Goal: Task Accomplishment & Management: Manage account settings

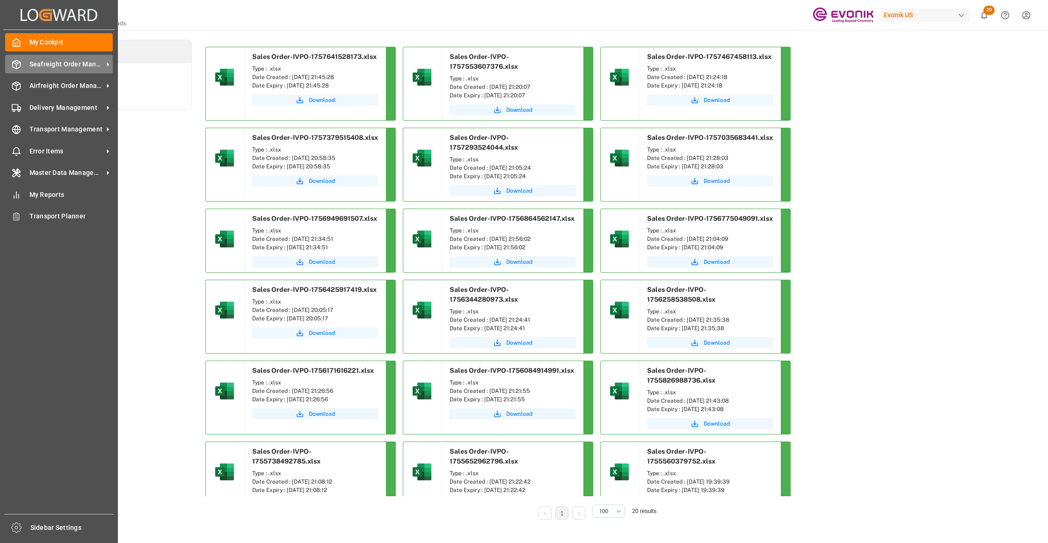
click at [55, 60] on span "Seafreight Order Management" at bounding box center [66, 64] width 74 height 10
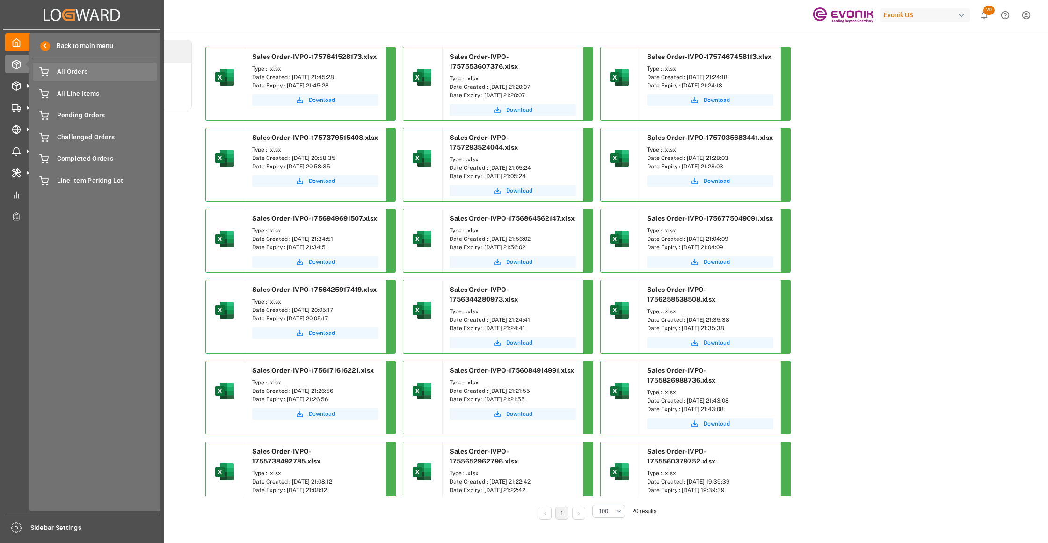
click at [73, 77] on span "All Orders" at bounding box center [107, 72] width 101 height 10
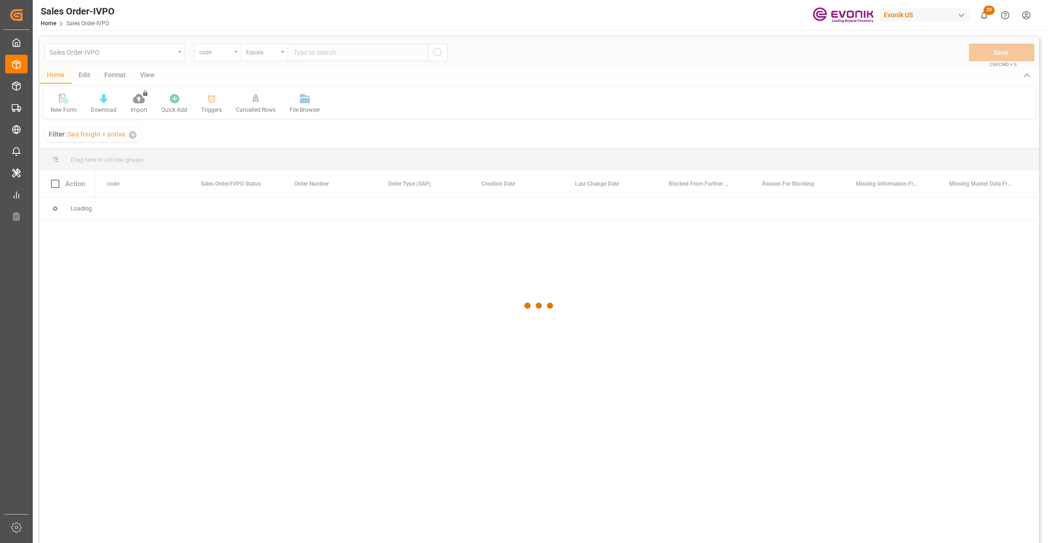
click at [229, 52] on div at bounding box center [539, 306] width 999 height 538
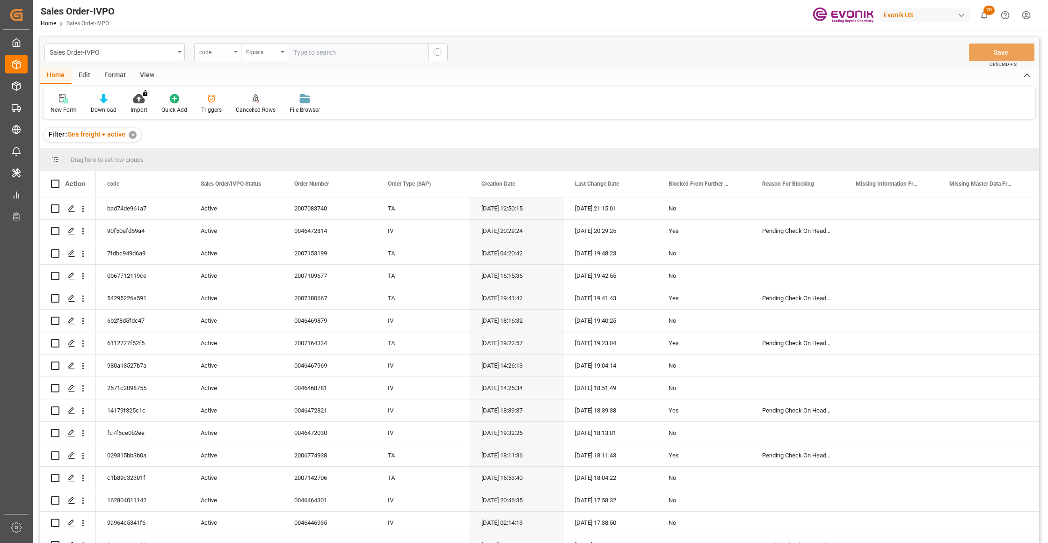
click at [229, 54] on div "code" at bounding box center [215, 51] width 32 height 11
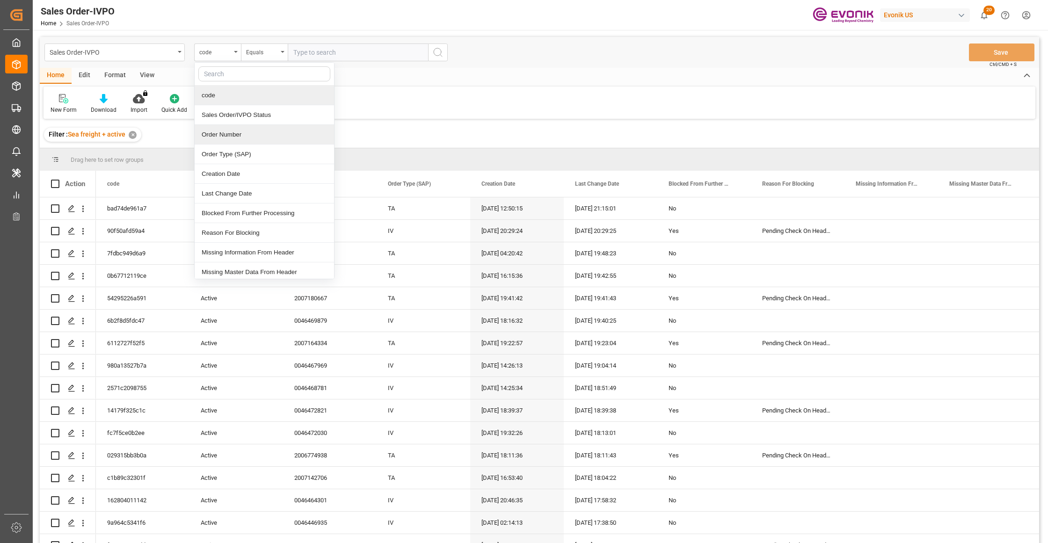
click at [231, 136] on div "Order Number" at bounding box center [264, 135] width 139 height 20
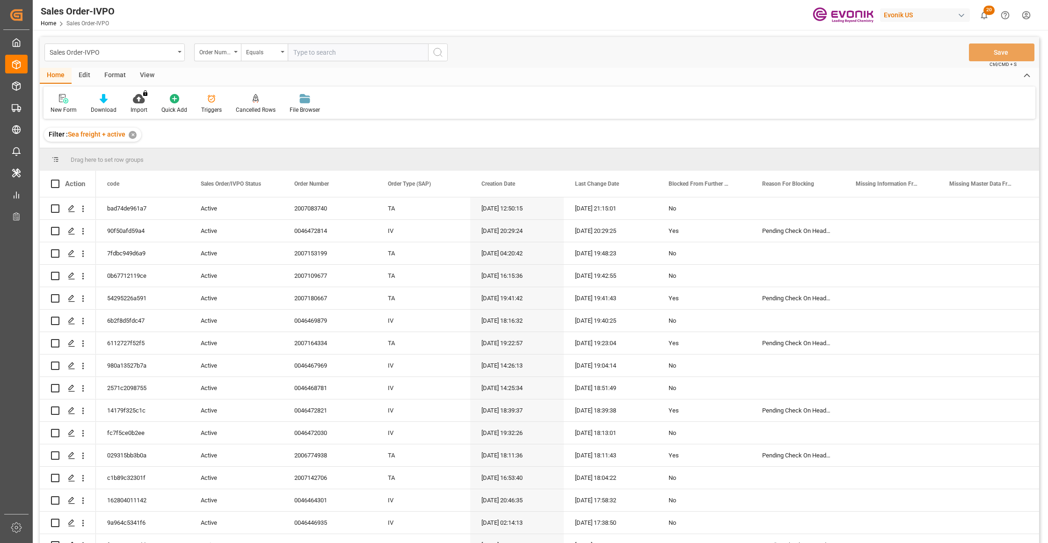
click at [320, 50] on input "text" at bounding box center [358, 53] width 140 height 18
paste input "0046472785"
type input "0046472785"
click at [439, 57] on icon "search button" at bounding box center [437, 52] width 11 height 11
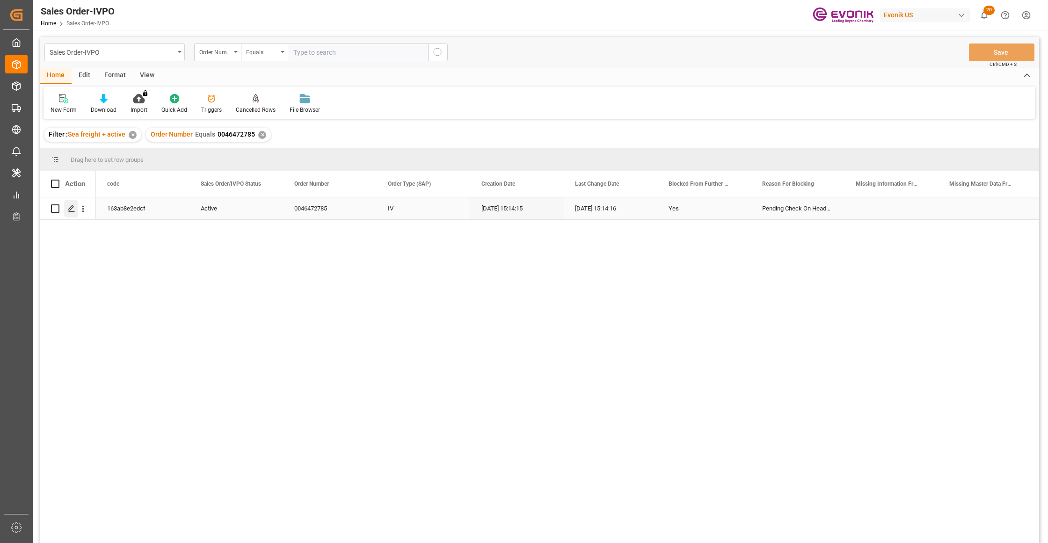
click at [68, 207] on icon "Press SPACE to select this row." at bounding box center [71, 208] width 7 height 7
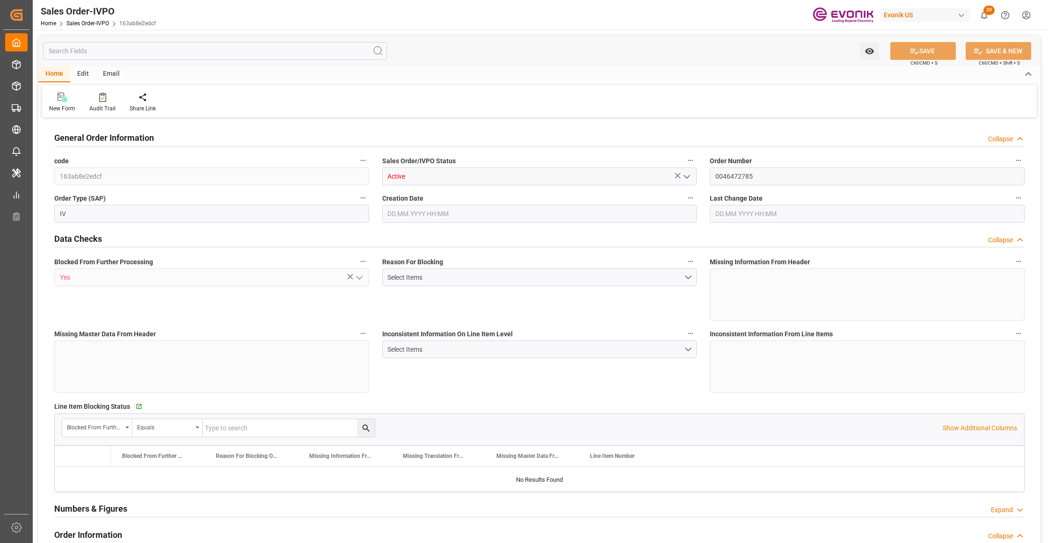
type input "BRSSZ"
type input "0"
type input "1"
type input "5461.38"
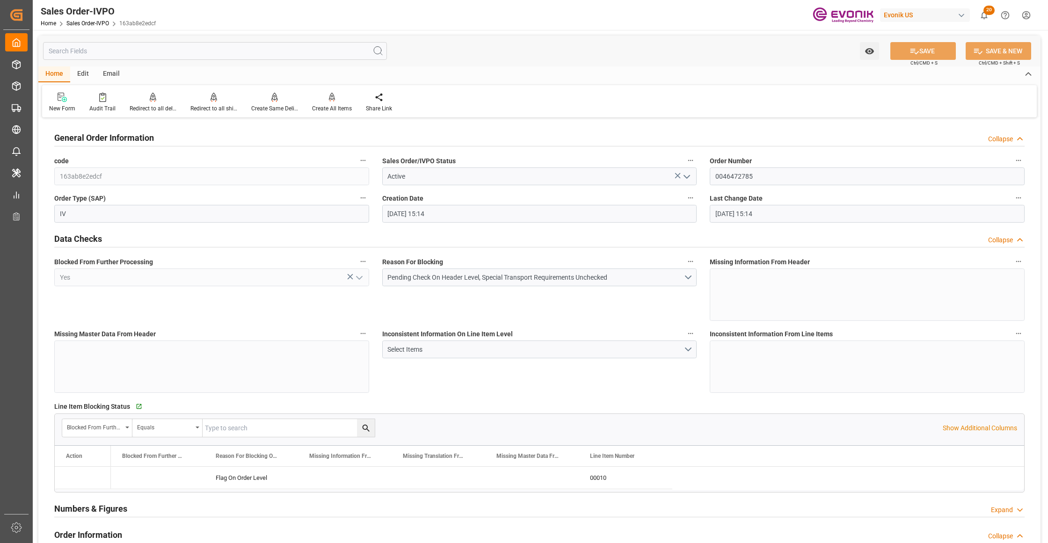
type input "[DATE] 15:14"
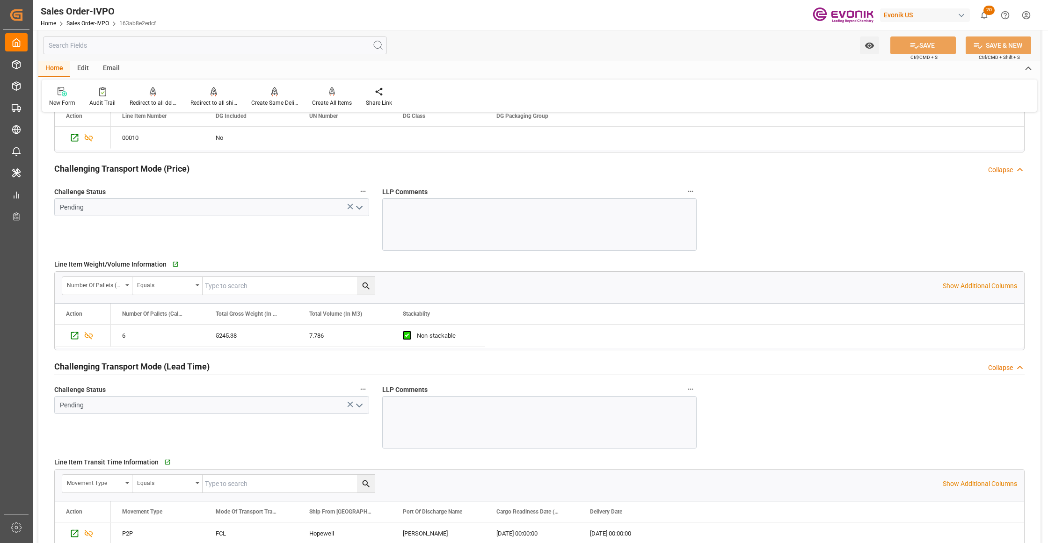
scroll to position [1455, 0]
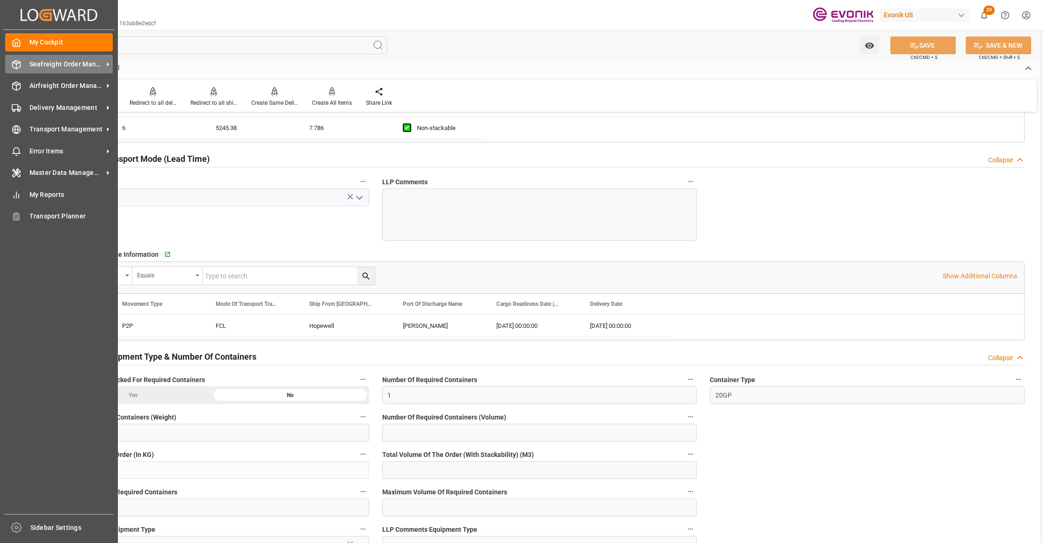
click at [63, 67] on span "Seafreight Order Management" at bounding box center [66, 64] width 74 height 10
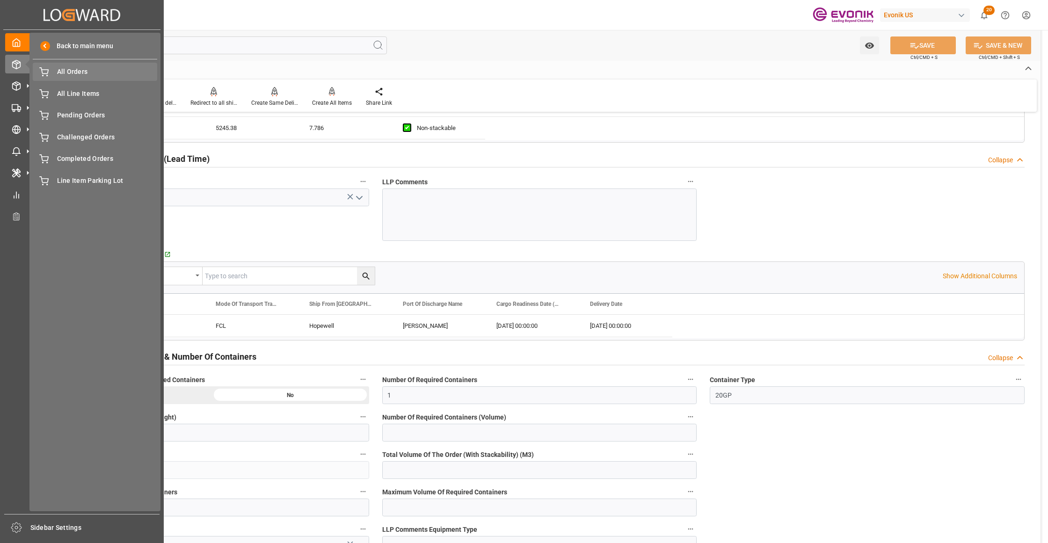
click at [73, 75] on span "All Orders" at bounding box center [107, 72] width 101 height 10
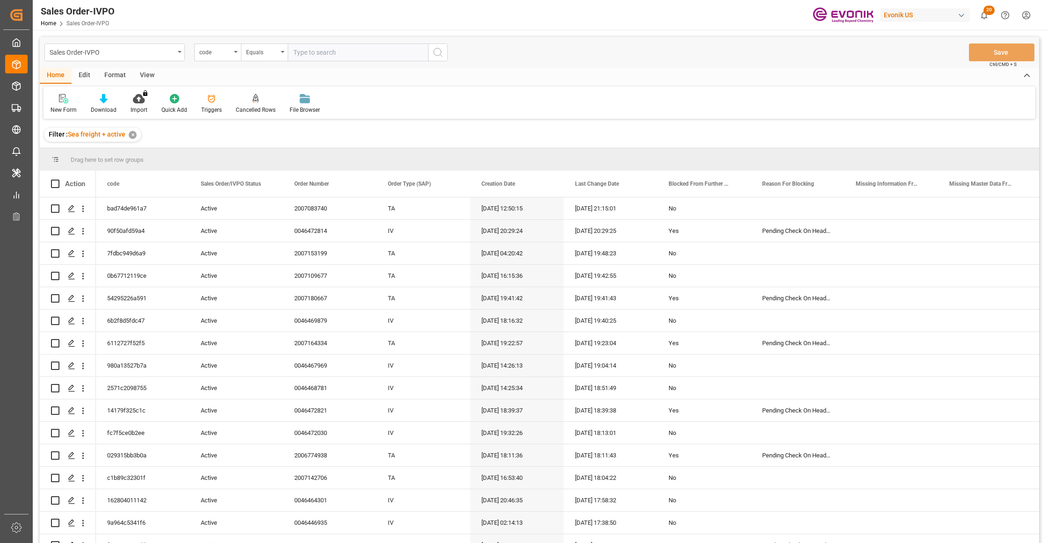
click at [219, 52] on div "code" at bounding box center [215, 51] width 32 height 11
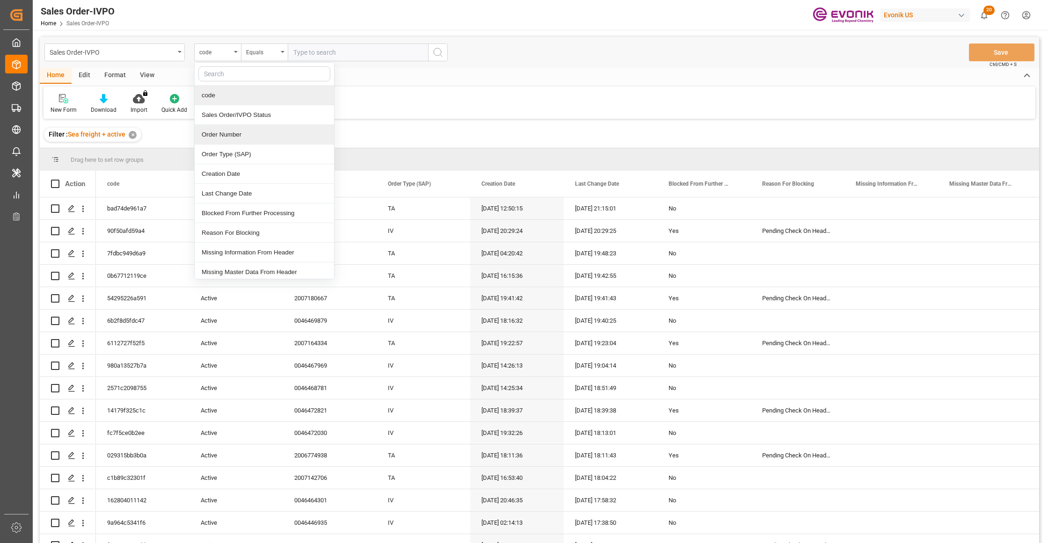
click at [241, 132] on div "Order Number" at bounding box center [264, 135] width 139 height 20
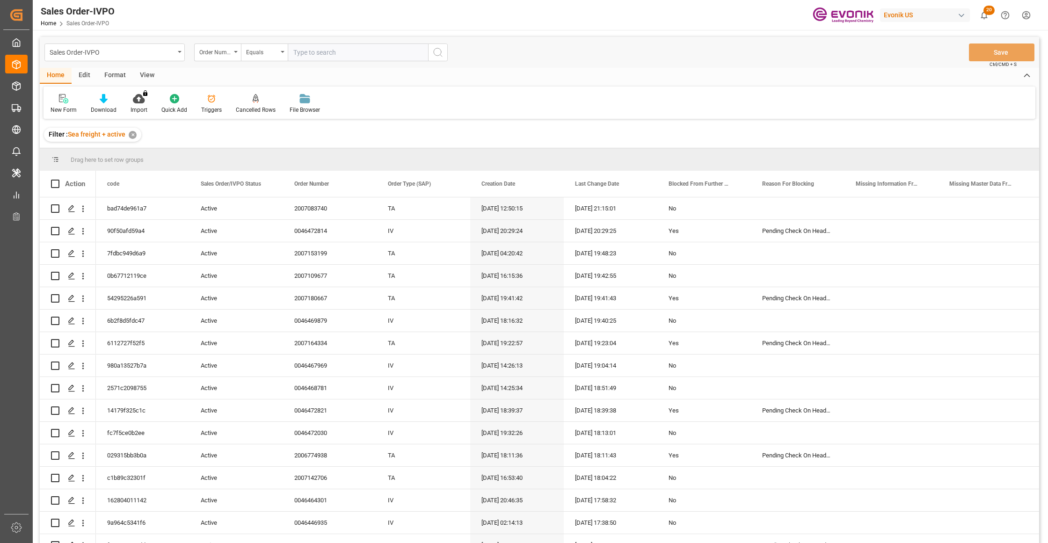
click at [311, 55] on input "text" at bounding box center [358, 53] width 140 height 18
paste input "2007133013"
type input "2007133013"
click at [441, 55] on icon "search button" at bounding box center [437, 52] width 11 height 11
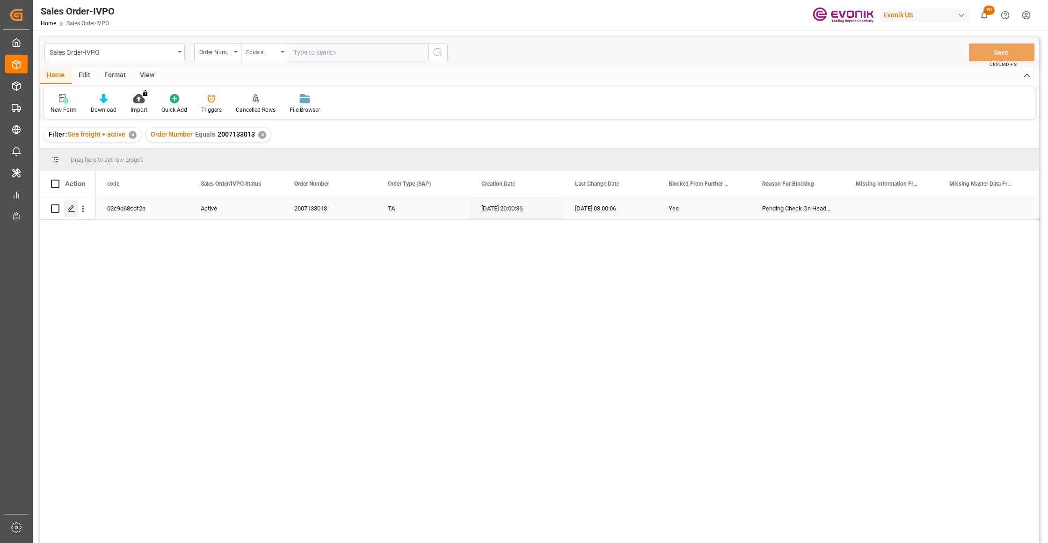
click at [71, 207] on polygon "Press SPACE to select this row." at bounding box center [71, 208] width 5 height 5
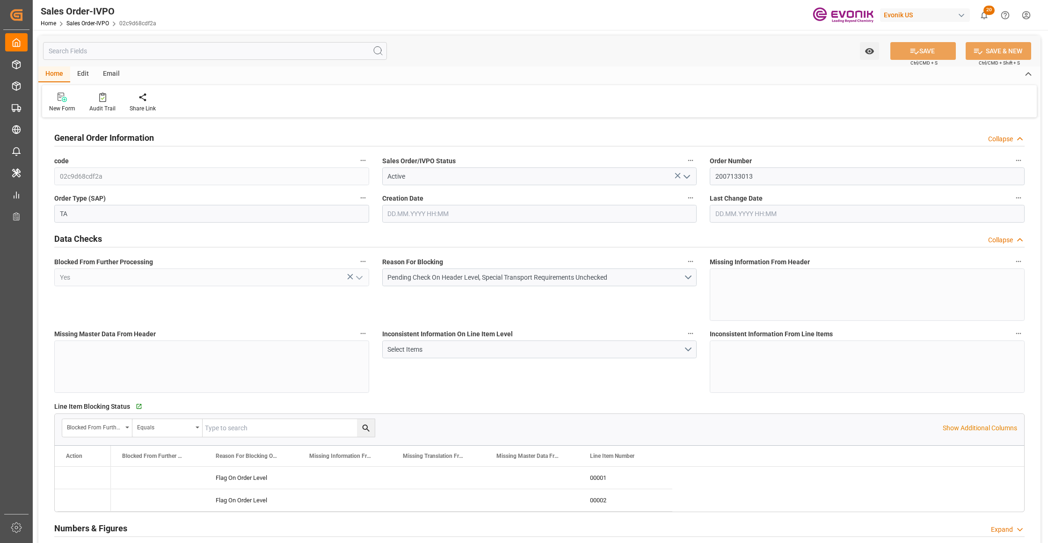
type input "JPYOK"
type input "0"
type input "1"
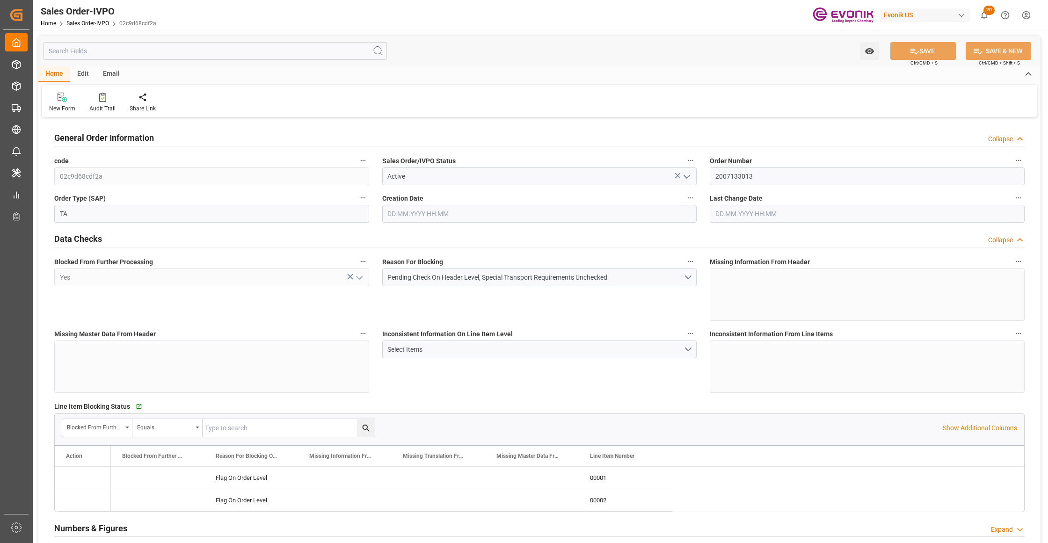
type input "7867"
type input "12.7757"
type input "17000"
type input "30"
type input "[DATE] 20:00"
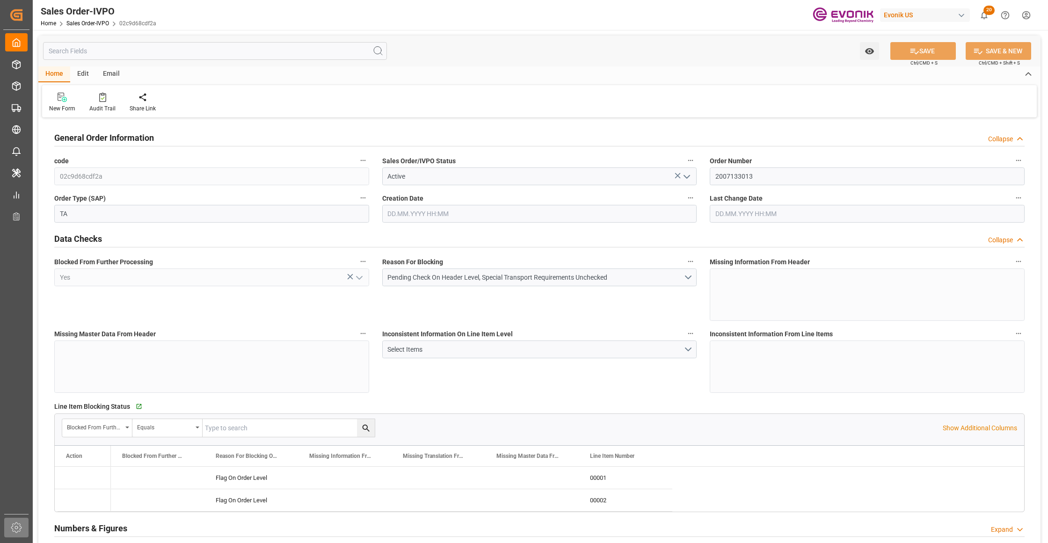
type input "[DATE] 08:00"
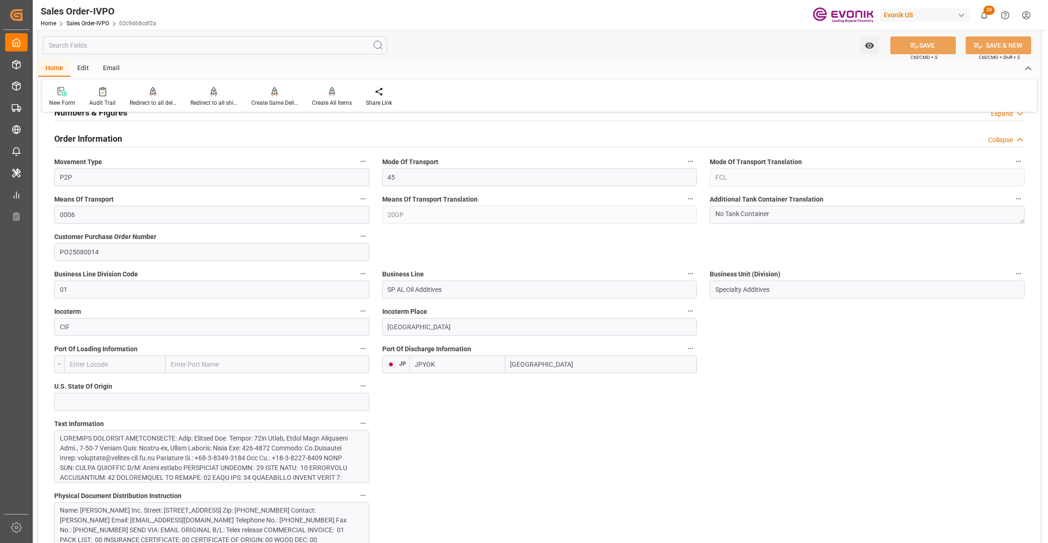
scroll to position [624, 0]
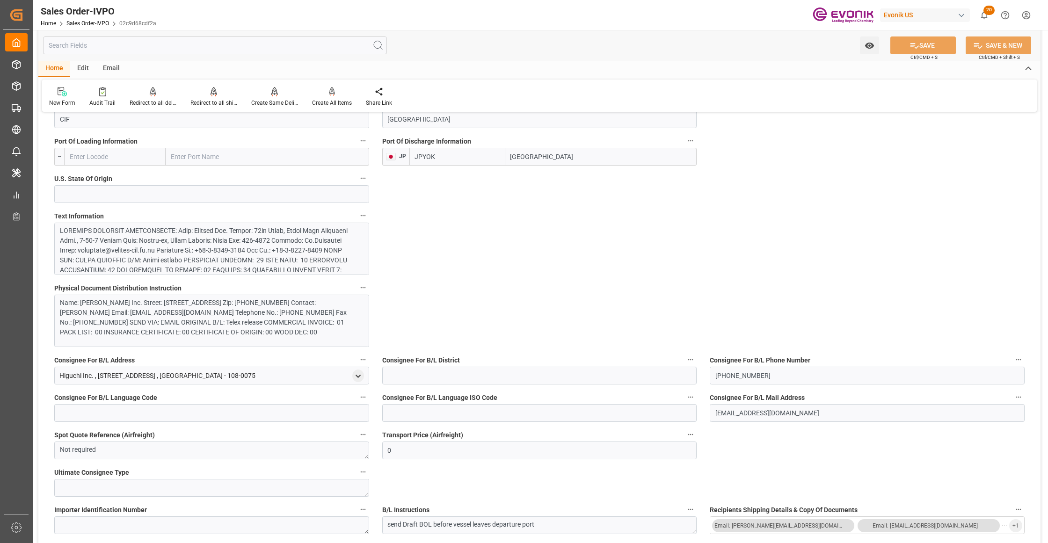
click at [289, 270] on div at bounding box center [207, 319] width 295 height 187
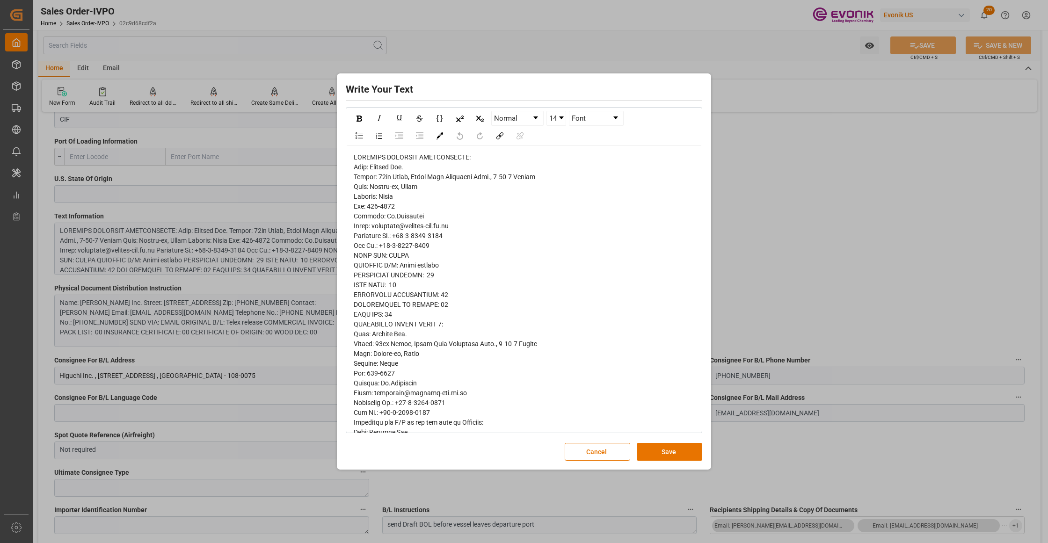
click at [365, 176] on span "rdw-editor" at bounding box center [458, 437] width 208 height 568
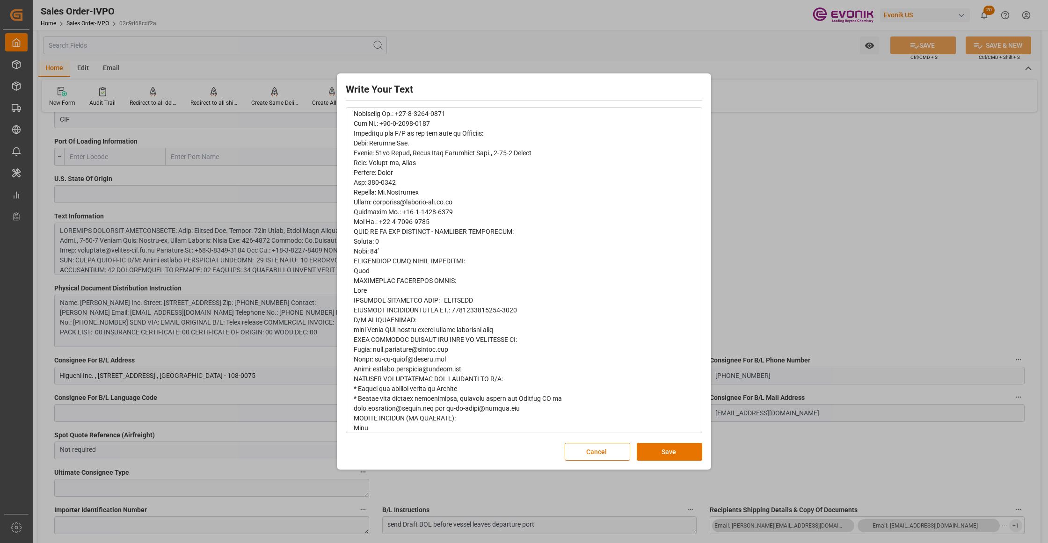
scroll to position [0, 0]
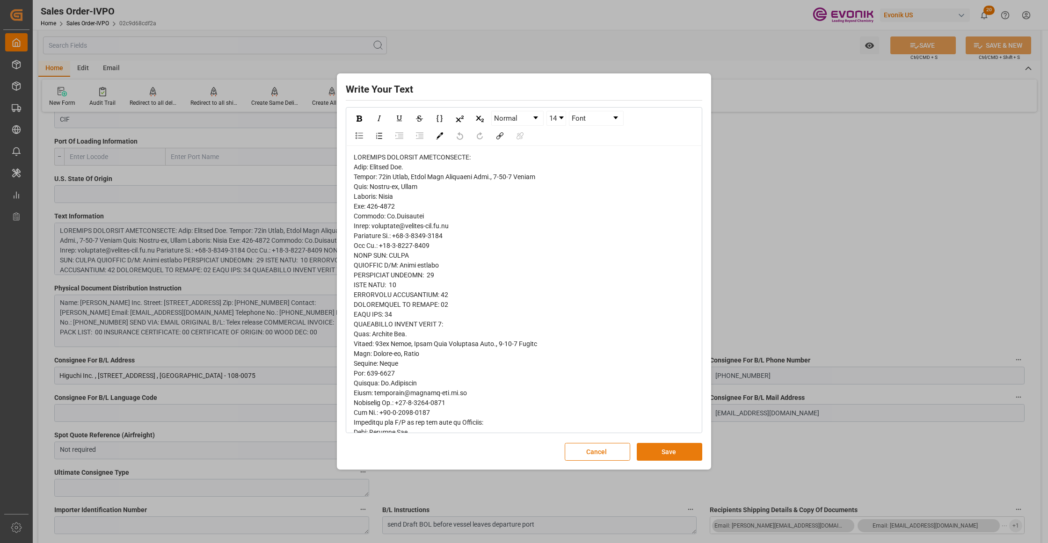
click at [677, 453] on button "Save" at bounding box center [670, 452] width 66 height 18
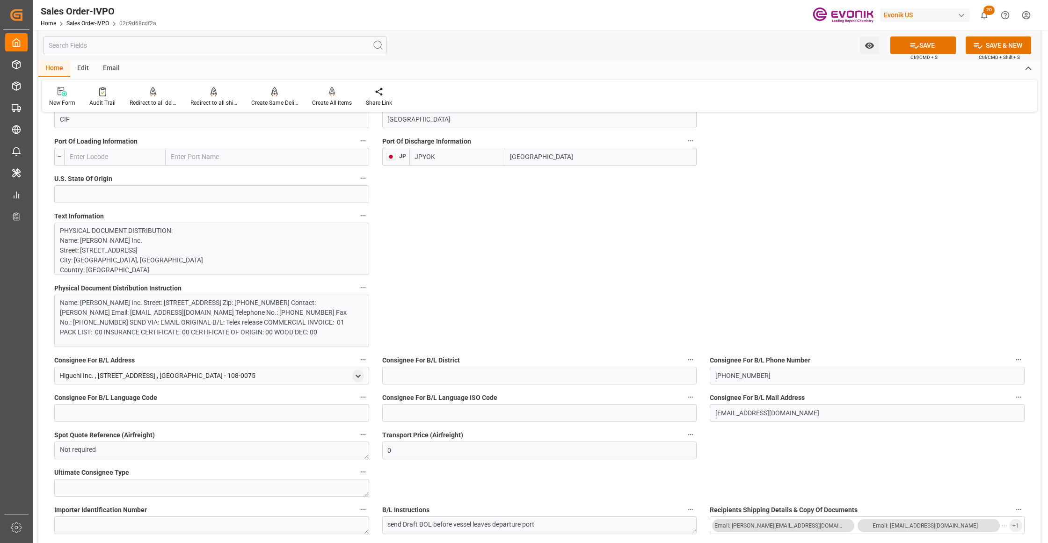
click at [257, 326] on div "Name: Higuchi Inc. Street: 10th Floor, Taiyo Life Shinagawa Bldg., 2-16-2 Kohna…" at bounding box center [207, 317] width 295 height 39
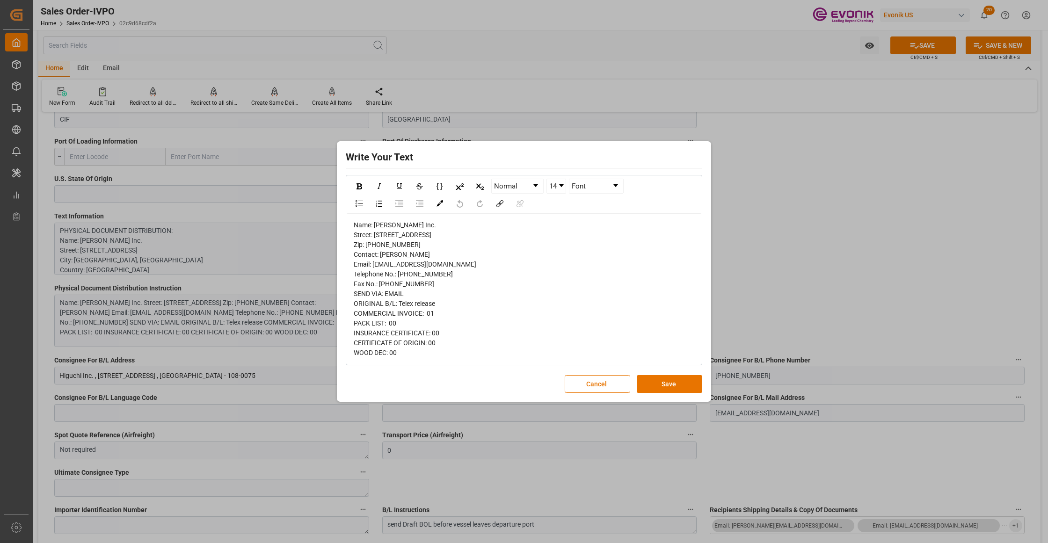
click at [665, 400] on div "Write Your Text Normal 14 Font Name: Higuchi Inc. Street: 10th Floor, Taiyo Lif…" at bounding box center [524, 272] width 370 height 256
click at [661, 392] on button "Save" at bounding box center [670, 384] width 66 height 18
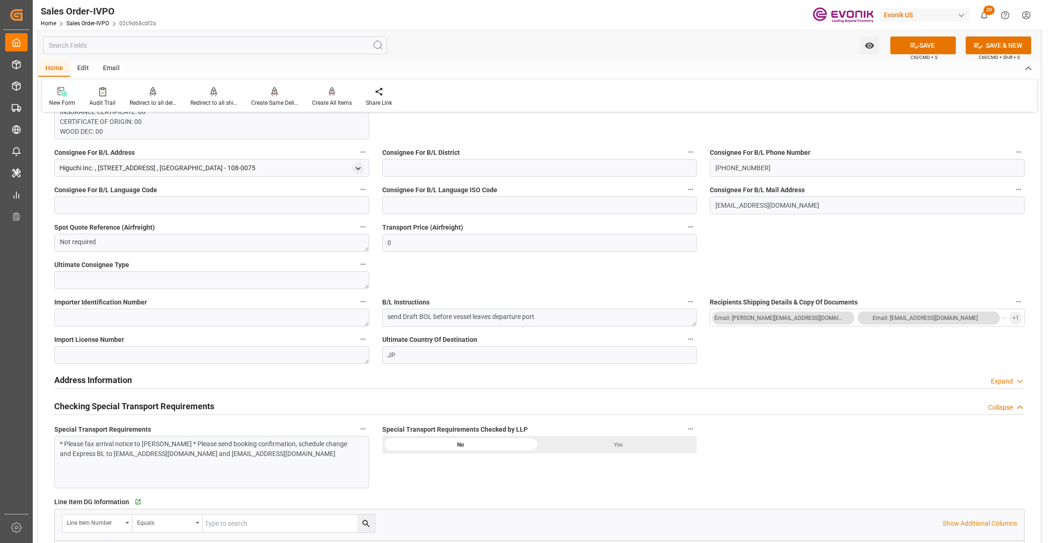
scroll to position [1040, 0]
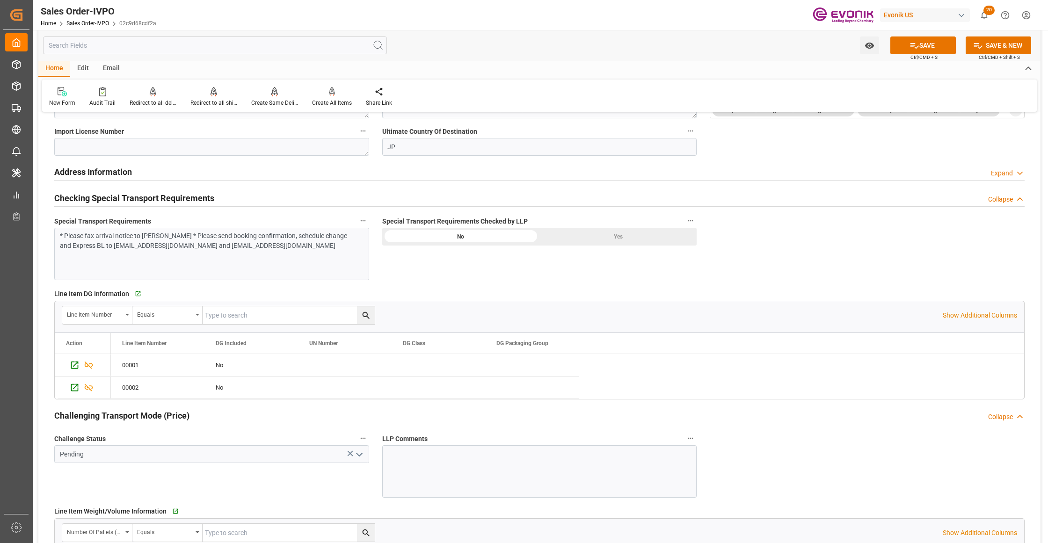
click at [295, 256] on div "* Please fax arrival notice to Higuchi * Please send booking confirmation, sche…" at bounding box center [211, 254] width 315 height 52
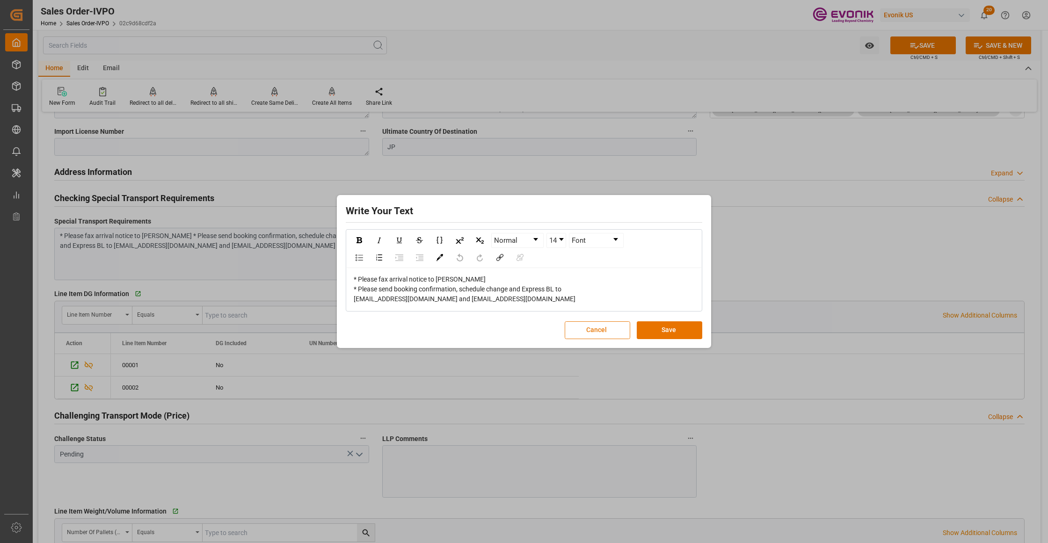
drag, startPoint x: 652, startPoint y: 330, endPoint x: 611, endPoint y: 329, distance: 41.7
click at [653, 330] on button "Save" at bounding box center [670, 330] width 66 height 18
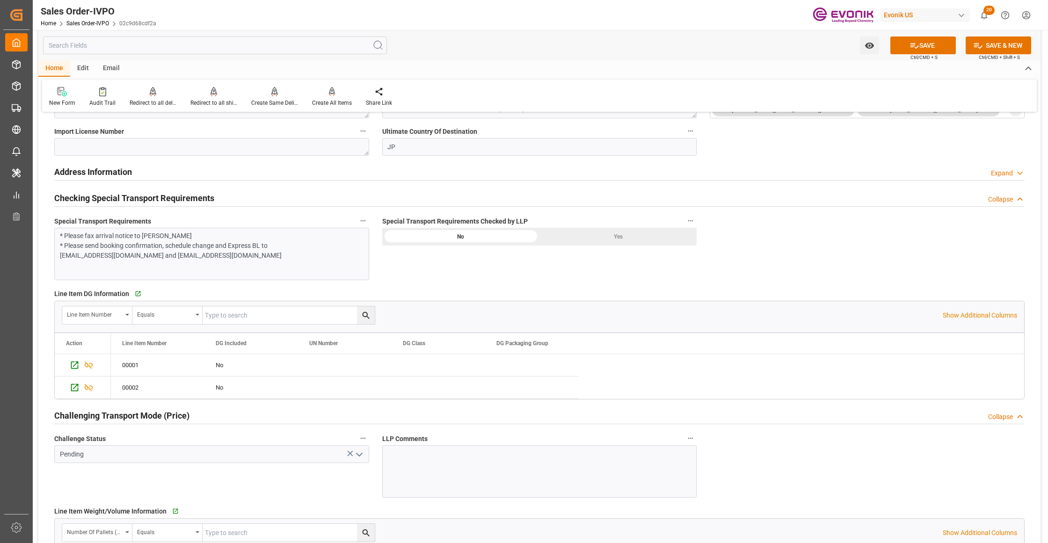
scroll to position [1247, 0]
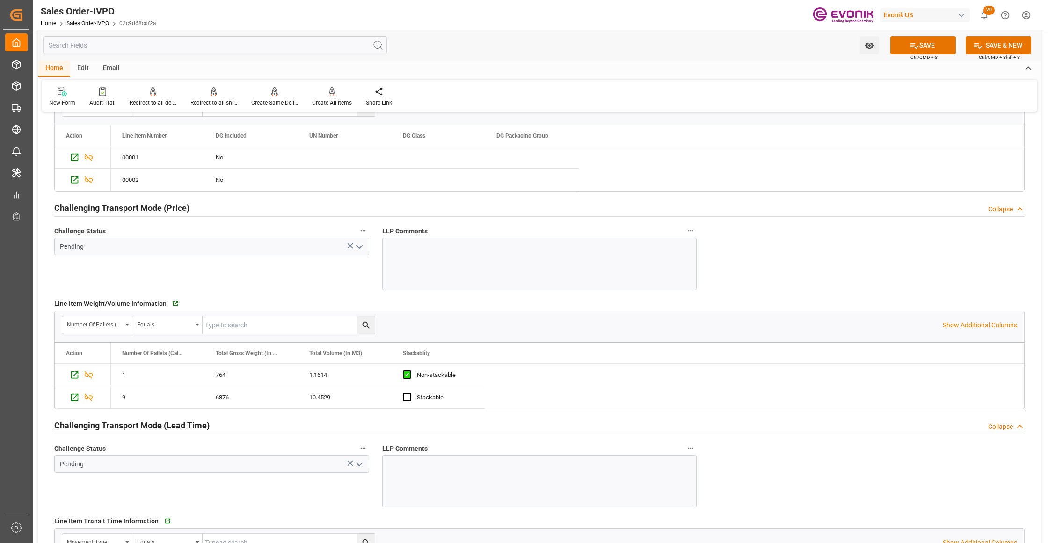
click at [358, 246] on icon "open menu" at bounding box center [359, 246] width 11 height 11
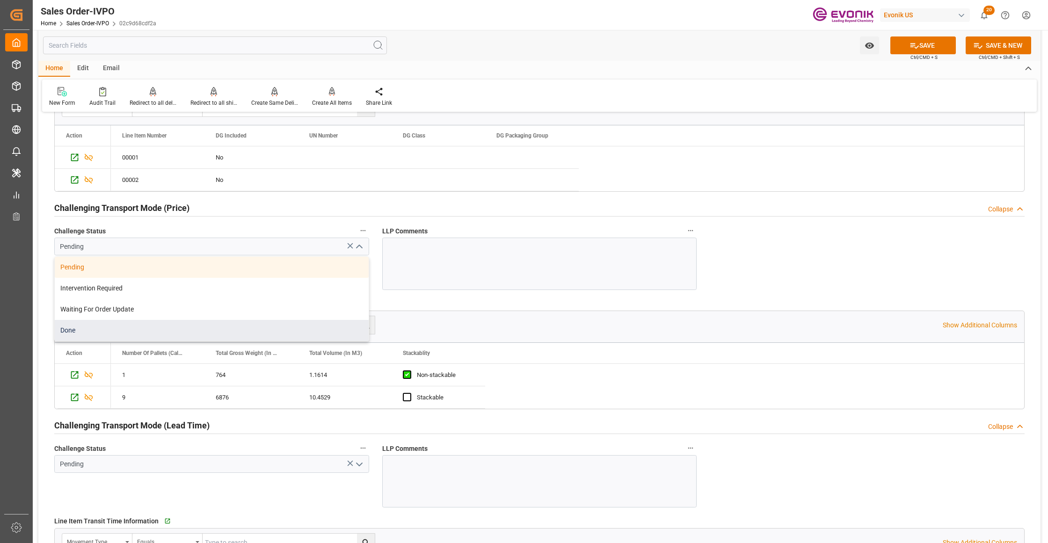
click at [89, 328] on div "Done" at bounding box center [212, 330] width 314 height 21
type input "Done"
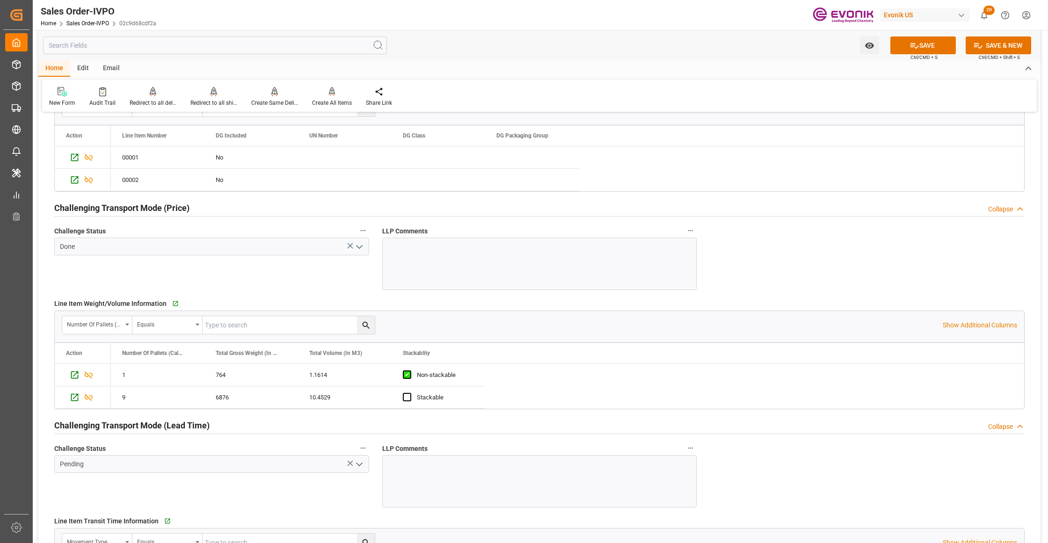
scroll to position [1455, 0]
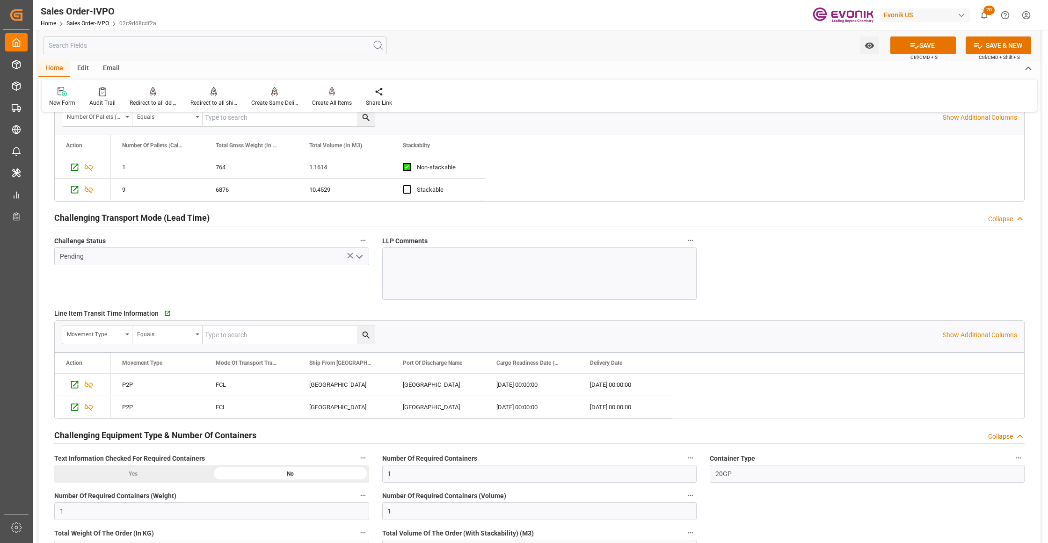
click at [359, 258] on polyline "open menu" at bounding box center [360, 256] width 6 height 3
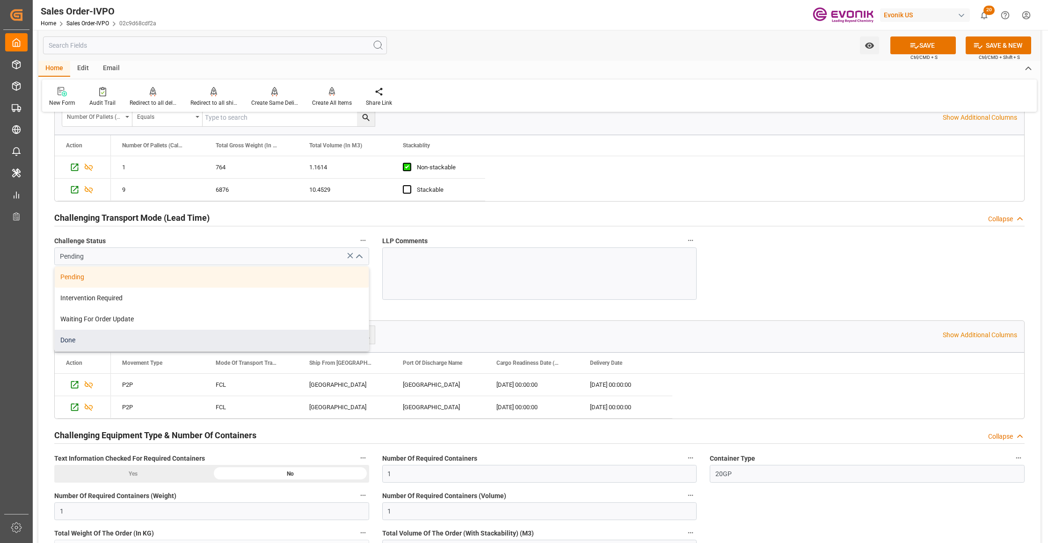
click at [79, 337] on div "Done" at bounding box center [212, 340] width 314 height 21
type input "Done"
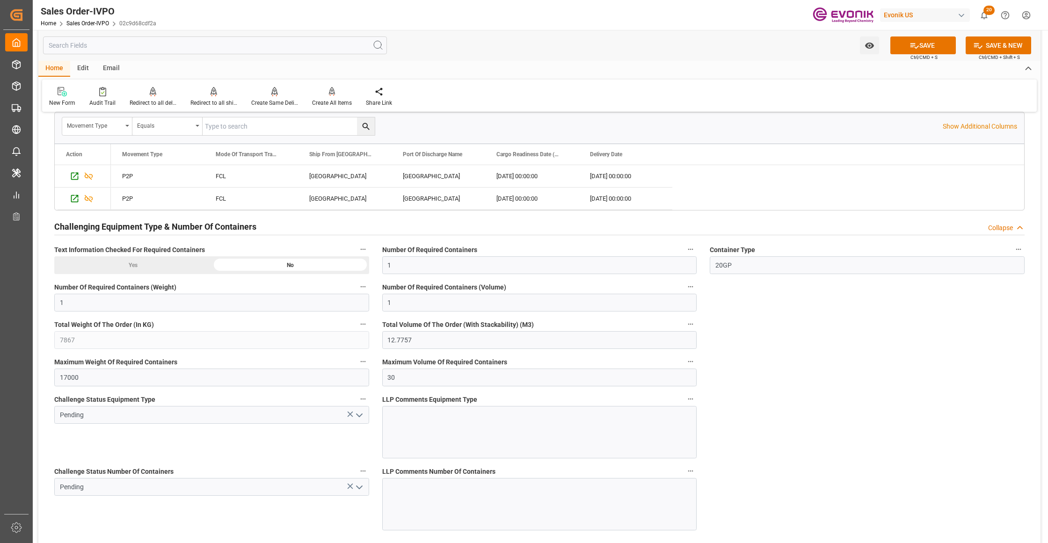
scroll to position [1872, 0]
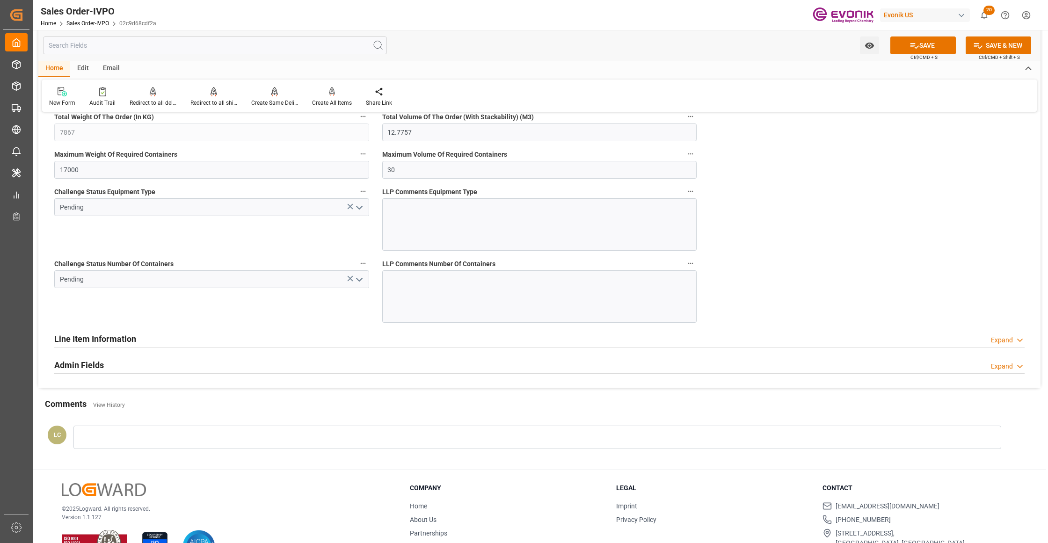
click at [360, 210] on icon "open menu" at bounding box center [359, 207] width 11 height 11
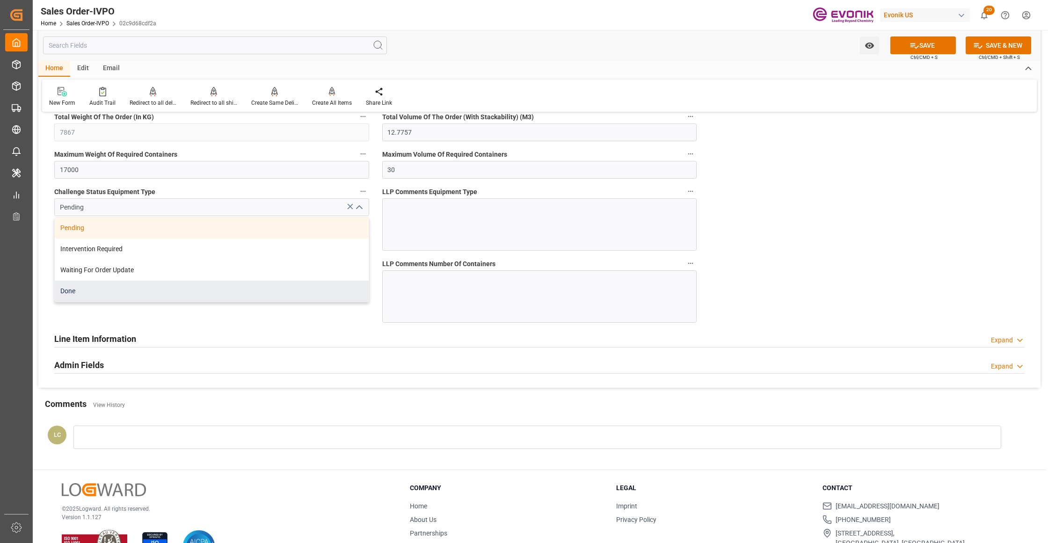
click at [191, 296] on div "Done" at bounding box center [212, 291] width 314 height 21
type input "Done"
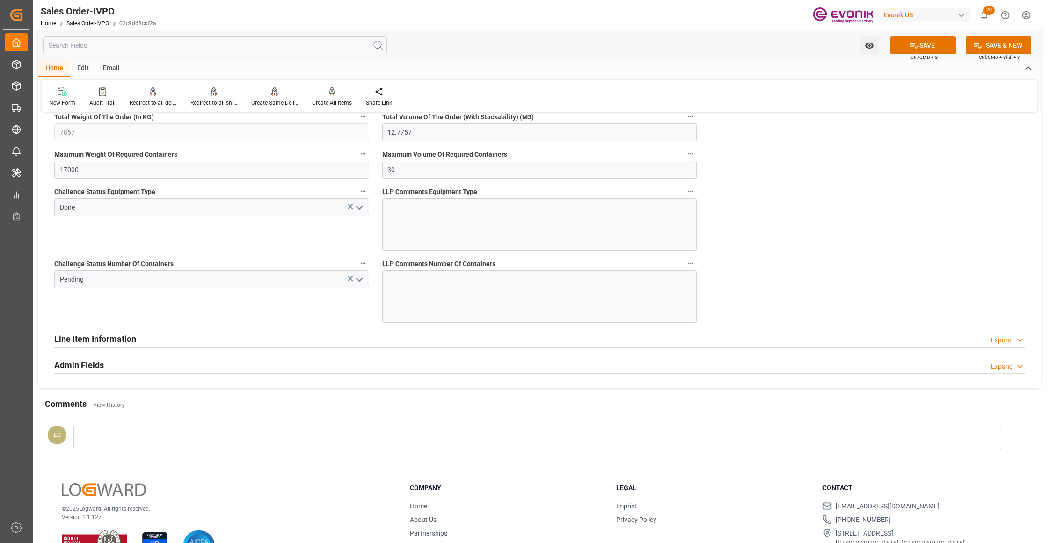
click at [357, 281] on icon "open menu" at bounding box center [359, 279] width 11 height 11
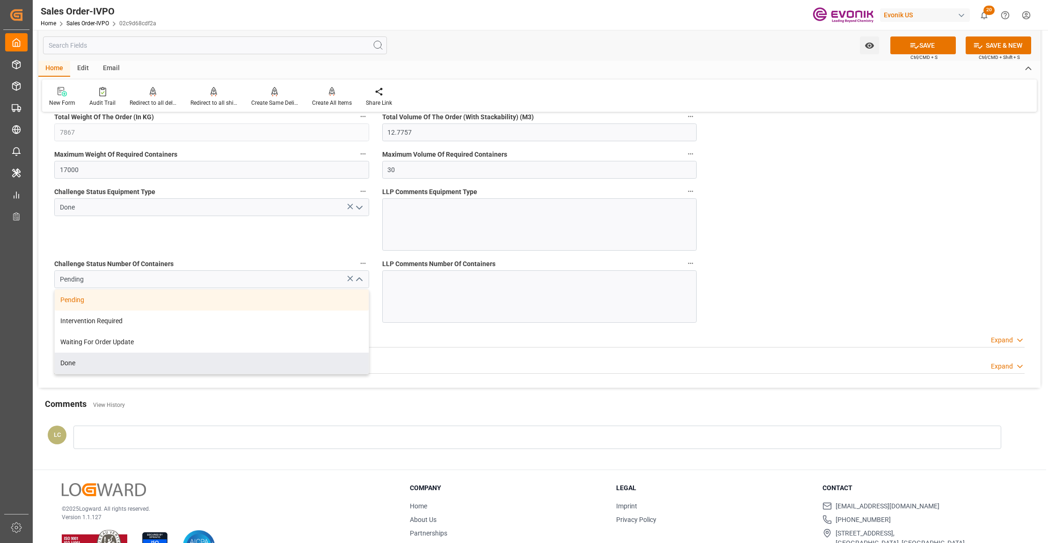
drag, startPoint x: 117, startPoint y: 365, endPoint x: 224, endPoint y: 335, distance: 111.1
click at [117, 365] on div "Done" at bounding box center [212, 363] width 314 height 21
type input "Done"
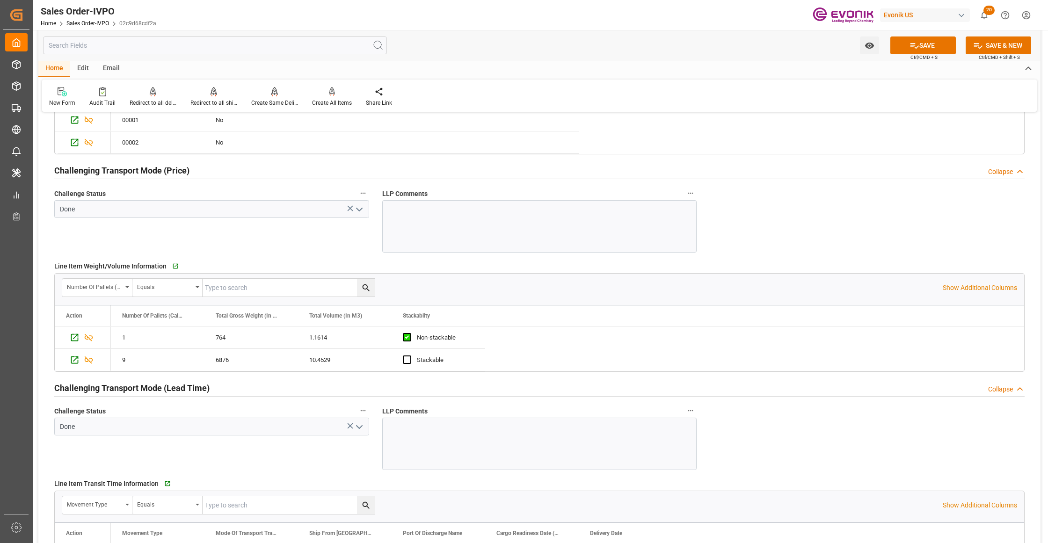
scroll to position [1493, 0]
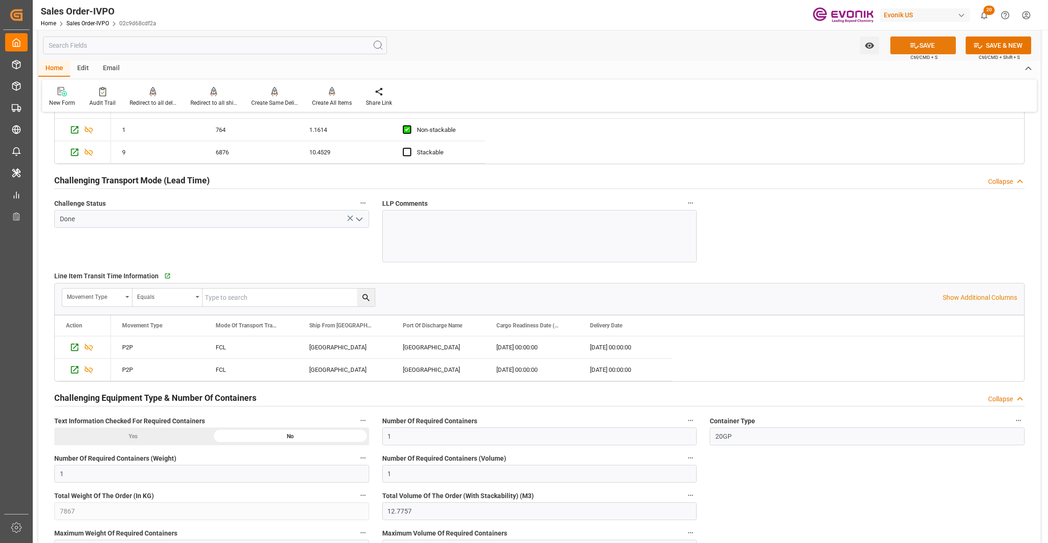
drag, startPoint x: 926, startPoint y: 43, endPoint x: 912, endPoint y: 42, distance: 13.1
click at [926, 43] on button "SAVE" at bounding box center [923, 45] width 66 height 18
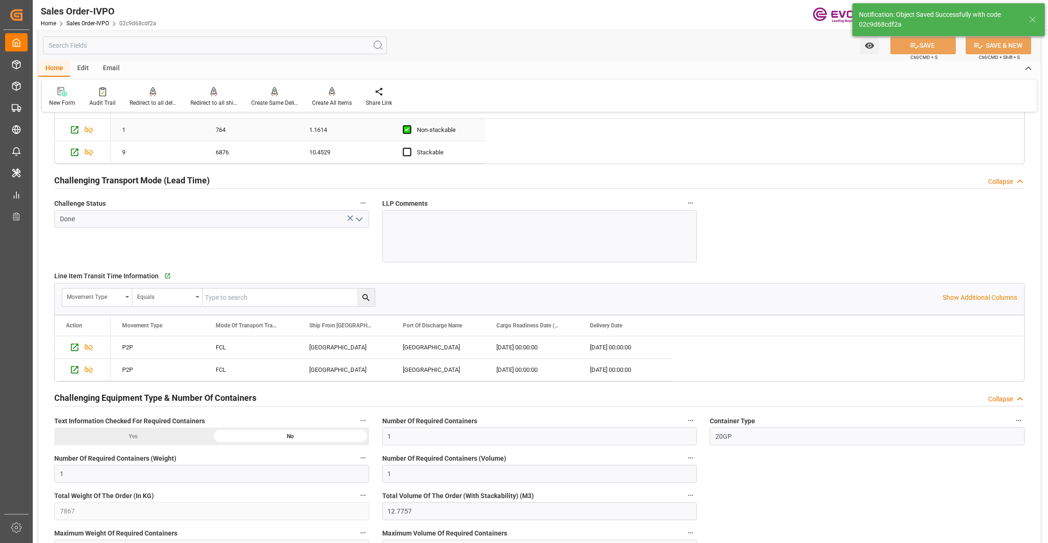
type input "[DATE] 03:09"
click at [328, 102] on div "Create All Items" at bounding box center [332, 103] width 40 height 8
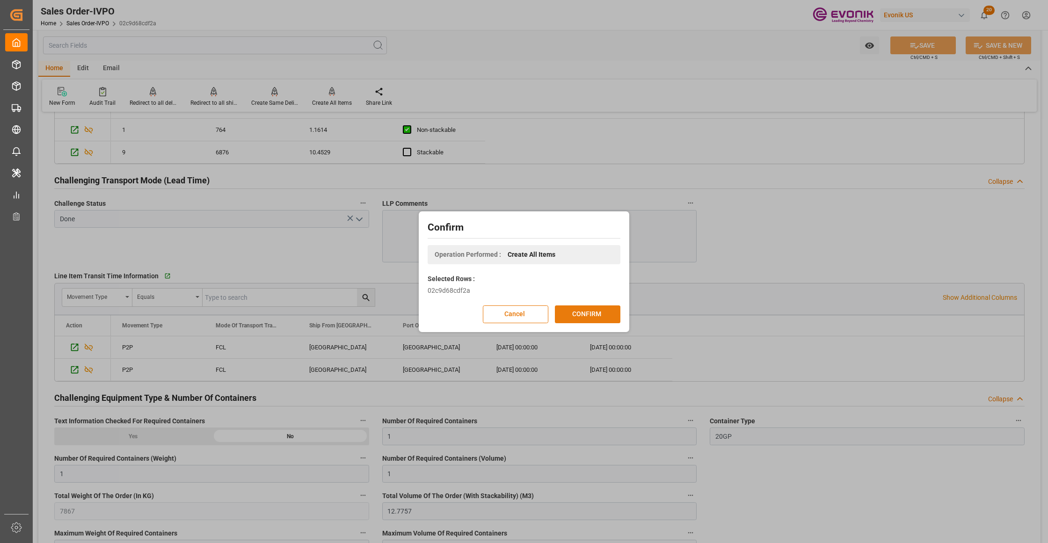
click at [590, 316] on button "CONFIRM" at bounding box center [588, 315] width 66 height 18
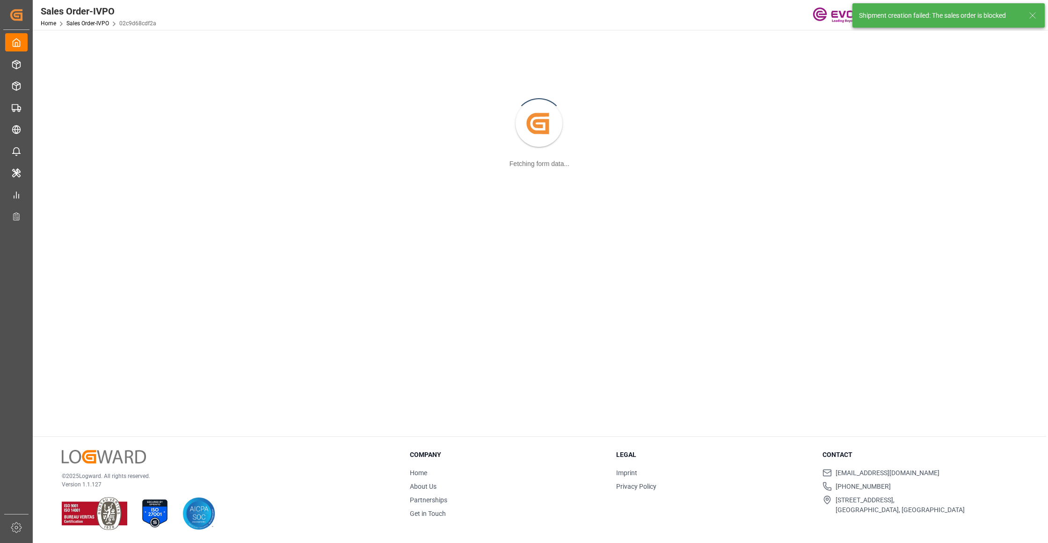
scroll to position [102, 0]
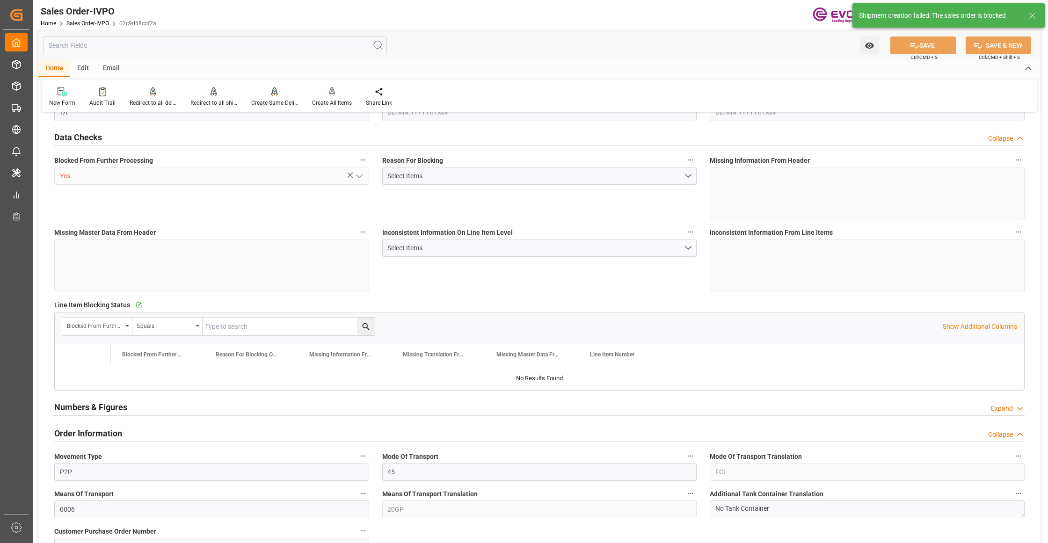
type input "JPYOK"
type input "0"
type input "1"
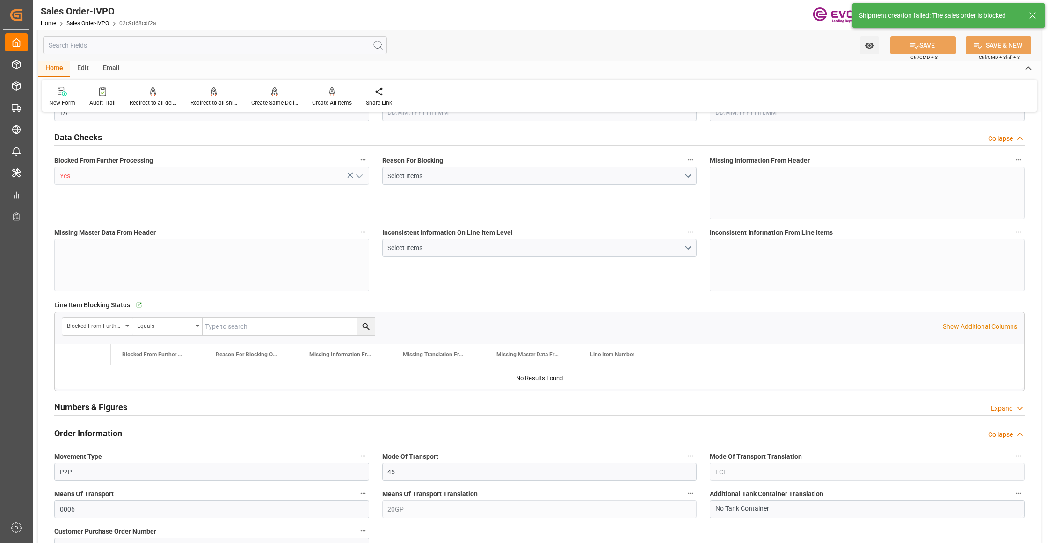
type input "7867"
type input "12.7757"
type input "17000"
type input "30"
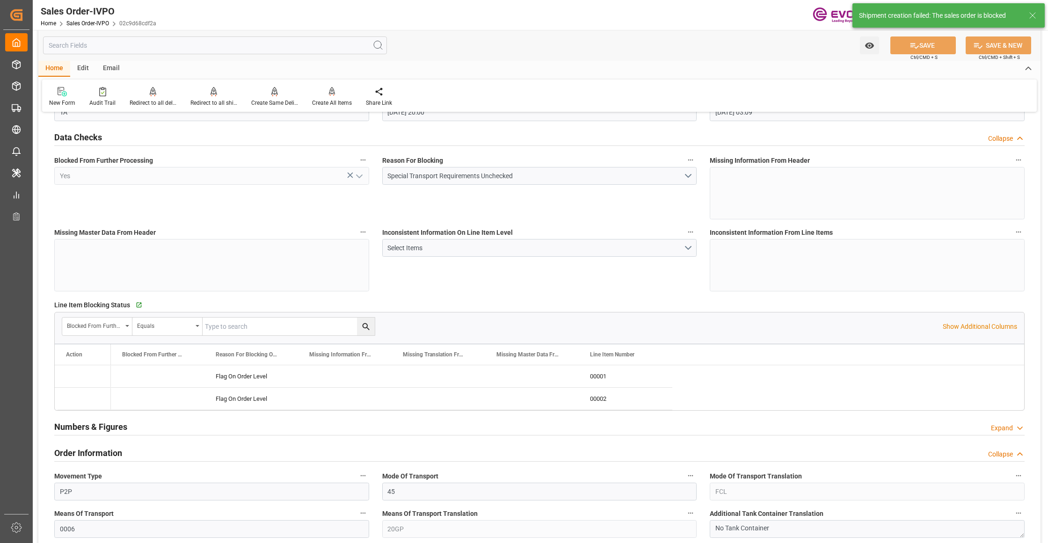
type input "11.08.2025 20:00"
type input "[DATE] 03:09"
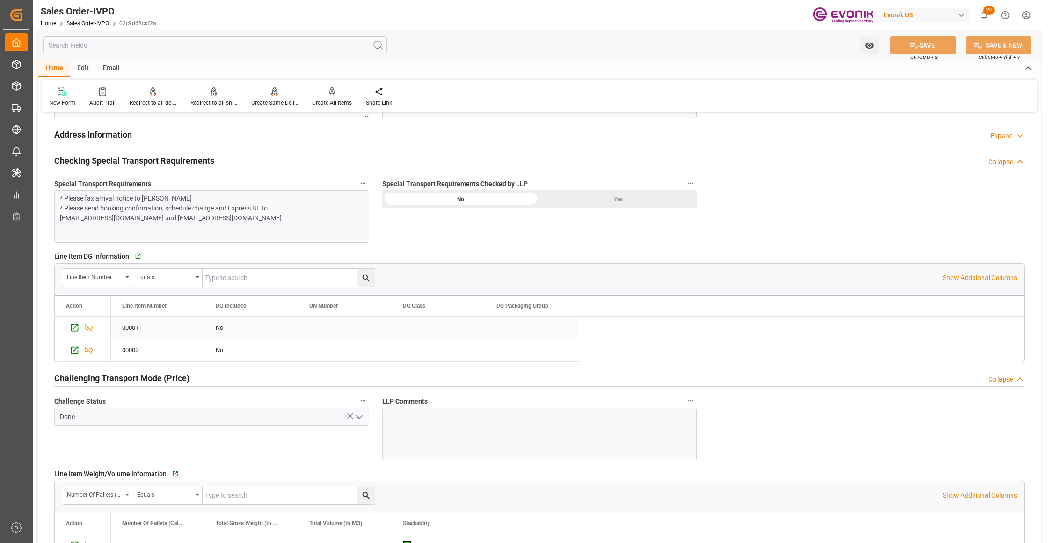
scroll to position [869, 0]
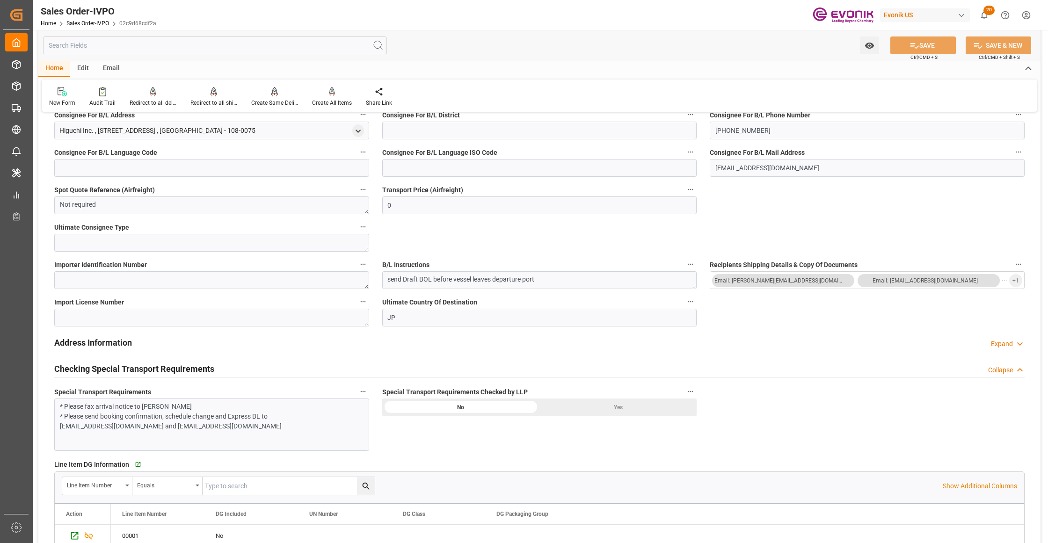
click at [610, 412] on div "Yes" at bounding box center [617, 408] width 157 height 18
click at [910, 41] on icon at bounding box center [915, 46] width 10 height 10
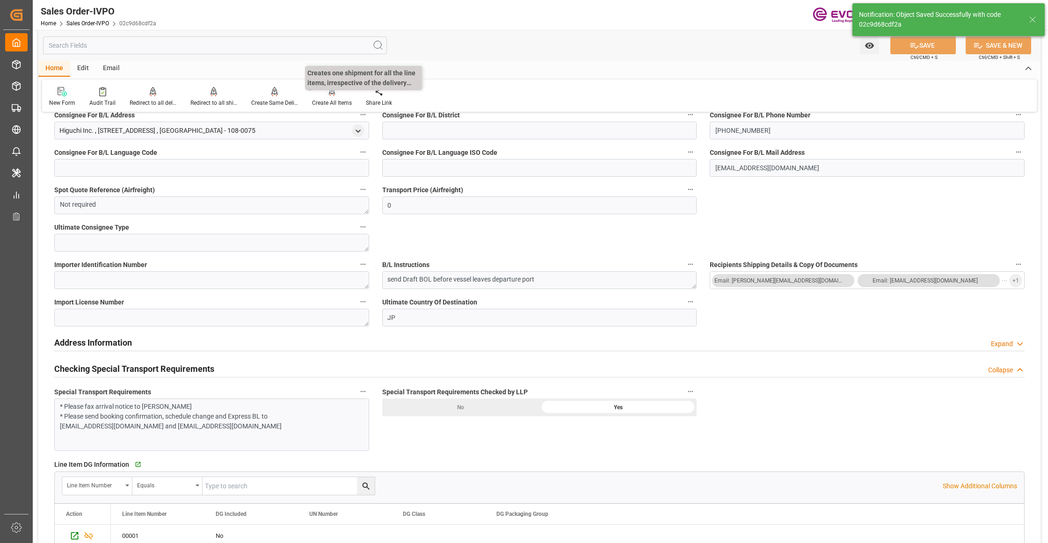
type input "No"
click at [330, 96] on icon at bounding box center [332, 96] width 4 height 2
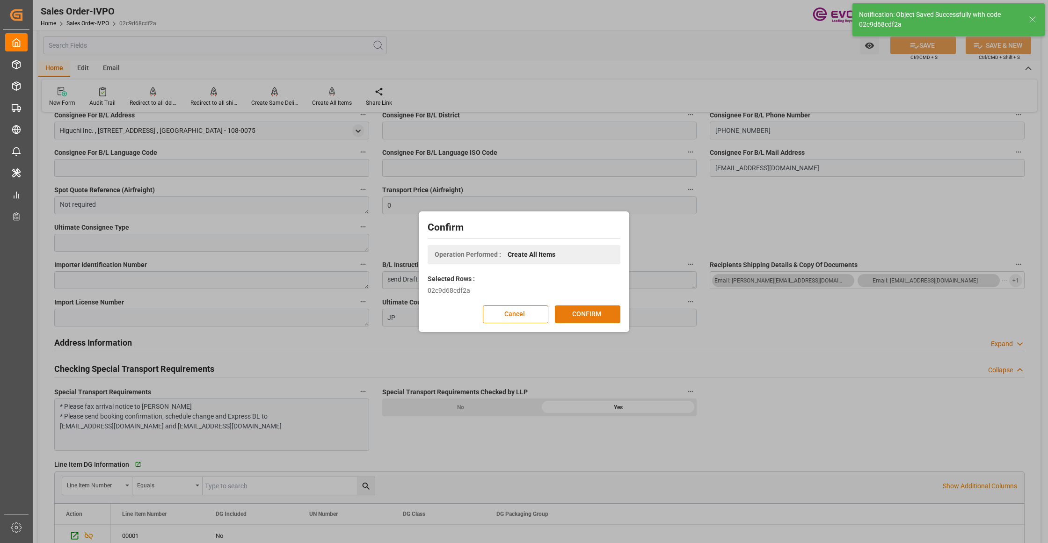
click at [588, 314] on button "CONFIRM" at bounding box center [588, 315] width 66 height 18
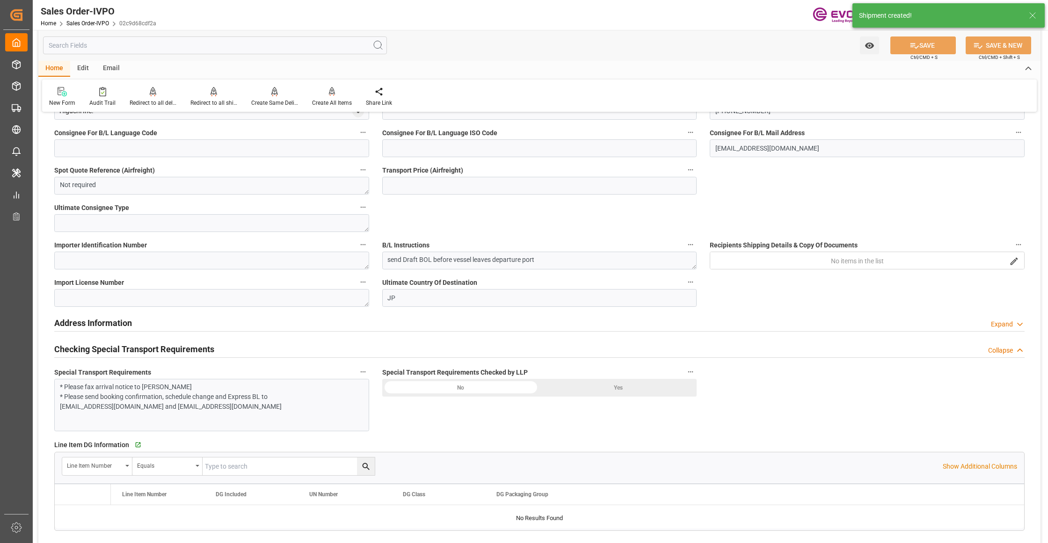
type input "JPYOK"
type input "0"
type input "1"
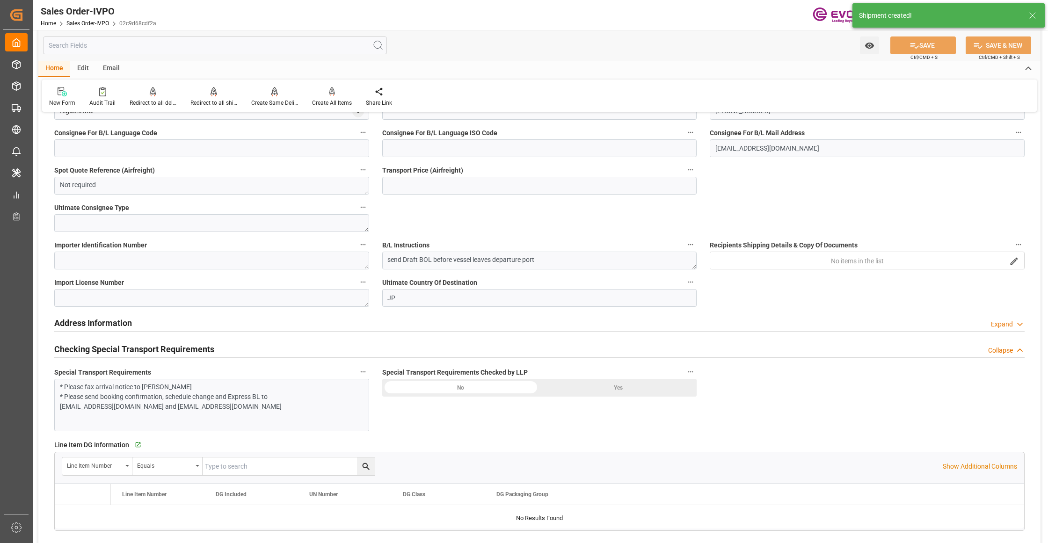
type input "7867"
type input "12.7757"
type input "17000"
type input "30"
type input "11.08.2025 20:00"
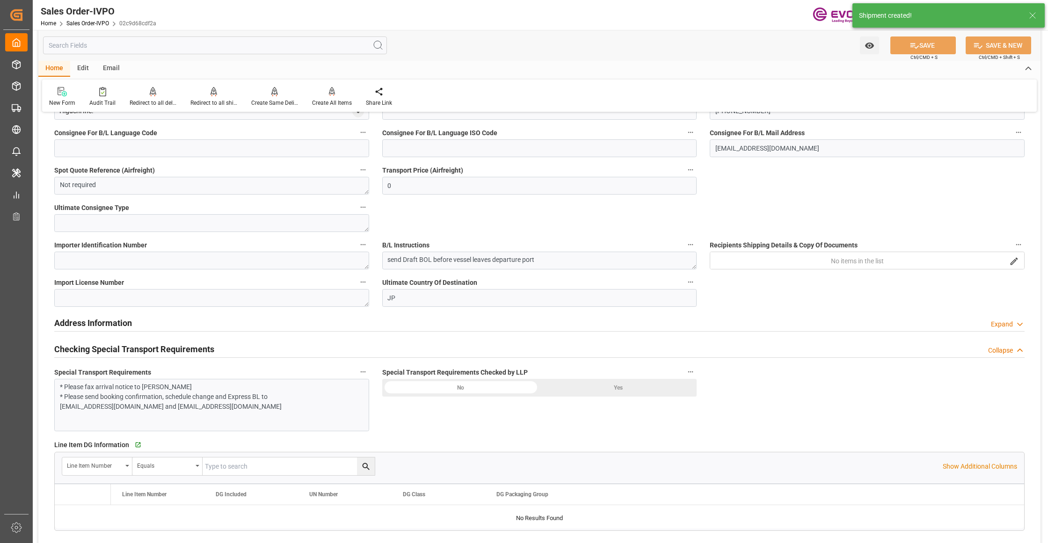
type input "[DATE] 03:09"
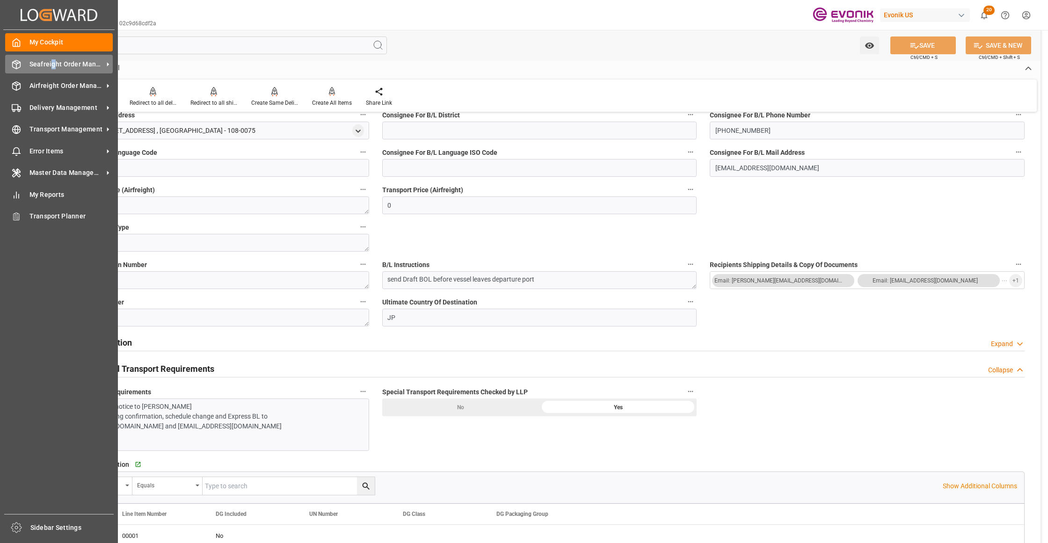
click at [55, 62] on span "Seafreight Order Management" at bounding box center [66, 64] width 74 height 10
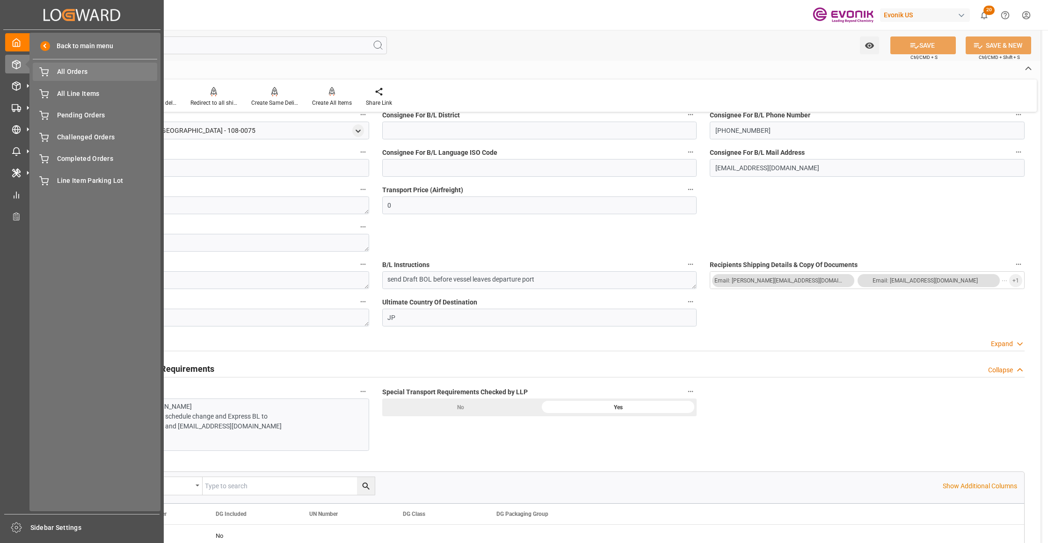
click at [77, 77] on div "All Orders All Orders" at bounding box center [95, 72] width 124 height 18
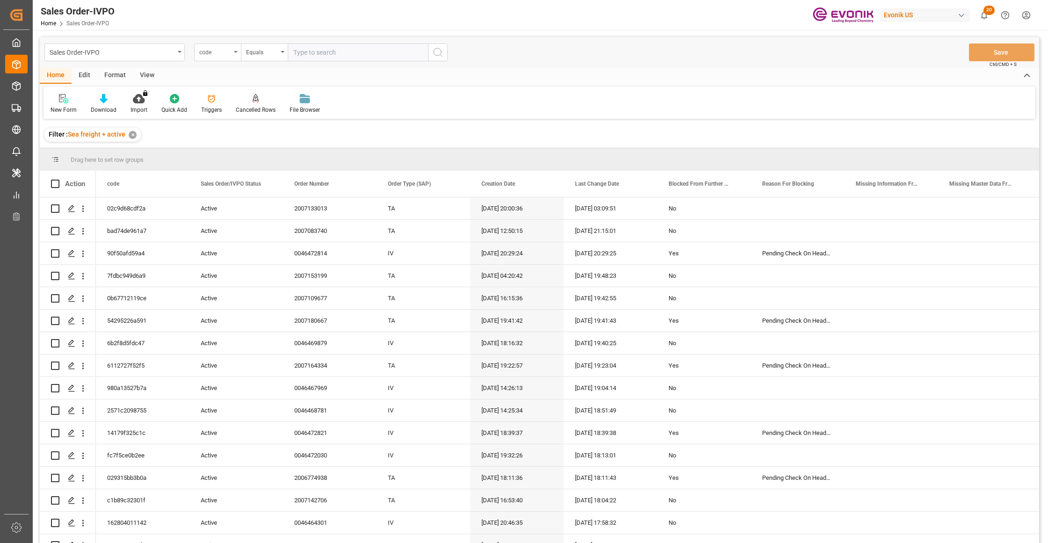
click at [230, 55] on div "code" at bounding box center [215, 51] width 32 height 11
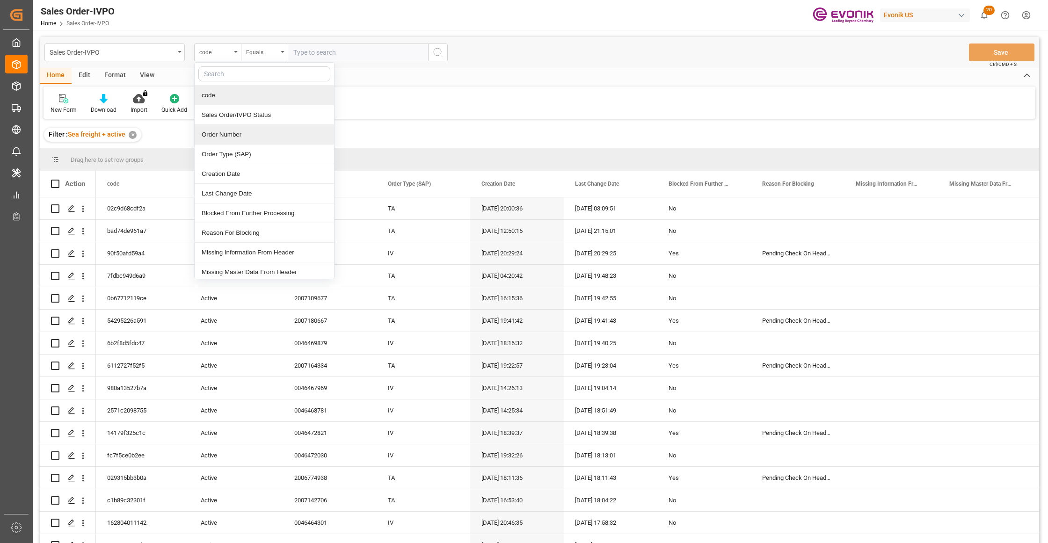
click at [233, 137] on div "Order Number" at bounding box center [264, 135] width 139 height 20
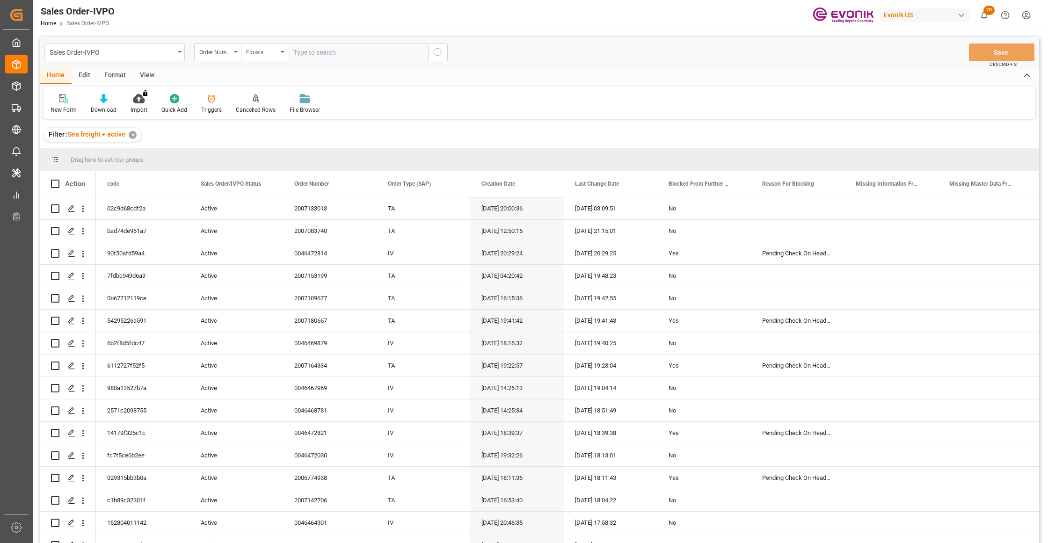
click at [322, 51] on input "text" at bounding box center [358, 53] width 140 height 18
paste input "46462106"
type input "0046462106"
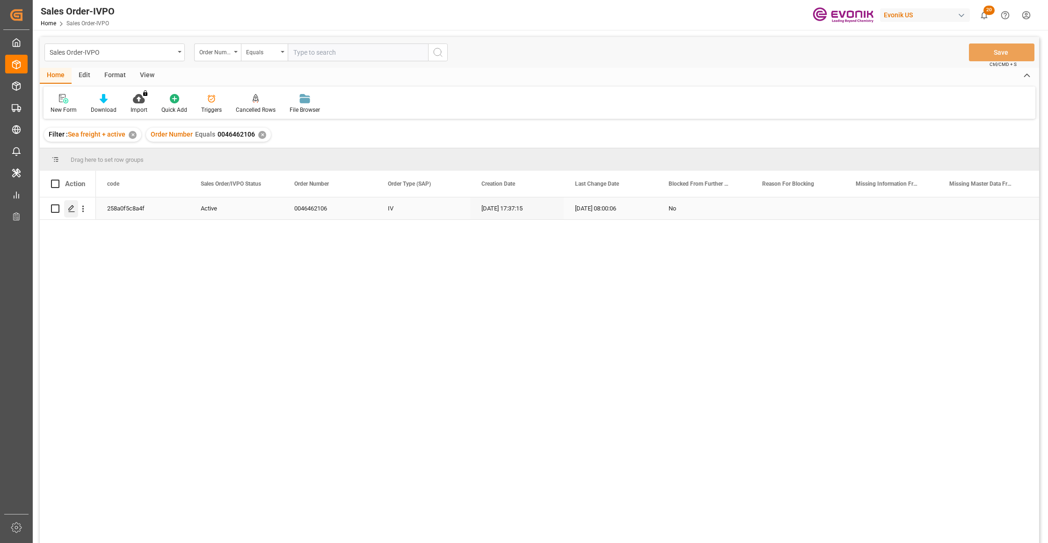
click at [69, 208] on polygon "Press SPACE to select this row." at bounding box center [71, 208] width 5 height 5
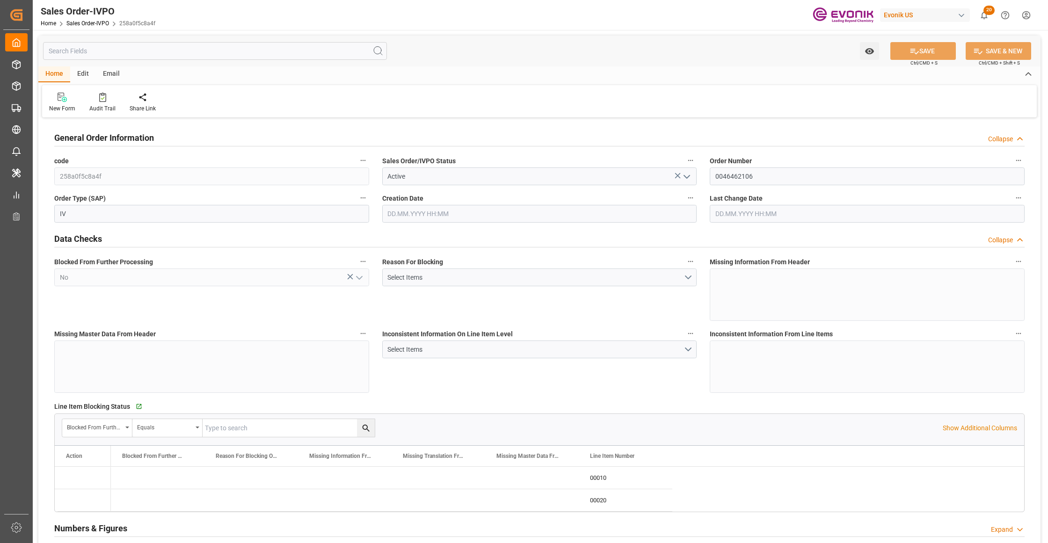
type input "BEANR"
type input "0"
type input "2"
type input "1"
type input "3"
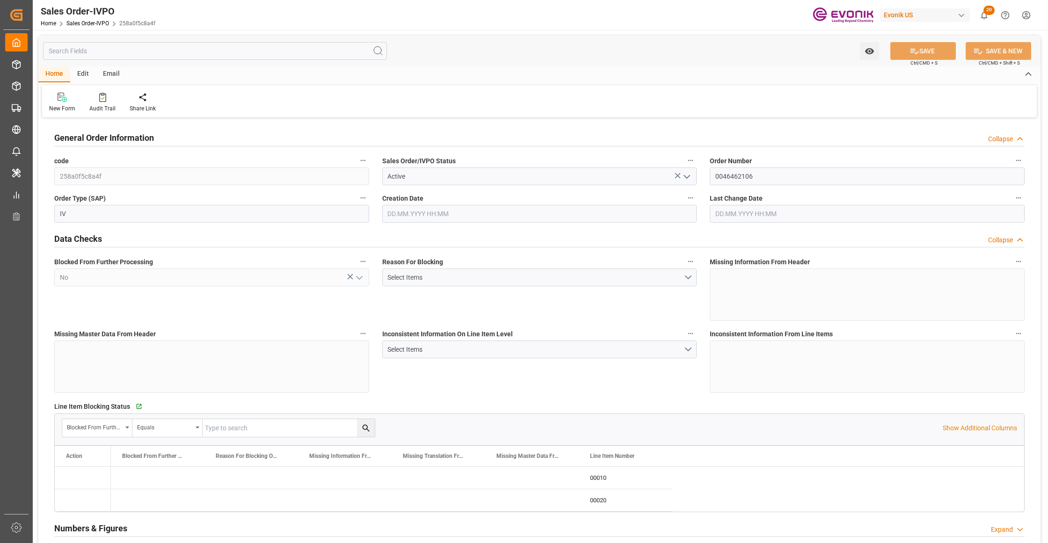
type input "10633.152"
type input "146.6296"
type input "38000"
type input "120"
type input "[DATE] 17:37"
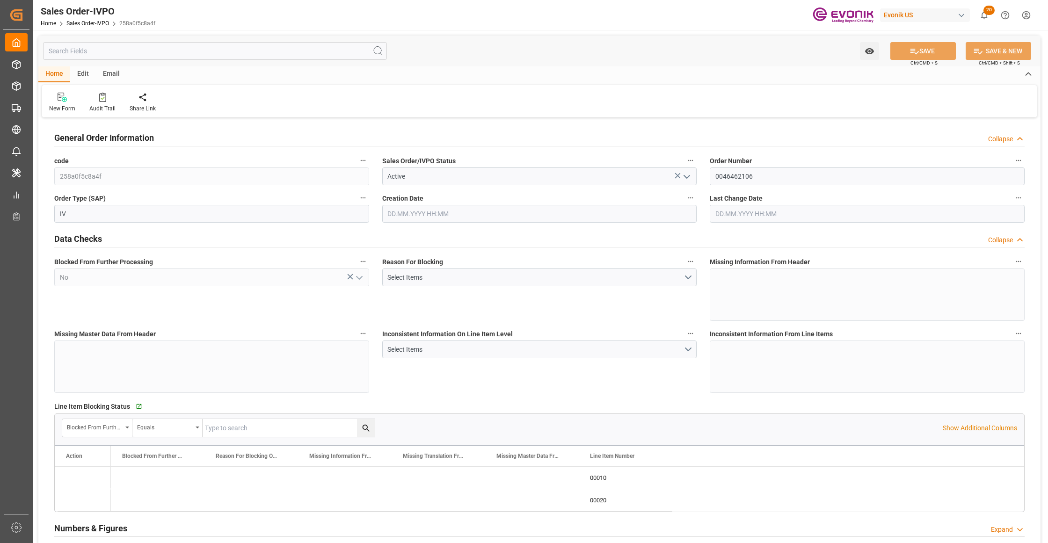
type input "11.09.2025 08:00"
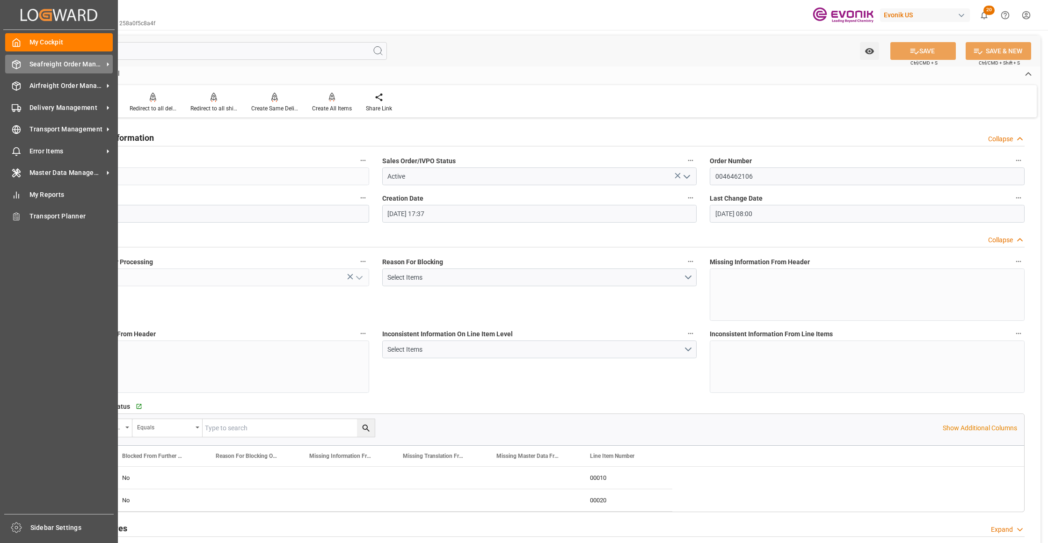
click at [51, 63] on span "Seafreight Order Management" at bounding box center [66, 64] width 74 height 10
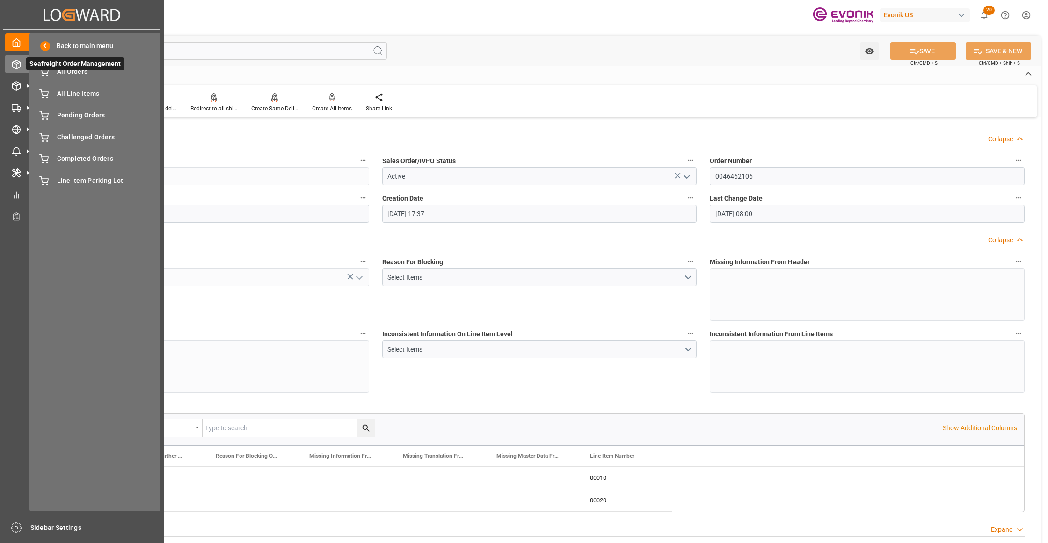
click at [66, 66] on span "Seafreight Order Management" at bounding box center [75, 63] width 98 height 13
click at [73, 71] on span "All Orders" at bounding box center [107, 72] width 101 height 10
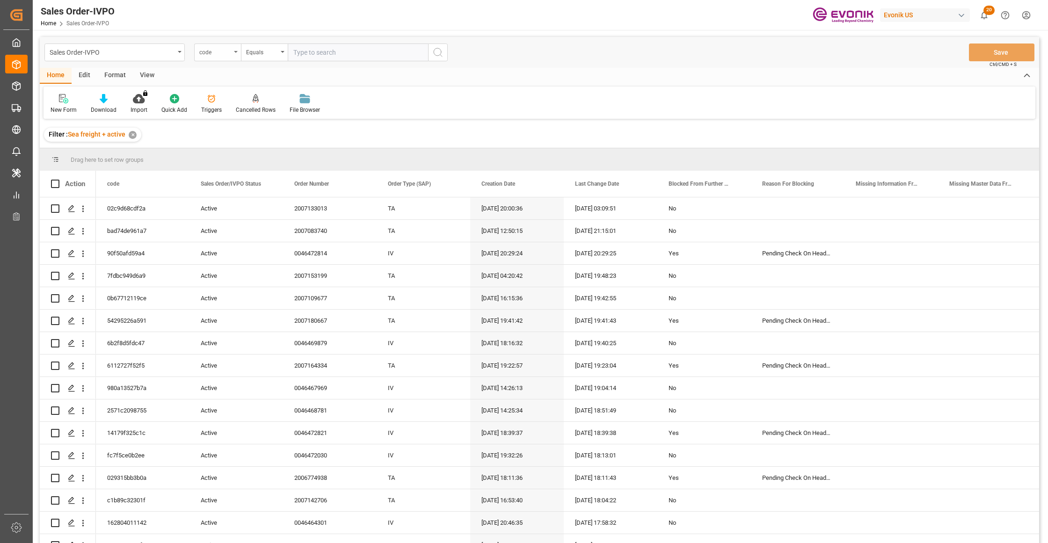
click at [236, 58] on div "code" at bounding box center [217, 53] width 47 height 18
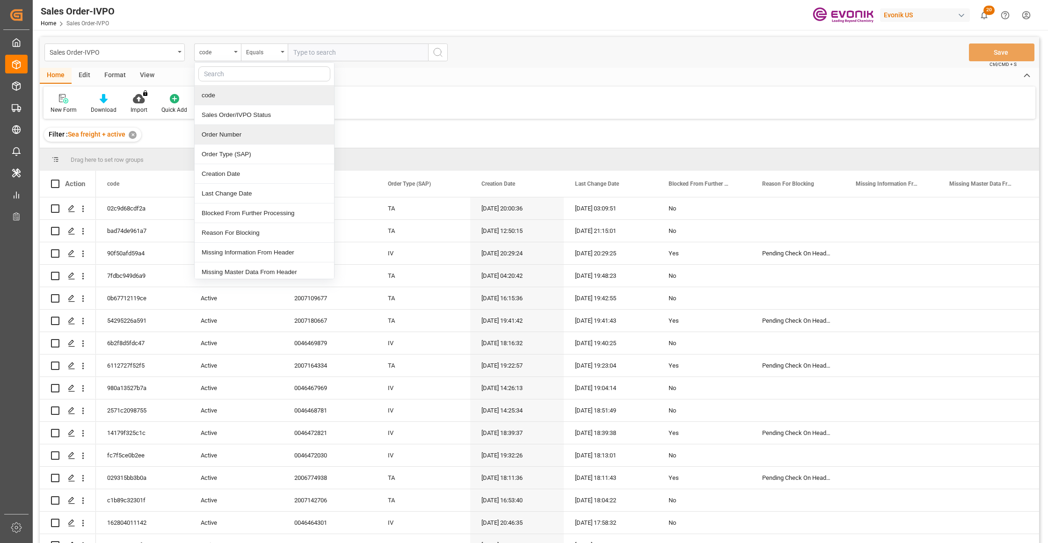
click at [240, 134] on div "Order Number" at bounding box center [264, 135] width 139 height 20
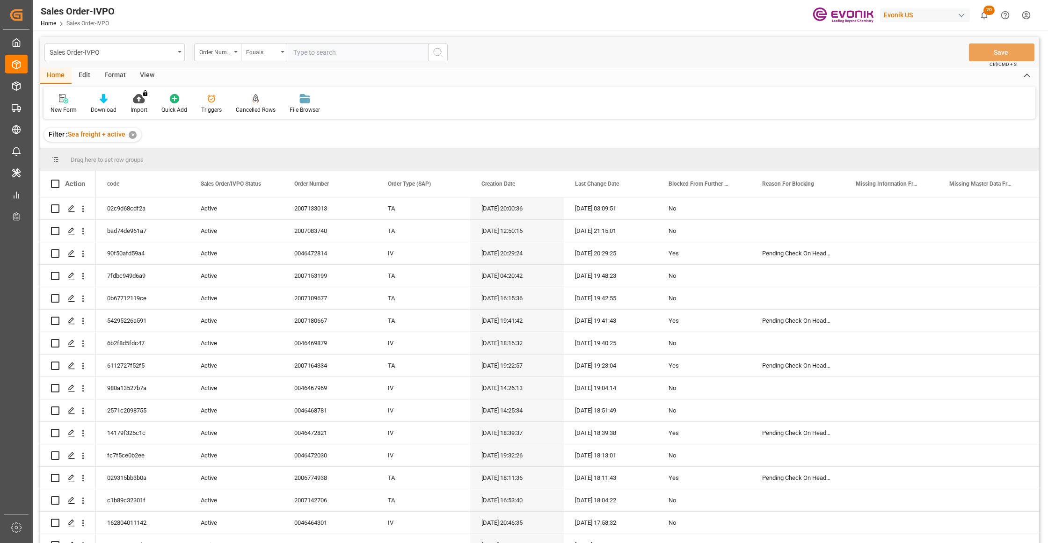
click at [325, 49] on input "text" at bounding box center [358, 53] width 140 height 18
paste input "46462106"
type input "0046462106"
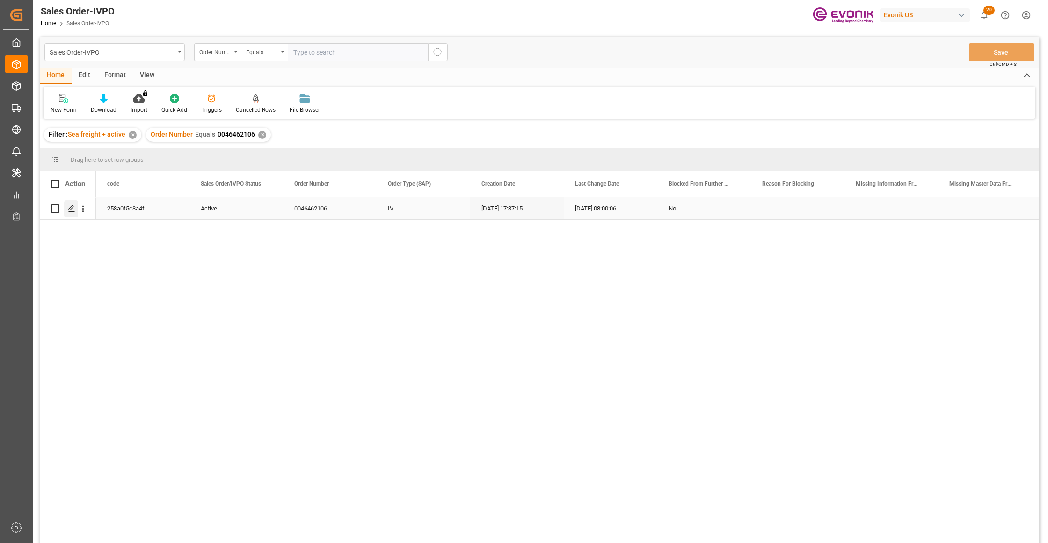
click at [72, 210] on icon "Press SPACE to select this row." at bounding box center [71, 208] width 7 height 7
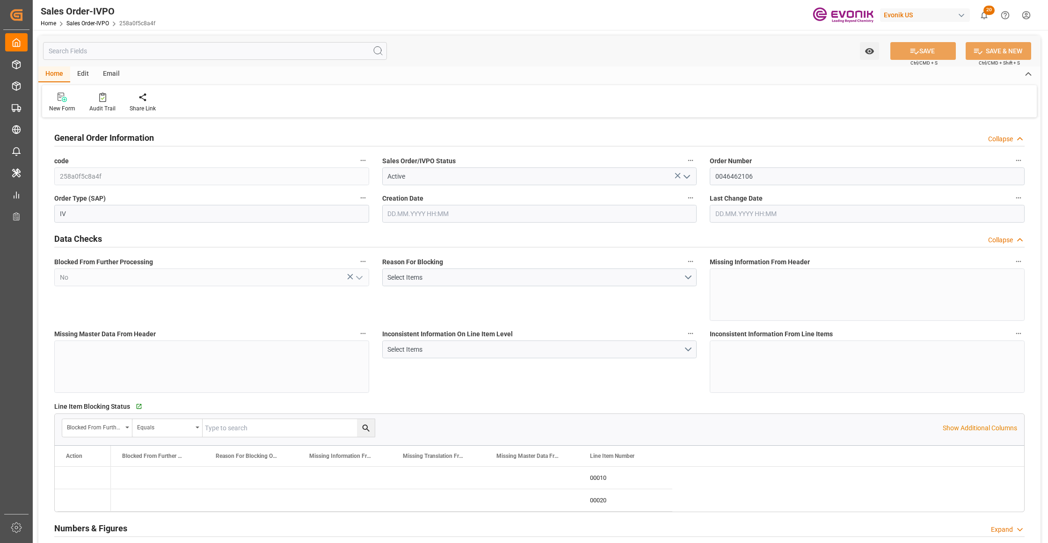
type input "BEANR"
type input "0"
type input "2"
type input "1"
type input "3"
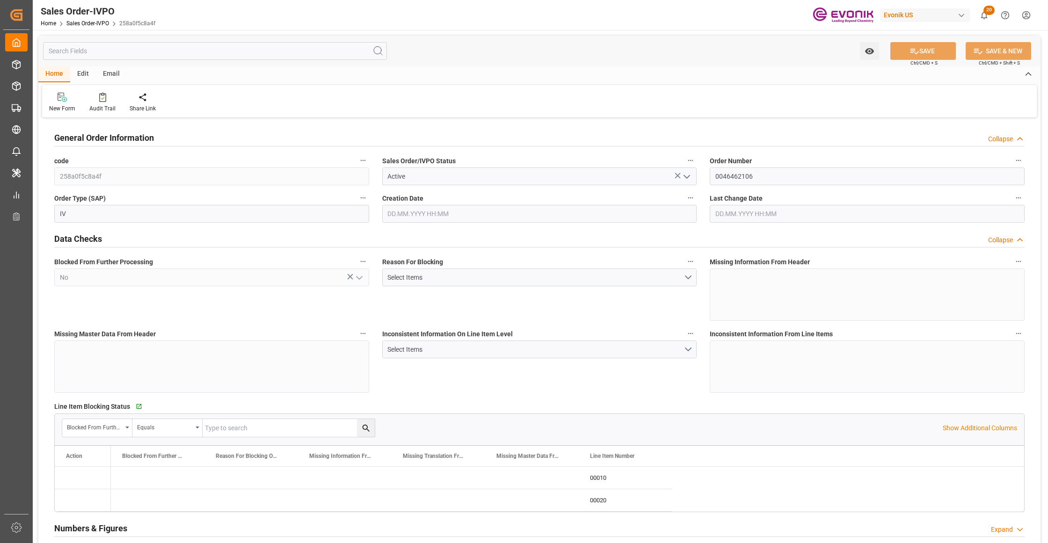
type input "10633.152"
type input "146.6296"
type input "38000"
type input "120"
type input "29.07.2025 17:37"
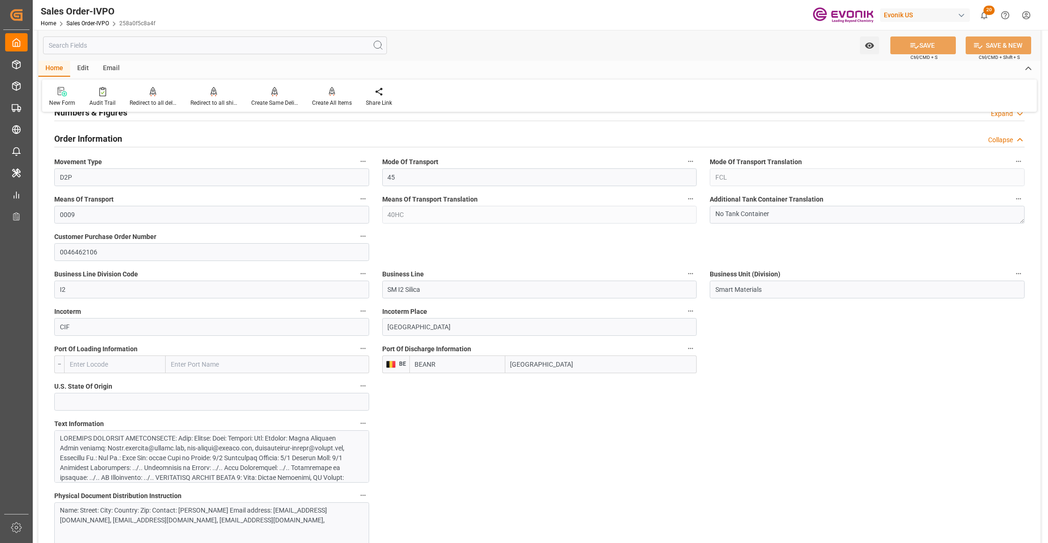
scroll to position [624, 0]
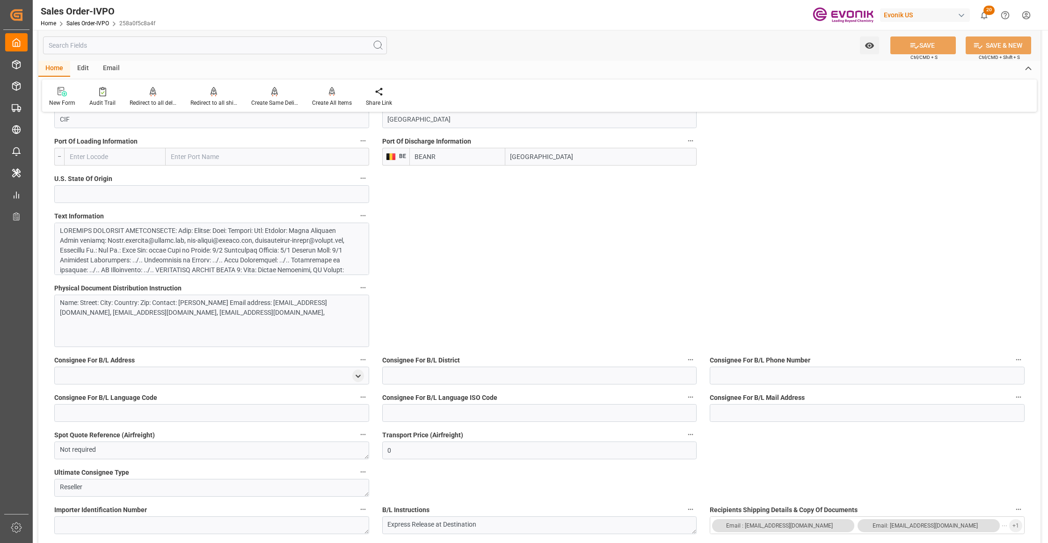
click at [225, 249] on div at bounding box center [207, 299] width 295 height 147
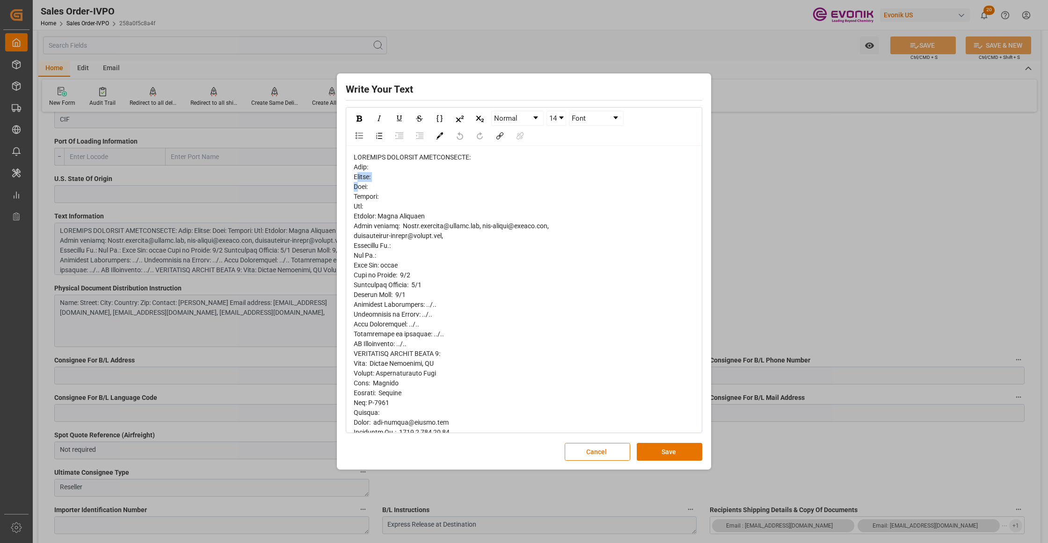
click at [358, 182] on div "rdw-editor" at bounding box center [524, 443] width 341 height 580
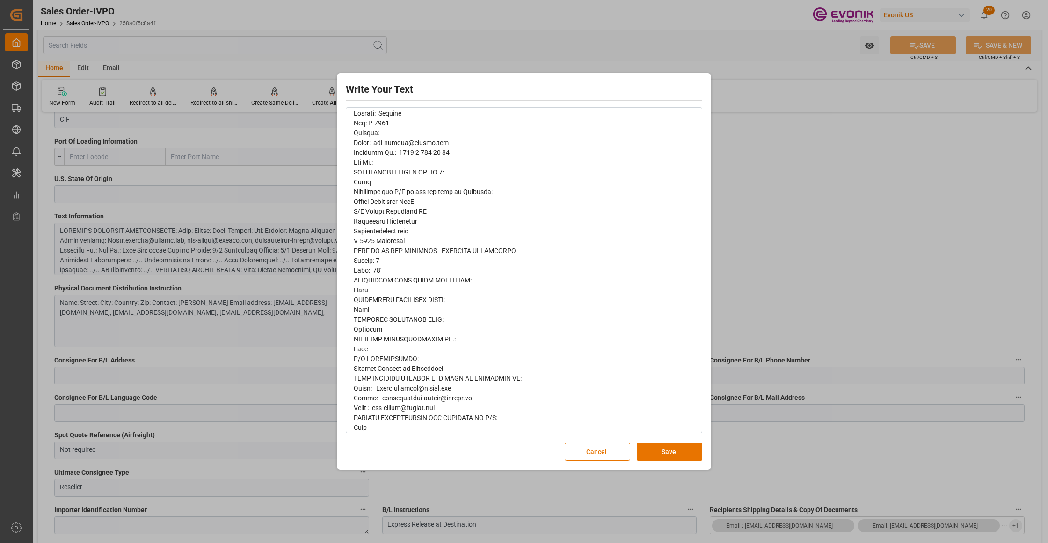
scroll to position [299, 0]
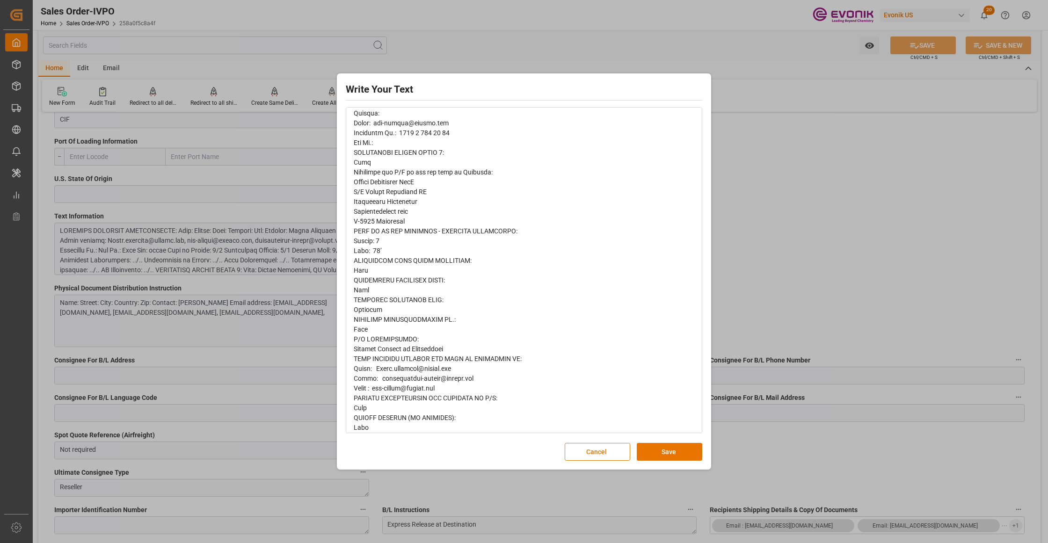
click at [363, 356] on span "rdw-editor" at bounding box center [451, 142] width 195 height 577
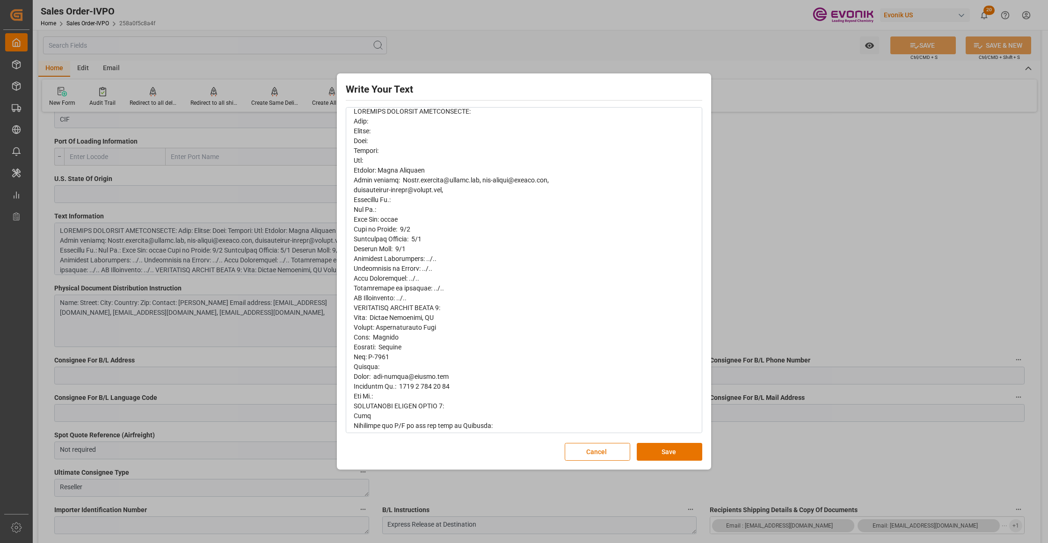
scroll to position [0, 0]
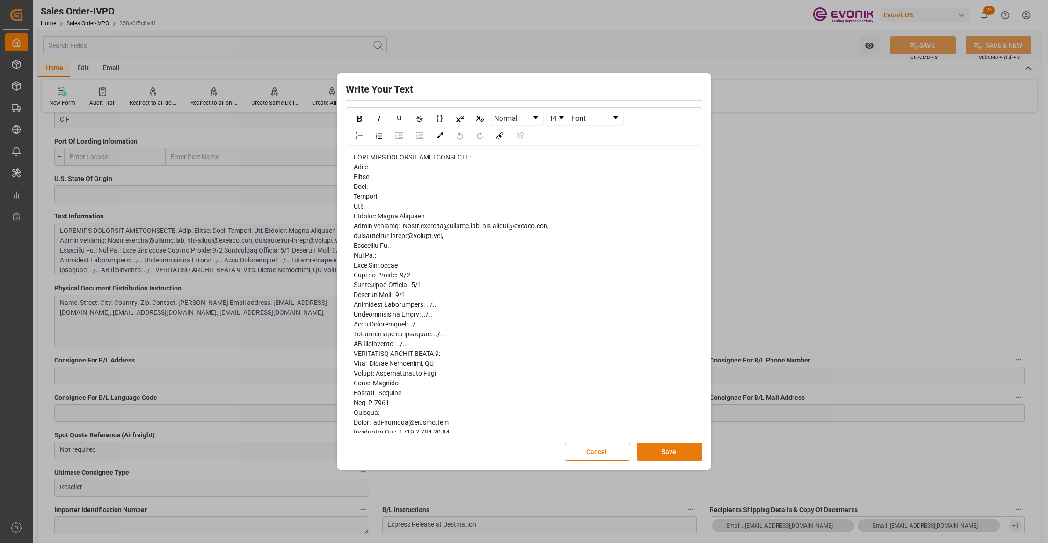
click at [684, 455] on button "Save" at bounding box center [670, 452] width 66 height 18
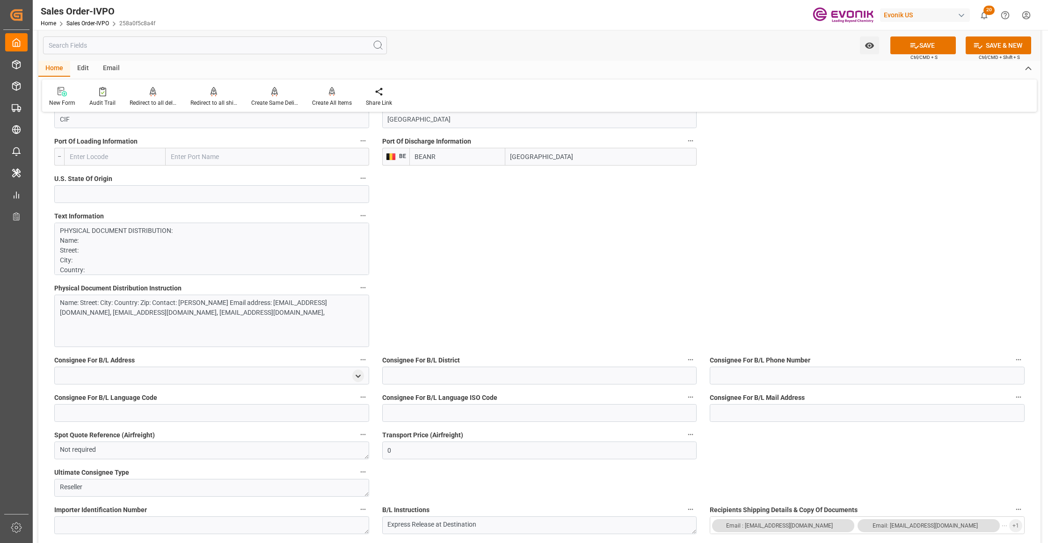
click at [166, 328] on div "Name: Street: City: Country: Zip: Contact: Tuula Tammisto Email address: Tuula.…" at bounding box center [211, 321] width 315 height 52
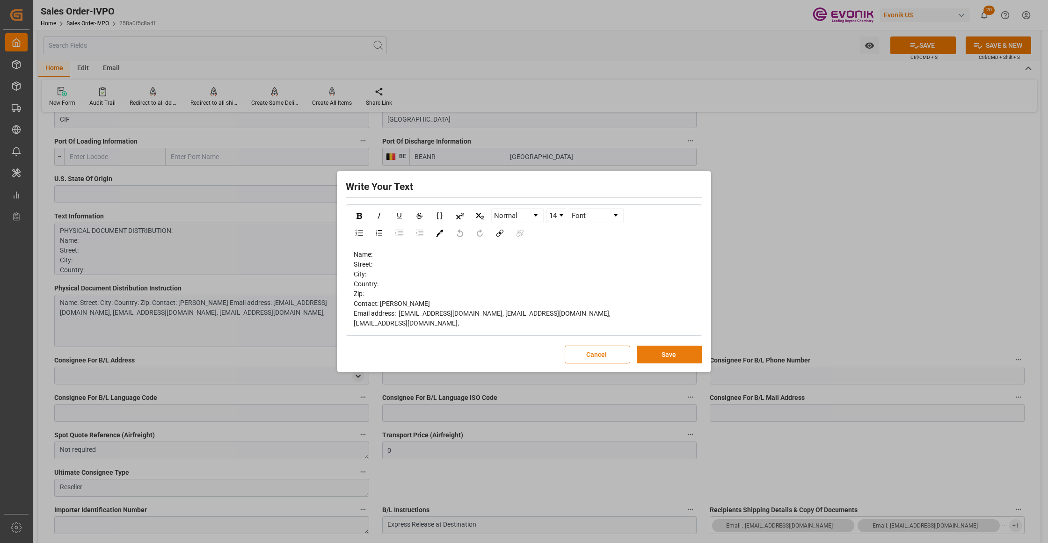
click at [680, 358] on button "Save" at bounding box center [670, 355] width 66 height 18
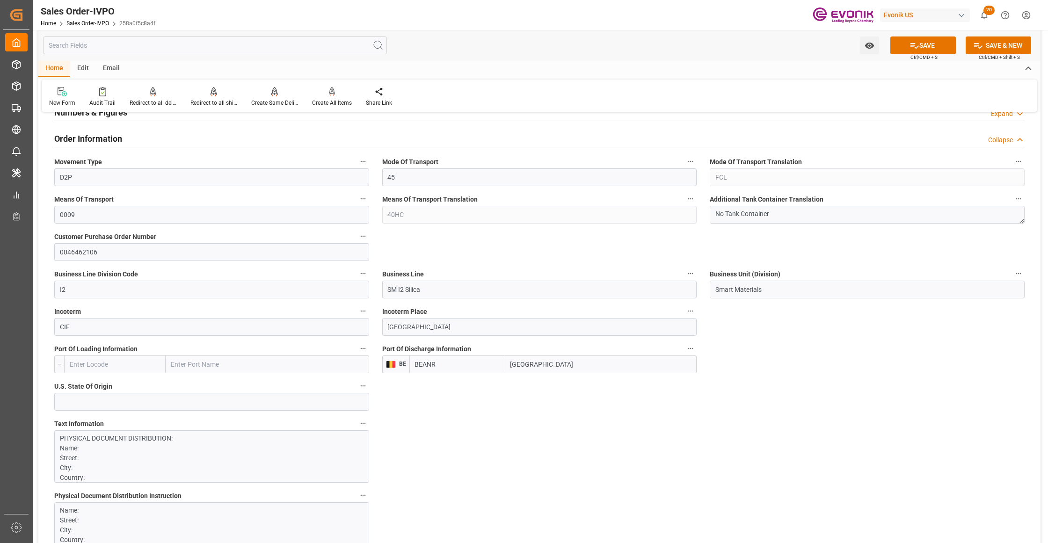
scroll to position [624, 0]
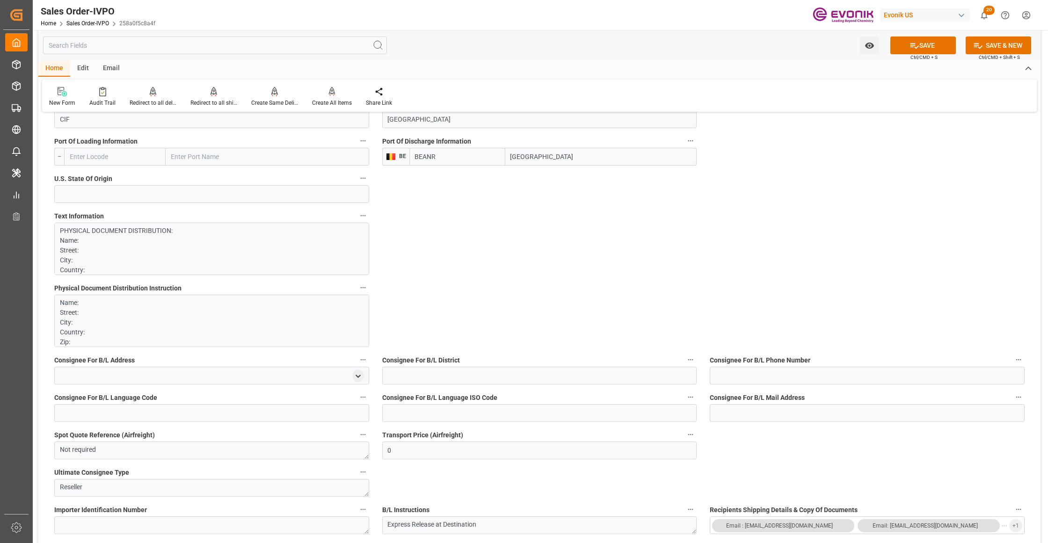
click at [243, 251] on p "PHYSICAL DOCUMENT DISTRIBUTION: Name: Street: City: Country: Zip: Contact: Tuul…" at bounding box center [207, 516] width 295 height 580
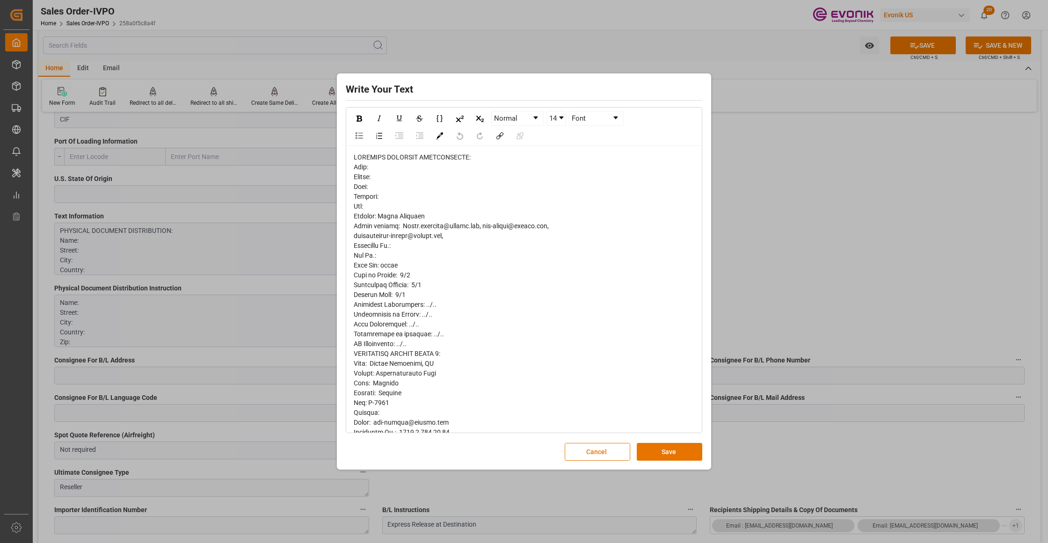
click at [357, 180] on span "rdw-editor" at bounding box center [451, 441] width 195 height 577
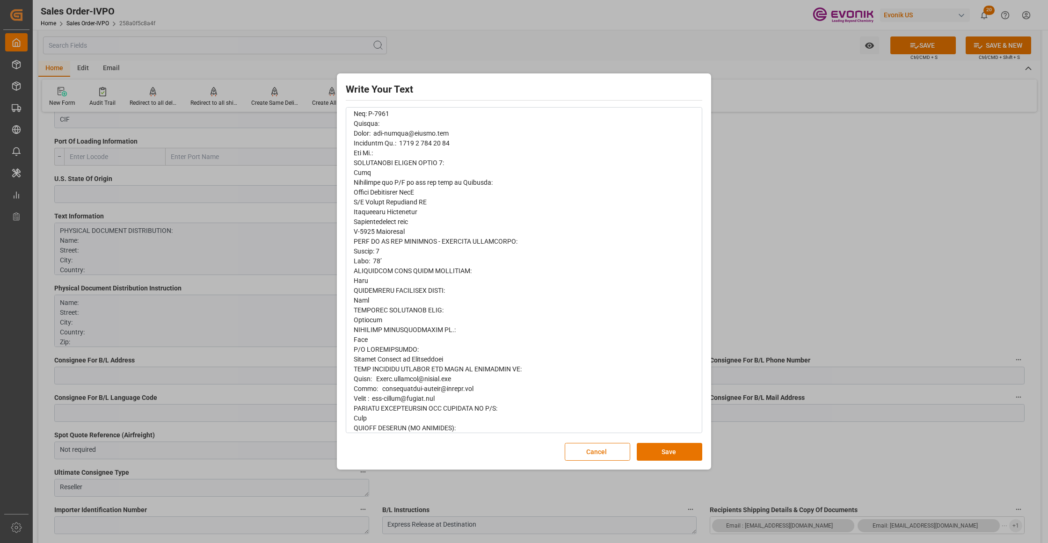
scroll to position [299, 0]
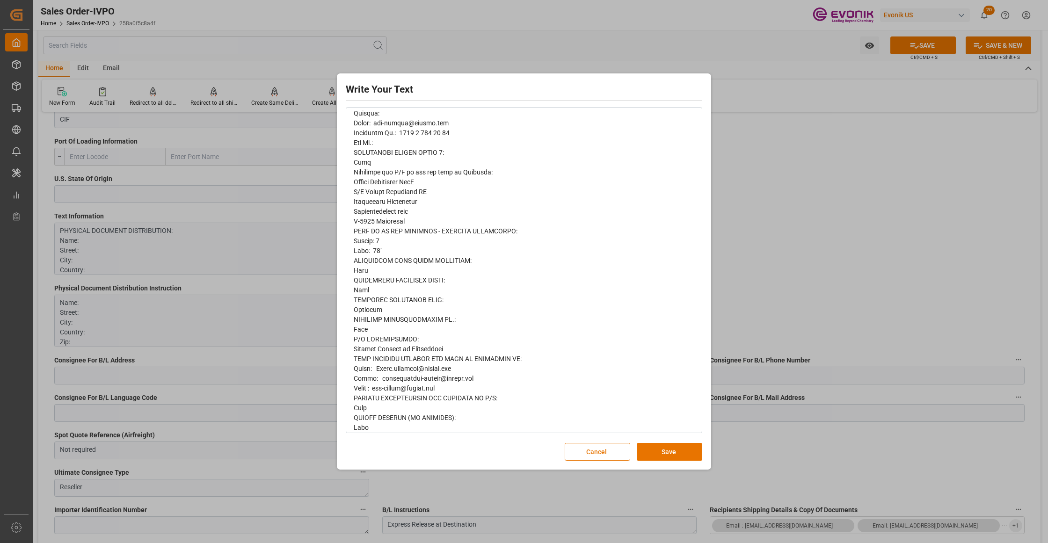
click at [602, 453] on button "Cancel" at bounding box center [598, 452] width 66 height 18
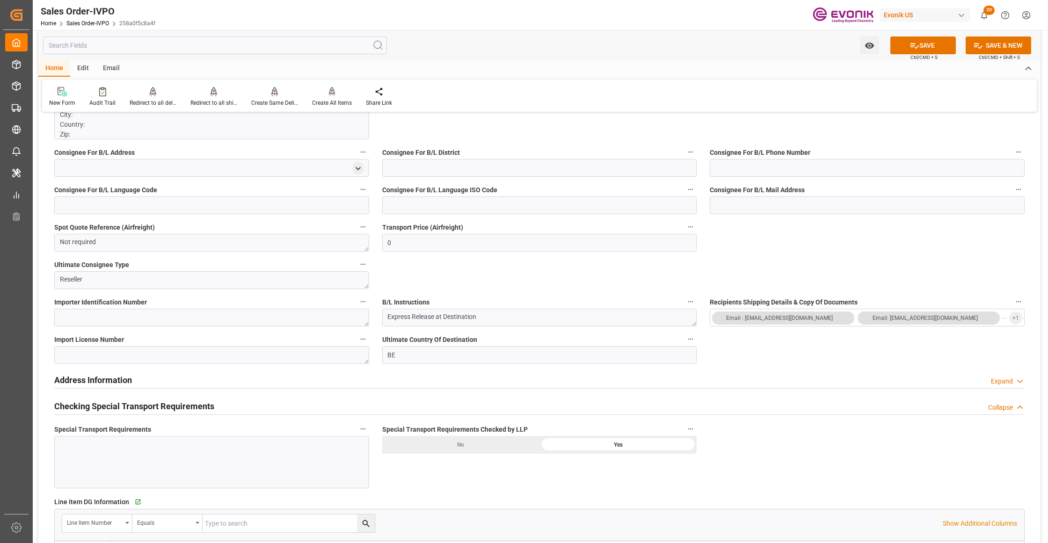
scroll to position [624, 0]
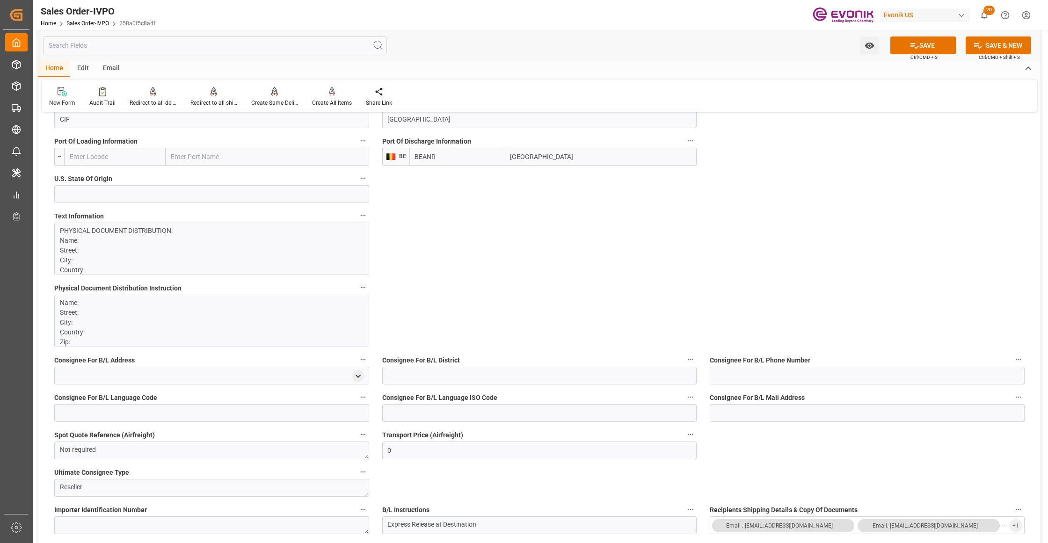
click at [234, 252] on p "PHYSICAL DOCUMENT DISTRIBUTION: Name: Street: City: Country: Zip: Contact: Tuul…" at bounding box center [207, 516] width 295 height 580
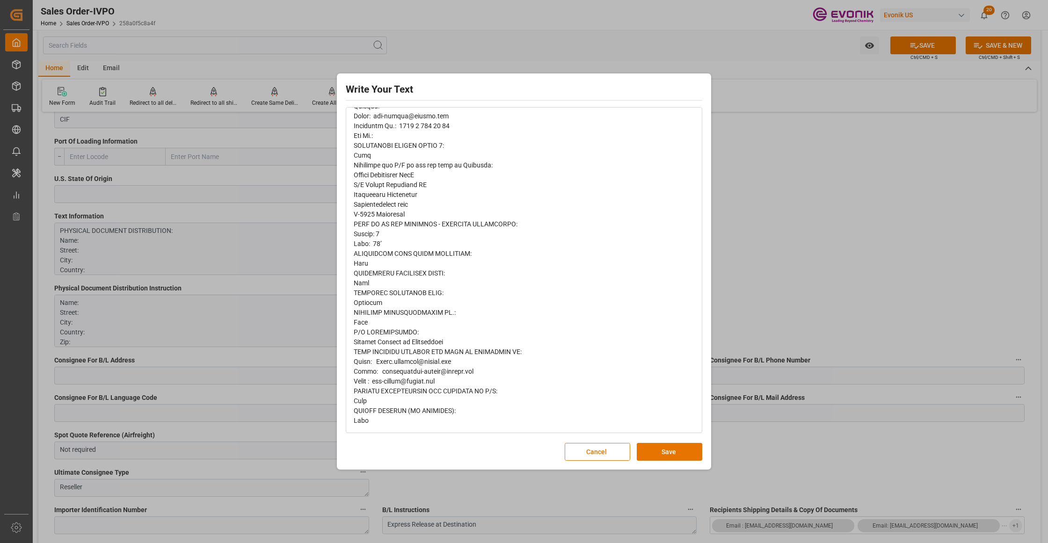
scroll to position [0, 0]
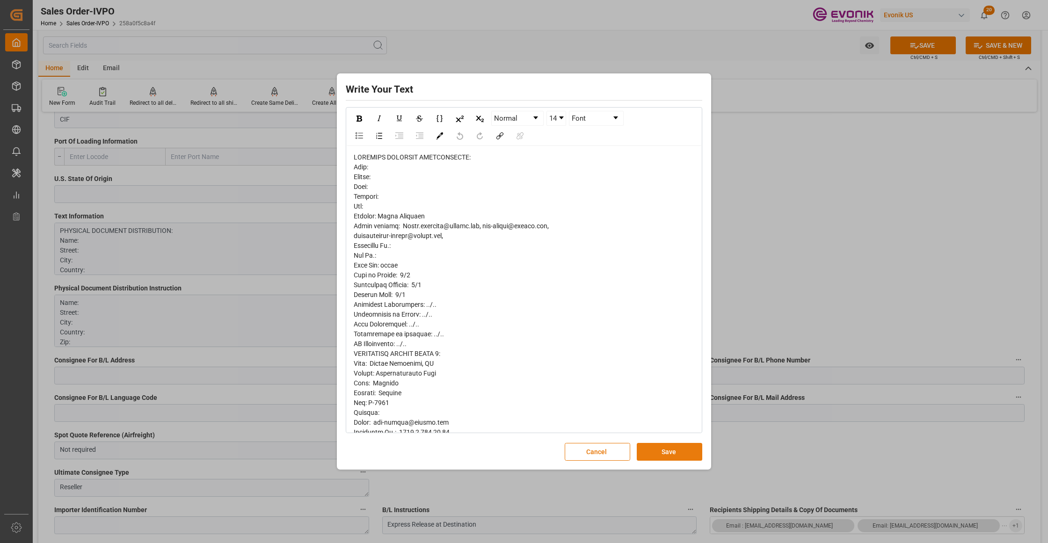
click at [663, 446] on button "Save" at bounding box center [670, 452] width 66 height 18
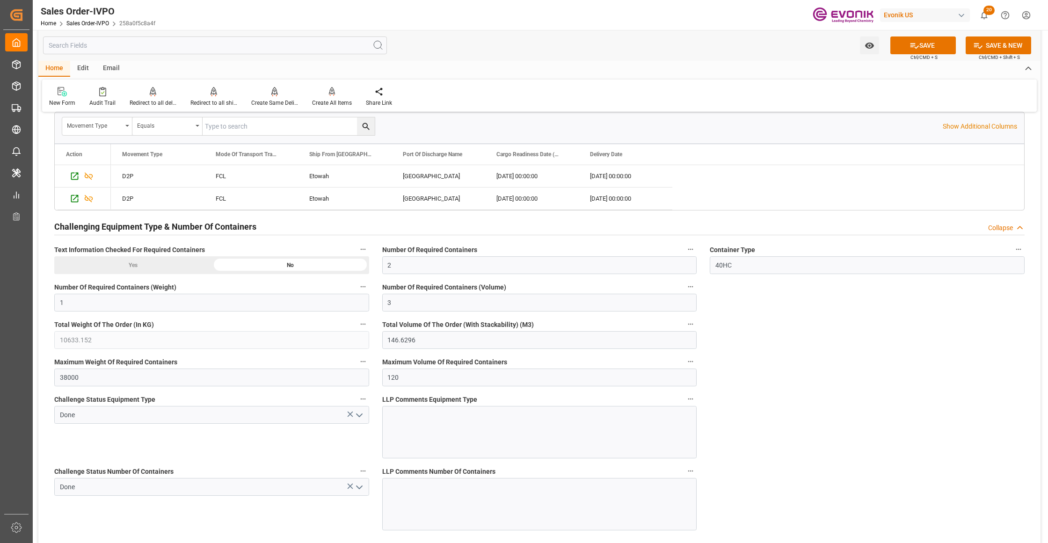
scroll to position [1872, 0]
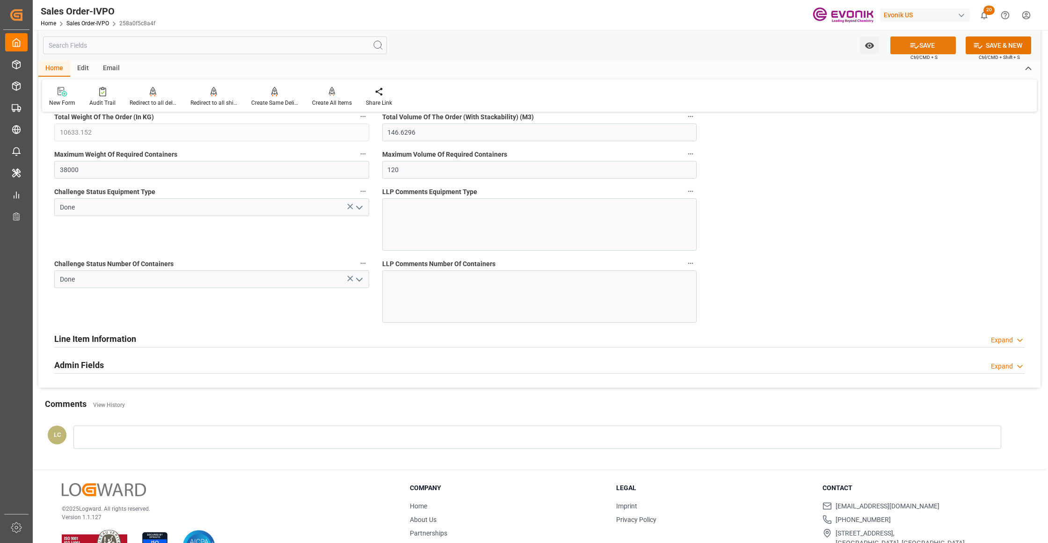
click at [919, 45] on button "SAVE" at bounding box center [923, 45] width 66 height 18
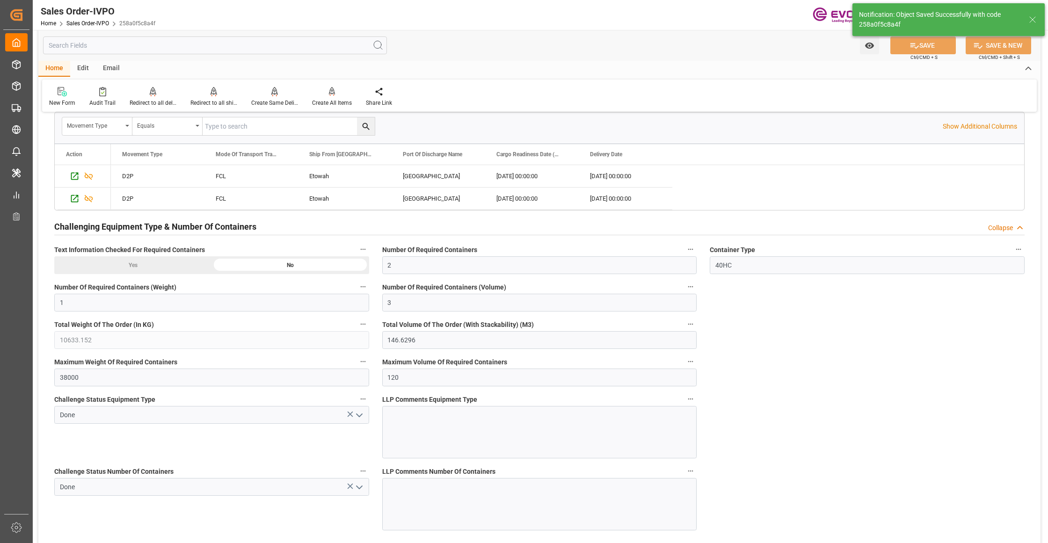
type input "12.09.2025 03:34"
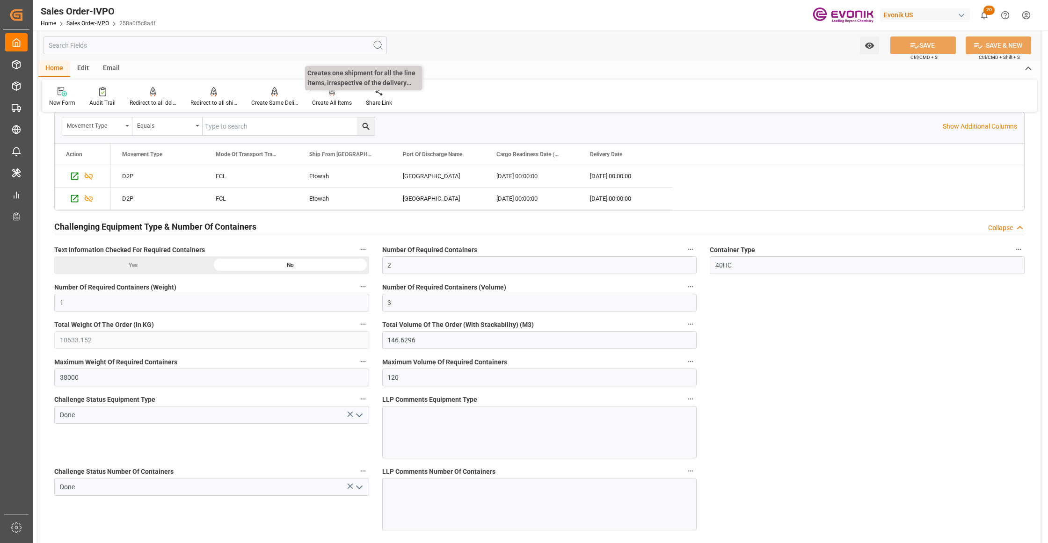
click at [328, 99] on div "Create All Items" at bounding box center [332, 103] width 40 height 8
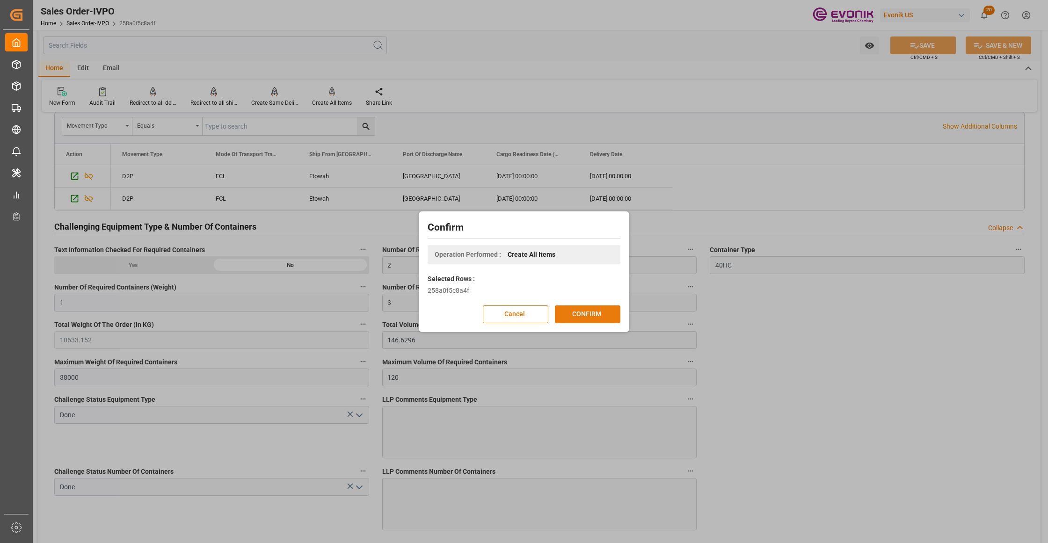
click at [605, 319] on button "CONFIRM" at bounding box center [588, 315] width 66 height 18
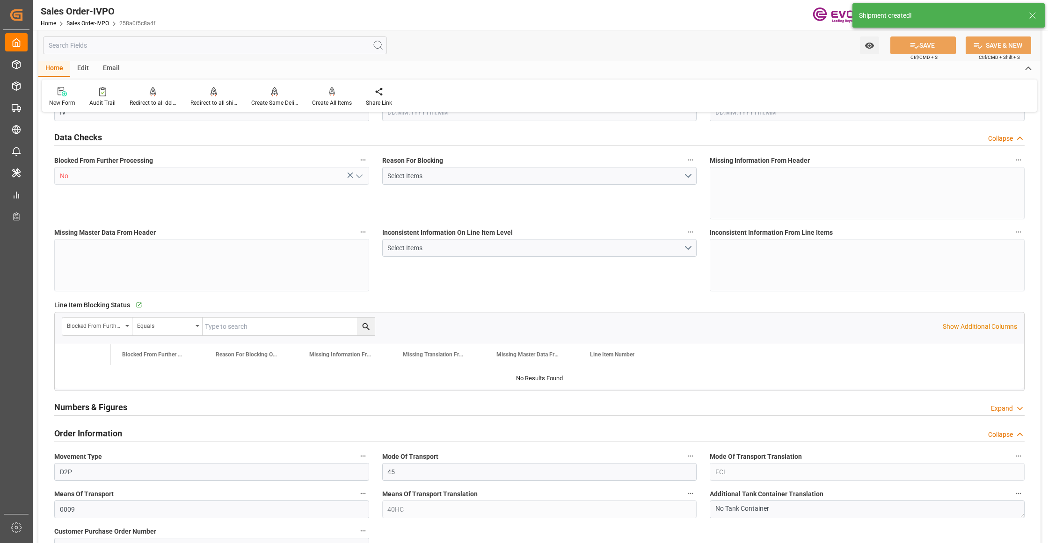
type input "BEANR"
type input "0"
type input "2"
type input "1"
type input "3"
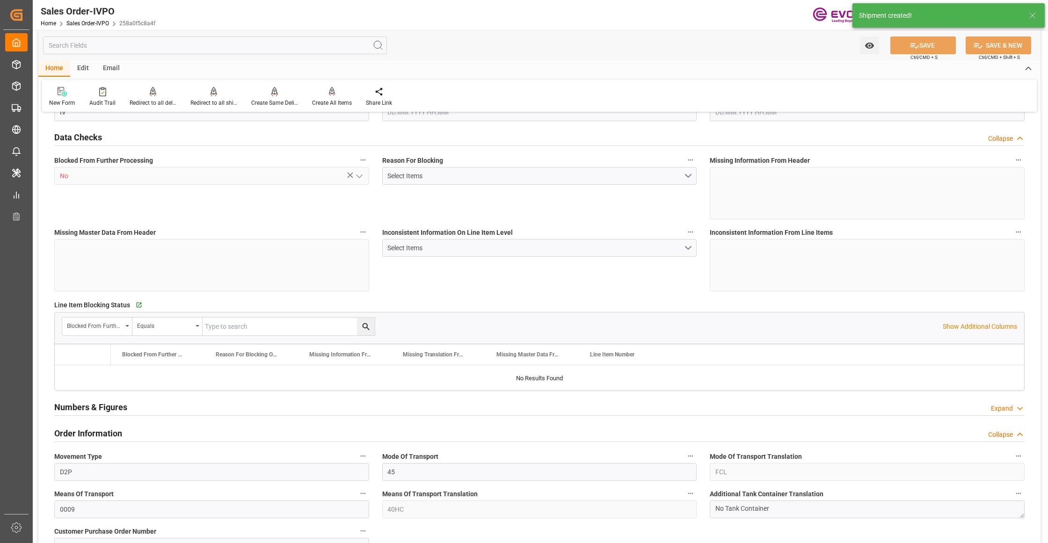
type input "10633.152"
type input "146.6296"
type input "38000"
type input "120"
type input "29.07.2025 17:37"
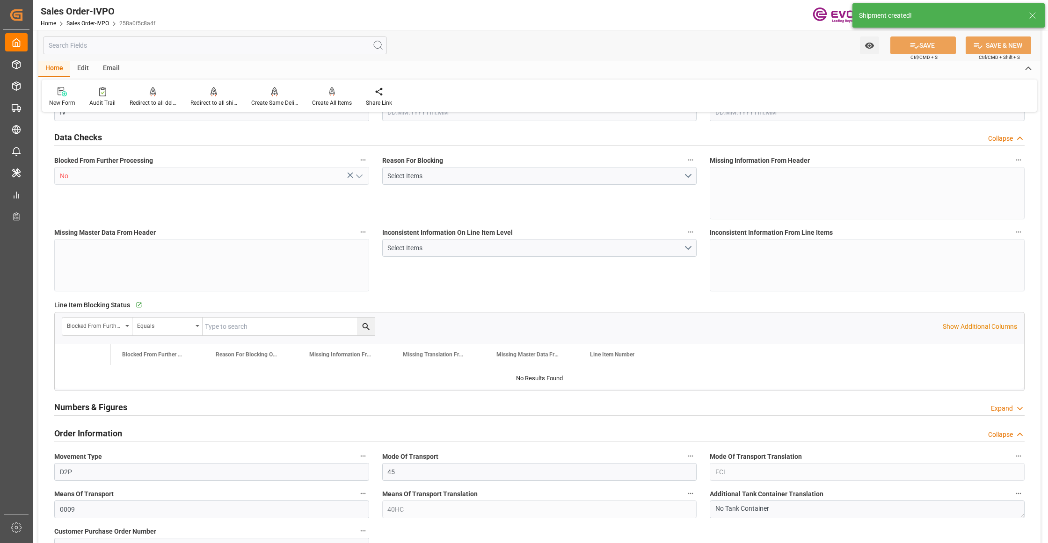
type input "12.09.2025 03:34"
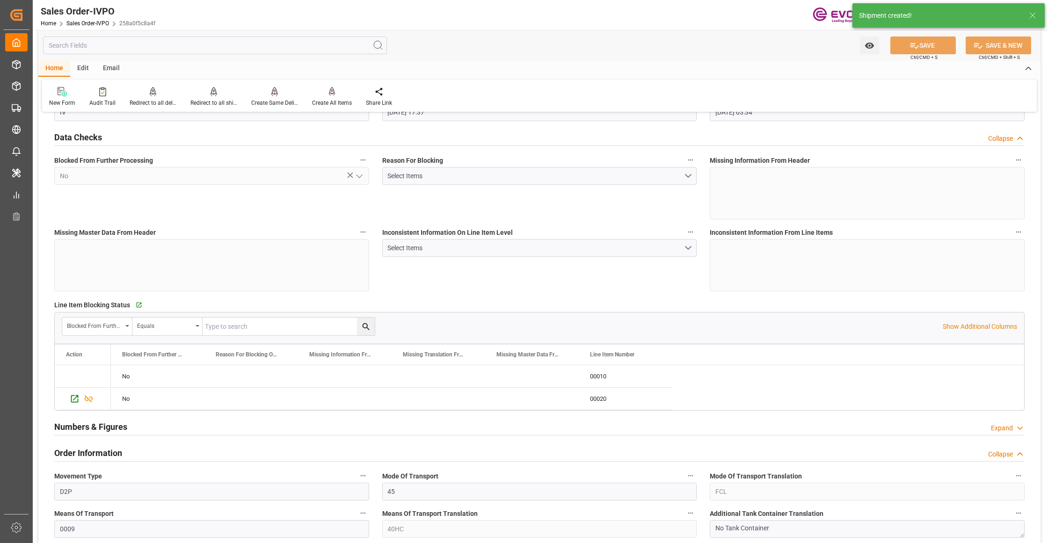
scroll to position [1664, 0]
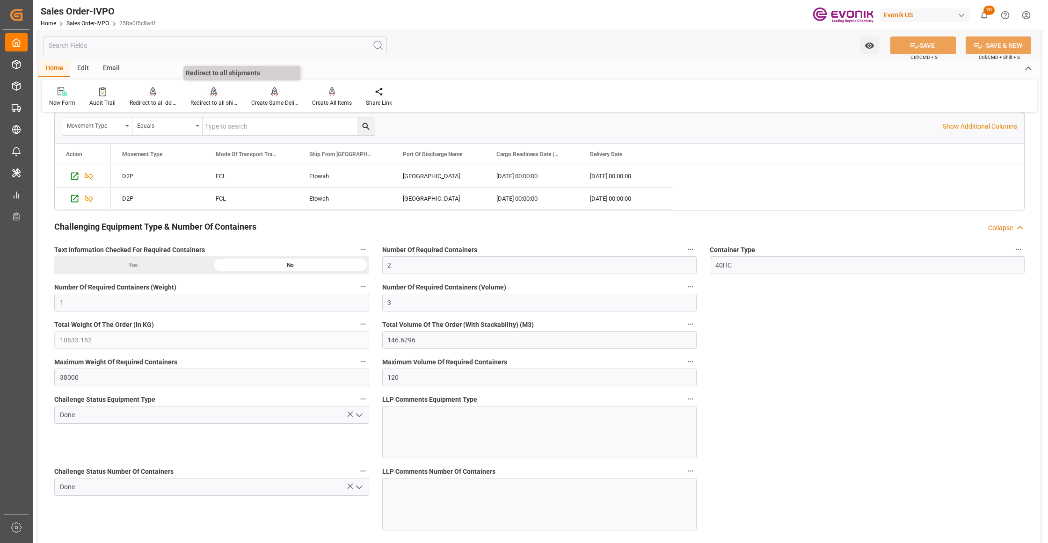
click at [212, 100] on div "Redirect to all shipments" at bounding box center [213, 103] width 47 height 8
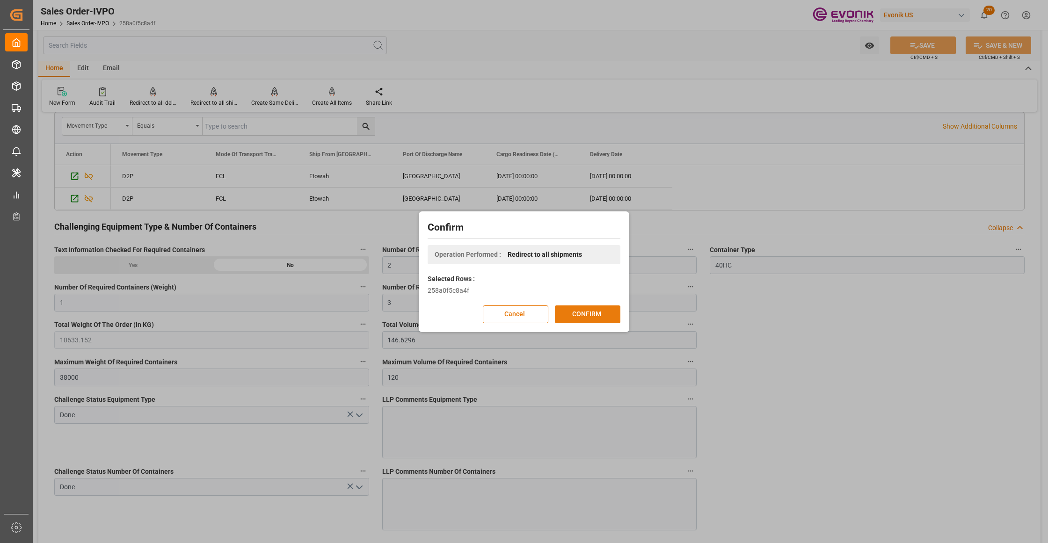
click at [572, 319] on button "CONFIRM" at bounding box center [588, 315] width 66 height 18
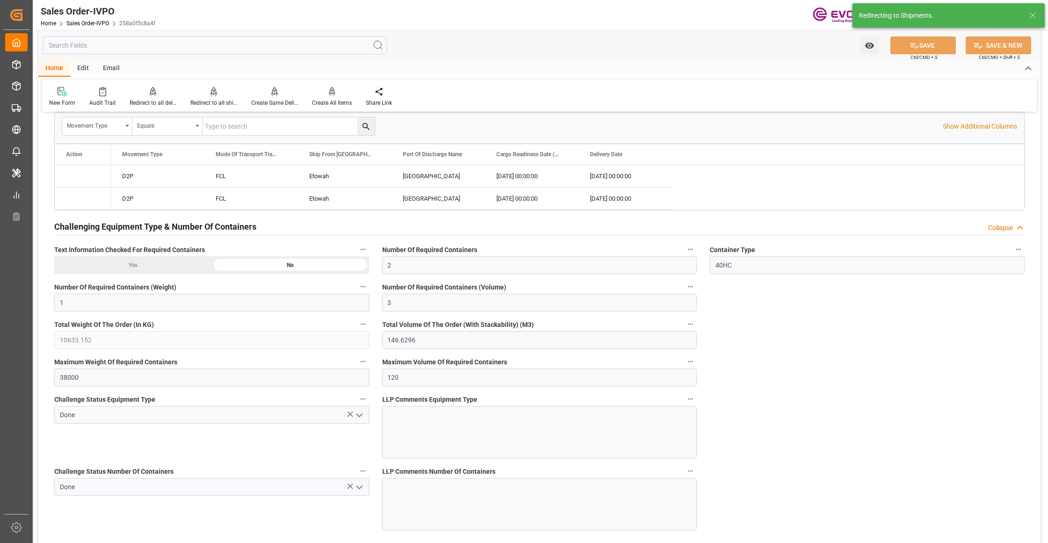
type input "29.07.2025 17:37"
type input "12.09.2025 03:34"
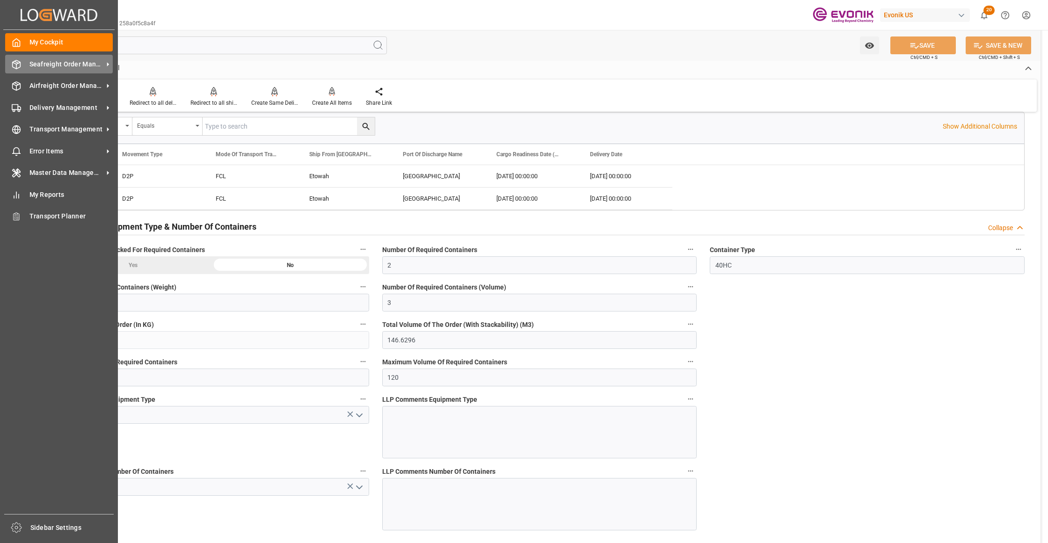
click at [49, 71] on div "Seafreight Order Management Seafreight Order Management" at bounding box center [59, 64] width 108 height 18
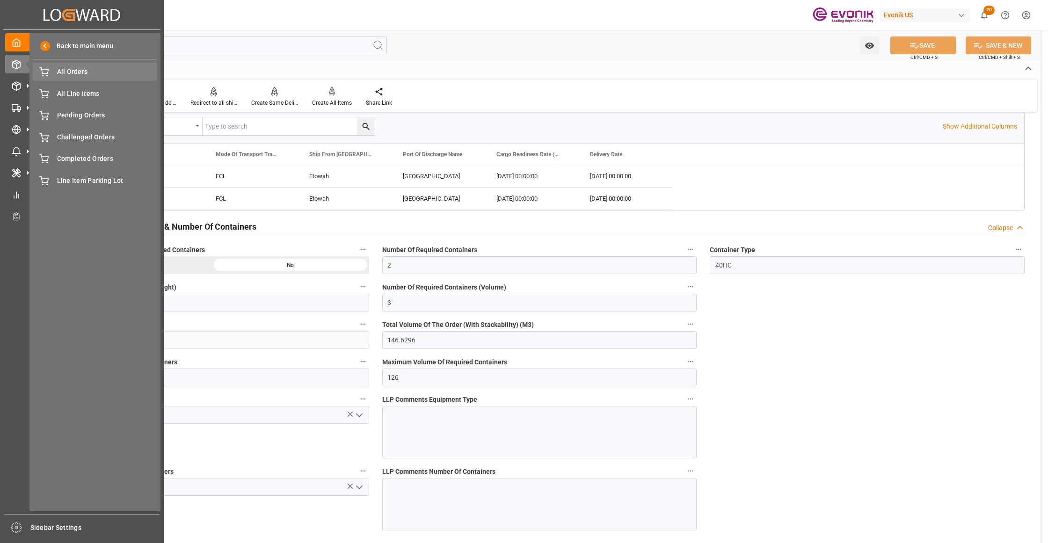
click at [75, 71] on span "All Orders" at bounding box center [107, 72] width 101 height 10
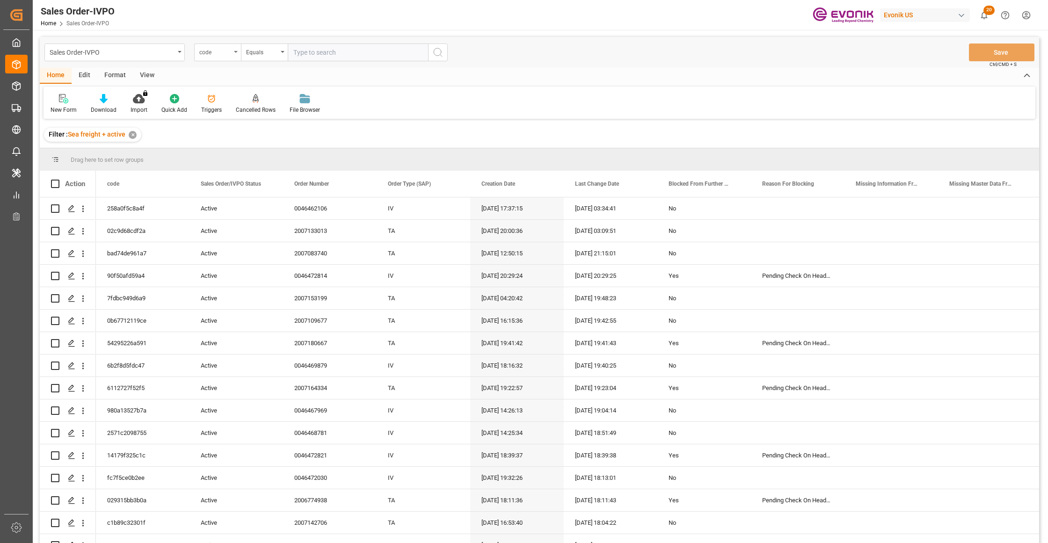
click at [225, 53] on div "code" at bounding box center [215, 51] width 32 height 11
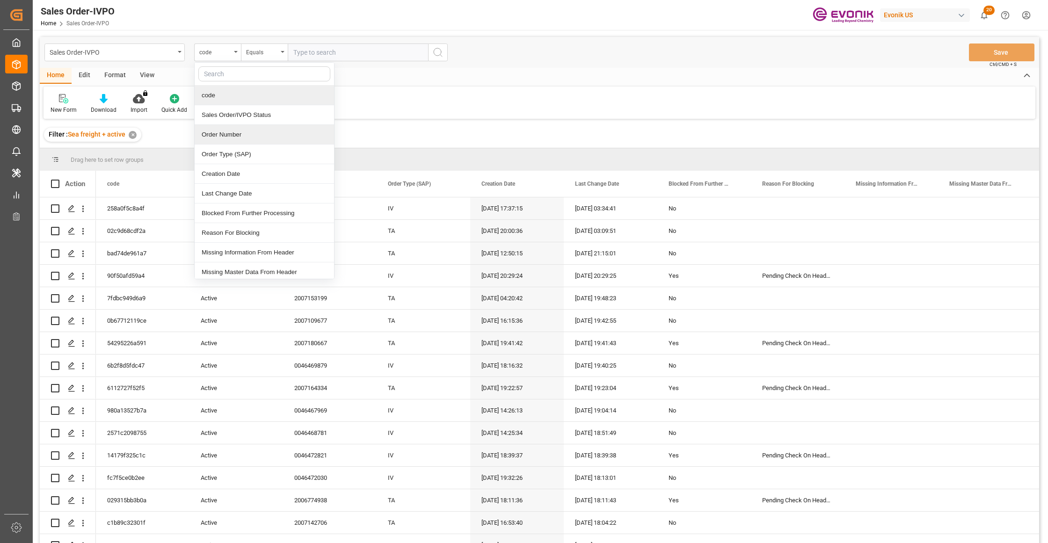
drag, startPoint x: 230, startPoint y: 133, endPoint x: 356, endPoint y: 51, distance: 149.9
click at [233, 134] on div "Order Number" at bounding box center [264, 135] width 139 height 20
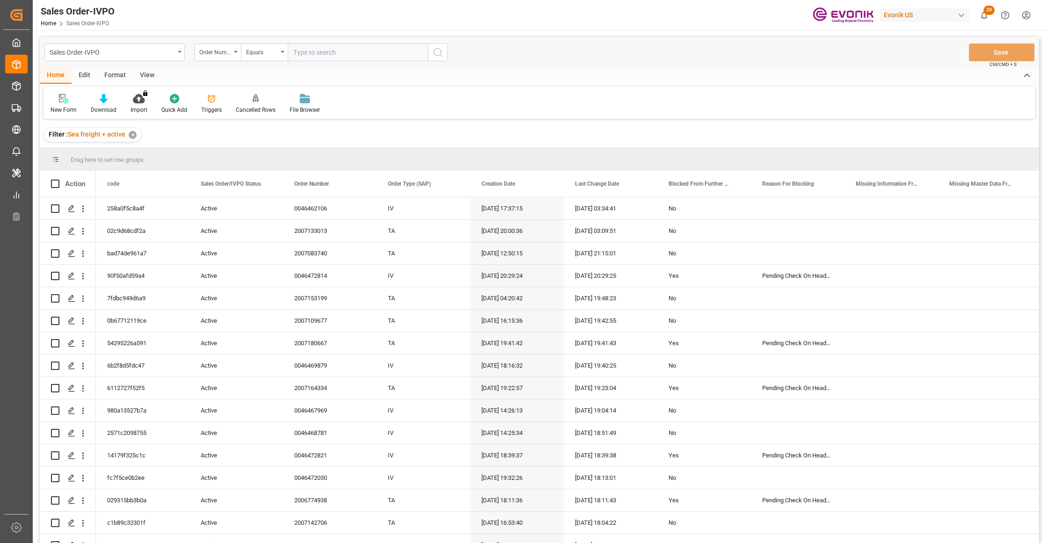
click at [335, 54] on input "text" at bounding box center [358, 53] width 140 height 18
paste input "46467216"
type input "0046467216"
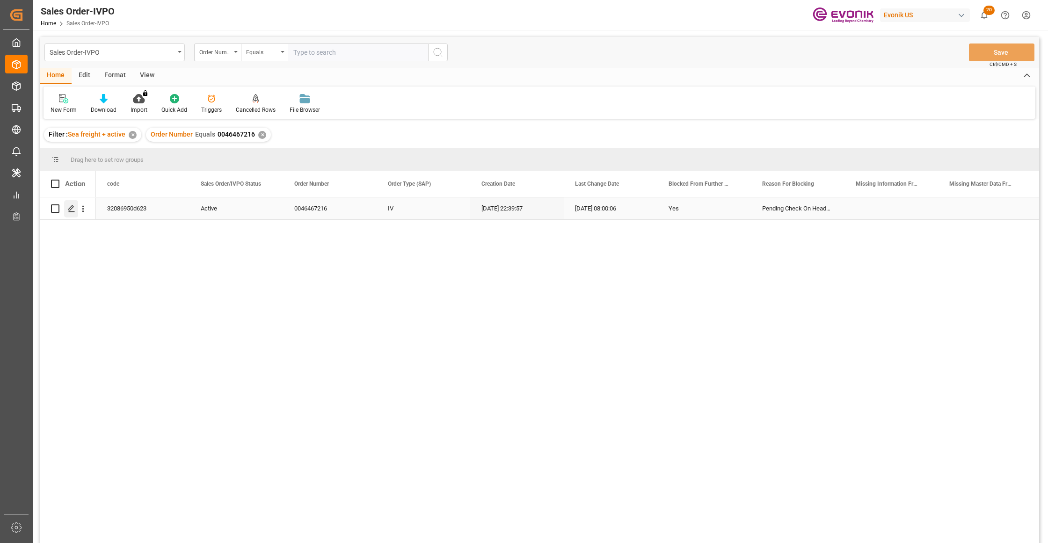
click at [69, 213] on div "Press SPACE to select this row." at bounding box center [71, 208] width 14 height 17
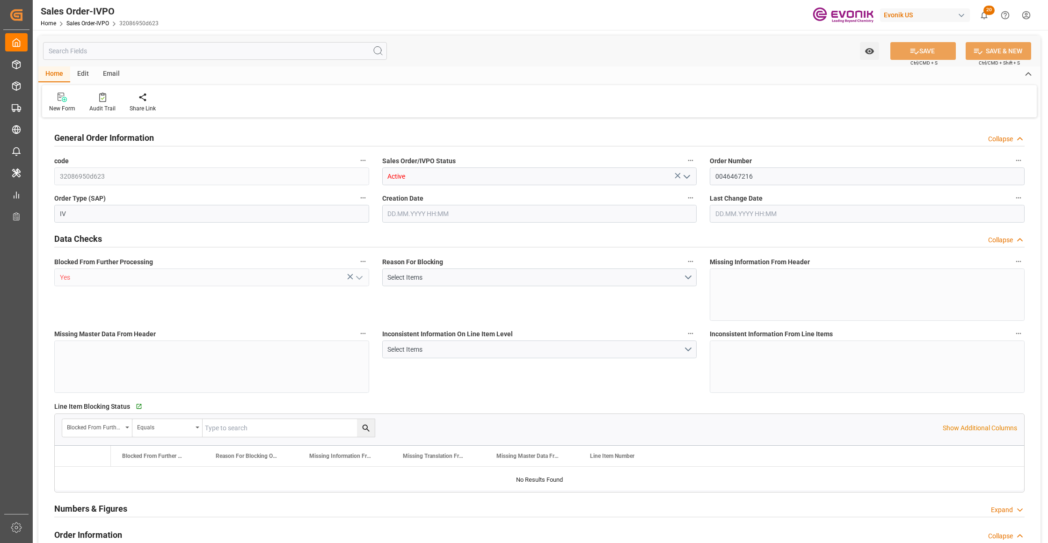
type input "BRSSZ"
type input "0"
type input "1"
type input "139"
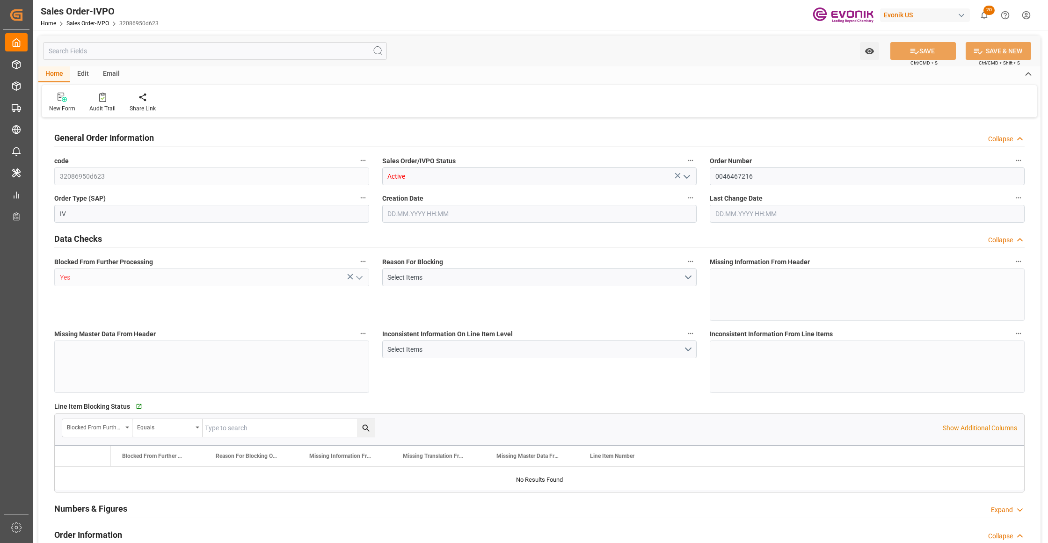
type input "15508.48"
type input "4141.76"
type input "17000"
type input "30"
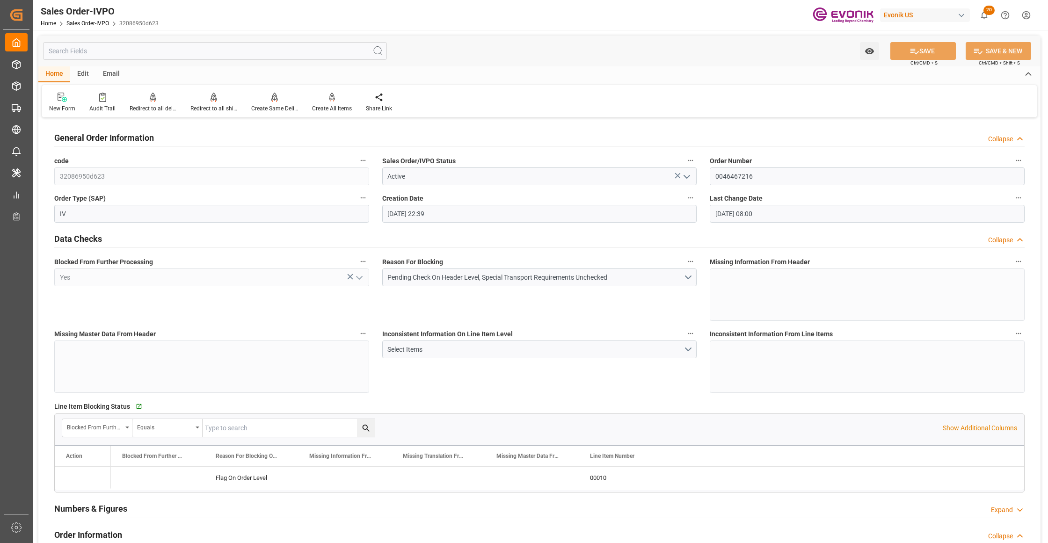
type input "07.08.2025 22:39"
type input "11.09.2025 08:00"
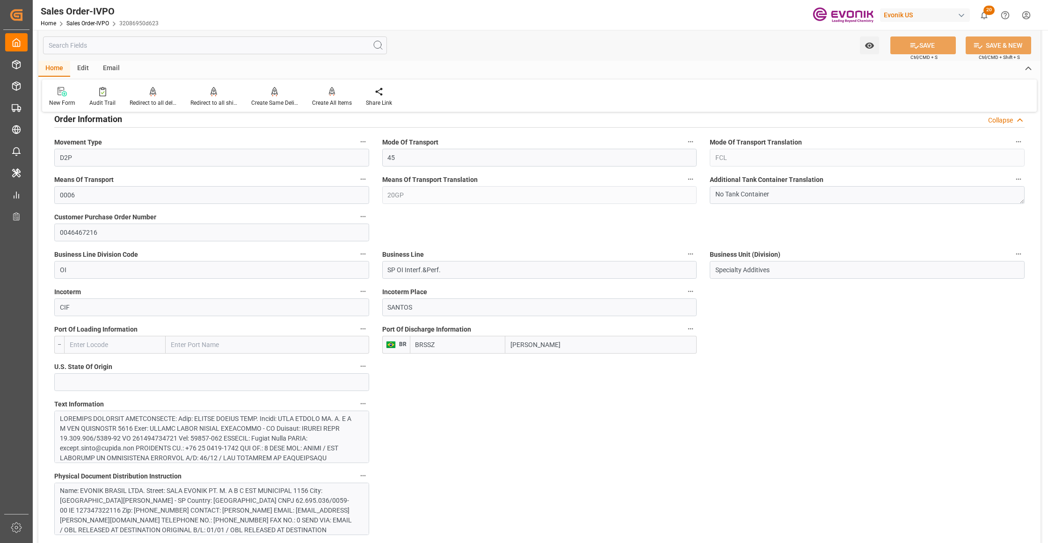
scroll to position [624, 0]
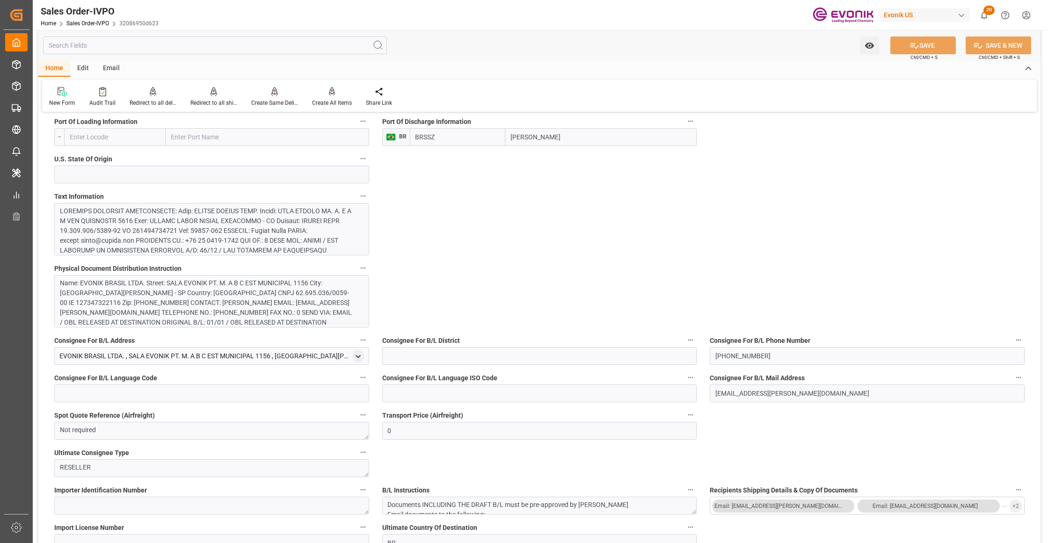
click at [274, 230] on div at bounding box center [207, 324] width 295 height 236
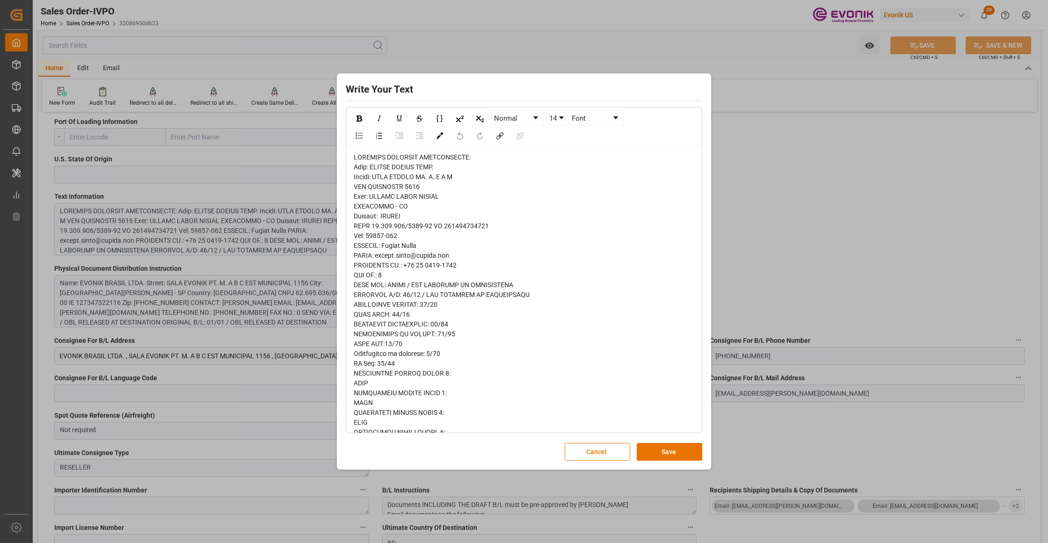
click at [362, 170] on span "rdw-editor" at bounding box center [464, 525] width 220 height 744
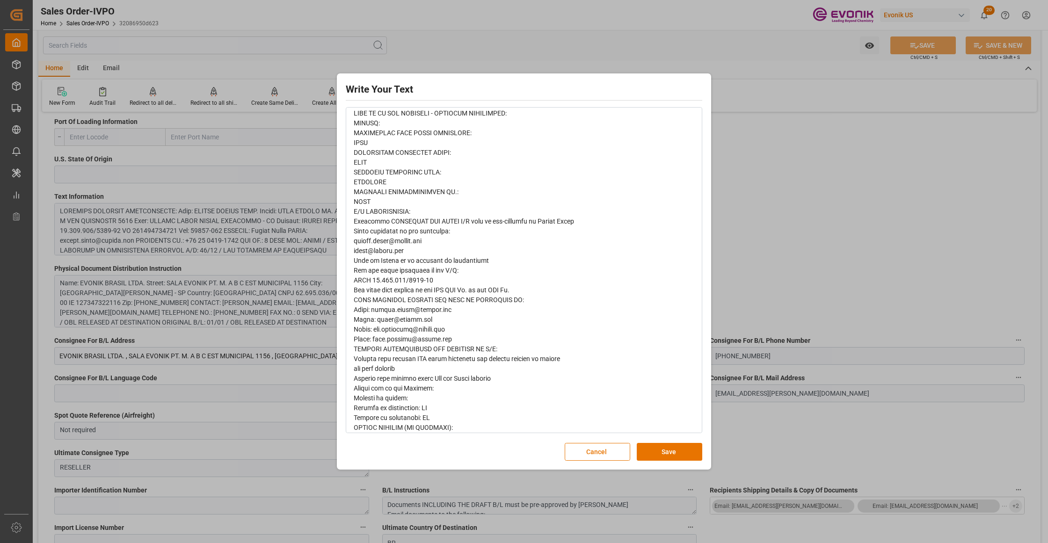
scroll to position [467, 0]
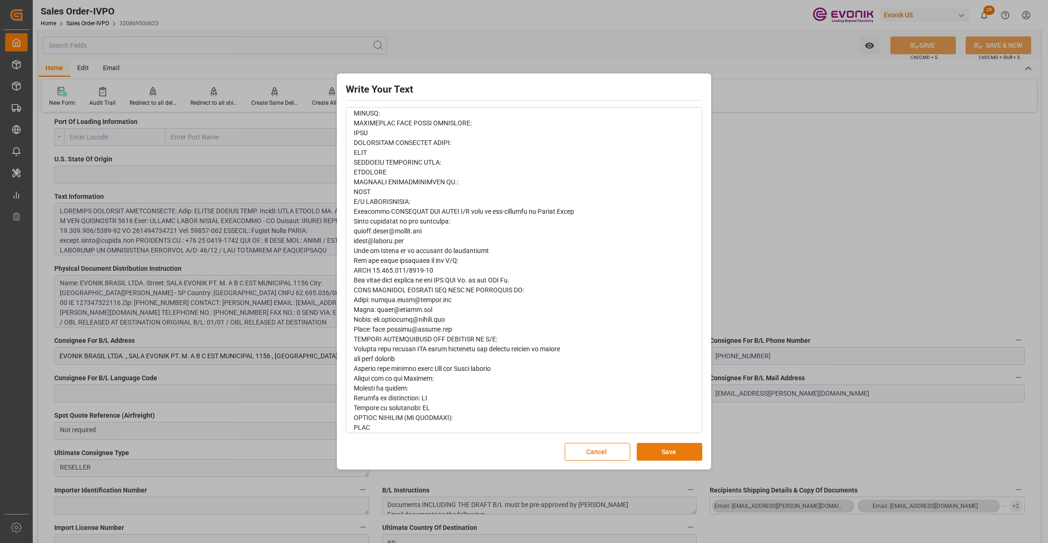
click at [665, 459] on button "Save" at bounding box center [670, 452] width 66 height 18
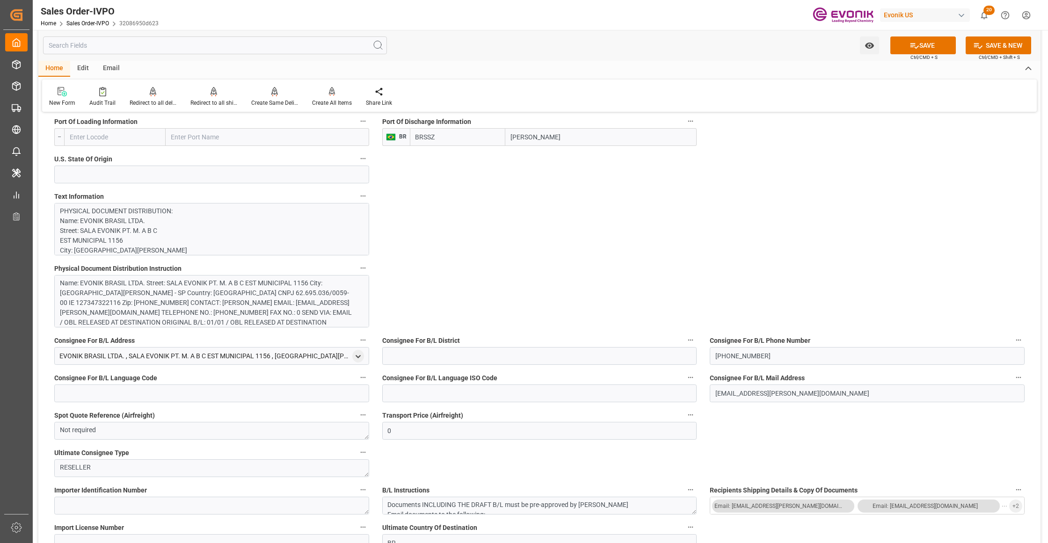
click at [255, 304] on div "Name: EVONIK BRASIL LTDA. Street: SALA EVONIK PT. M. A B C EST MUNICIPAL 1156 C…" at bounding box center [207, 312] width 295 height 69
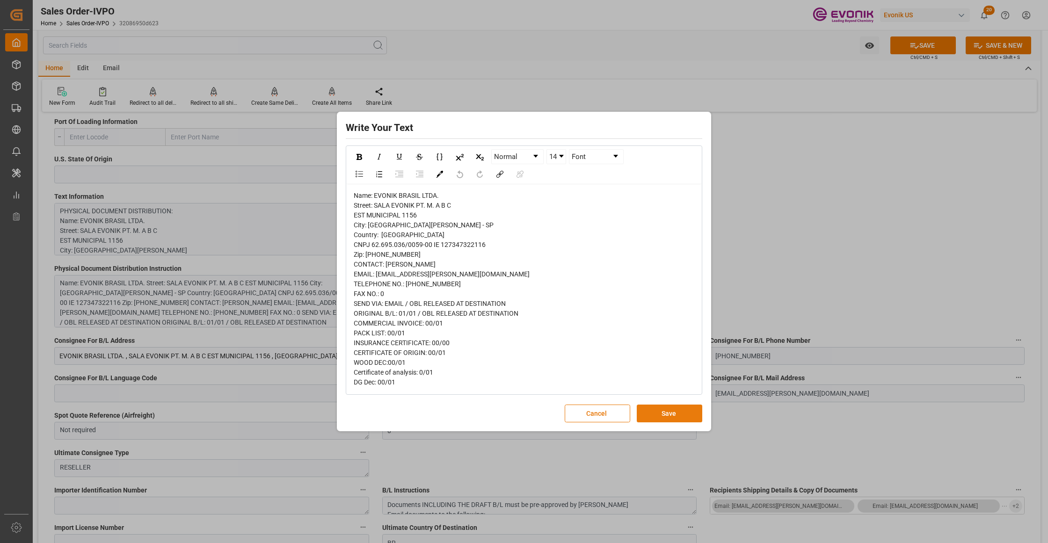
click at [676, 423] on button "Save" at bounding box center [670, 414] width 66 height 18
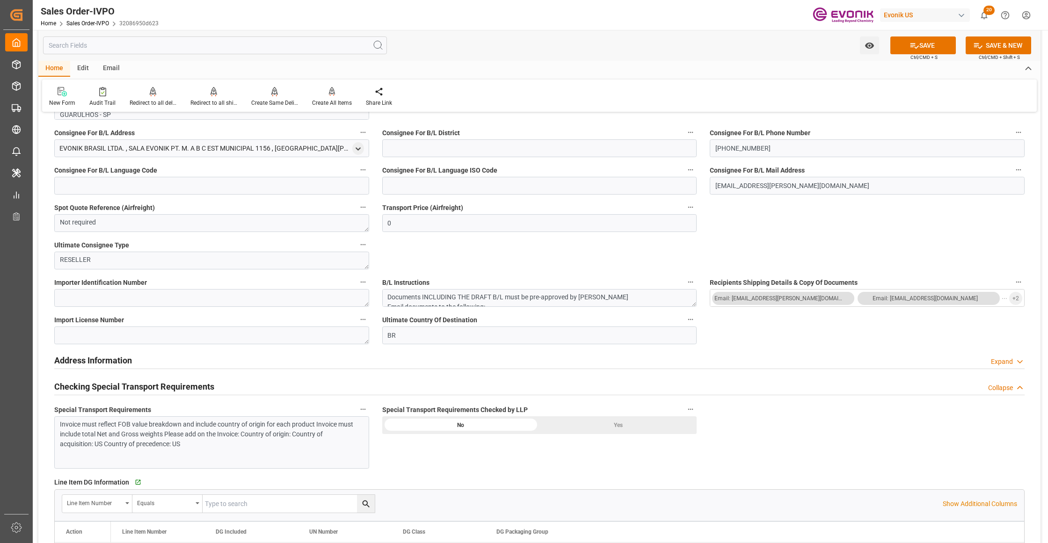
scroll to position [1040, 0]
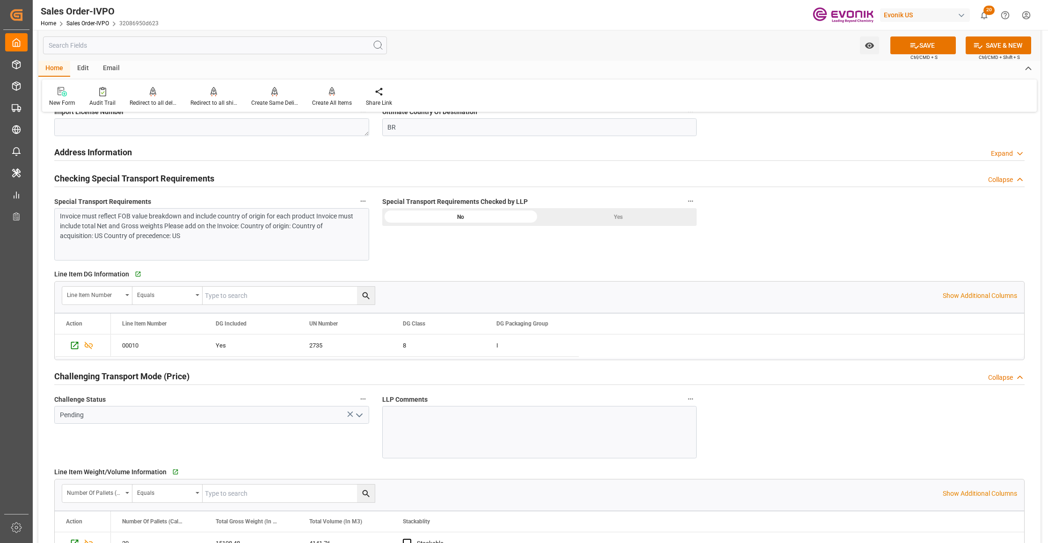
click at [280, 235] on div "Invoice must reflect FOB value breakdown and include country of origin for each…" at bounding box center [207, 225] width 295 height 29
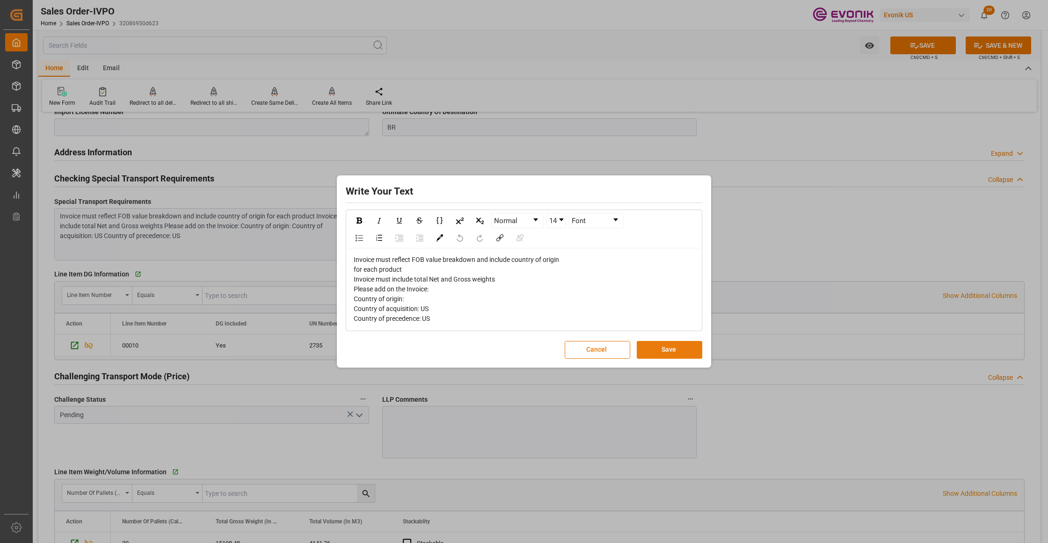
click at [676, 350] on button "Save" at bounding box center [670, 350] width 66 height 18
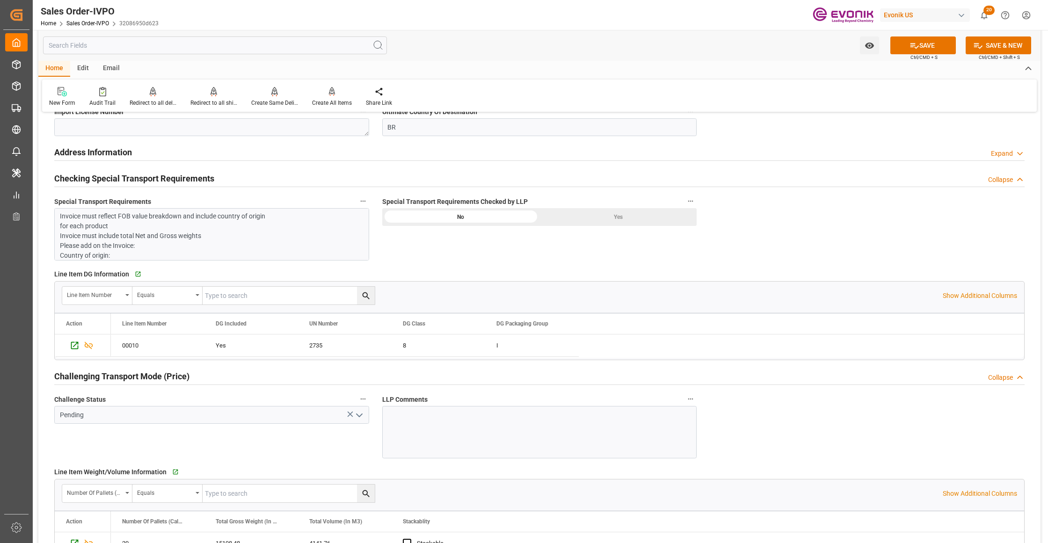
click at [581, 215] on div "Yes" at bounding box center [617, 217] width 157 height 18
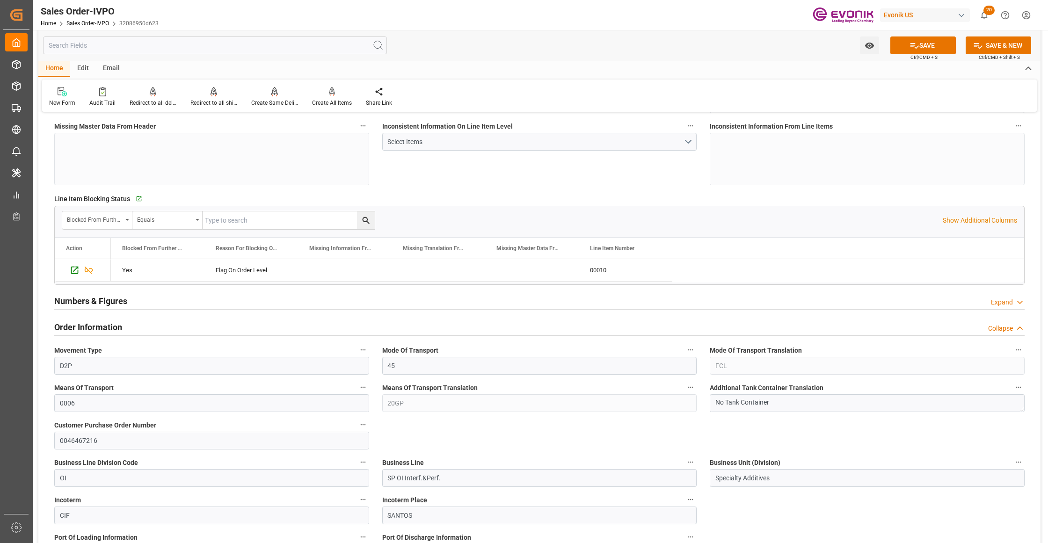
scroll to position [416, 0]
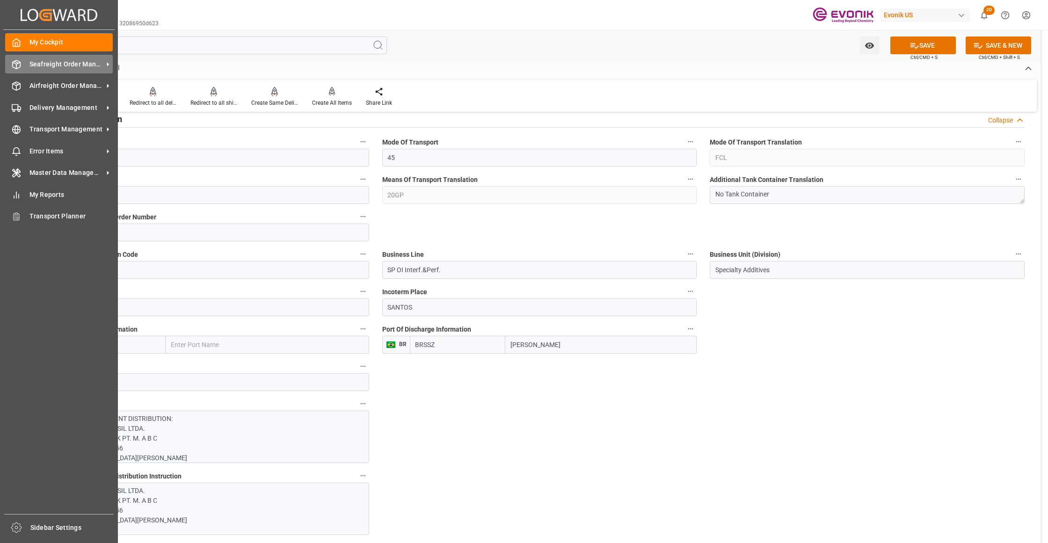
click at [66, 70] on div "Seafreight Order Management Seafreight Order Management" at bounding box center [59, 64] width 108 height 18
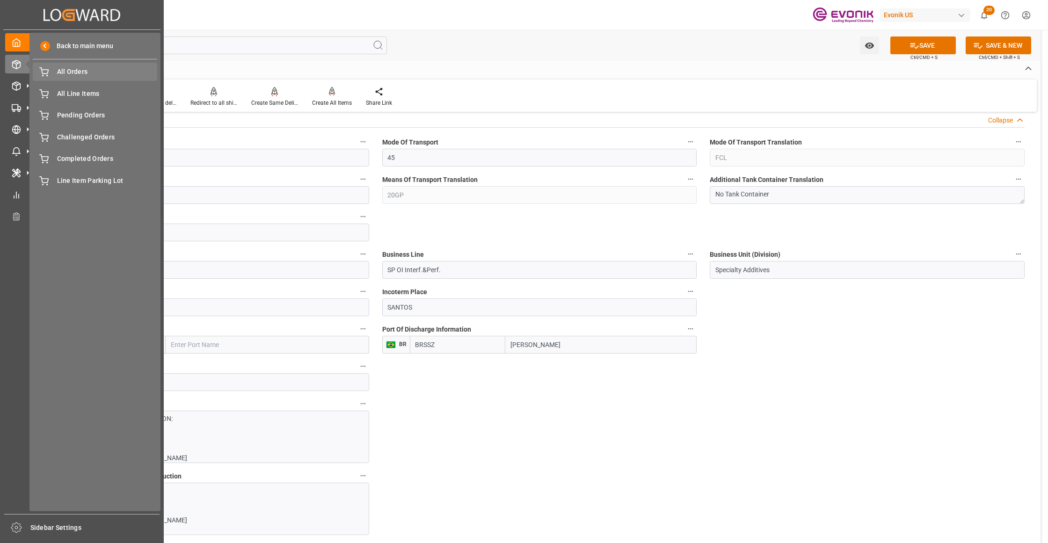
click at [77, 77] on div "All Orders All Orders" at bounding box center [95, 72] width 124 height 18
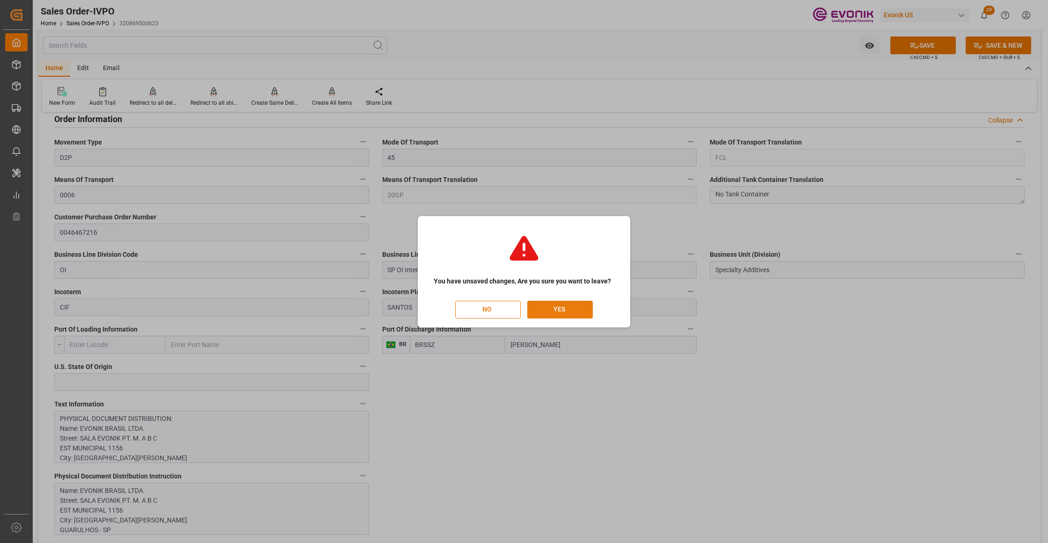
click at [570, 306] on button "YES" at bounding box center [560, 310] width 66 height 18
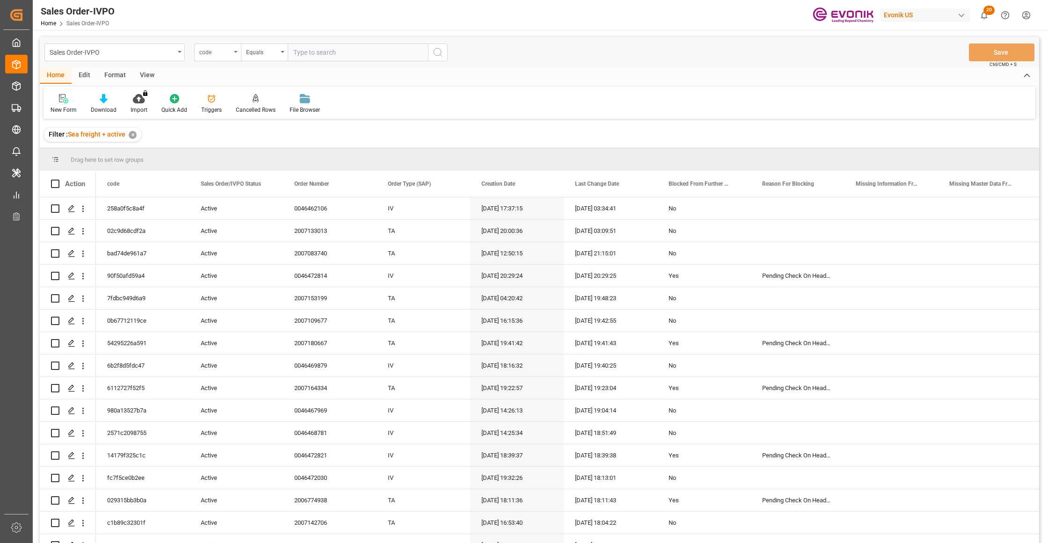
click at [221, 55] on div "code" at bounding box center [215, 51] width 32 height 11
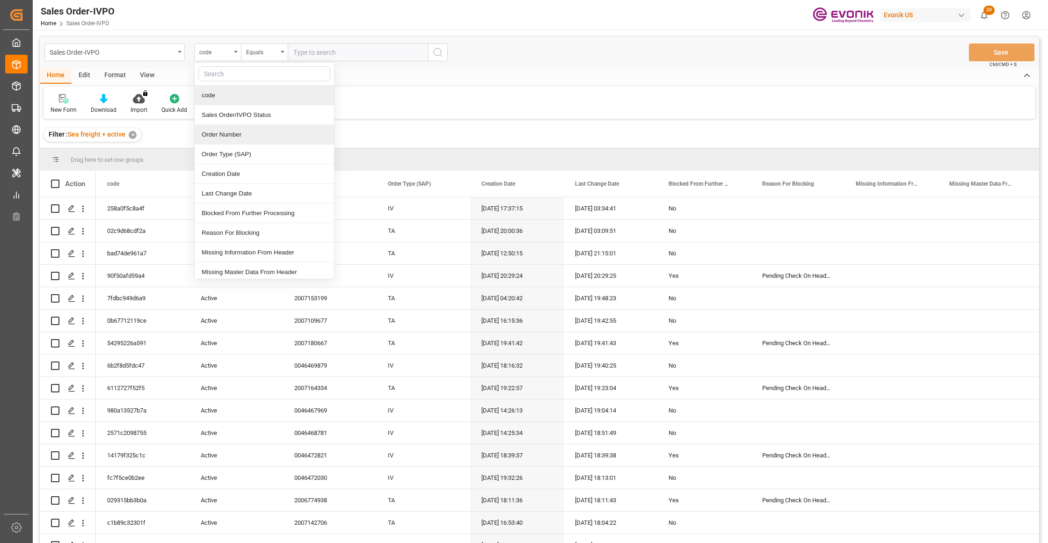
click at [246, 139] on div "Order Number" at bounding box center [264, 135] width 139 height 20
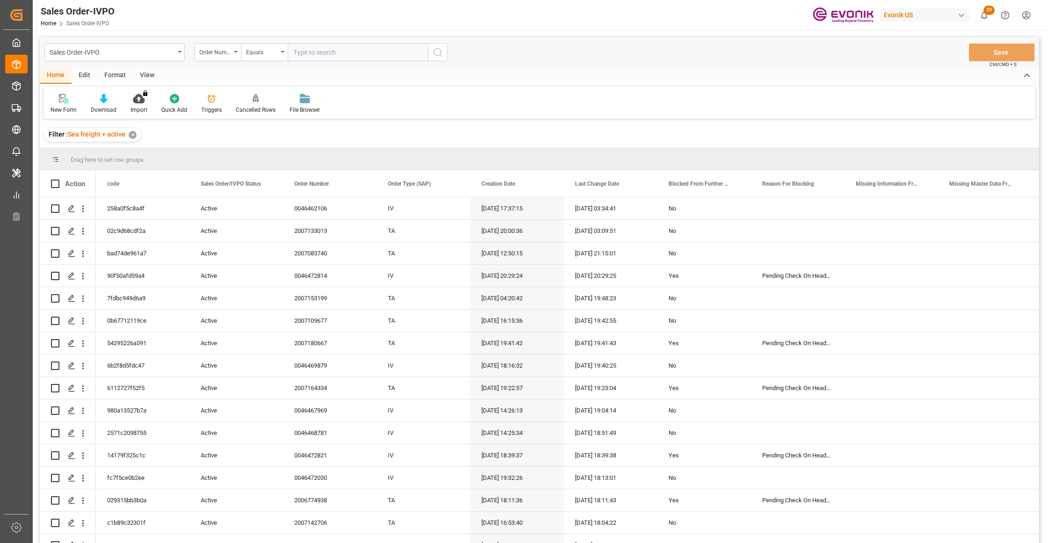
click at [328, 54] on input "text" at bounding box center [358, 53] width 140 height 18
paste input "0046471070"
type input "0046471070"
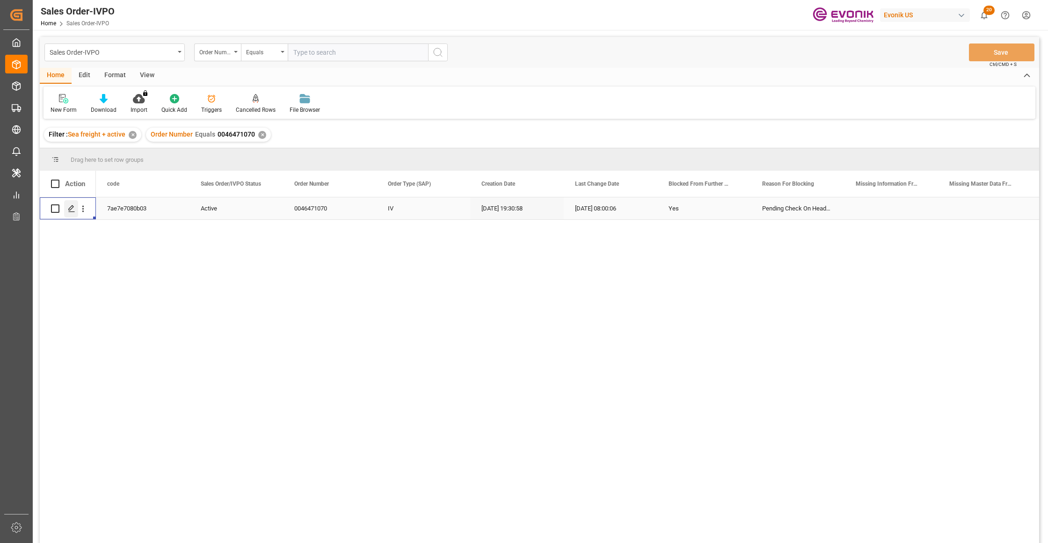
click at [69, 209] on polygon "Press SPACE to select this row." at bounding box center [71, 208] width 5 height 5
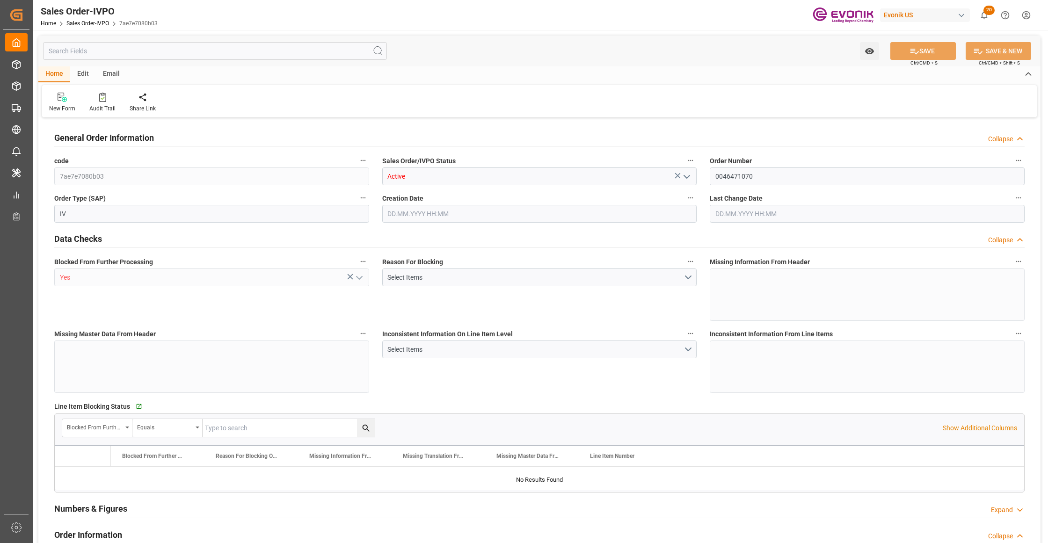
type input "PECLL"
type input "0"
type input "10"
type input "13"
type input "20"
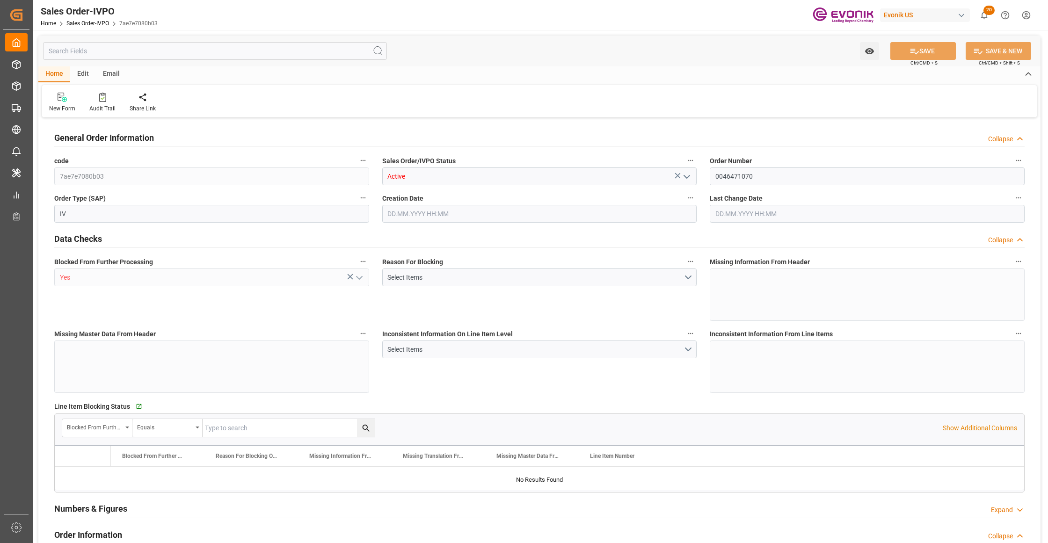
type input "204600"
type input "576"
type input "170000"
type input "300"
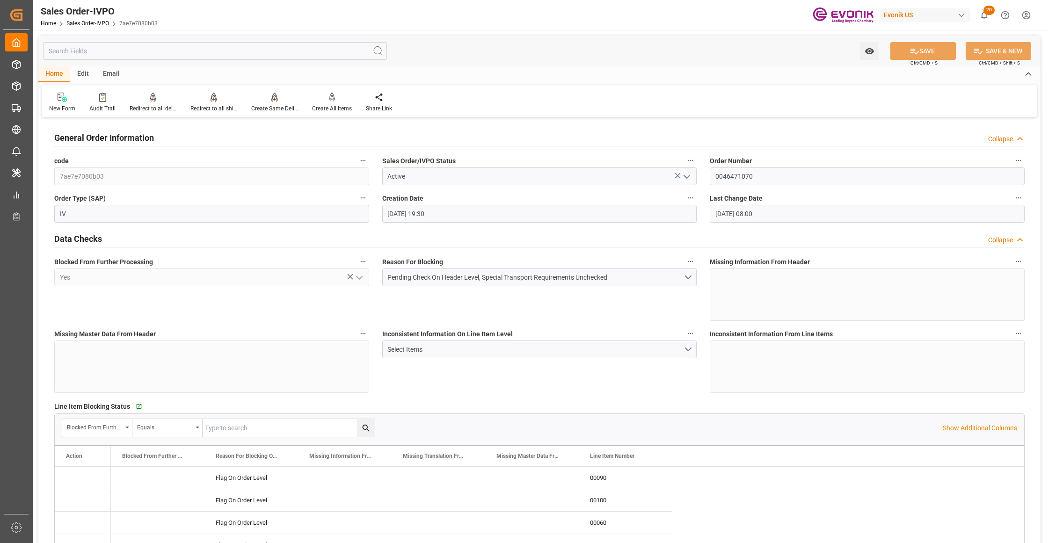
type input "29.08.2025 19:30"
type input "11.09.2025 08:00"
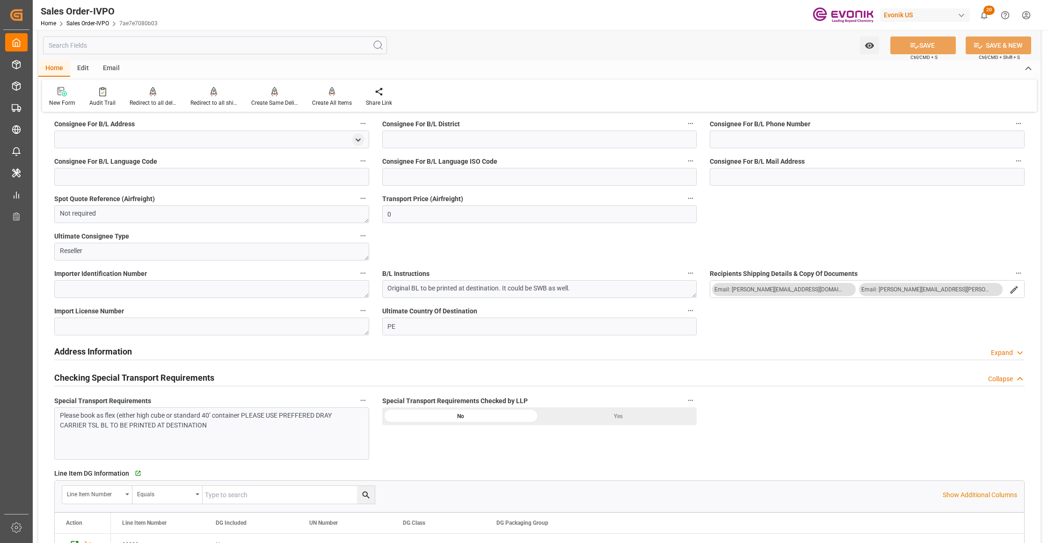
scroll to position [1247, 0]
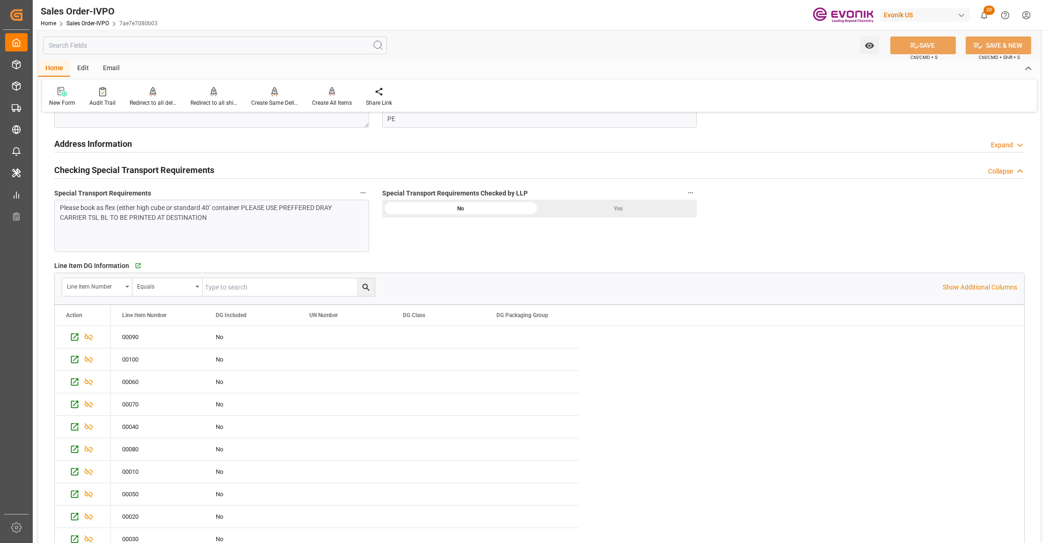
click at [246, 222] on div "Please book as flex (either high cube or standard 40’ container PLEASE USE PREF…" at bounding box center [207, 213] width 295 height 20
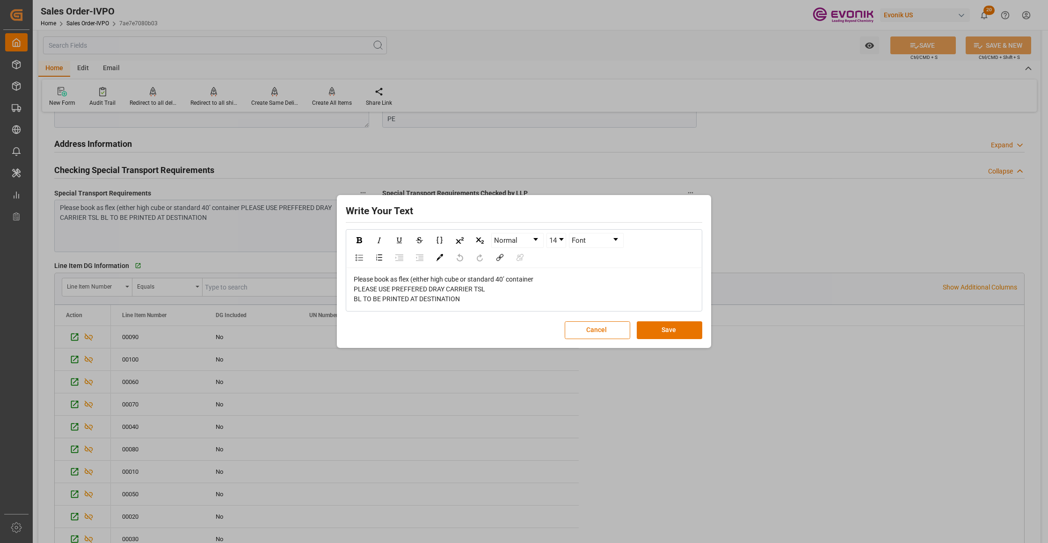
click at [495, 294] on div "Please book as flex (either high cube or standard 40’ container PLEASE USE PREF…" at bounding box center [524, 289] width 341 height 29
drag, startPoint x: 495, startPoint y: 294, endPoint x: 339, endPoint y: 279, distance: 157.0
click at [339, 279] on div "Write Your Text Normal 14 Font Please book as flex (either high cube or standar…" at bounding box center [524, 271] width 370 height 148
copy span "Please book as flex (either high cube or standard 40’ container PLEASE USE PREF…"
click at [506, 311] on div "Please book as flex (either high cube or standard 40’ container PLEASE USE PREF…" at bounding box center [524, 289] width 355 height 43
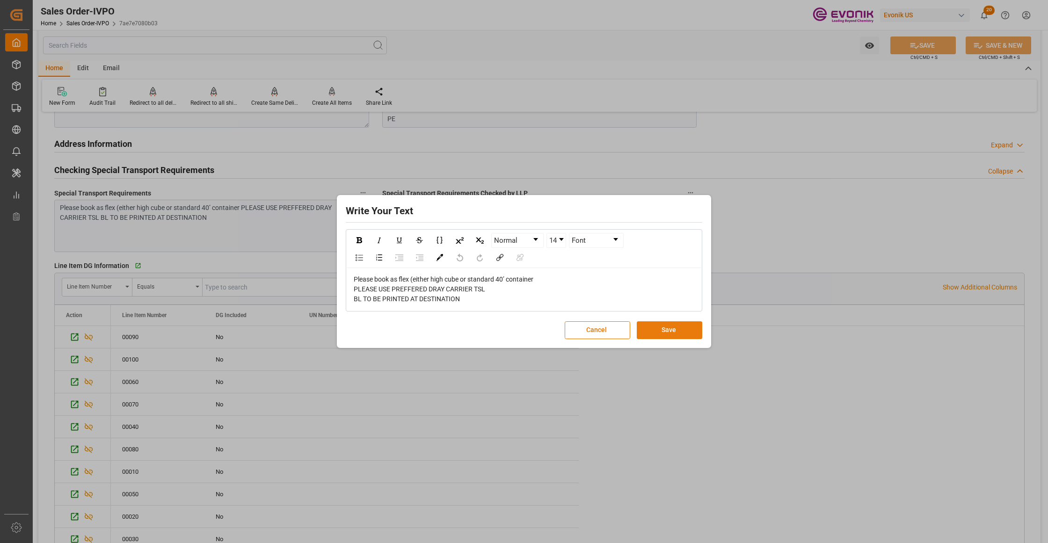
click at [669, 330] on button "Save" at bounding box center [670, 330] width 66 height 18
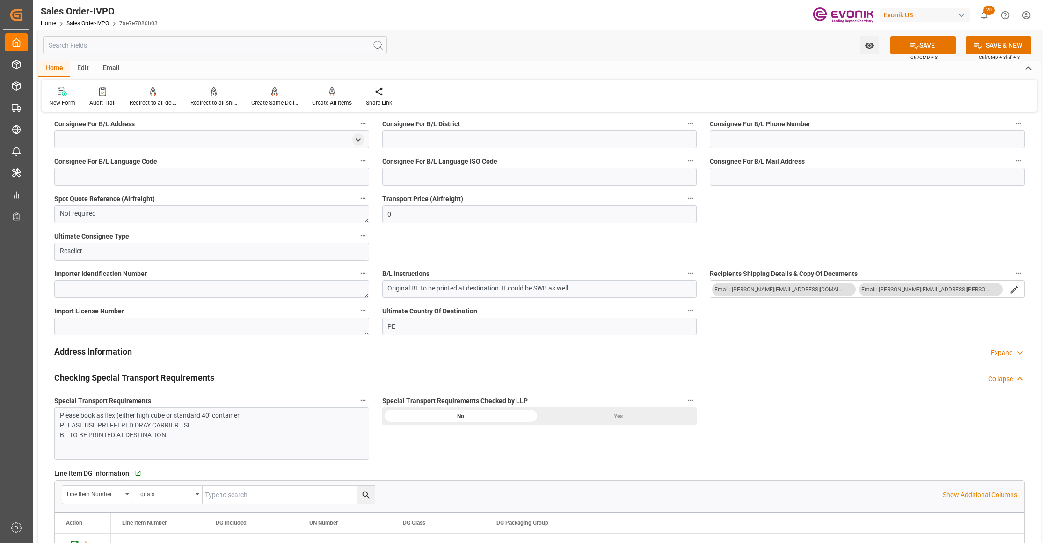
scroll to position [831, 0]
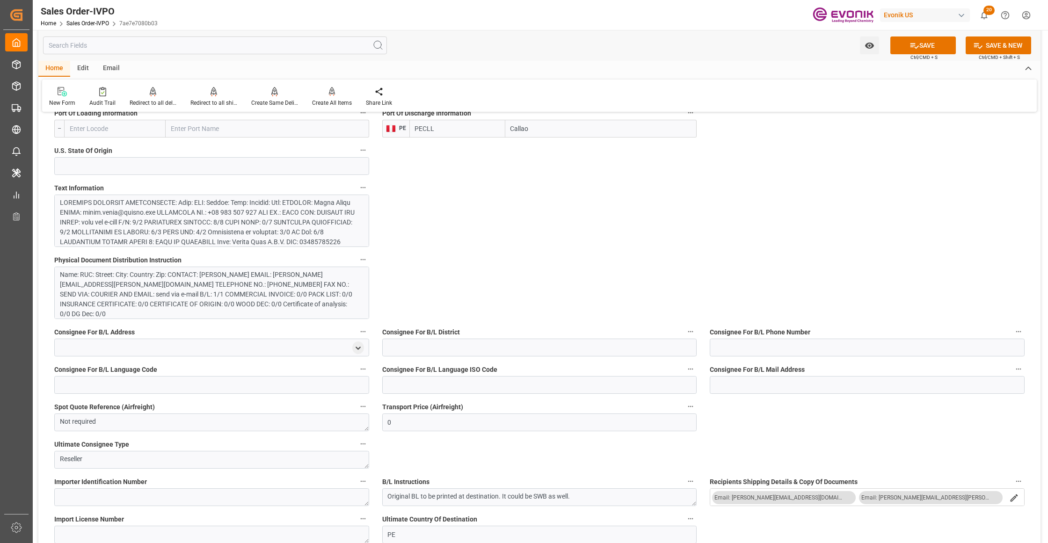
click at [241, 227] on div at bounding box center [207, 281] width 295 height 167
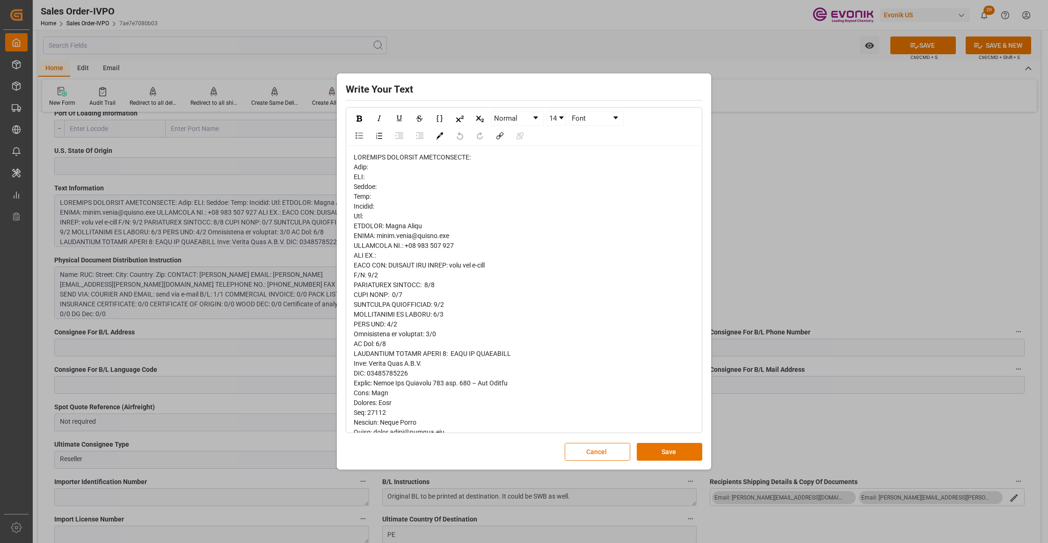
click at [372, 175] on div "rdw-editor" at bounding box center [524, 452] width 341 height 599
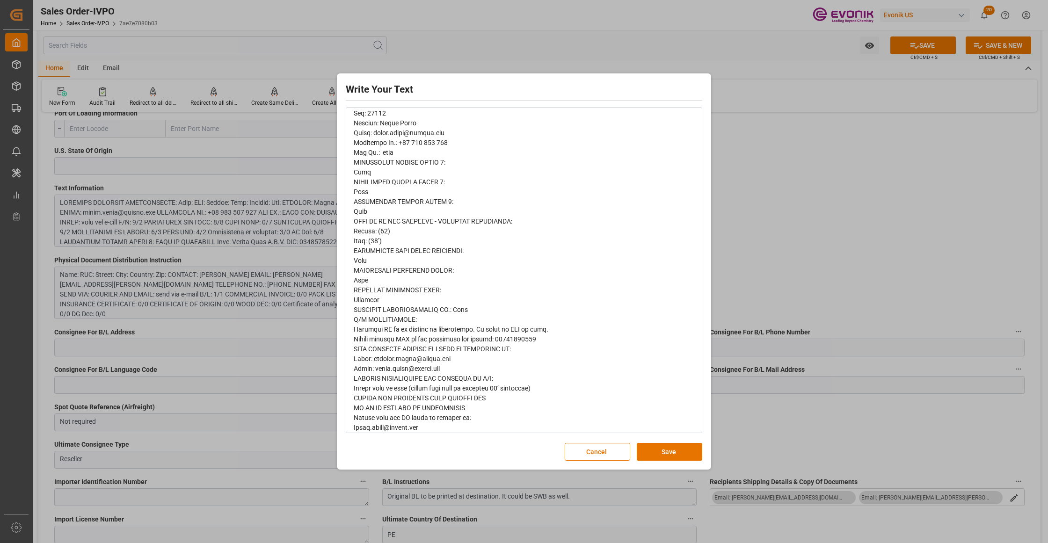
scroll to position [319, 0]
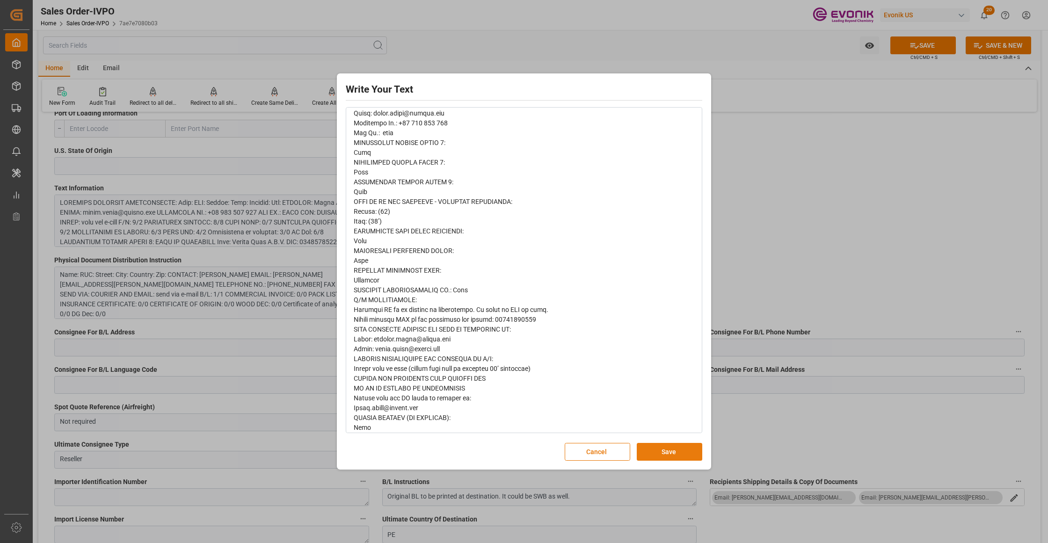
click at [672, 452] on button "Save" at bounding box center [670, 452] width 66 height 18
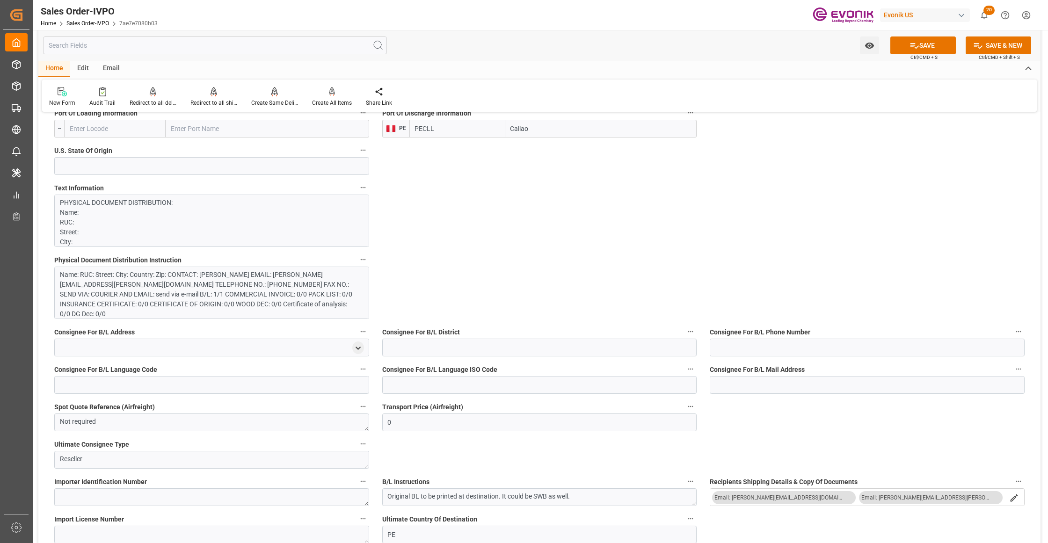
click at [226, 298] on div "Name: RUC: Street: City: Country: Zip: CONTACT: Aaron Arias EMAIL: aaron.arias@…" at bounding box center [207, 294] width 295 height 49
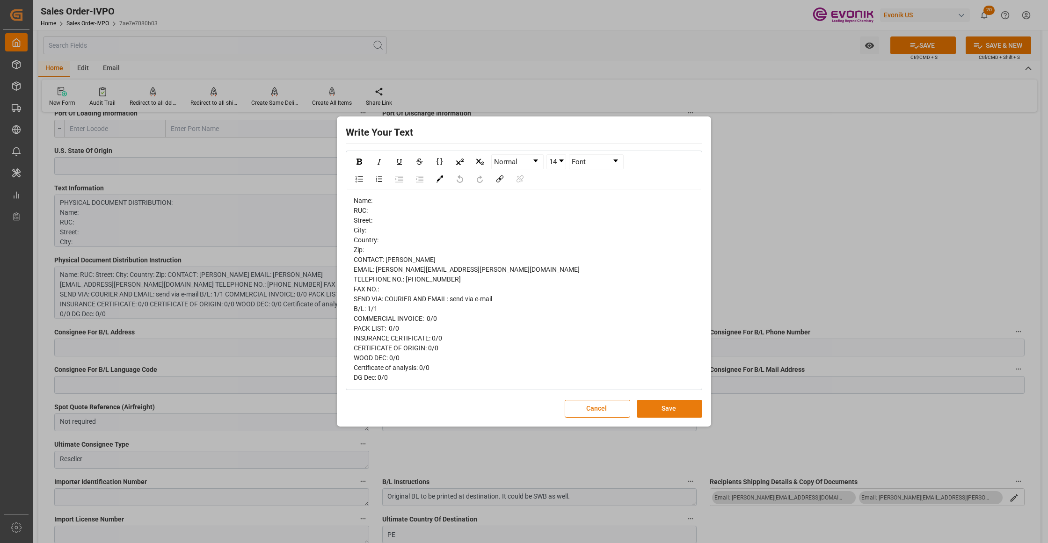
click at [678, 408] on button "Save" at bounding box center [670, 409] width 66 height 18
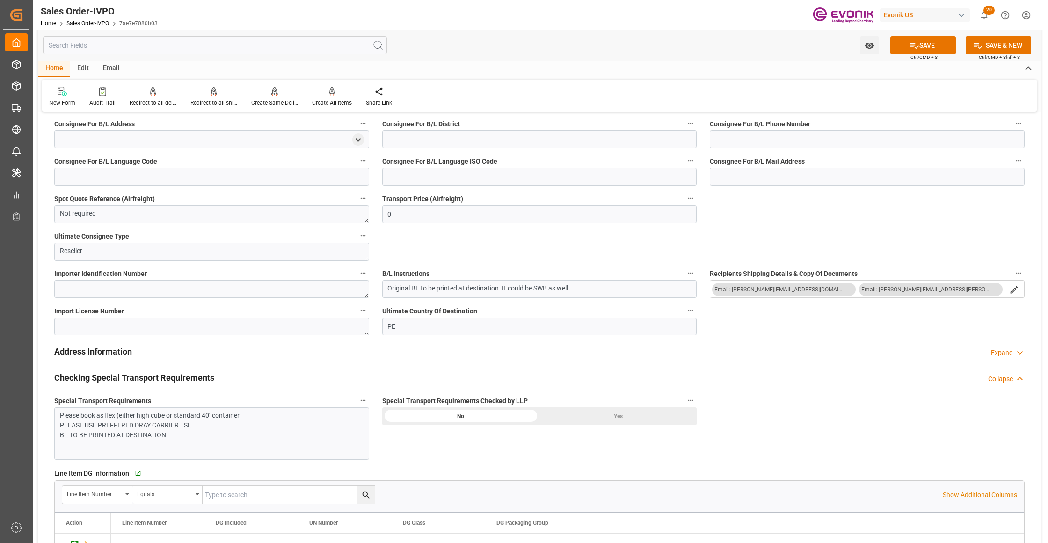
scroll to position [1247, 0]
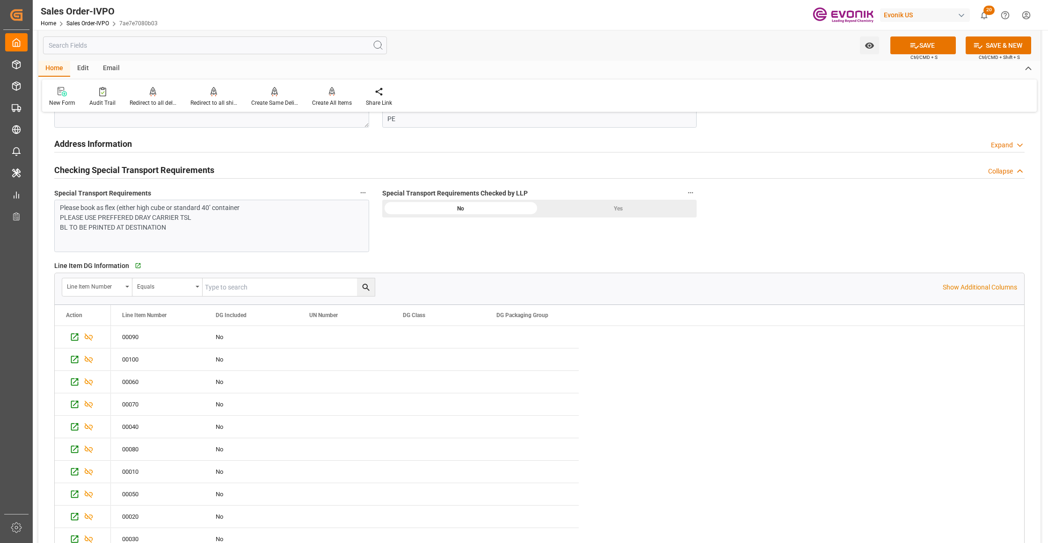
drag, startPoint x: 581, startPoint y: 210, endPoint x: 536, endPoint y: 225, distance: 47.3
click at [582, 210] on div "Yes" at bounding box center [617, 209] width 157 height 18
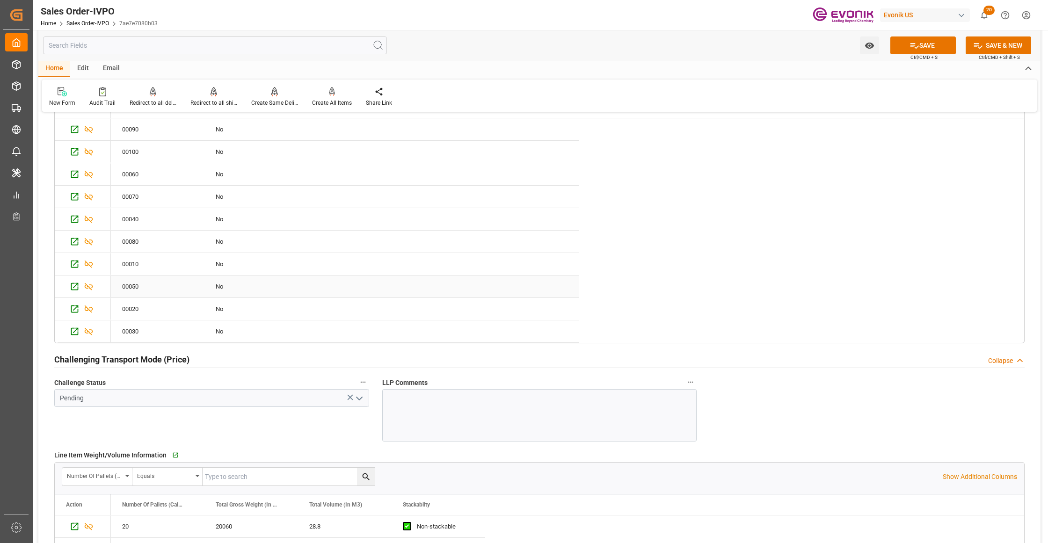
scroll to position [1664, 0]
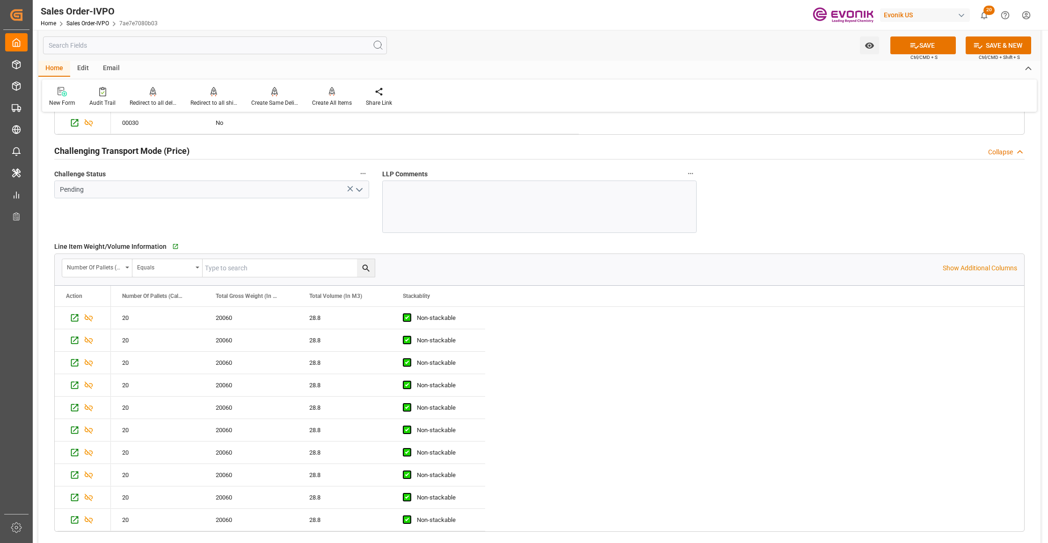
click at [363, 193] on icon "open menu" at bounding box center [359, 189] width 11 height 11
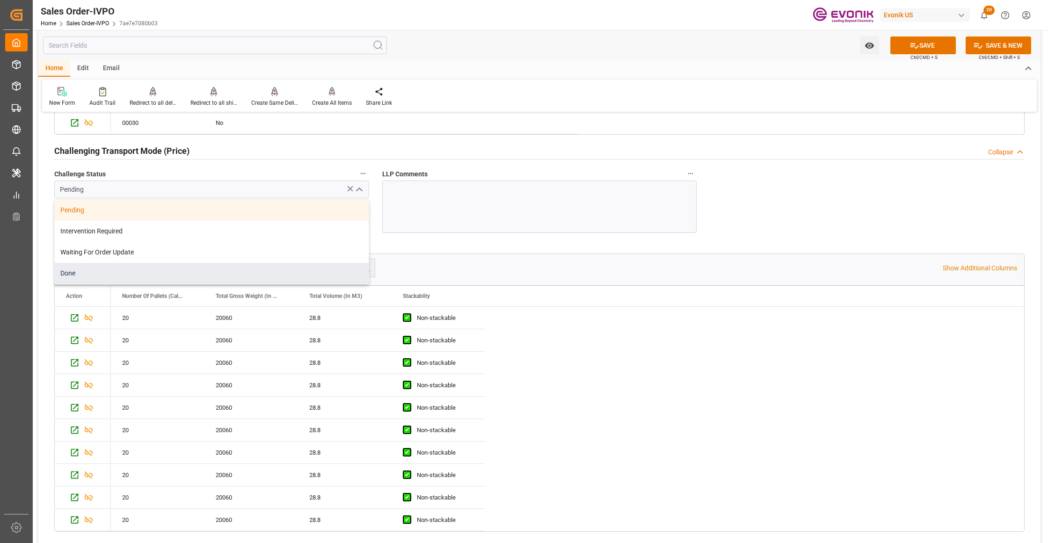
click at [173, 277] on div "Done" at bounding box center [212, 273] width 314 height 21
type input "Done"
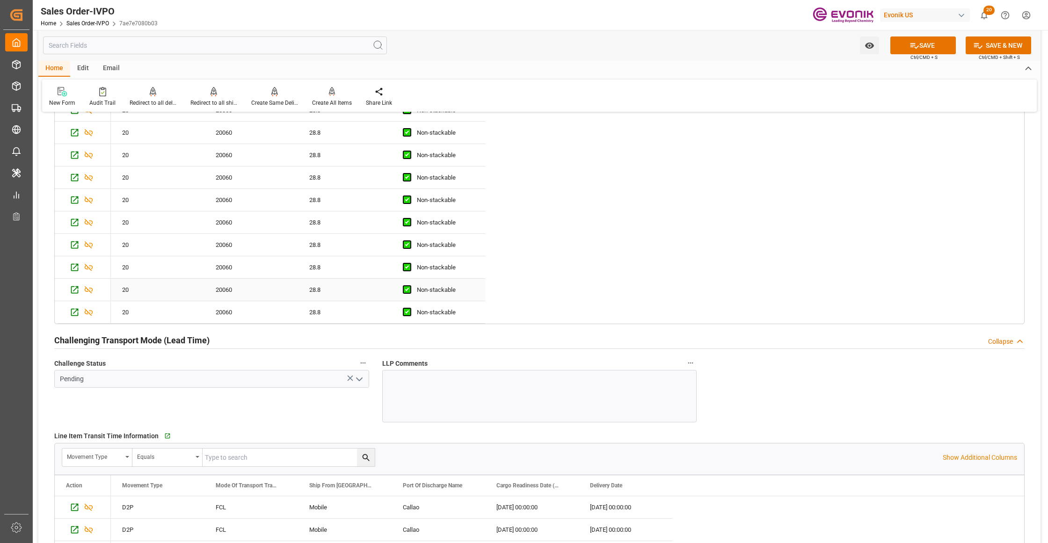
scroll to position [2079, 0]
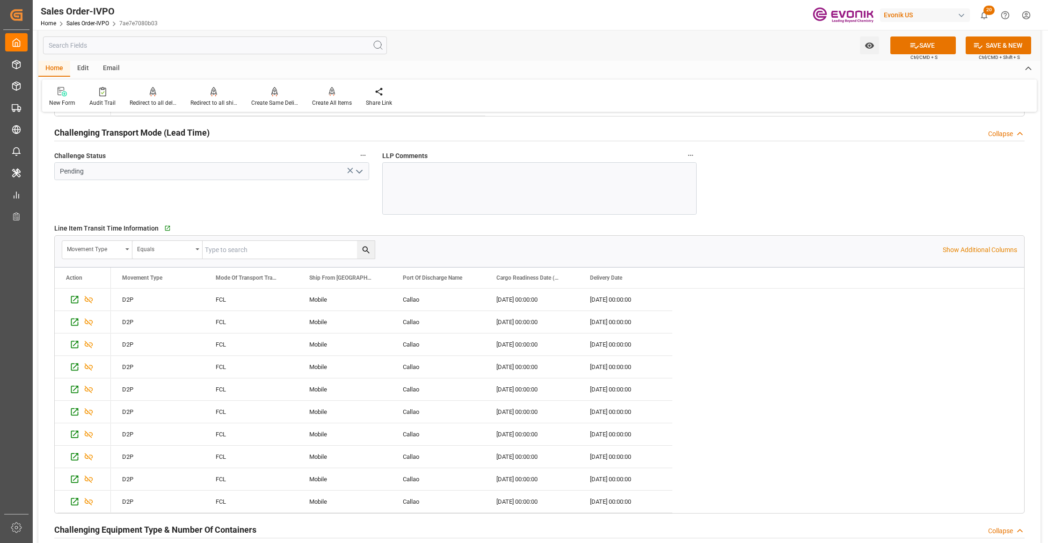
click at [360, 177] on icon "open menu" at bounding box center [359, 171] width 11 height 11
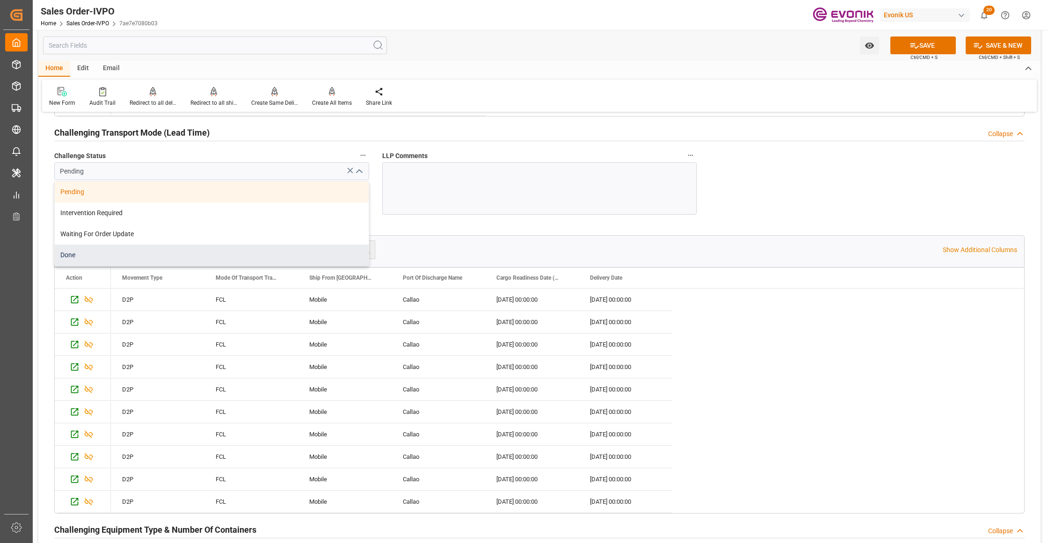
click at [171, 252] on div "Done" at bounding box center [212, 255] width 314 height 21
type input "Done"
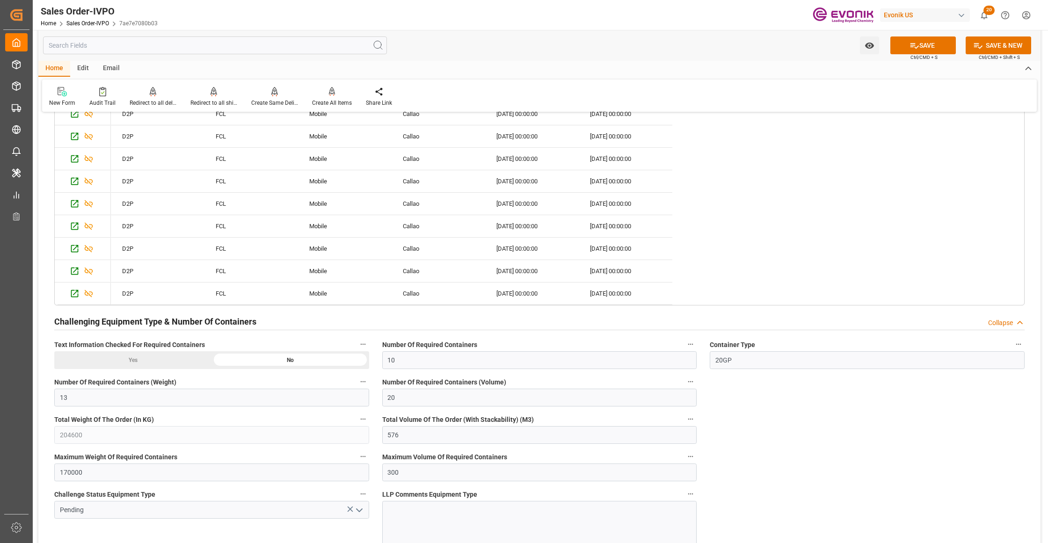
scroll to position [2495, 0]
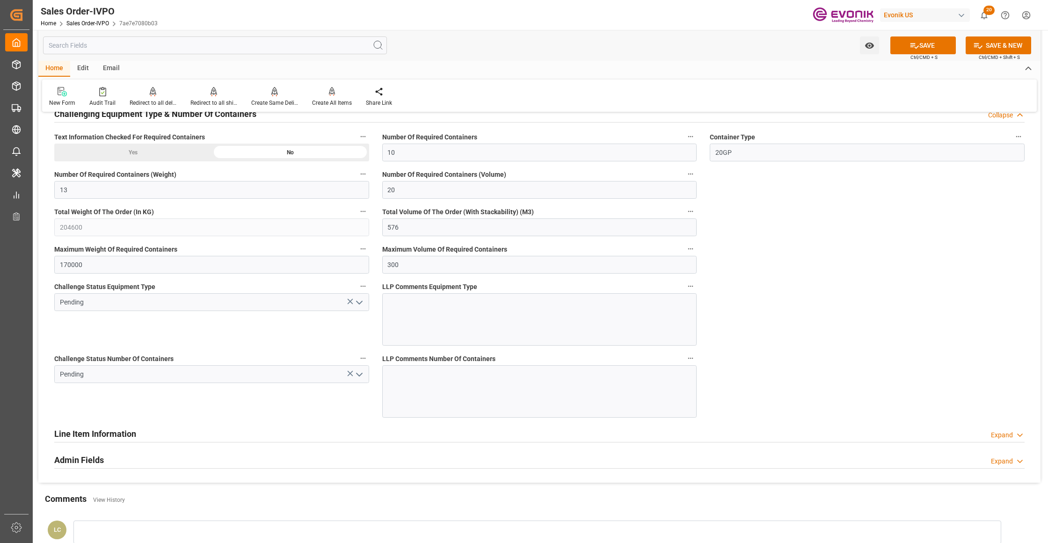
click at [360, 308] on icon "open menu" at bounding box center [359, 302] width 11 height 11
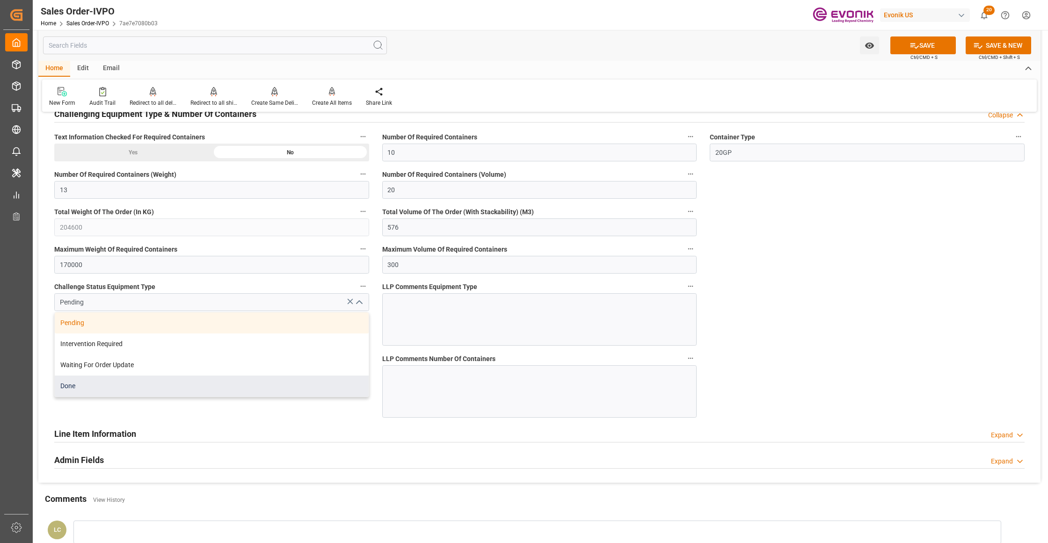
click at [185, 384] on div "Done" at bounding box center [212, 386] width 314 height 21
type input "Done"
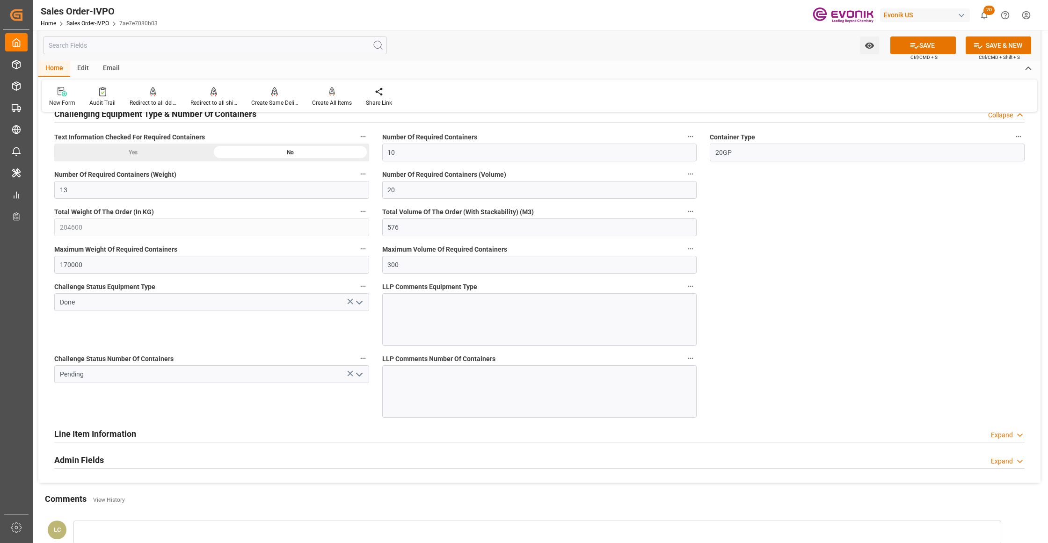
click at [358, 376] on polyline "open menu" at bounding box center [360, 374] width 6 height 3
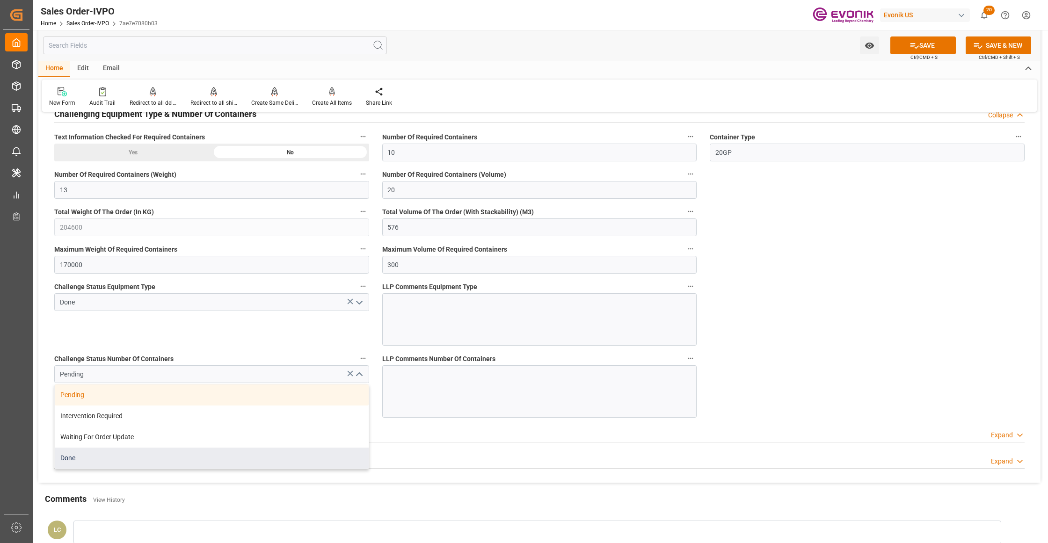
click at [130, 468] on div "Done" at bounding box center [212, 458] width 314 height 21
type input "Done"
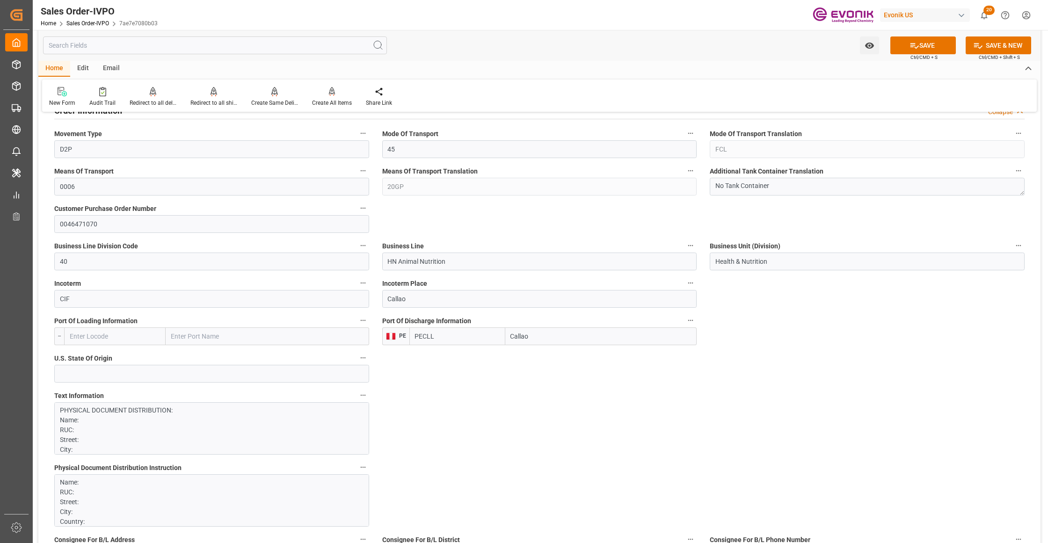
scroll to position [831, 0]
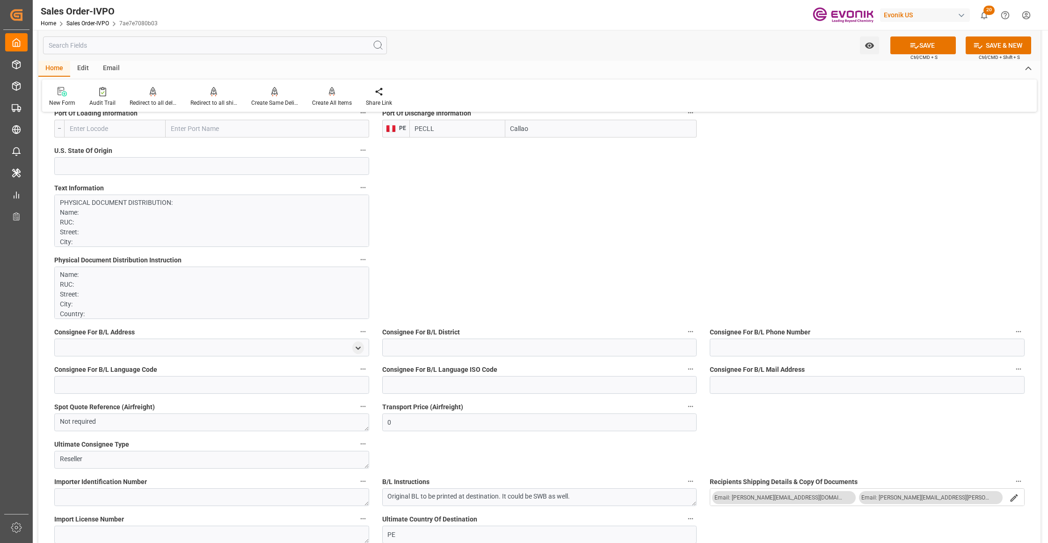
click at [272, 220] on p "PHYSICAL DOCUMENT DISTRIBUTION: Name: RUC: Street: City: Country: Zip: CONTACT:…" at bounding box center [207, 497] width 295 height 599
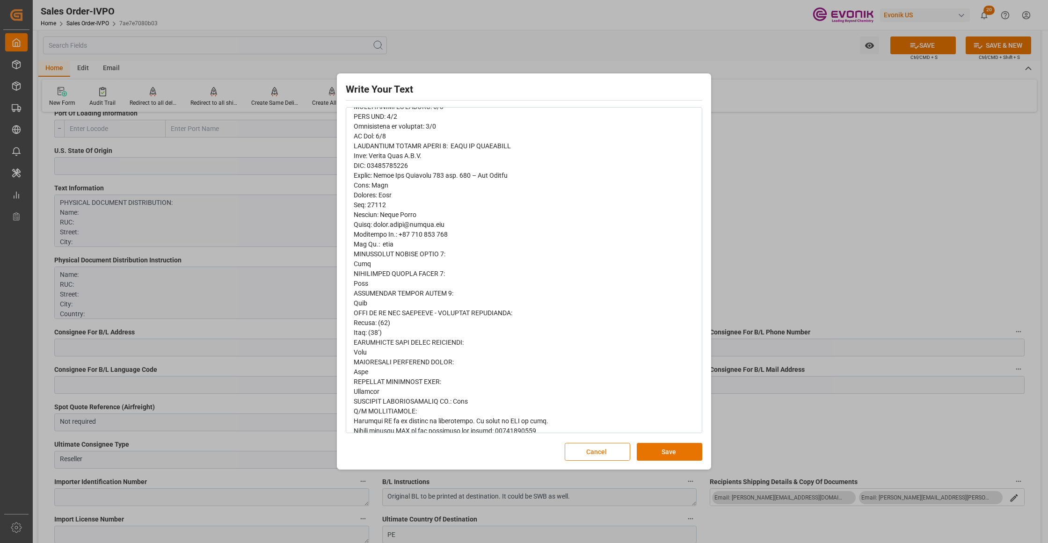
scroll to position [0, 0]
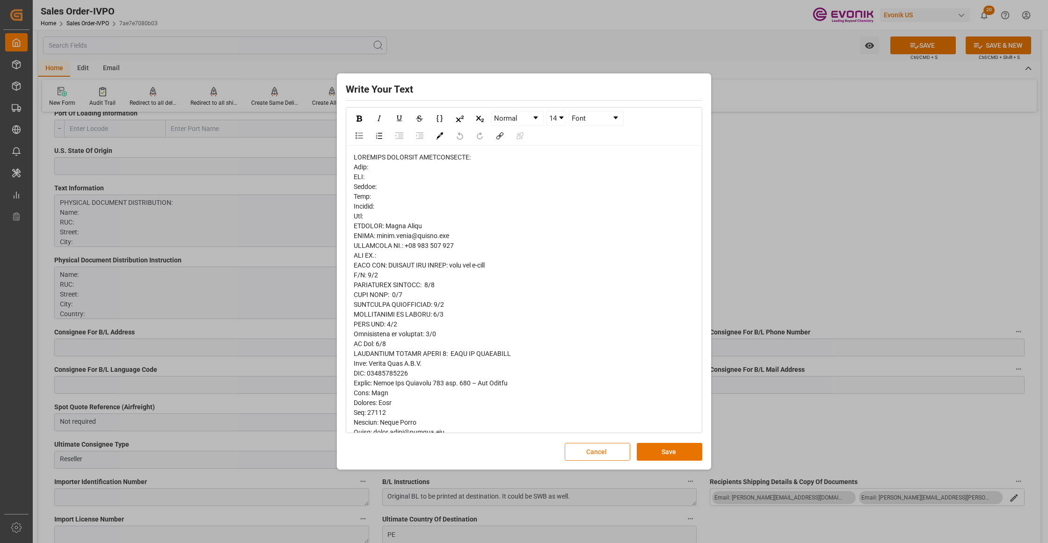
click at [603, 460] on button "Cancel" at bounding box center [598, 452] width 66 height 18
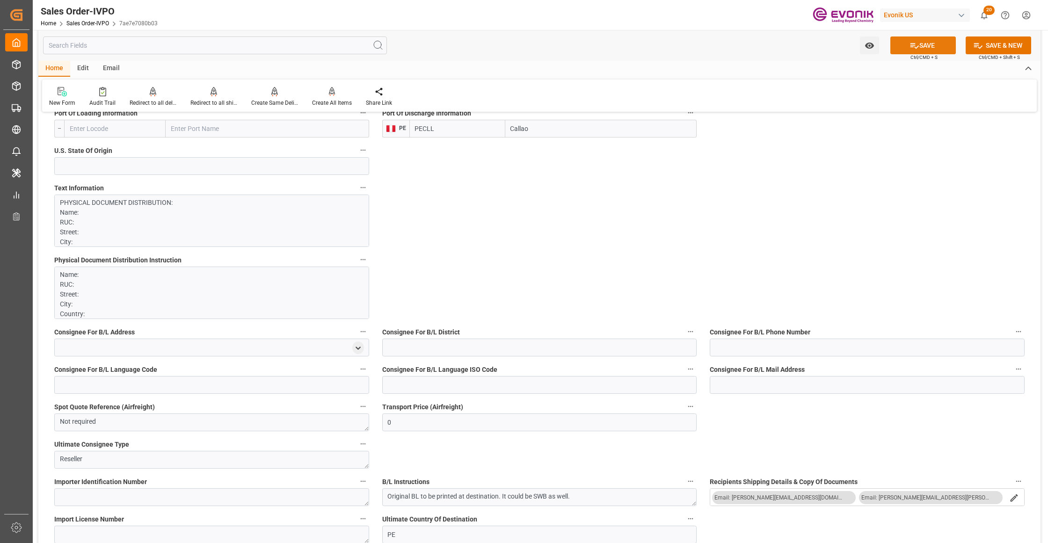
click at [916, 44] on icon at bounding box center [915, 46] width 10 height 10
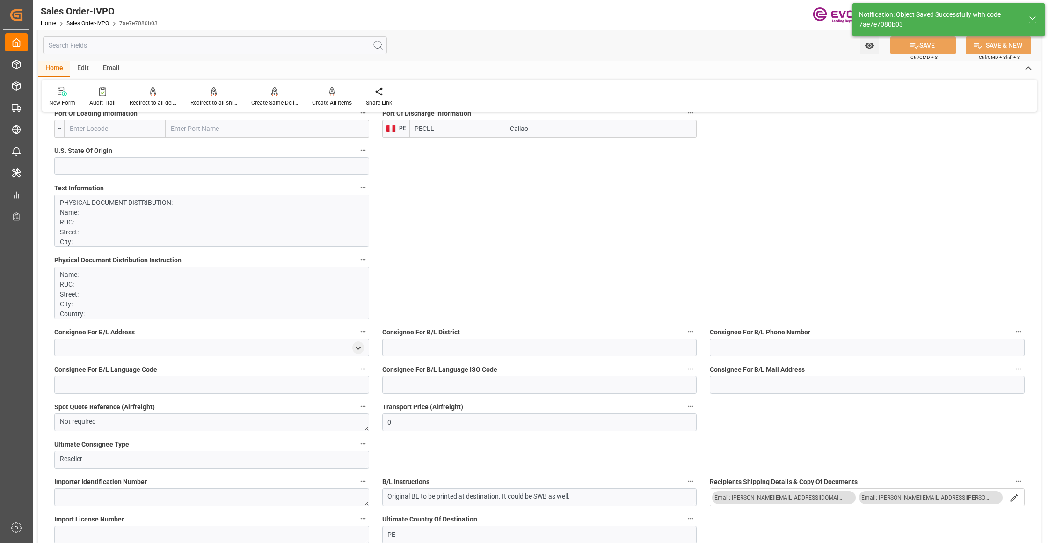
type input "12.09.2025 03:51"
type input "No"
click at [323, 96] on div at bounding box center [332, 92] width 40 height 10
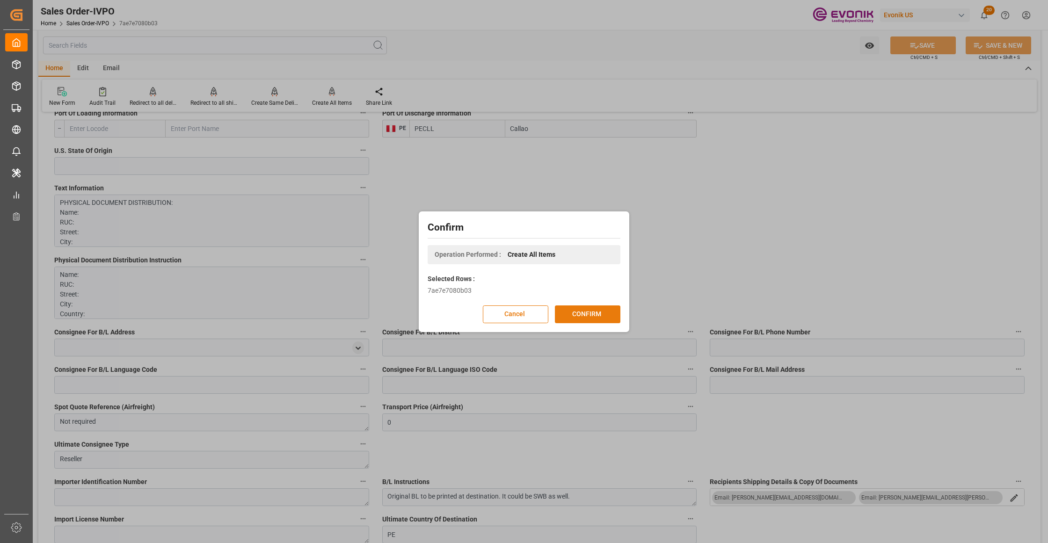
click at [594, 317] on button "CONFIRM" at bounding box center [588, 315] width 66 height 18
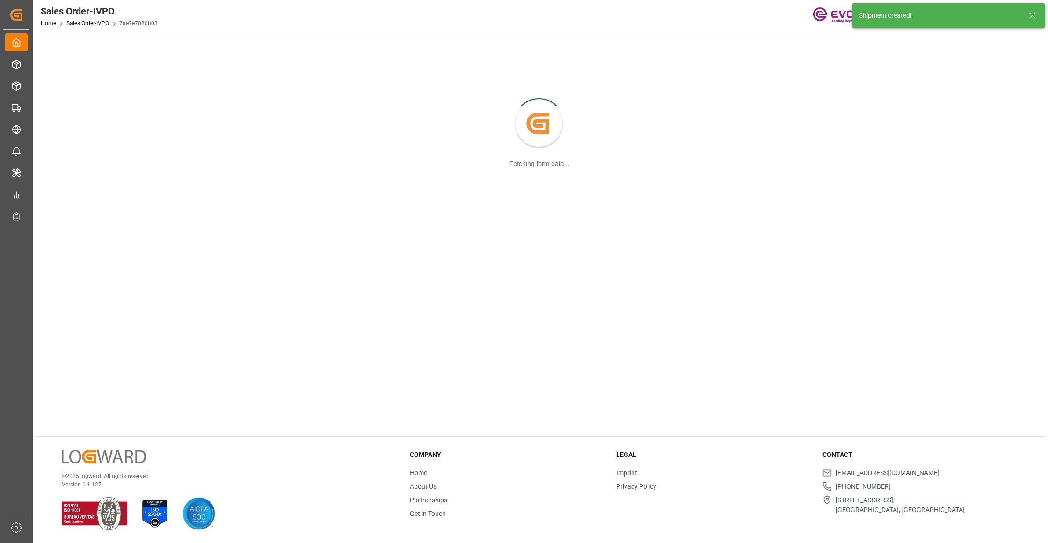
scroll to position [102, 0]
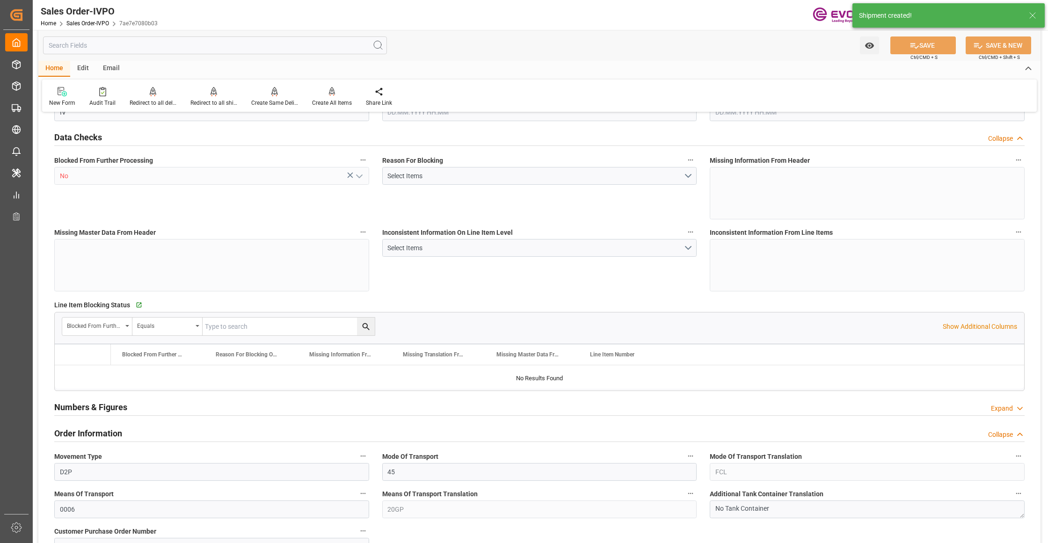
type input "PECLL"
type input "0"
type input "10"
type input "13"
type input "20"
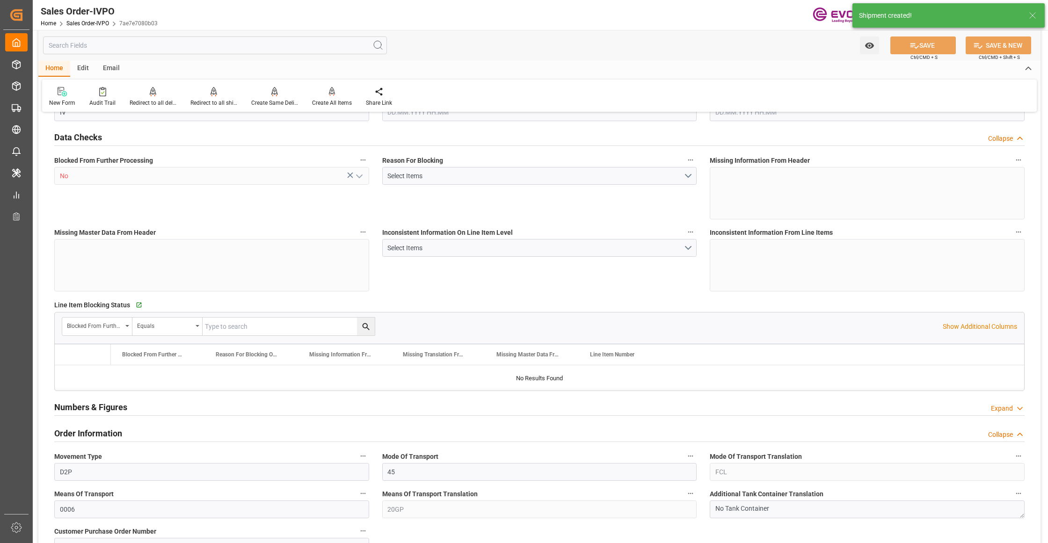
type input "204600"
type input "576"
type input "170000"
type input "300"
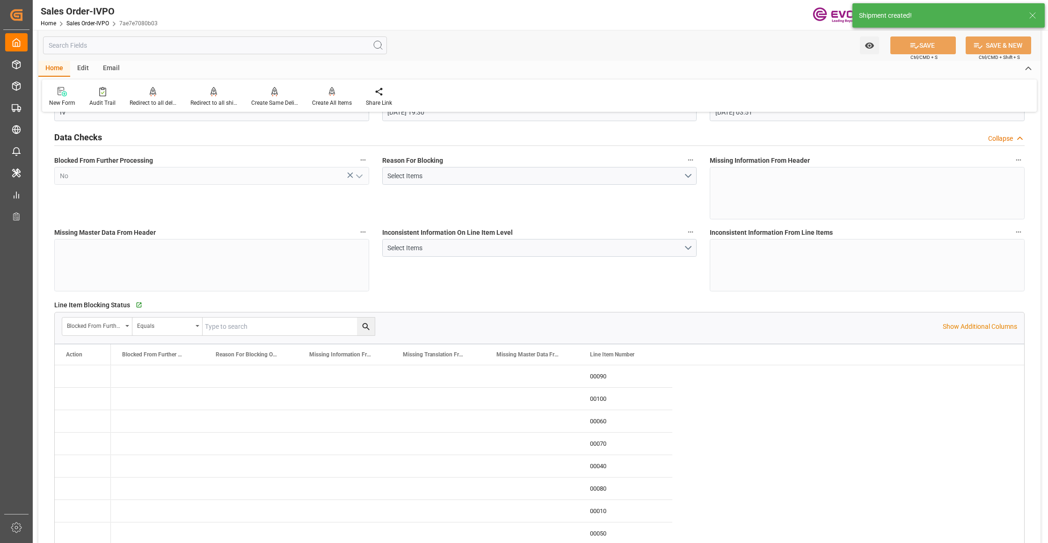
type input "29.08.2025 19:30"
type input "12.09.2025 03:51"
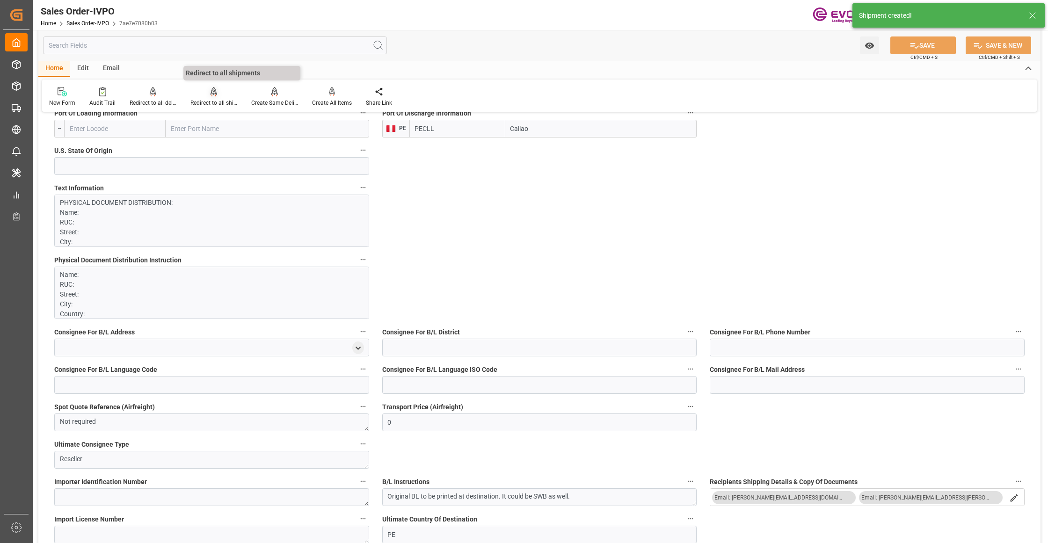
click at [215, 97] on div "Redirect to all shipments" at bounding box center [213, 97] width 61 height 21
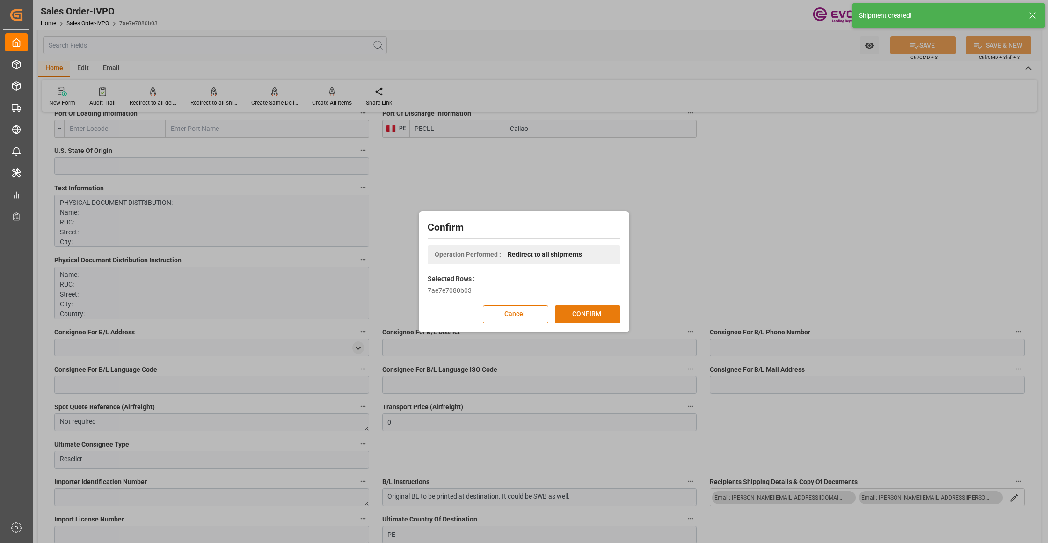
click at [584, 313] on button "CONFIRM" at bounding box center [588, 315] width 66 height 18
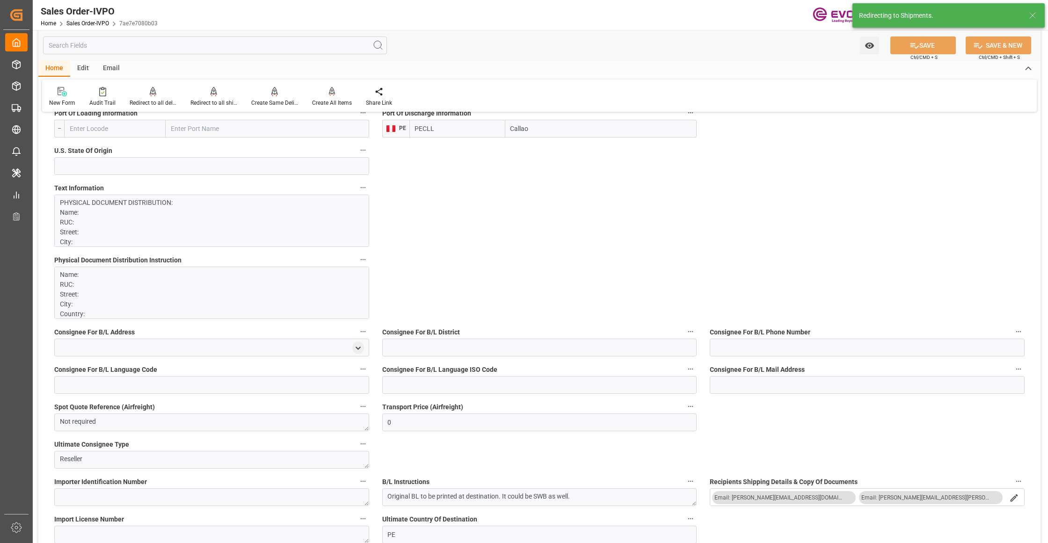
type input "29.08.2025 19:30"
type input "12.09.2025 03:51"
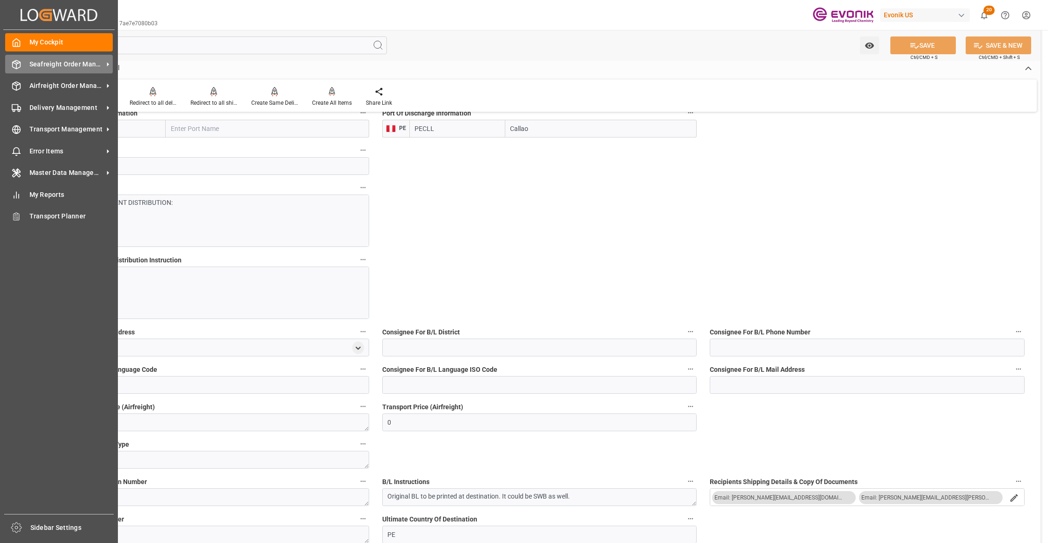
click at [51, 68] on span "Seafreight Order Management" at bounding box center [66, 64] width 74 height 10
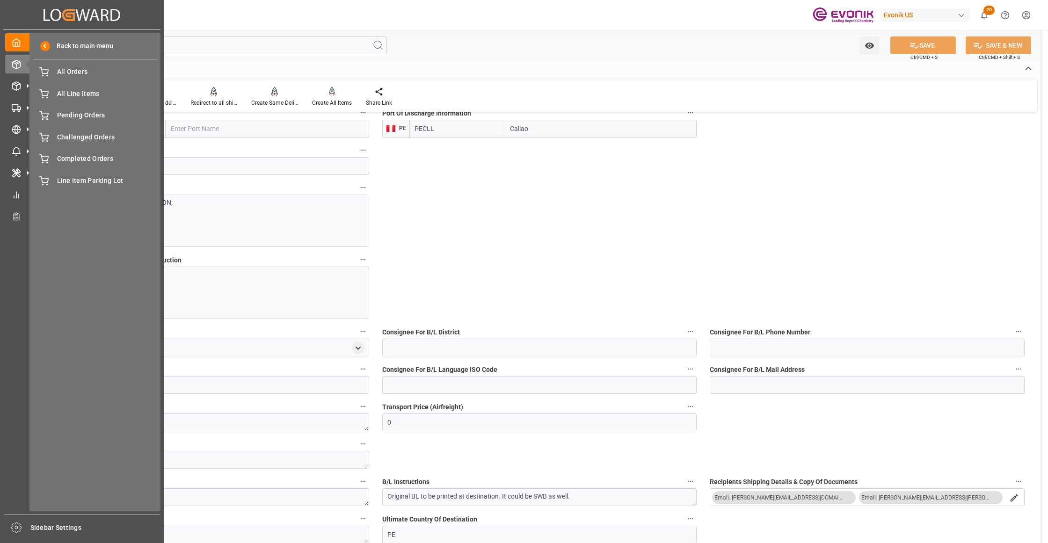
click at [87, 83] on div "Back to main menu All Orders All Orders All Line Items All Line Items Pending O…" at bounding box center [94, 272] width 131 height 479
click at [86, 74] on span "All Orders" at bounding box center [107, 72] width 101 height 10
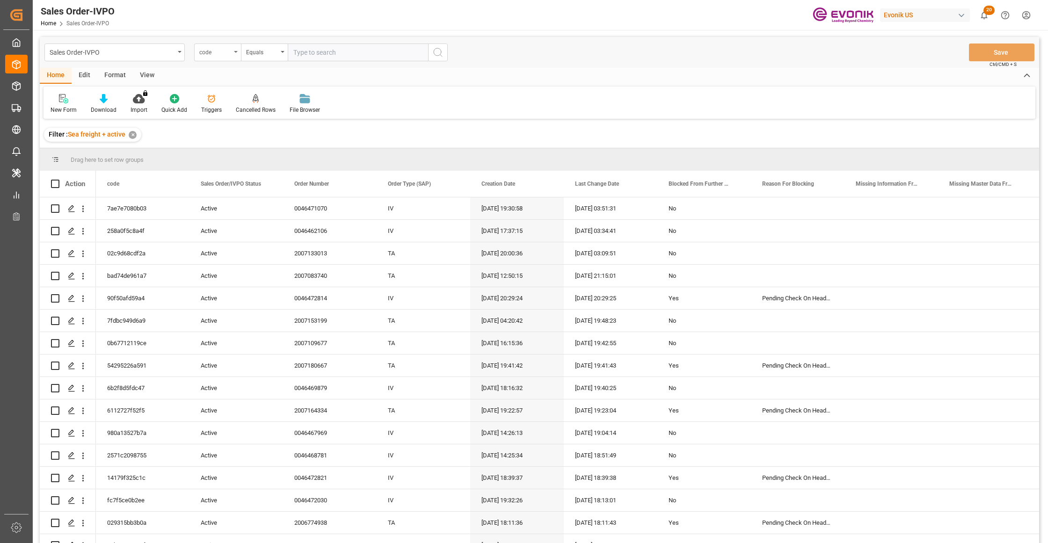
click at [229, 55] on div "code" at bounding box center [215, 51] width 32 height 11
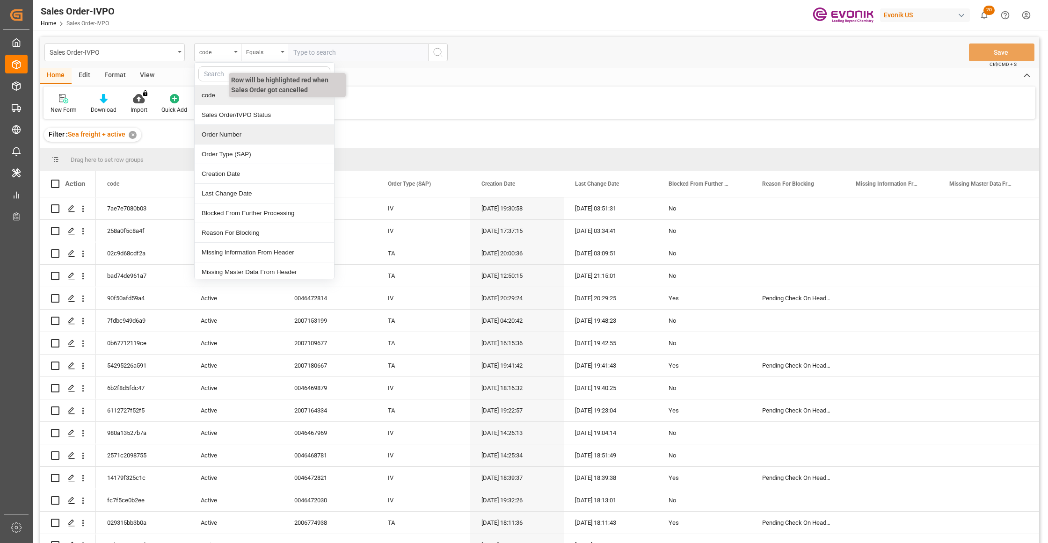
click at [233, 133] on div "Order Number" at bounding box center [264, 135] width 139 height 20
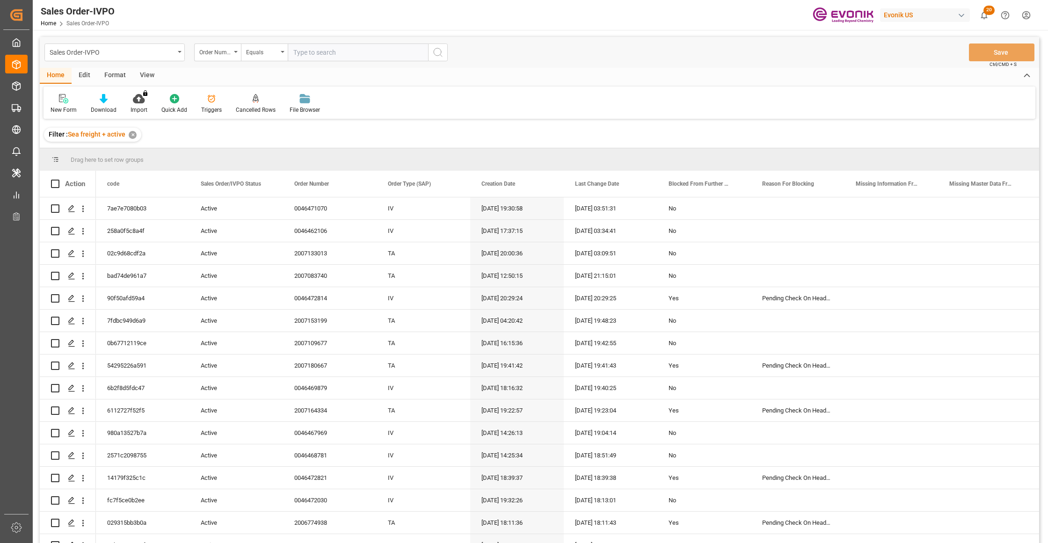
click at [317, 51] on input "text" at bounding box center [358, 53] width 140 height 18
paste input "0046467221"
type input "0046467221"
click at [438, 53] on icon "search button" at bounding box center [437, 52] width 11 height 11
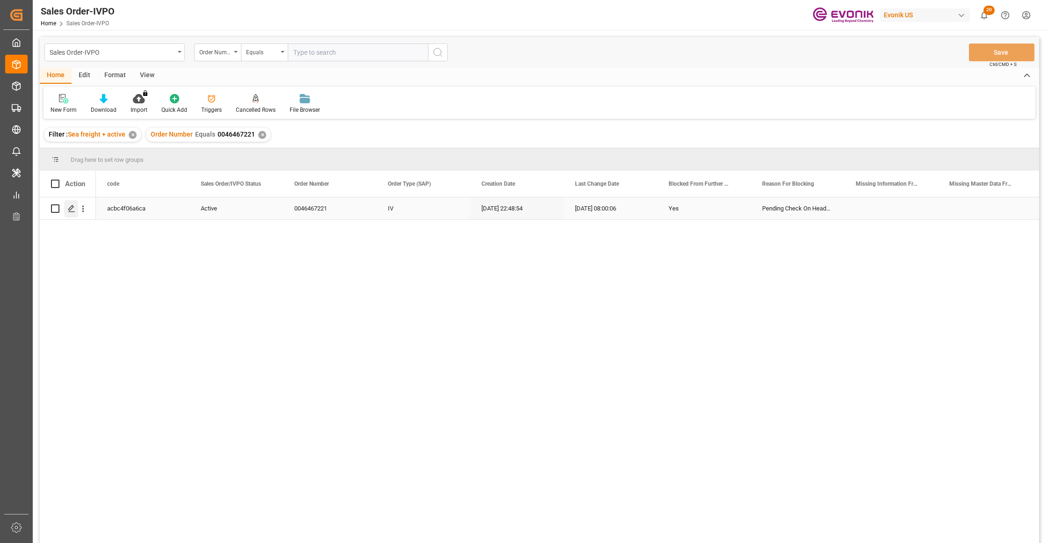
click at [71, 206] on icon "Press SPACE to select this row." at bounding box center [71, 208] width 7 height 7
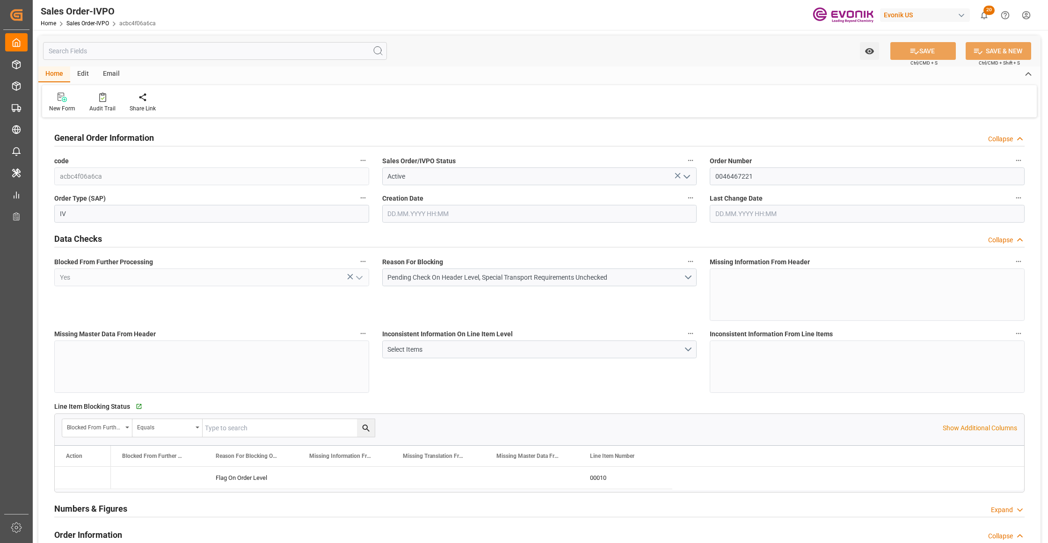
type input "BRSSZ"
type input "0"
type input "1"
type input "139"
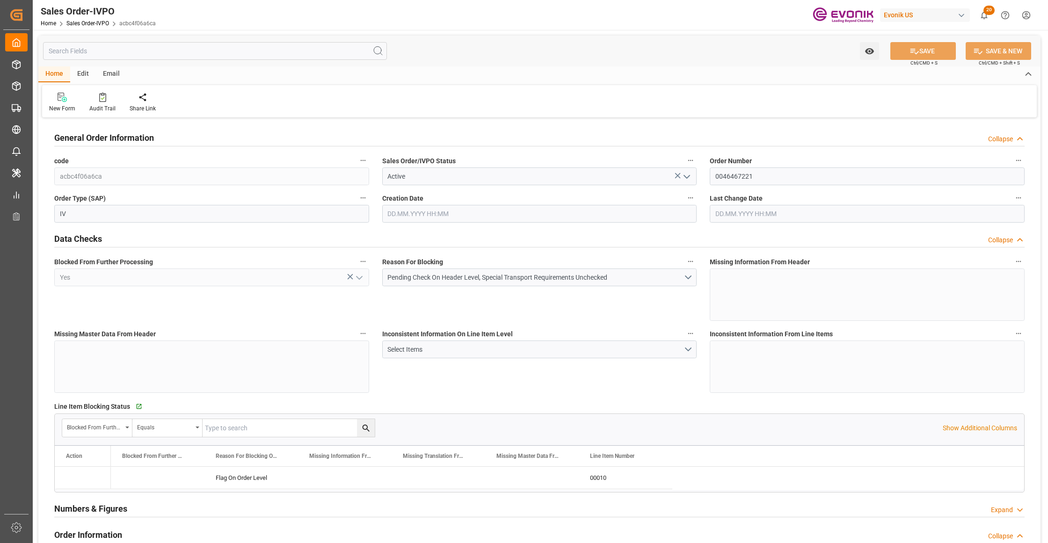
type input "15508.48"
type input "4141.76"
type input "17000"
type input "30"
type input "07.08.2025 22:48"
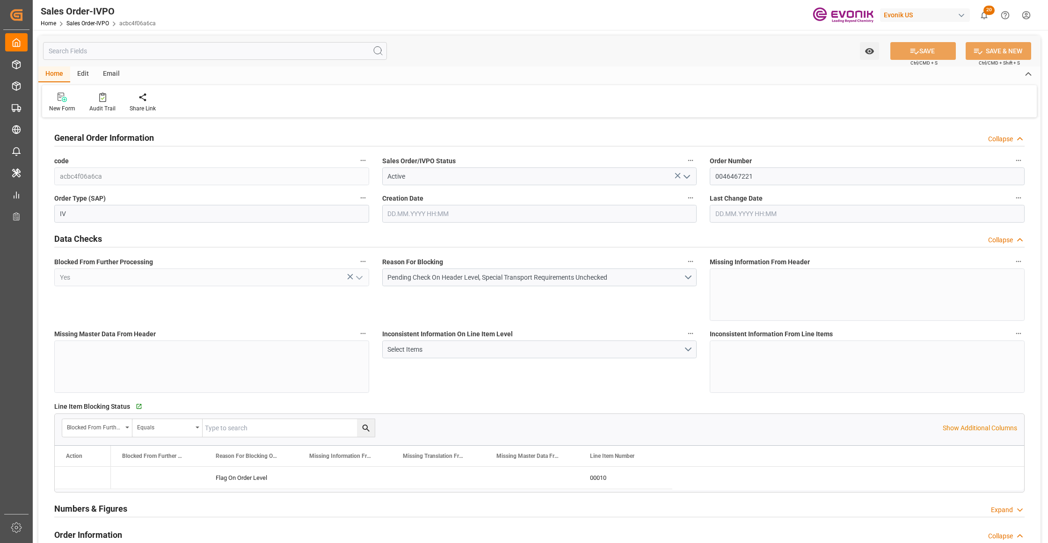
type input "11.09.2025 08:00"
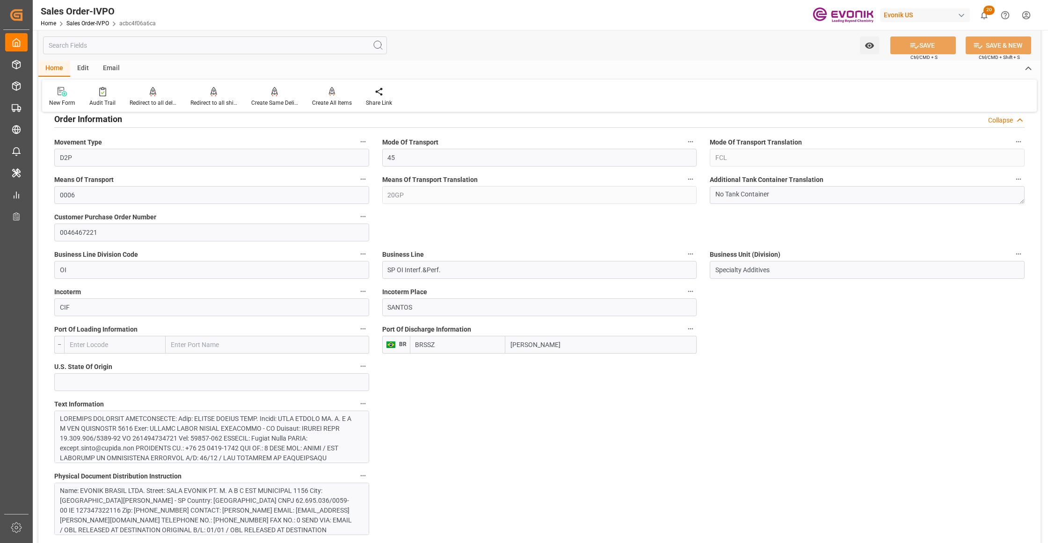
scroll to position [624, 0]
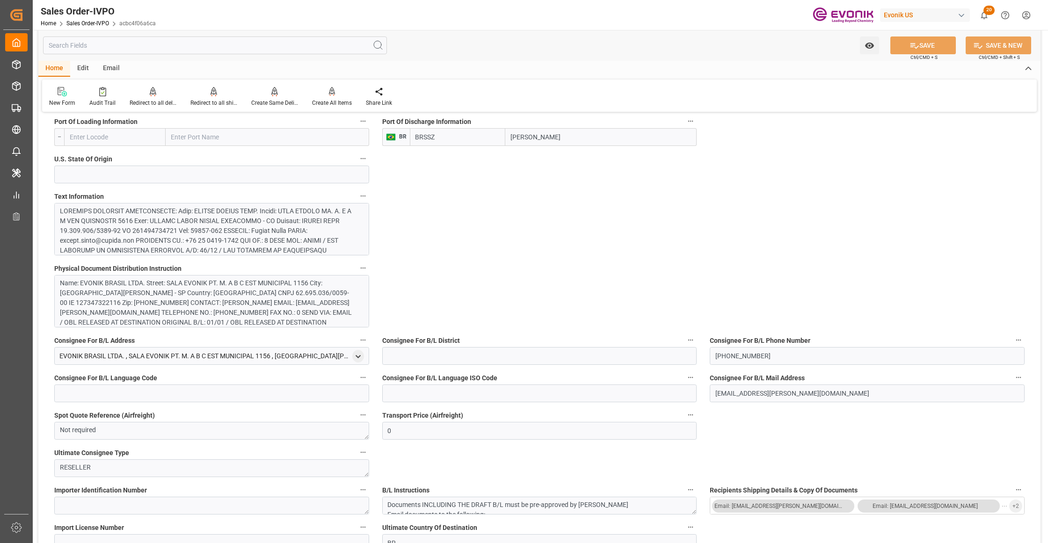
click at [285, 224] on div at bounding box center [207, 324] width 295 height 236
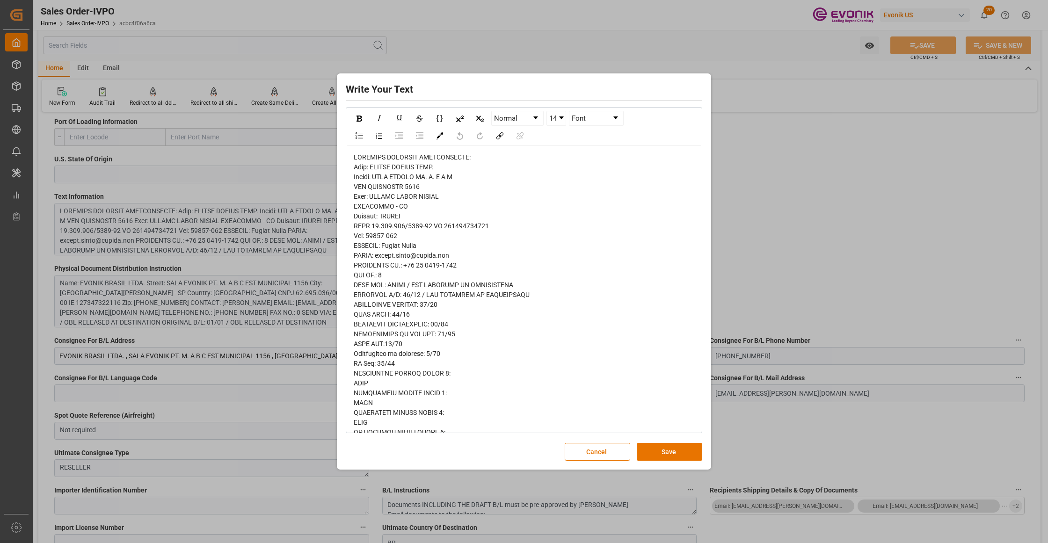
click at [360, 169] on span "rdw-editor" at bounding box center [464, 525] width 220 height 744
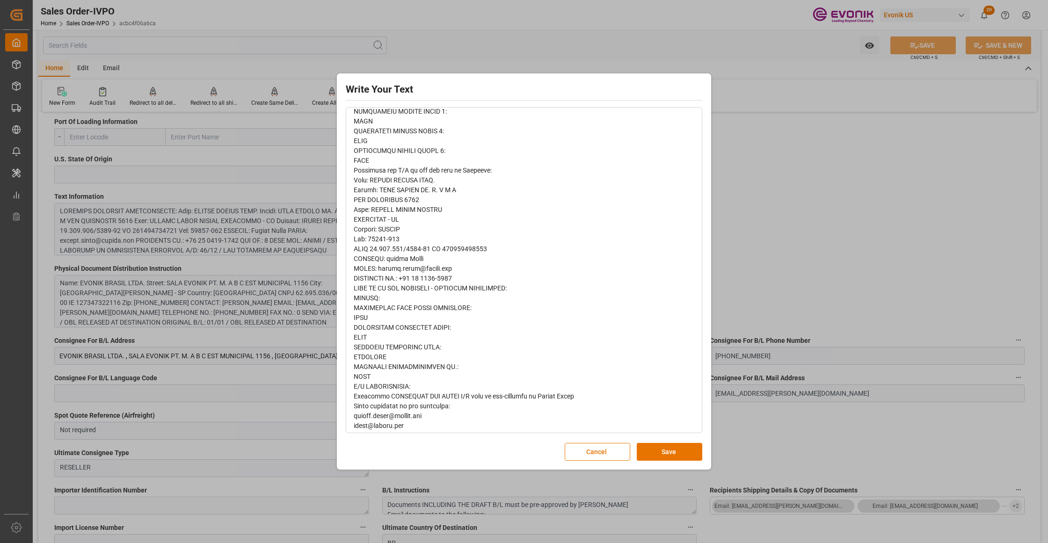
scroll to position [272, 0]
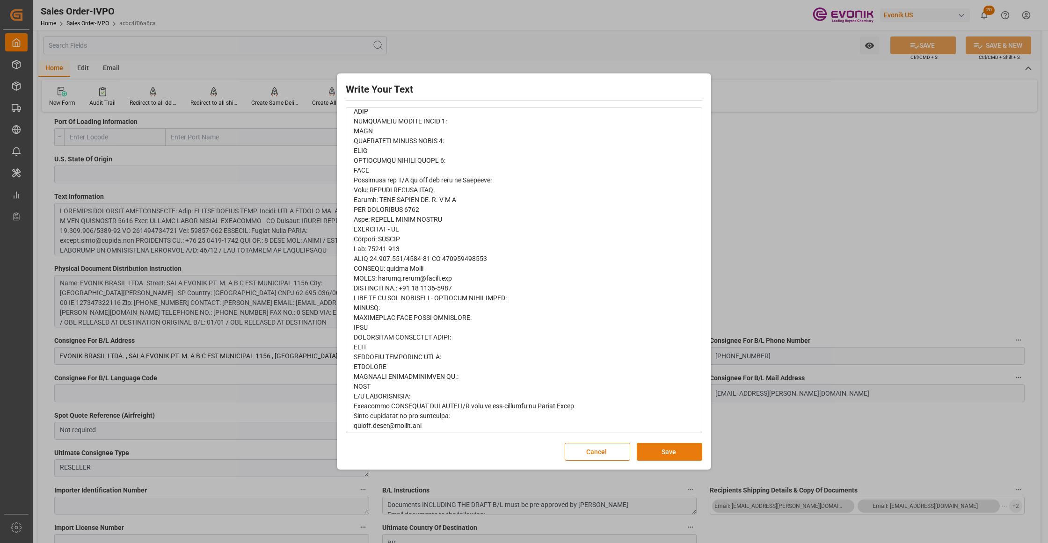
click at [684, 447] on button "Save" at bounding box center [670, 452] width 66 height 18
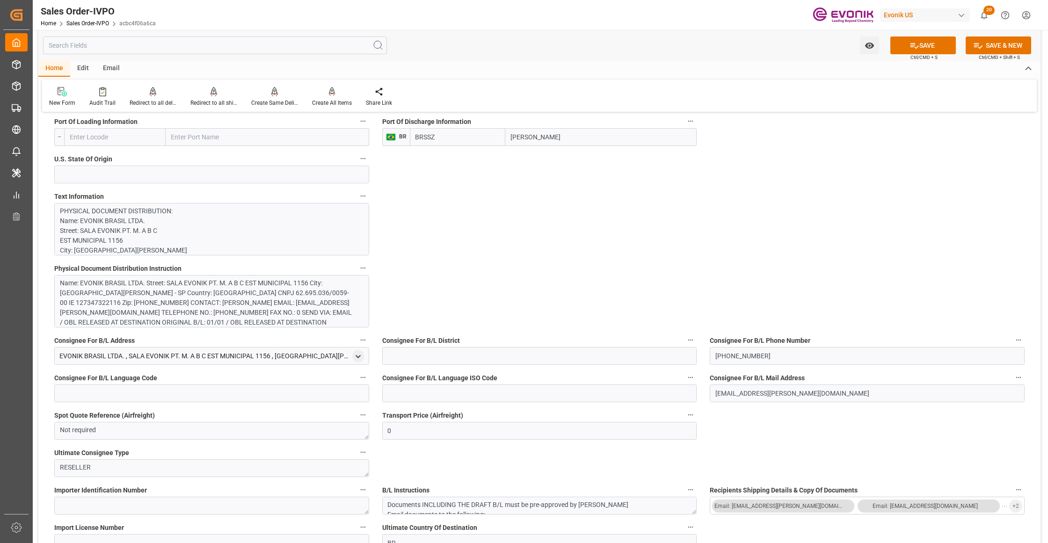
click at [244, 300] on div "Name: EVONIK BRASIL LTDA. Street: SALA EVONIK PT. M. A B C EST MUNICIPAL 1156 C…" at bounding box center [207, 312] width 295 height 69
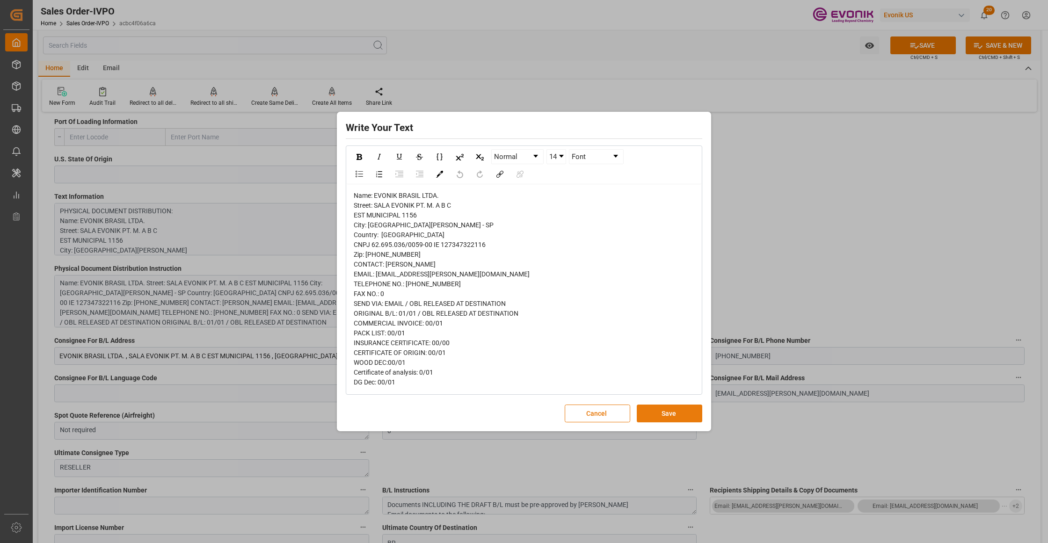
click at [674, 423] on button "Save" at bounding box center [670, 414] width 66 height 18
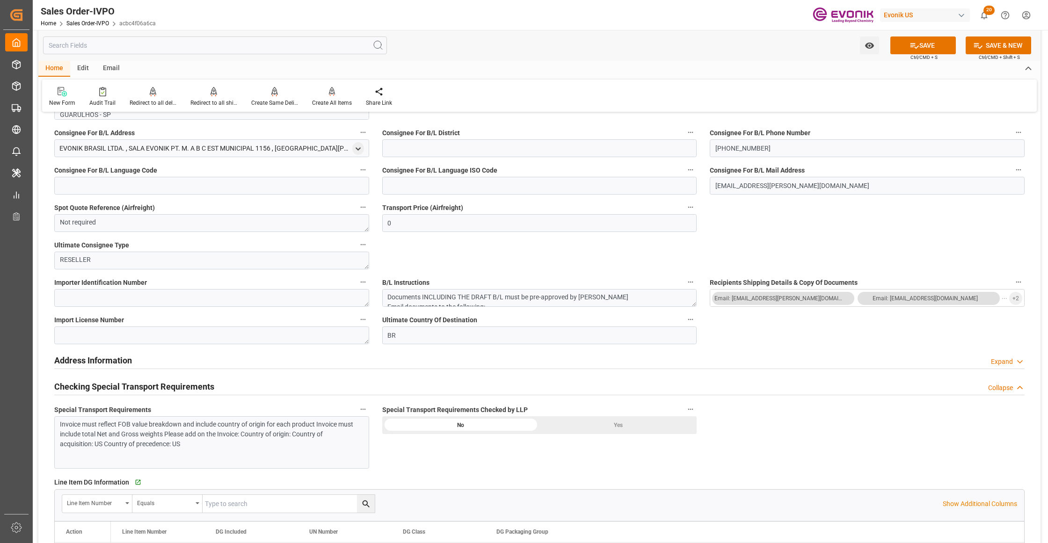
scroll to position [1040, 0]
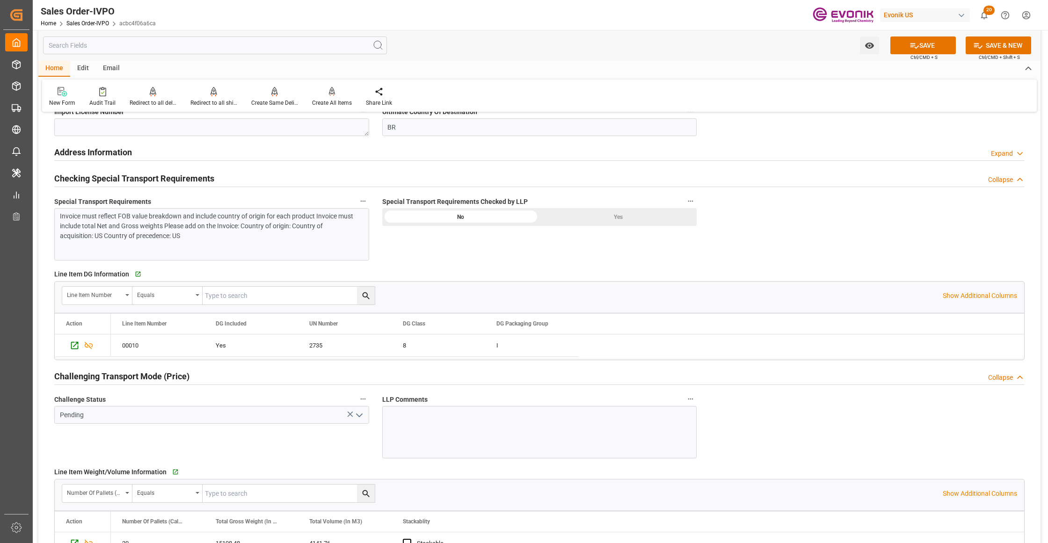
click at [242, 234] on div "Invoice must reflect FOB value breakdown and include country of origin for each…" at bounding box center [207, 225] width 295 height 29
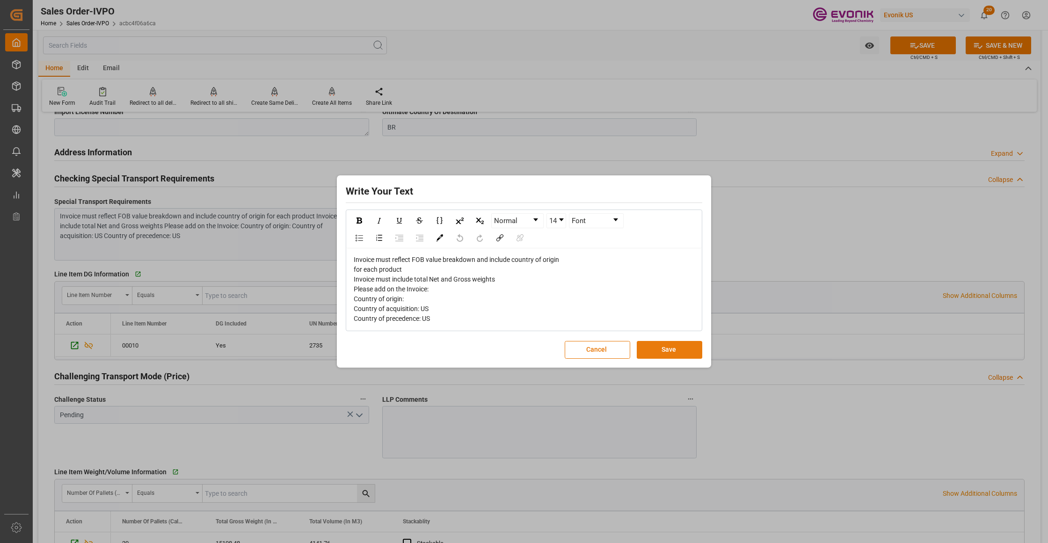
click at [656, 348] on button "Save" at bounding box center [670, 350] width 66 height 18
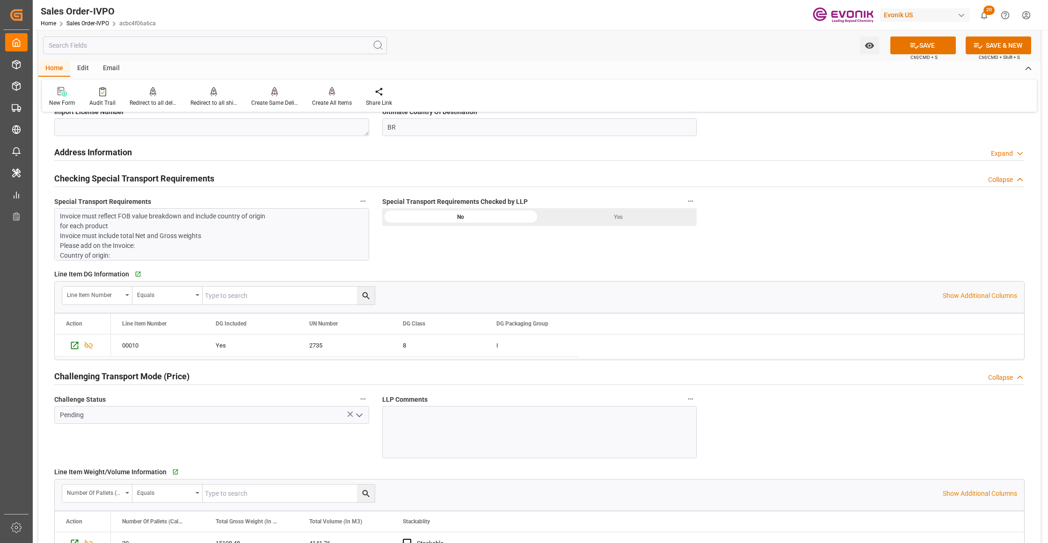
click at [607, 219] on div "Yes" at bounding box center [617, 217] width 157 height 18
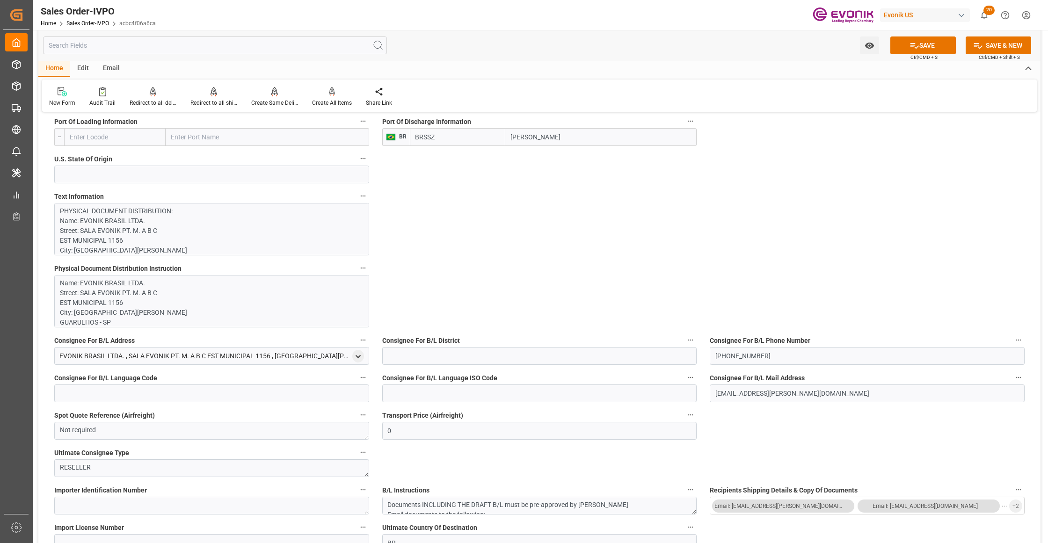
scroll to position [416, 0]
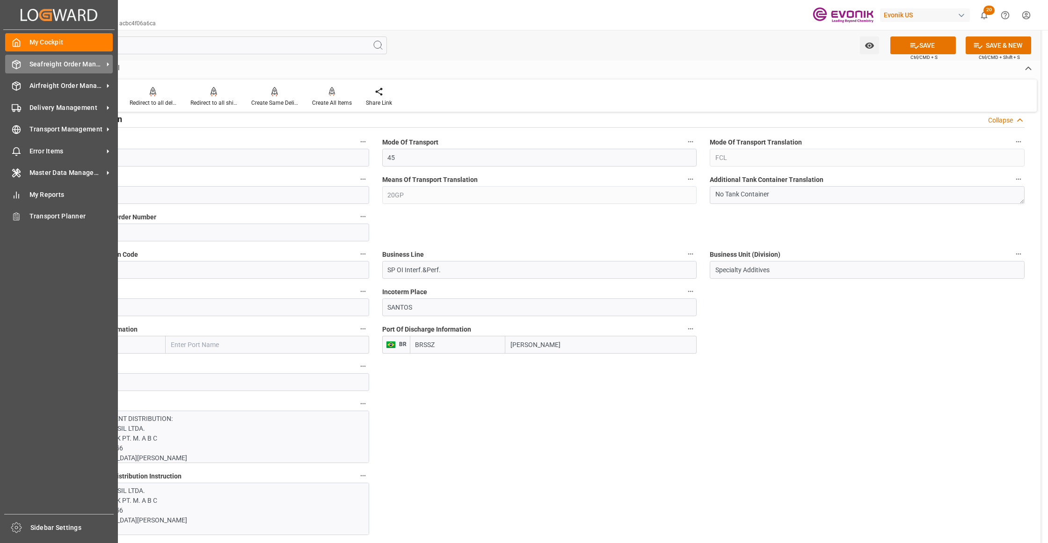
click at [45, 66] on span "Seafreight Order Management" at bounding box center [66, 64] width 74 height 10
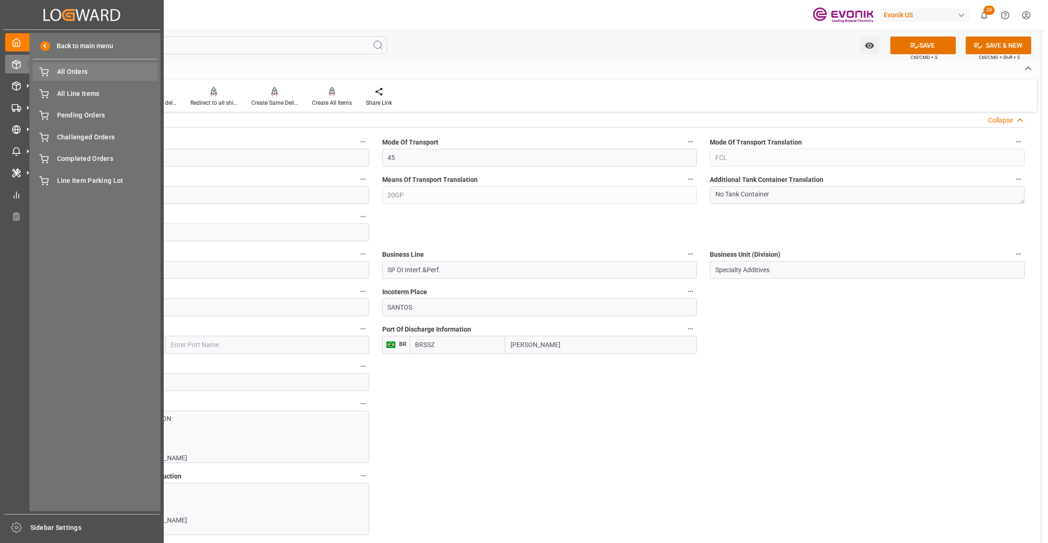
click at [97, 74] on span "All Orders" at bounding box center [107, 72] width 101 height 10
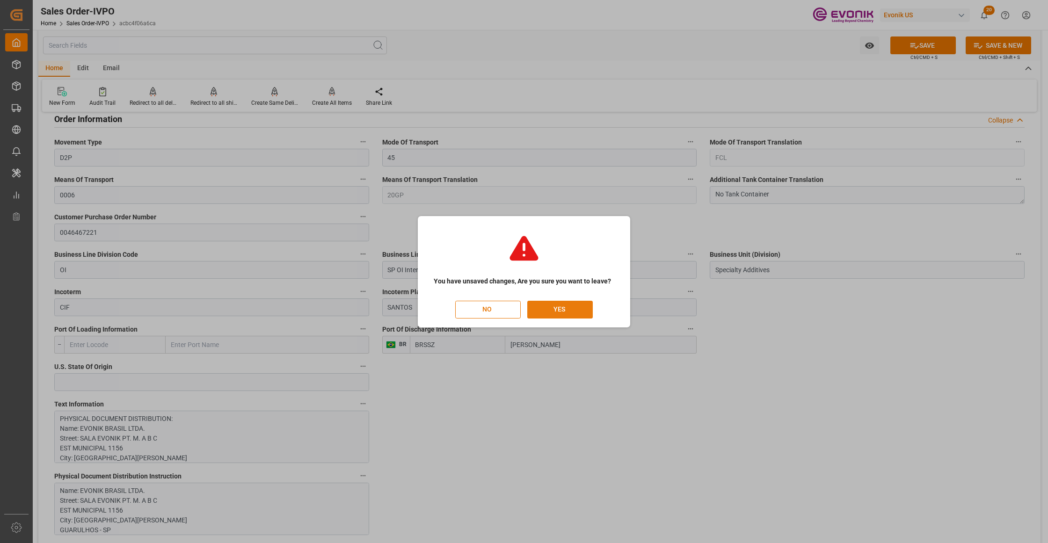
click at [543, 307] on button "YES" at bounding box center [560, 310] width 66 height 18
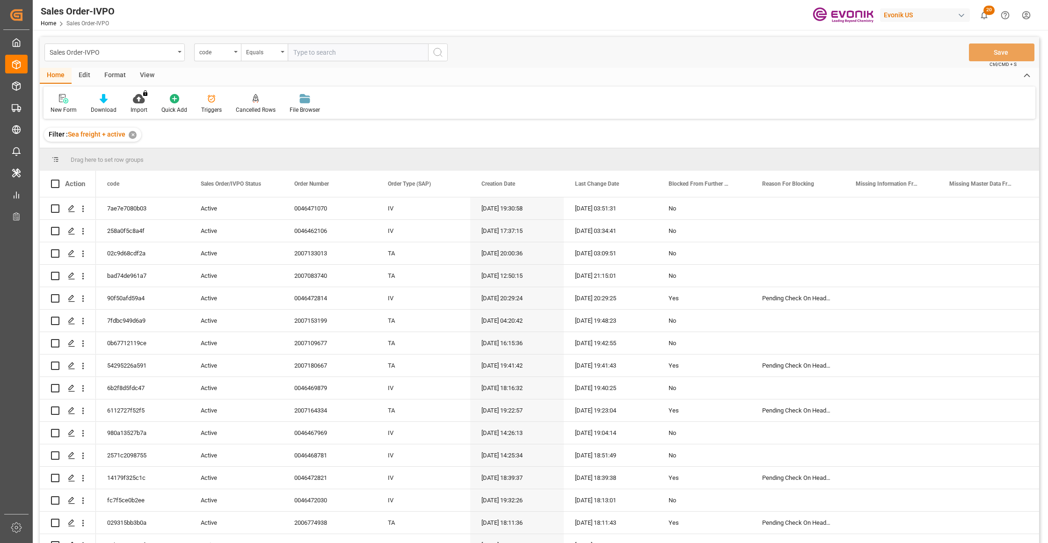
click at [232, 52] on div "code" at bounding box center [217, 53] width 47 height 18
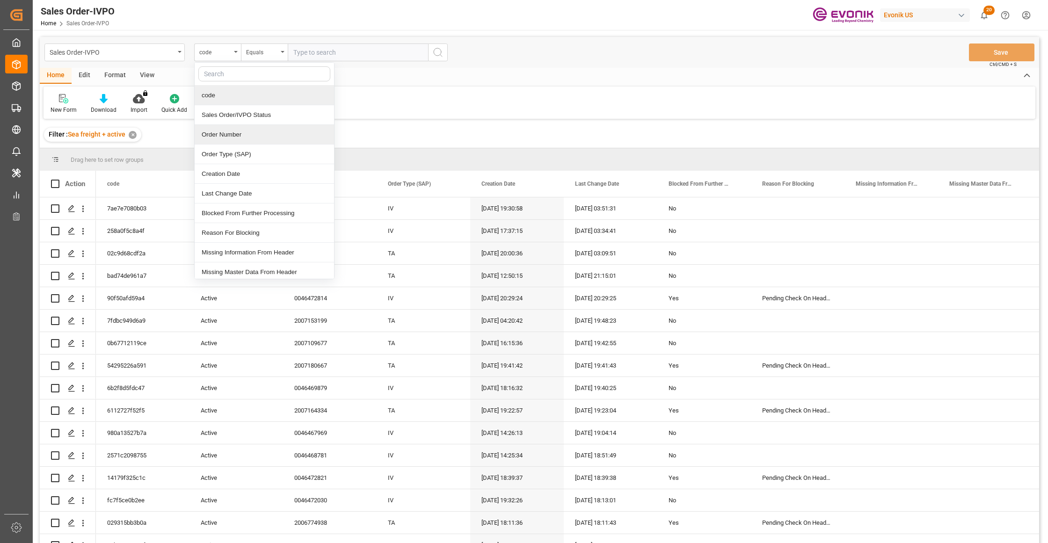
click at [245, 139] on div "Order Number" at bounding box center [264, 135] width 139 height 20
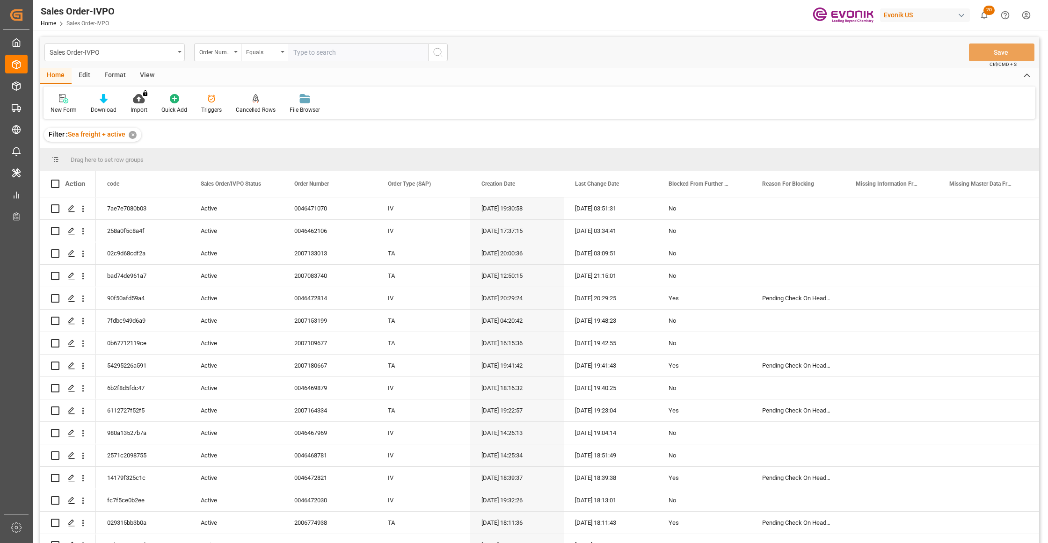
click at [334, 44] on input "text" at bounding box center [358, 53] width 140 height 18
paste input "2007110430"
type input "2007110430"
click at [431, 57] on button "search button" at bounding box center [438, 53] width 20 height 18
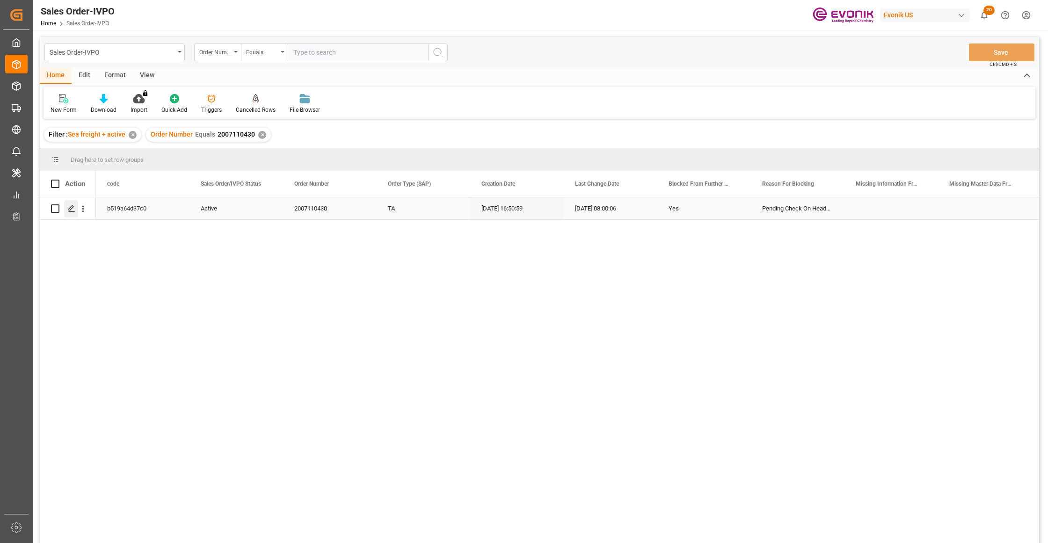
click at [73, 212] on div "Press SPACE to select this row." at bounding box center [71, 208] width 14 height 17
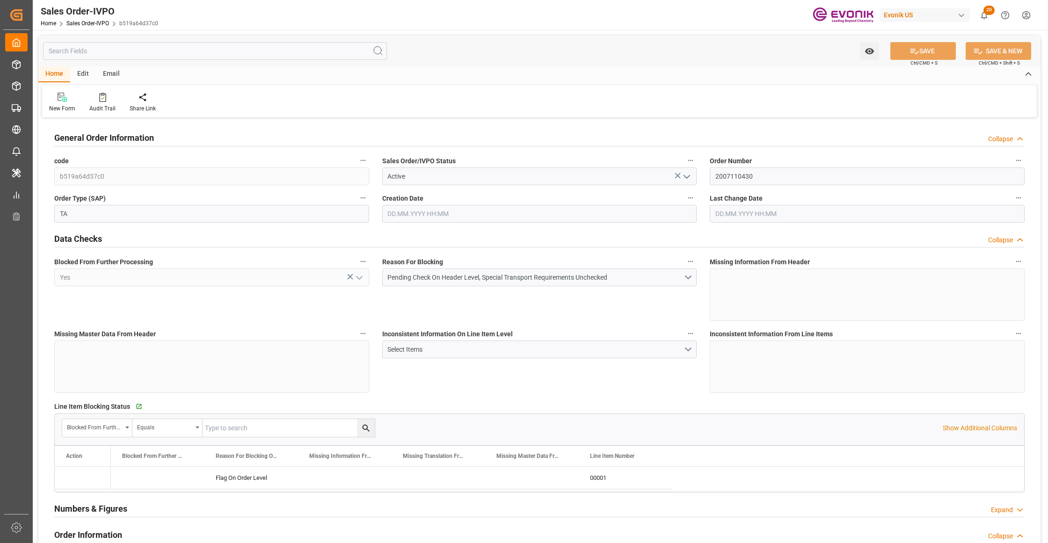
type input "COCTG"
type input "0"
type input "1"
type input "2"
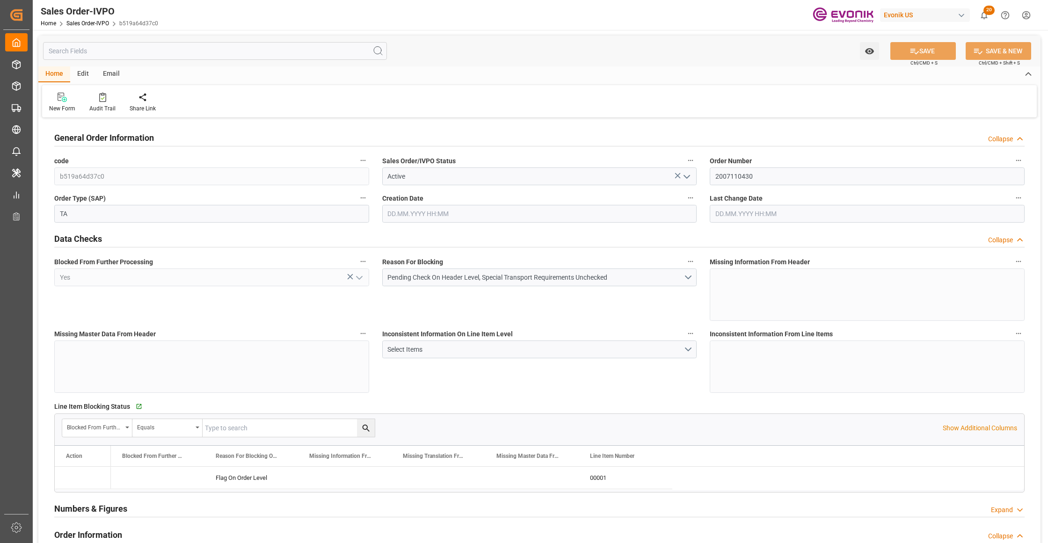
type input "9479.04"
type input "91.7876"
type input "19000"
type input "60"
type input "24.07.2025 16:50"
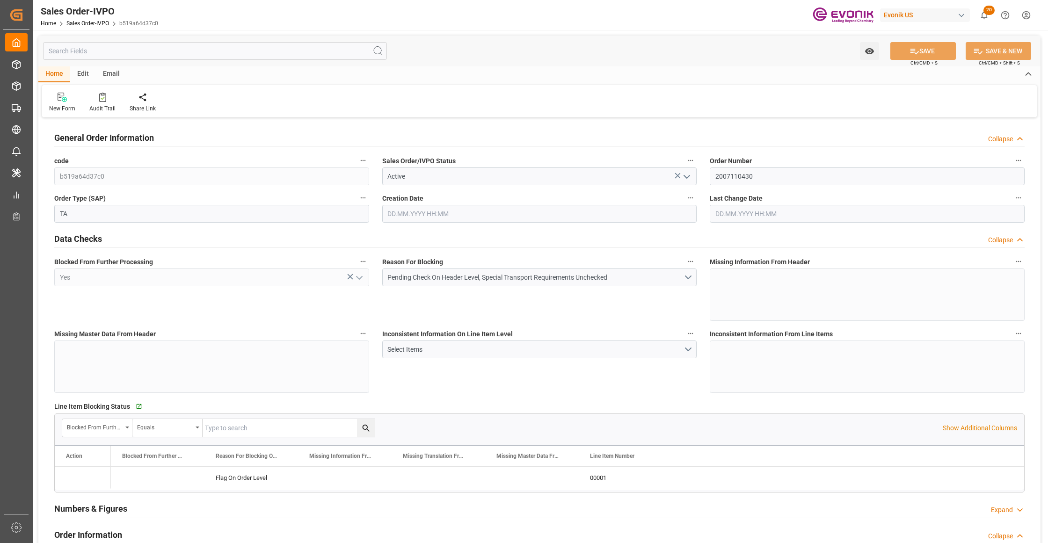
type input "11.09.2025 08:00"
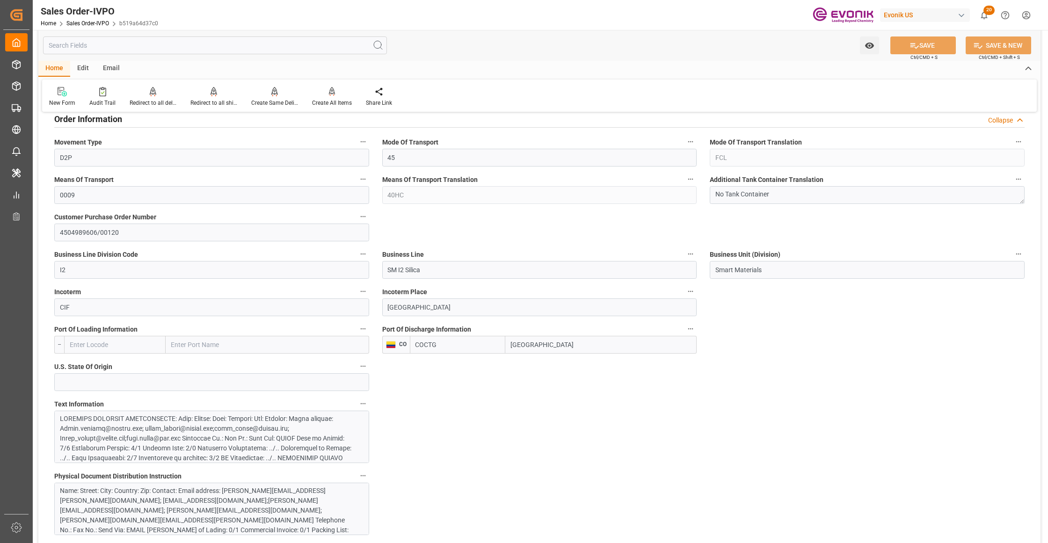
scroll to position [624, 0]
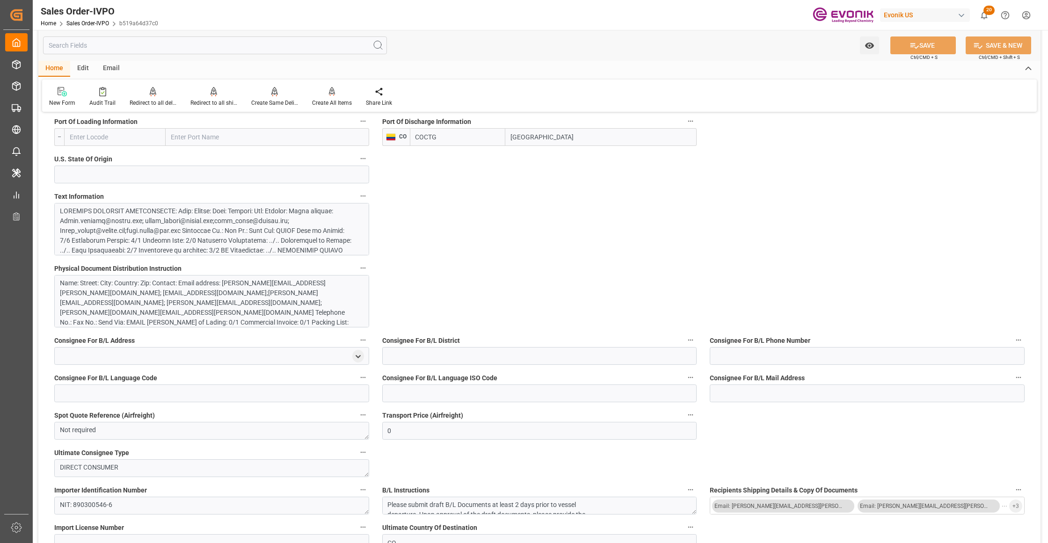
click at [304, 227] on div at bounding box center [207, 294] width 295 height 177
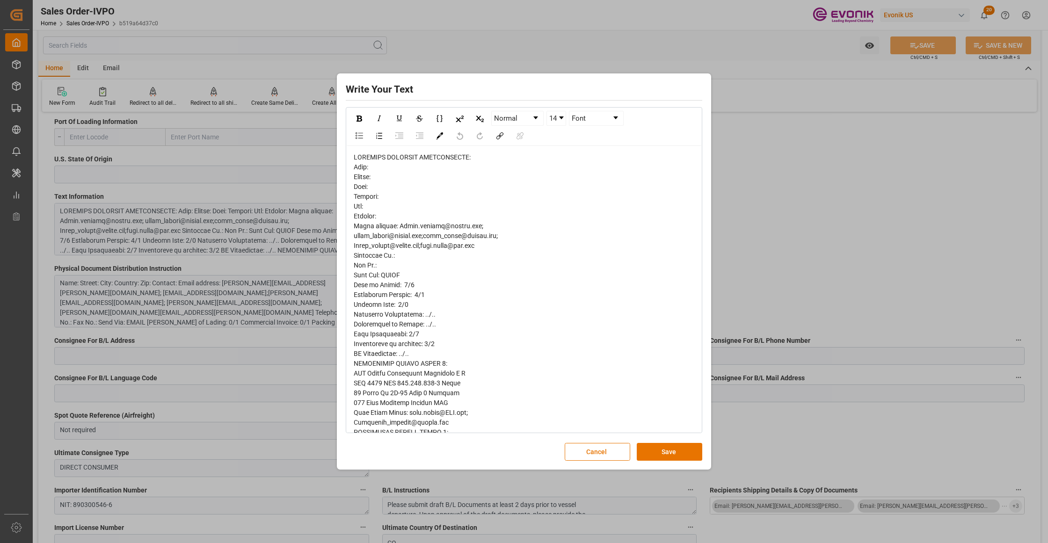
click at [359, 182] on span "rdw-editor" at bounding box center [452, 456] width 197 height 607
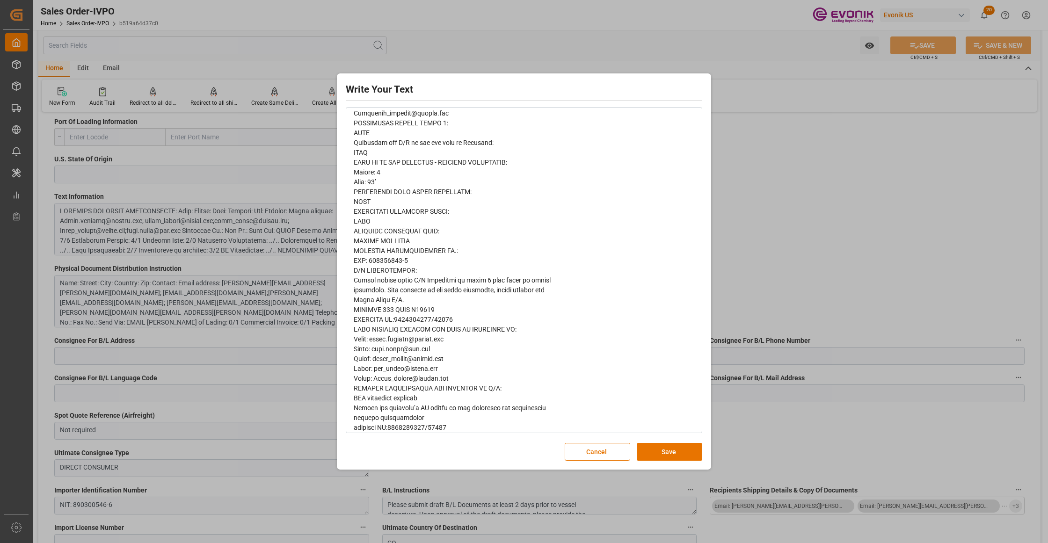
scroll to position [328, 0]
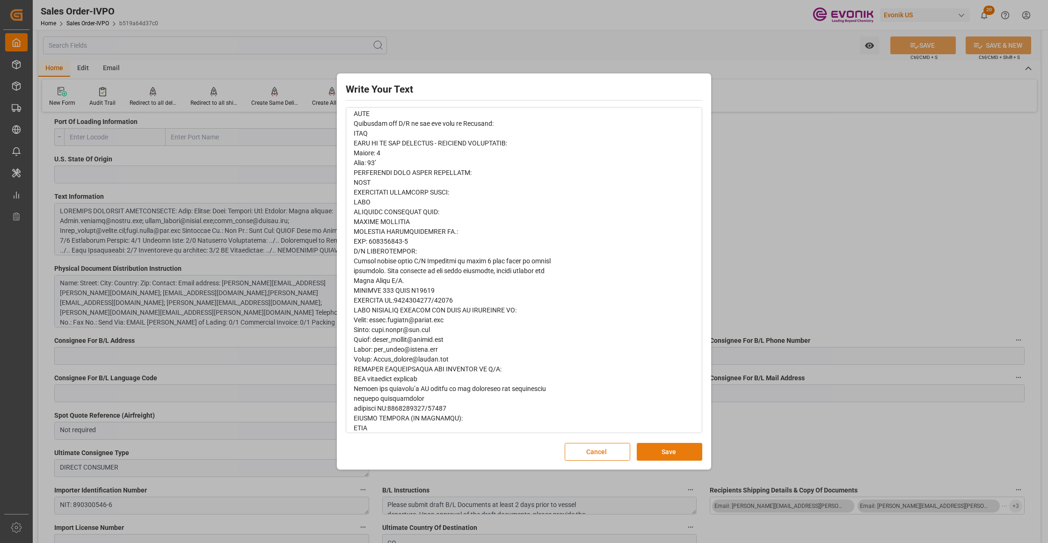
click at [663, 448] on button "Save" at bounding box center [670, 452] width 66 height 18
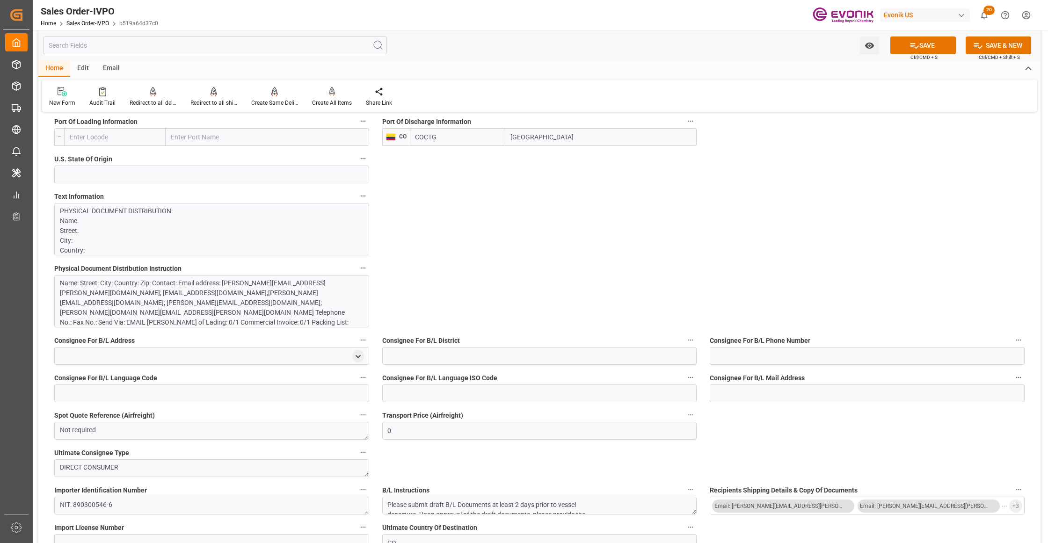
click at [310, 298] on div "Name: Street: City: Country: Zip: Contact: Email address: Heidi.barhydt@evonik.…" at bounding box center [207, 312] width 295 height 69
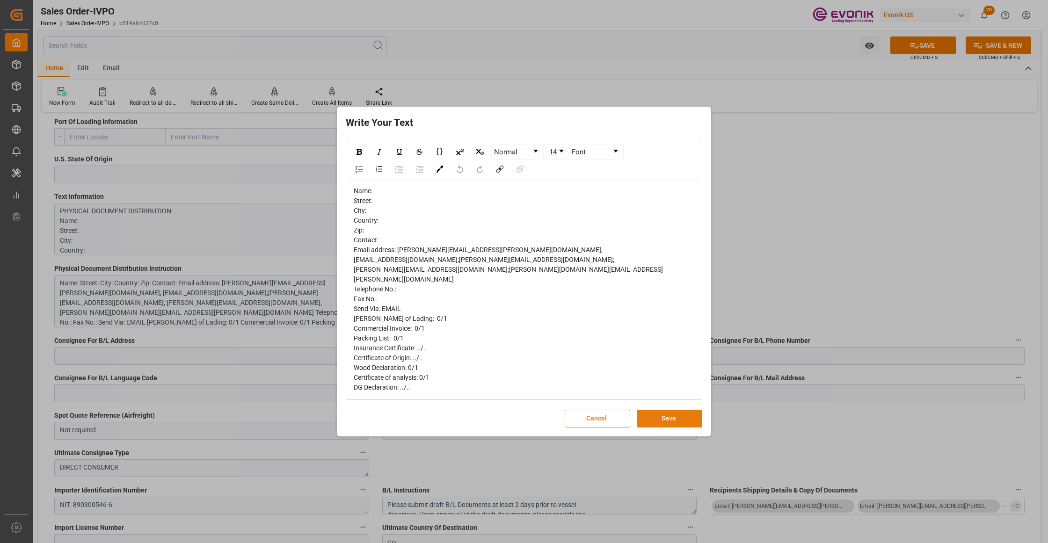
click at [684, 414] on button "Save" at bounding box center [670, 419] width 66 height 18
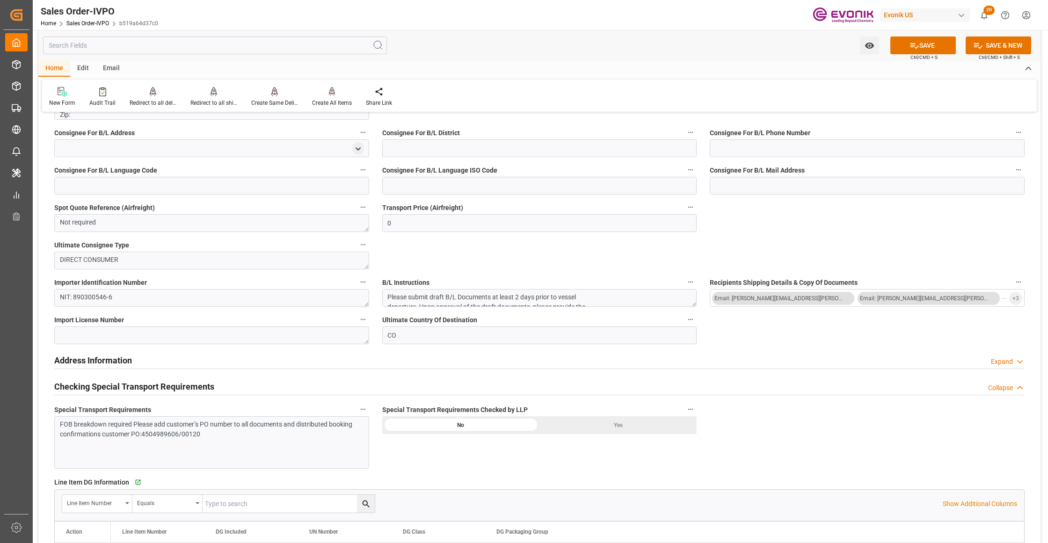
scroll to position [1040, 0]
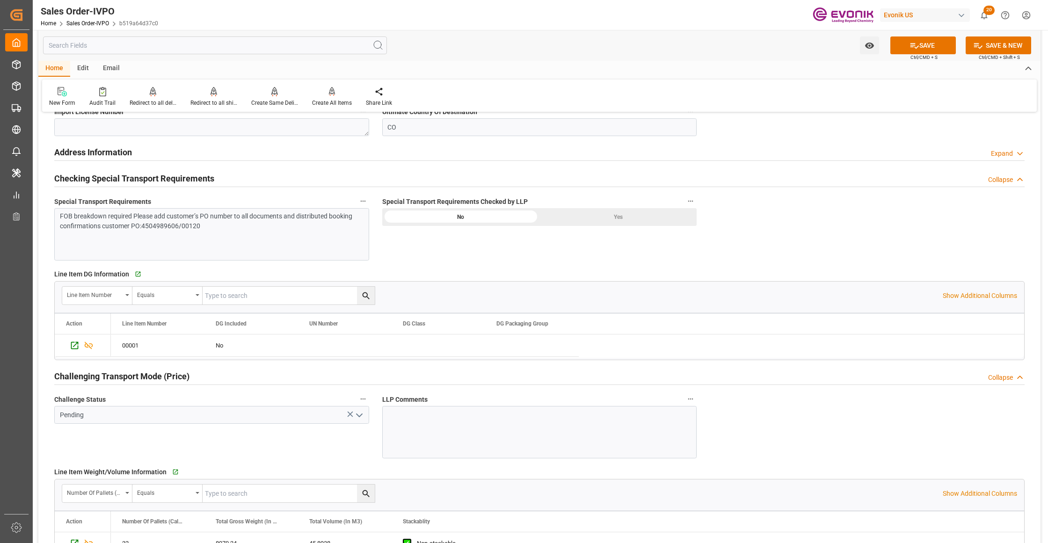
click at [626, 221] on div "Yes" at bounding box center [617, 217] width 157 height 18
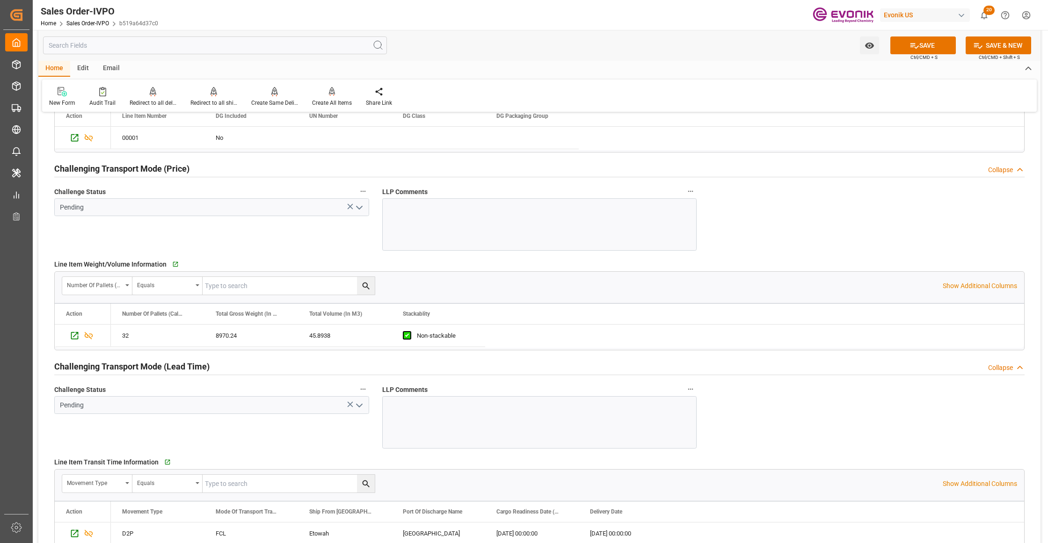
click at [359, 209] on icon "open menu" at bounding box center [359, 207] width 11 height 11
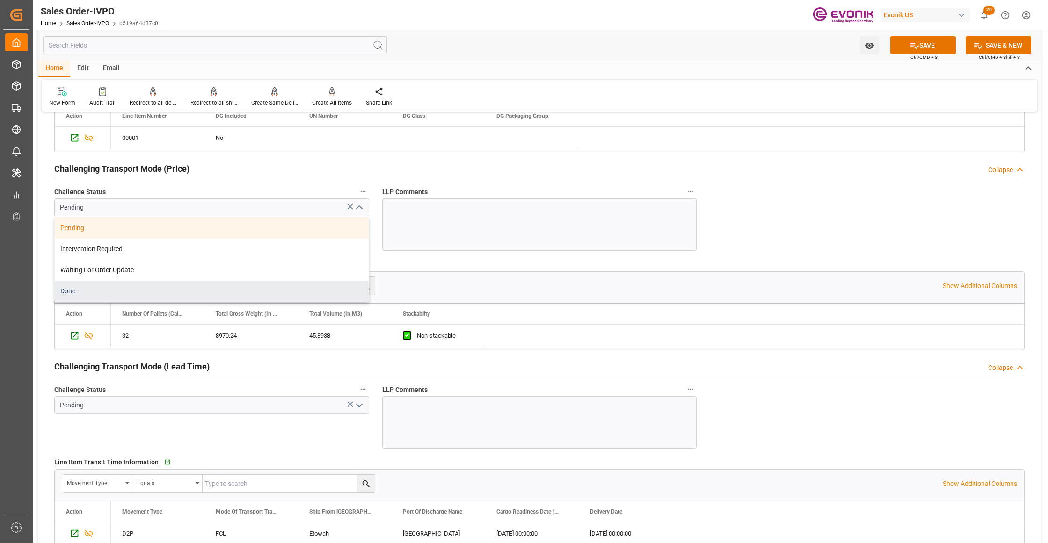
click at [210, 292] on div "Done" at bounding box center [212, 291] width 314 height 21
type input "Done"
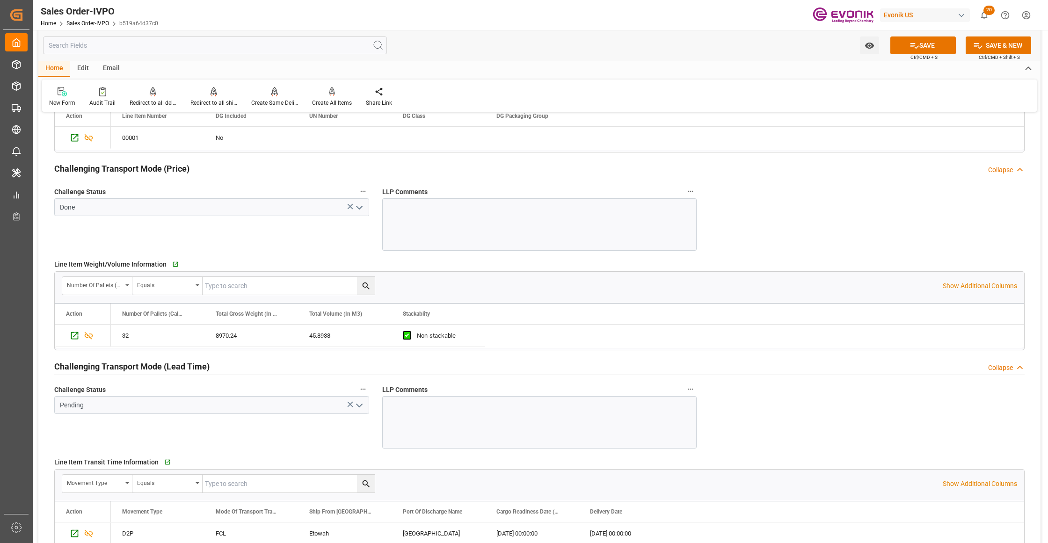
scroll to position [1455, 0]
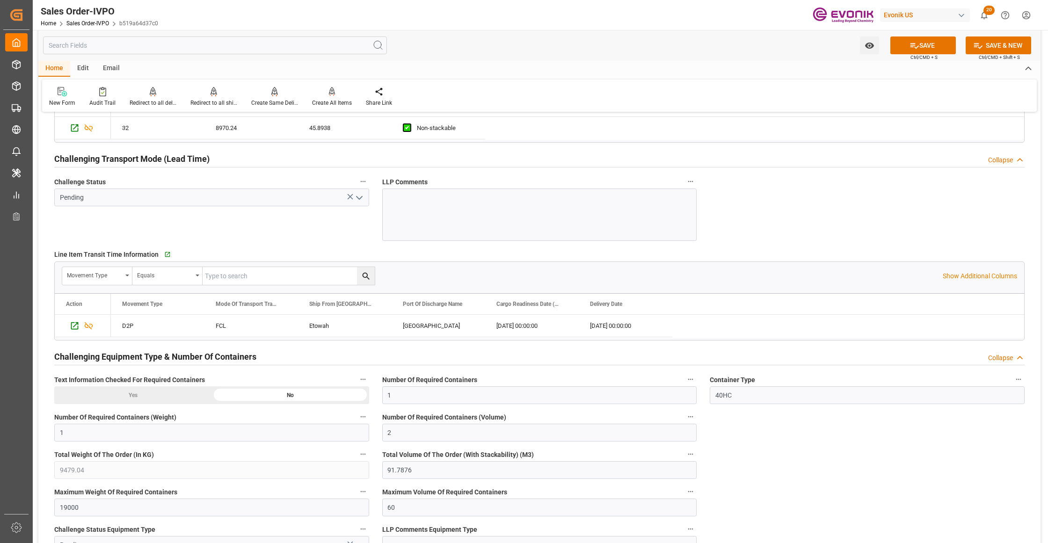
click at [357, 198] on icon "open menu" at bounding box center [359, 197] width 11 height 11
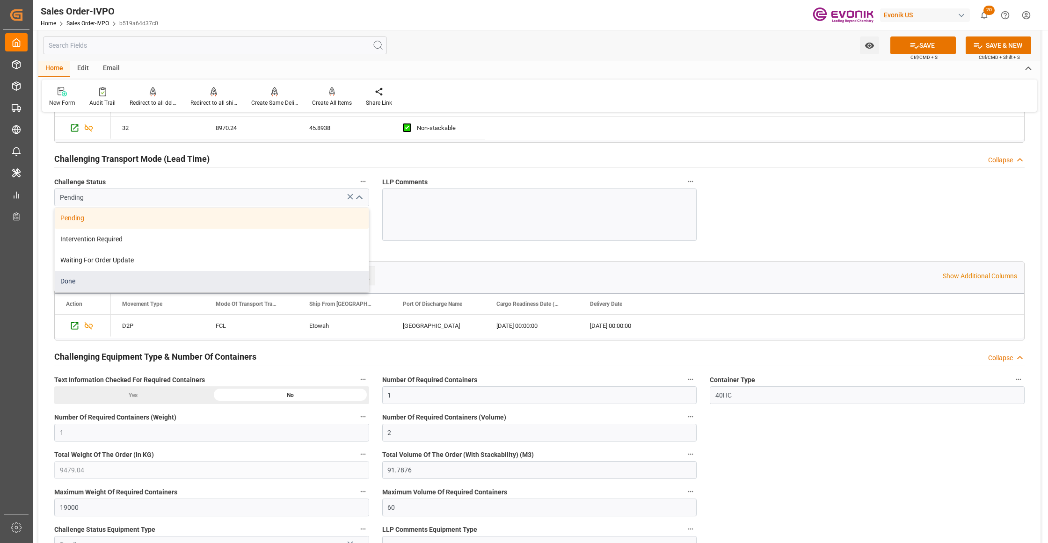
click at [199, 282] on div "Done" at bounding box center [212, 281] width 314 height 21
type input "Done"
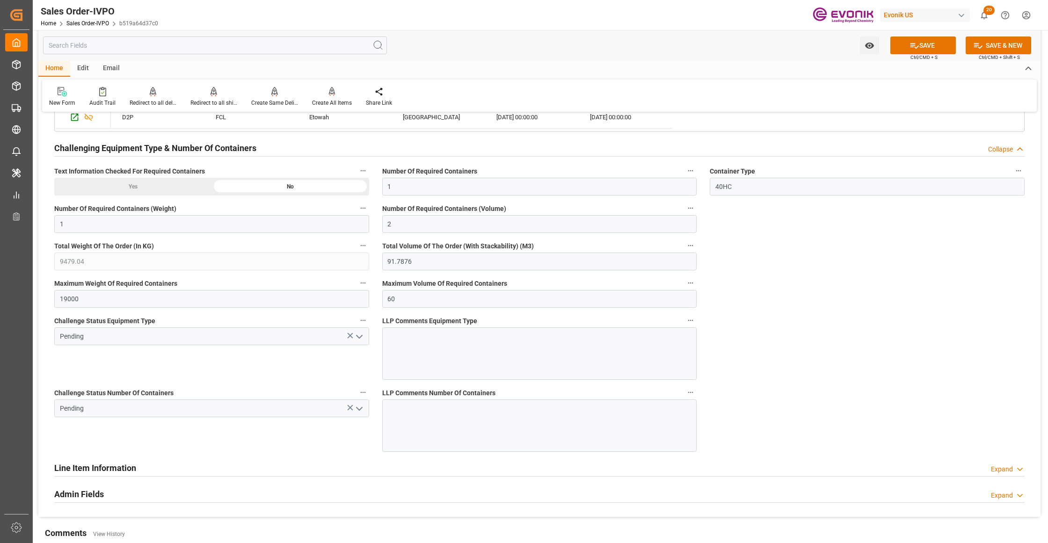
scroll to position [1830, 0]
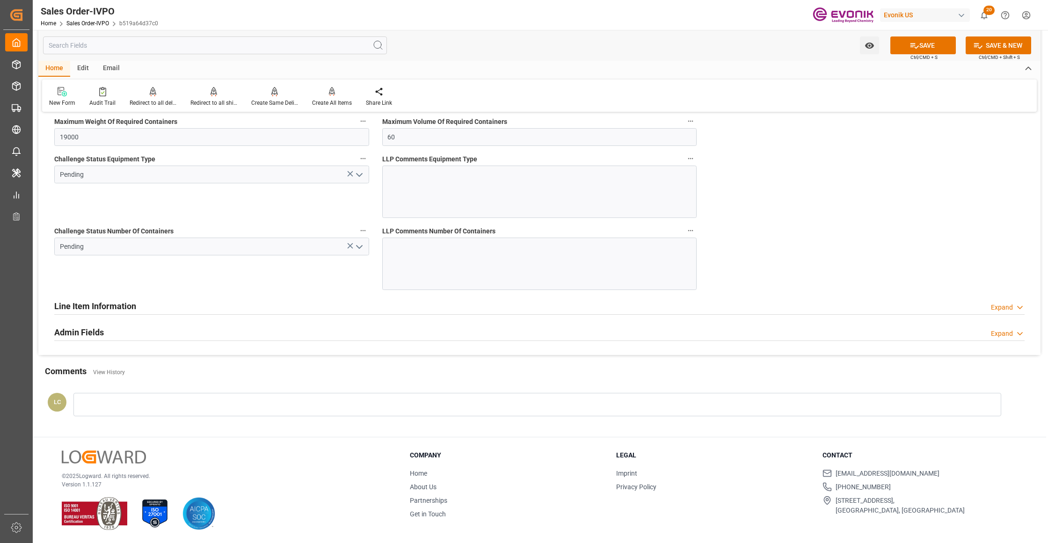
click at [358, 175] on polyline "open menu" at bounding box center [360, 175] width 6 height 3
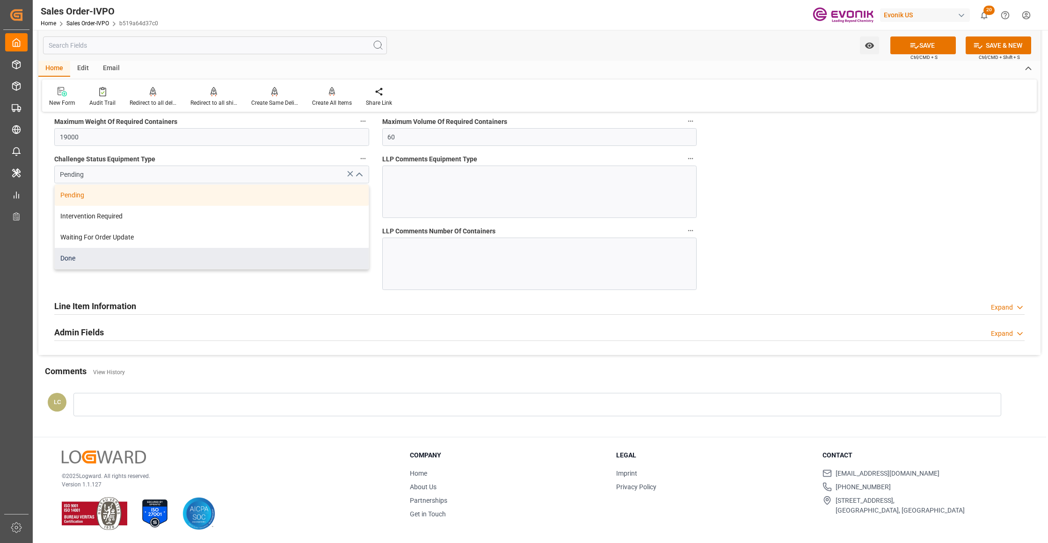
click at [245, 259] on div "Done" at bounding box center [212, 258] width 314 height 21
type input "Done"
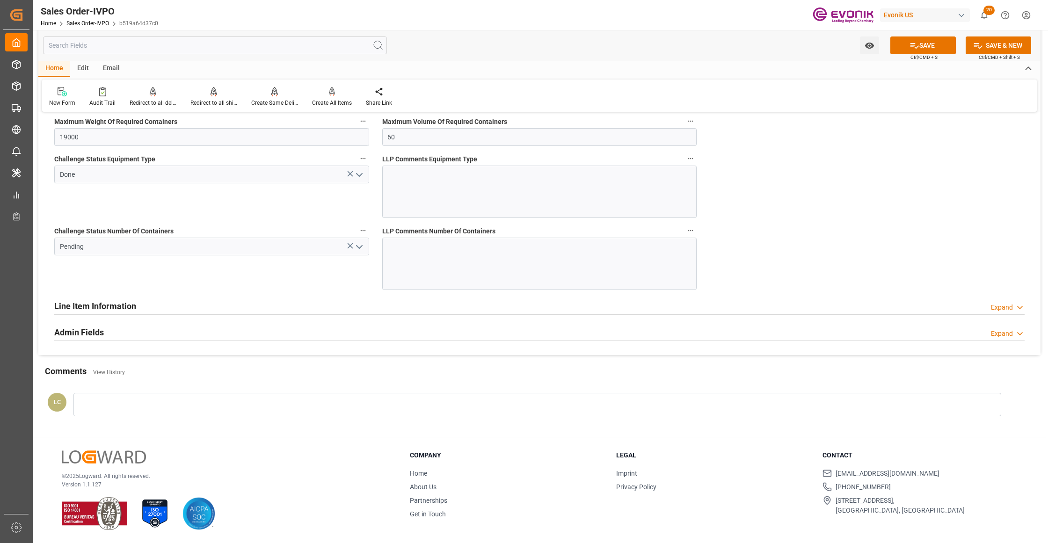
click at [357, 246] on icon "open menu" at bounding box center [359, 246] width 11 height 11
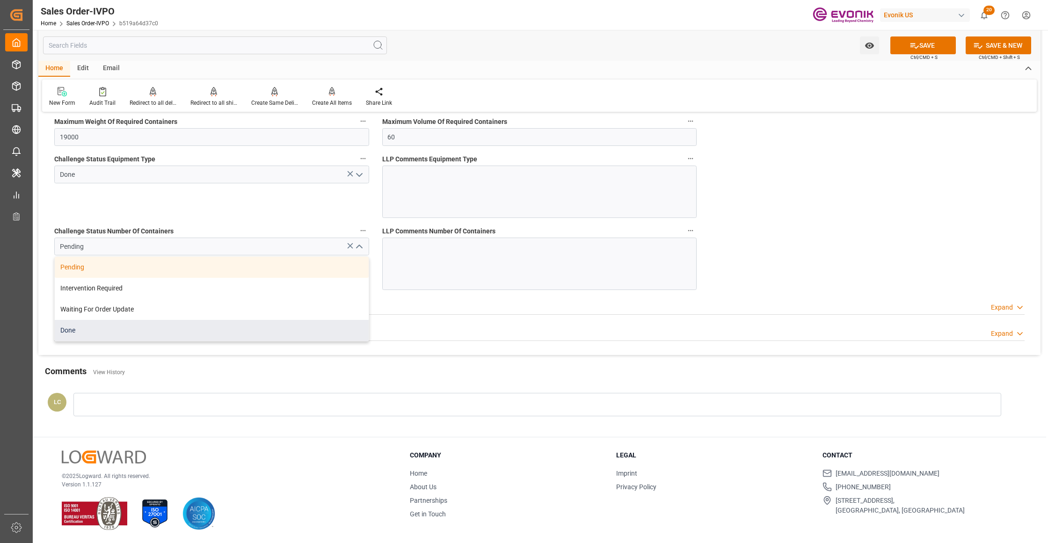
click at [199, 328] on div "Done" at bounding box center [212, 330] width 314 height 21
type input "Done"
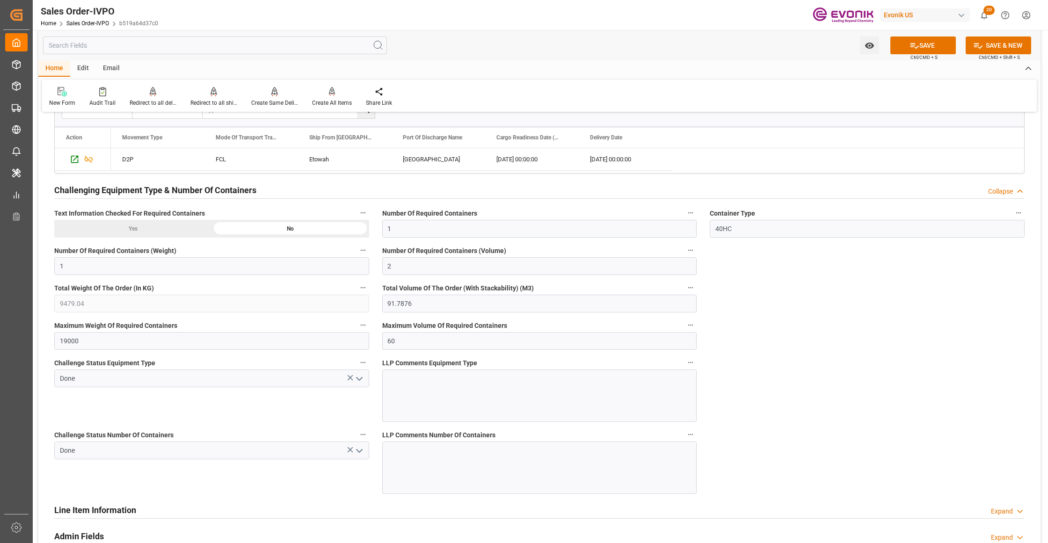
scroll to position [1414, 0]
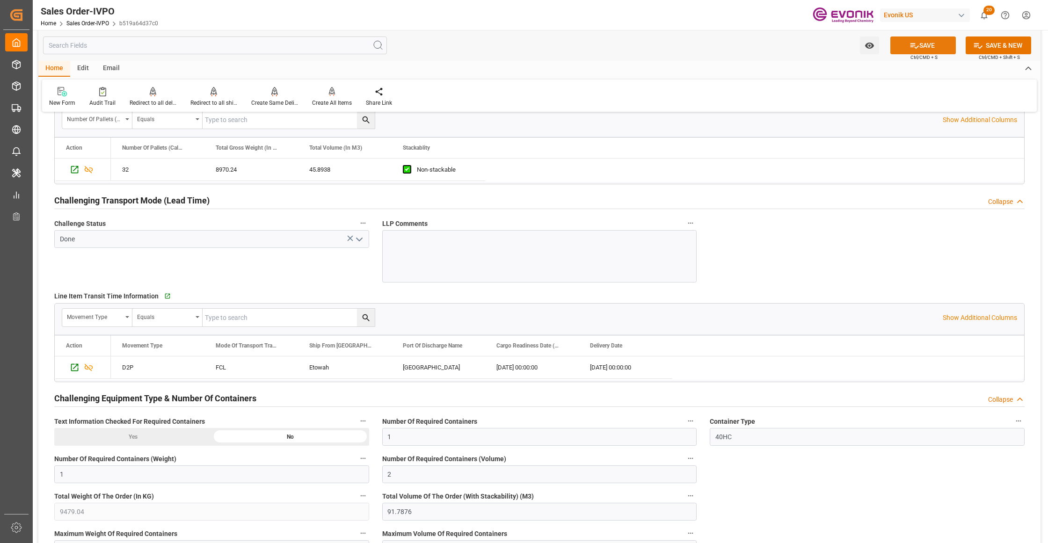
click at [926, 42] on button "SAVE" at bounding box center [923, 45] width 66 height 18
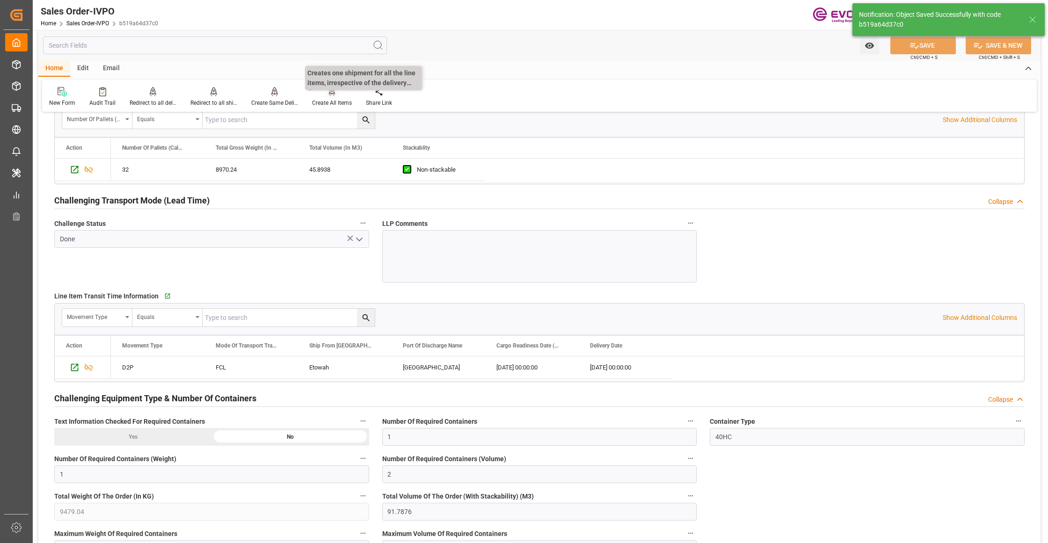
type input "12.09.2025 04:00"
type input "No"
click at [331, 100] on div "Create All Items" at bounding box center [332, 103] width 40 height 8
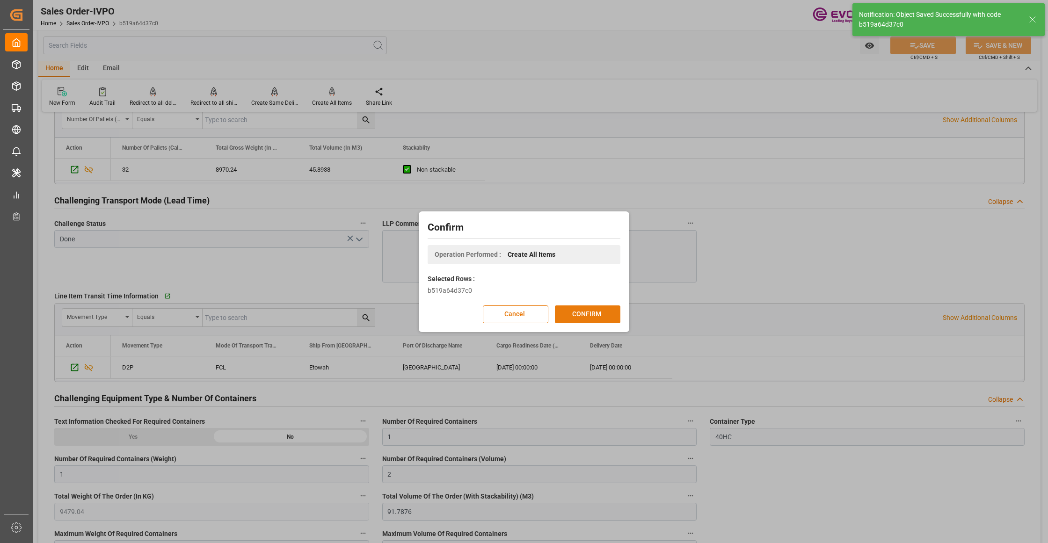
click at [588, 315] on button "CONFIRM" at bounding box center [588, 315] width 66 height 18
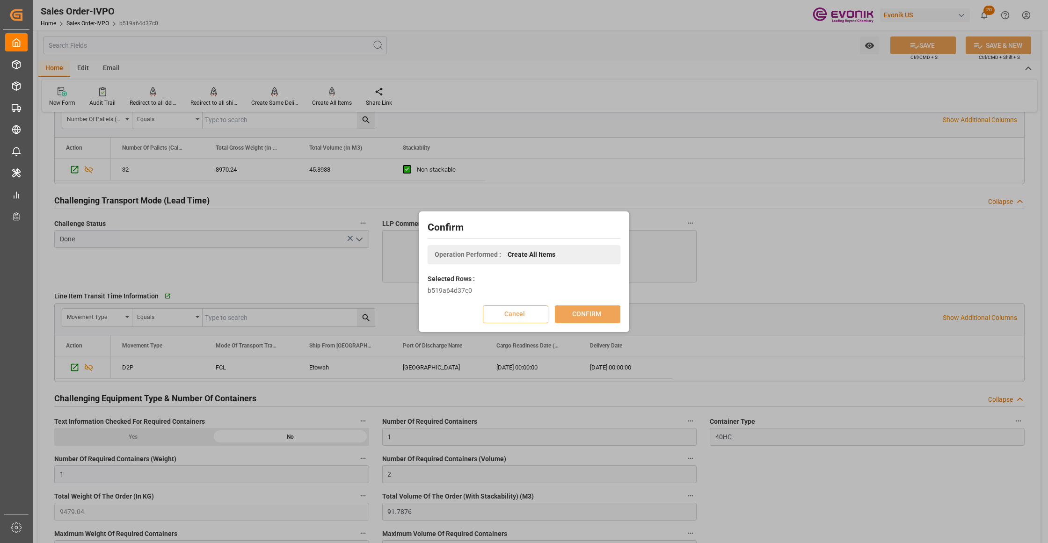
scroll to position [102, 0]
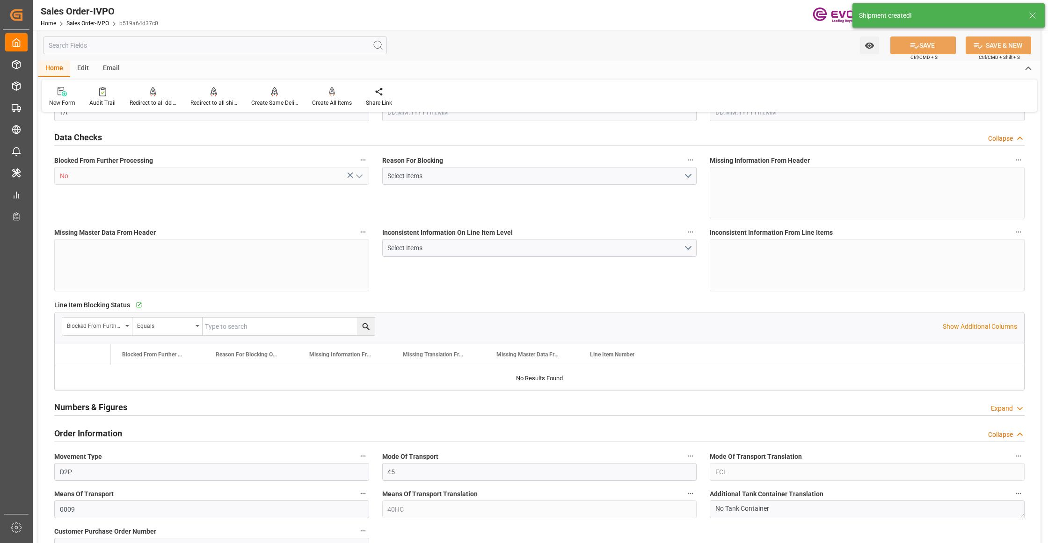
type input "COCTG"
type input "0"
type input "1"
type input "2"
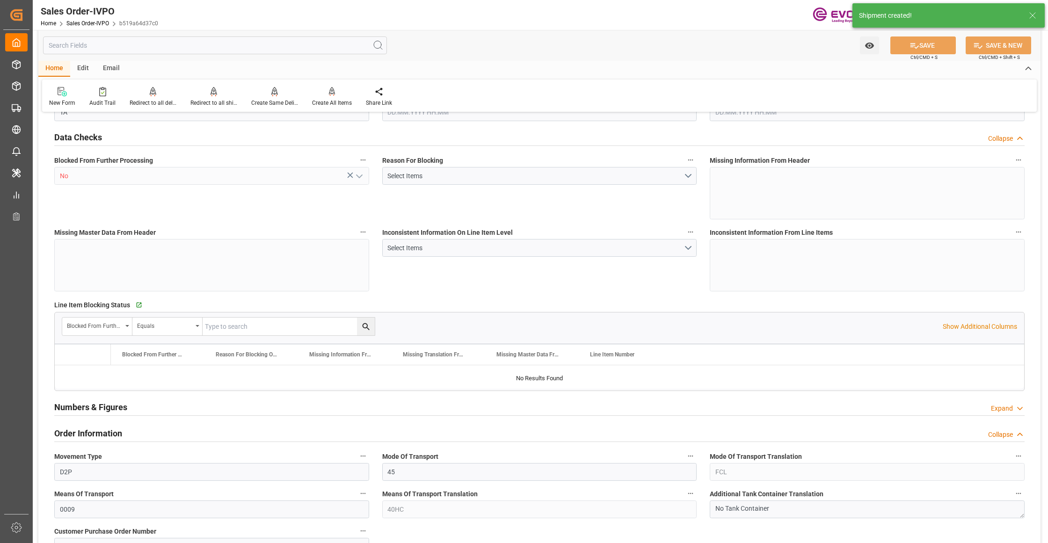
type input "9479.04"
type input "91.7876"
type input "19000"
type input "60"
type input "24.07.2025 16:50"
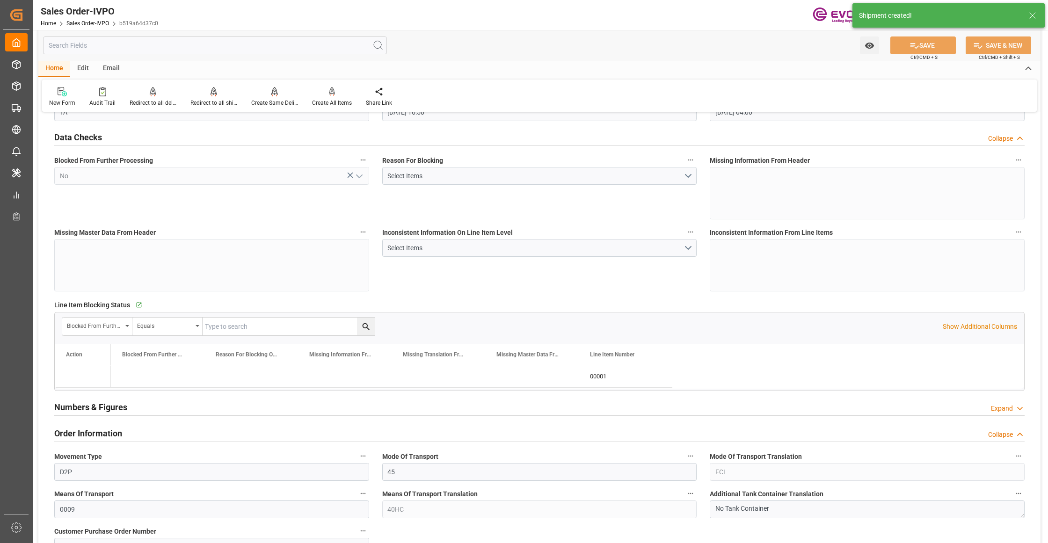
type input "12.09.2025 04:00"
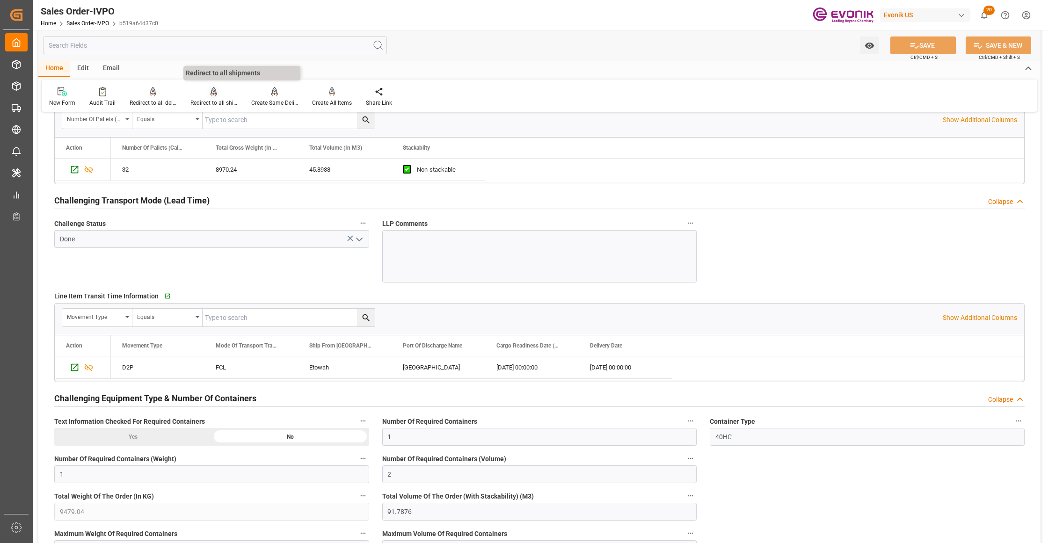
click at [209, 97] on div "Redirect to all shipments" at bounding box center [213, 97] width 61 height 21
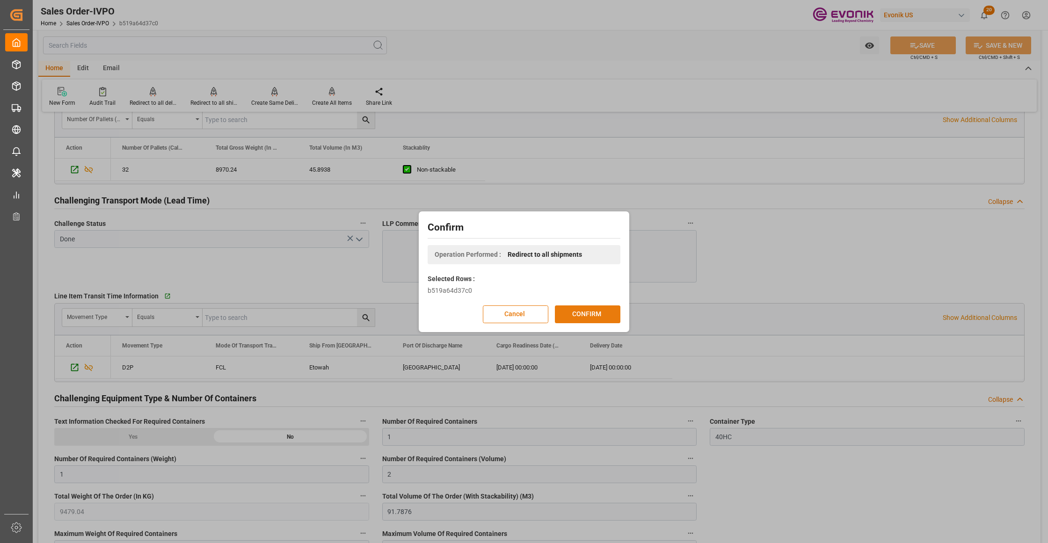
click at [571, 317] on button "CONFIRM" at bounding box center [588, 315] width 66 height 18
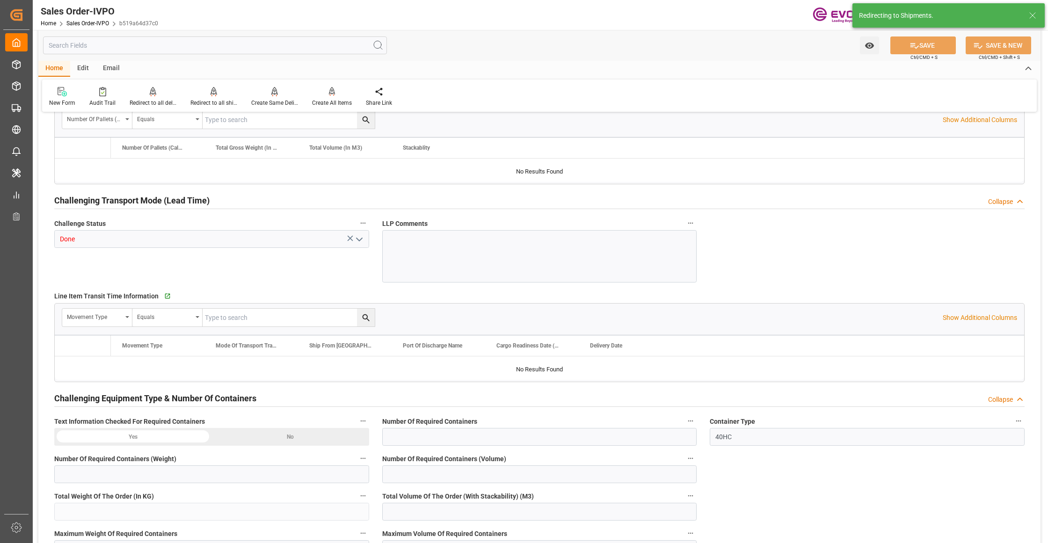
type input "COCTG"
type input "0"
type input "1"
type input "2"
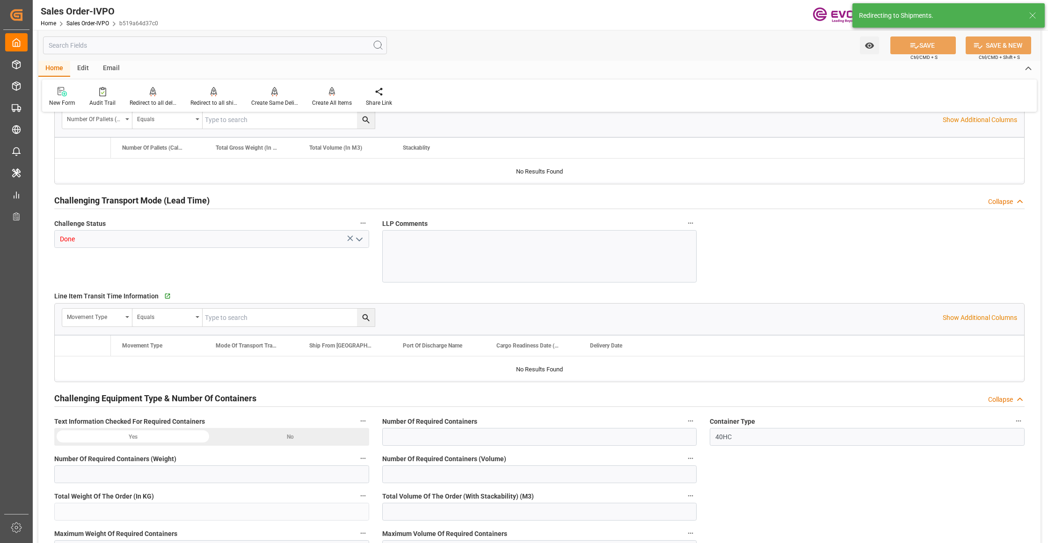
type input "9479.04"
type input "91.7876"
type input "19000"
type input "60"
type input "24.07.2025 16:50"
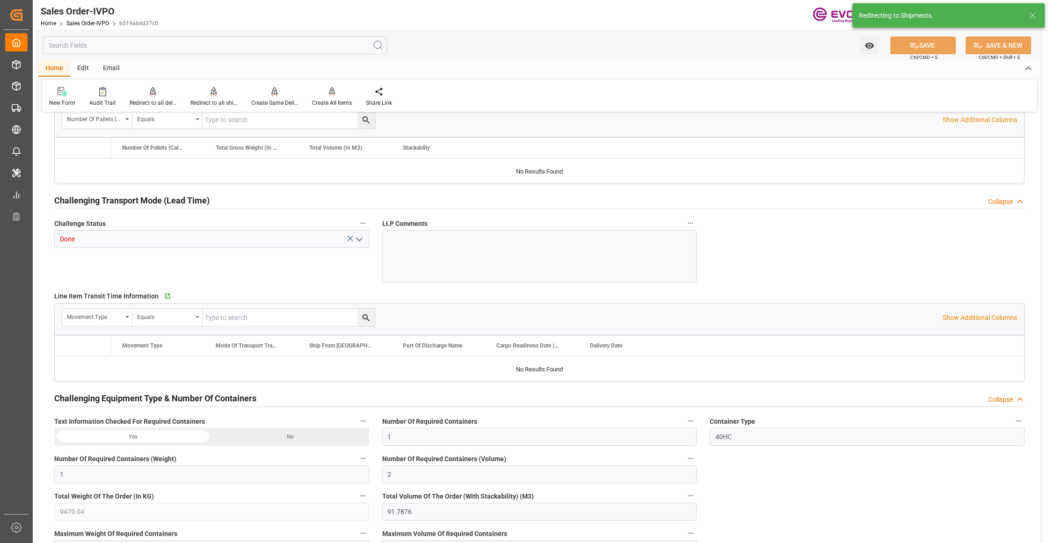
type input "12.09.2025 04:00"
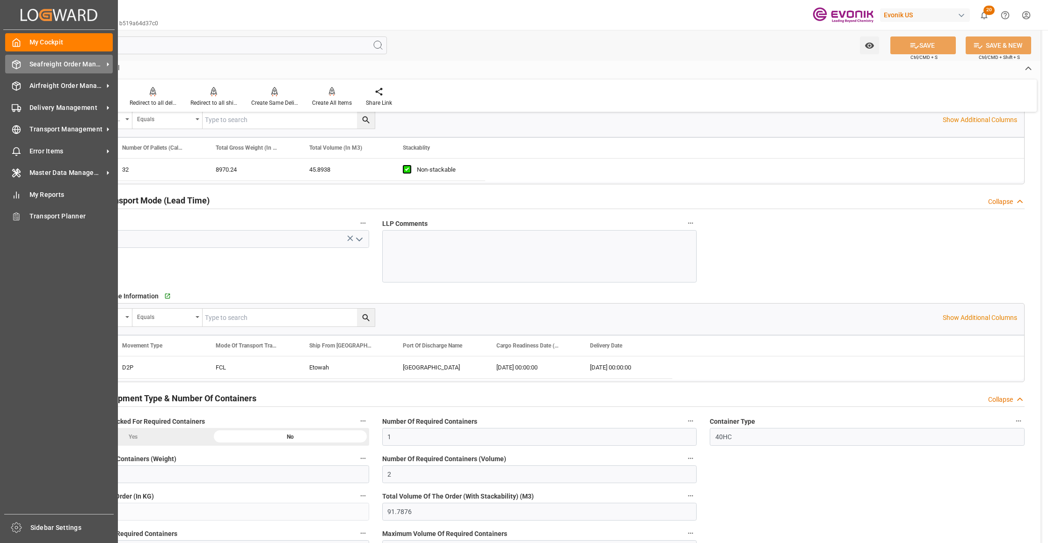
click at [66, 69] on div "Seafreight Order Management Seafreight Order Management" at bounding box center [59, 64] width 108 height 18
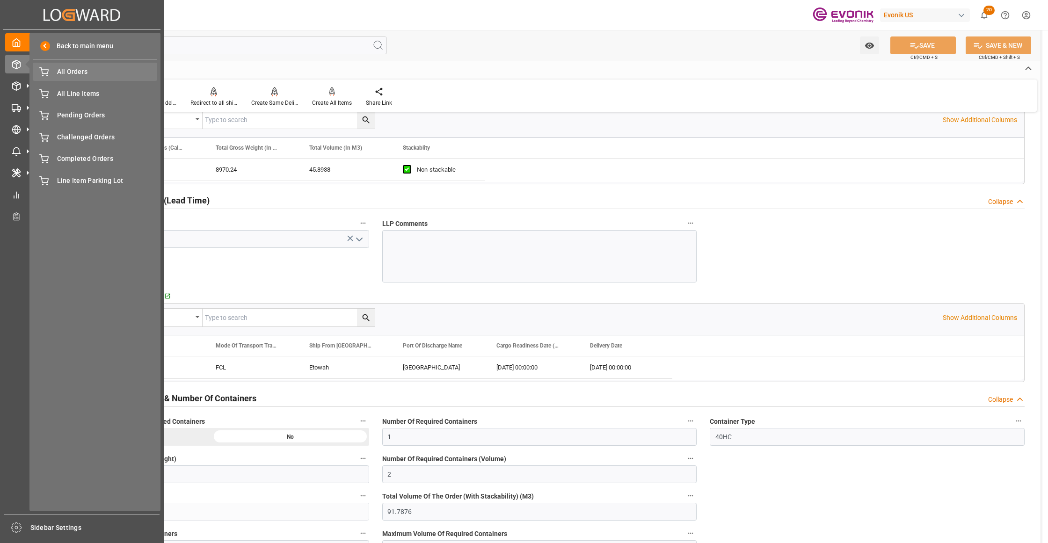
click at [87, 73] on span "All Orders" at bounding box center [107, 72] width 101 height 10
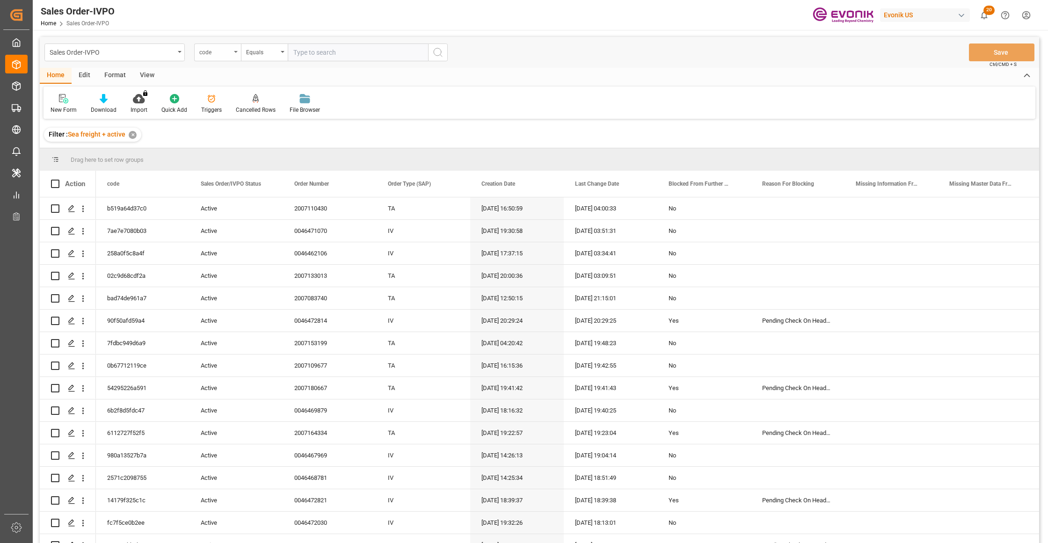
click at [231, 51] on div "code" at bounding box center [217, 53] width 47 height 18
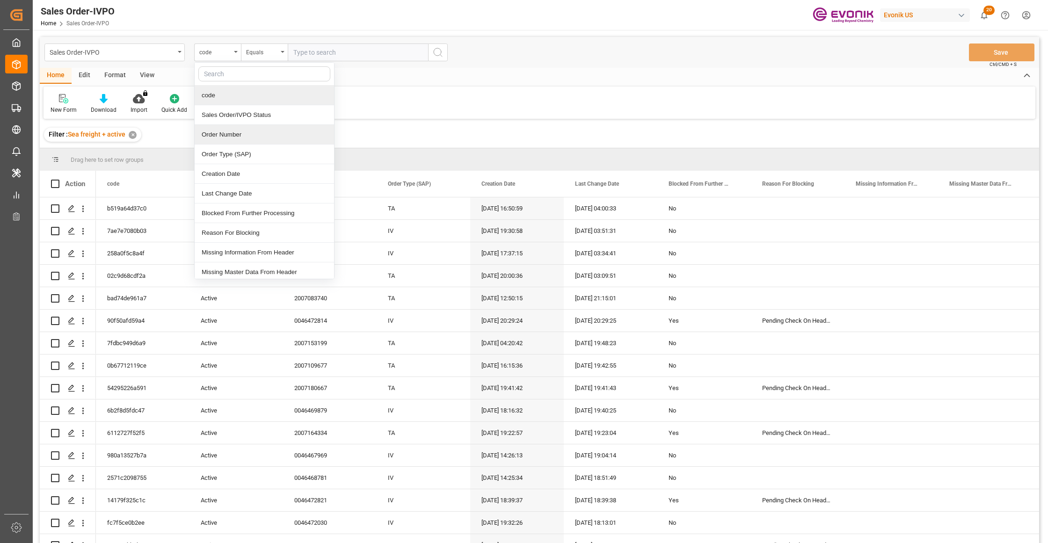
drag, startPoint x: 245, startPoint y: 142, endPoint x: 298, endPoint y: 115, distance: 59.6
click at [246, 143] on div "Order Number" at bounding box center [264, 135] width 139 height 20
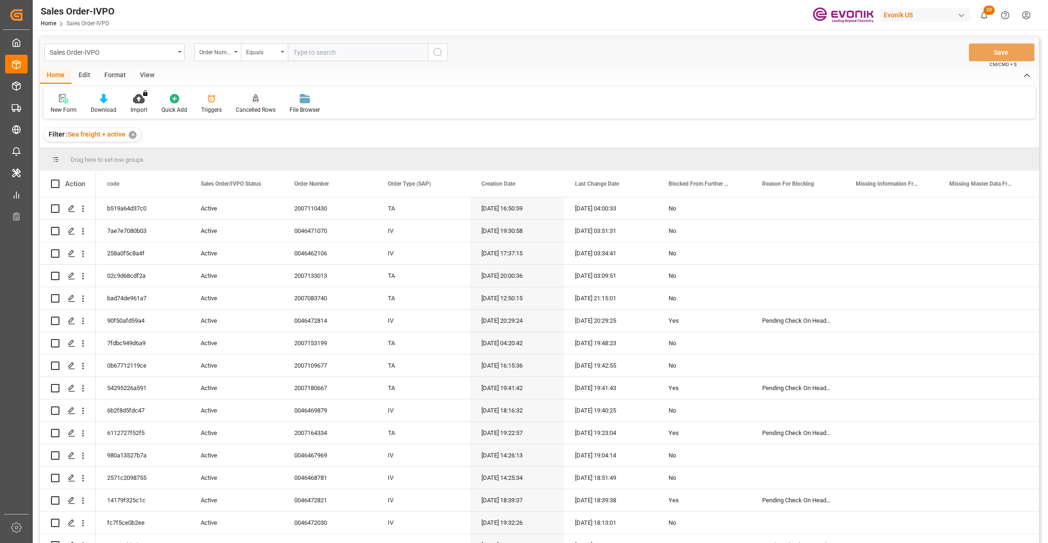
click at [326, 50] on input "text" at bounding box center [358, 53] width 140 height 18
paste input "0046455426"
type input "0046455426"
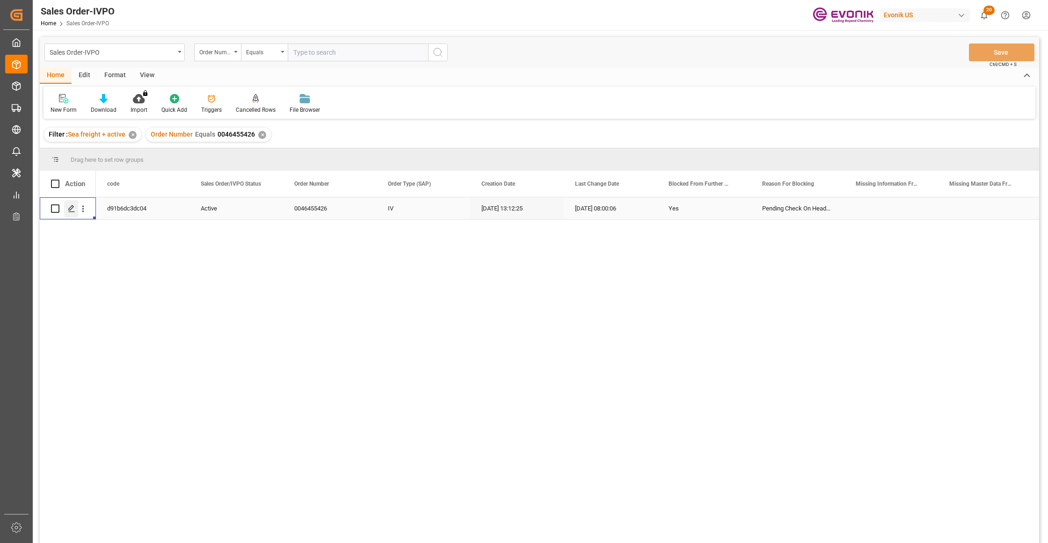
click at [69, 211] on icon "Press SPACE to select this row." at bounding box center [71, 208] width 7 height 7
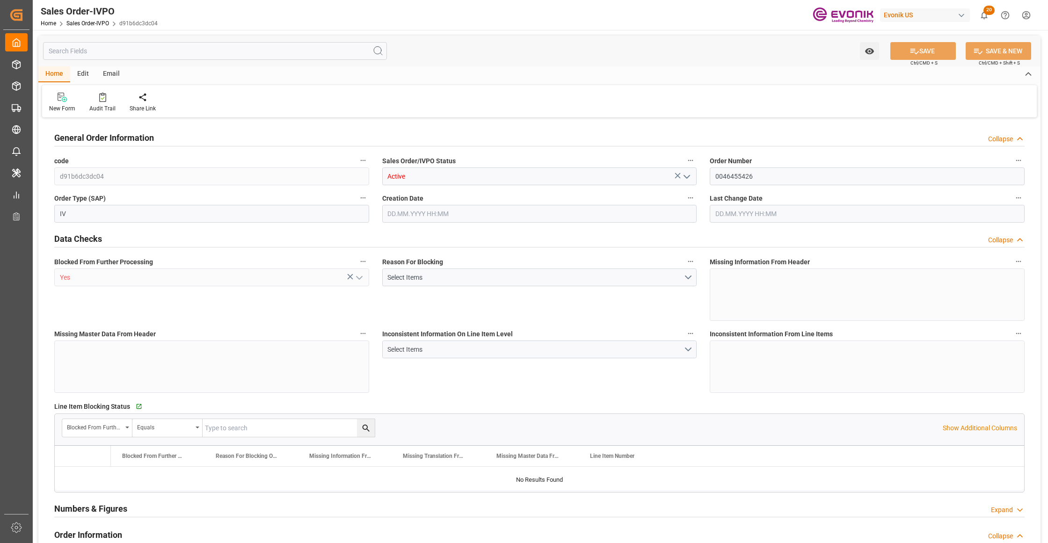
type input "BEANR"
type input "0"
type input "2"
type input "1"
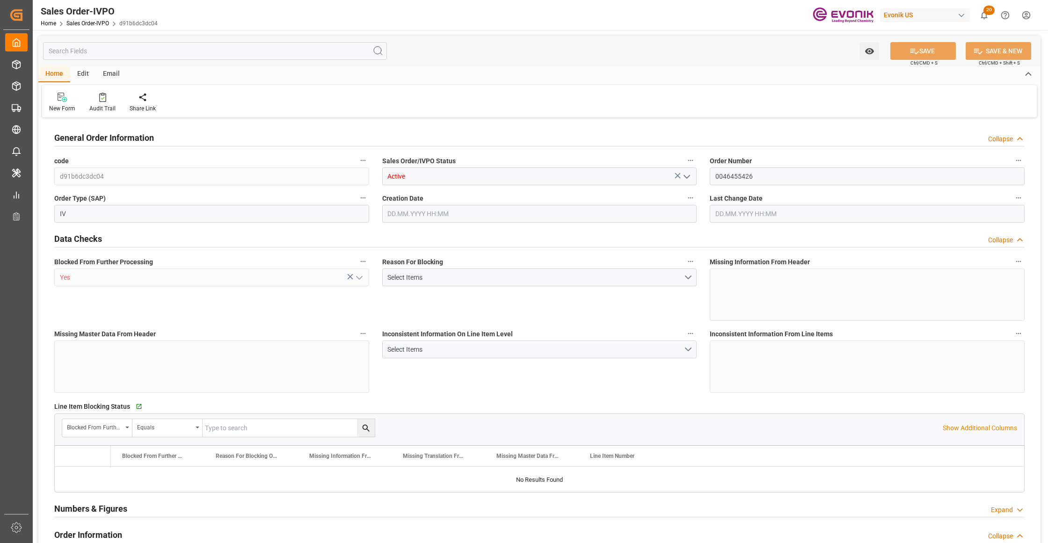
type input "16876.6"
type input "25.4754"
type input "34000"
type input "60"
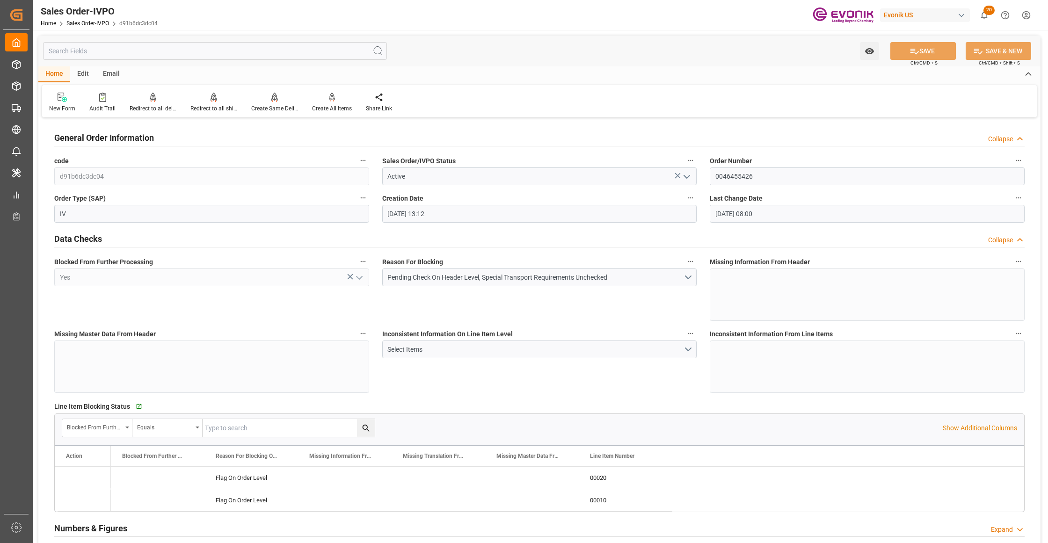
type input "04.09.2025 13:12"
type input "11.09.2025 08:00"
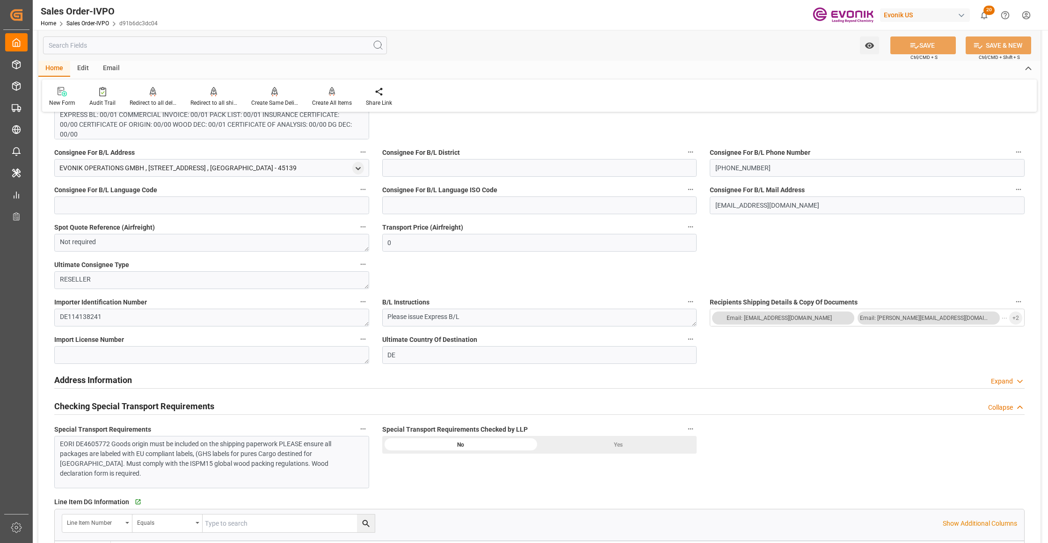
scroll to position [624, 0]
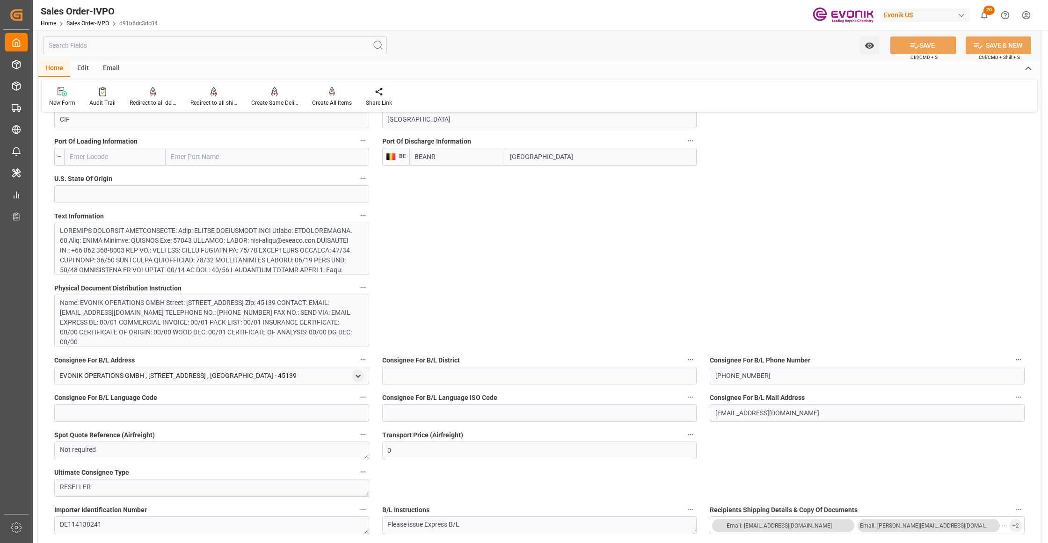
click at [293, 259] on div at bounding box center [207, 324] width 295 height 197
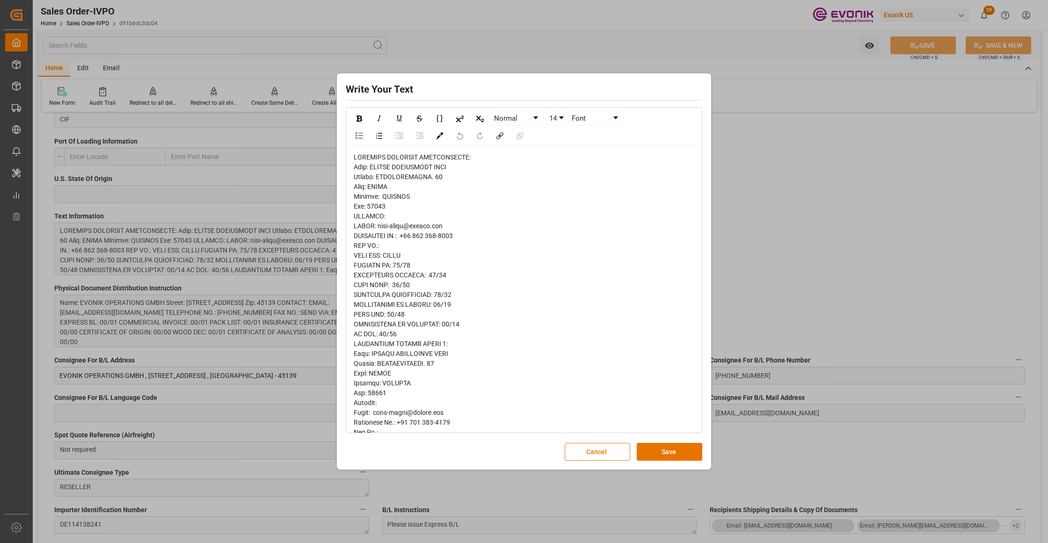
click at [357, 163] on span "rdw-editor" at bounding box center [460, 500] width 213 height 695
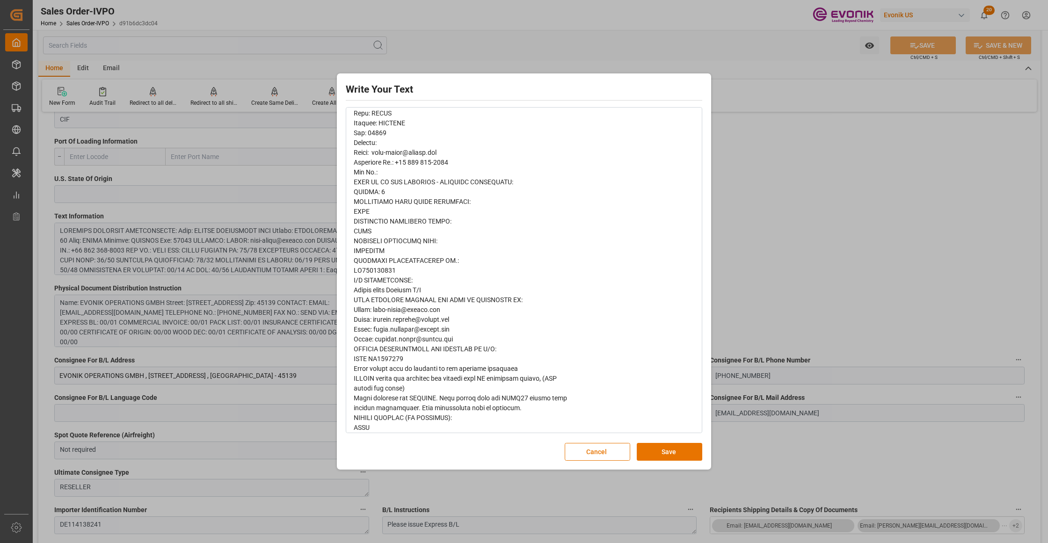
scroll to position [0, 0]
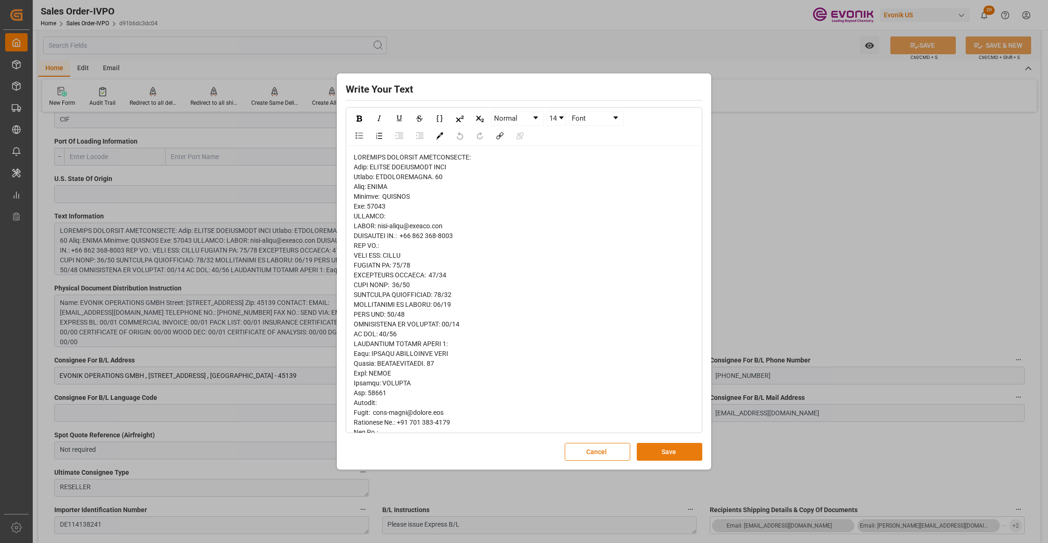
click at [684, 455] on button "Save" at bounding box center [670, 452] width 66 height 18
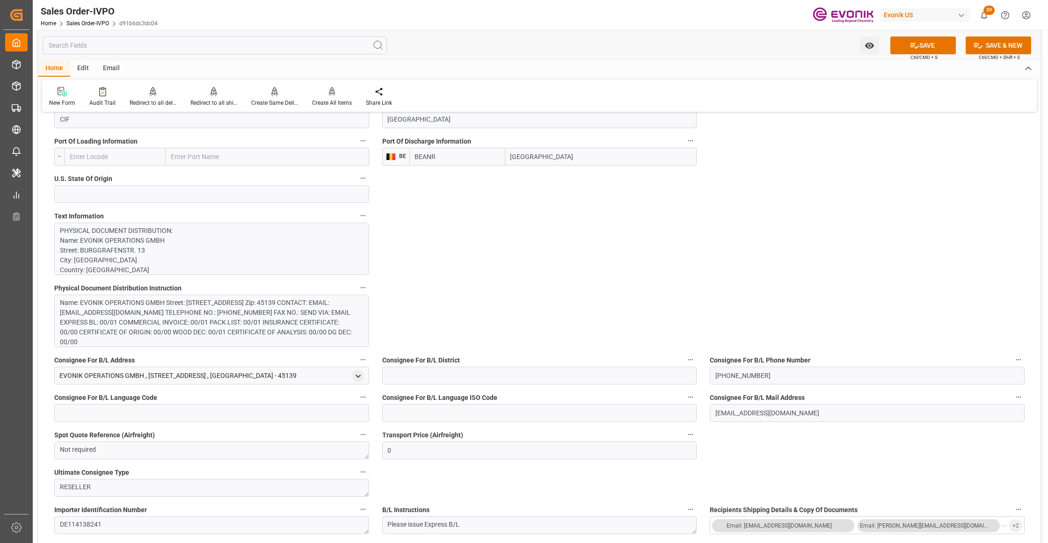
click at [249, 303] on div "Name: EVONIK OPERATIONS GMBH Street: BURGGRAFENSTR. 13 City: ESSEN Country: GER…" at bounding box center [207, 322] width 295 height 49
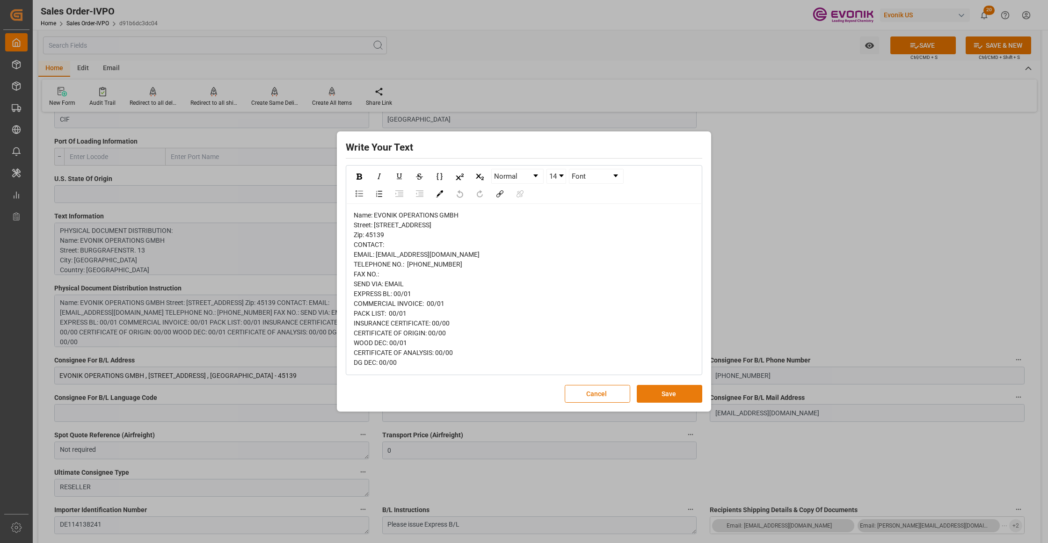
click at [658, 403] on button "Save" at bounding box center [670, 394] width 66 height 18
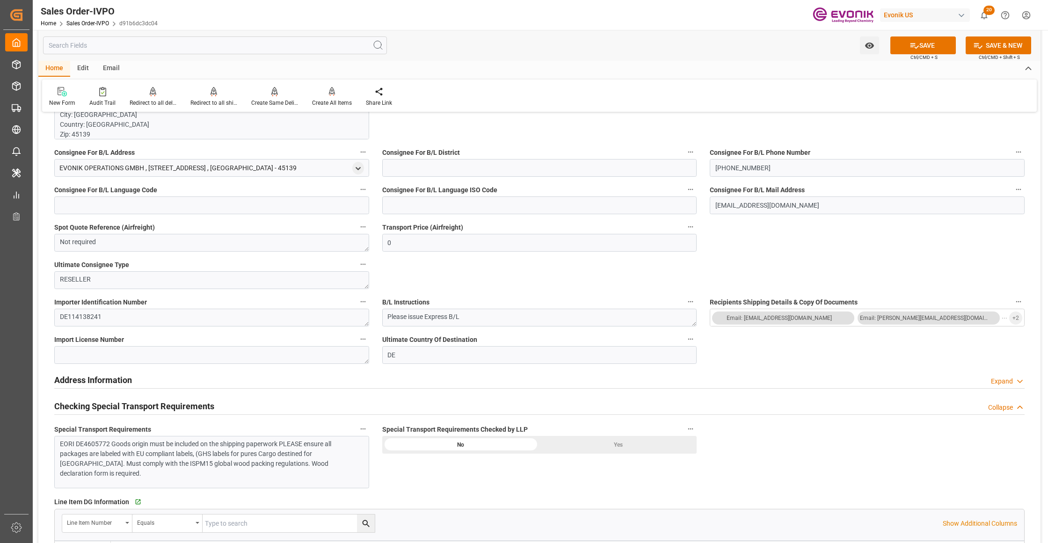
scroll to position [1040, 0]
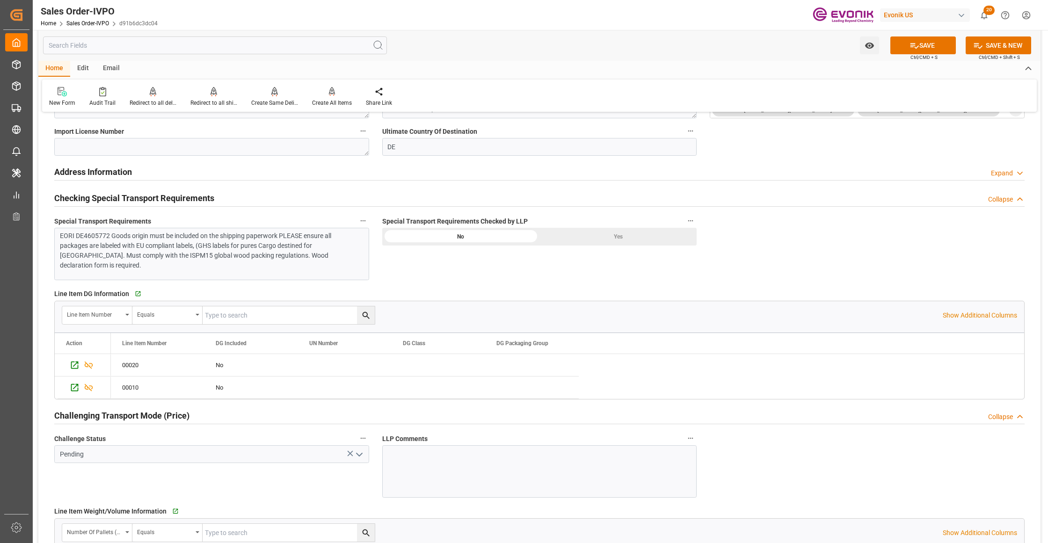
click at [272, 261] on div "EORI DE4605772 Goods origin must be included on the shipping paperwork PLEASE e…" at bounding box center [207, 250] width 295 height 39
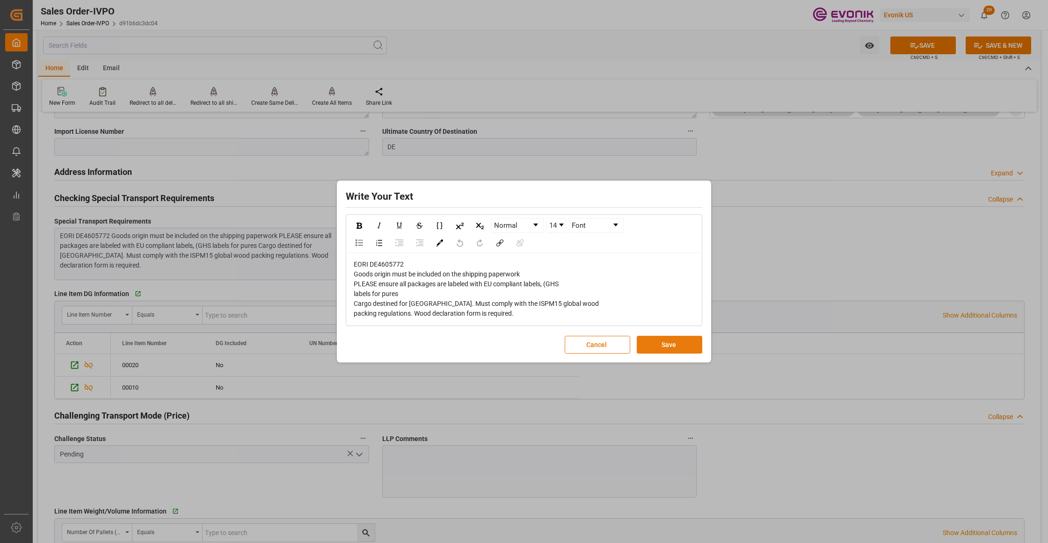
click at [652, 348] on button "Save" at bounding box center [670, 345] width 66 height 18
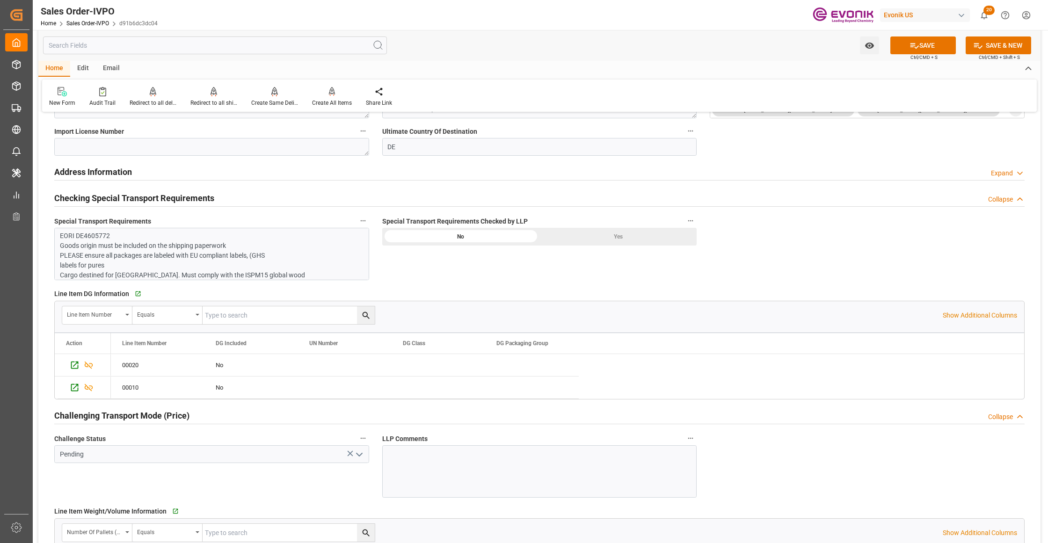
drag, startPoint x: 594, startPoint y: 242, endPoint x: 539, endPoint y: 261, distance: 58.2
click at [594, 242] on div "Yes" at bounding box center [617, 237] width 157 height 18
click at [207, 244] on p "EORI DE4605772 Goods origin must be included on the shipping paperwork PLEASE e…" at bounding box center [207, 260] width 295 height 59
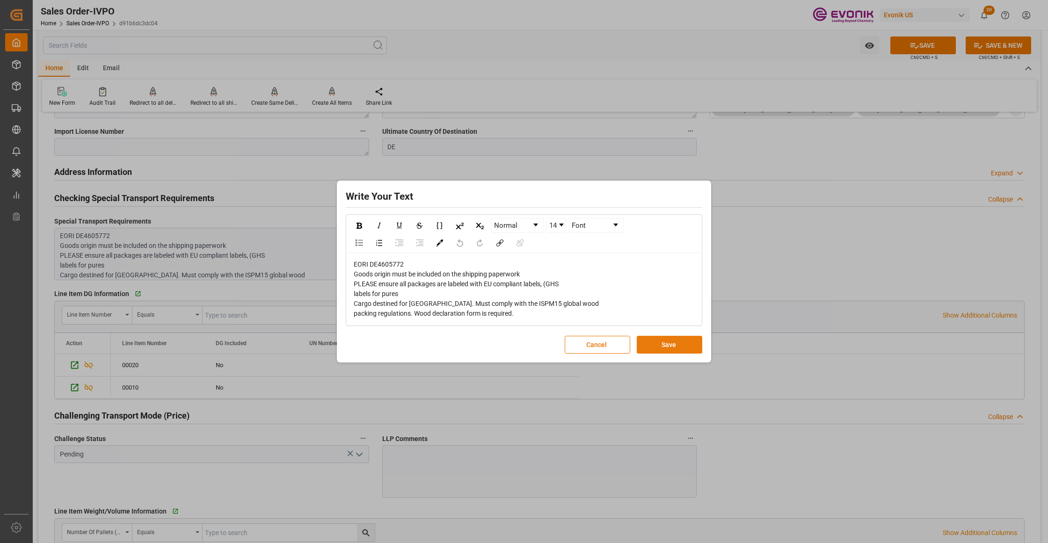
click at [661, 339] on button "Save" at bounding box center [670, 345] width 66 height 18
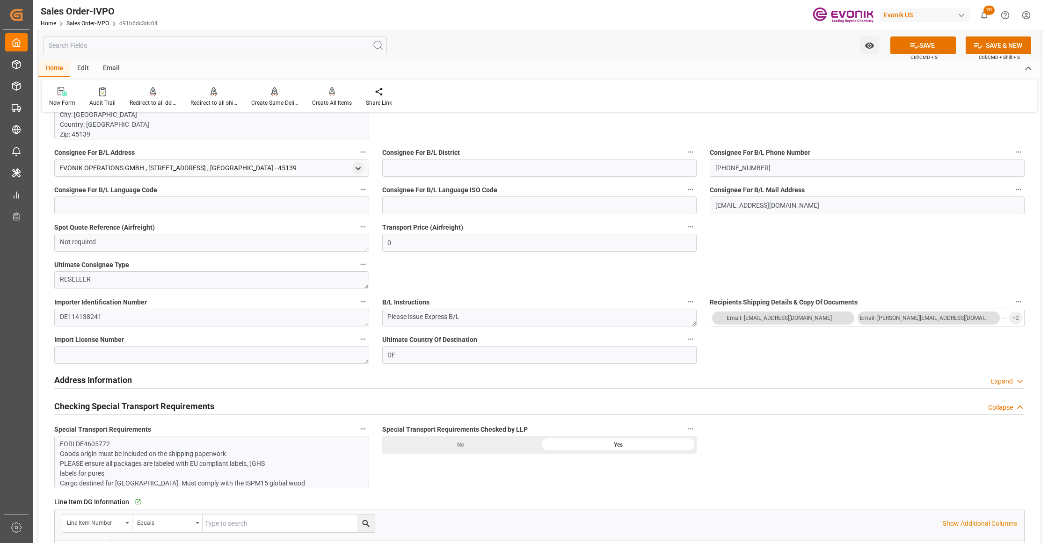
scroll to position [624, 0]
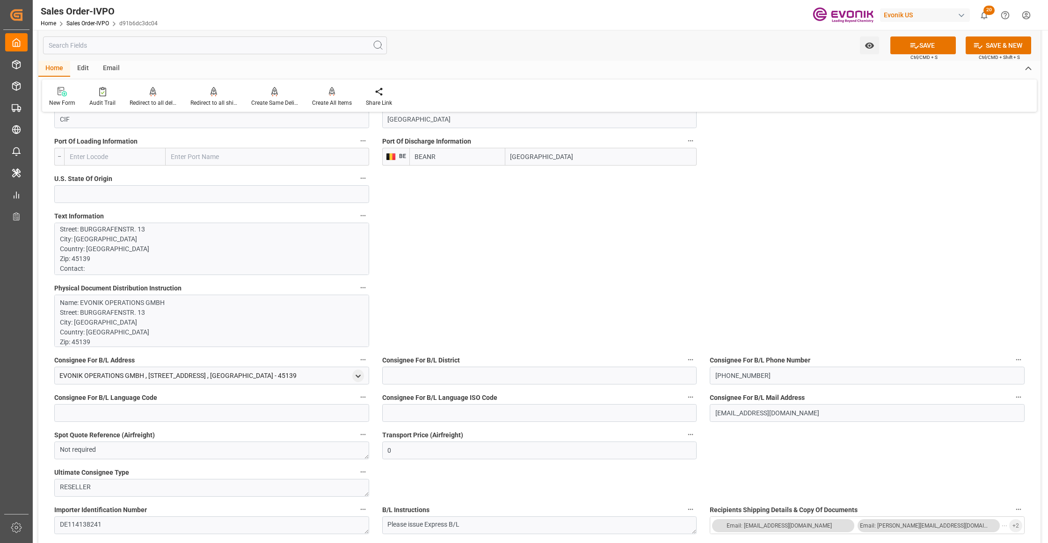
click at [248, 248] on p "PHYSICAL DOCUMENT DISTRIBUTION: Name: EVONIK OPERATIONS GMBH Street: BURGGRAFEN…" at bounding box center [207, 367] width 295 height 698
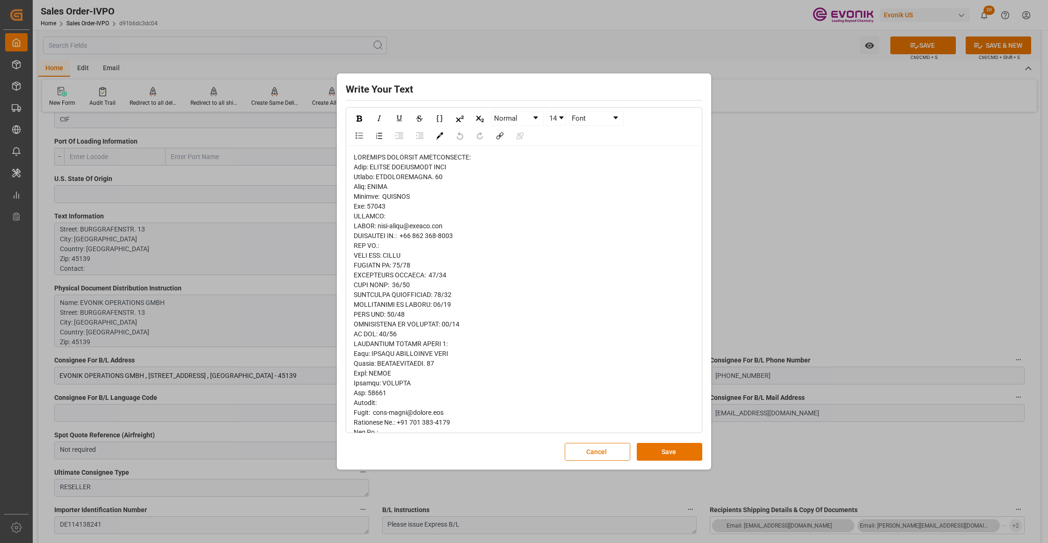
scroll to position [208, 0]
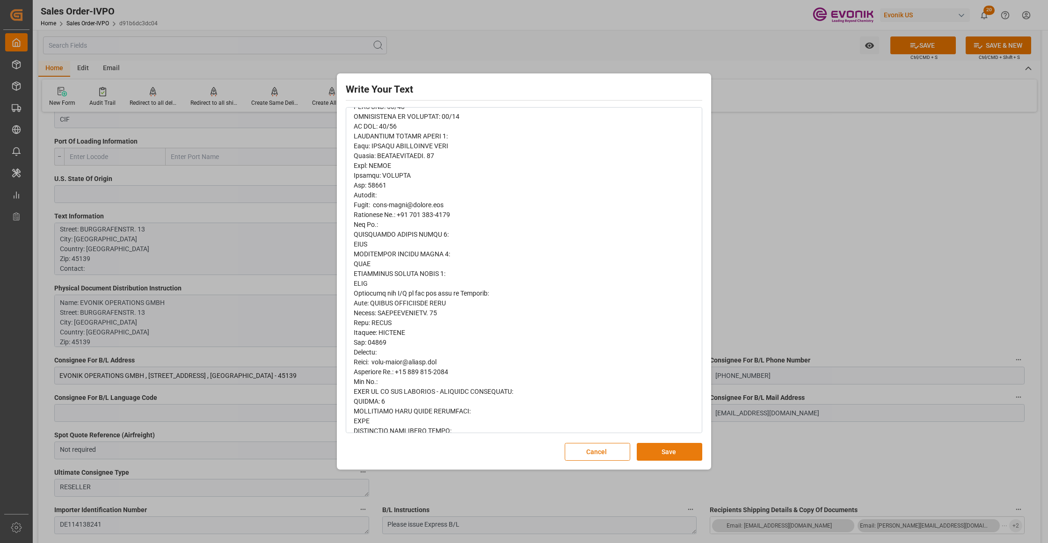
click at [682, 448] on button "Save" at bounding box center [670, 452] width 66 height 18
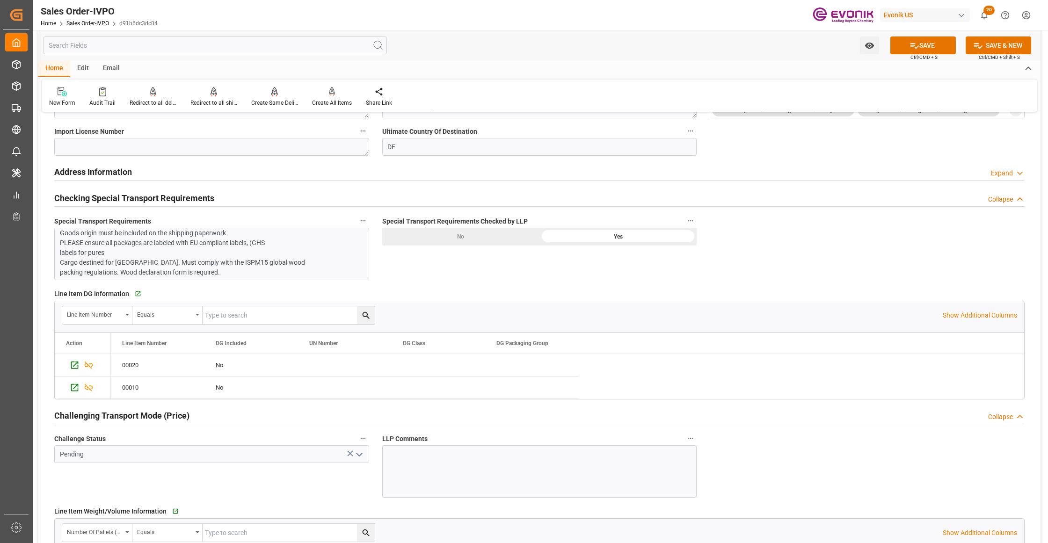
scroll to position [1247, 0]
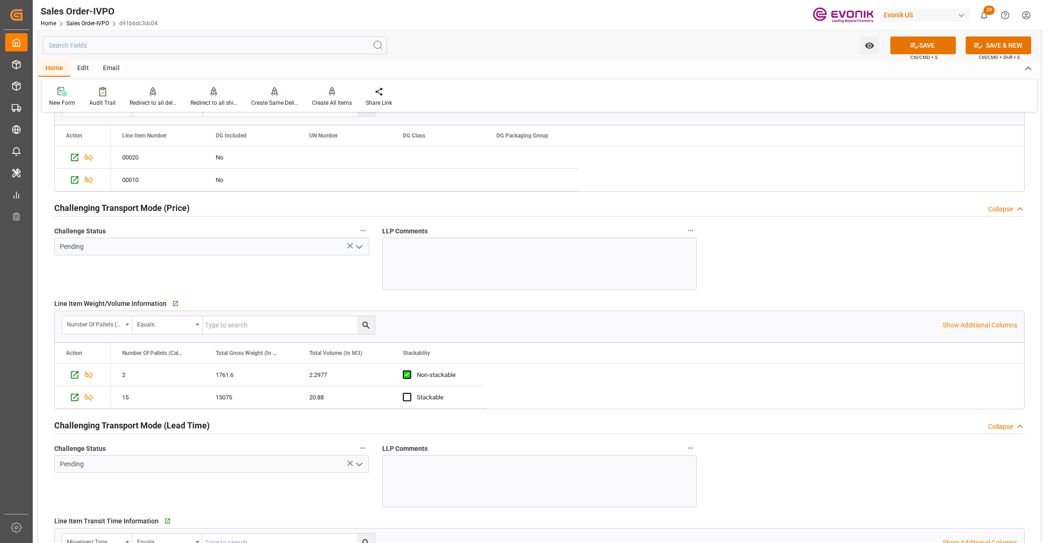
click at [358, 251] on icon "open menu" at bounding box center [359, 246] width 11 height 11
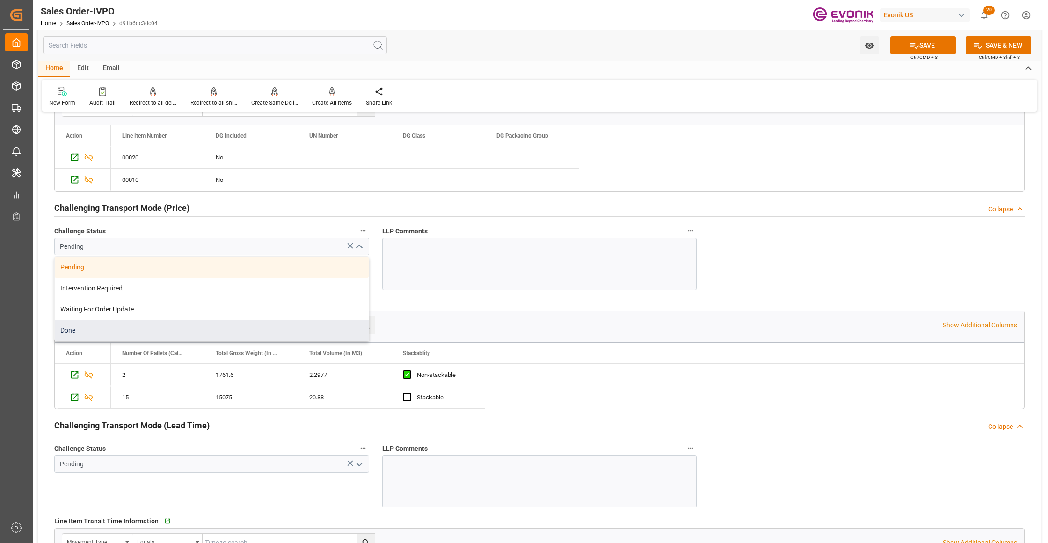
click at [204, 330] on div "Done" at bounding box center [212, 330] width 314 height 21
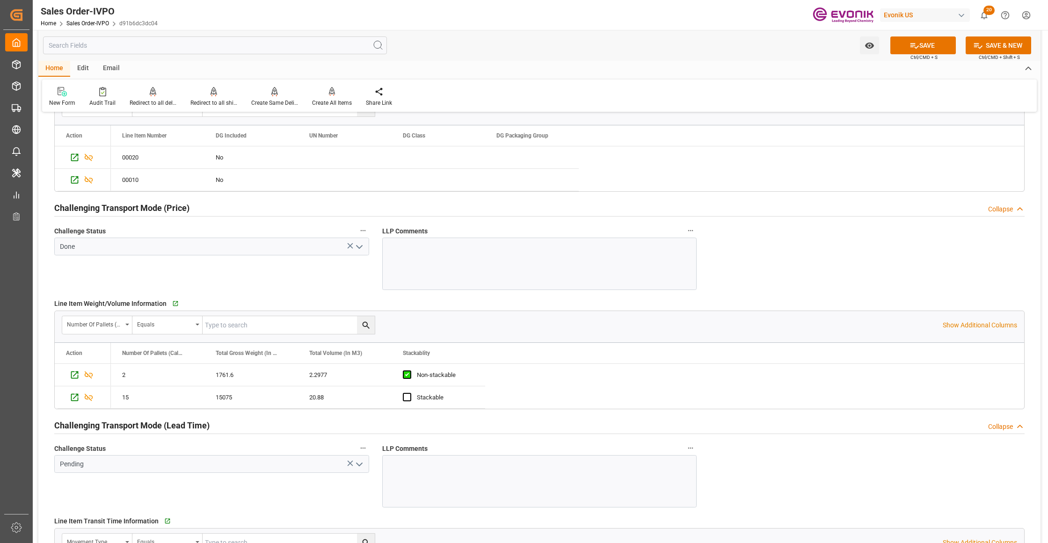
scroll to position [1455, 0]
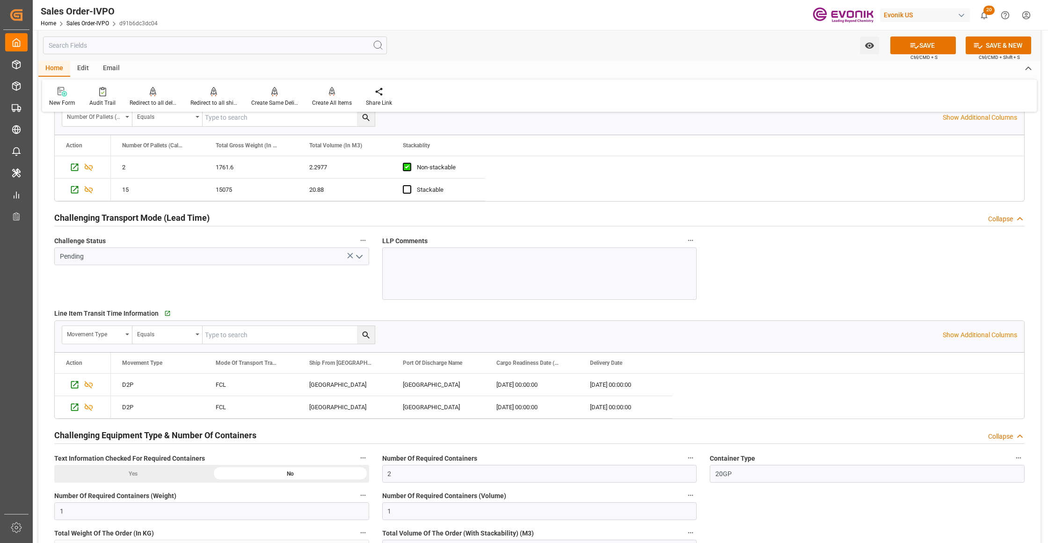
click at [357, 258] on polyline "open menu" at bounding box center [360, 256] width 6 height 3
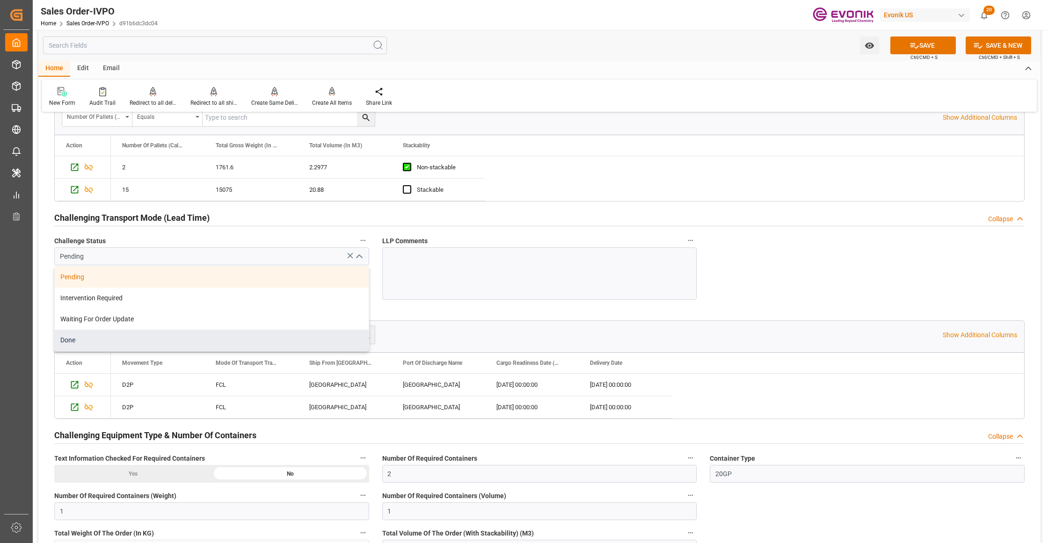
click at [203, 338] on div "Done" at bounding box center [212, 340] width 314 height 21
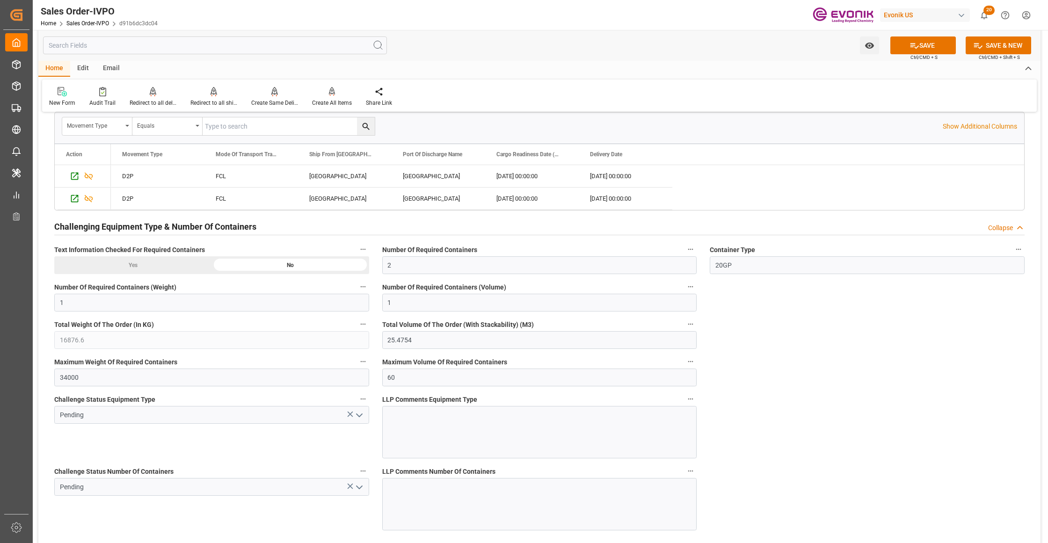
scroll to position [1872, 0]
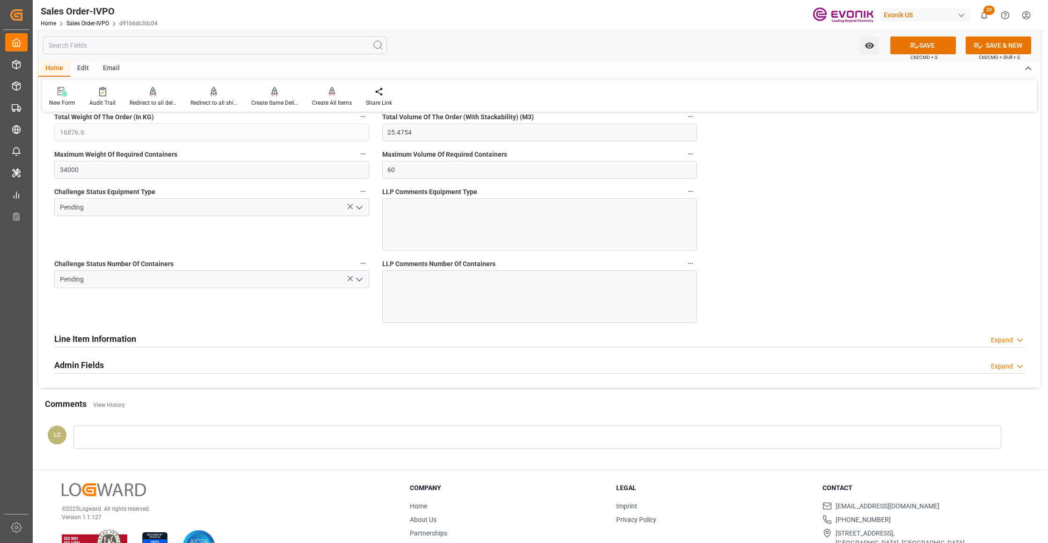
click at [357, 213] on icon "open menu" at bounding box center [359, 207] width 11 height 11
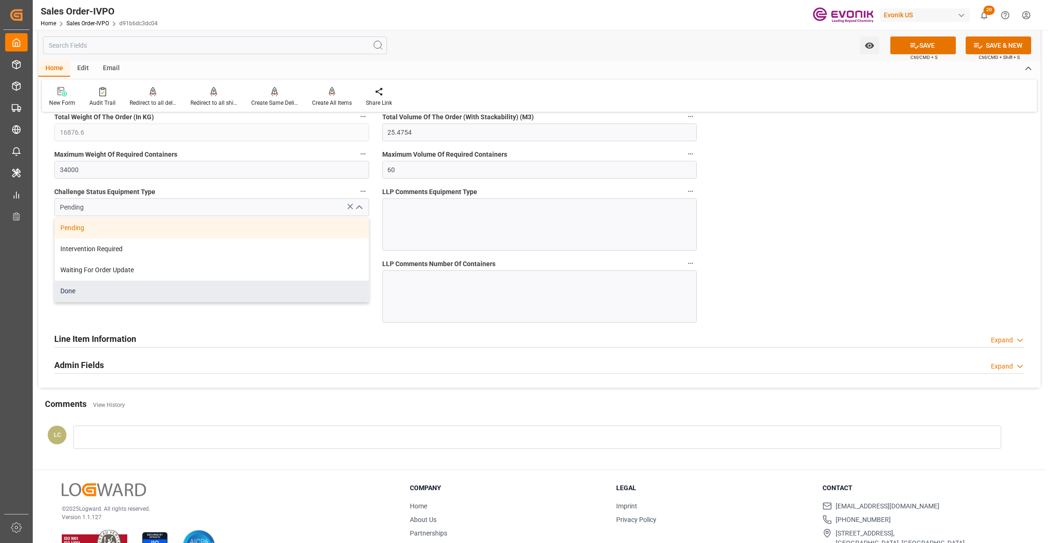
click at [225, 295] on div "Done" at bounding box center [212, 291] width 314 height 21
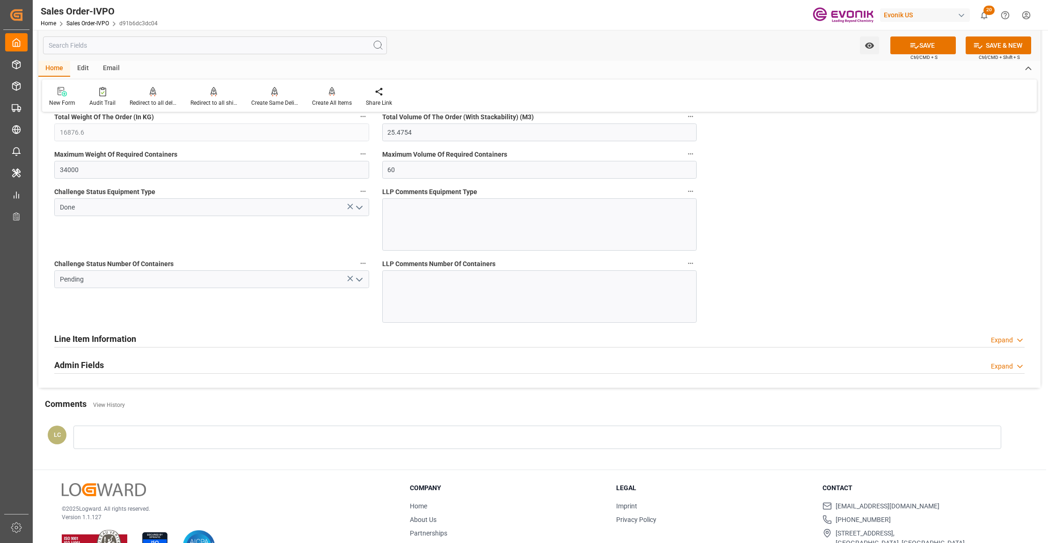
click at [360, 280] on icon "open menu" at bounding box center [359, 279] width 11 height 11
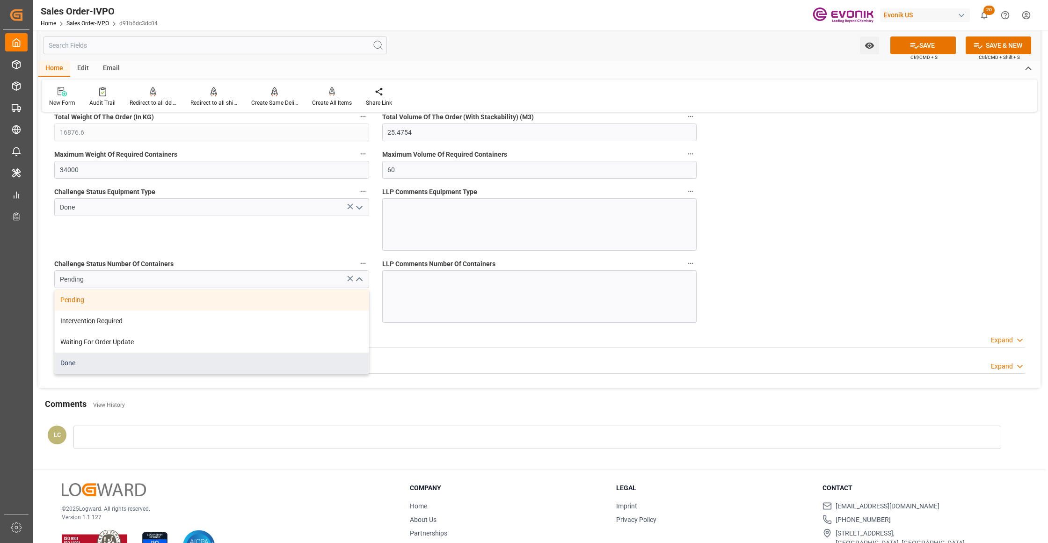
click at [143, 368] on div "Done" at bounding box center [212, 363] width 314 height 21
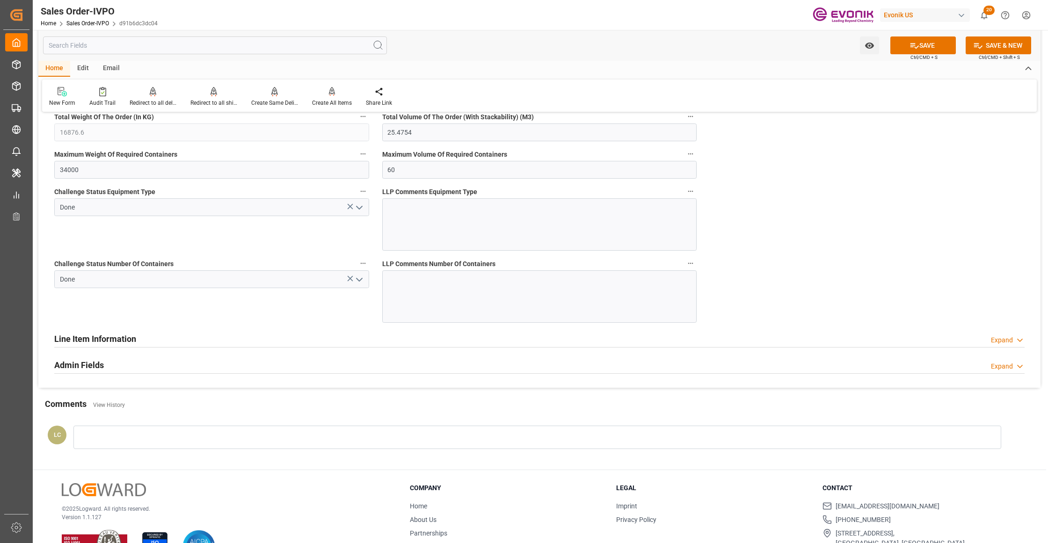
click at [927, 46] on button "SAVE" at bounding box center [923, 45] width 66 height 18
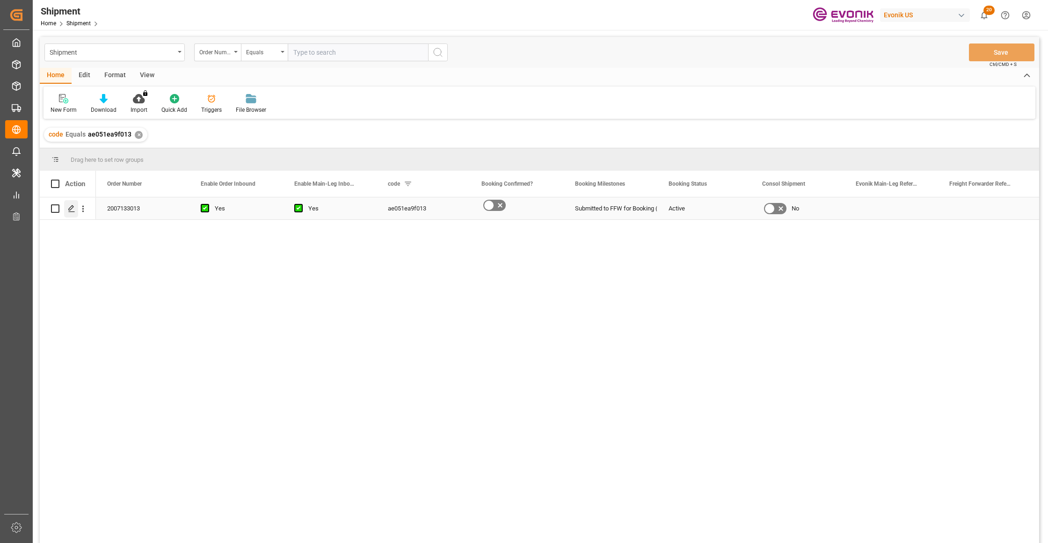
click at [69, 208] on icon "Press SPACE to select this row." at bounding box center [71, 208] width 7 height 7
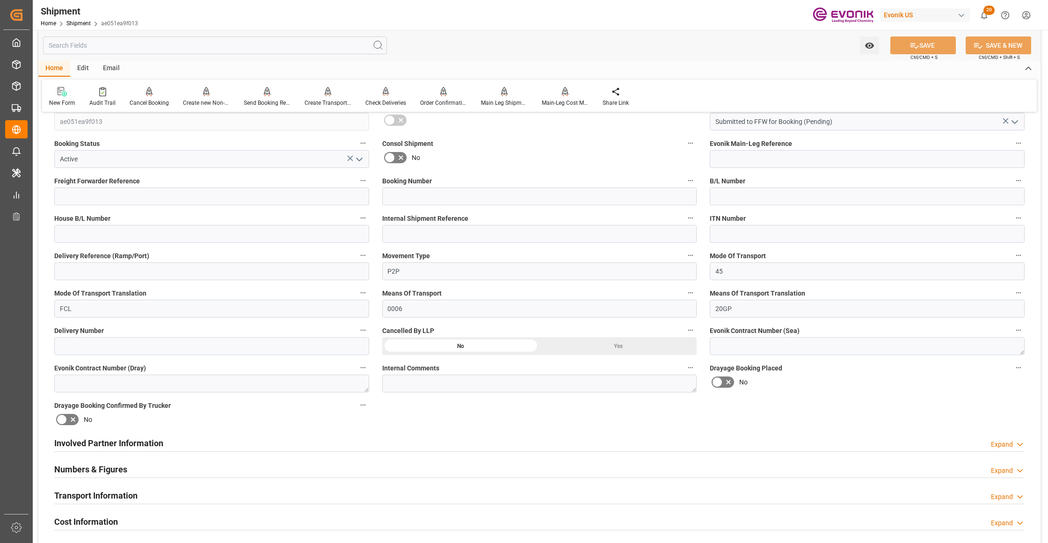
scroll to position [416, 0]
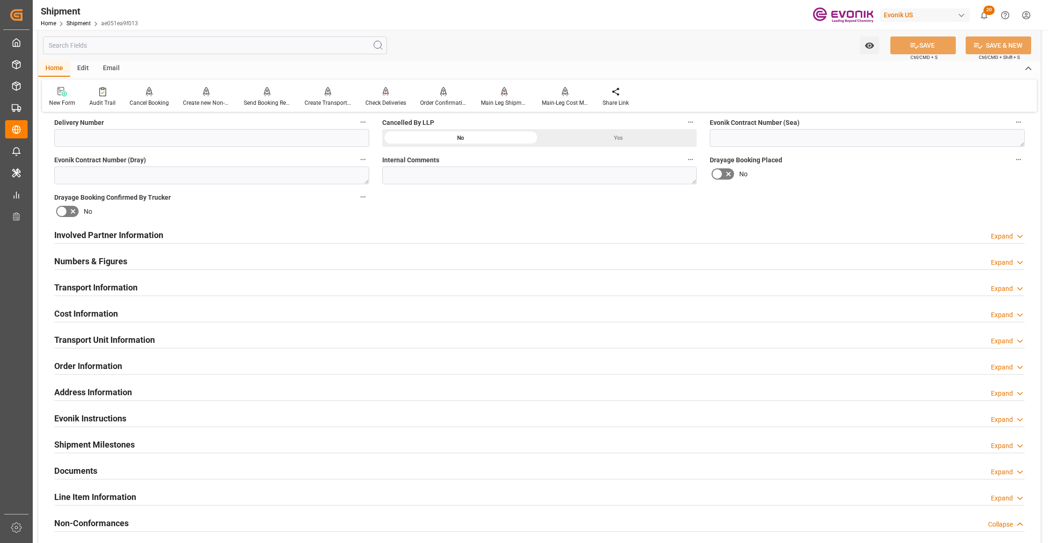
drag, startPoint x: 500, startPoint y: 231, endPoint x: 712, endPoint y: 311, distance: 226.4
click at [500, 231] on div "Involved Partner Information Expand" at bounding box center [539, 235] width 970 height 18
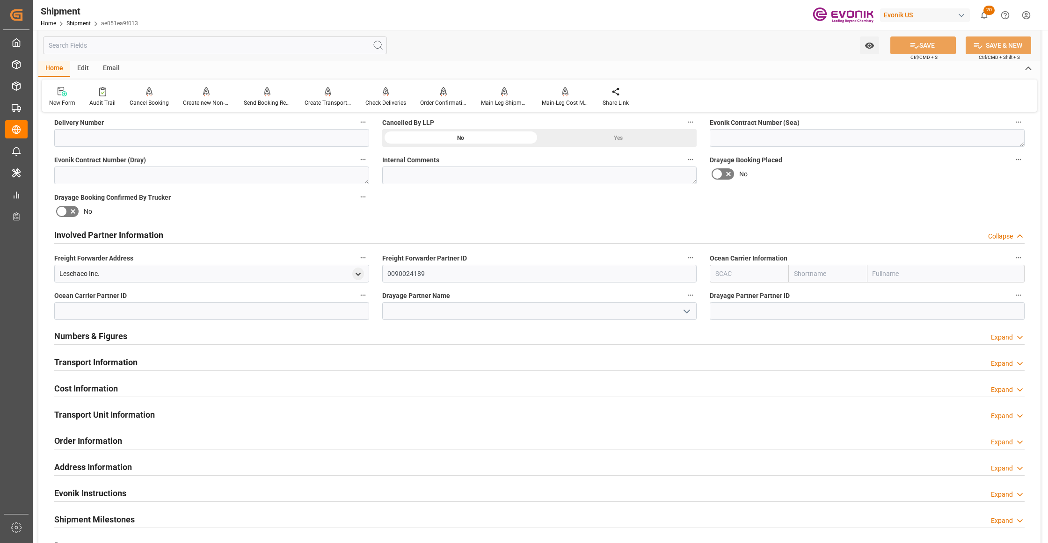
click at [815, 273] on input "text" at bounding box center [827, 274] width 79 height 18
type input "maersk"
click at [810, 295] on b "Maersk" at bounding box center [806, 294] width 22 height 7
type input "MAEU"
type input "Maersk"
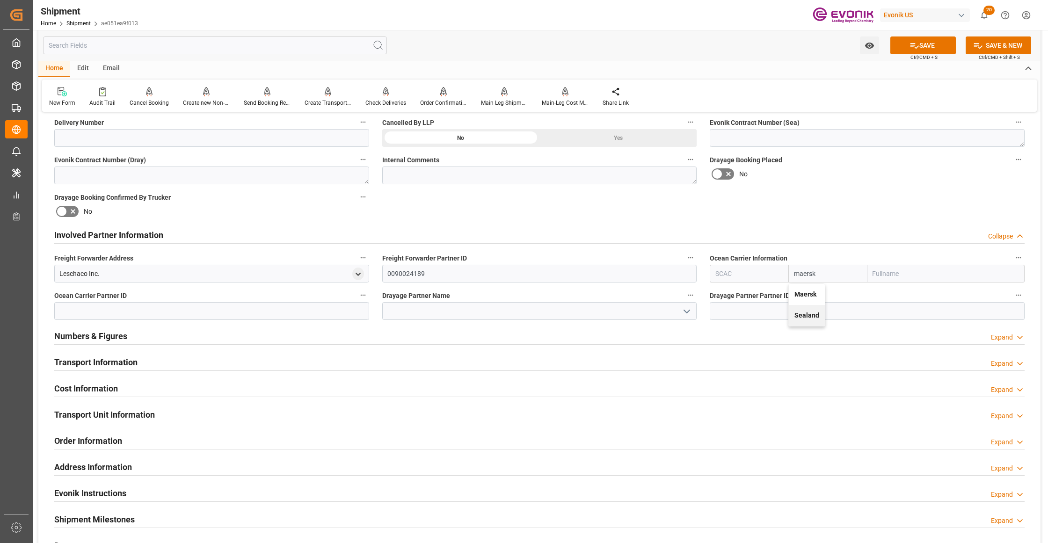
type input "Maersk Line AS"
type input "Maersk"
click at [875, 196] on div "Booking Confirmation Milestone Bar Collapse Submitted to FFW for Booking (Pendi…" at bounding box center [539, 225] width 1002 height 1042
click at [921, 51] on button "SAVE" at bounding box center [923, 45] width 66 height 18
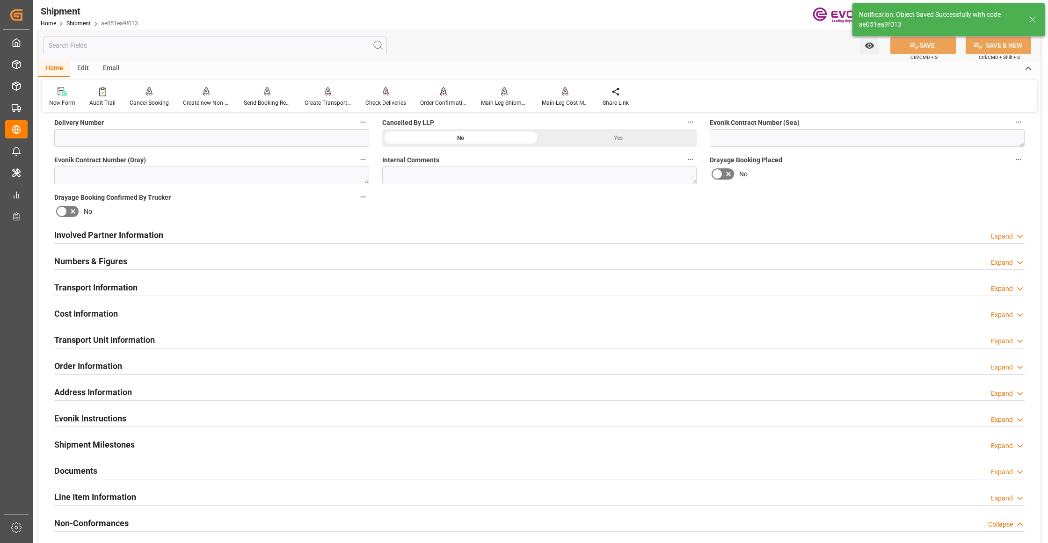
type input "0090029568"
click at [432, 232] on div "Involved Partner Information Expand" at bounding box center [539, 235] width 970 height 18
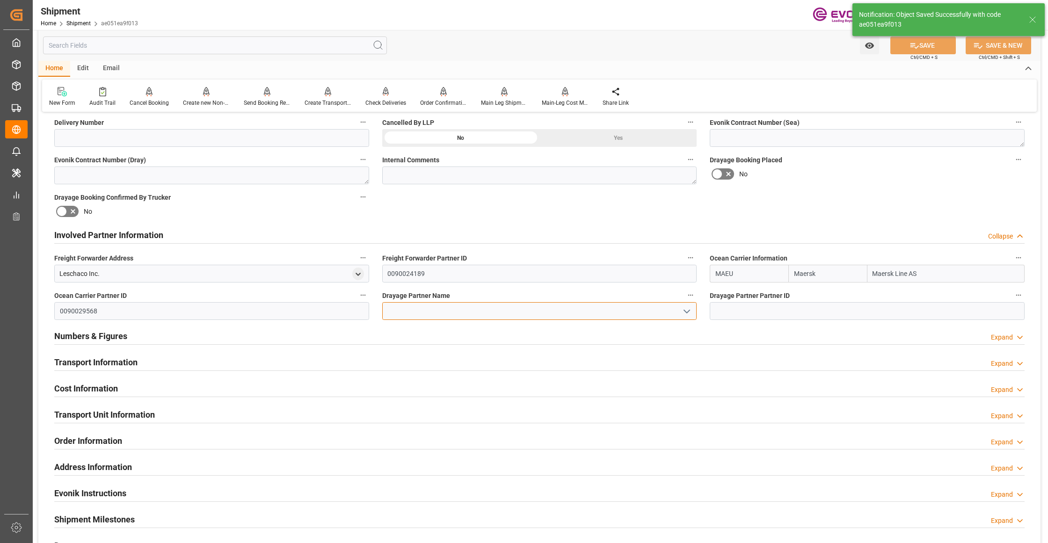
click at [416, 308] on input at bounding box center [539, 311] width 315 height 18
paste input "Pioneer"
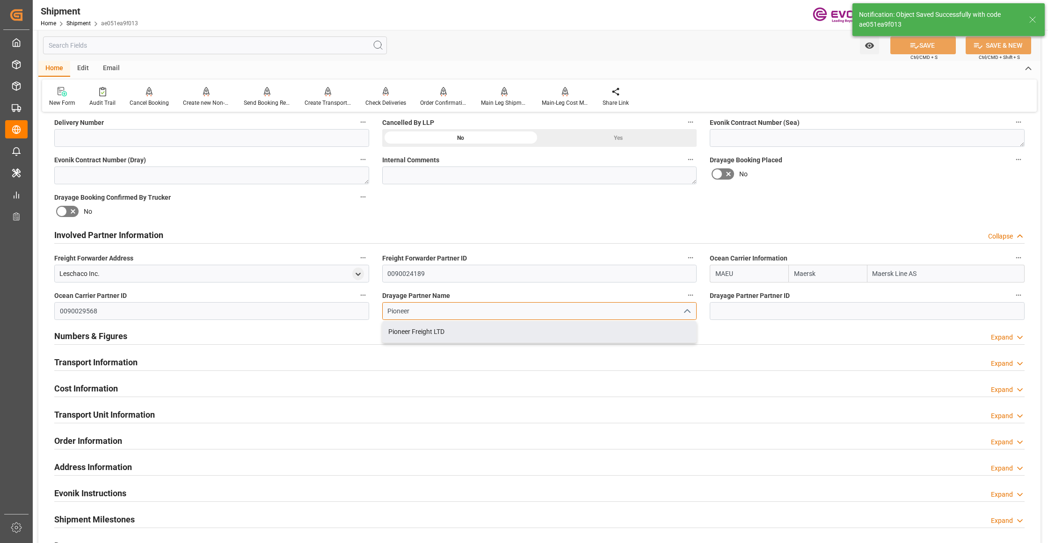
drag, startPoint x: 453, startPoint y: 328, endPoint x: 688, endPoint y: 211, distance: 262.2
click at [454, 328] on div "Pioneer Freight LTD" at bounding box center [540, 331] width 314 height 21
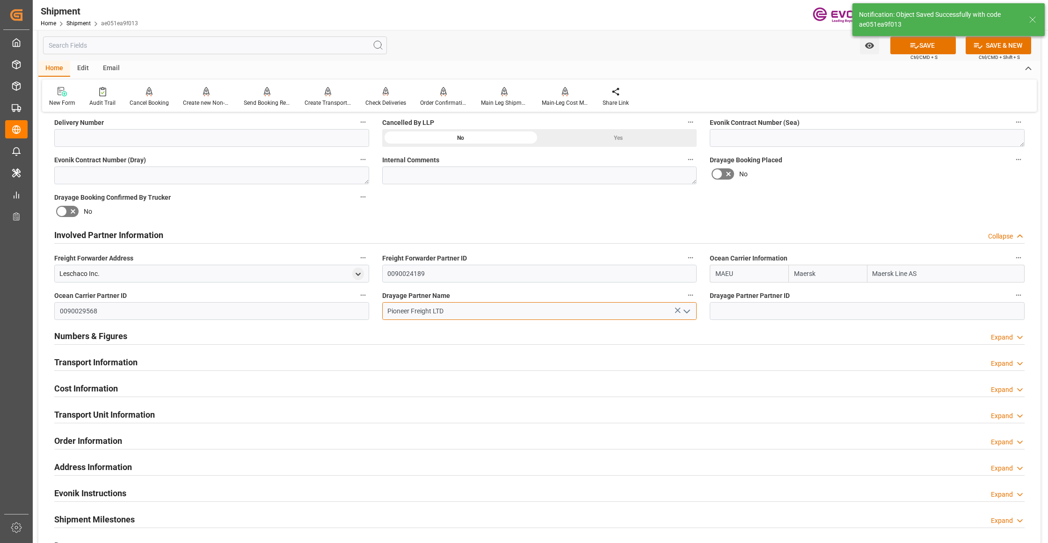
type input "Pioneer Freight LTD"
click at [757, 199] on div "Booking Confirmation Milestone Bar Collapse Submitted to FFW for Booking (Pendi…" at bounding box center [539, 225] width 1002 height 1042
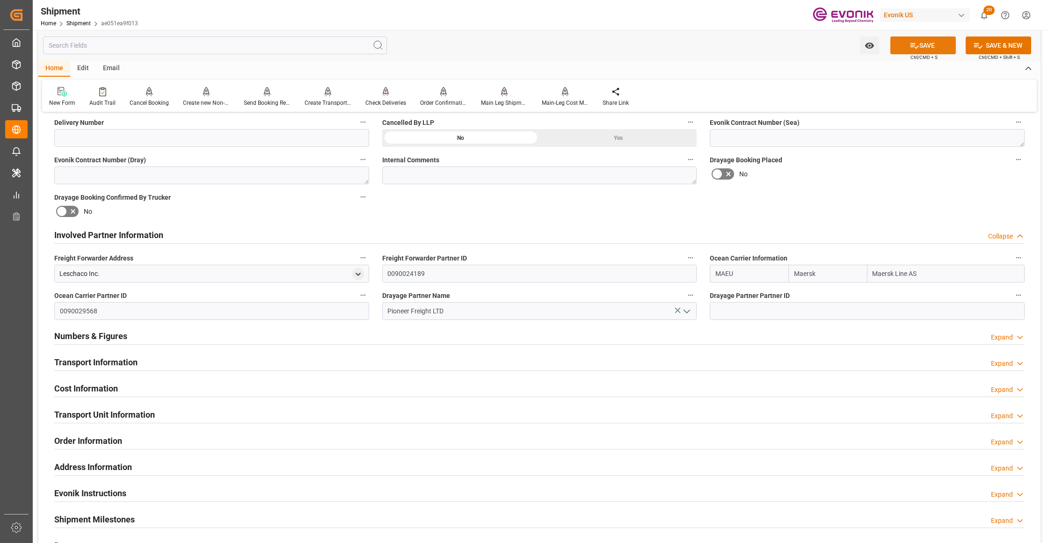
click at [926, 40] on button "SAVE" at bounding box center [923, 45] width 66 height 18
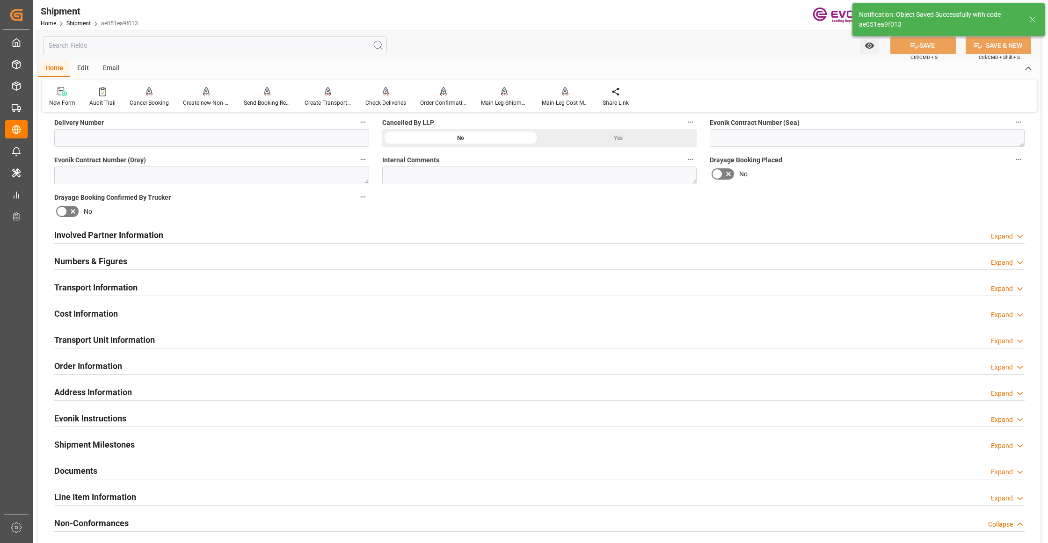
drag, startPoint x: 293, startPoint y: 286, endPoint x: 218, endPoint y: 299, distance: 76.5
click at [293, 286] on div "Transport Information Expand" at bounding box center [539, 287] width 970 height 18
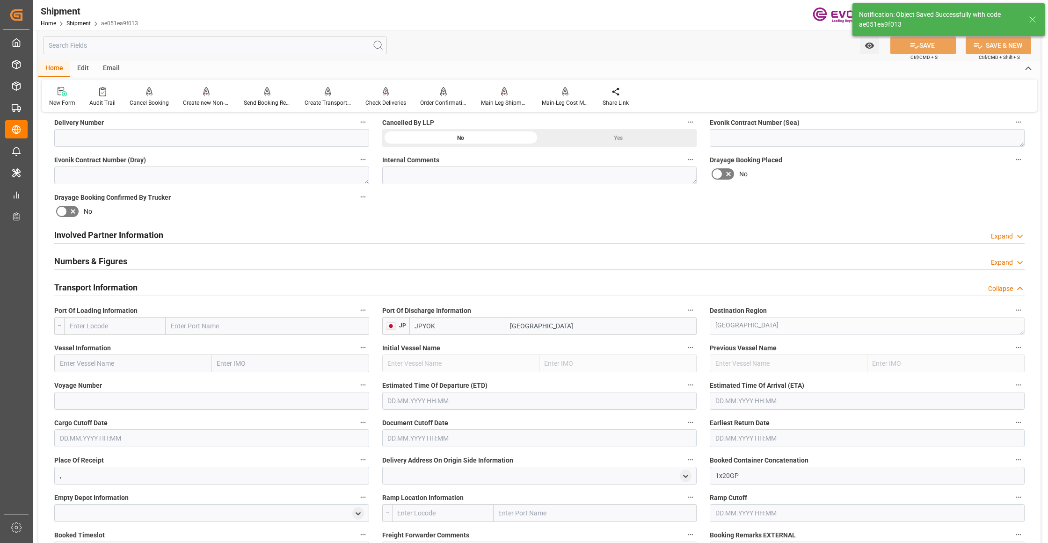
click at [105, 329] on input "text" at bounding box center [115, 326] width 102 height 18
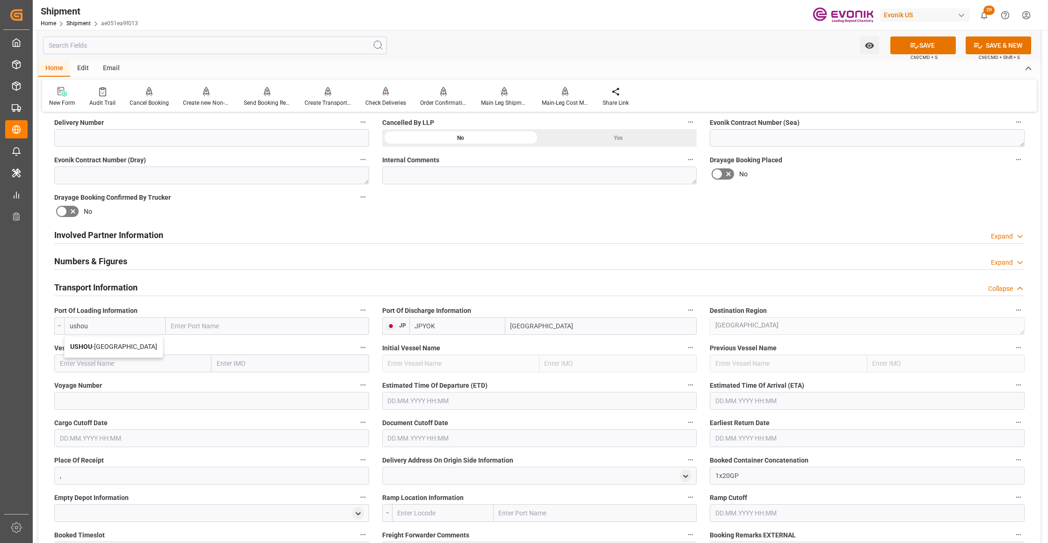
drag, startPoint x: 115, startPoint y: 342, endPoint x: 135, endPoint y: 351, distance: 22.2
click at [116, 342] on div "USHOU - Houston" at bounding box center [114, 346] width 98 height 21
type input "USHOU"
type input "Houston"
type input "USHOU"
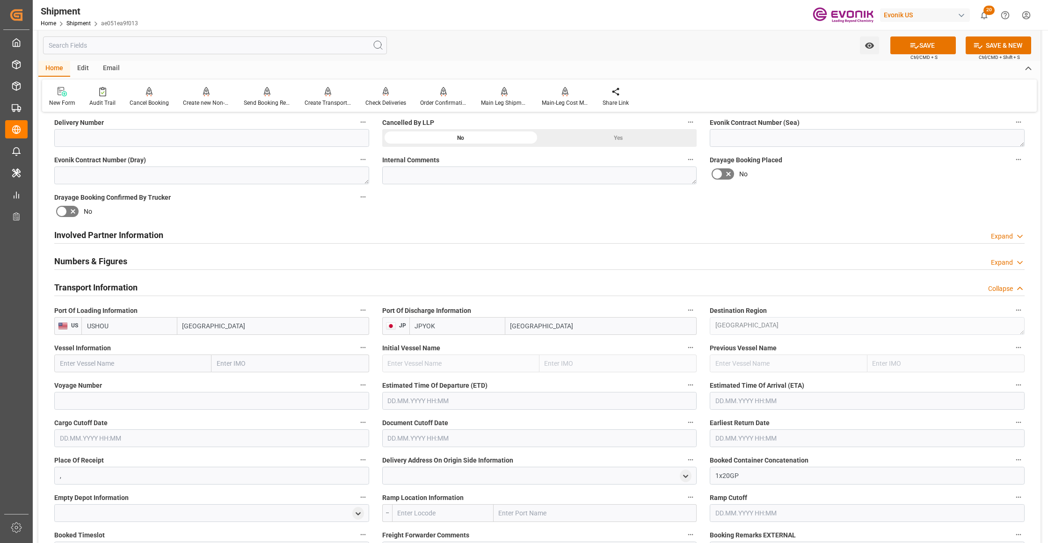
click at [130, 362] on input "text" at bounding box center [132, 364] width 157 height 18
paste input "MAERSK SARAT / 543W"
click at [118, 360] on input "MAERSK SARAT / 543W" at bounding box center [132, 364] width 157 height 18
click at [118, 361] on input "MAERSK SARAT / 543W" at bounding box center [132, 364] width 157 height 18
click at [128, 386] on span "Maersk Sarat - 9732591" at bounding box center [111, 383] width 102 height 7
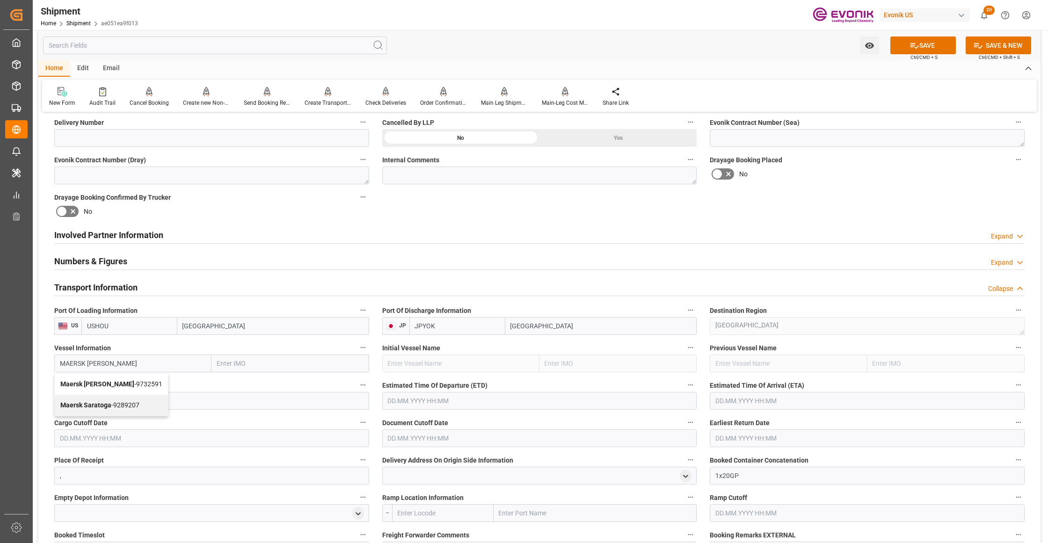
type input "Maersk Sarat"
type input "9732591"
type input "Maersk Sarat"
click at [145, 406] on input at bounding box center [211, 401] width 315 height 18
paste input "543W"
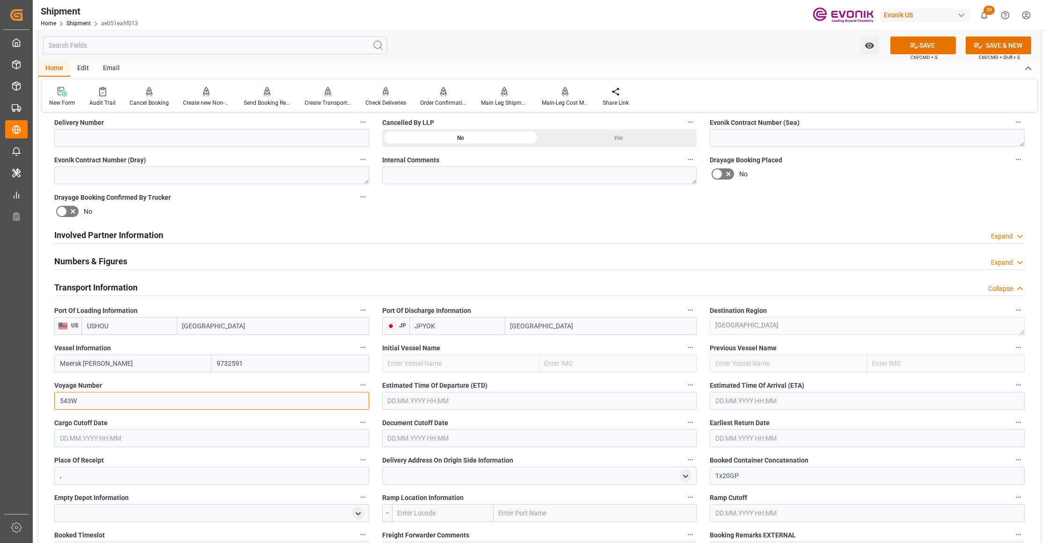
type input "543W"
click at [445, 408] on input "text" at bounding box center [539, 401] width 315 height 18
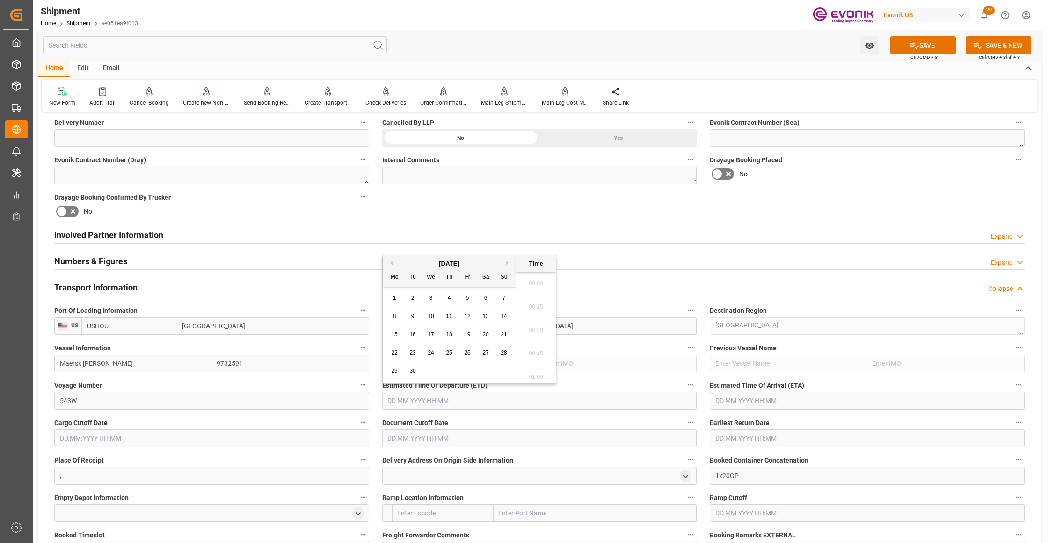
scroll to position [2108, 0]
click at [508, 263] on button "Next Month" at bounding box center [509, 263] width 6 height 6
click at [484, 351] on span "25" at bounding box center [485, 353] width 6 height 7
type input "[DATE] 00:00"
click at [753, 400] on input "text" at bounding box center [867, 401] width 315 height 18
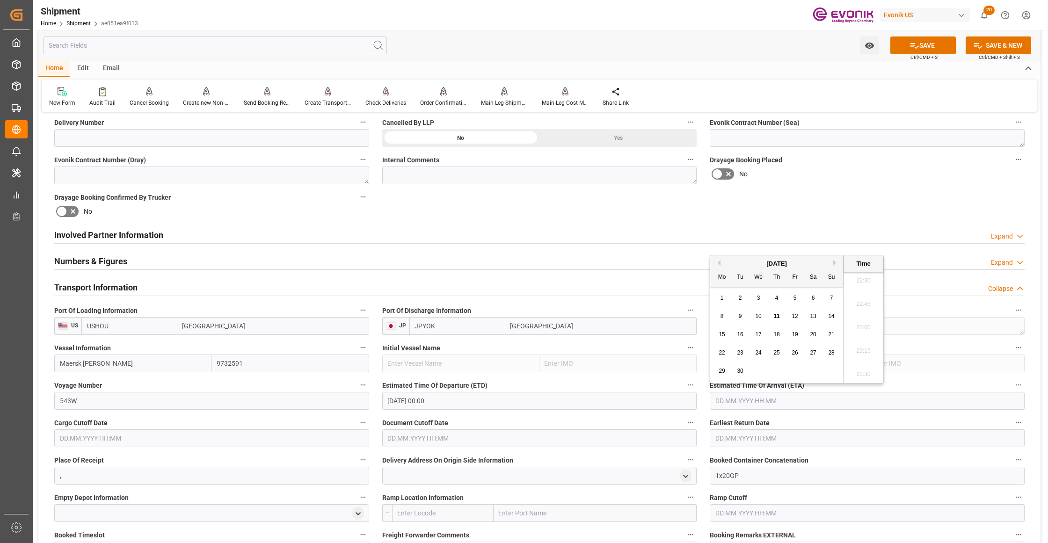
click at [837, 261] on button "Next Month" at bounding box center [836, 263] width 6 height 6
click at [720, 262] on button "Previous Month" at bounding box center [718, 263] width 6 height 6
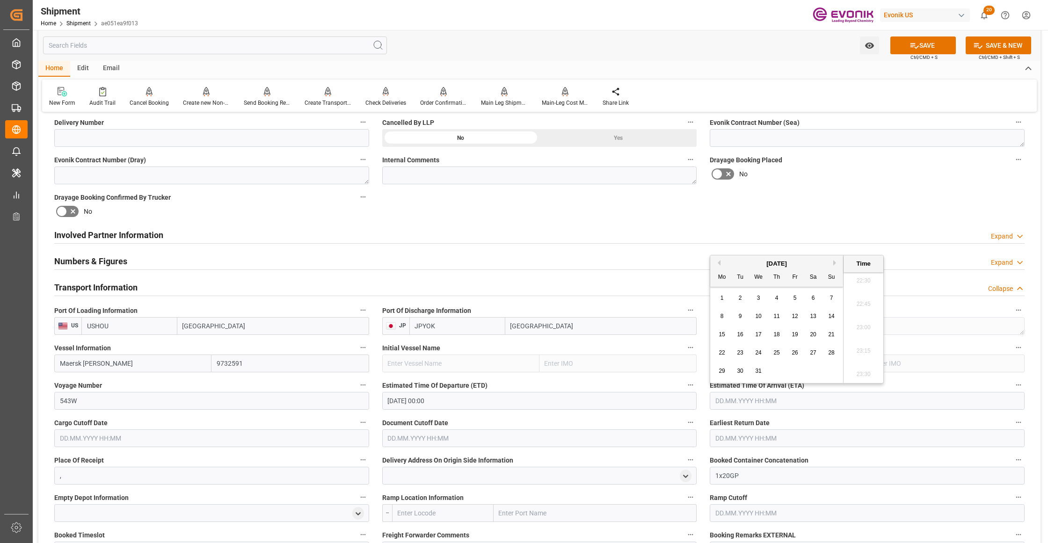
click at [831, 315] on span "14" at bounding box center [831, 316] width 6 height 7
type input "[DATE] 00:00"
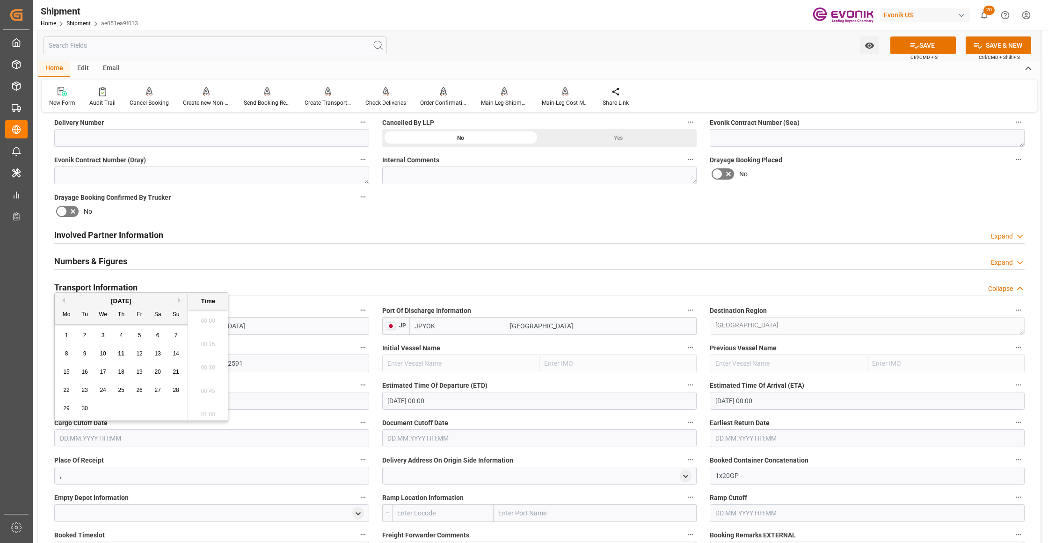
click at [255, 438] on input "text" at bounding box center [211, 439] width 315 height 18
click at [180, 301] on button "Next Month" at bounding box center [181, 301] width 6 height 6
click at [102, 369] on span "15" at bounding box center [103, 372] width 6 height 7
click at [122, 369] on span "16" at bounding box center [121, 372] width 6 height 7
type input "[DATE] 00:00"
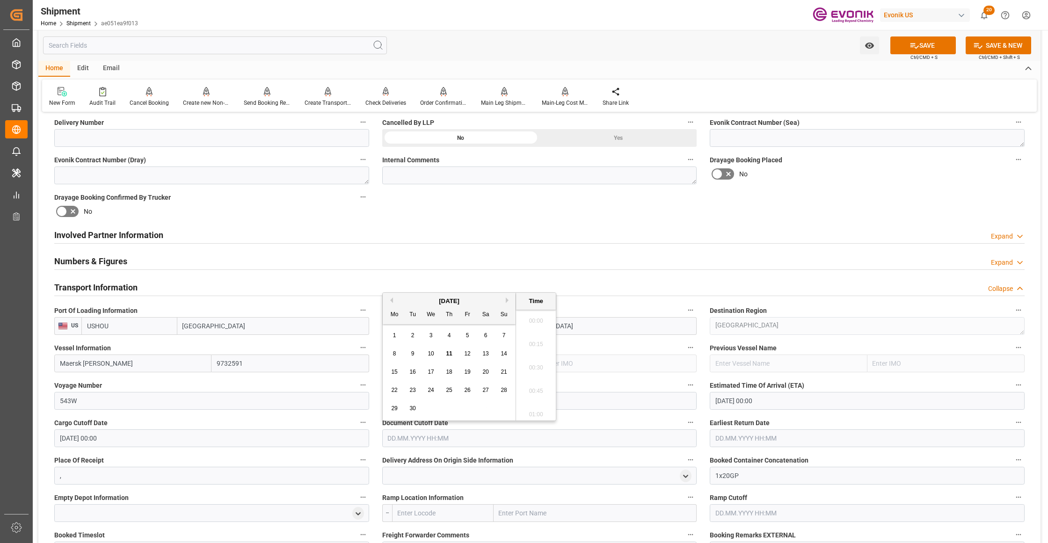
click at [466, 437] on input "text" at bounding box center [539, 439] width 315 height 18
click at [506, 299] on button "Next Month" at bounding box center [509, 301] width 6 height 6
click at [449, 372] on span "16" at bounding box center [449, 372] width 6 height 7
type input "[DATE] 00:00"
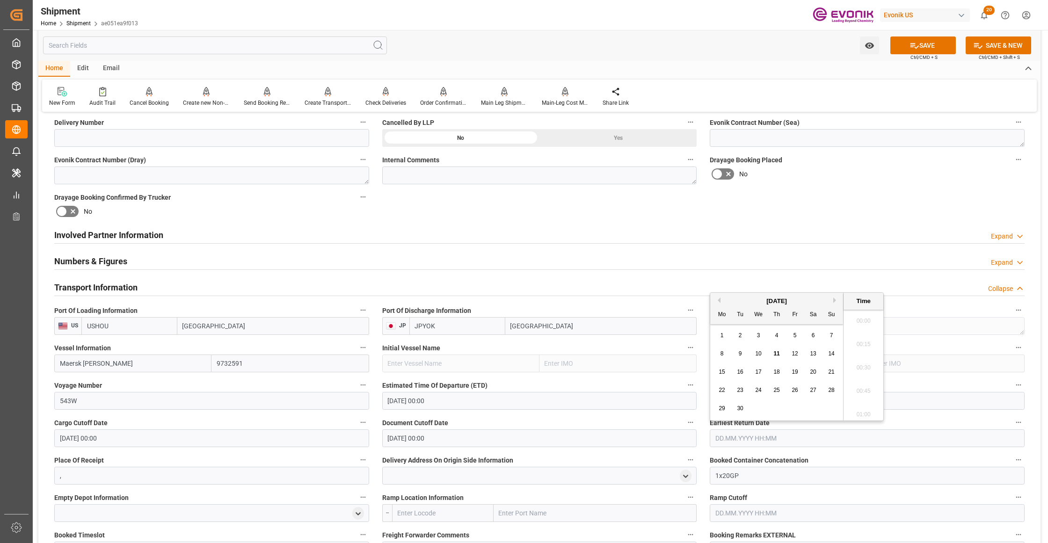
click at [732, 442] on input "text" at bounding box center [867, 439] width 315 height 18
click at [835, 298] on button "Next Month" at bounding box center [836, 301] width 6 height 6
click at [774, 375] on span "16" at bounding box center [776, 372] width 6 height 7
type input "[DATE] 00:00"
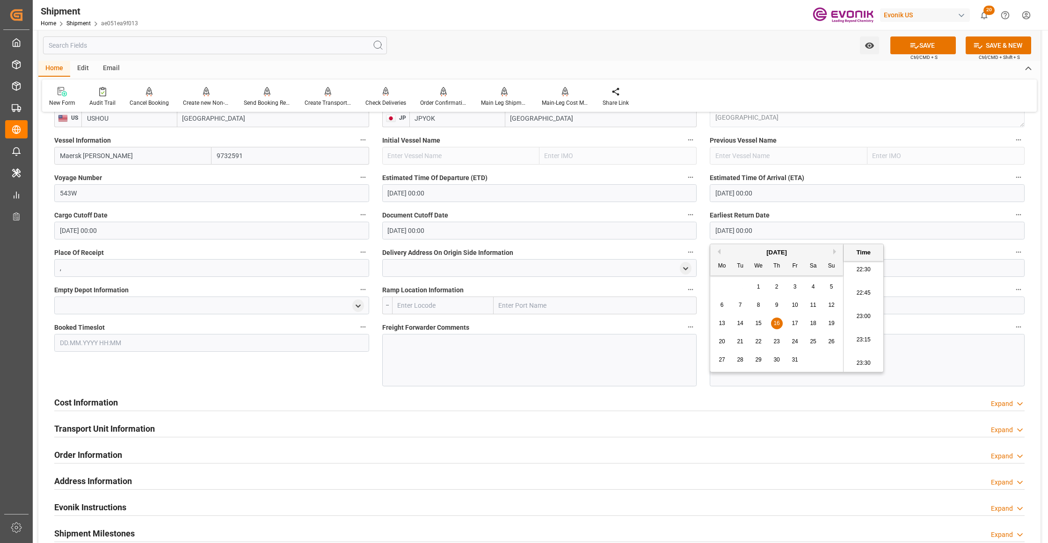
click at [276, 380] on div "Booked Timeslot" at bounding box center [212, 354] width 328 height 72
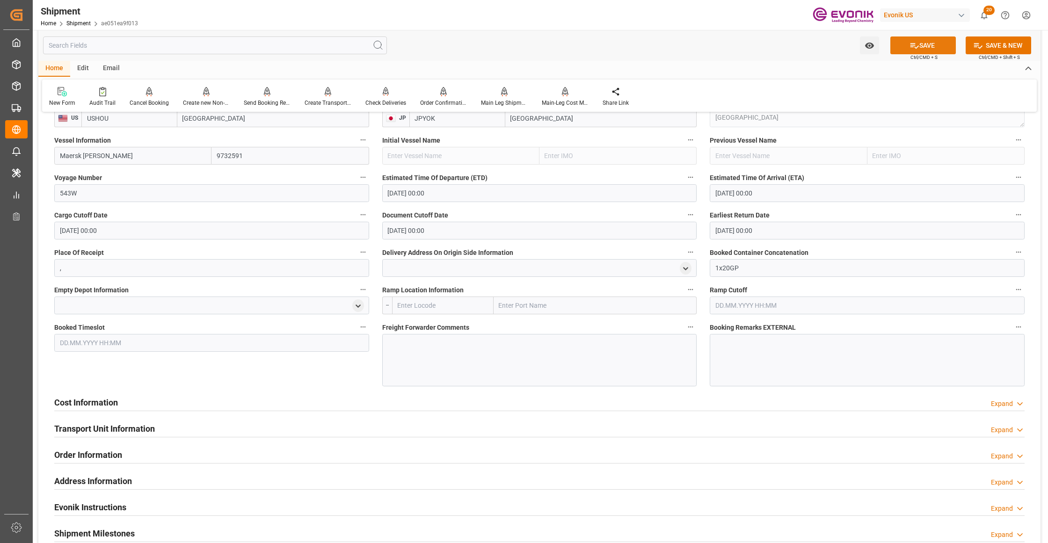
click at [926, 42] on button "SAVE" at bounding box center [923, 45] width 66 height 18
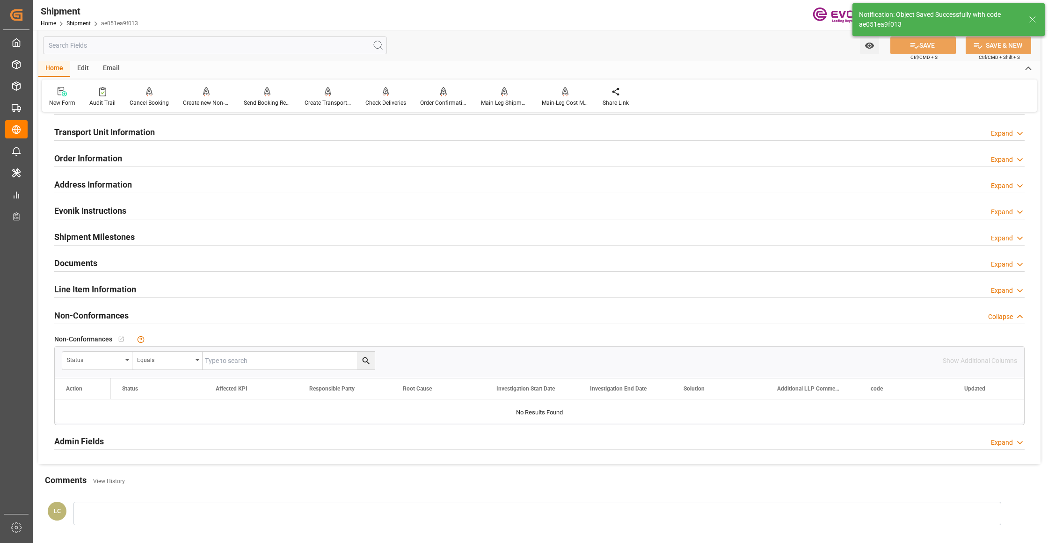
scroll to position [416, 0]
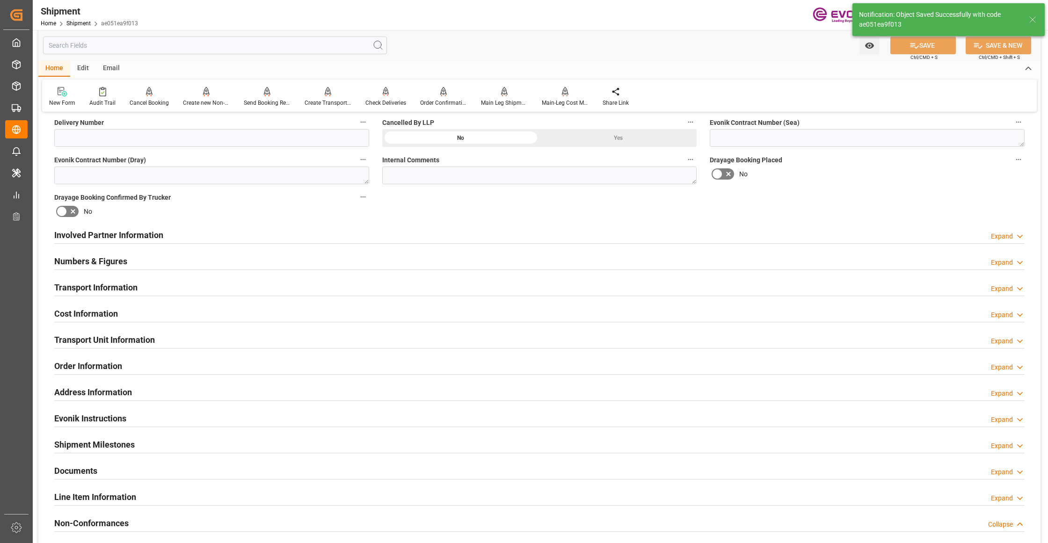
drag, startPoint x: 167, startPoint y: 316, endPoint x: 160, endPoint y: 327, distance: 12.5
click at [168, 316] on div "Cost Information Expand" at bounding box center [539, 313] width 970 height 18
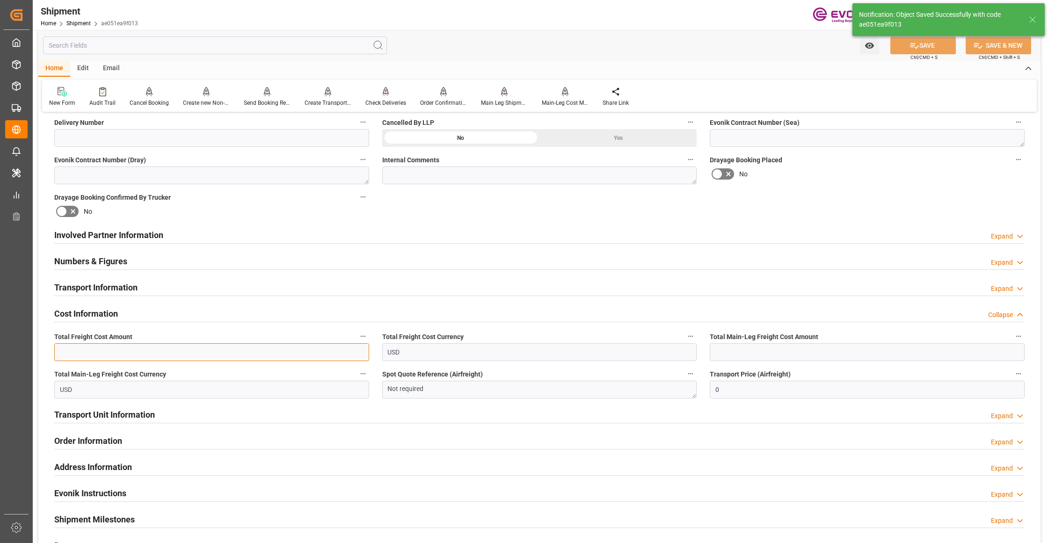
click at [112, 351] on input "text" at bounding box center [211, 352] width 315 height 18
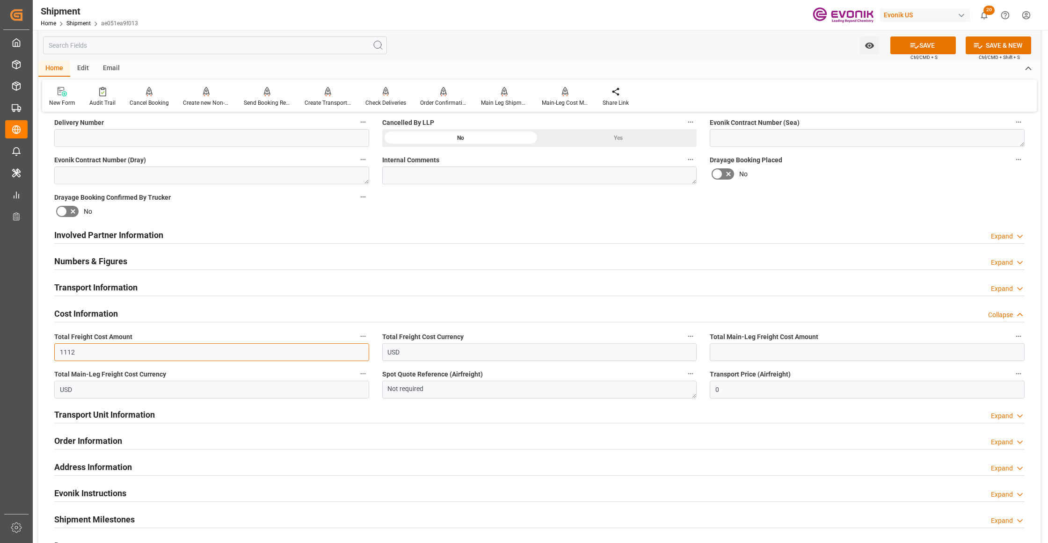
type input "1112"
click at [727, 356] on input "text" at bounding box center [867, 352] width 315 height 18
type input "712"
click at [883, 188] on div "Booking Confirmation Milestone Bar Collapse Submitted to FFW for Booking (Pendi…" at bounding box center [539, 225] width 1002 height 1042
click at [929, 38] on button "SAVE" at bounding box center [923, 45] width 66 height 18
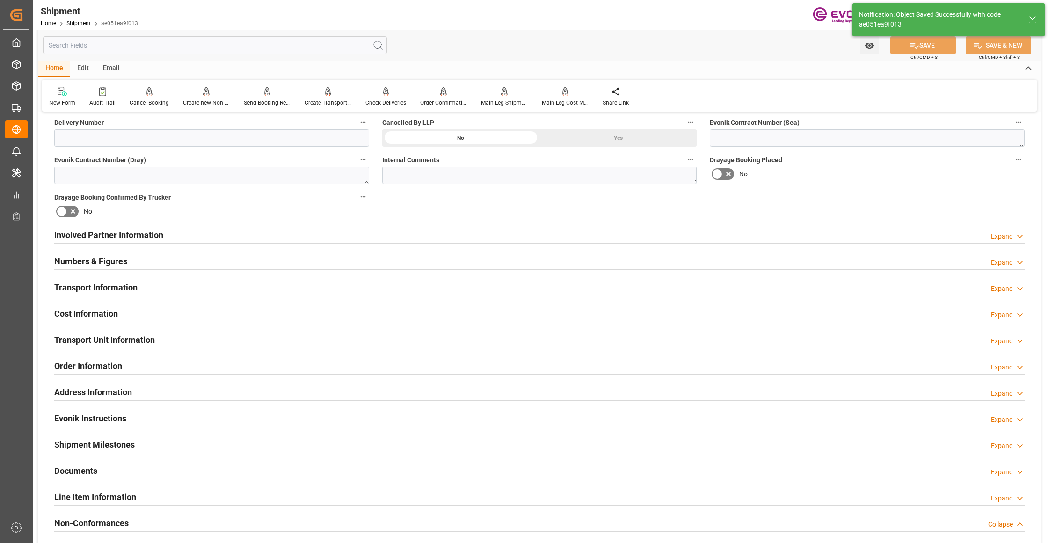
click at [206, 337] on div "Transport Unit Information Expand" at bounding box center [539, 339] width 970 height 18
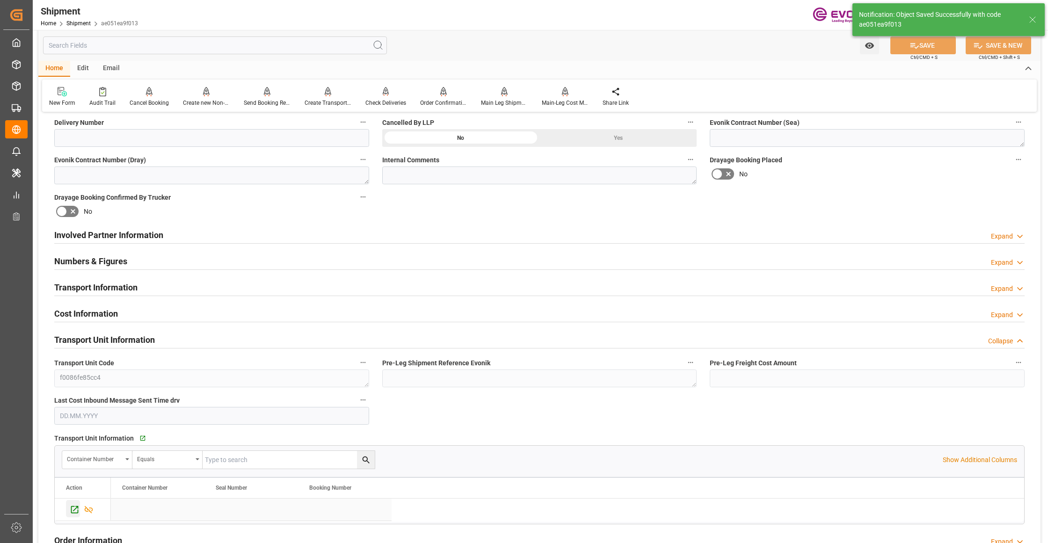
click at [70, 506] on icon "Press SPACE to select this row." at bounding box center [75, 510] width 10 height 10
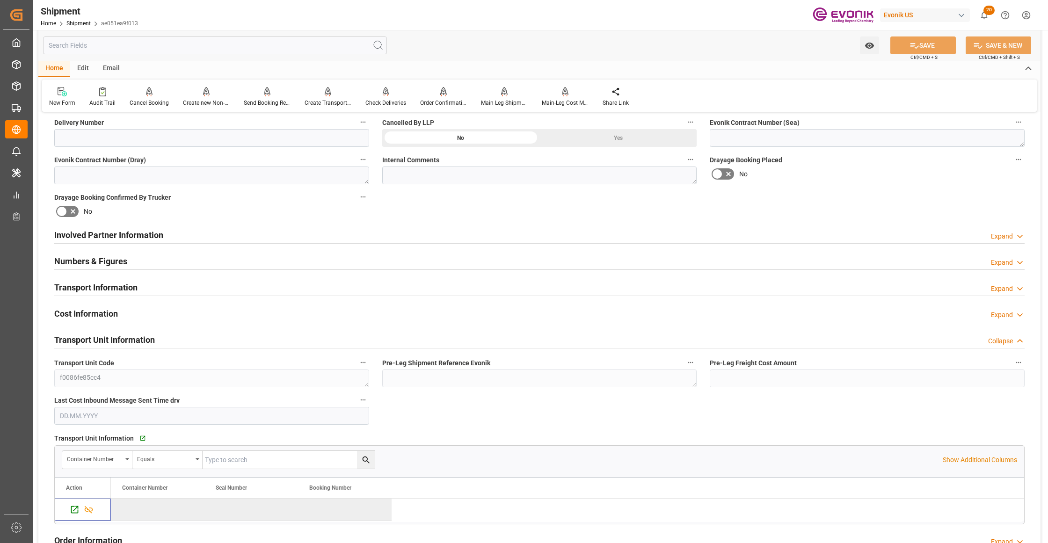
click at [388, 237] on div "Involved Partner Information Expand" at bounding box center [539, 235] width 970 height 18
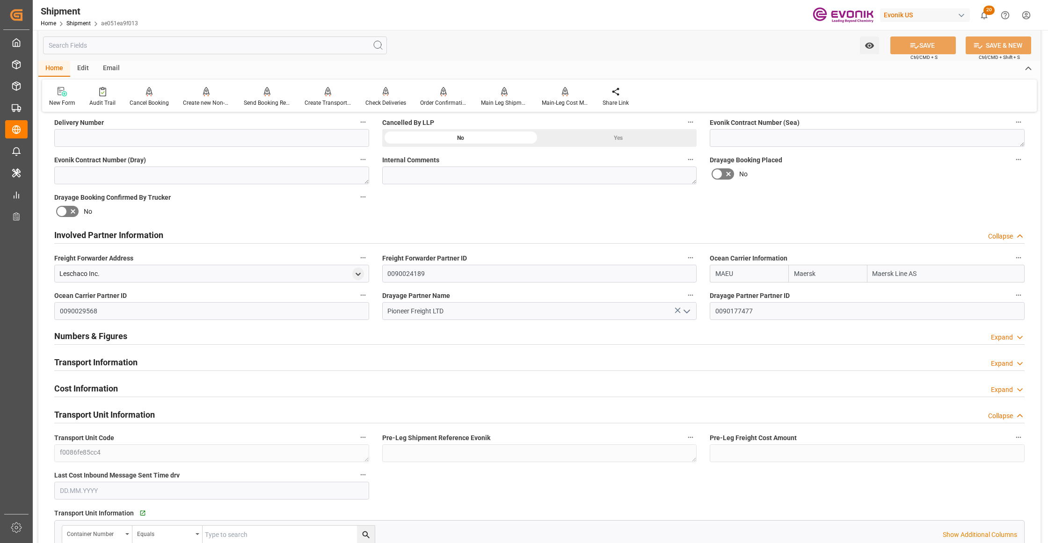
click at [302, 371] on div at bounding box center [539, 371] width 970 height 0
click at [289, 364] on div "Transport Information Expand" at bounding box center [539, 362] width 970 height 18
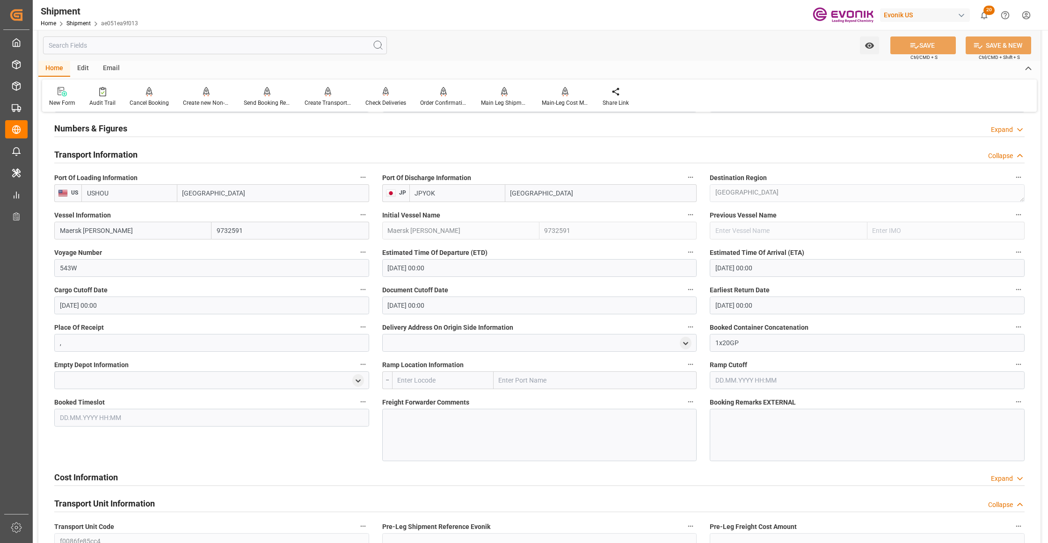
scroll to position [831, 0]
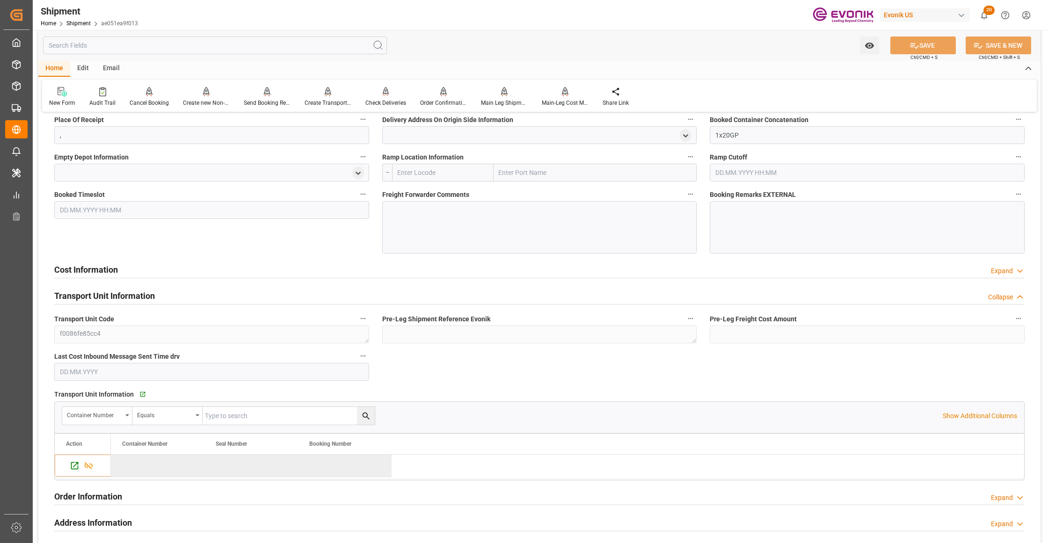
click at [254, 268] on div "Cost Information Expand" at bounding box center [539, 269] width 970 height 18
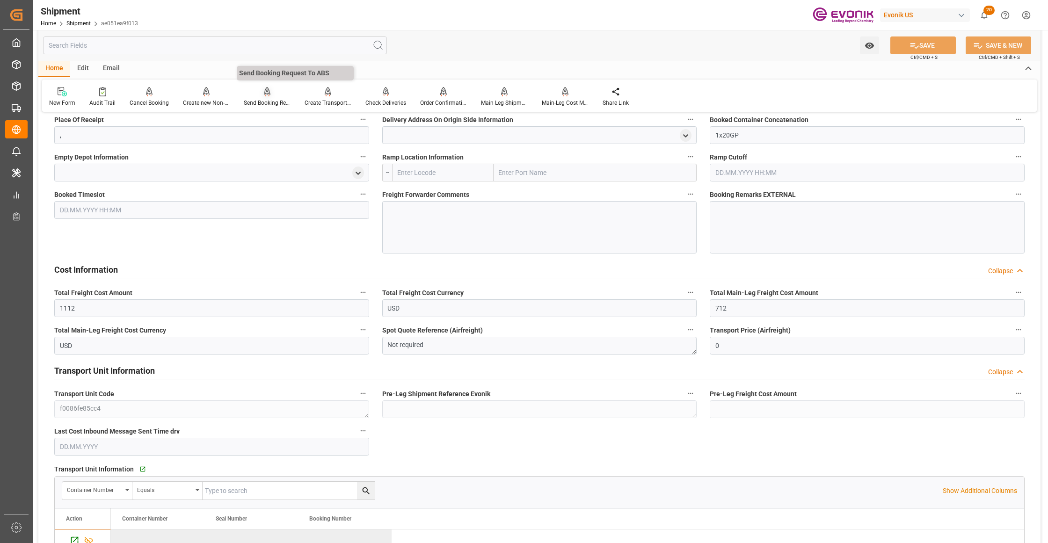
click at [255, 96] on div at bounding box center [267, 92] width 47 height 10
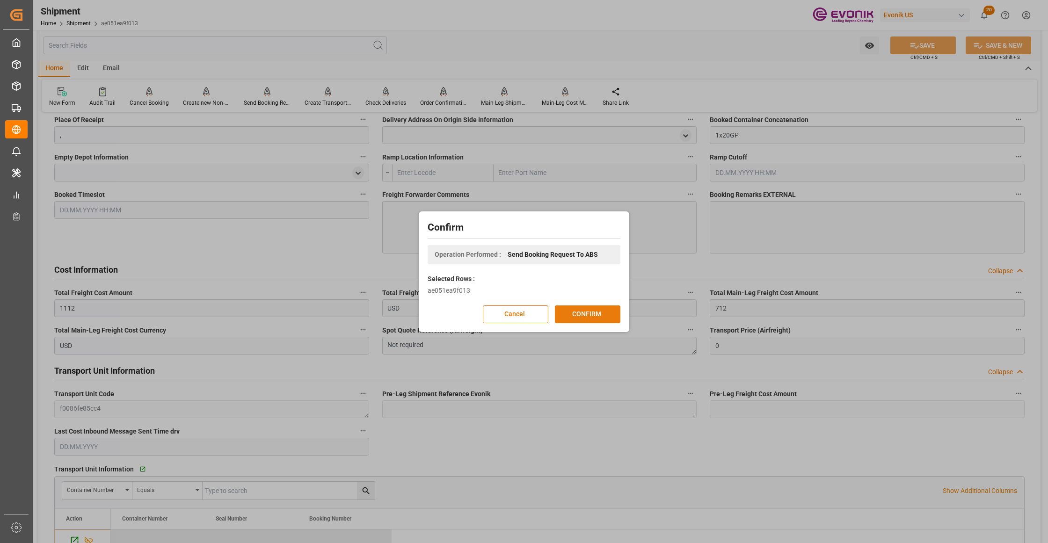
click at [595, 313] on button "CONFIRM" at bounding box center [588, 315] width 66 height 18
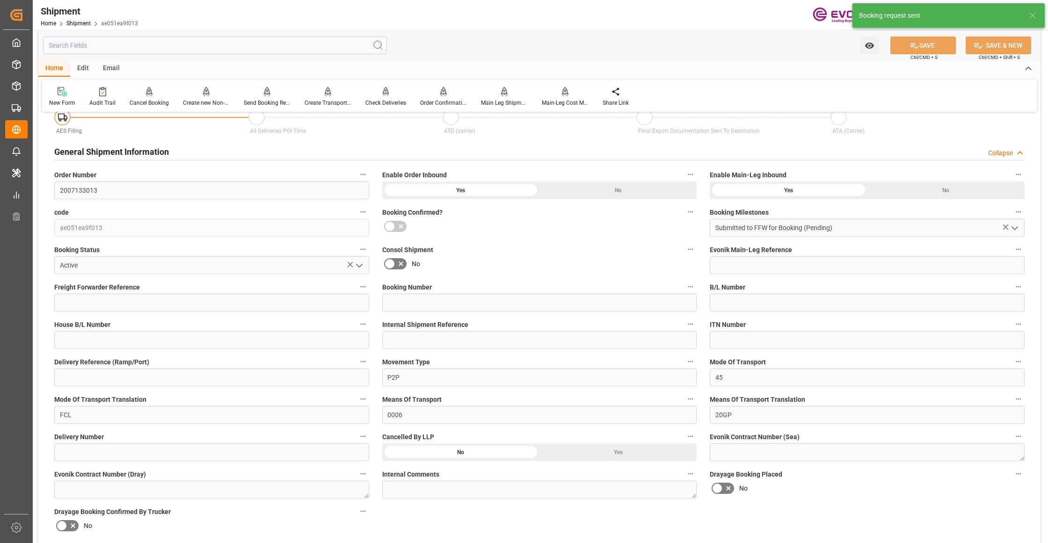
scroll to position [735, 0]
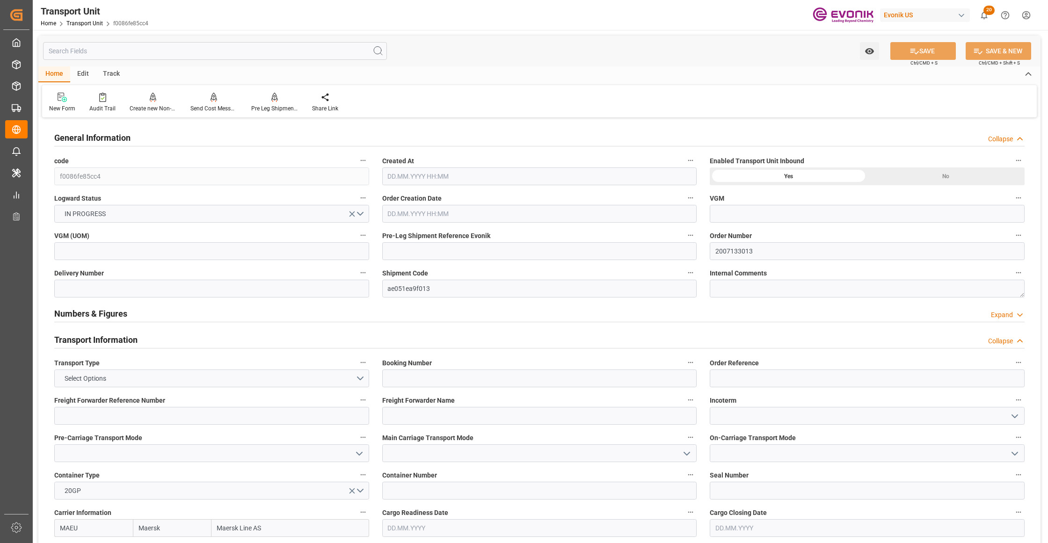
type input "Maersk"
type input "Maersk Line AS"
type input "USHOU"
type input "JPYOK"
type input "7867"
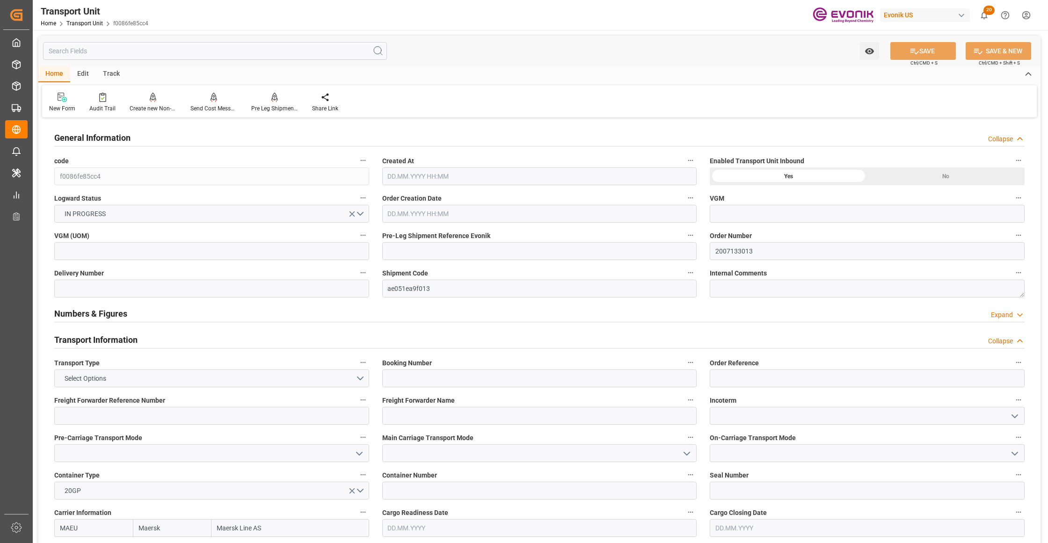
type input "12.09.2025 03:09"
type input "15.12.2025"
type input "25.10.2025 00:00"
type input "14.12.2025 00:00"
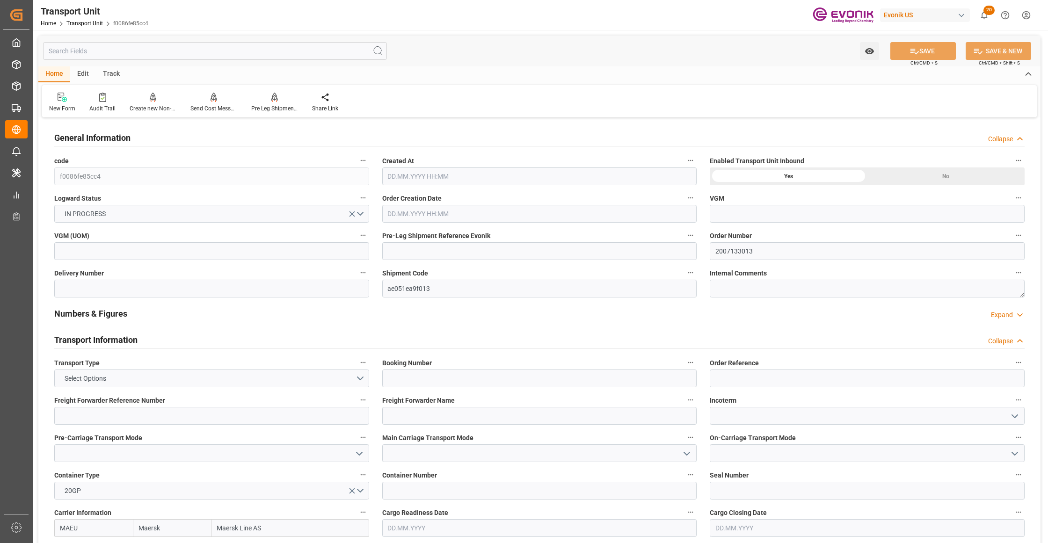
type input "14.12.2025 00:00"
type input "[DATE] 00:00"
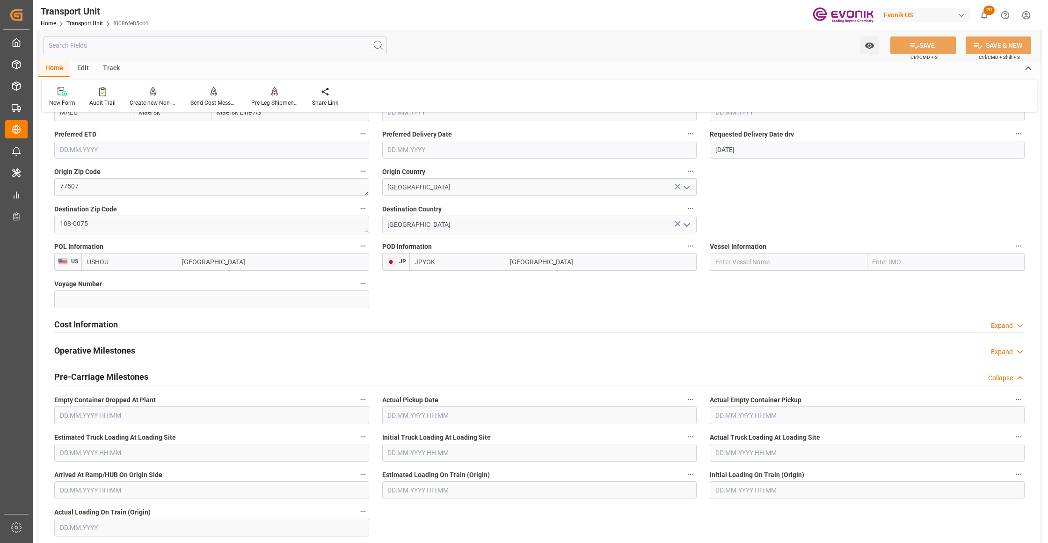
click at [285, 326] on div "Cost Information Expand" at bounding box center [539, 324] width 970 height 18
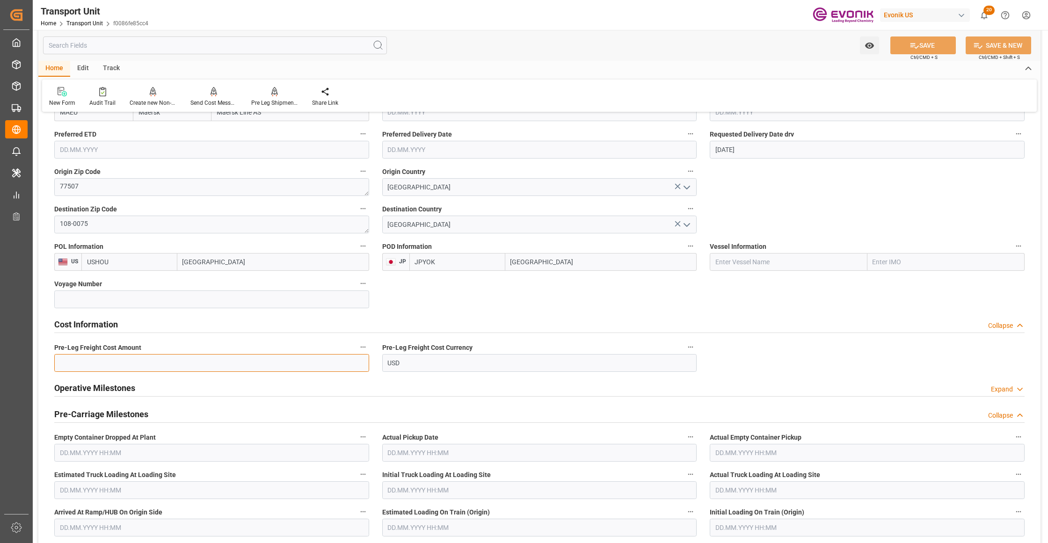
click at [167, 363] on input "text" at bounding box center [211, 363] width 315 height 18
type input "400"
click at [918, 53] on button "SAVE" at bounding box center [923, 45] width 66 height 18
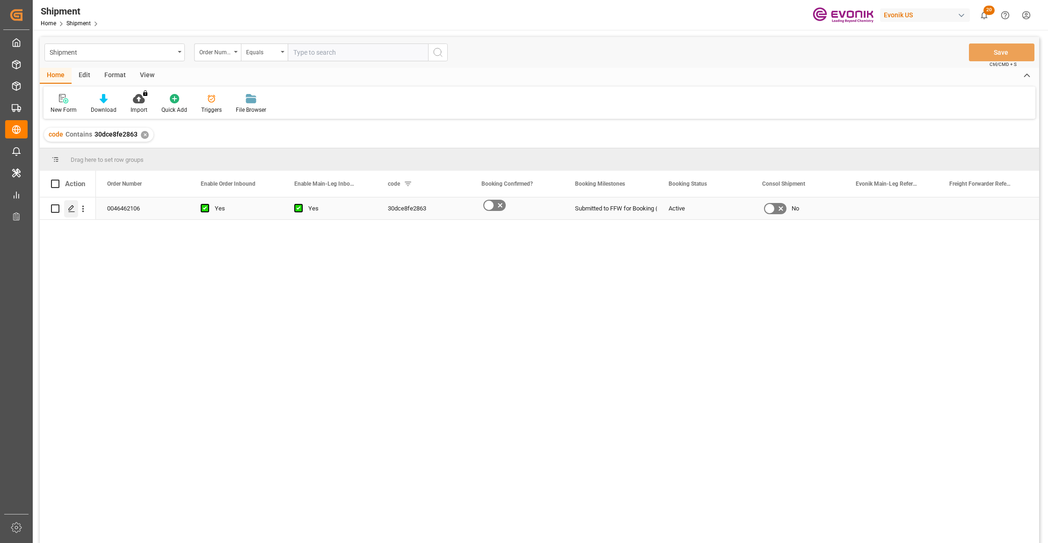
click at [72, 211] on icon "Press SPACE to select this row." at bounding box center [71, 208] width 7 height 7
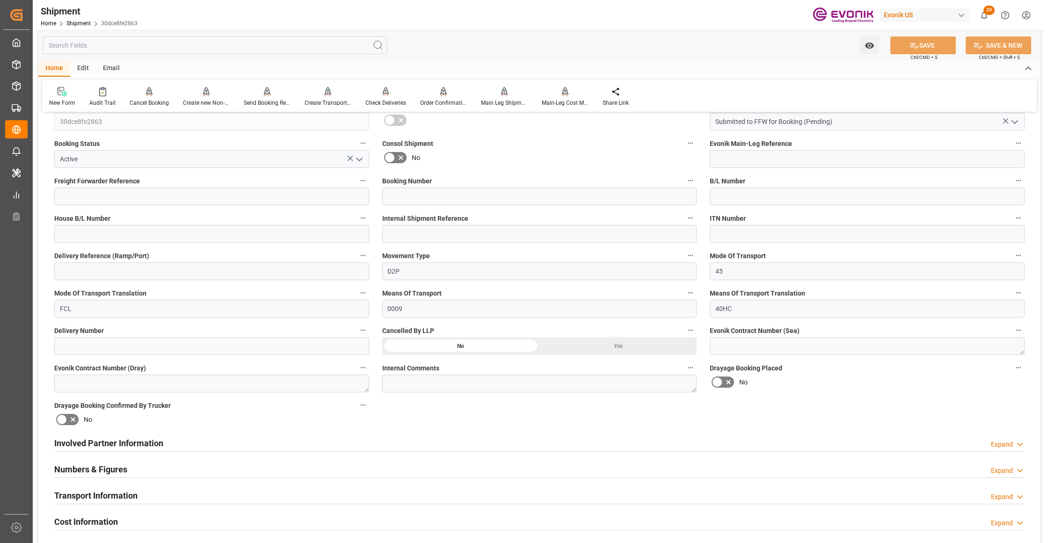
scroll to position [416, 0]
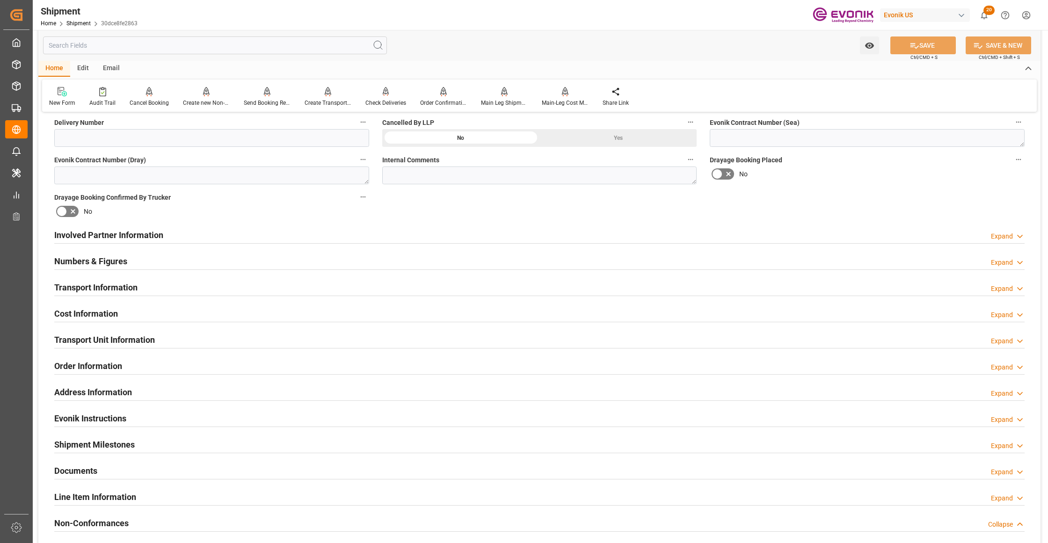
click at [487, 243] on div at bounding box center [539, 243] width 970 height 0
click at [555, 233] on div "Involved Partner Information Expand" at bounding box center [539, 235] width 970 height 18
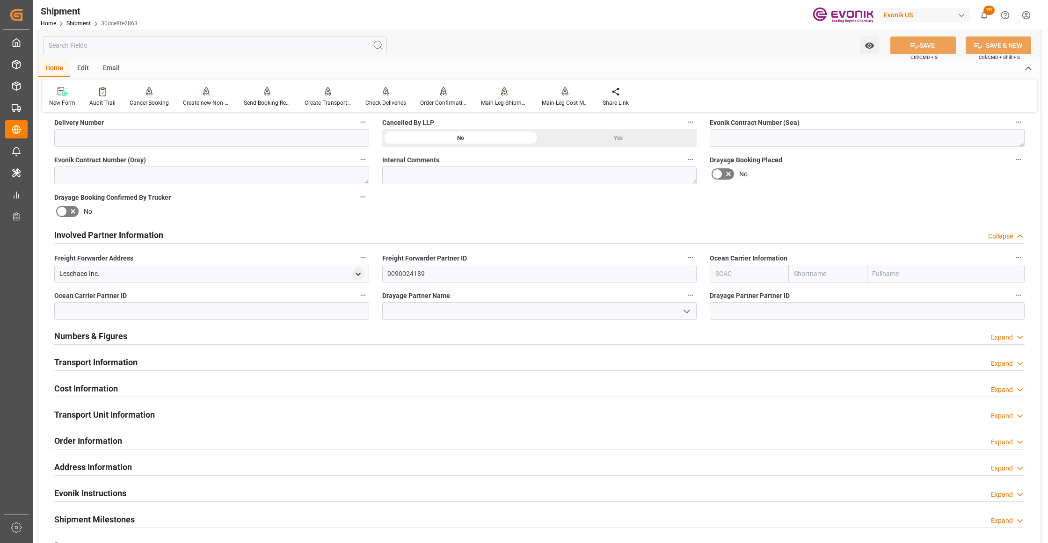
click at [805, 274] on input "text" at bounding box center [827, 274] width 79 height 18
type input "one"
click at [809, 293] on div "ONE" at bounding box center [806, 294] width 34 height 21
type input "ONEY"
type input "ONE"
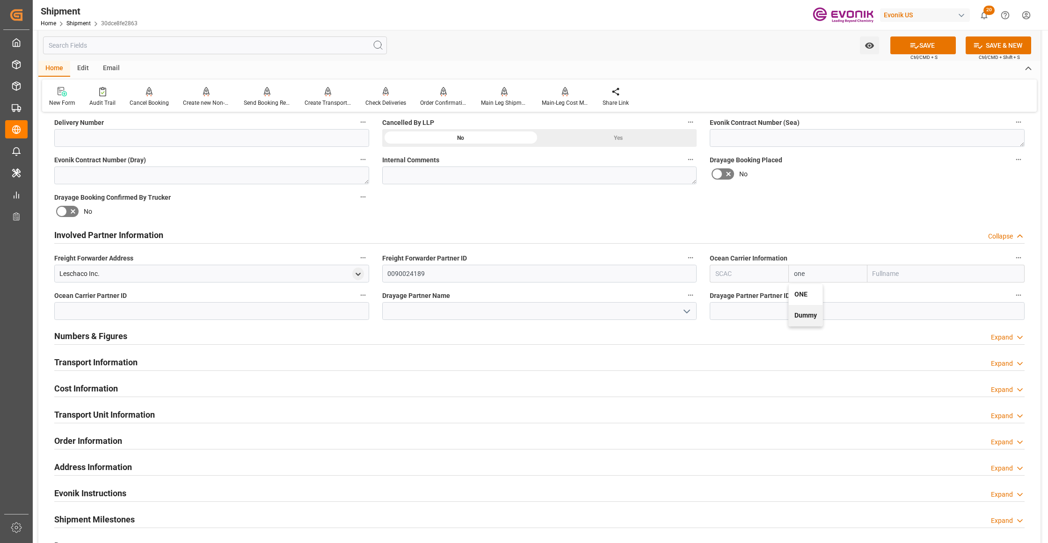
type input "Ocean Network Express"
type input "ONE"
click at [838, 213] on div "Booking Confirmation Milestone Bar Collapse Submitted to FFW for Booking (Pendi…" at bounding box center [539, 225] width 1002 height 1042
click at [935, 40] on button "SAVE" at bounding box center [923, 45] width 66 height 18
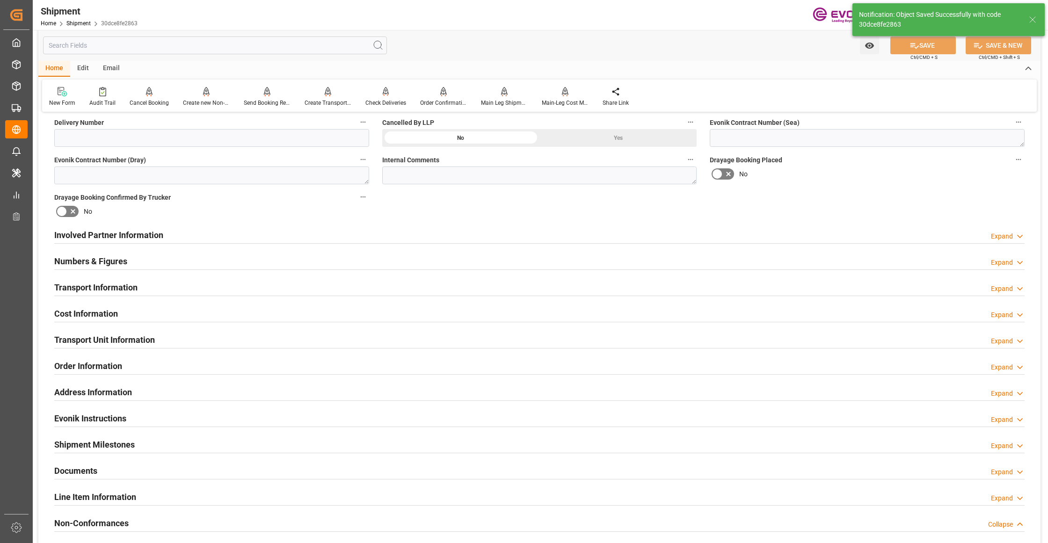
type input "0090208776"
click at [515, 234] on div "Involved Partner Information Expand" at bounding box center [539, 235] width 970 height 18
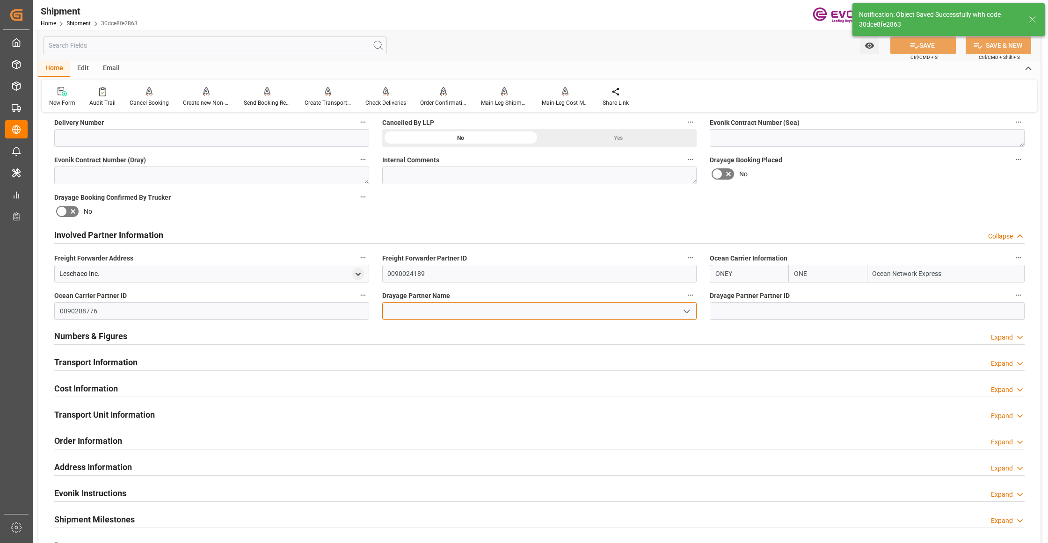
click at [485, 314] on input at bounding box center [539, 311] width 315 height 18
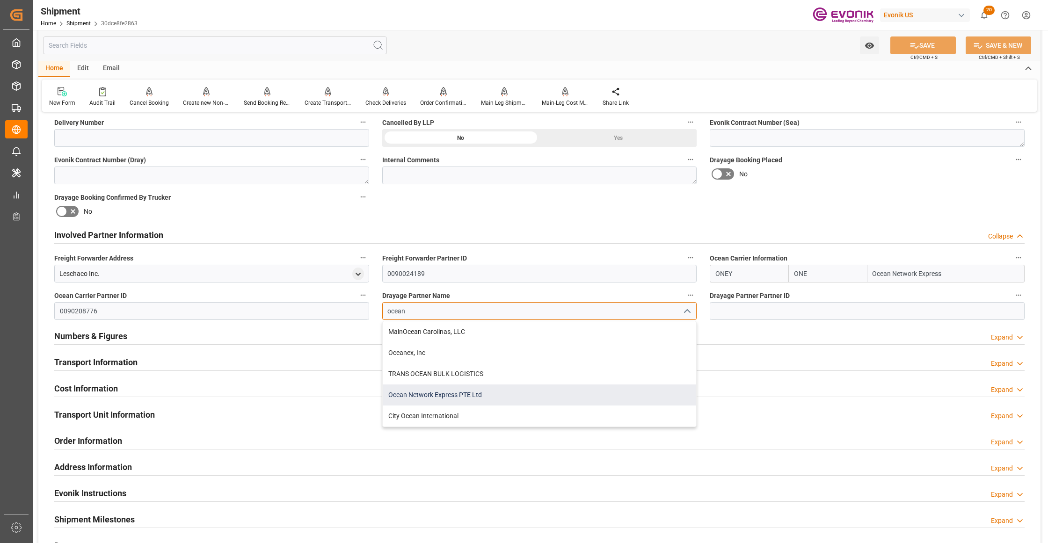
click at [460, 394] on div "Ocean Network Express PTE Ltd" at bounding box center [540, 395] width 314 height 21
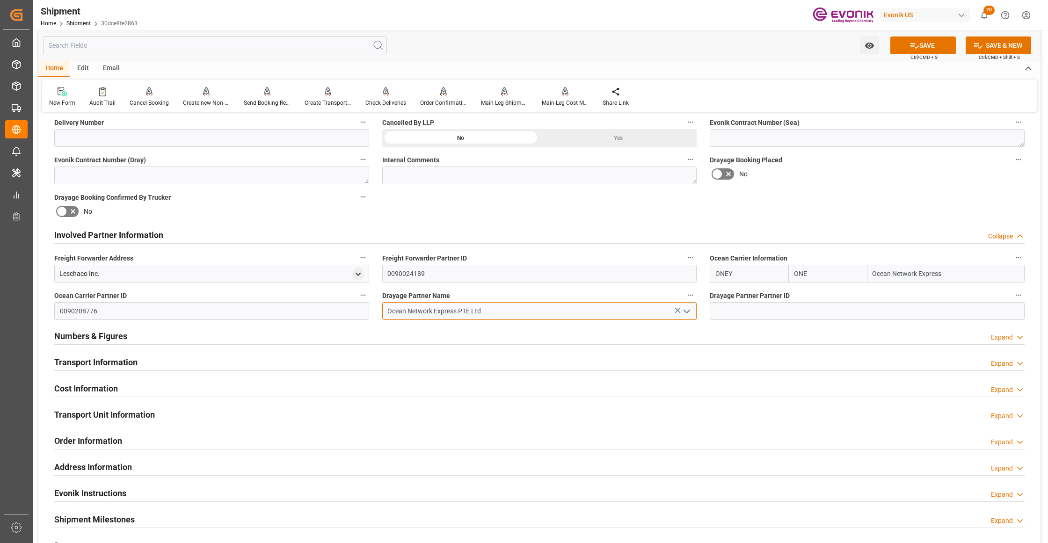
type input "Ocean Network Express PTE Ltd"
click at [816, 206] on div "Booking Confirmation Milestone Bar Collapse Submitted to FFW for Booking (Pendi…" at bounding box center [539, 225] width 1002 height 1042
click at [931, 42] on button "SAVE" at bounding box center [923, 45] width 66 height 18
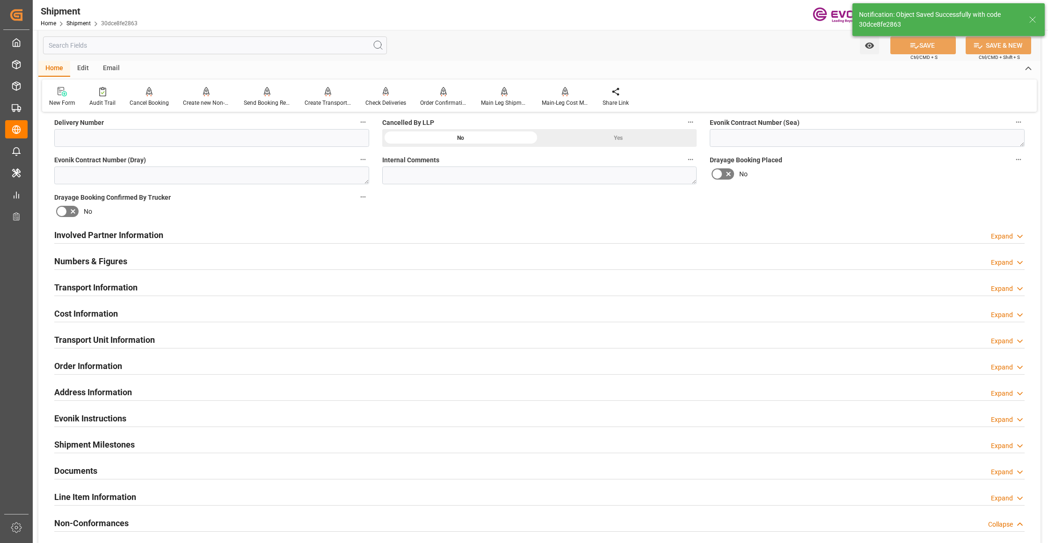
type input "0090208776"
drag, startPoint x: 406, startPoint y: 234, endPoint x: 393, endPoint y: 252, distance: 22.1
click at [406, 234] on div "Involved Partner Information Expand" at bounding box center [539, 235] width 970 height 18
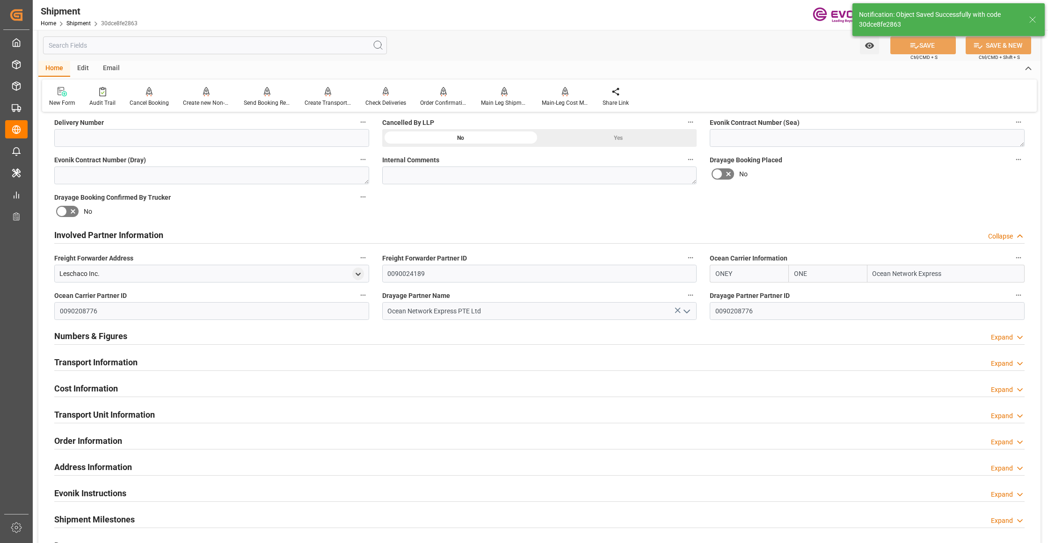
click at [403, 360] on div "Transport Information Expand" at bounding box center [539, 362] width 970 height 18
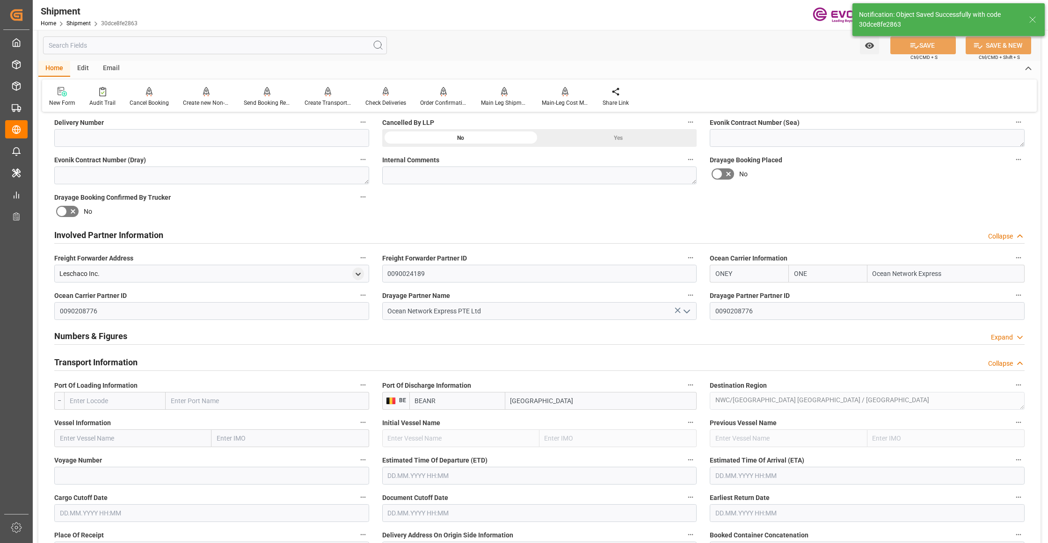
scroll to position [624, 0]
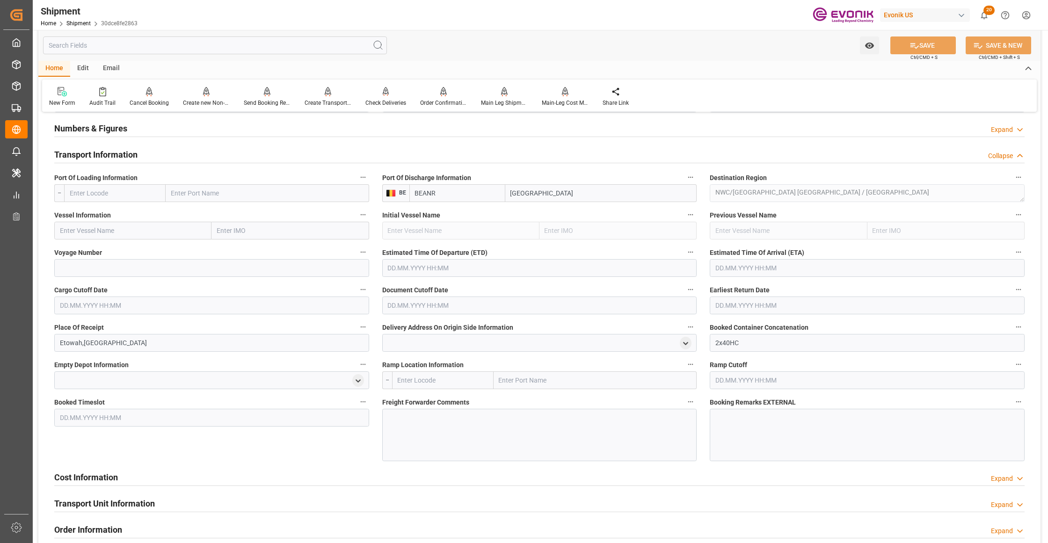
click at [146, 193] on input "text" at bounding box center [115, 193] width 102 height 18
click at [118, 214] on span "USCHS - Charleston" at bounding box center [113, 213] width 87 height 7
type input "USCHS"
type input "Charleston"
type input "USCHS"
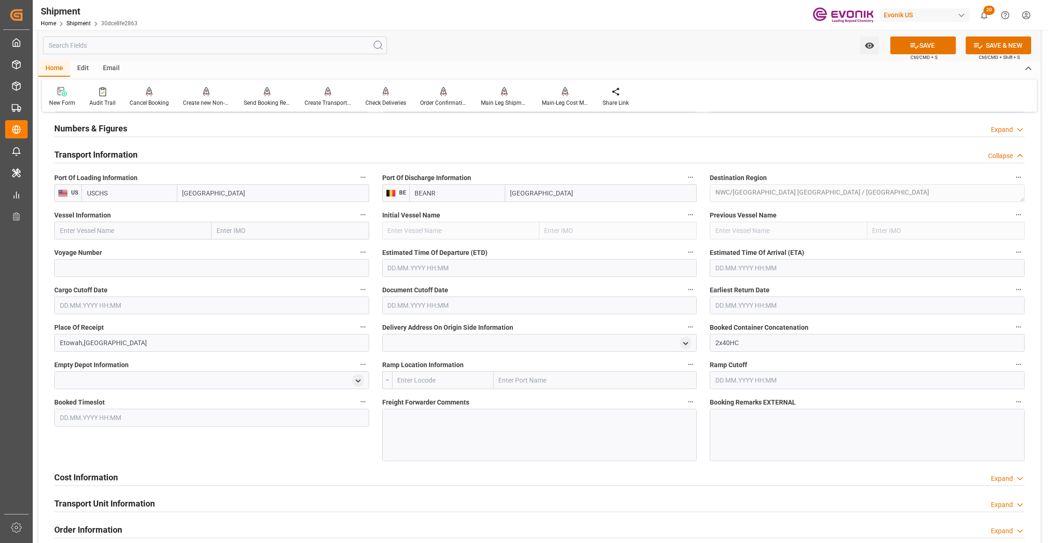
click at [145, 232] on input "text" at bounding box center [132, 231] width 157 height 18
paste input "MOL PROFICIENCY 249E"
click at [121, 233] on input "MOL PROFICIENCY 249E" at bounding box center [132, 231] width 157 height 18
click at [124, 248] on span "MOL PROFICIENCY - 9403619" at bounding box center [102, 251] width 85 height 7
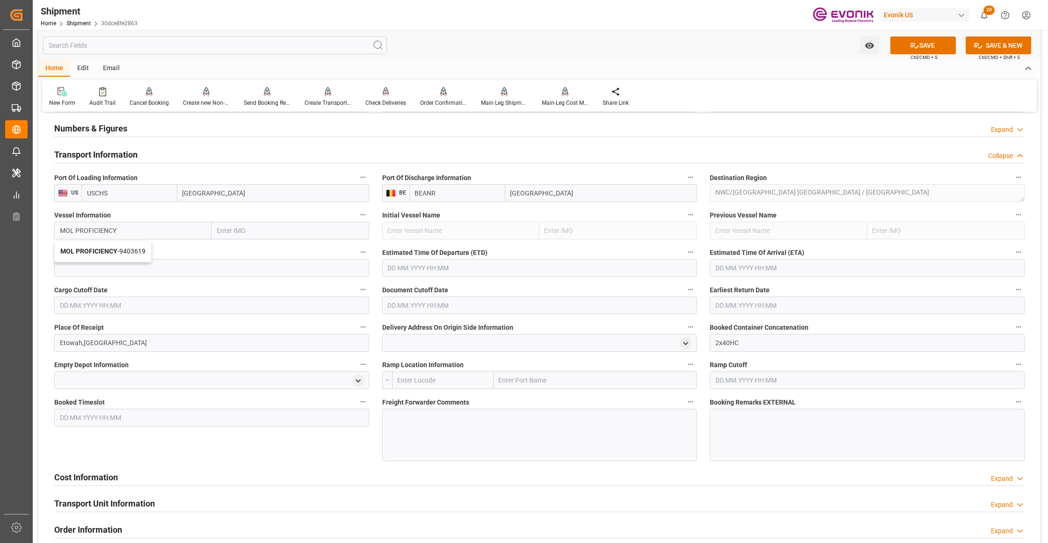
type input "MOL PROFICIENCY"
type input "9403619"
type input "MOL PROFICIENCY"
click at [135, 268] on input at bounding box center [211, 268] width 315 height 18
paste input "249E"
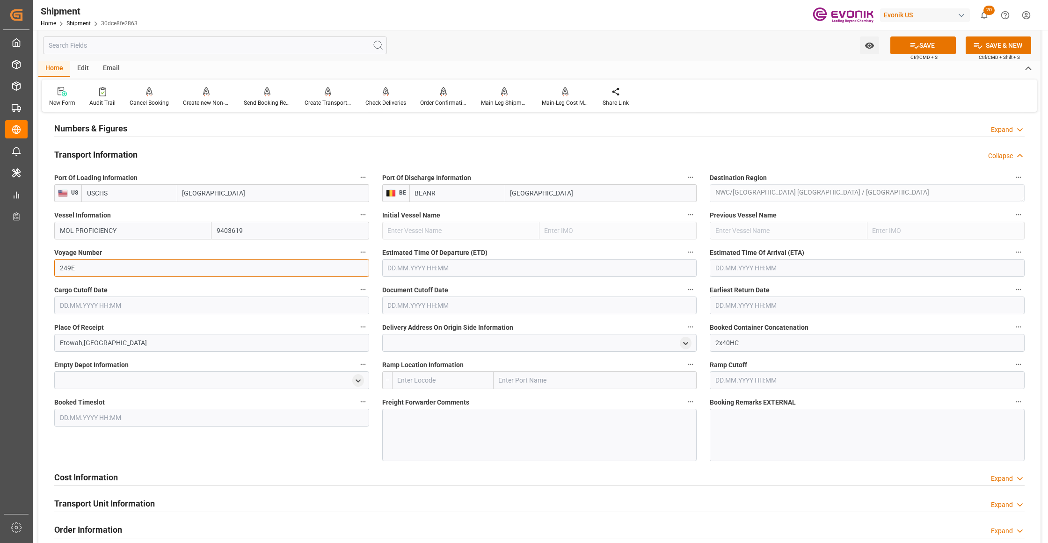
type input "249E"
click at [478, 270] on input "text" at bounding box center [539, 268] width 315 height 18
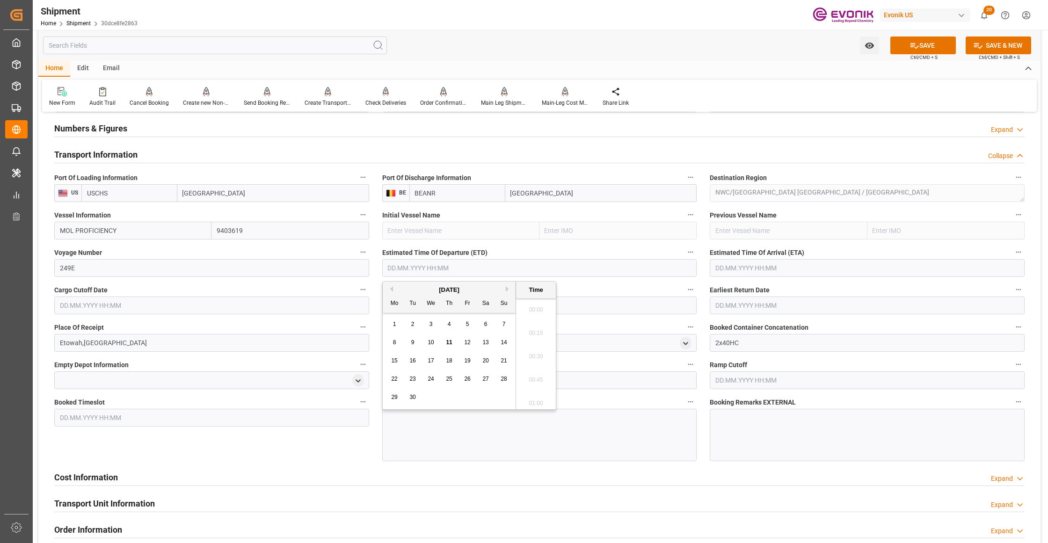
scroll to position [2135, 0]
click at [510, 288] on button "Next Month" at bounding box center [509, 289] width 6 height 6
click at [395, 396] on span "27" at bounding box center [394, 397] width 6 height 7
type input "27.10.2025 00:00"
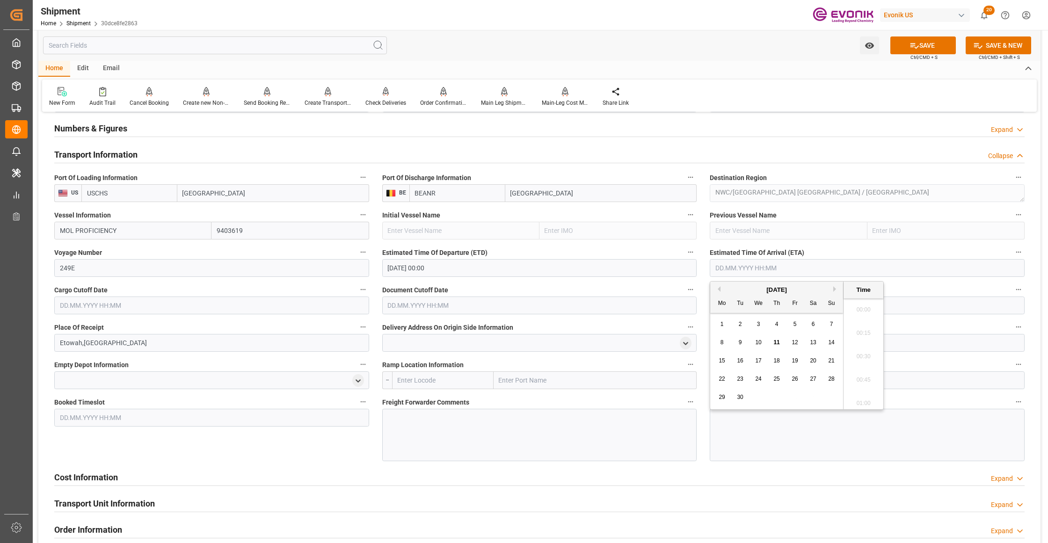
click at [776, 270] on input "text" at bounding box center [867, 268] width 315 height 18
click at [833, 291] on div "September 2025" at bounding box center [776, 289] width 133 height 9
click at [835, 290] on button "Next Month" at bounding box center [836, 289] width 6 height 6
click at [777, 357] on div "13" at bounding box center [777, 361] width 12 height 11
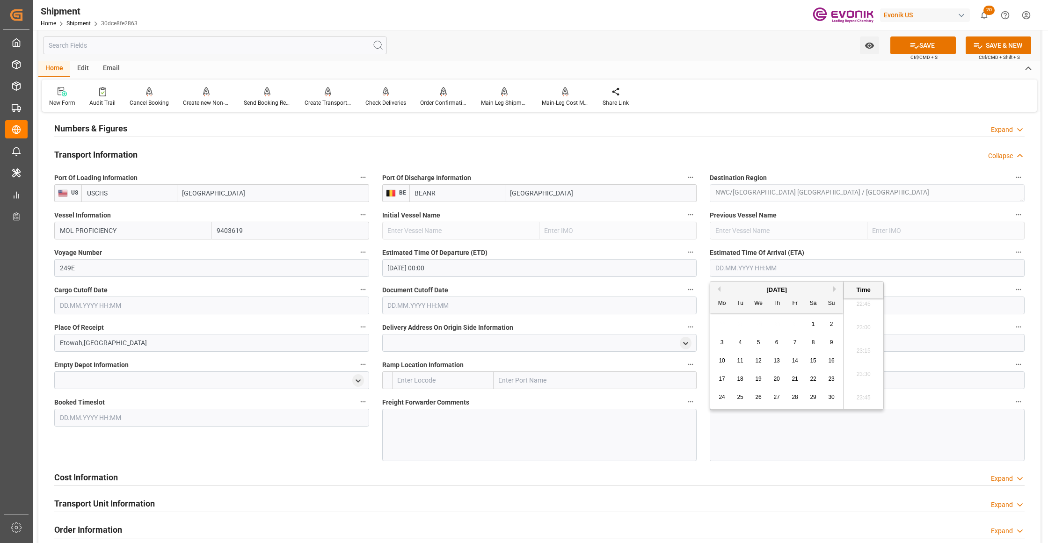
type input "13.11.2025 00:00"
click at [319, 304] on input "text" at bounding box center [211, 306] width 315 height 18
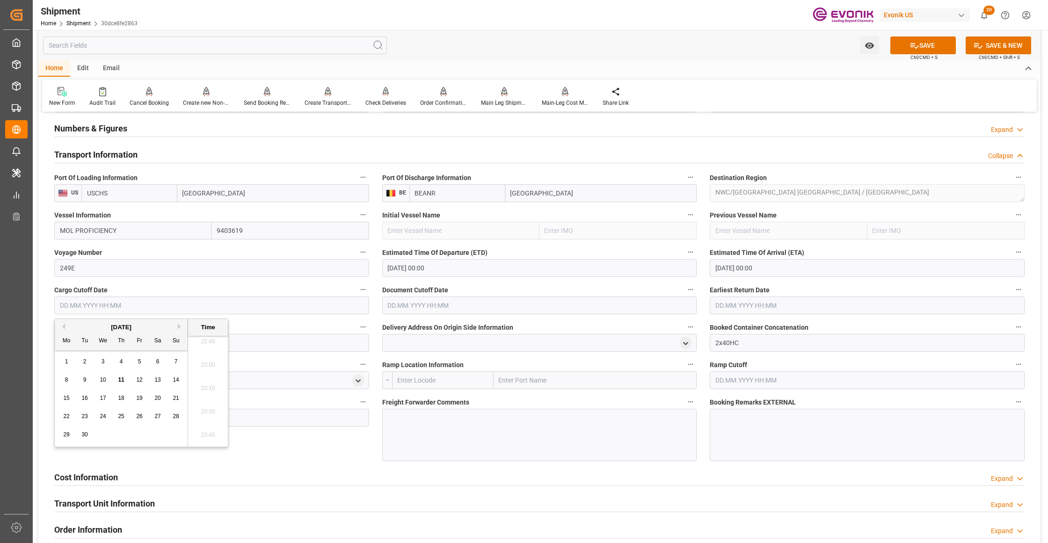
click at [178, 328] on button "Next Month" at bounding box center [181, 327] width 6 height 6
click at [125, 397] on div "16" at bounding box center [122, 398] width 12 height 11
type input "[DATE] 00:00"
click at [488, 308] on input "text" at bounding box center [539, 306] width 315 height 18
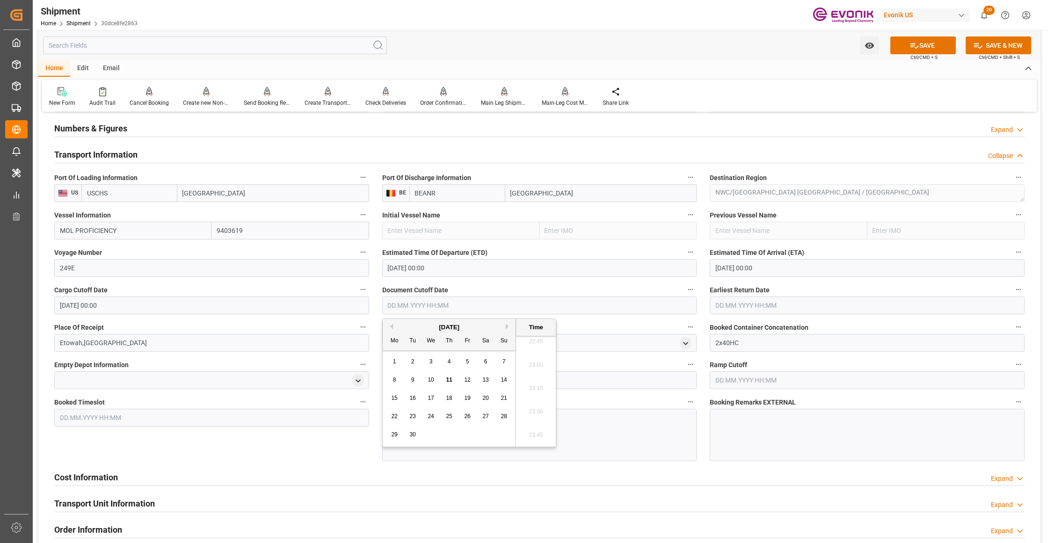
click at [509, 328] on button "Next Month" at bounding box center [509, 327] width 6 height 6
click at [448, 399] on span "16" at bounding box center [449, 398] width 6 height 7
type input "[DATE] 00:00"
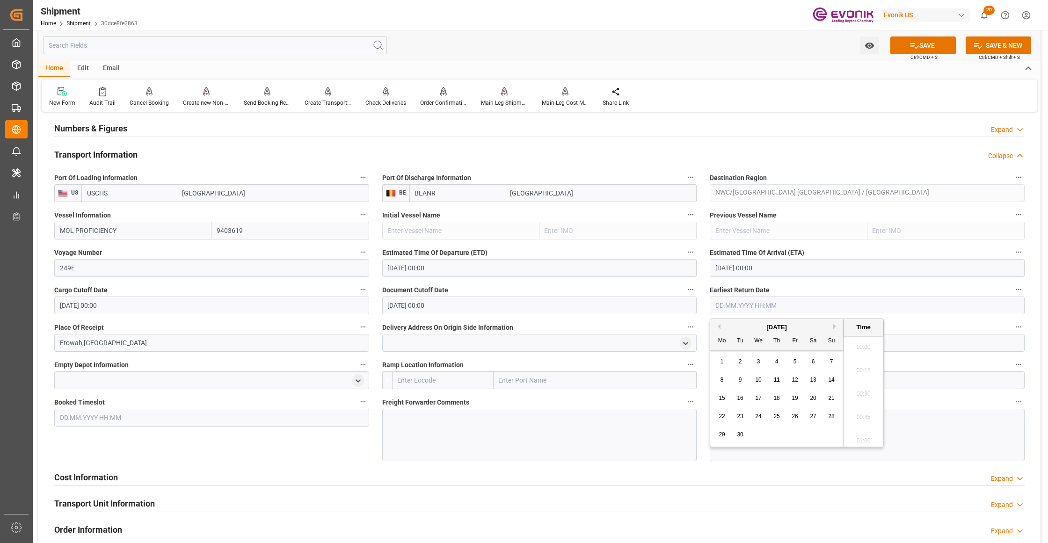
click at [789, 306] on input "text" at bounding box center [867, 306] width 315 height 18
click at [838, 326] on button "Next Month" at bounding box center [836, 327] width 6 height 6
click at [772, 399] on div "16" at bounding box center [777, 398] width 12 height 11
type input "[DATE] 00:00"
click at [287, 468] on div "Cost Information Expand" at bounding box center [539, 477] width 970 height 18
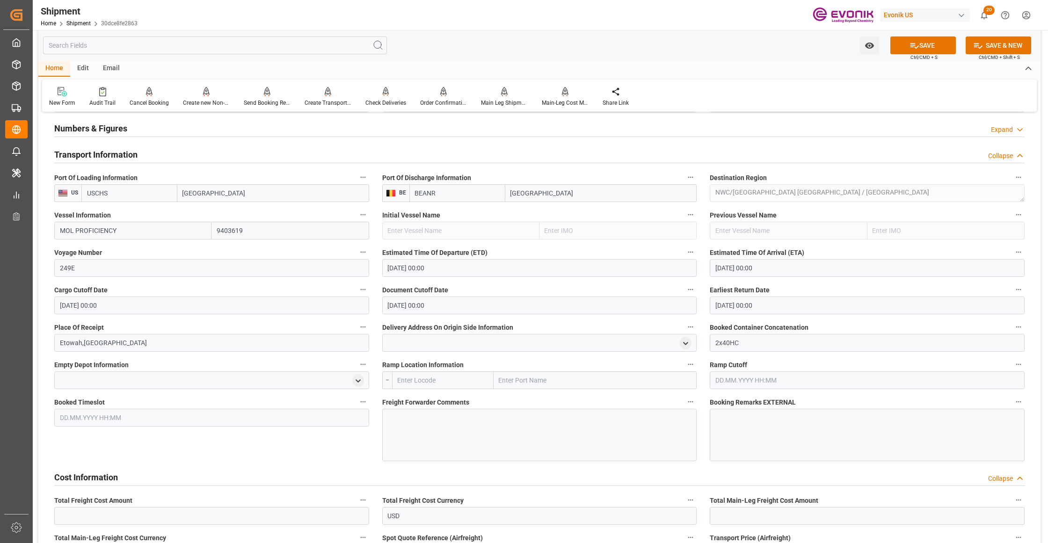
scroll to position [831, 0]
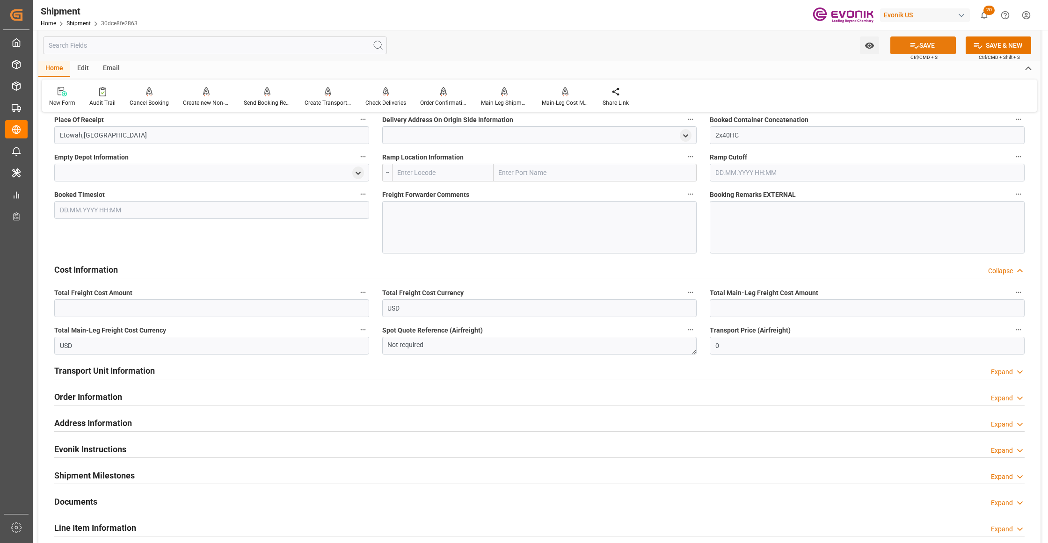
click at [922, 46] on button "SAVE" at bounding box center [923, 45] width 66 height 18
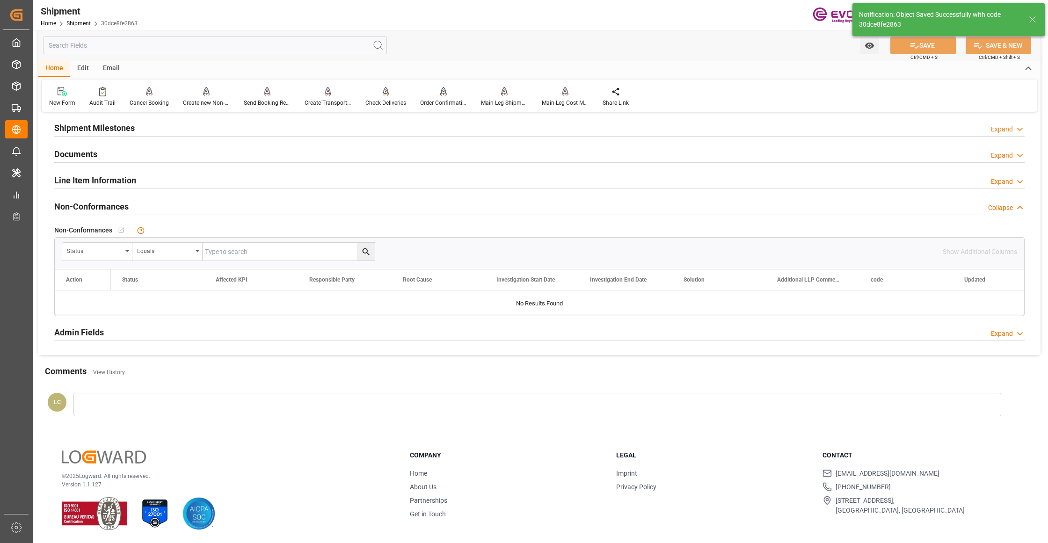
scroll to position [460, 0]
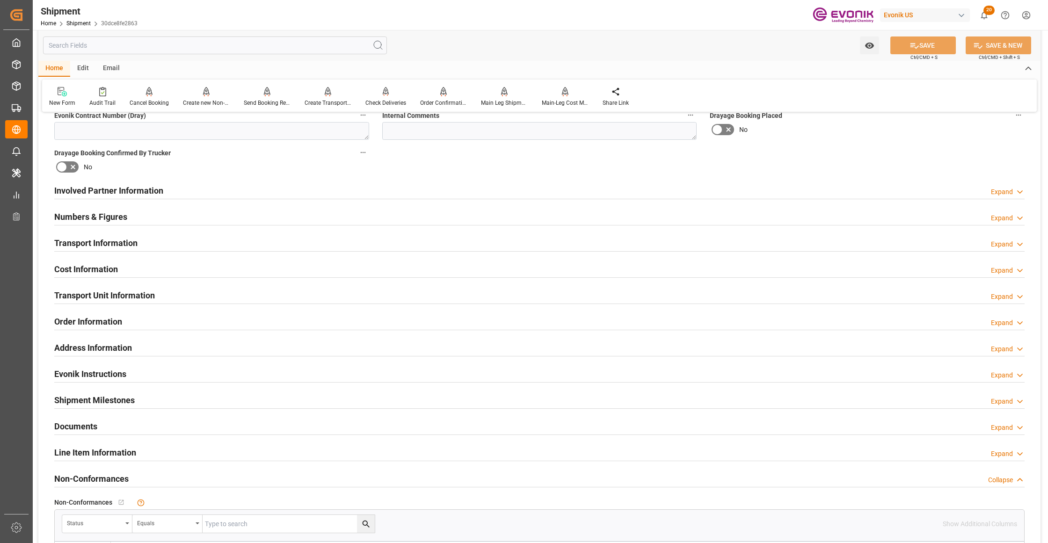
click at [218, 268] on div "Cost Information Expand" at bounding box center [539, 269] width 970 height 18
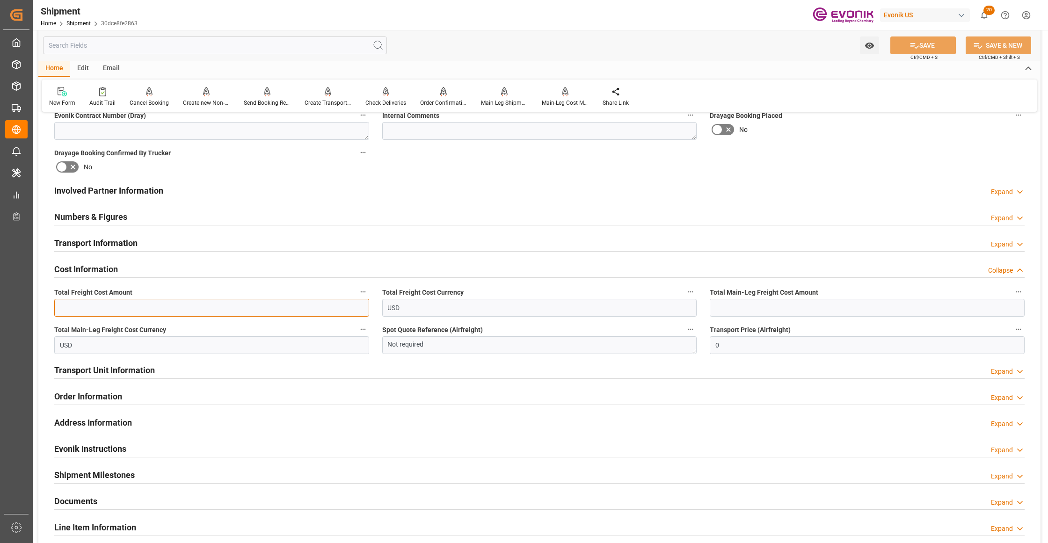
click at [138, 309] on input "text" at bounding box center [211, 308] width 315 height 18
type input "2820"
click at [863, 306] on input "text" at bounding box center [867, 308] width 315 height 18
type input "2820"
click at [798, 160] on div "Booking Confirmation Milestone Bar Collapse Submitted to FFW for Booking (Pendi…" at bounding box center [539, 181] width 1002 height 1042
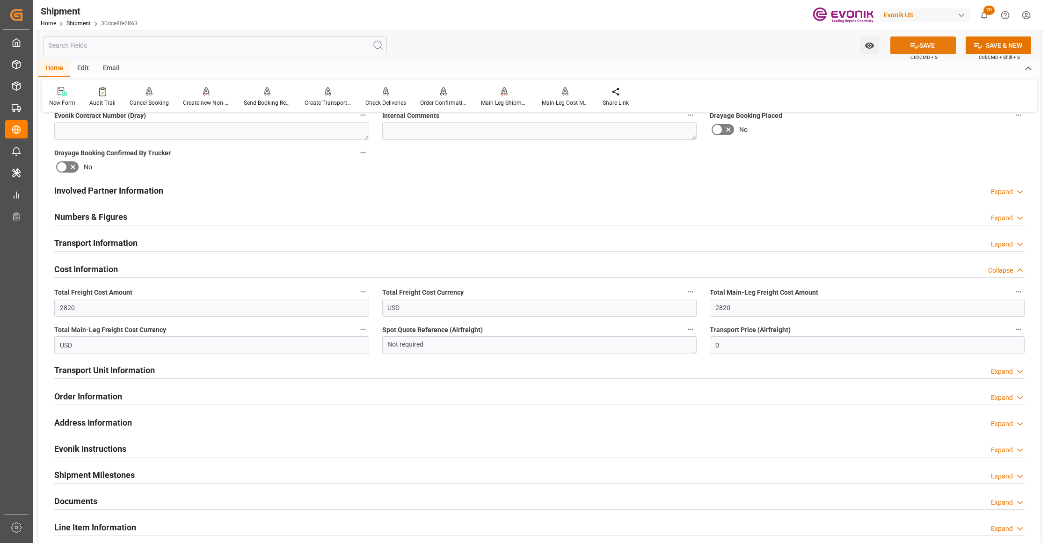
click at [935, 46] on button "SAVE" at bounding box center [923, 45] width 66 height 18
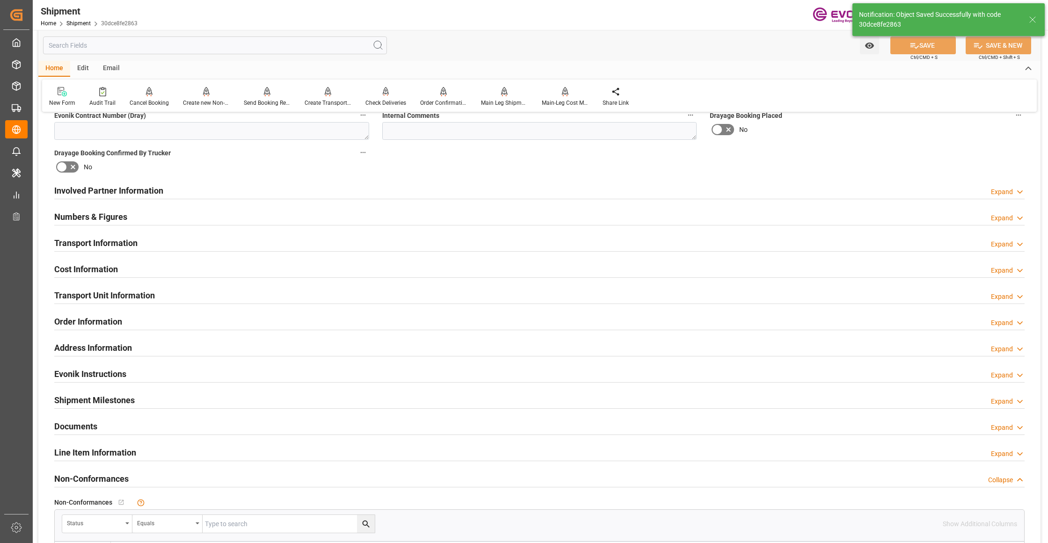
click at [467, 192] on div "Involved Partner Information Expand" at bounding box center [539, 190] width 970 height 18
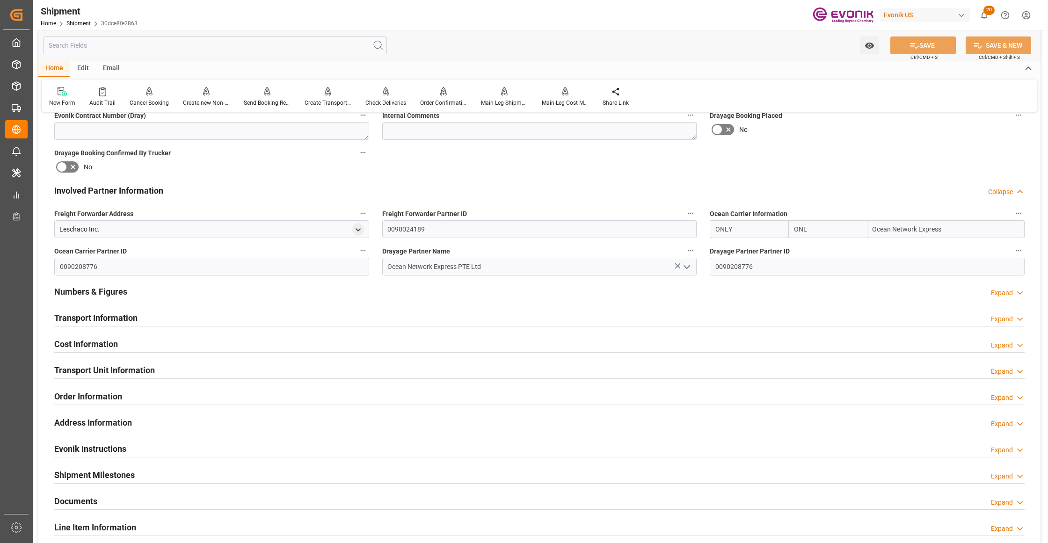
click at [390, 313] on div "Transport Information Expand" at bounding box center [539, 317] width 970 height 18
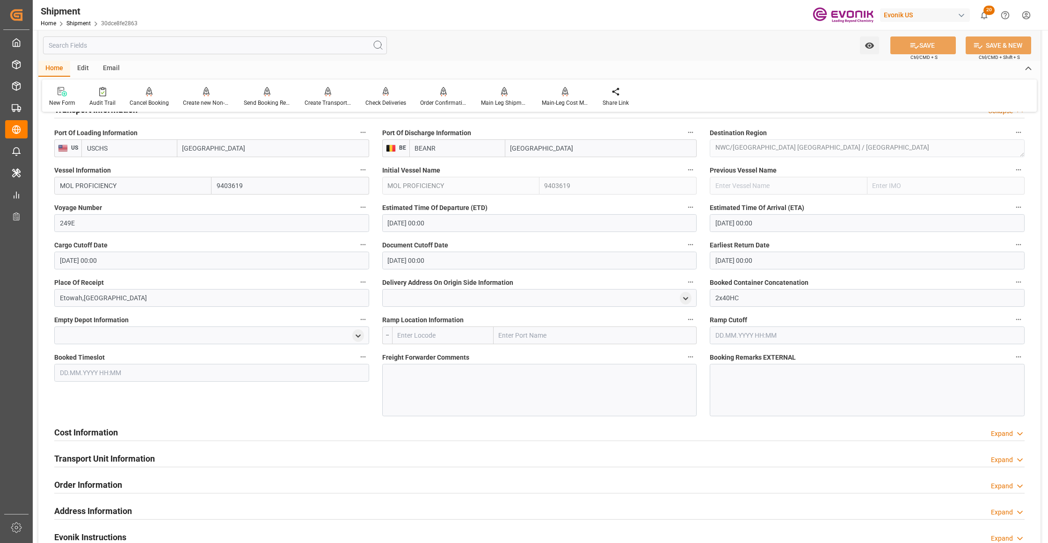
scroll to position [876, 0]
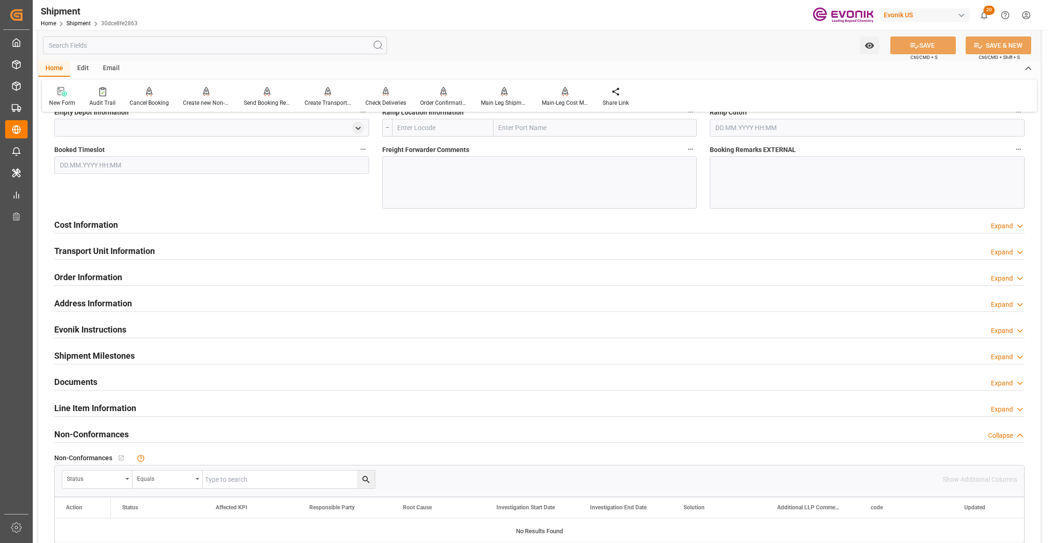
click at [195, 223] on div "Cost Information Expand" at bounding box center [539, 224] width 970 height 18
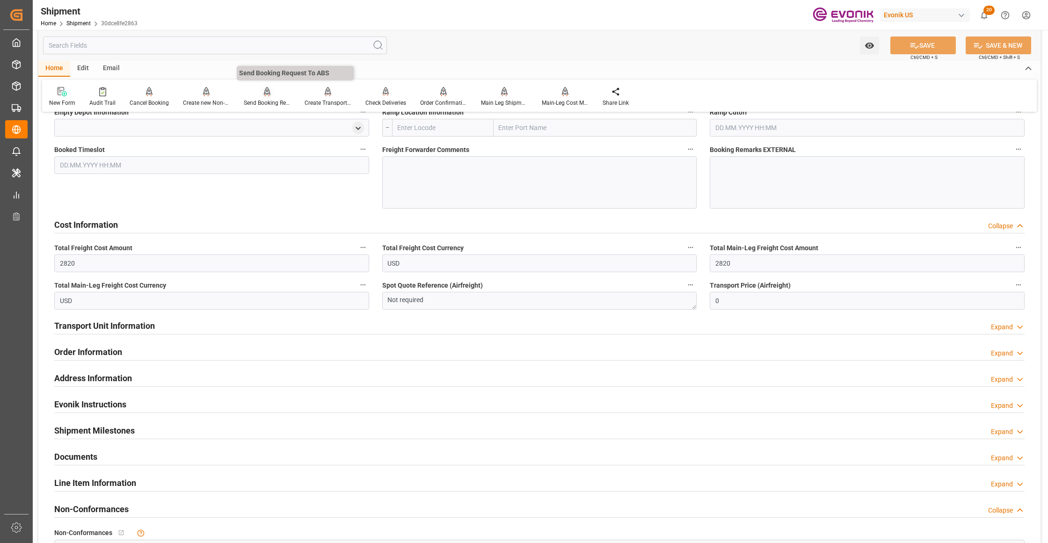
click at [268, 94] on icon at bounding box center [267, 91] width 7 height 9
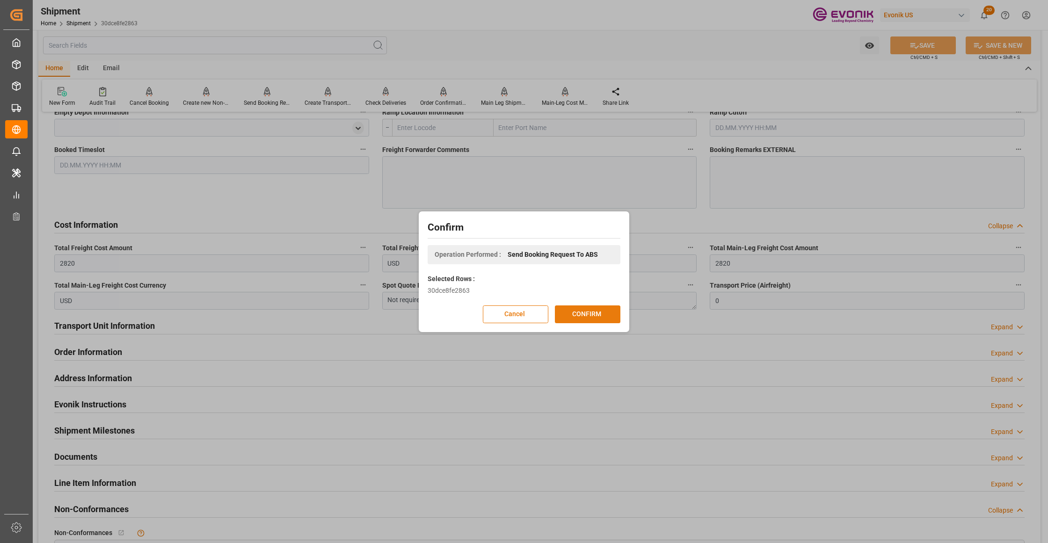
click at [596, 315] on button "CONFIRM" at bounding box center [588, 315] width 66 height 18
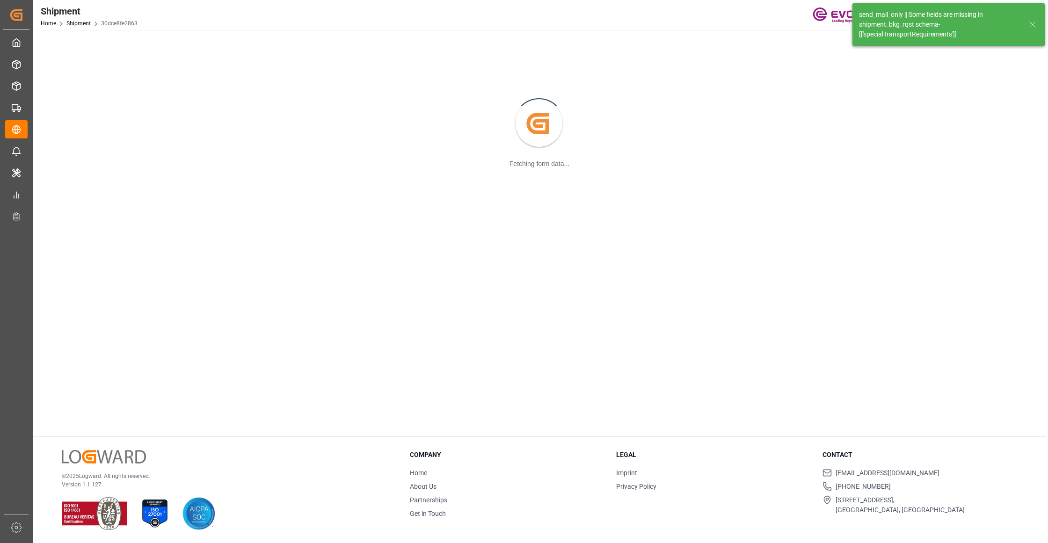
scroll to position [102, 0]
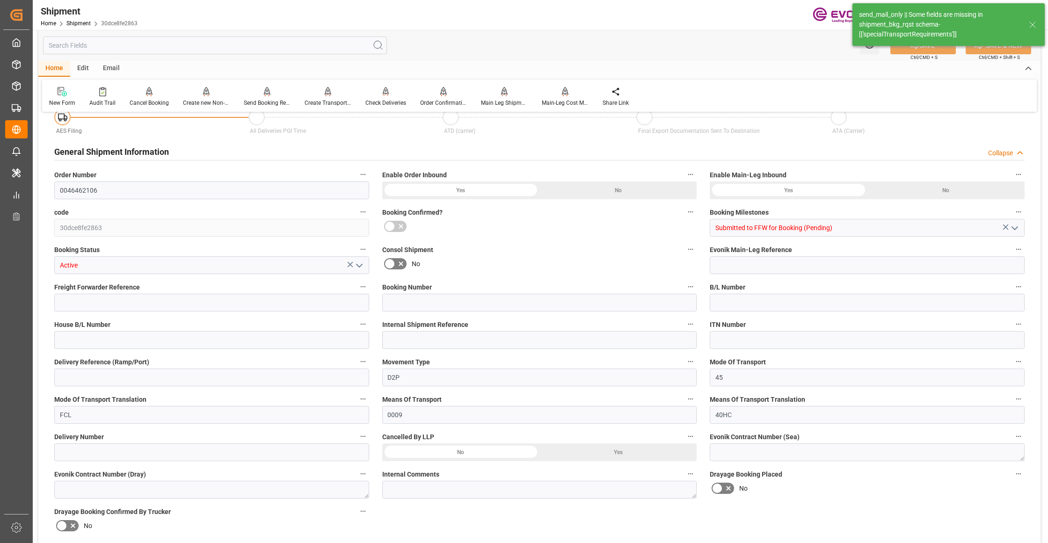
type input "864"
type input "BG"
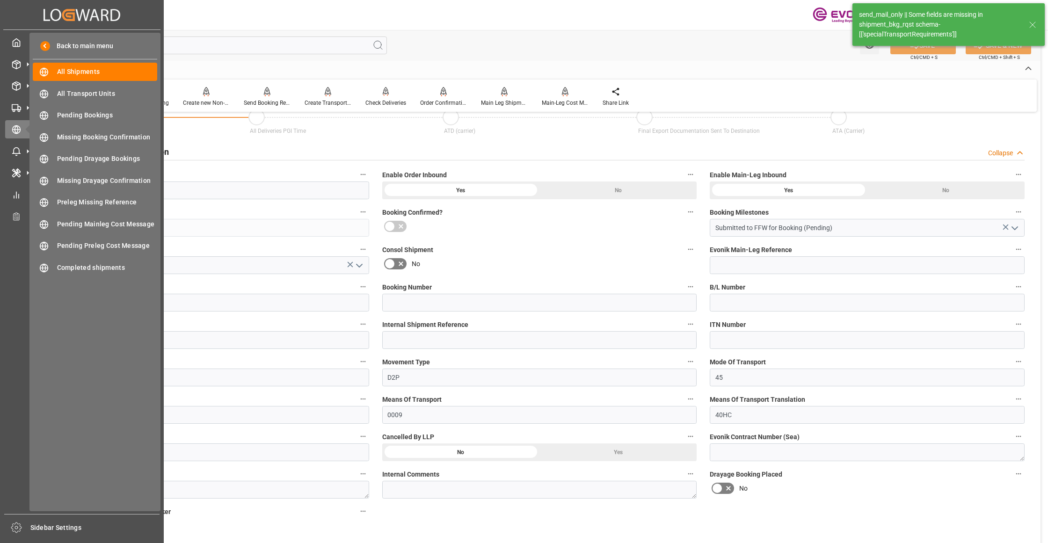
scroll to position [735, 0]
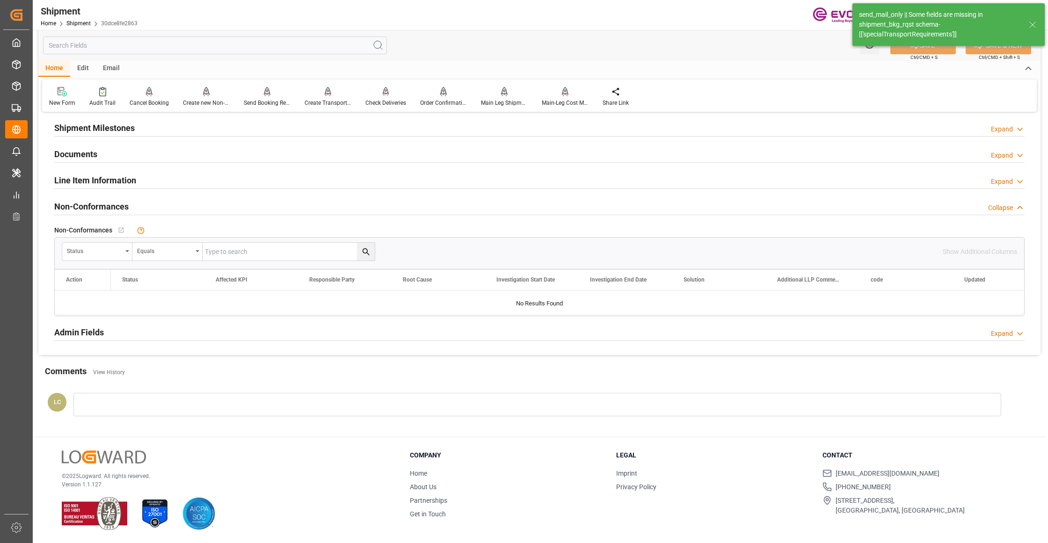
click at [242, 181] on div "Line Item Information Expand" at bounding box center [539, 180] width 970 height 18
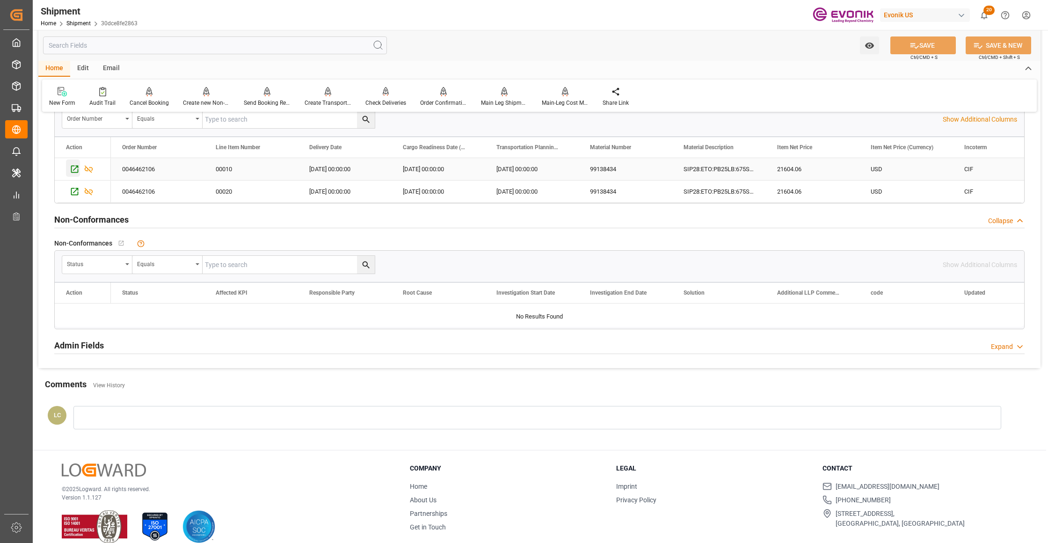
click at [73, 173] on icon "Press SPACE to select this row." at bounding box center [75, 169] width 10 height 10
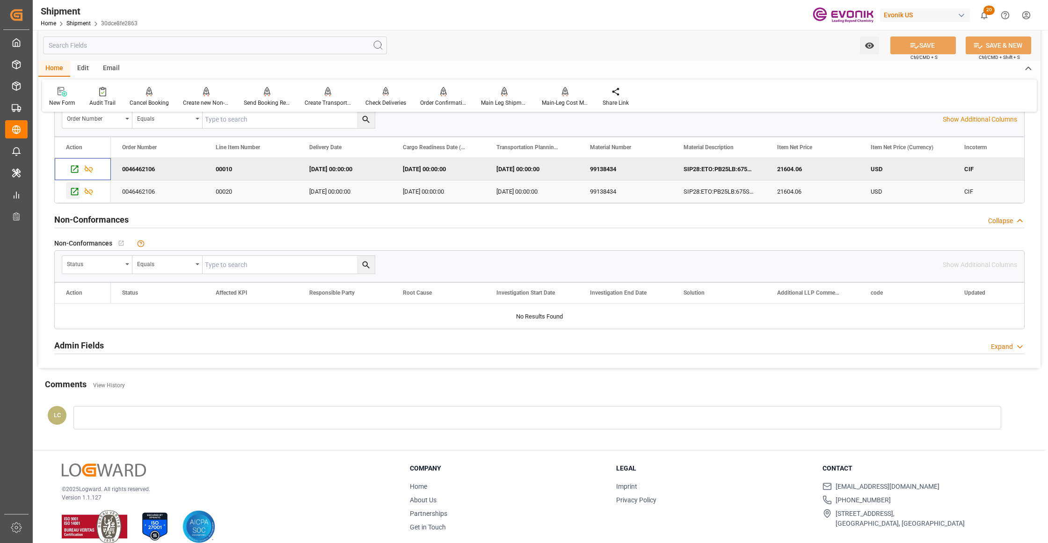
click at [72, 195] on icon "Press SPACE to select this row." at bounding box center [74, 191] width 7 height 7
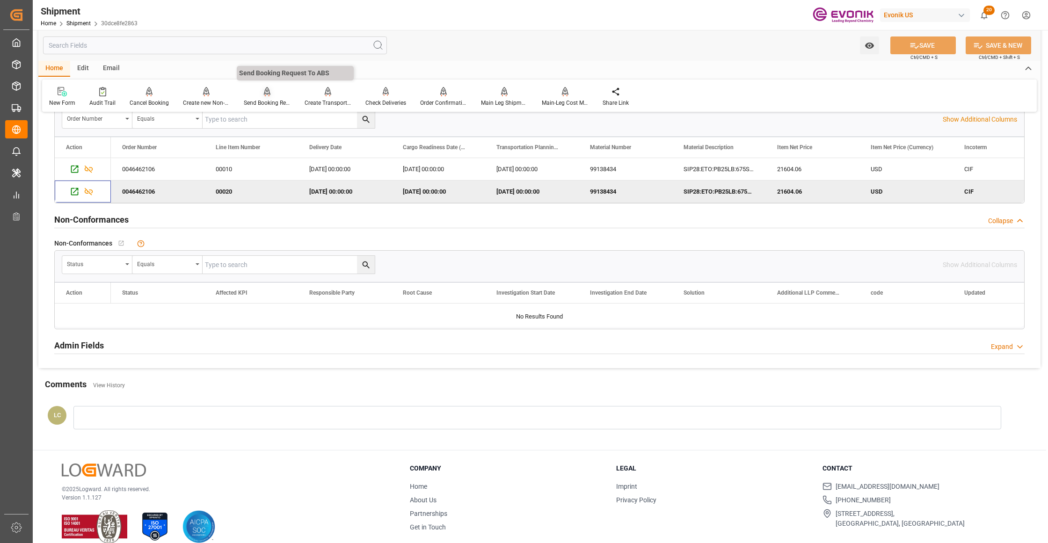
click at [270, 95] on div at bounding box center [267, 92] width 47 height 10
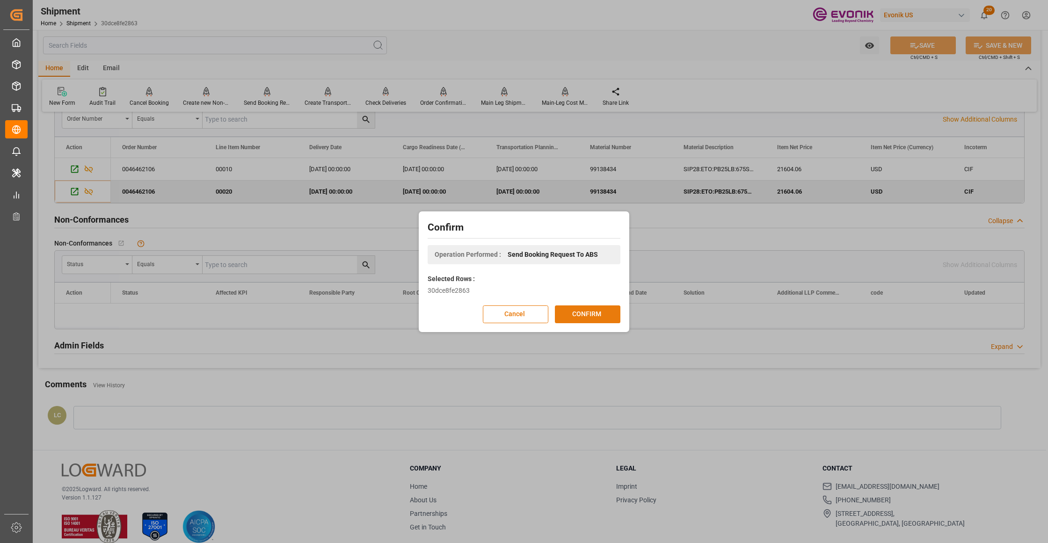
click at [599, 318] on button "CONFIRM" at bounding box center [588, 315] width 66 height 18
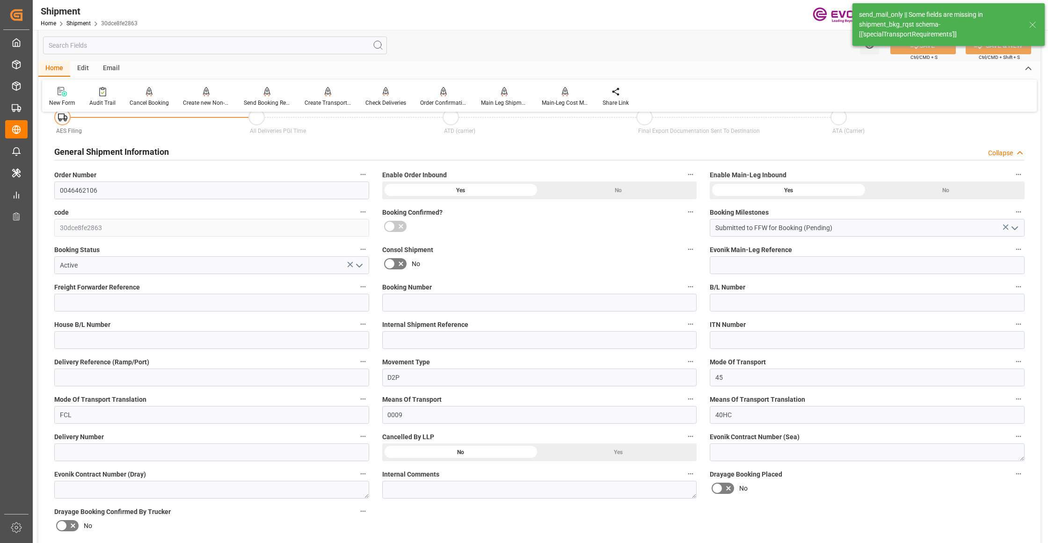
scroll to position [735, 0]
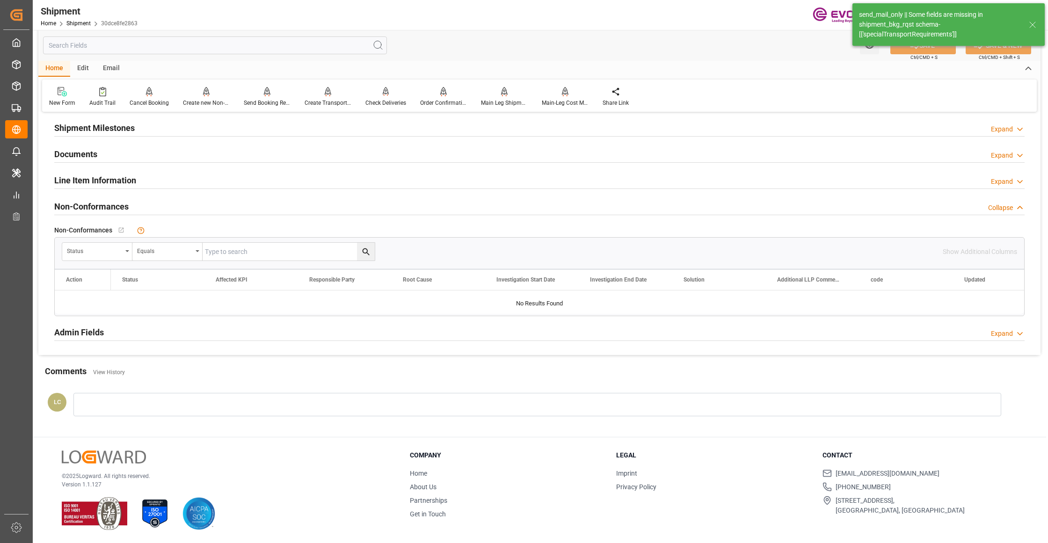
click at [198, 46] on input "text" at bounding box center [215, 45] width 344 height 18
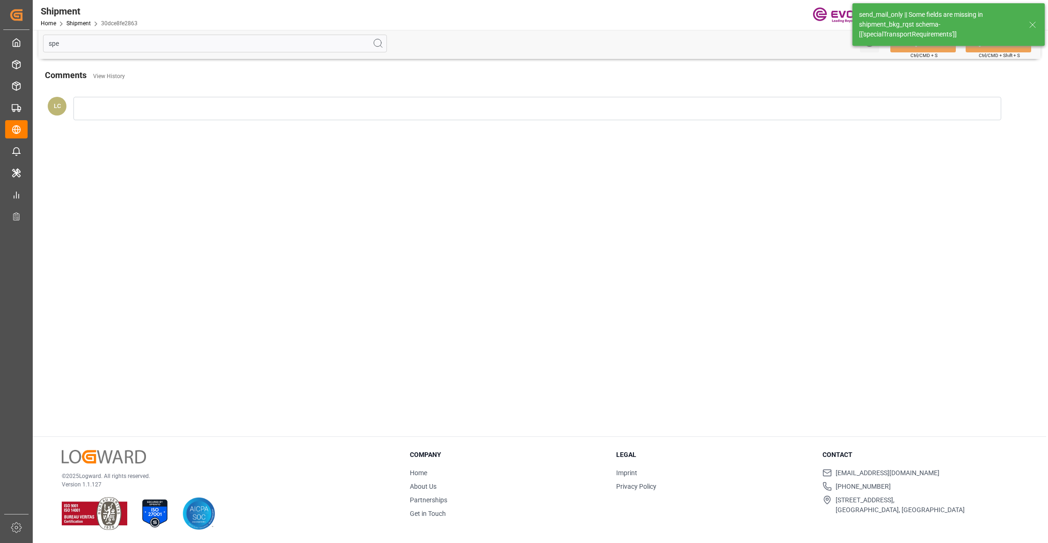
scroll to position [0, 0]
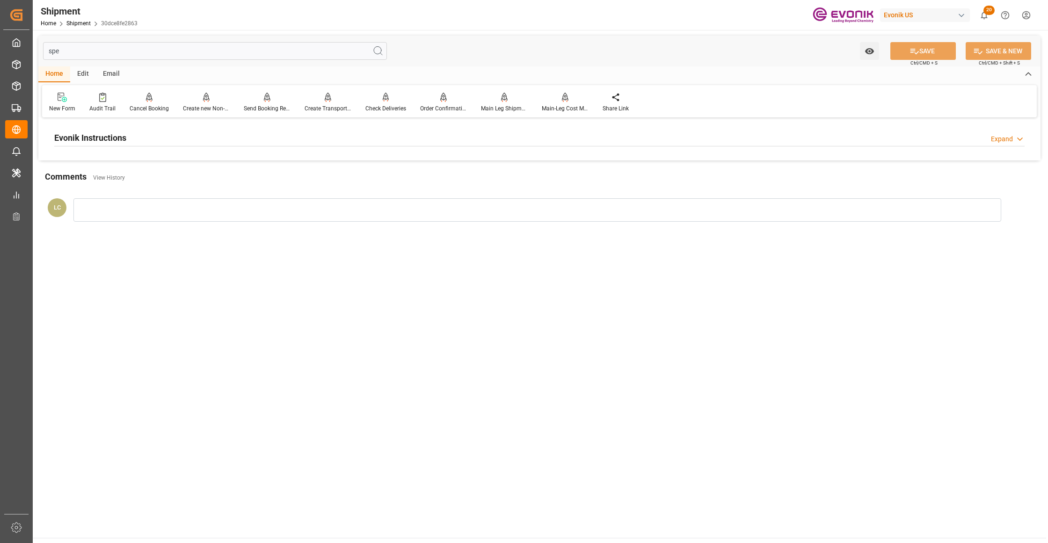
type input "spe"
click at [251, 142] on div "Evonik Instructions Expand" at bounding box center [539, 137] width 970 height 18
click at [169, 190] on div at bounding box center [211, 194] width 315 height 52
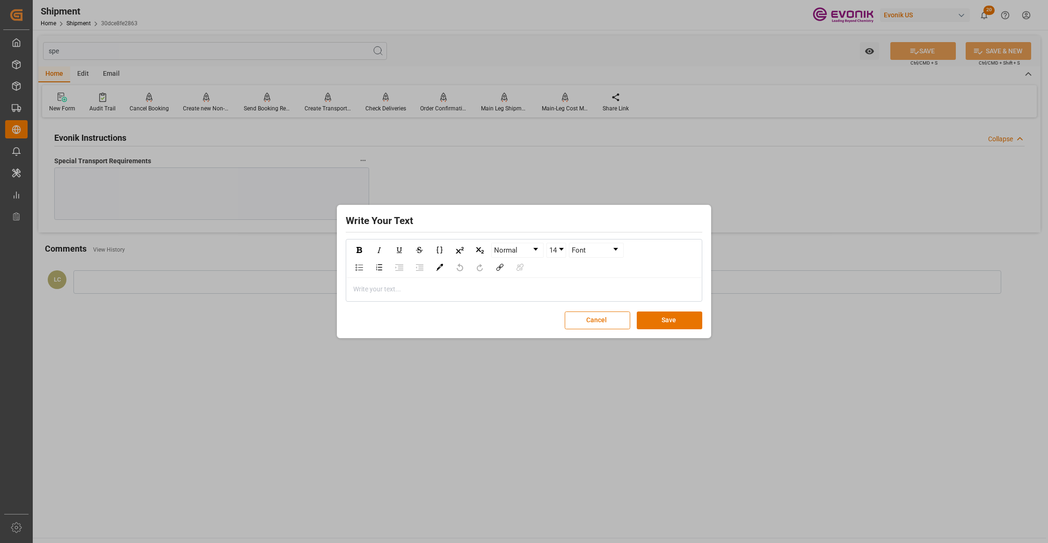
click at [393, 285] on div "rdw-editor" at bounding box center [524, 289] width 341 height 10
click at [676, 322] on button "Save" at bounding box center [670, 321] width 66 height 18
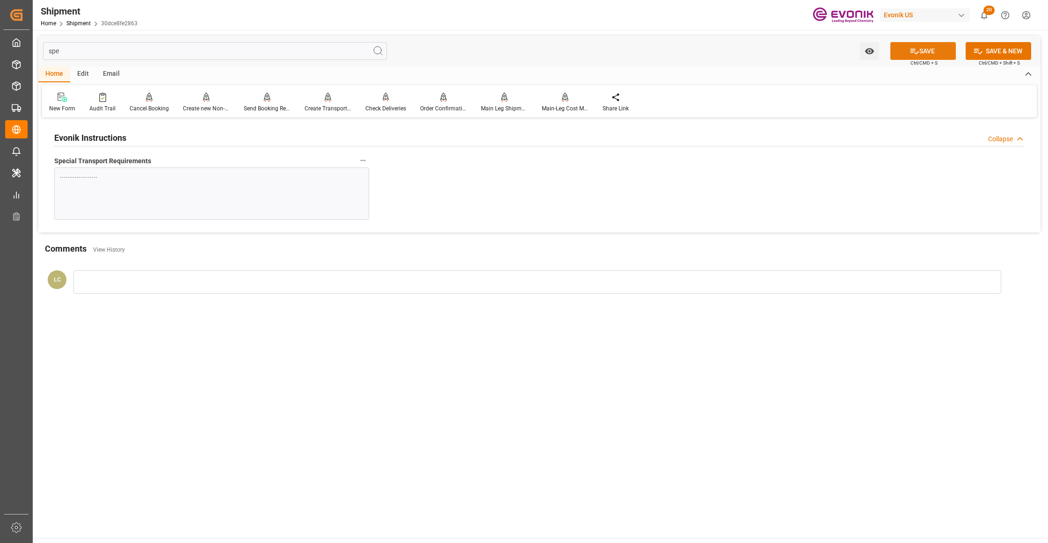
click at [925, 50] on button "SAVE" at bounding box center [923, 51] width 66 height 18
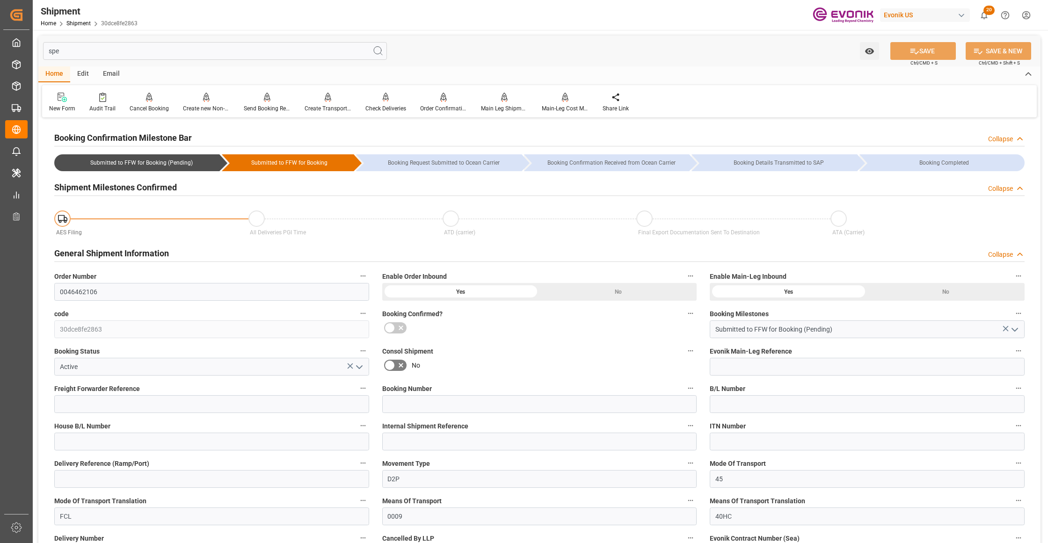
scroll to position [208, 0]
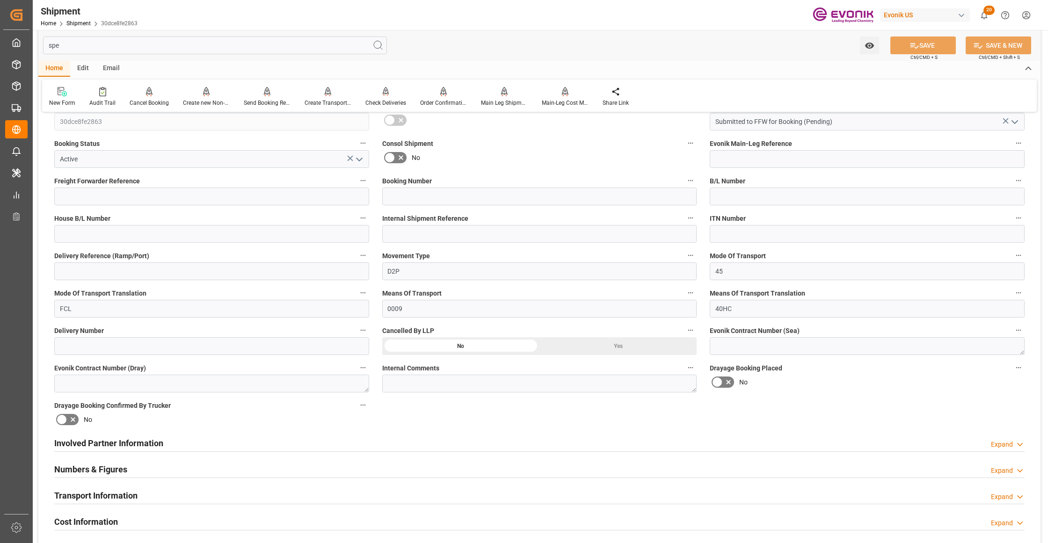
drag, startPoint x: 318, startPoint y: 446, endPoint x: 394, endPoint y: 390, distance: 94.6
click at [318, 446] on div "Involved Partner Information Expand" at bounding box center [539, 443] width 970 height 18
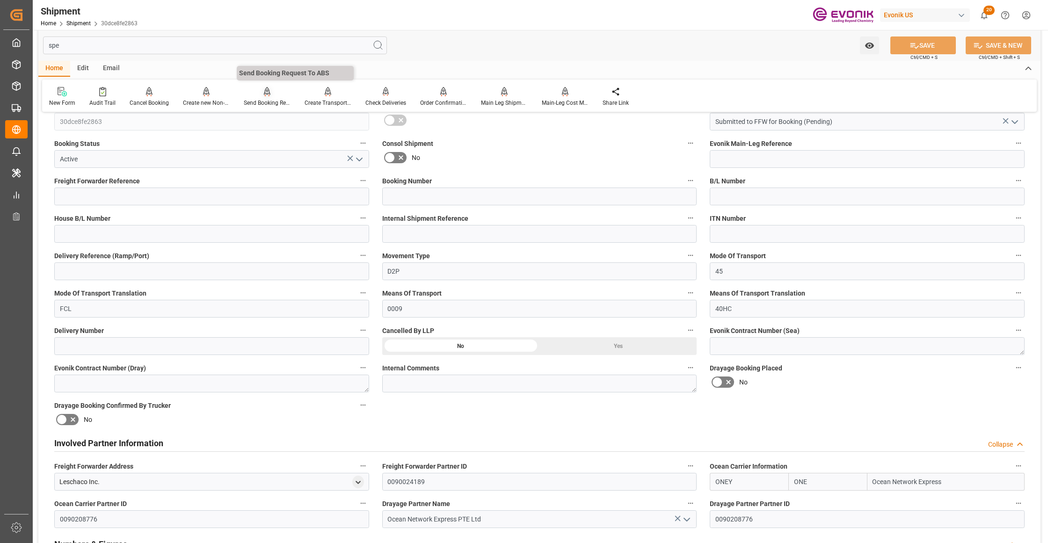
click at [266, 93] on icon at bounding box center [267, 91] width 7 height 9
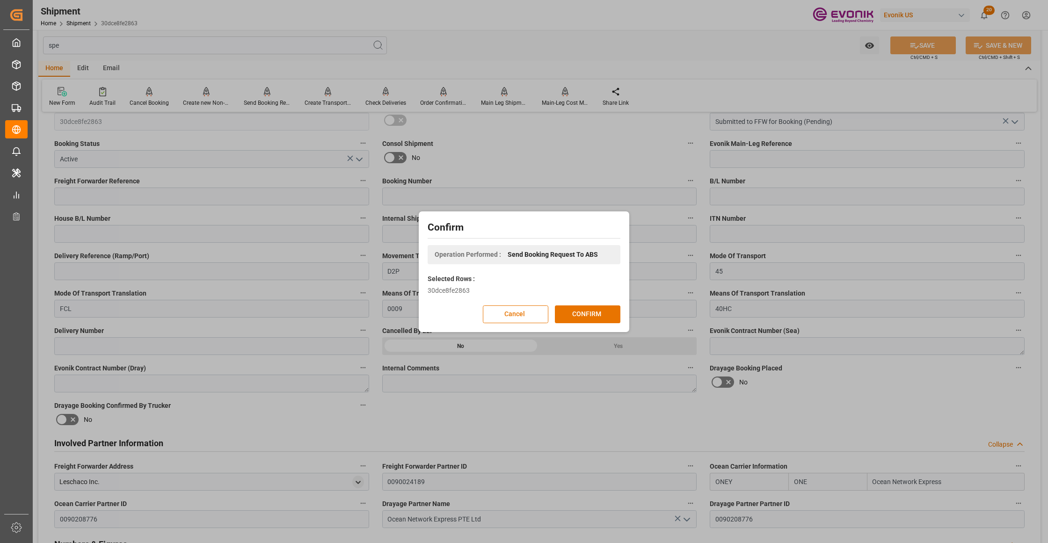
drag, startPoint x: 575, startPoint y: 311, endPoint x: 864, endPoint y: 297, distance: 289.1
click at [575, 312] on button "CONFIRM" at bounding box center [588, 315] width 66 height 18
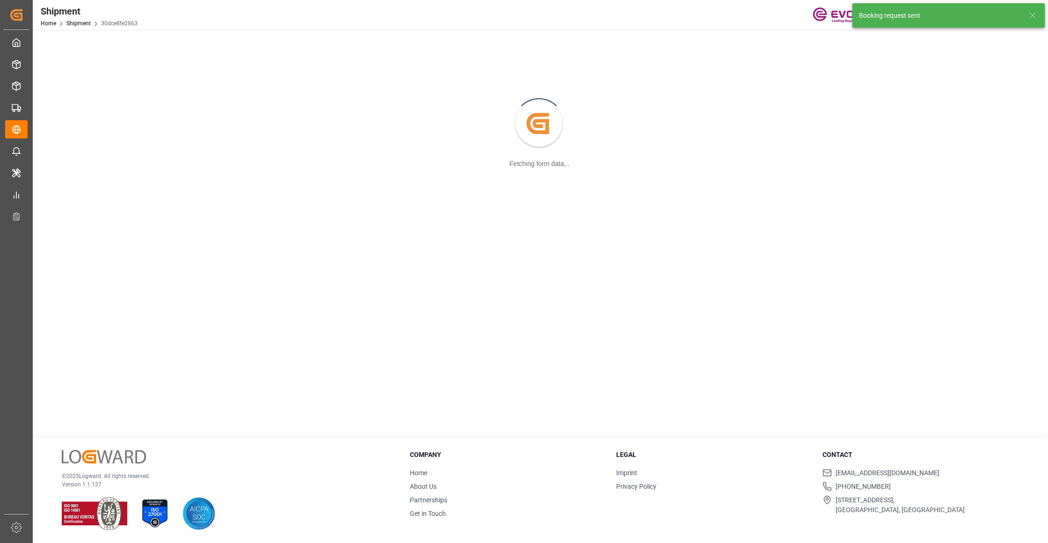
scroll to position [102, 0]
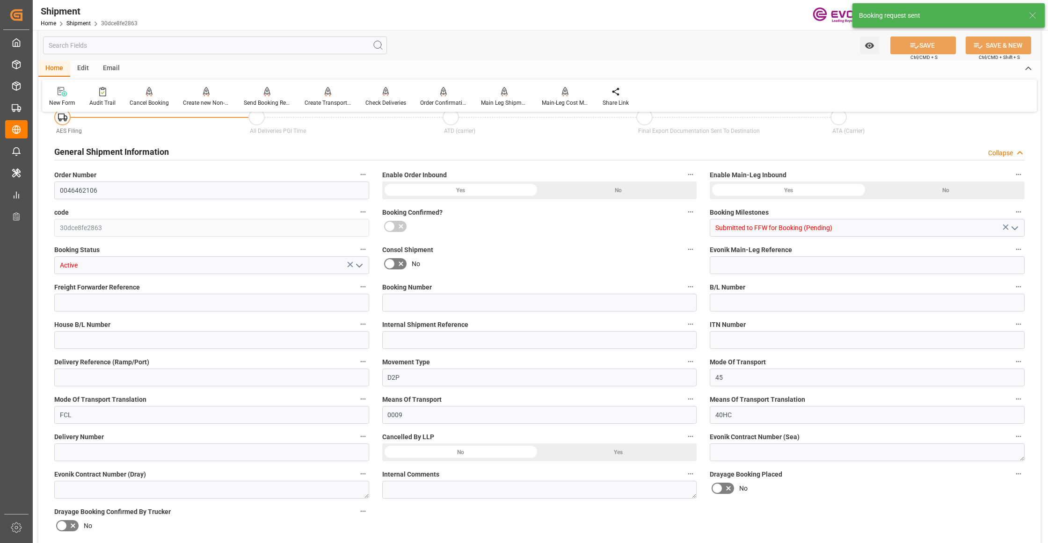
type input "ONE"
type input "Ocean Network Express"
type input "32"
type input "508.8"
type input "10633.152"
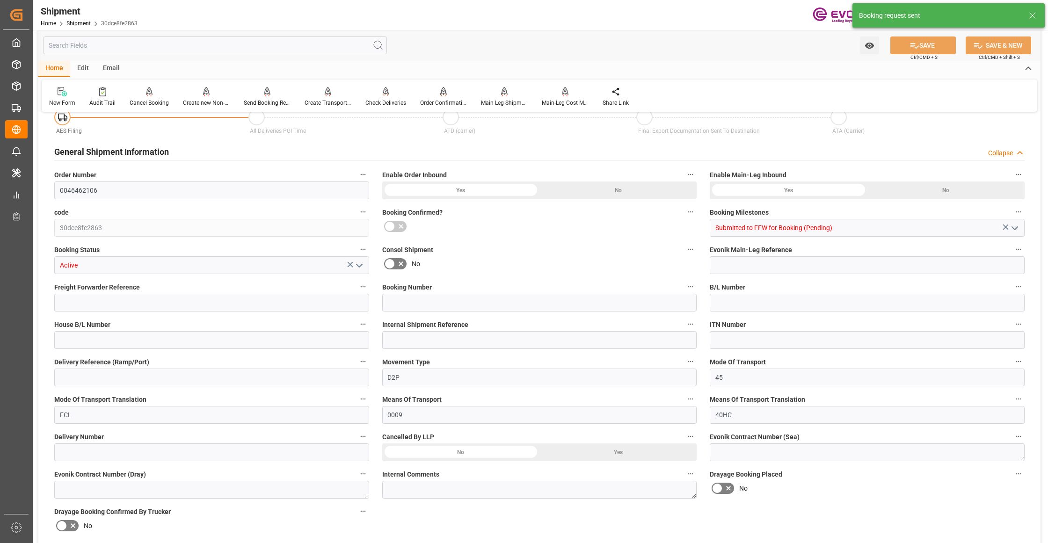
type input "78.0508"
type input "USCHS"
type input "BEANR"
type input "9403619"
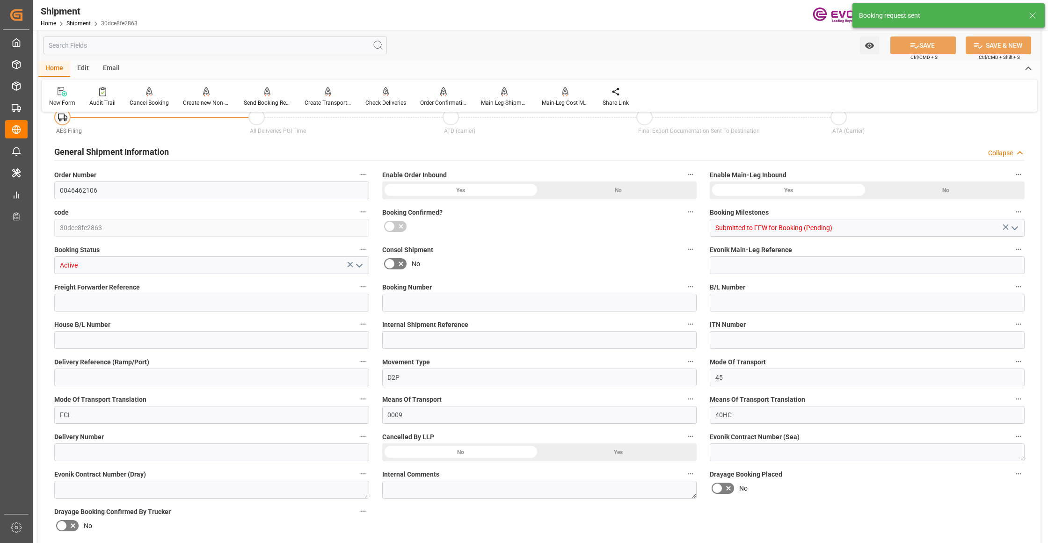
type input "2820"
type input "0"
type input "864"
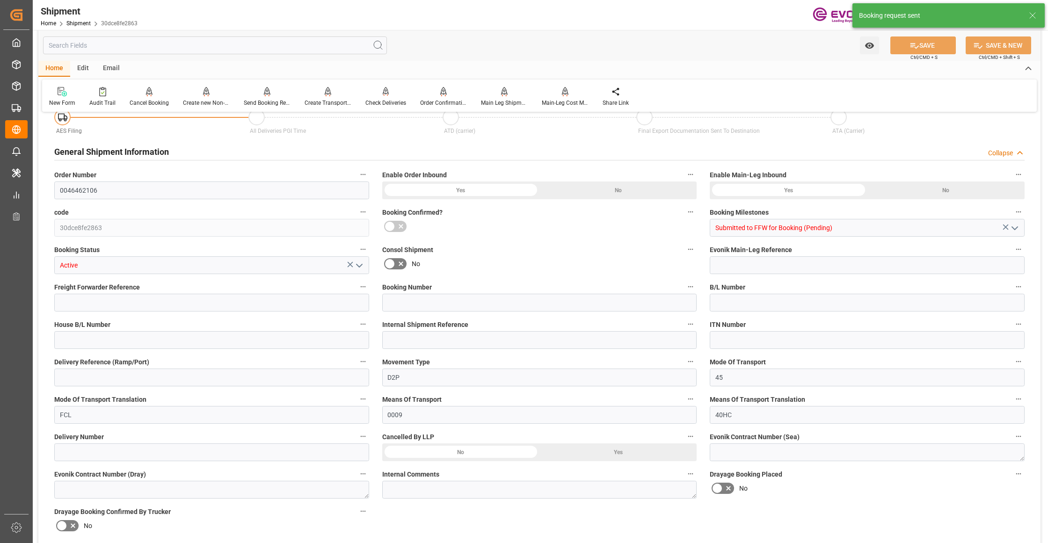
type input "BG"
type input "0"
type input "ONE"
type input "Ocean Network Express"
type input "27.10.2025 00:00"
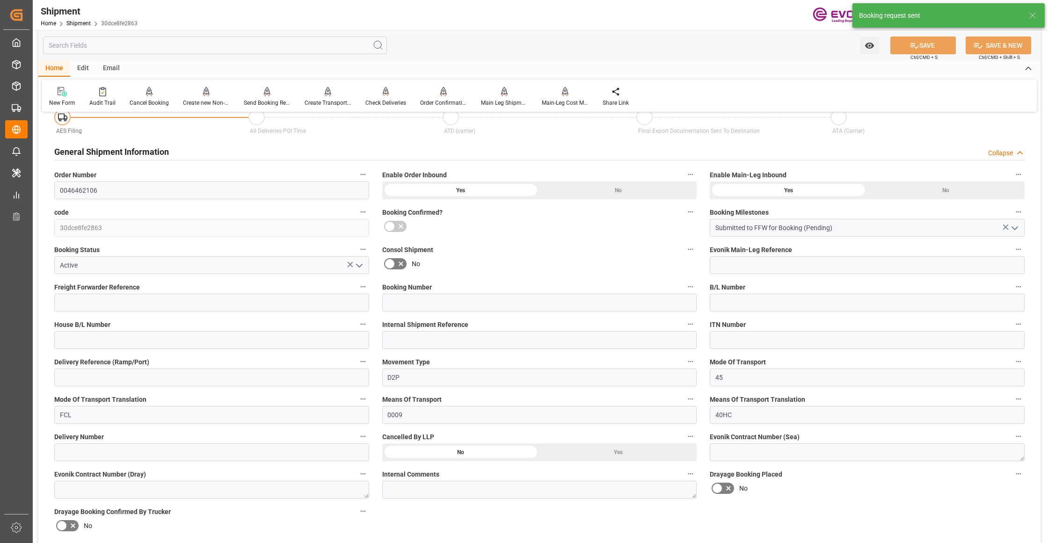
type input "13.11.2025 00:00"
type input "[DATE] 00:00"
type input "13.11.2025"
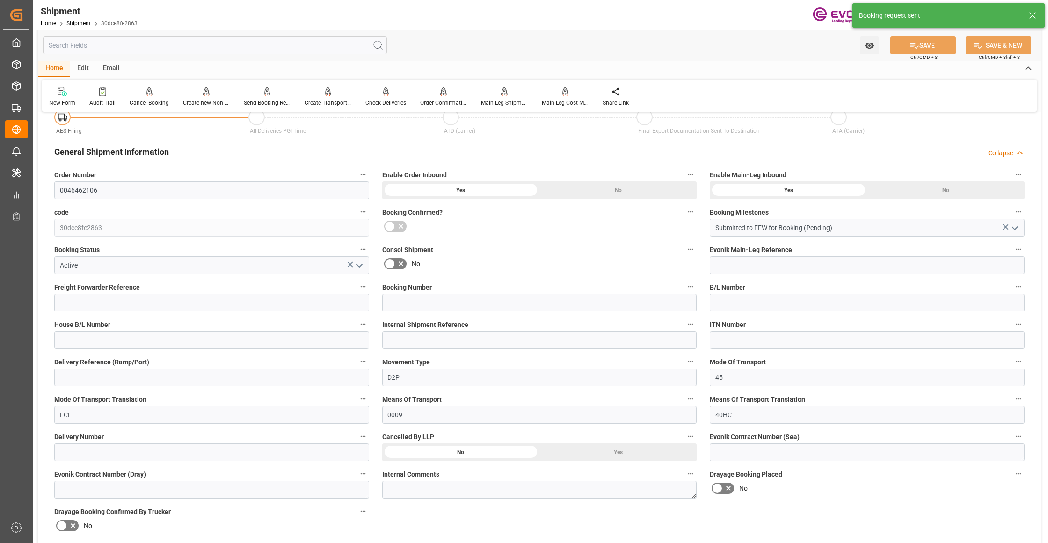
type input "12.09.2025 03:41"
type input "12.09.2025 03:34"
type input "12.09.2025 03:41"
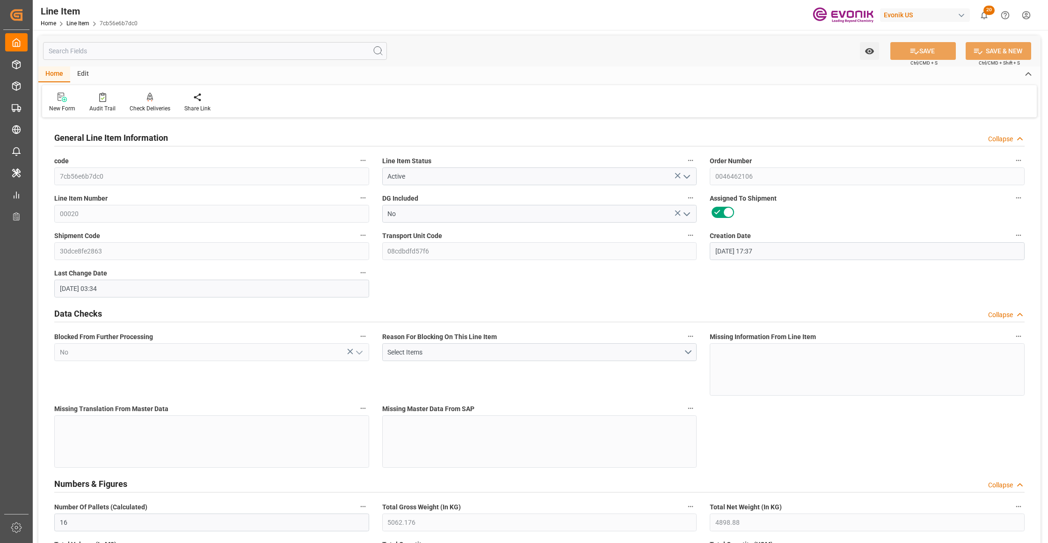
click at [158, 51] on input "text" at bounding box center [215, 51] width 344 height 18
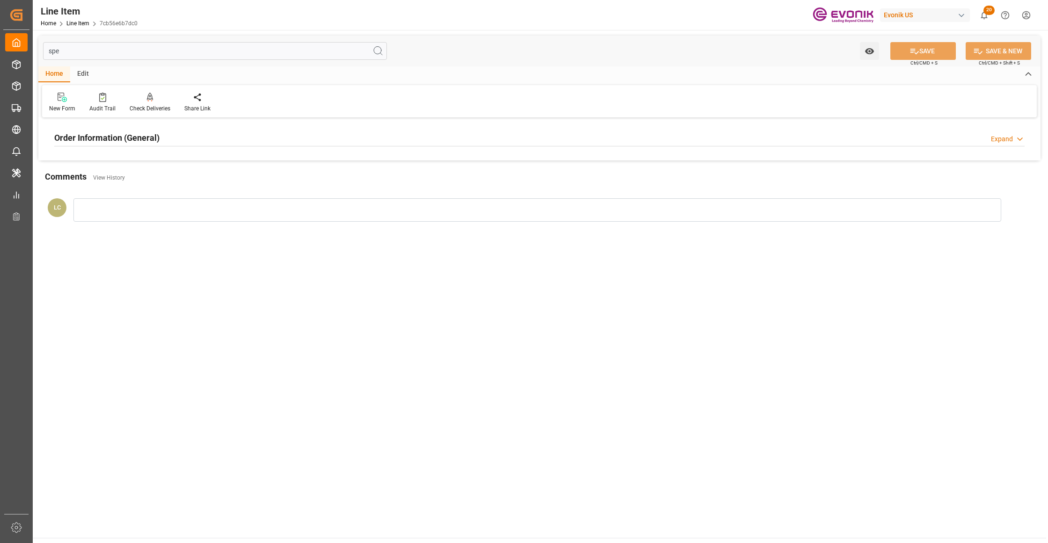
type input "spe"
click at [204, 136] on div "Order Information (General) Expand" at bounding box center [539, 137] width 970 height 18
click at [182, 174] on p ".................." at bounding box center [207, 176] width 295 height 10
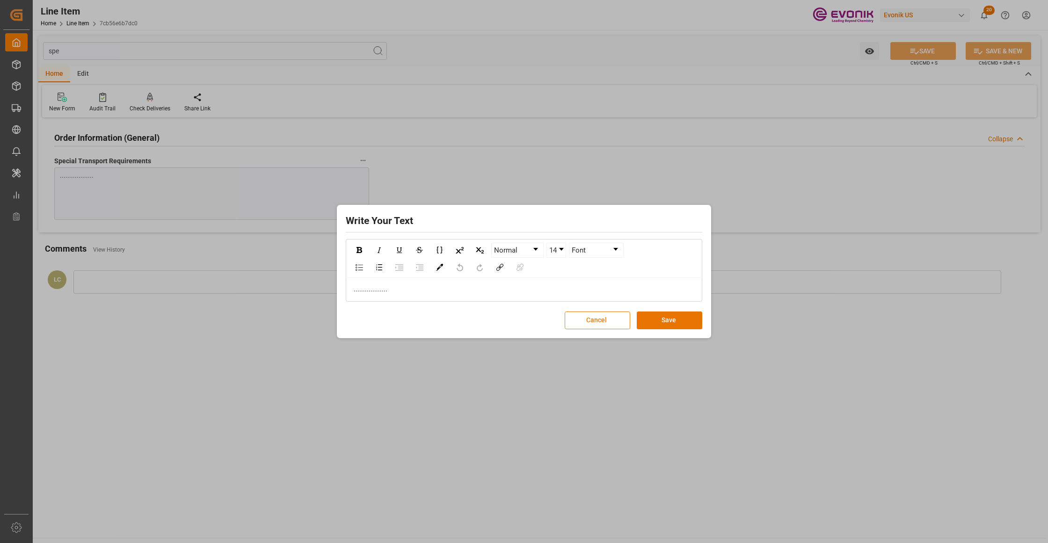
click at [621, 319] on button "Cancel" at bounding box center [598, 321] width 66 height 18
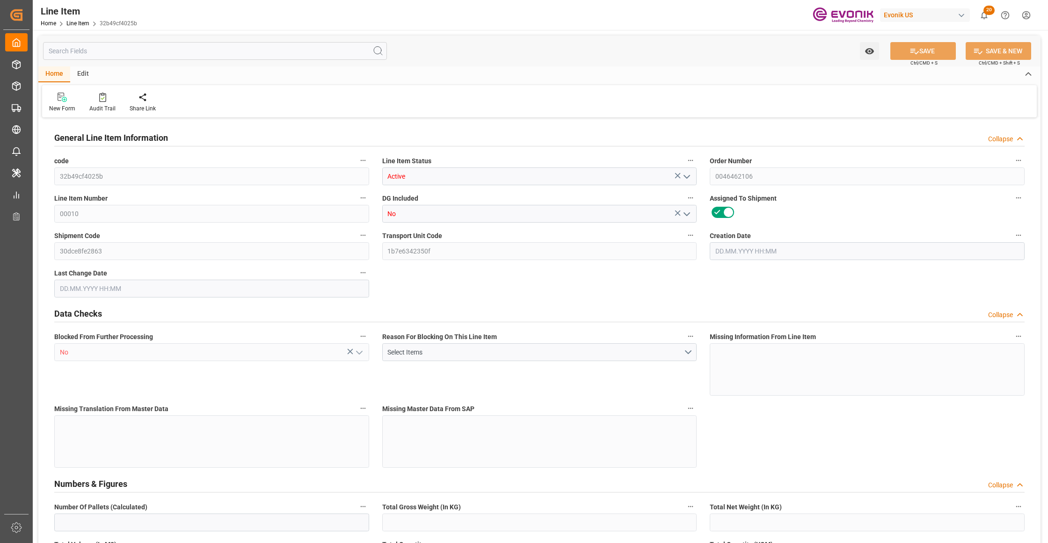
type input "16"
type input "5062.176"
type input "4898.88"
type input "36.6574"
type input "432"
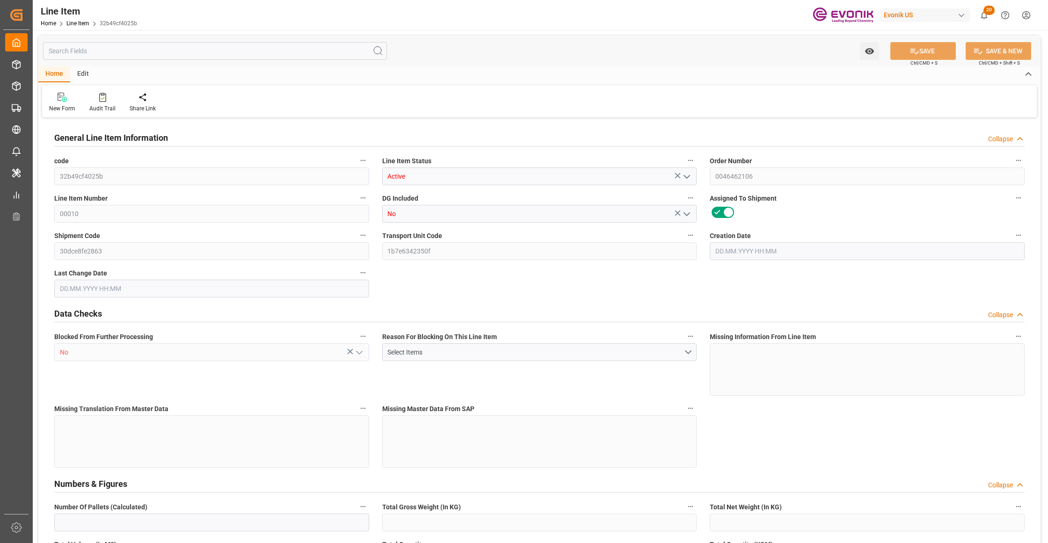
type input "21604.06"
type input "432"
type input "5062.176"
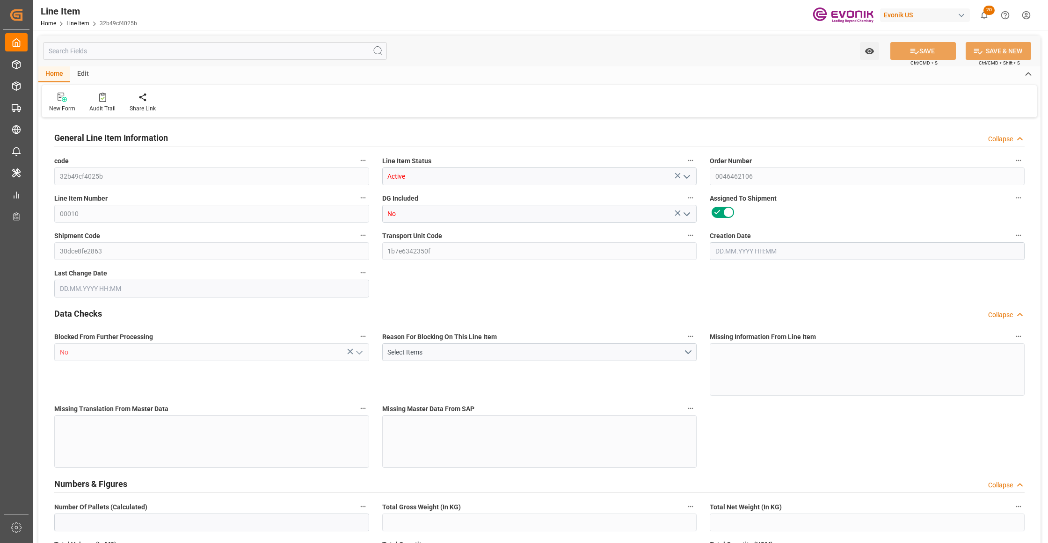
type input "5316.576"
type input "4898.88"
type input "36.6574"
type input "36657.36"
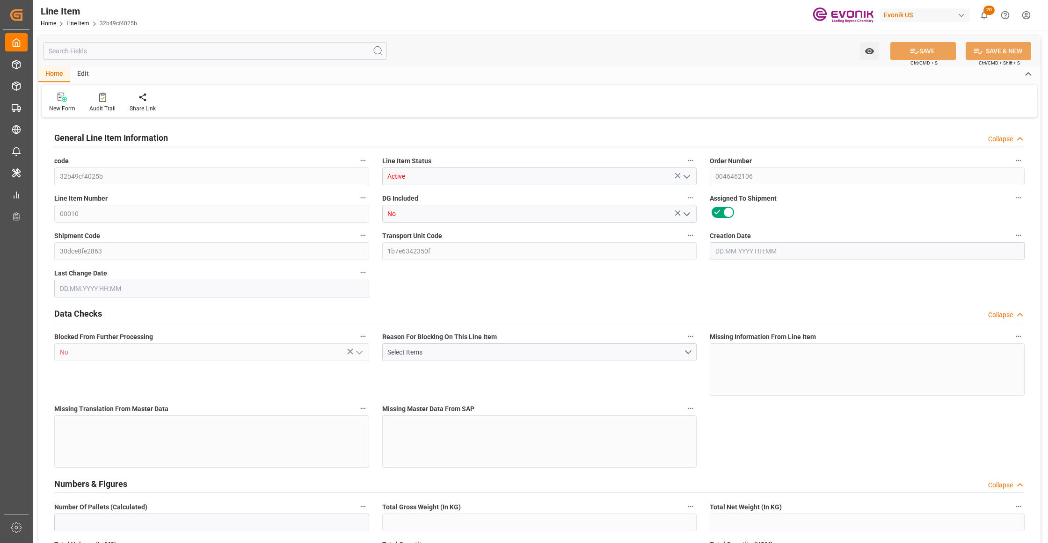
type input "0"
type input "[DATE] 17:37"
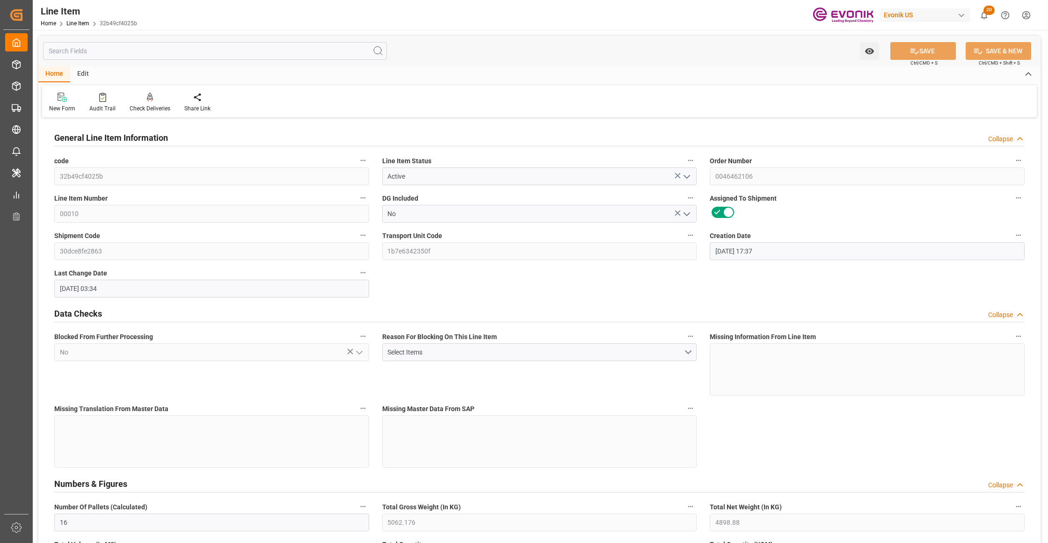
type input "[DATE] 03:34"
type input "[DATE]"
click at [221, 51] on input "text" at bounding box center [215, 51] width 344 height 18
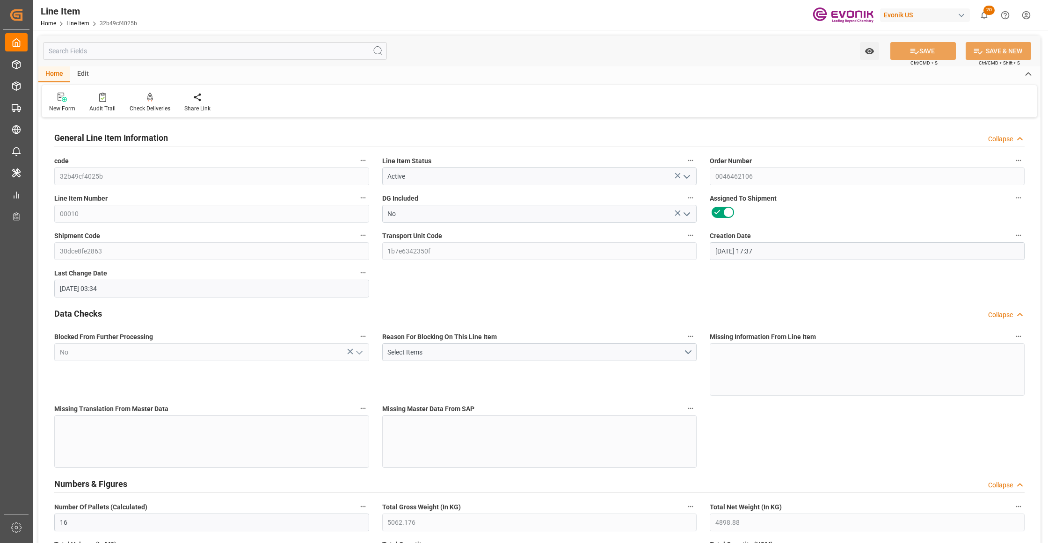
click at [217, 54] on input "text" at bounding box center [215, 51] width 344 height 18
type input "e"
type input "432"
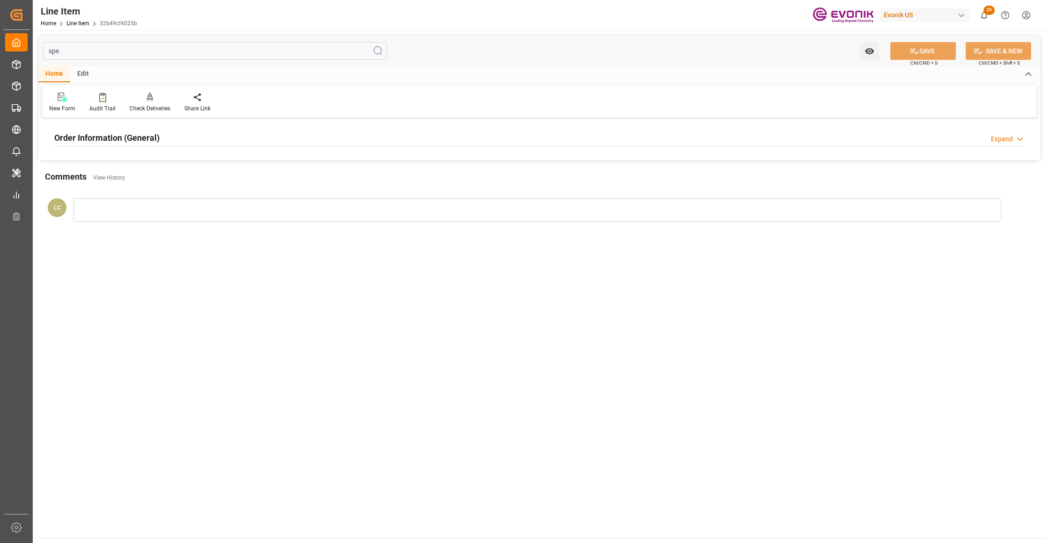
type input "spe"
click at [243, 140] on div "Order Information (General) Expand" at bounding box center [539, 137] width 970 height 18
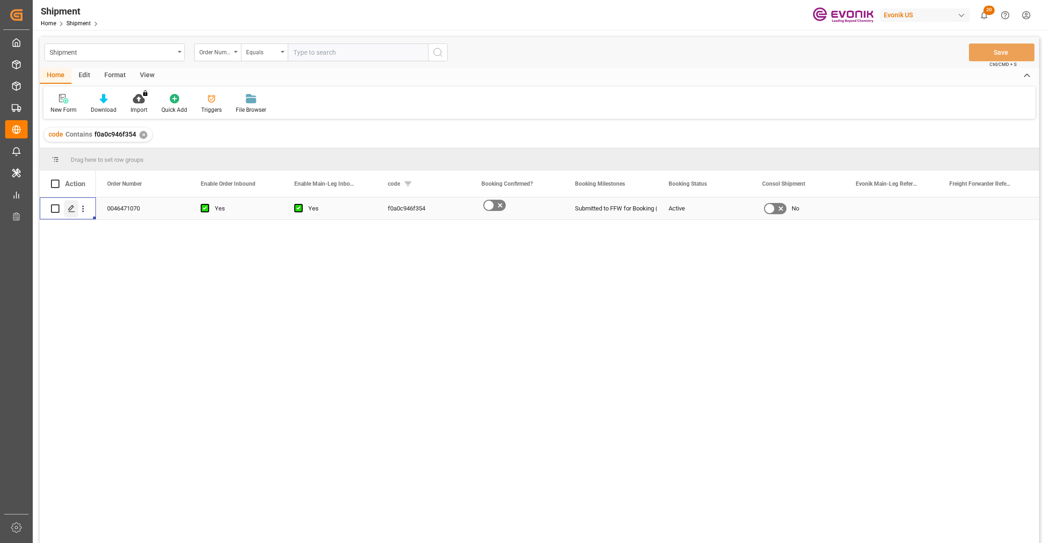
click at [73, 210] on icon "Press SPACE to select this row." at bounding box center [71, 208] width 7 height 7
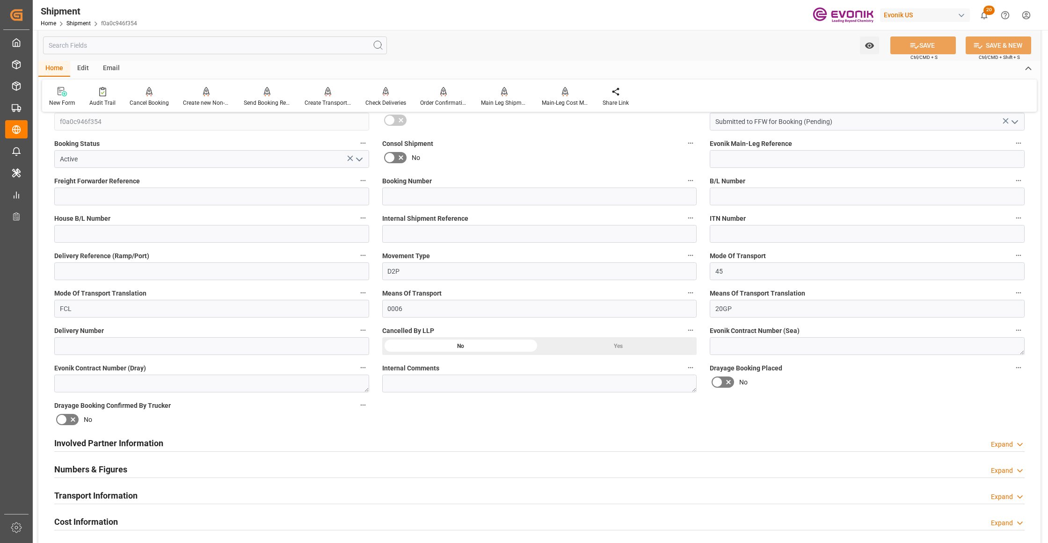
scroll to position [416, 0]
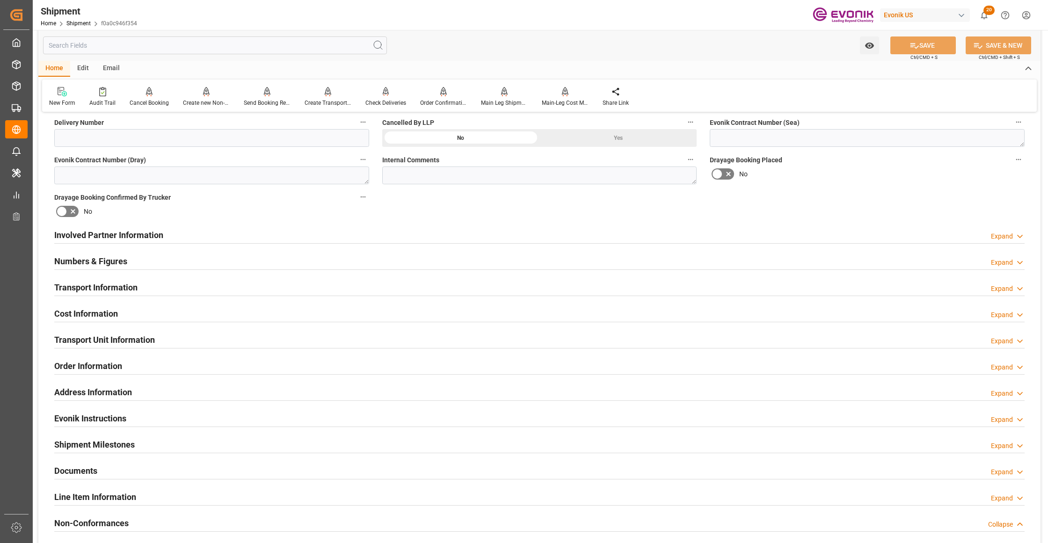
click at [507, 235] on div "Involved Partner Information Expand" at bounding box center [539, 235] width 970 height 18
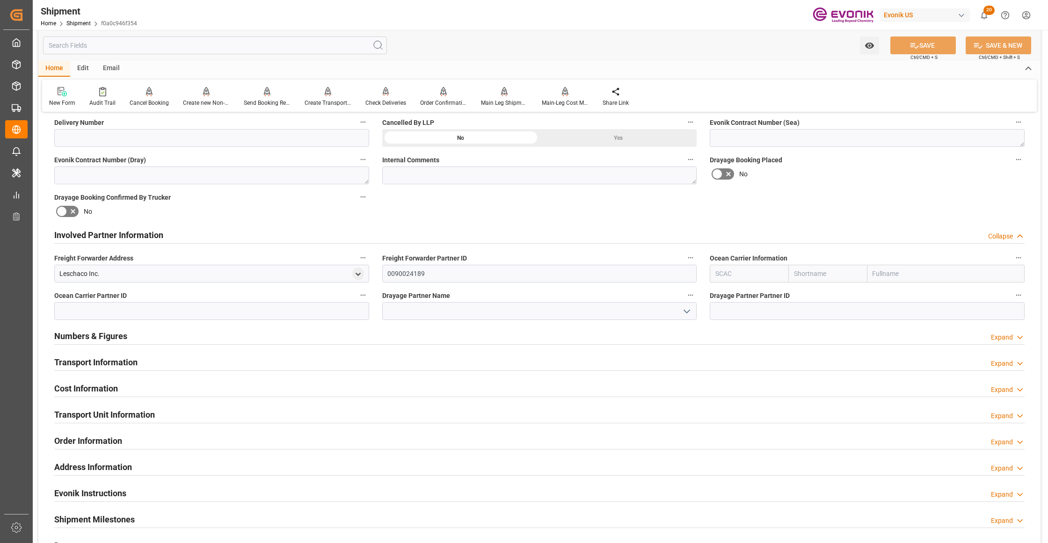
click at [828, 274] on input "text" at bounding box center [827, 274] width 79 height 18
type input "msc"
click at [803, 296] on b "MSC" at bounding box center [802, 294] width 14 height 7
type input "MSCU"
type input "MSC"
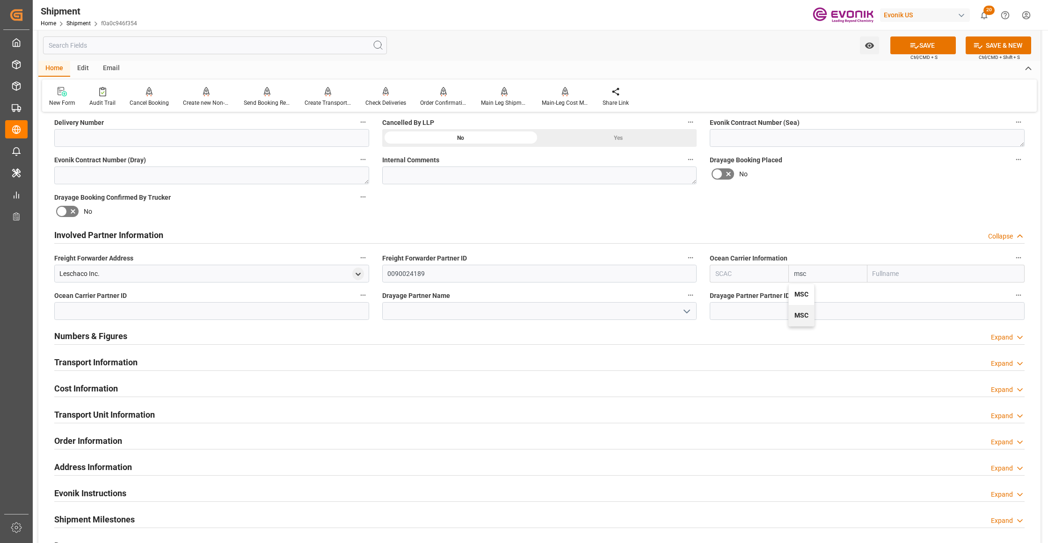
type input "Mediterranean Shipping Company"
type input "MSC"
click at [886, 210] on div "Booking Confirmation Milestone Bar Collapse Submitted to FFW for Booking (Pendi…" at bounding box center [539, 225] width 1002 height 1042
click at [919, 45] on button "SAVE" at bounding box center [923, 45] width 66 height 18
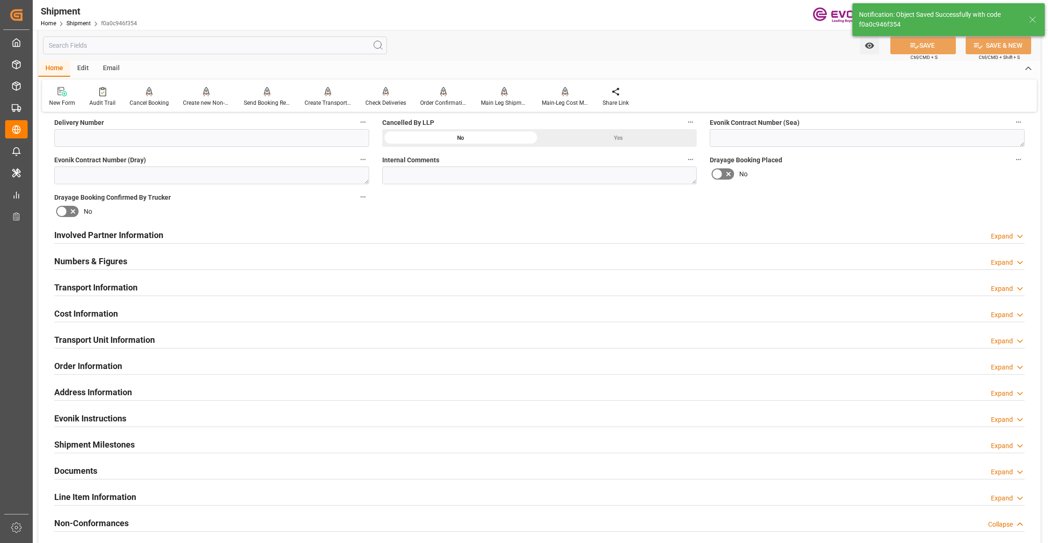
type input "0090038163"
click at [465, 237] on div "Involved Partner Information Expand" at bounding box center [539, 235] width 970 height 18
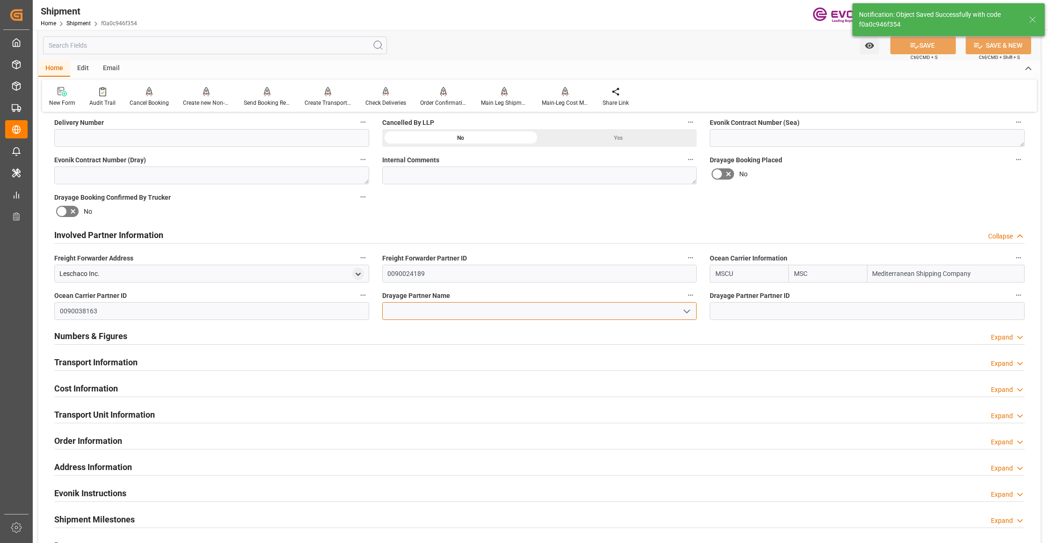
click at [435, 309] on input at bounding box center [539, 311] width 315 height 18
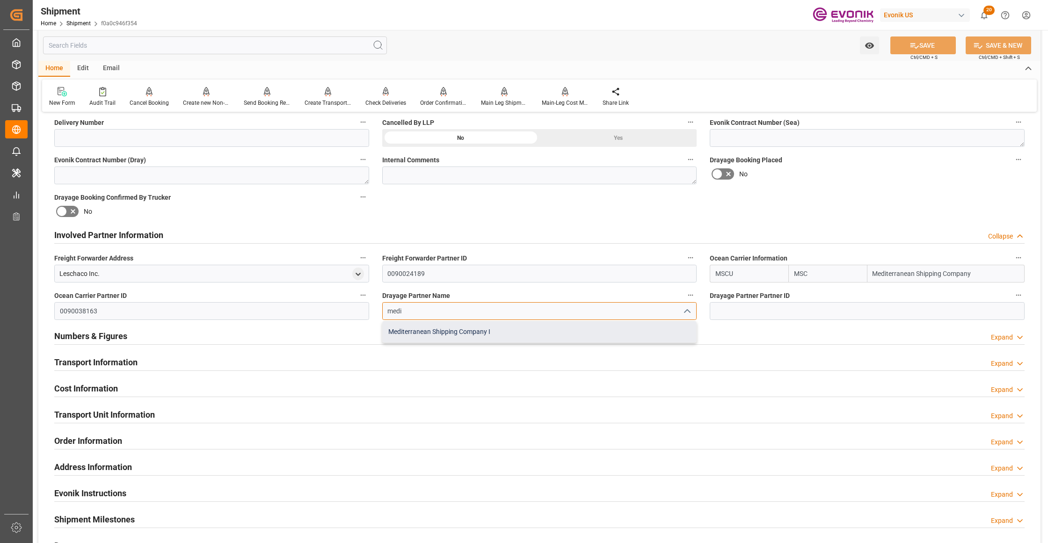
click at [463, 328] on div "Mediterranean Shipping Company I" at bounding box center [540, 331] width 314 height 21
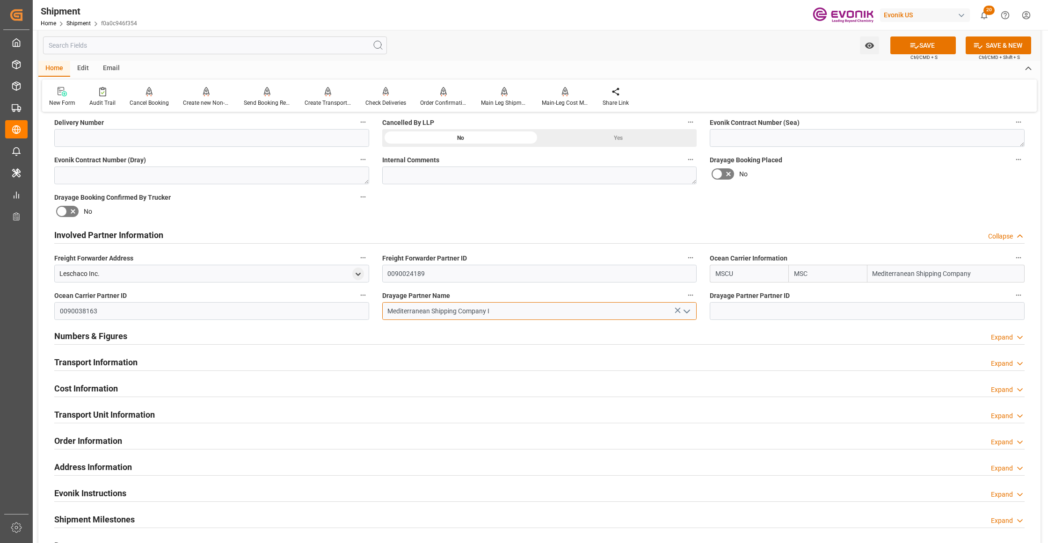
type input "Mediterranean Shipping Company I"
click at [902, 208] on div "Booking Confirmation Milestone Bar Collapse Submitted to FFW for Booking (Pendi…" at bounding box center [539, 225] width 1002 height 1042
click at [925, 45] on button "SAVE" at bounding box center [923, 45] width 66 height 18
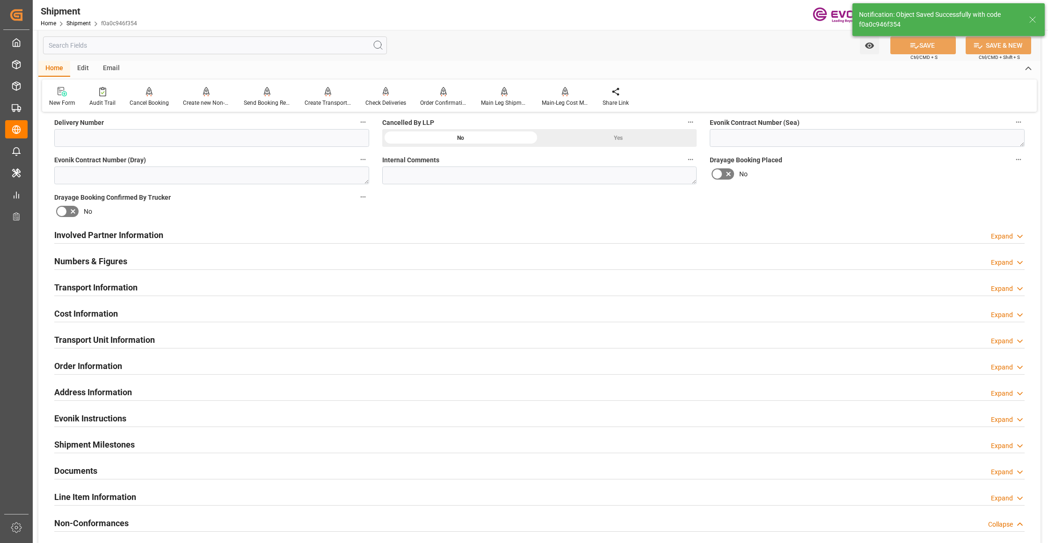
click at [435, 291] on div "Transport Information Expand" at bounding box center [539, 287] width 970 height 18
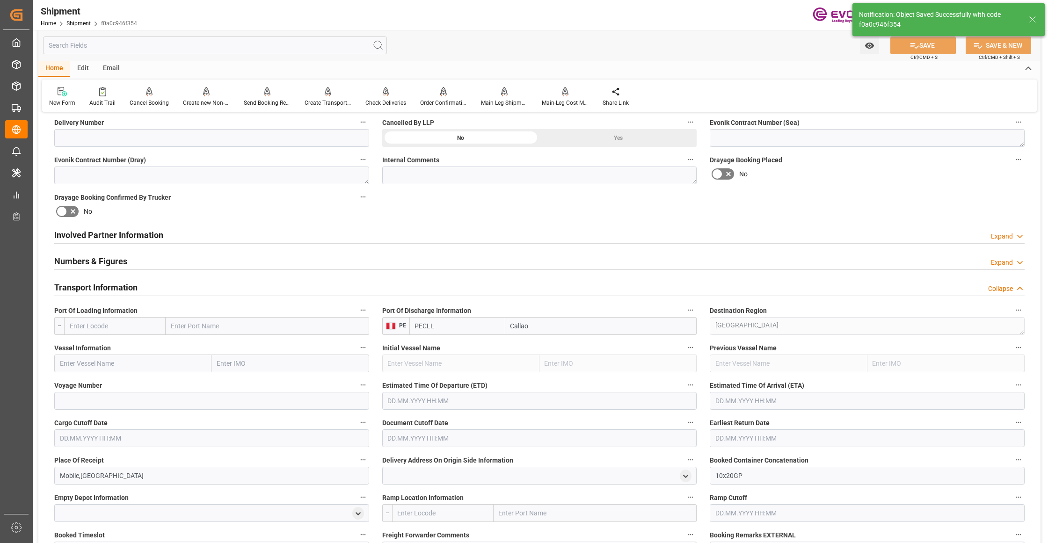
click at [151, 323] on input "text" at bounding box center [115, 326] width 102 height 18
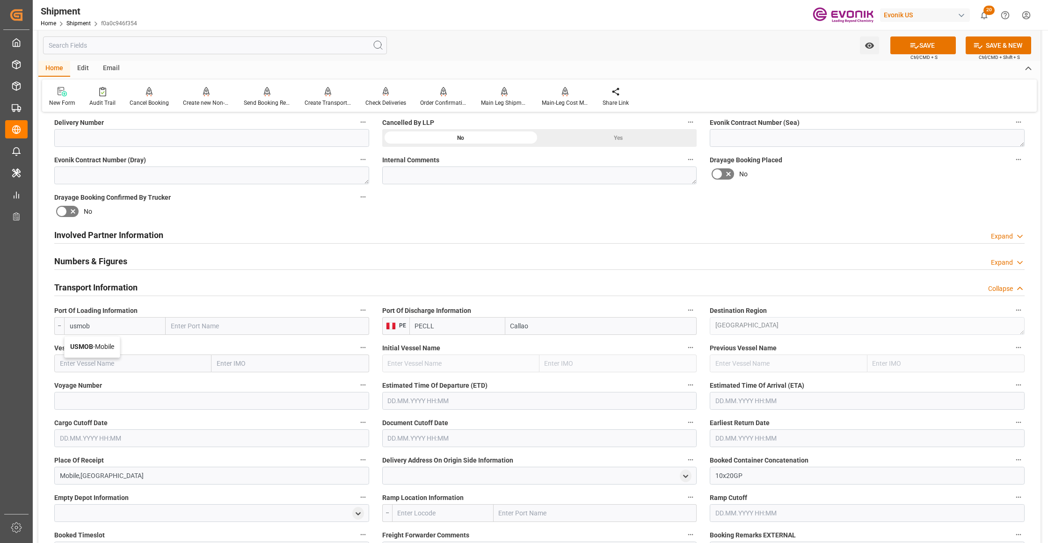
click at [113, 346] on span "USMOB - Mobile" at bounding box center [92, 346] width 44 height 7
type input "USMOB"
type input "Mobile"
type input "USMOB"
click at [124, 369] on input "text" at bounding box center [132, 364] width 157 height 18
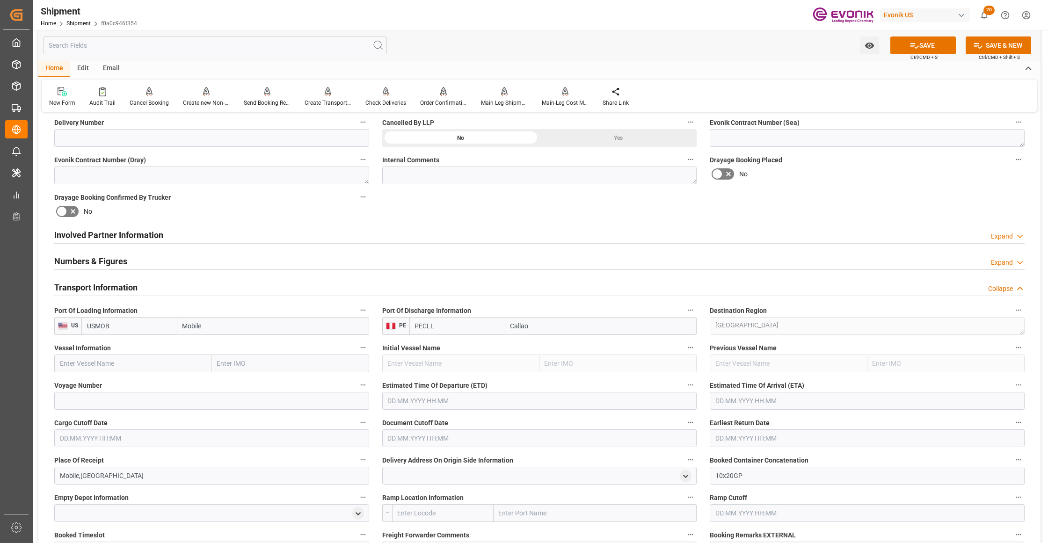
paste input "MSC RIKKU/GN544W"
click at [112, 360] on input "MSC RIKKU/GN544W" at bounding box center [132, 364] width 157 height 18
type input "MSC RIKKU"
click at [111, 383] on span "MSC RIKKU - 9393319" at bounding box center [91, 383] width 62 height 7
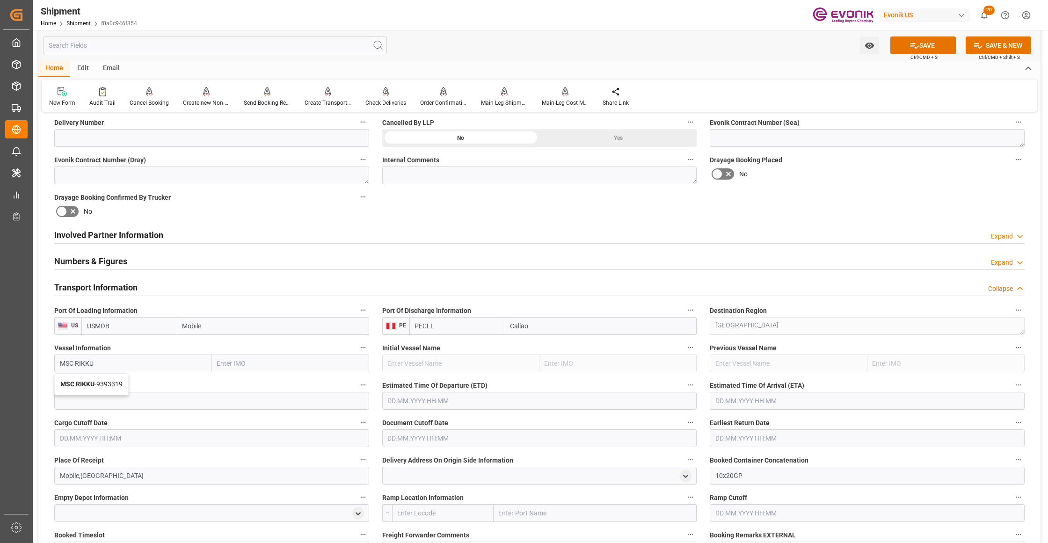
type input "9393319"
type input "MSC RIKKU"
click at [138, 401] on input at bounding box center [211, 401] width 315 height 18
paste input "GN544W"
type input "GN544W"
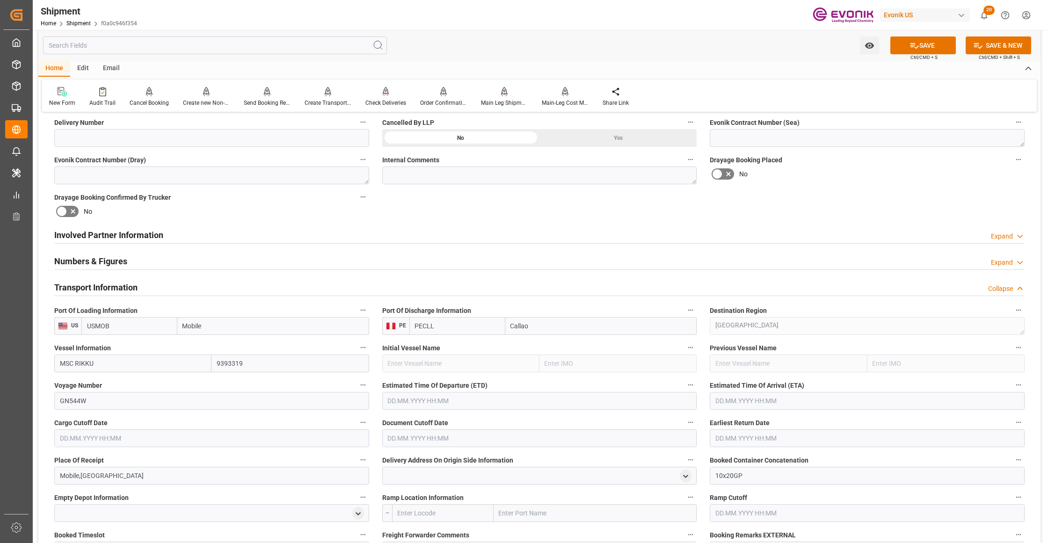
click at [428, 399] on input "text" at bounding box center [539, 401] width 315 height 18
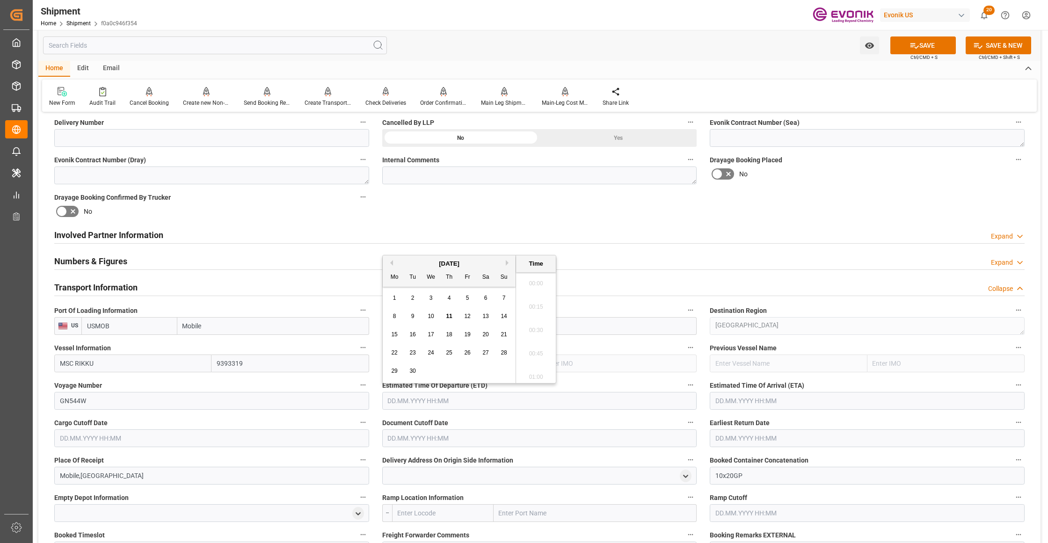
scroll to position [2135, 0]
click at [509, 264] on button "Next Month" at bounding box center [509, 263] width 6 height 6
click at [410, 369] on span "28" at bounding box center [412, 371] width 6 height 7
type input "28.10.2025 00:00"
click at [775, 403] on input "text" at bounding box center [867, 401] width 315 height 18
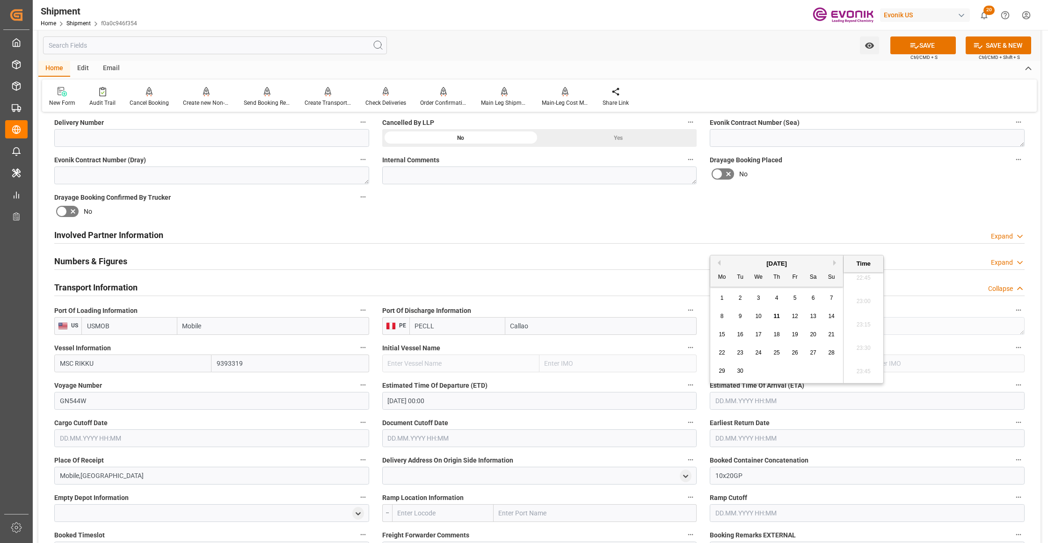
click at [837, 264] on button "Next Month" at bounding box center [836, 263] width 6 height 6
click at [828, 368] on span "30" at bounding box center [831, 371] width 6 height 7
type input "30.11.2025 00:00"
click at [257, 435] on input "text" at bounding box center [211, 439] width 315 height 18
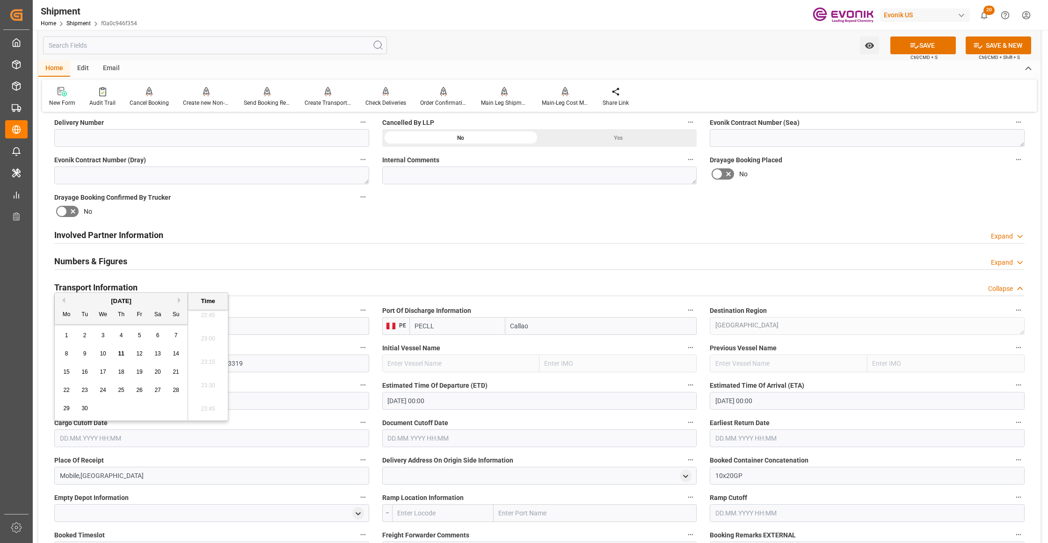
click at [182, 298] on button "Next Month" at bounding box center [181, 301] width 6 height 6
click at [118, 373] on span "16" at bounding box center [121, 372] width 6 height 7
type input "[DATE] 00:00"
click at [445, 435] on input "text" at bounding box center [539, 439] width 315 height 18
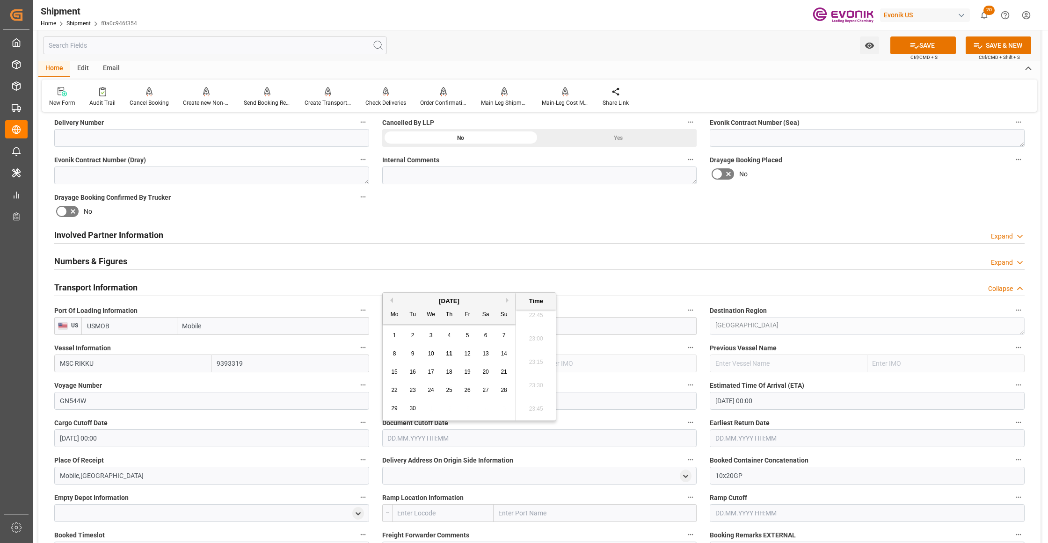
click at [507, 297] on div "[DATE]" at bounding box center [449, 301] width 133 height 9
click at [508, 299] on button "Next Month" at bounding box center [509, 301] width 6 height 6
click at [445, 367] on div "16" at bounding box center [450, 372] width 12 height 11
type input "[DATE] 00:00"
click at [735, 440] on input "text" at bounding box center [867, 439] width 315 height 18
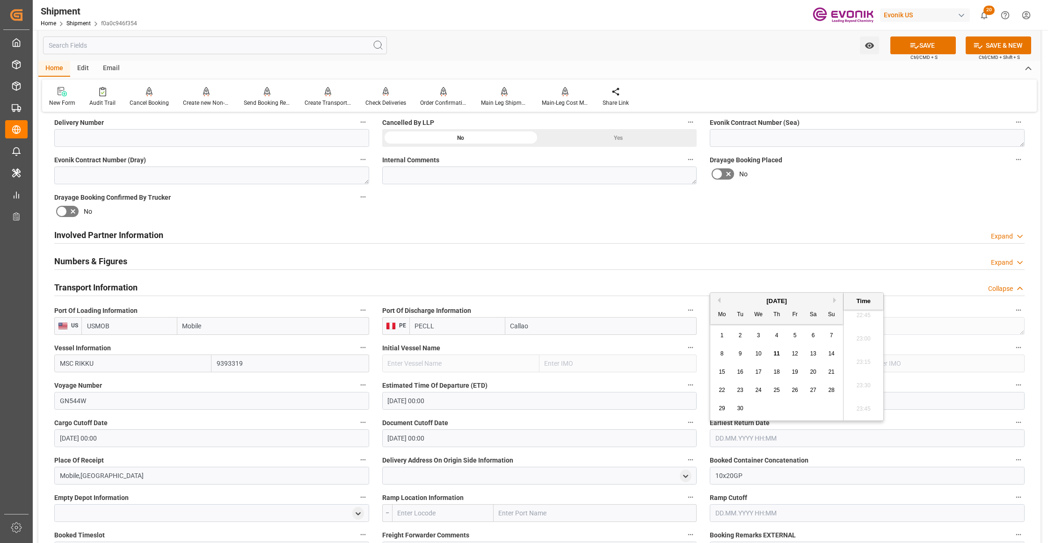
click at [836, 302] on button "Next Month" at bounding box center [836, 301] width 6 height 6
click at [777, 367] on div "16" at bounding box center [777, 372] width 12 height 11
type input "[DATE] 00:00"
click at [818, 193] on div "Booking Confirmation Milestone Bar Collapse Submitted to FFW for Booking (Pendi…" at bounding box center [539, 336] width 1002 height 1264
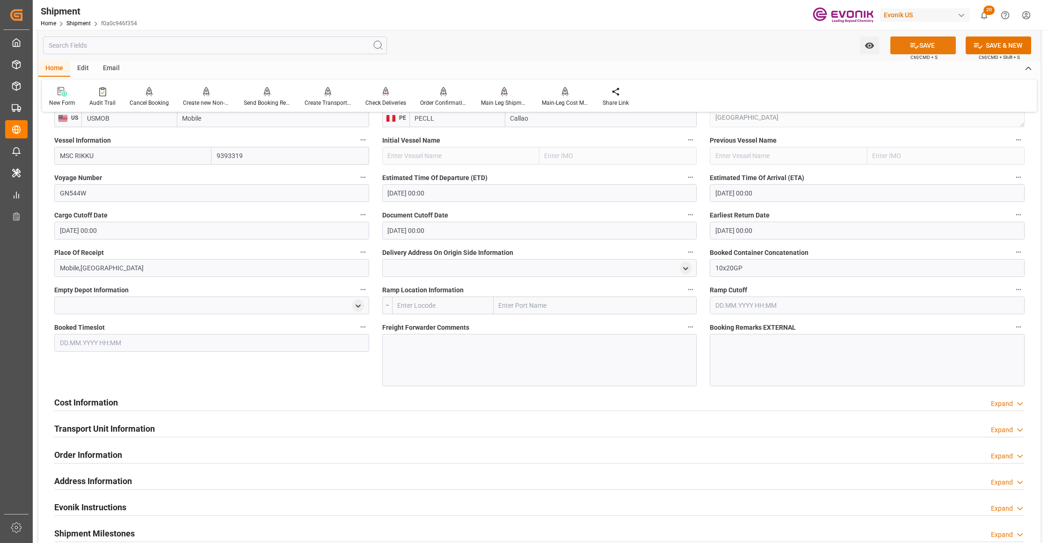
click at [929, 48] on button "SAVE" at bounding box center [923, 45] width 66 height 18
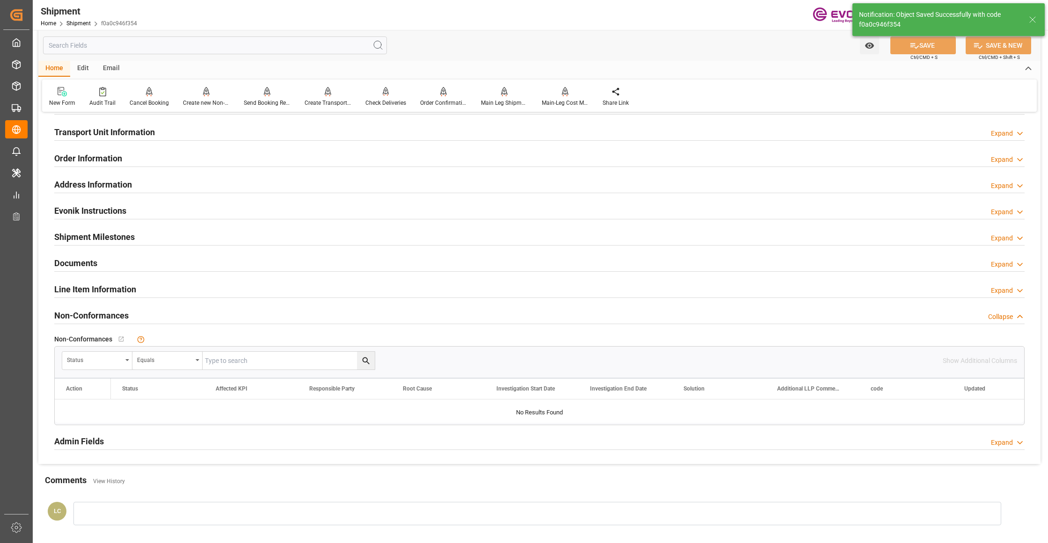
scroll to position [416, 0]
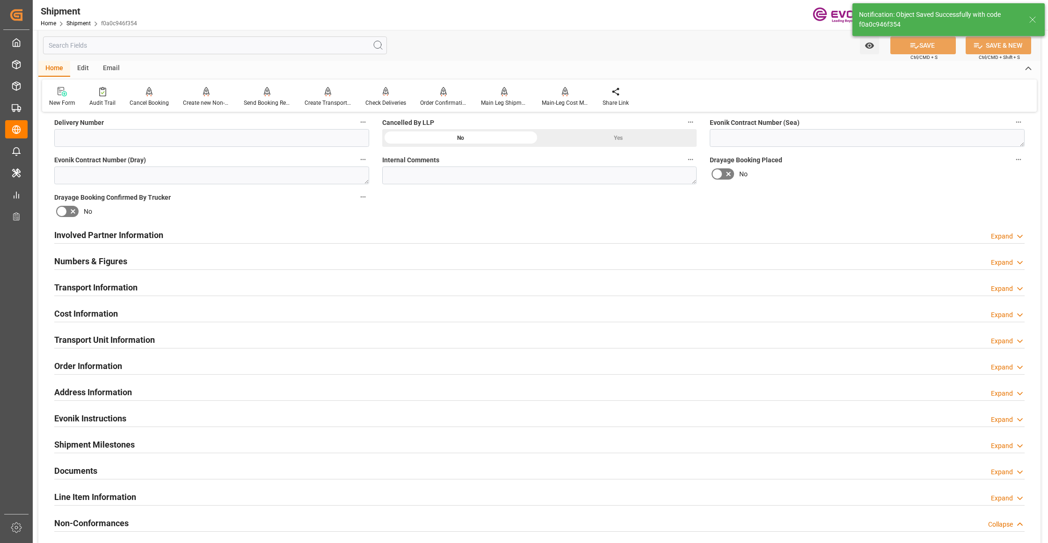
drag, startPoint x: 349, startPoint y: 313, endPoint x: 753, endPoint y: 371, distance: 408.8
click at [349, 313] on div "Cost Information Expand" at bounding box center [539, 313] width 970 height 18
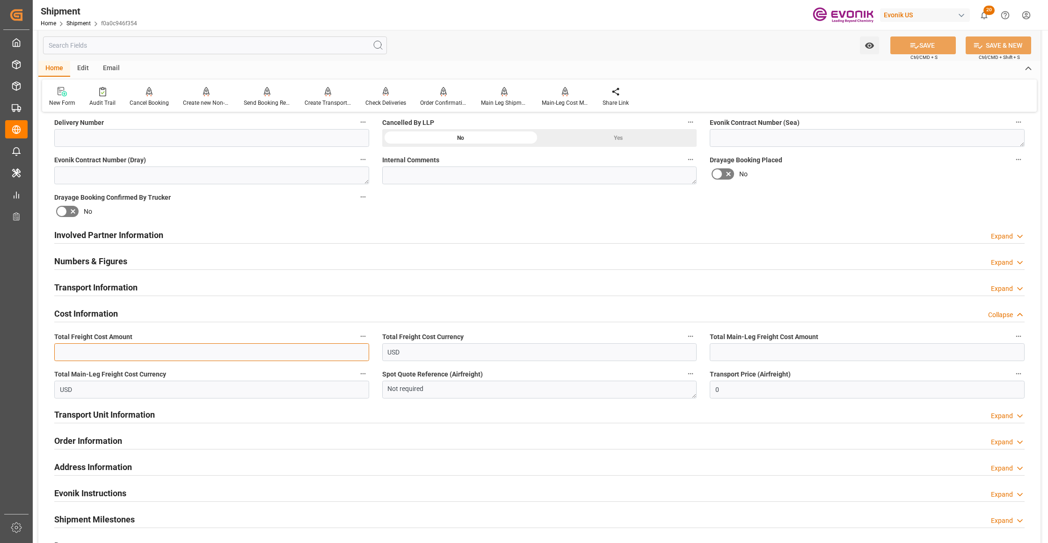
click at [203, 350] on input "text" at bounding box center [211, 352] width 315 height 18
paste input "2126"
type input "2126"
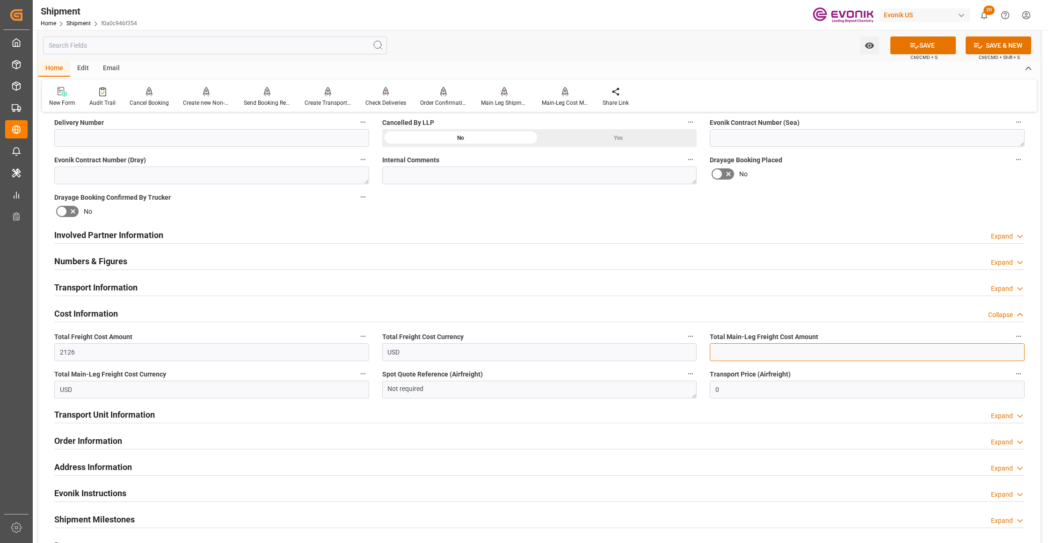
click at [723, 350] on input "text" at bounding box center [867, 352] width 315 height 18
paste input "2126"
type input "2126"
click at [809, 205] on div "Booking Confirmation Milestone Bar Collapse Submitted to FFW for Booking (Pendi…" at bounding box center [539, 225] width 1002 height 1042
click at [931, 44] on button "SAVE" at bounding box center [923, 45] width 66 height 18
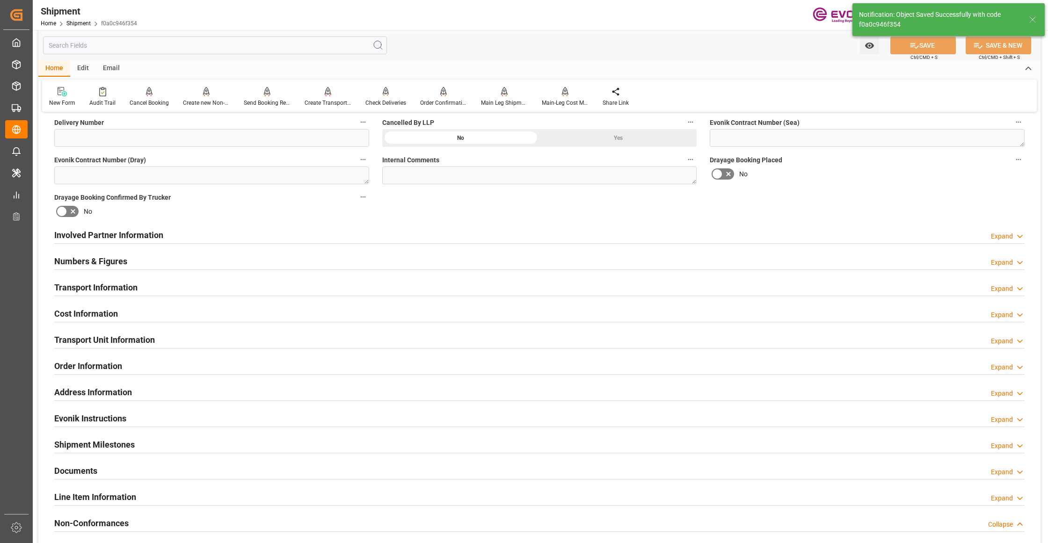
click at [359, 229] on div "Involved Partner Information Expand" at bounding box center [539, 235] width 970 height 18
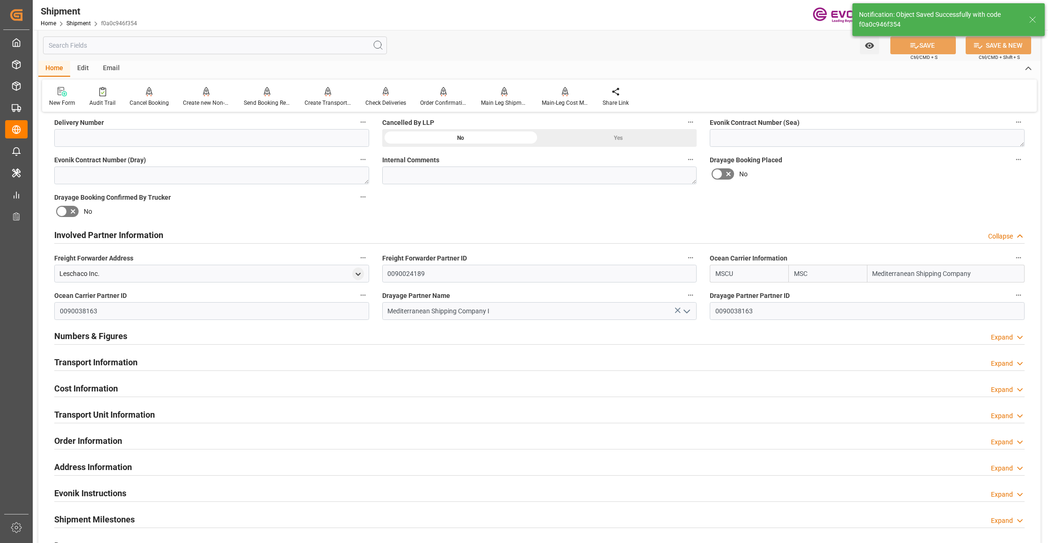
click at [341, 363] on div "Transport Information Expand" at bounding box center [539, 362] width 970 height 18
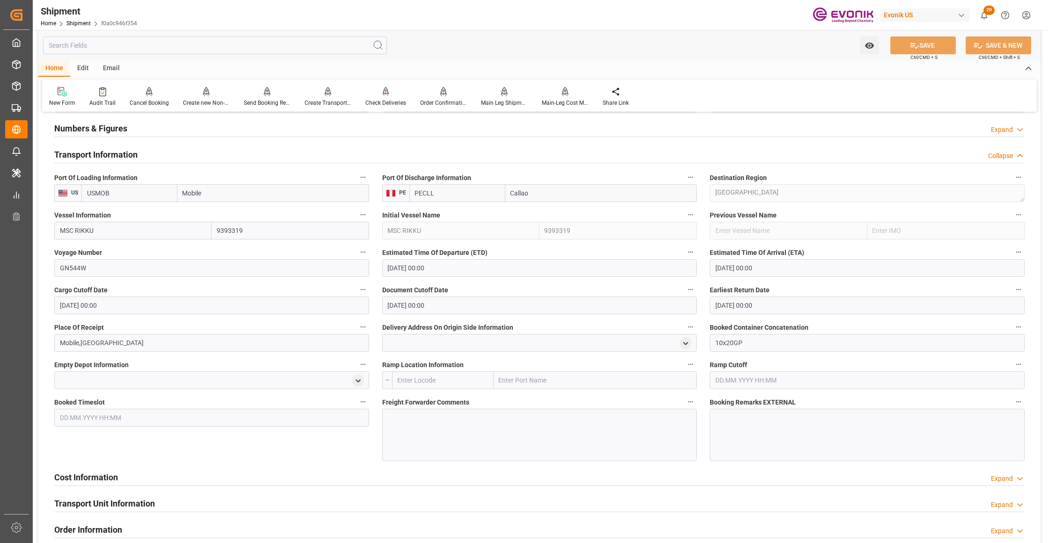
scroll to position [831, 0]
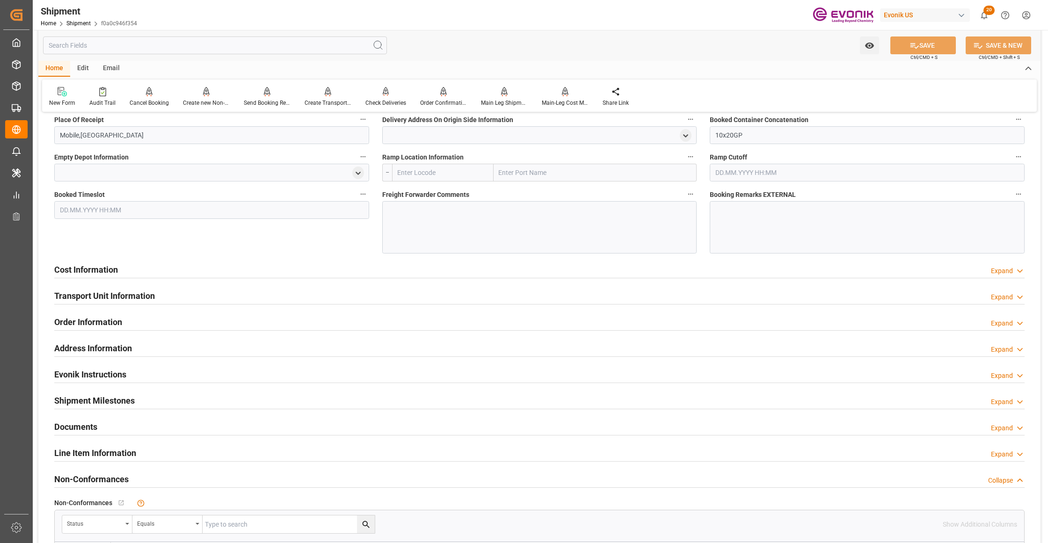
click at [333, 276] on div "Cost Information Expand" at bounding box center [539, 269] width 970 height 18
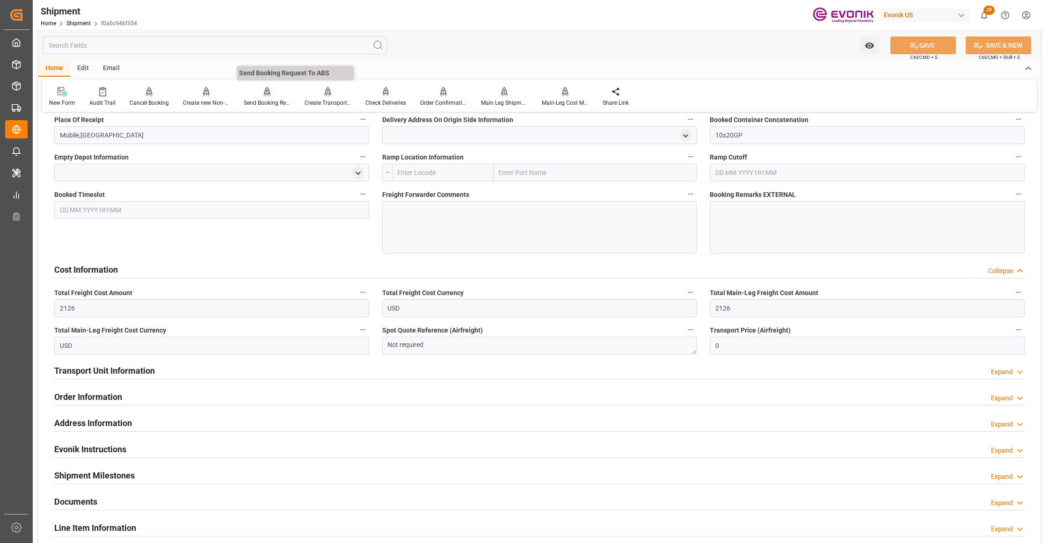
click at [264, 95] on icon at bounding box center [267, 91] width 7 height 9
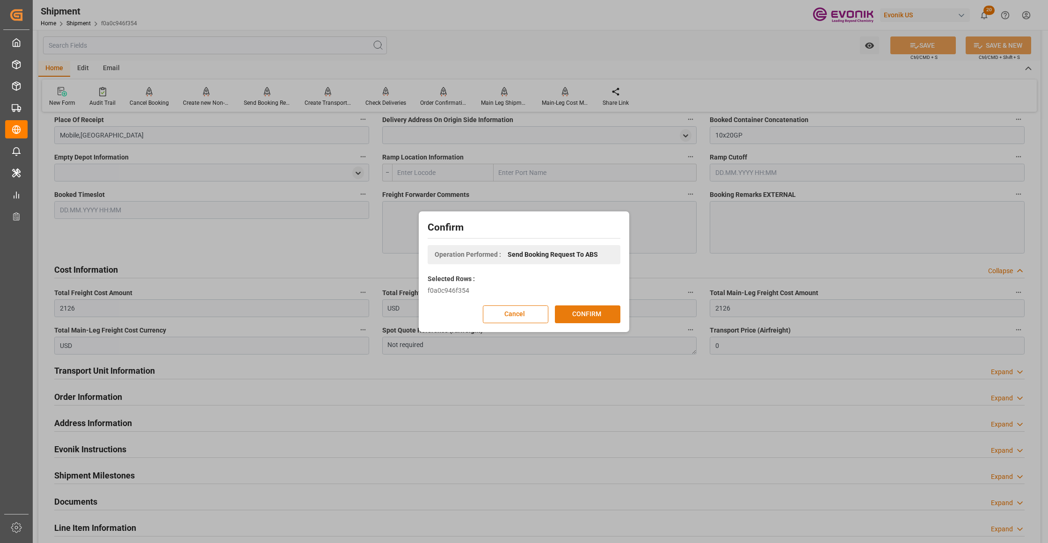
click at [592, 315] on button "CONFIRM" at bounding box center [588, 315] width 66 height 18
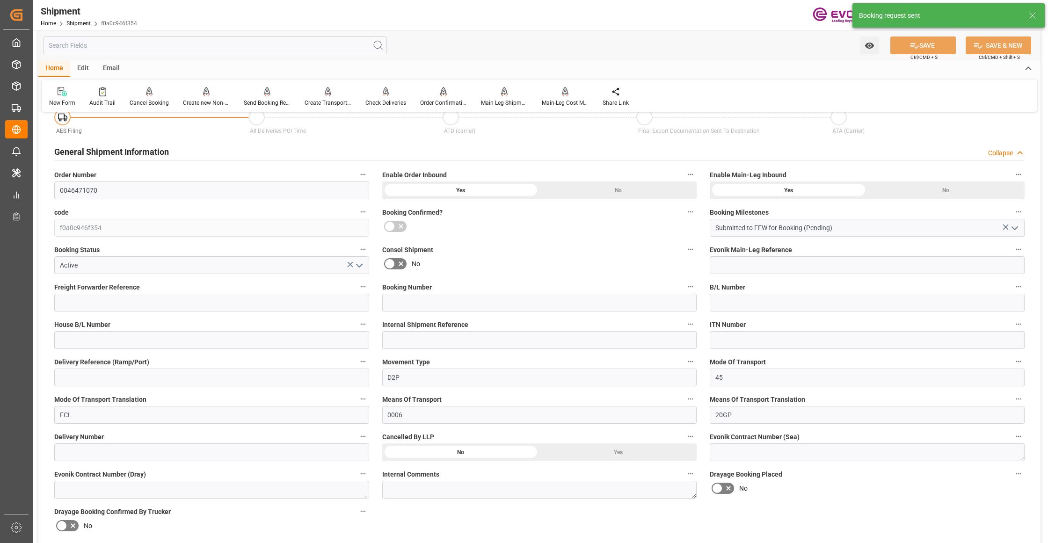
scroll to position [735, 0]
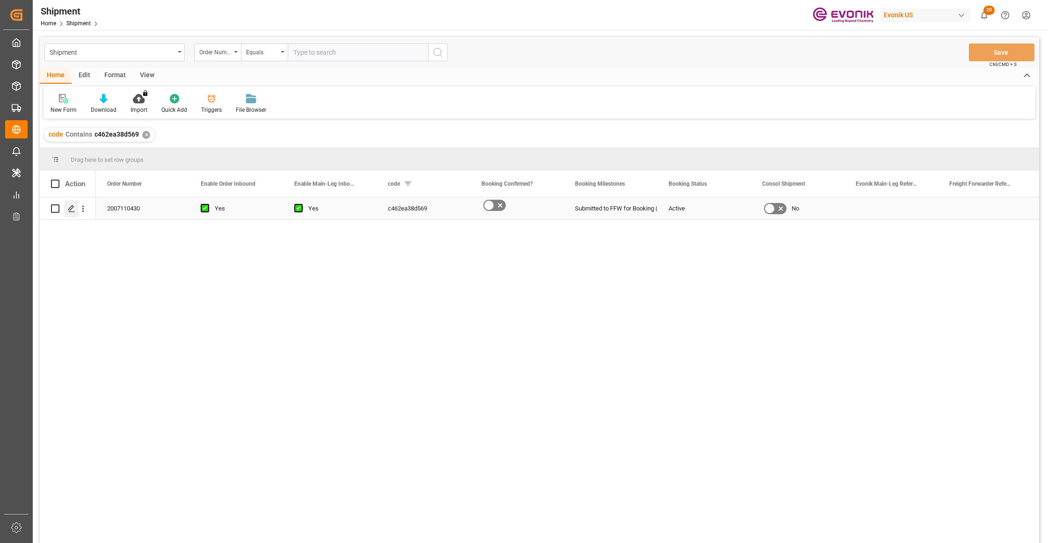
click at [69, 214] on div "Press SPACE to select this row." at bounding box center [71, 208] width 14 height 17
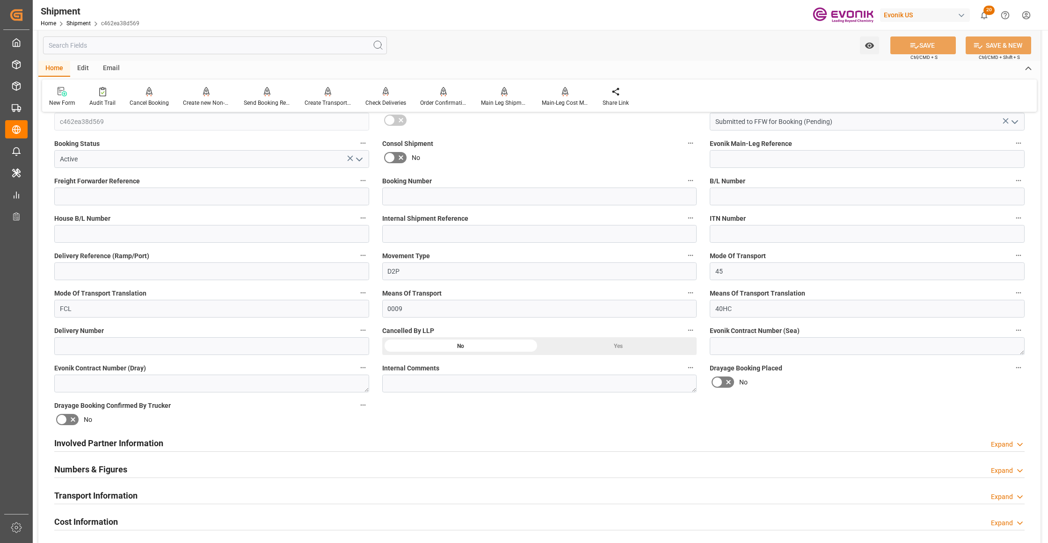
scroll to position [416, 0]
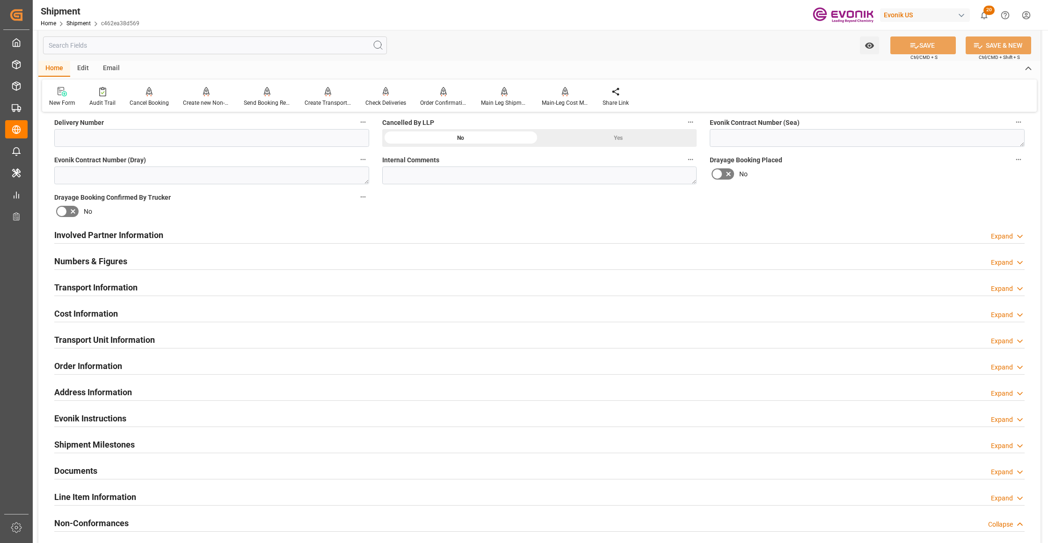
click at [430, 237] on div "Involved Partner Information Expand" at bounding box center [539, 235] width 970 height 18
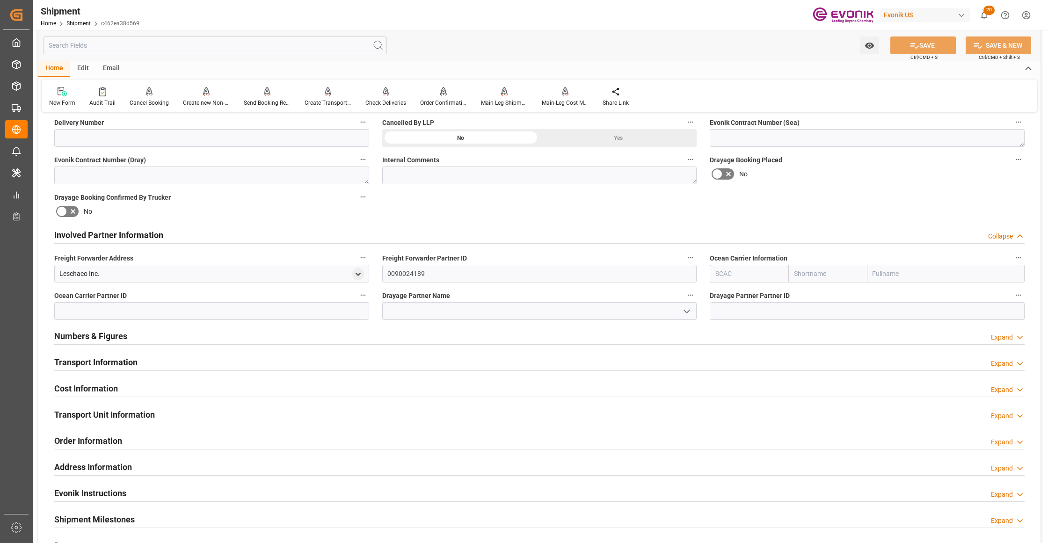
click at [812, 275] on input "text" at bounding box center [827, 274] width 79 height 18
type input "maersk"
drag, startPoint x: 809, startPoint y: 297, endPoint x: 836, endPoint y: 212, distance: 88.8
click at [809, 297] on b "Maersk" at bounding box center [806, 294] width 22 height 7
type input "MAEU"
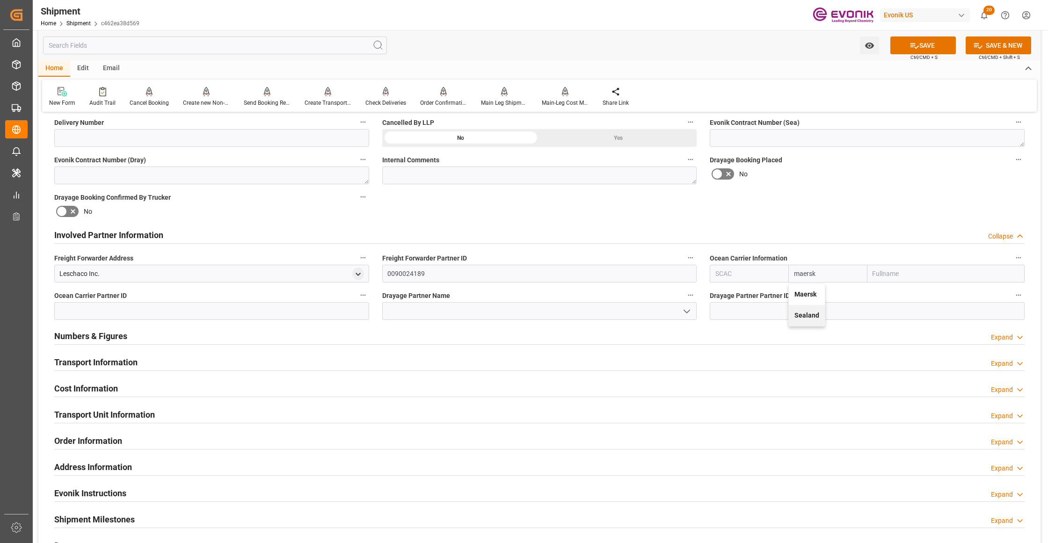
type input "Maersk"
type input "Maersk Line AS"
type input "Maersk"
click at [837, 210] on div "Booking Confirmation Milestone Bar Collapse Submitted to FFW for Booking (Pendi…" at bounding box center [539, 225] width 1002 height 1042
click at [934, 46] on button "SAVE" at bounding box center [923, 45] width 66 height 18
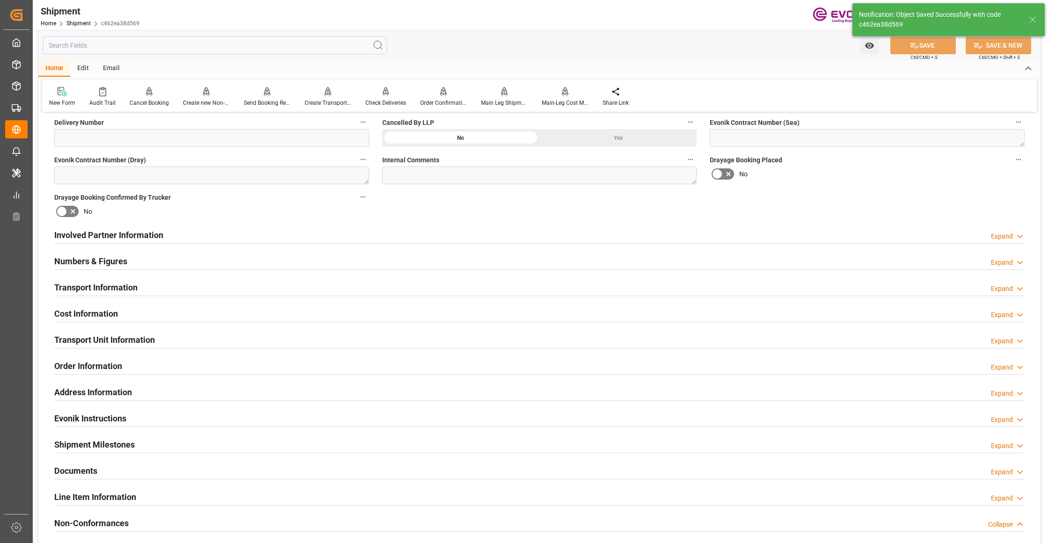
drag, startPoint x: 457, startPoint y: 234, endPoint x: 414, endPoint y: 288, distance: 69.2
click at [459, 235] on div "Involved Partner Information Expand" at bounding box center [539, 235] width 970 height 18
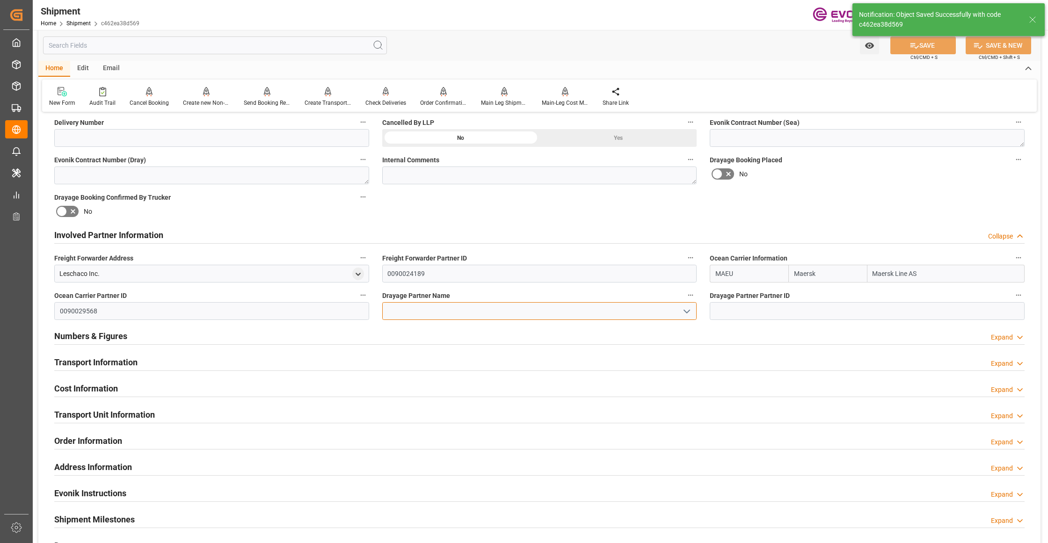
drag, startPoint x: 401, startPoint y: 311, endPoint x: 390, endPoint y: 311, distance: 11.2
click at [401, 311] on input at bounding box center [539, 311] width 315 height 18
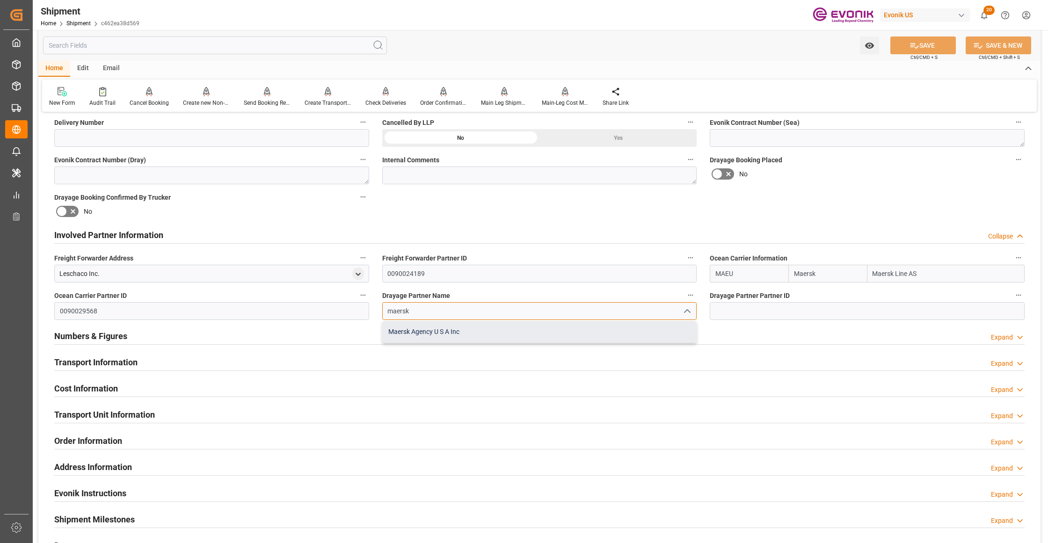
click at [496, 329] on div "Maersk Agency U S A Inc" at bounding box center [540, 331] width 314 height 21
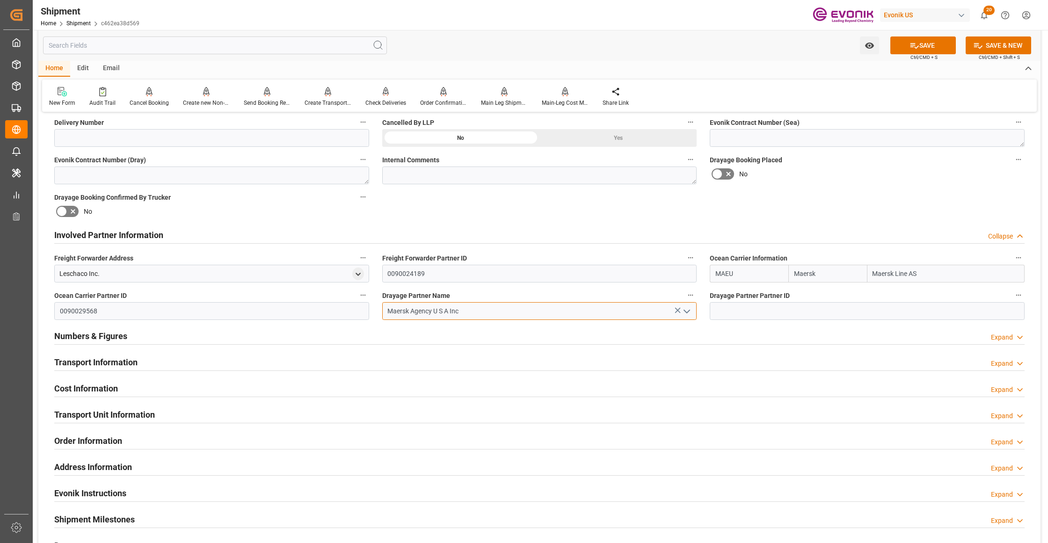
type input "Maersk Agency U S A Inc"
click at [862, 186] on div "Drayage Booking Placed No" at bounding box center [867, 168] width 328 height 37
click at [940, 44] on button "SAVE" at bounding box center [923, 45] width 66 height 18
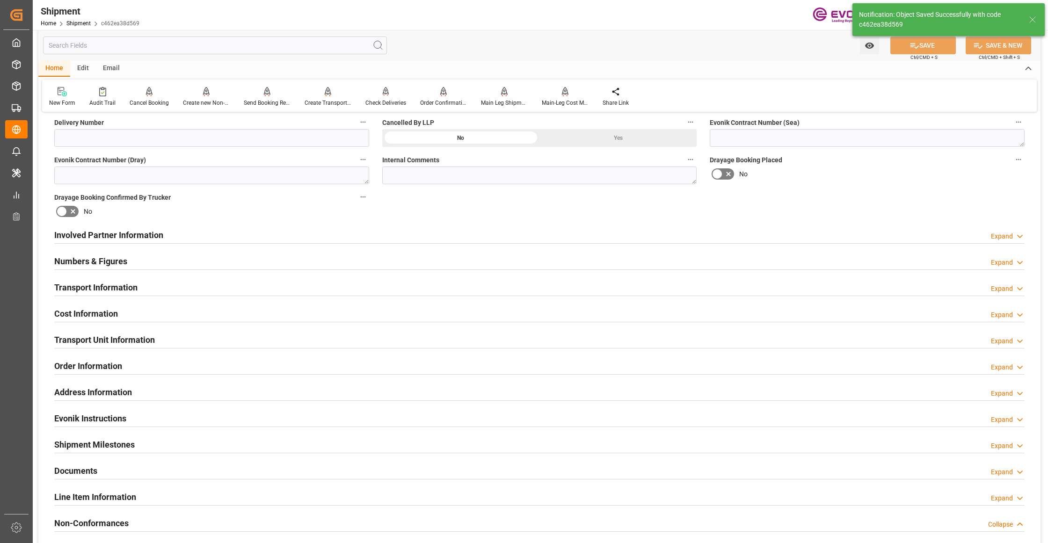
type input "0090029568"
drag, startPoint x: 403, startPoint y: 234, endPoint x: 371, endPoint y: 260, distance: 41.3
click at [403, 234] on div "Involved Partner Information Expand" at bounding box center [539, 235] width 970 height 18
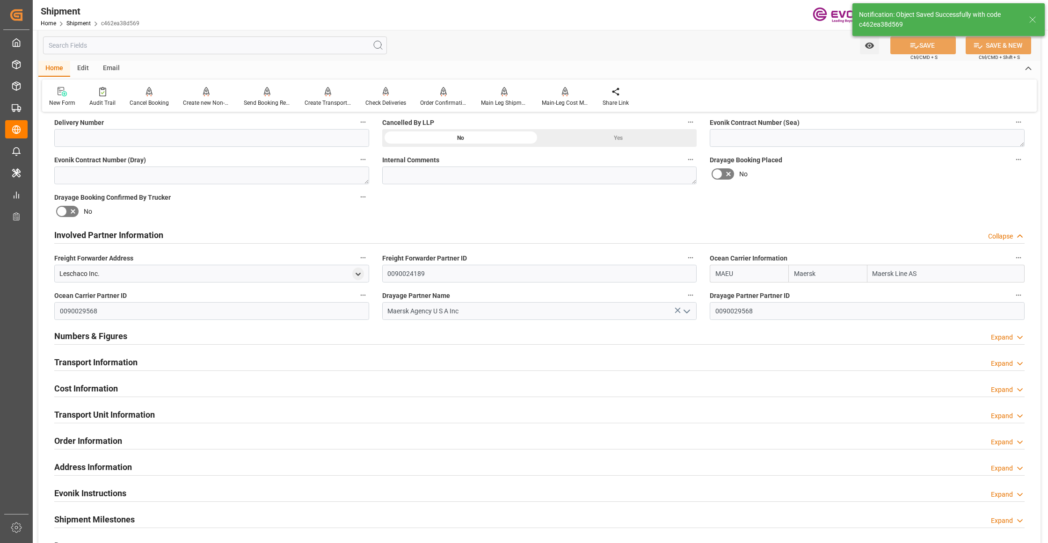
click at [253, 362] on div "Transport Information Expand" at bounding box center [539, 362] width 970 height 18
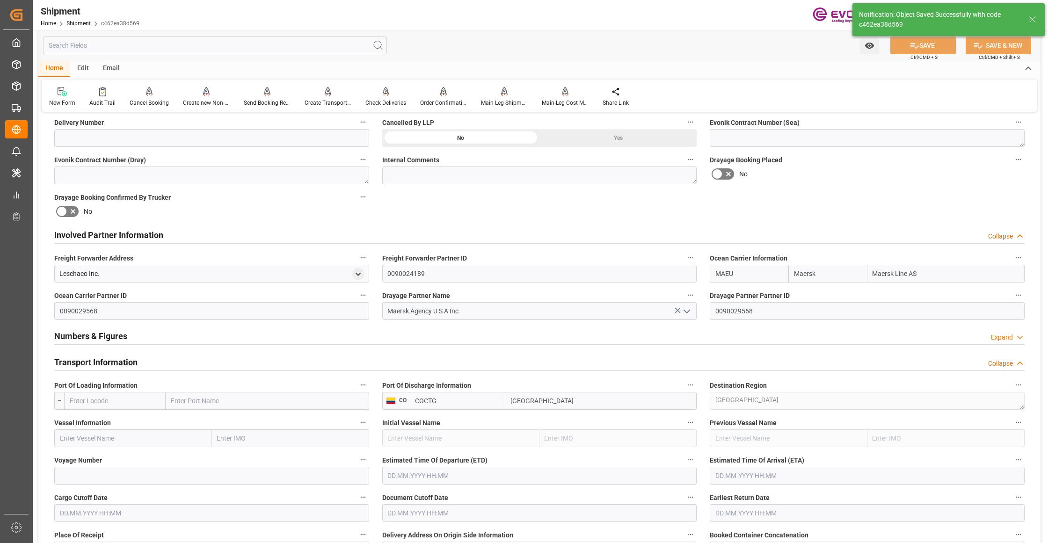
scroll to position [624, 0]
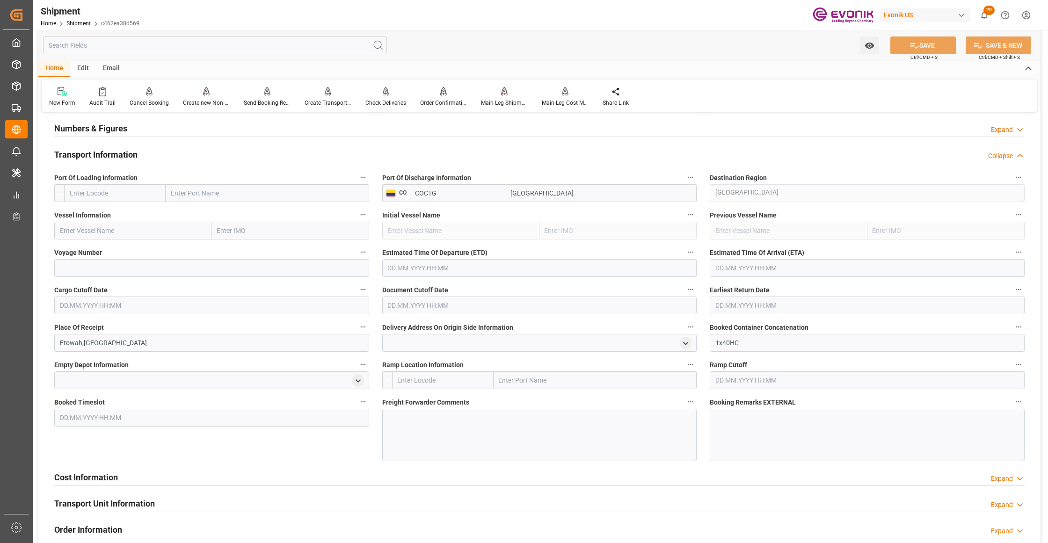
click at [132, 195] on input "text" at bounding box center [115, 193] width 102 height 18
click at [119, 236] on span "USSAV - Savannah" at bounding box center [96, 234] width 52 height 7
type input "USSAV"
type input "Savannah"
type input "USSAV"
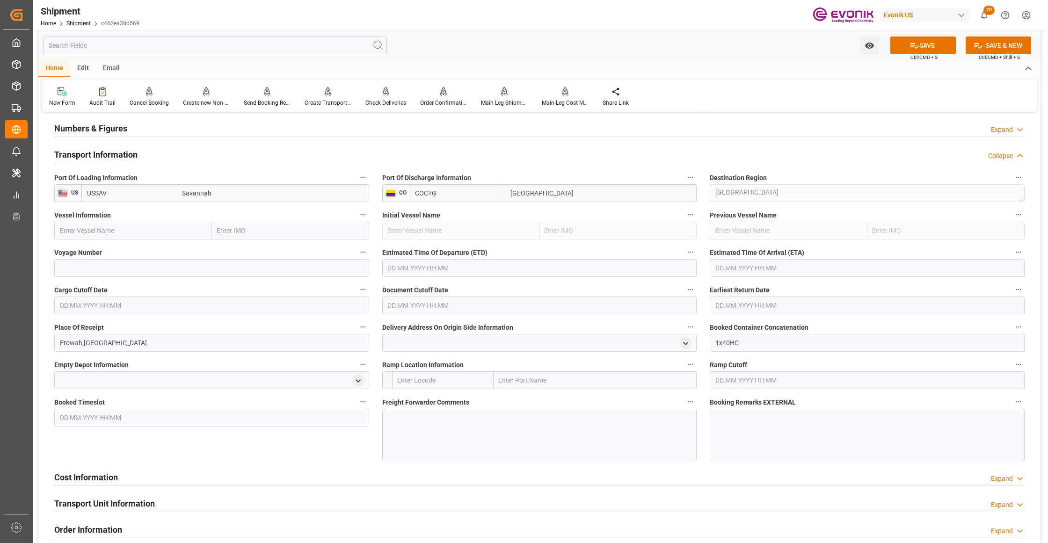
click at [141, 232] on input "text" at bounding box center [132, 231] width 157 height 18
paste input "POLAR [GEOGRAPHIC_DATA] / 544S"
click at [128, 232] on input "POLAR [GEOGRAPHIC_DATA] / 544S" at bounding box center [132, 231] width 157 height 18
click at [133, 253] on span "POLAR [GEOGRAPHIC_DATA] - 9786786" at bounding box center [117, 251] width 114 height 7
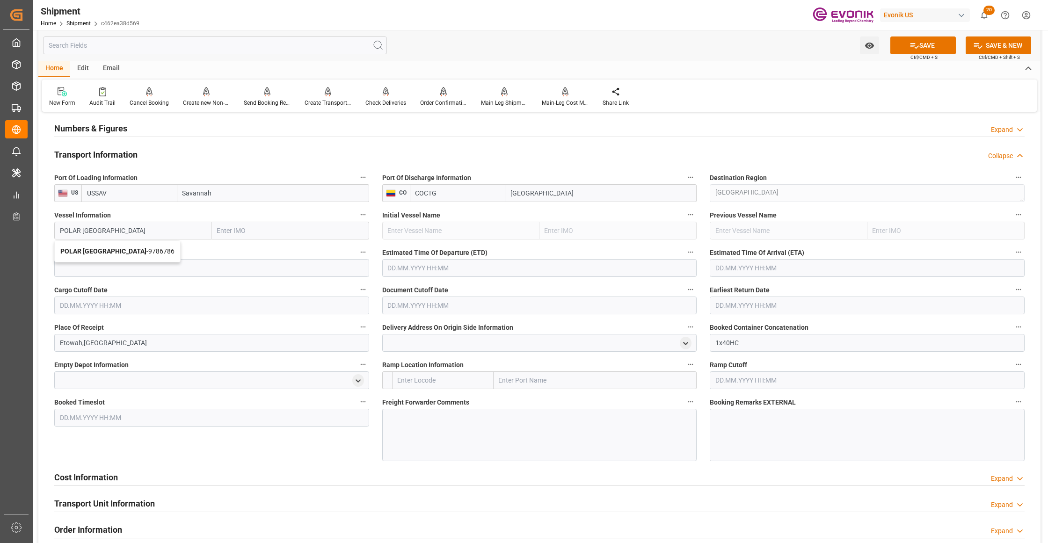
type input "POLAR [GEOGRAPHIC_DATA]"
type input "9786786"
type input "POLAR [GEOGRAPHIC_DATA]"
click at [135, 266] on input at bounding box center [211, 268] width 315 height 18
paste input "544S"
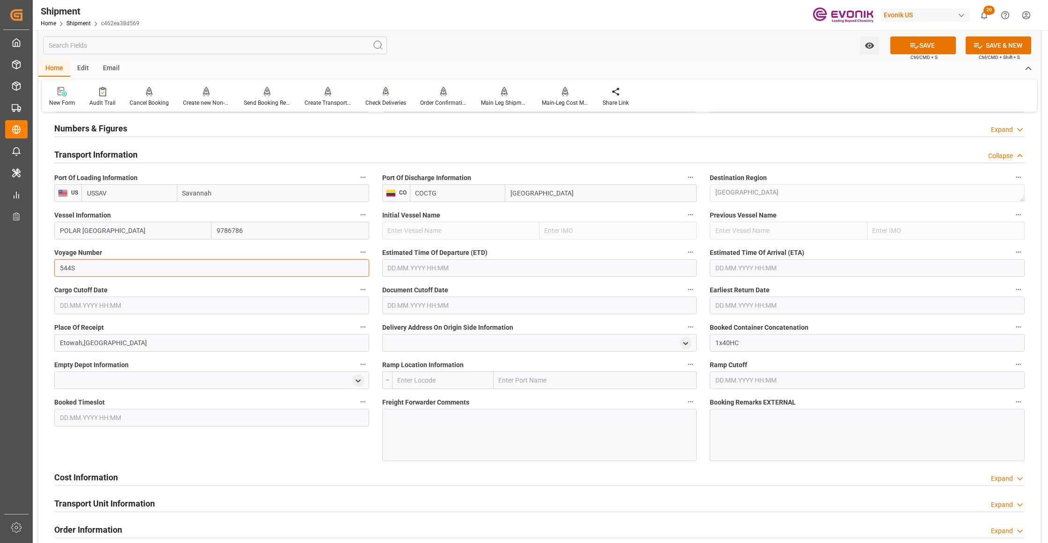
type input "544S"
click at [515, 272] on input "text" at bounding box center [539, 268] width 315 height 18
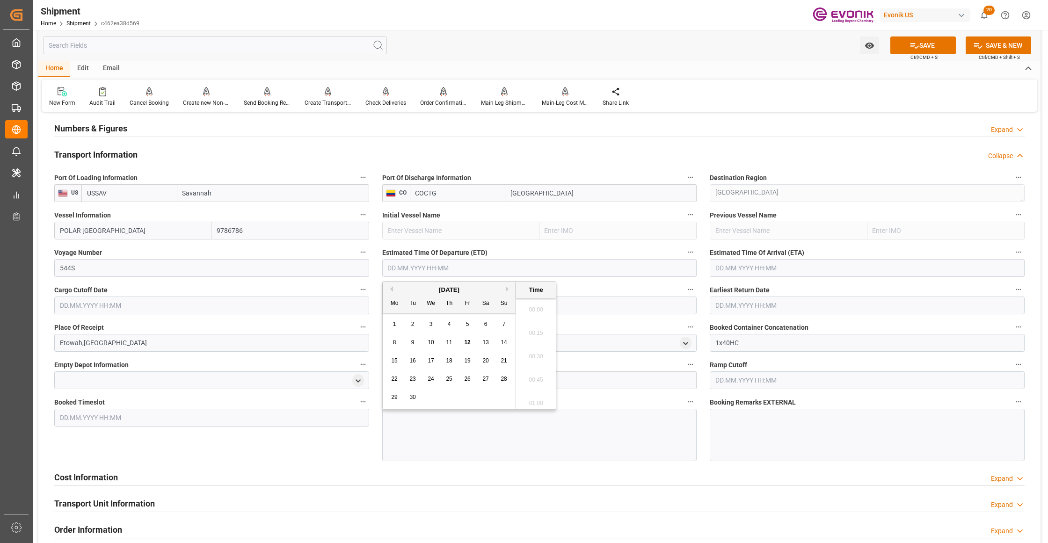
click at [509, 289] on button "Next Month" at bounding box center [509, 289] width 6 height 6
click at [506, 290] on div "[DATE]" at bounding box center [449, 289] width 133 height 9
click at [508, 291] on button "Next Month" at bounding box center [509, 289] width 6 height 6
drag, startPoint x: 484, startPoint y: 323, endPoint x: 489, endPoint y: 320, distance: 6.3
click at [483, 323] on div "1" at bounding box center [486, 324] width 12 height 11
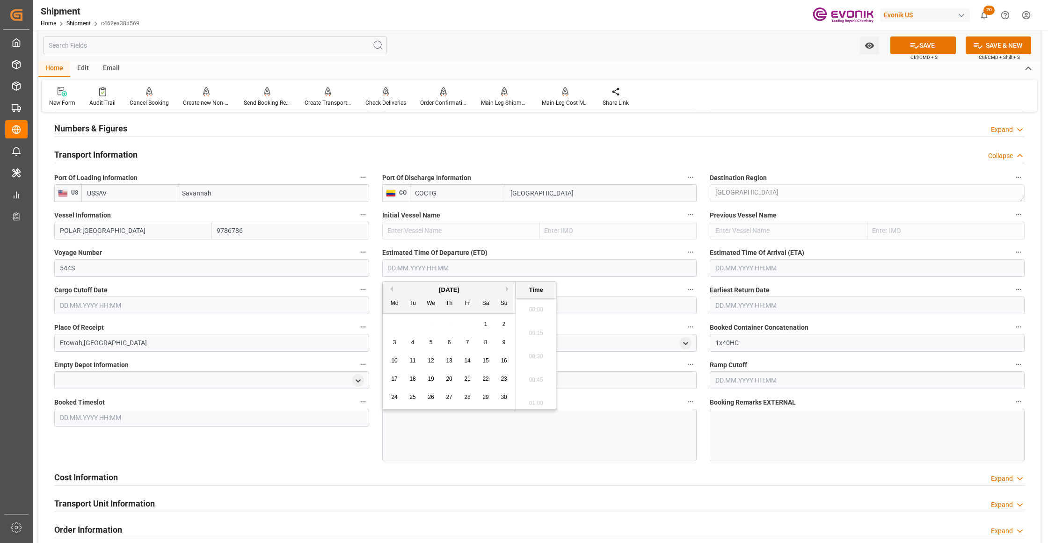
type input "[DATE] 00:00"
click at [822, 266] on input "text" at bounding box center [867, 268] width 315 height 18
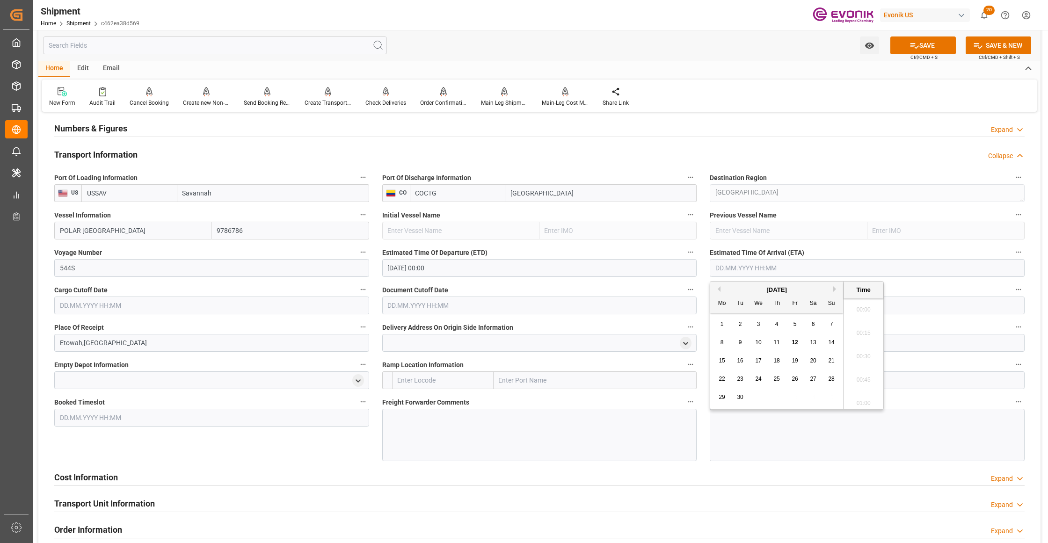
click at [837, 292] on div "[DATE]" at bounding box center [776, 289] width 133 height 9
click at [837, 291] on button "Next Month" at bounding box center [836, 289] width 6 height 6
click at [839, 287] on button "Next Month" at bounding box center [836, 289] width 6 height 6
click at [777, 343] on span "6" at bounding box center [776, 342] width 3 height 7
type input "[DATE] 00:00"
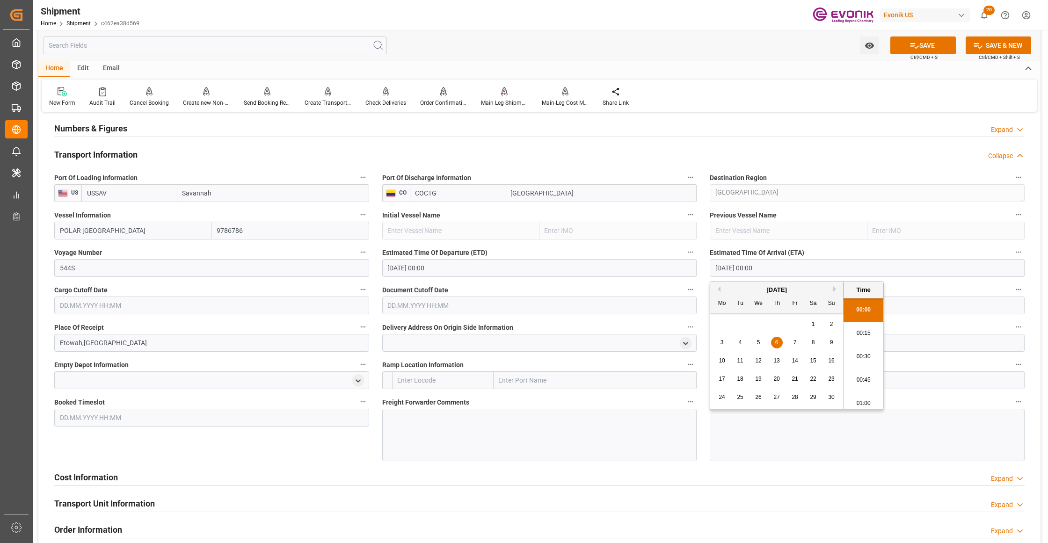
click at [282, 311] on input "text" at bounding box center [211, 306] width 315 height 18
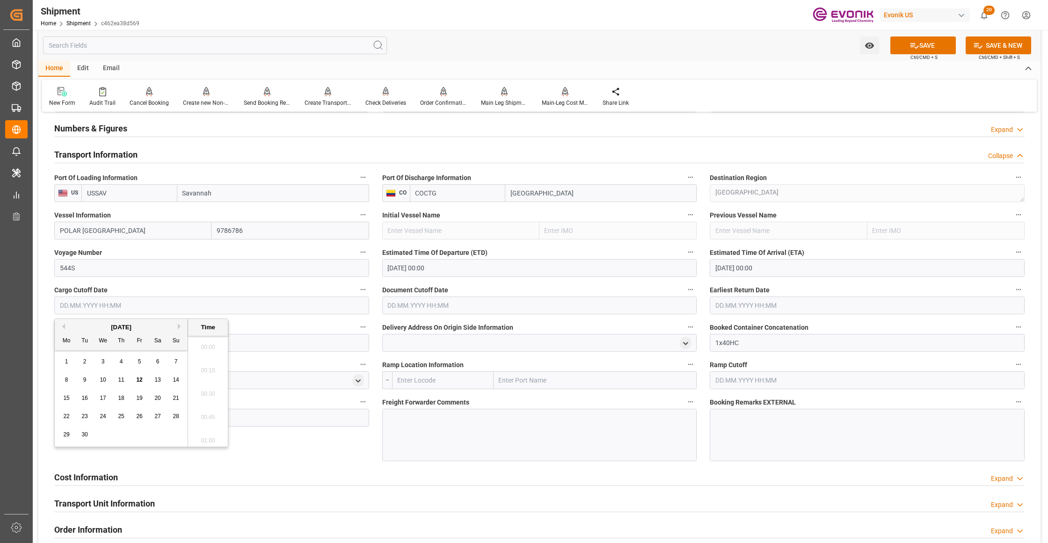
click at [178, 330] on div "[DATE]" at bounding box center [121, 327] width 133 height 9
click at [180, 326] on button "Next Month" at bounding box center [181, 327] width 6 height 6
click at [122, 397] on span "16" at bounding box center [121, 398] width 6 height 7
type input "[DATE] 00:00"
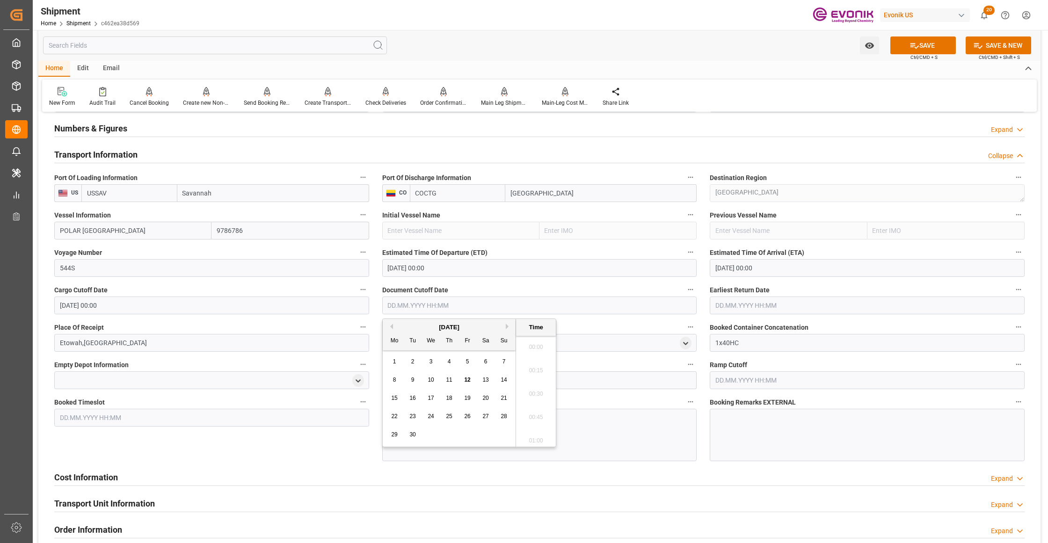
click at [503, 309] on input "text" at bounding box center [539, 306] width 315 height 18
click at [508, 328] on button "Next Month" at bounding box center [509, 327] width 6 height 6
click at [450, 400] on span "16" at bounding box center [449, 398] width 6 height 7
type input "[DATE] 00:00"
click at [763, 307] on input "text" at bounding box center [867, 306] width 315 height 18
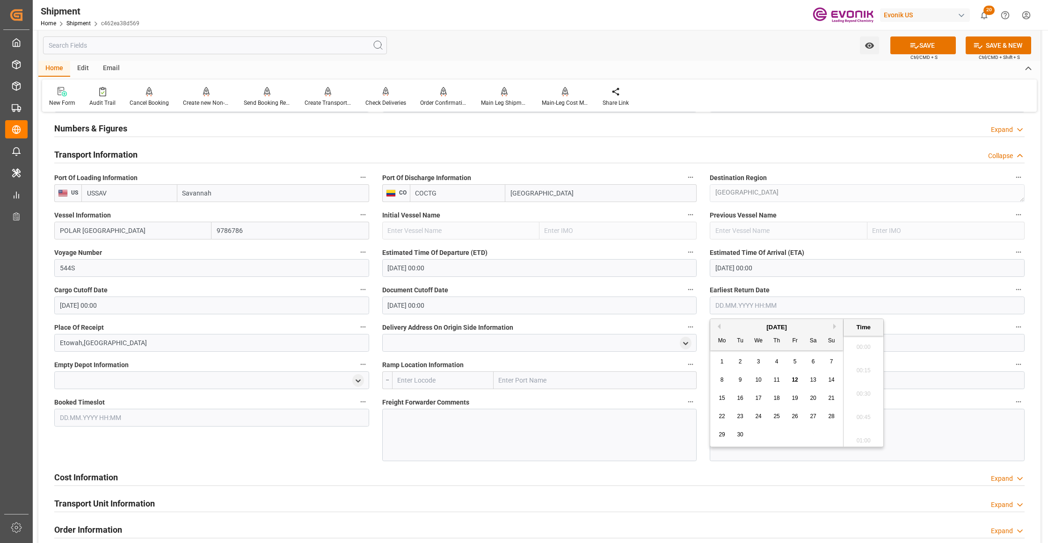
click at [837, 326] on button "Next Month" at bounding box center [836, 327] width 6 height 6
click at [775, 399] on span "16" at bounding box center [776, 398] width 6 height 7
type input "16.10.2025 00:00"
click at [328, 450] on div "Booked Timeslot" at bounding box center [212, 429] width 328 height 72
click at [936, 46] on button "SAVE" at bounding box center [923, 45] width 66 height 18
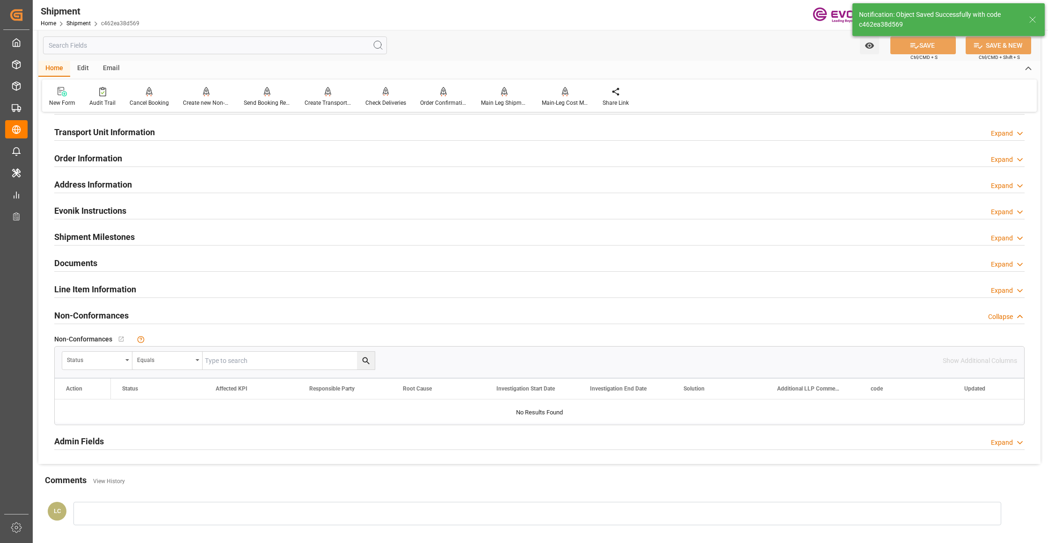
scroll to position [416, 0]
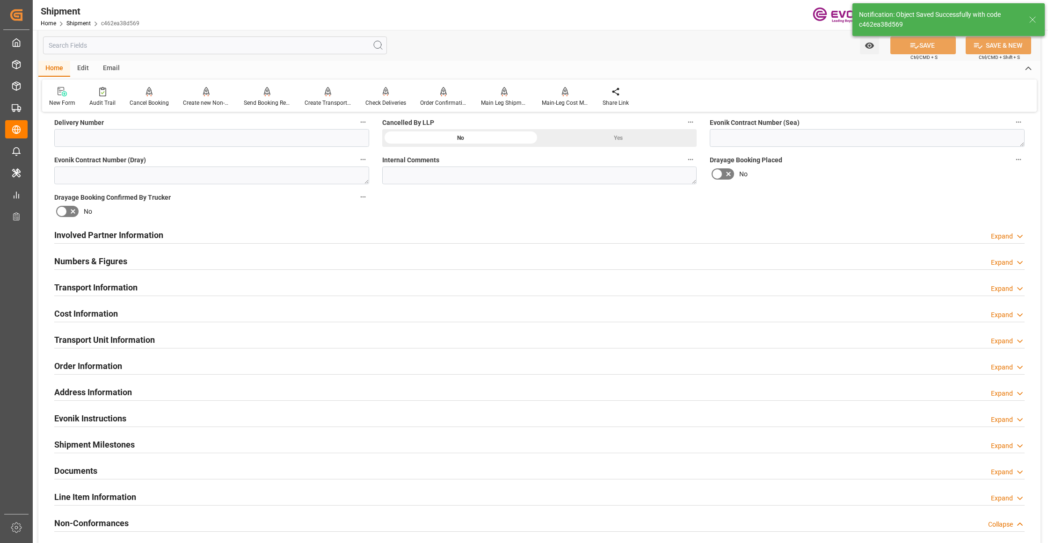
drag, startPoint x: 289, startPoint y: 313, endPoint x: 953, endPoint y: 300, distance: 664.1
click at [290, 314] on div "Cost Information Expand" at bounding box center [539, 313] width 970 height 18
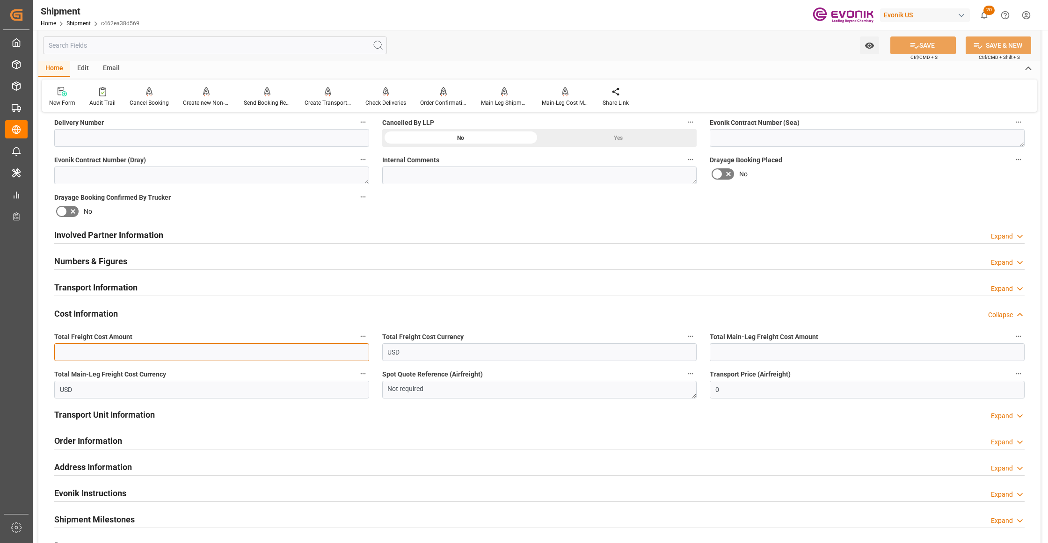
click at [191, 351] on input "text" at bounding box center [211, 352] width 315 height 18
paste input "2045"
type input "2045"
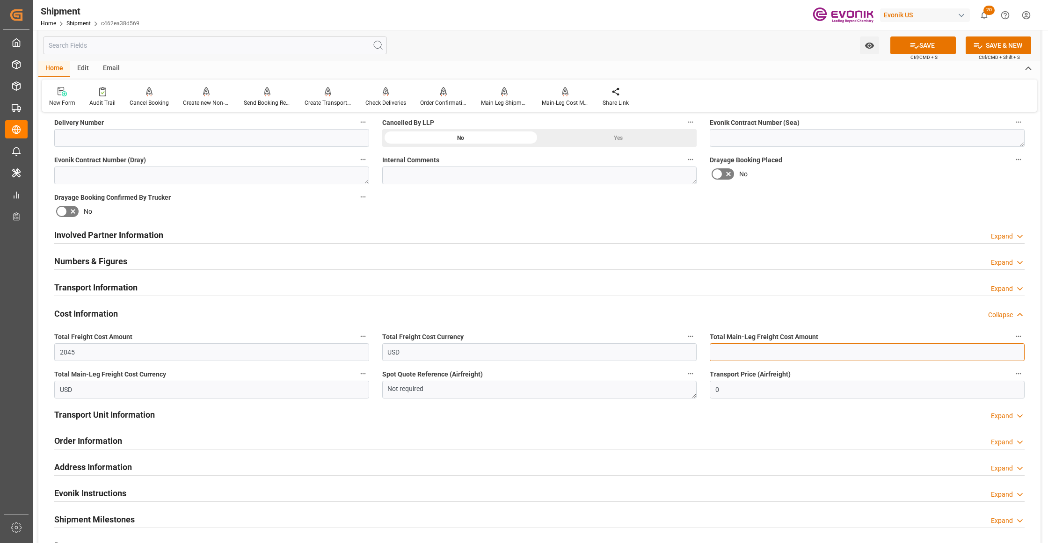
click at [803, 352] on input "text" at bounding box center [867, 352] width 315 height 18
paste input "2045"
type input "2045"
click at [843, 190] on div "Booking Confirmation Milestone Bar Collapse Submitted to FFW for Booking (Pendi…" at bounding box center [539, 225] width 1002 height 1042
click at [923, 48] on button "SAVE" at bounding box center [923, 45] width 66 height 18
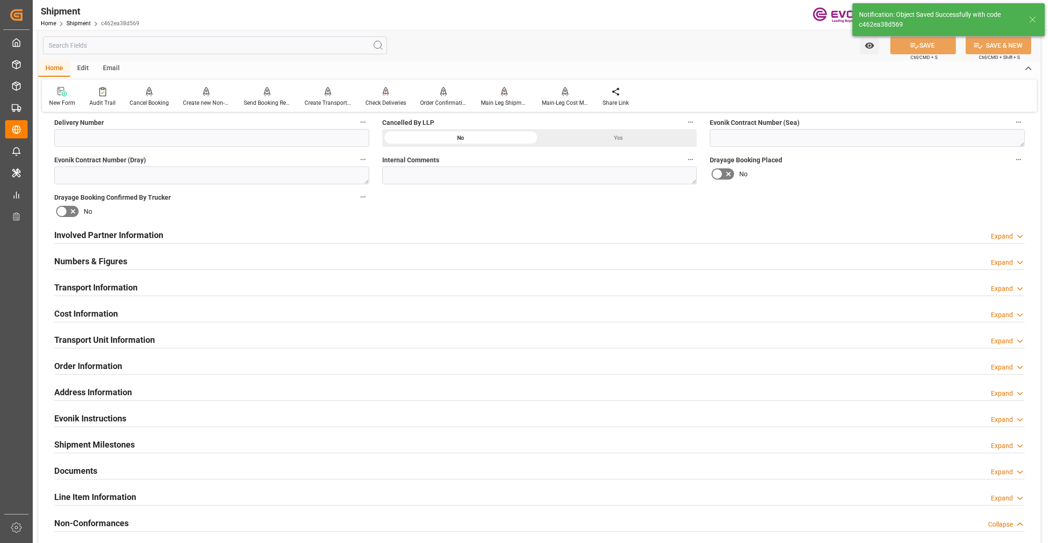
click at [401, 236] on div "Involved Partner Information Expand" at bounding box center [539, 235] width 970 height 18
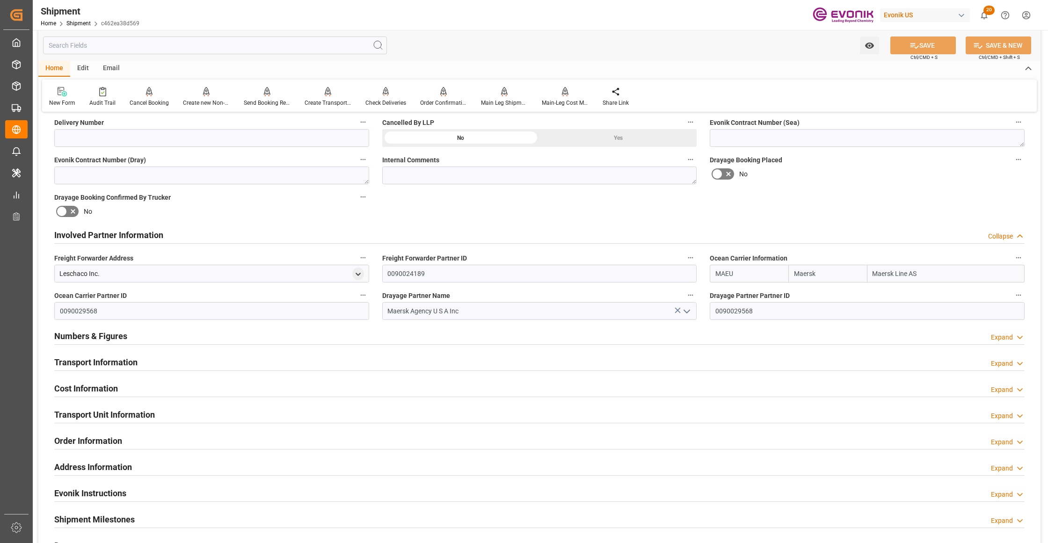
click at [359, 362] on div "Transport Information Expand" at bounding box center [539, 362] width 970 height 18
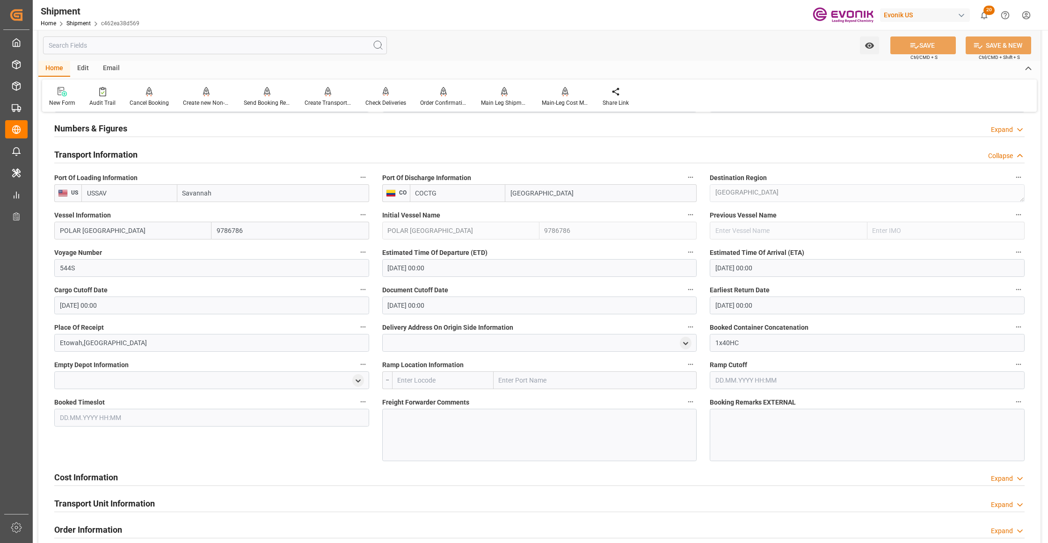
scroll to position [831, 0]
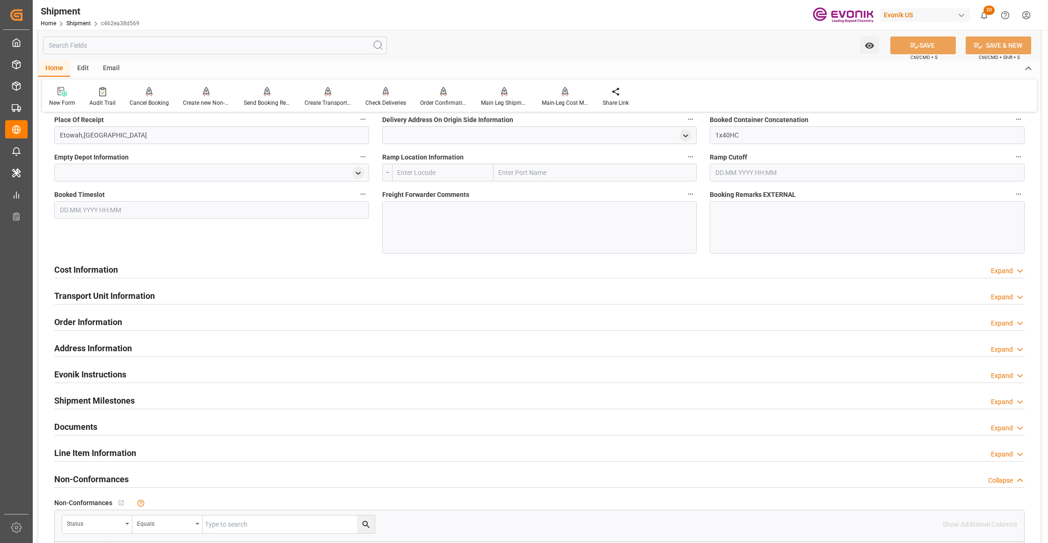
click at [403, 270] on div "Cost Information Expand" at bounding box center [539, 269] width 970 height 18
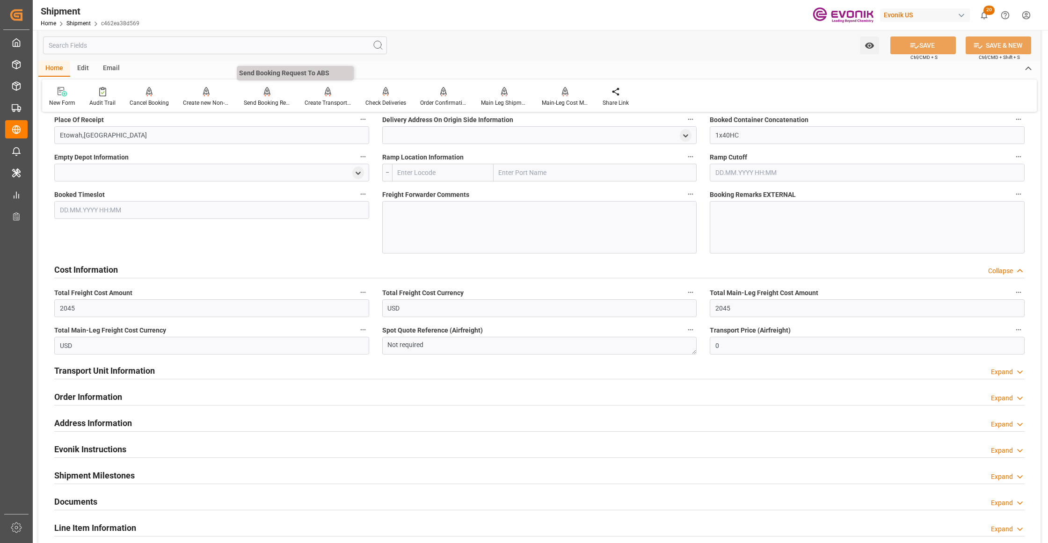
click at [268, 105] on div "Send Booking Request To ABS" at bounding box center [267, 103] width 47 height 8
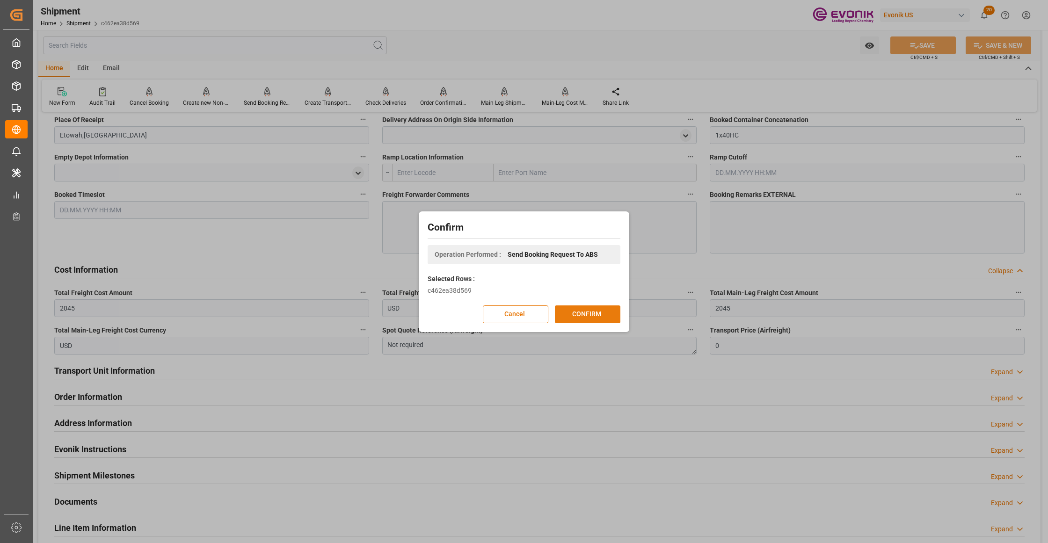
click at [607, 315] on button "CONFIRM" at bounding box center [588, 315] width 66 height 18
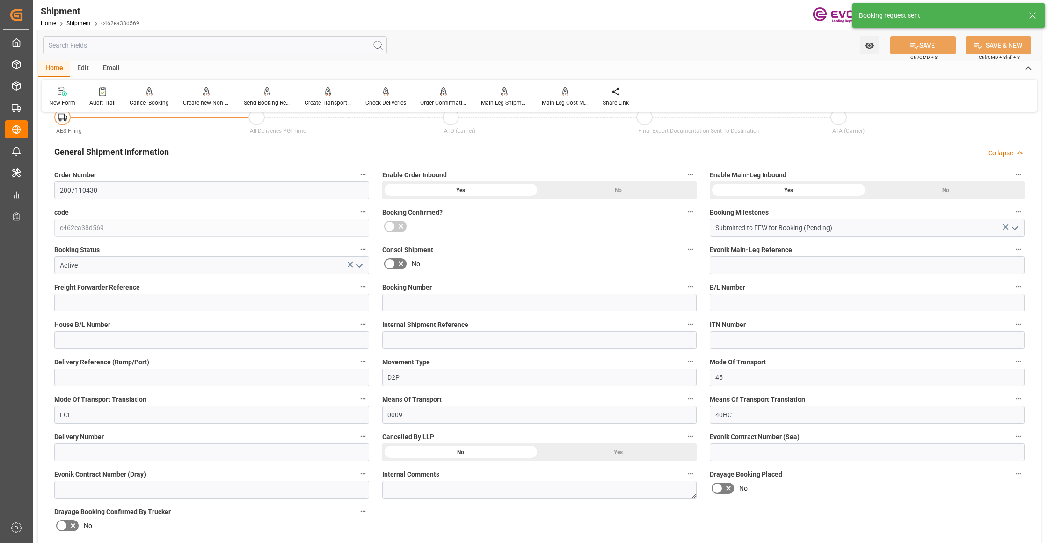
scroll to position [735, 0]
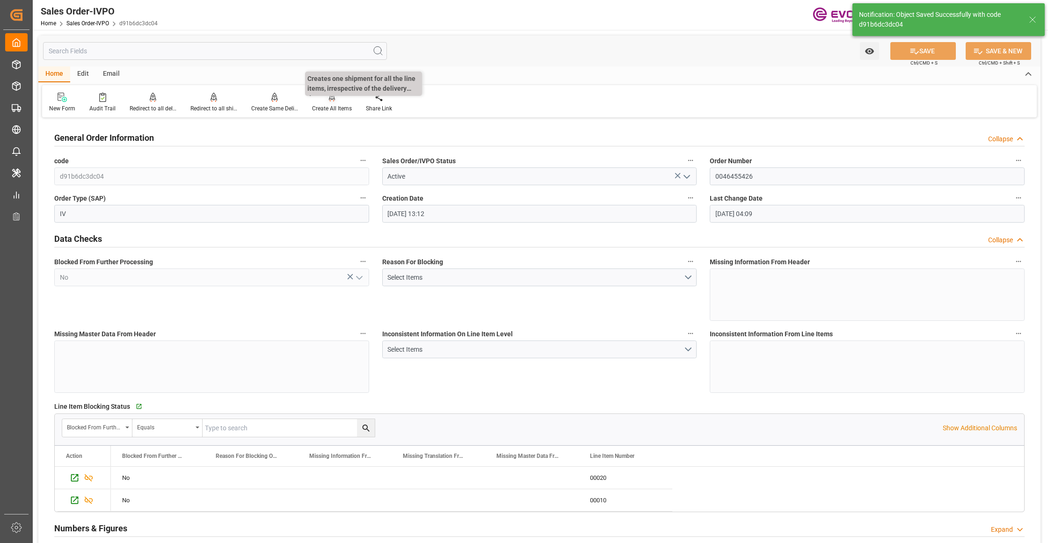
scroll to position [15, 0]
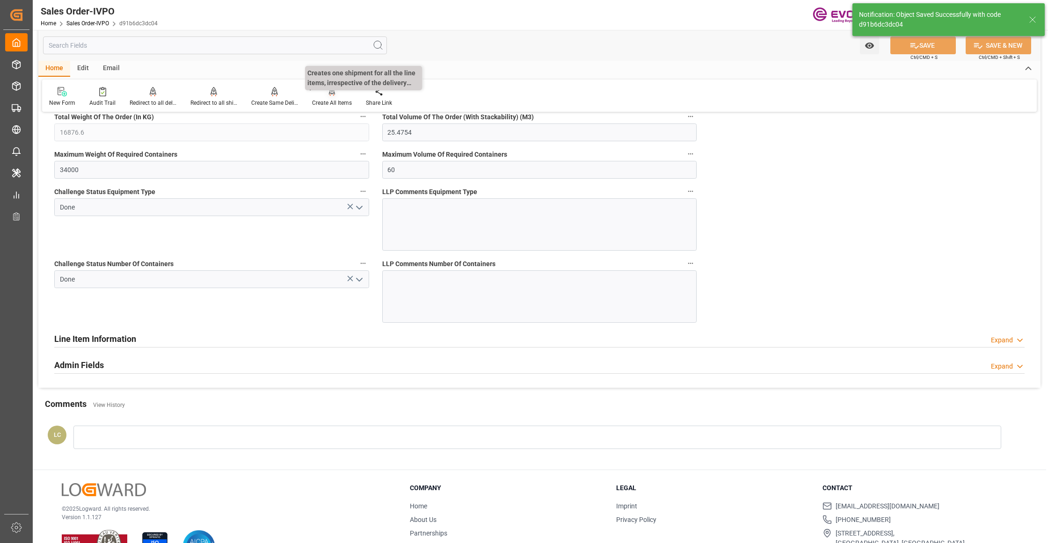
click at [331, 99] on div "Create All Items" at bounding box center [332, 103] width 40 height 8
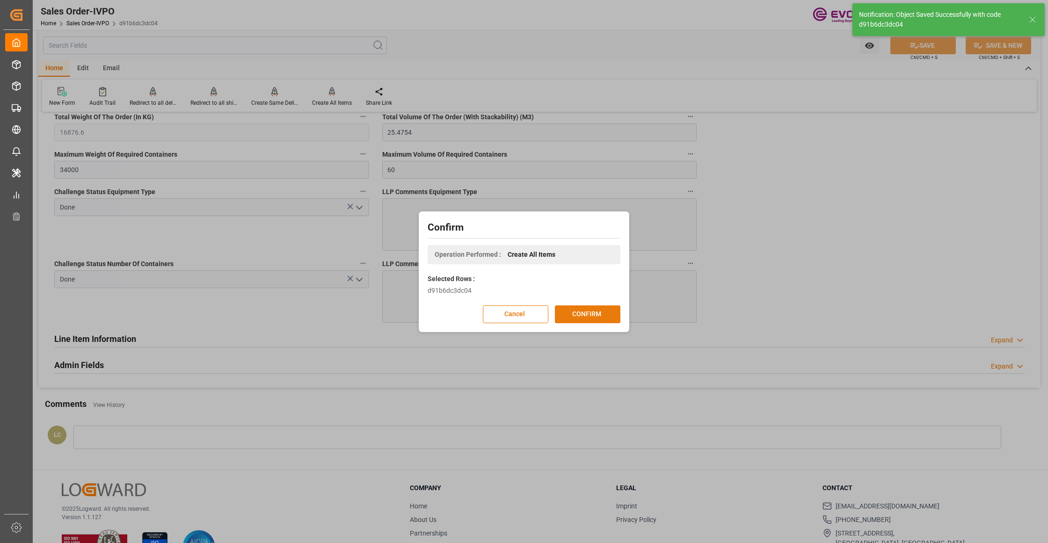
click at [594, 315] on button "CONFIRM" at bounding box center [588, 315] width 66 height 18
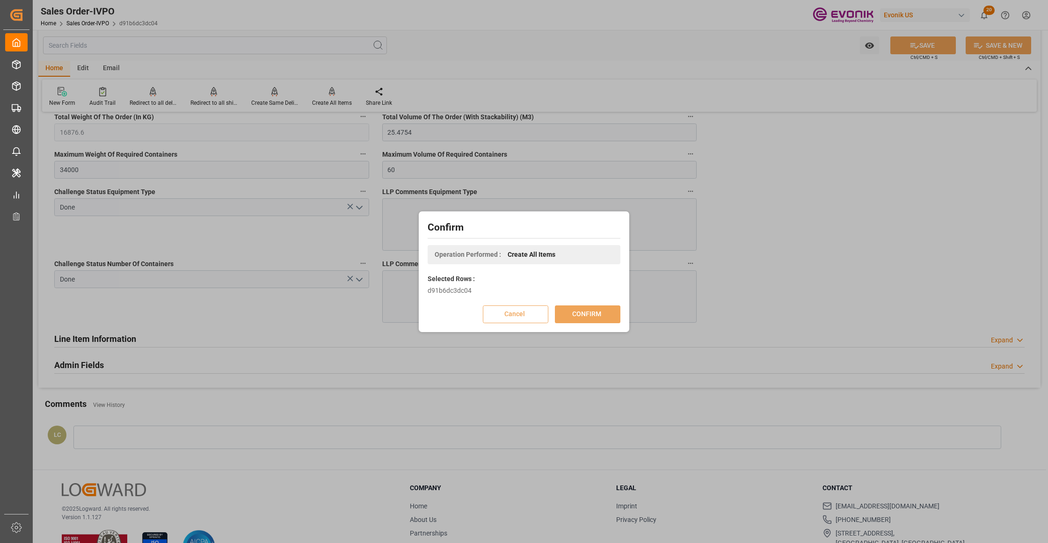
scroll to position [102, 0]
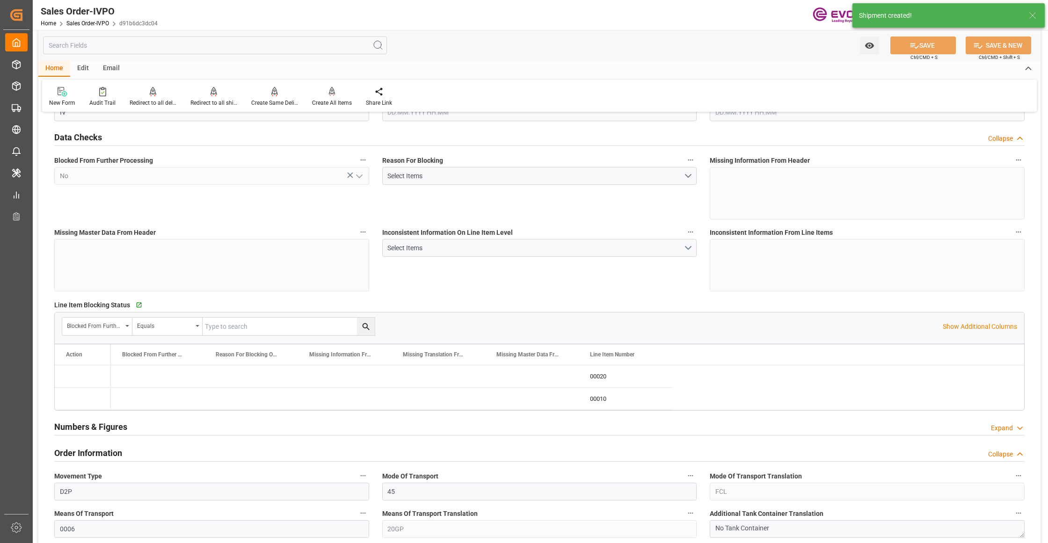
type input "BEANR"
type input "0"
type input "2"
type input "1"
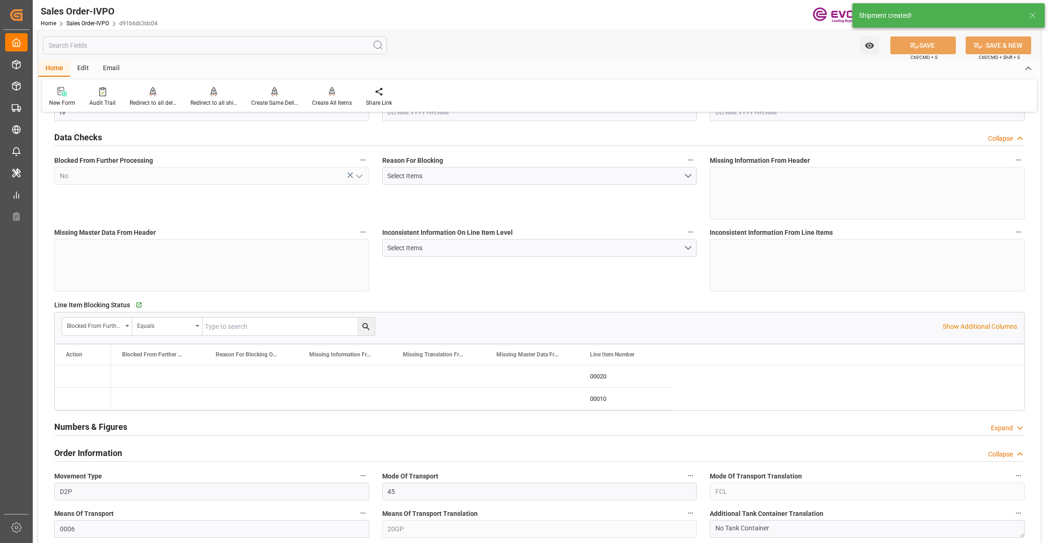
type input "16876.6"
type input "25.4754"
type input "34000"
type input "60"
type input "04.09.2025 13:12"
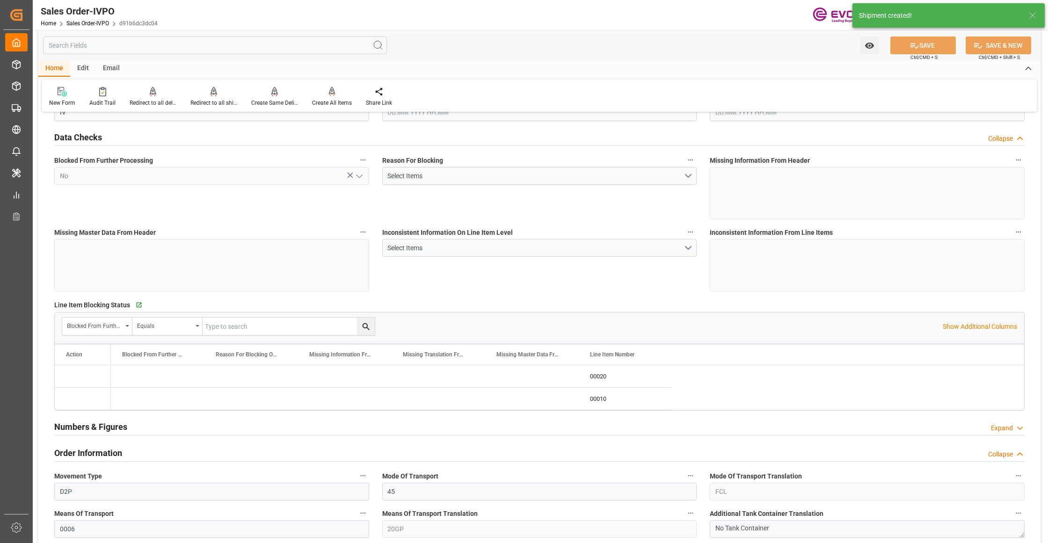
type input "[DATE] 04:09"
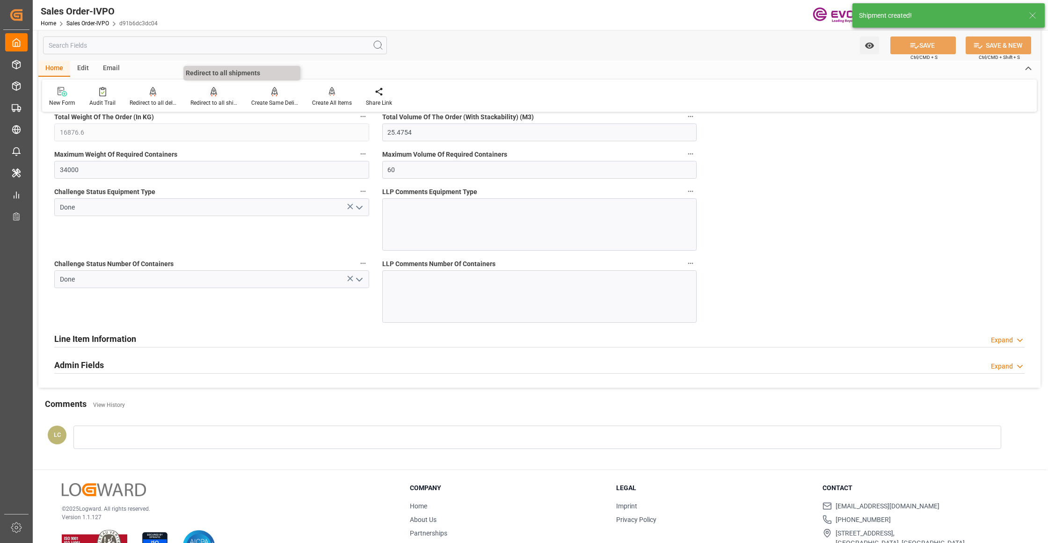
click at [208, 94] on div at bounding box center [213, 92] width 47 height 10
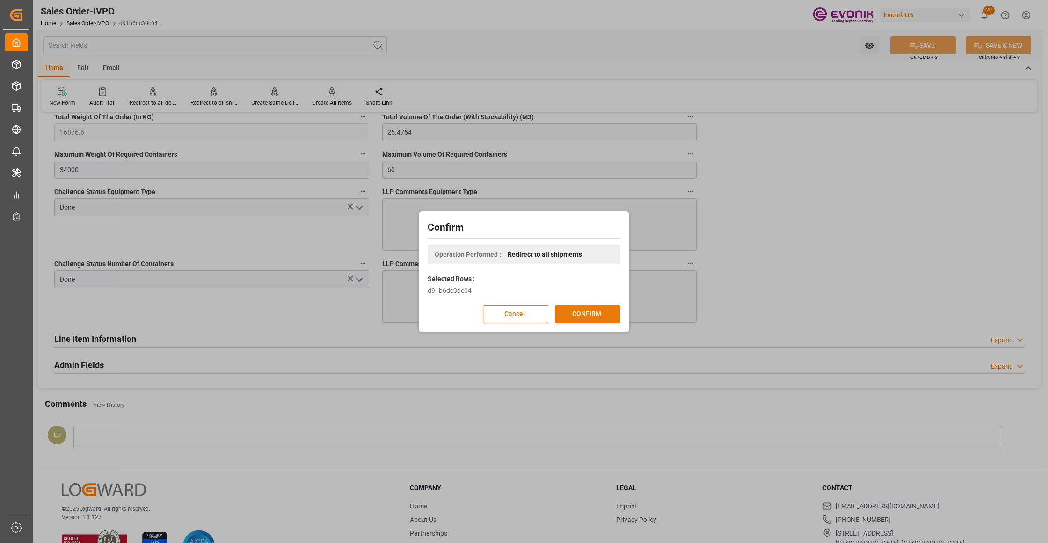
click at [597, 313] on button "CONFIRM" at bounding box center [588, 315] width 66 height 18
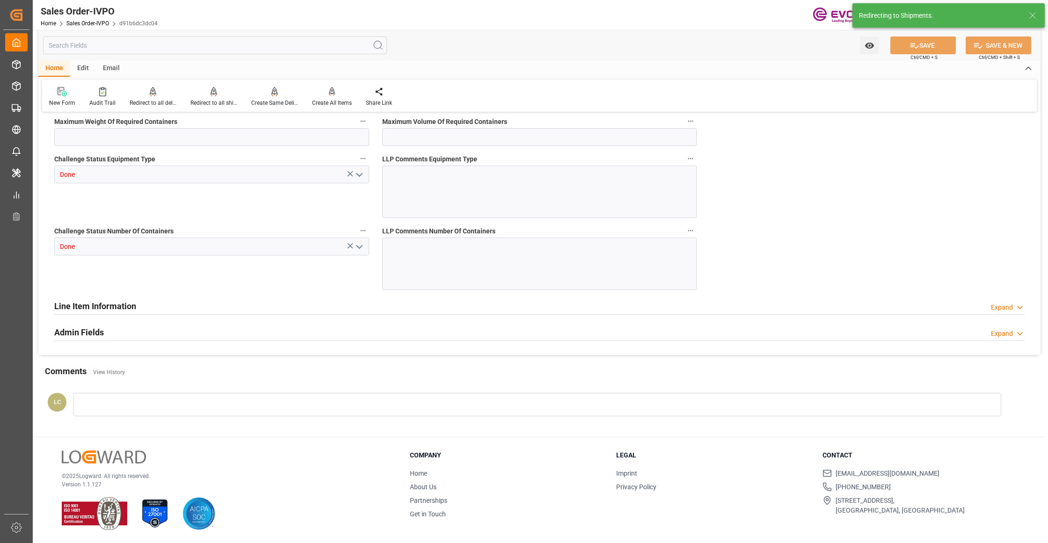
type input "BEANR"
type input "0"
type input "2"
type input "1"
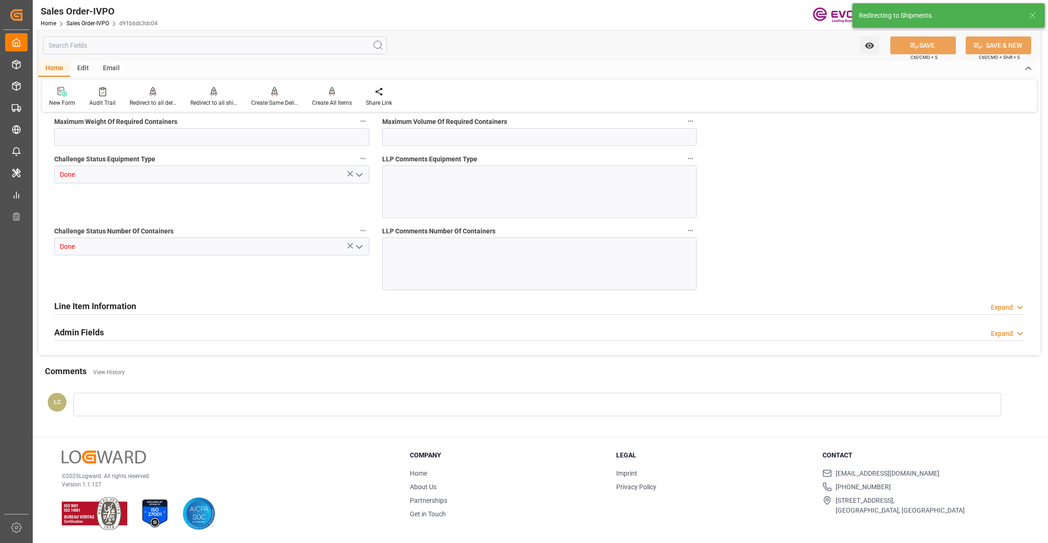
type input "16876.6"
type input "25.4754"
type input "34000"
type input "60"
type input "04.09.2025 13:12"
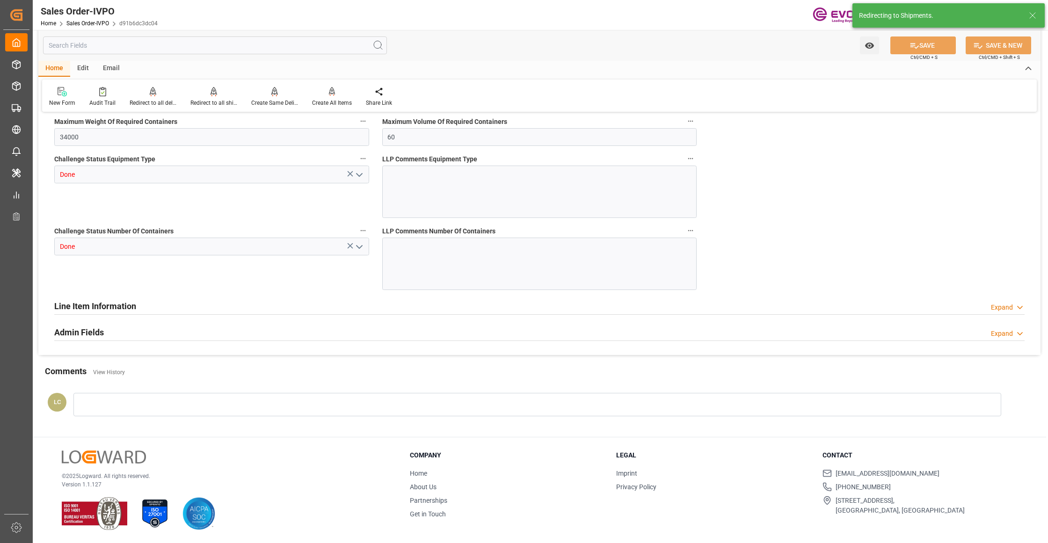
type input "[DATE] 04:09"
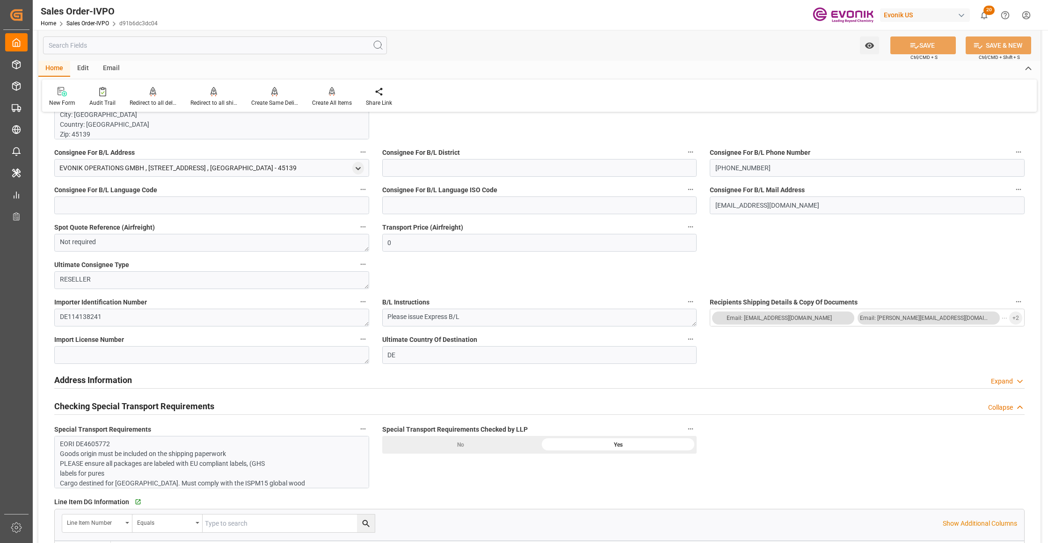
scroll to position [624, 0]
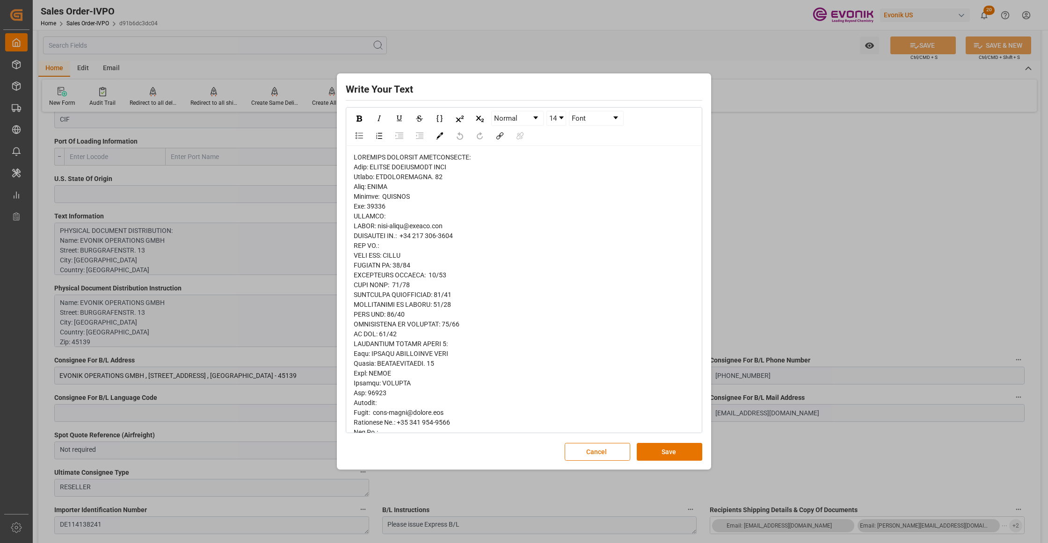
scroll to position [425, 0]
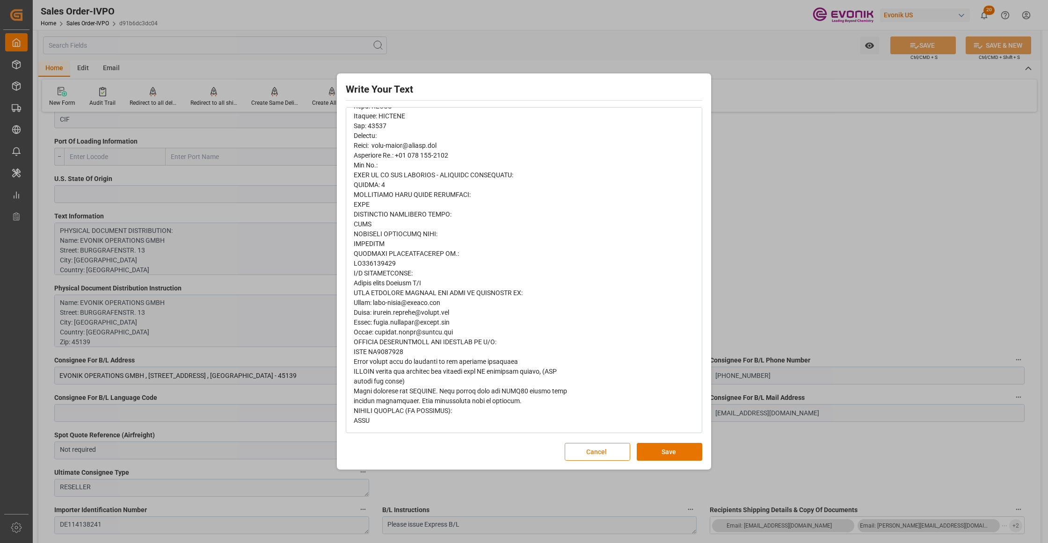
click at [598, 446] on button "Cancel" at bounding box center [598, 452] width 66 height 18
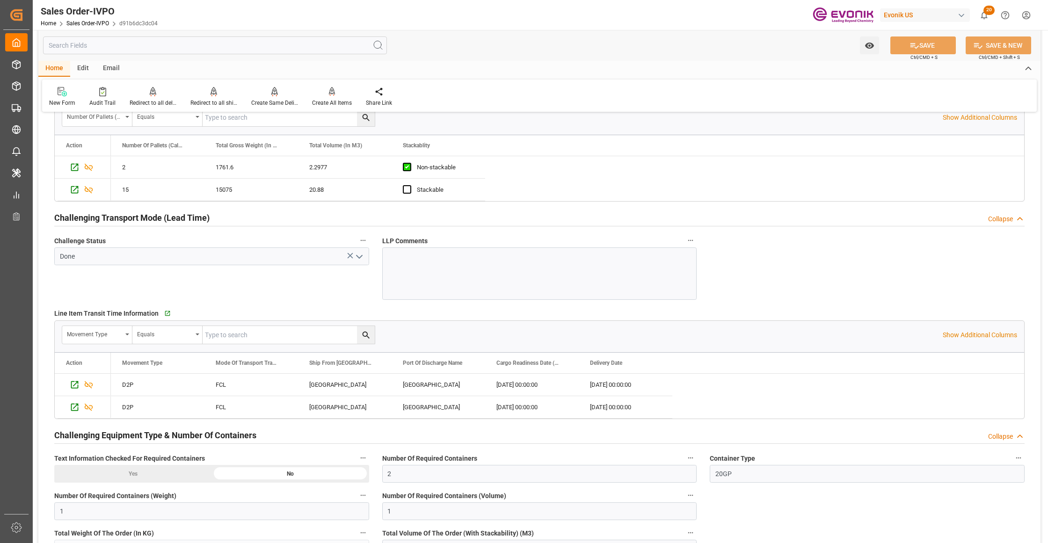
scroll to position [1664, 0]
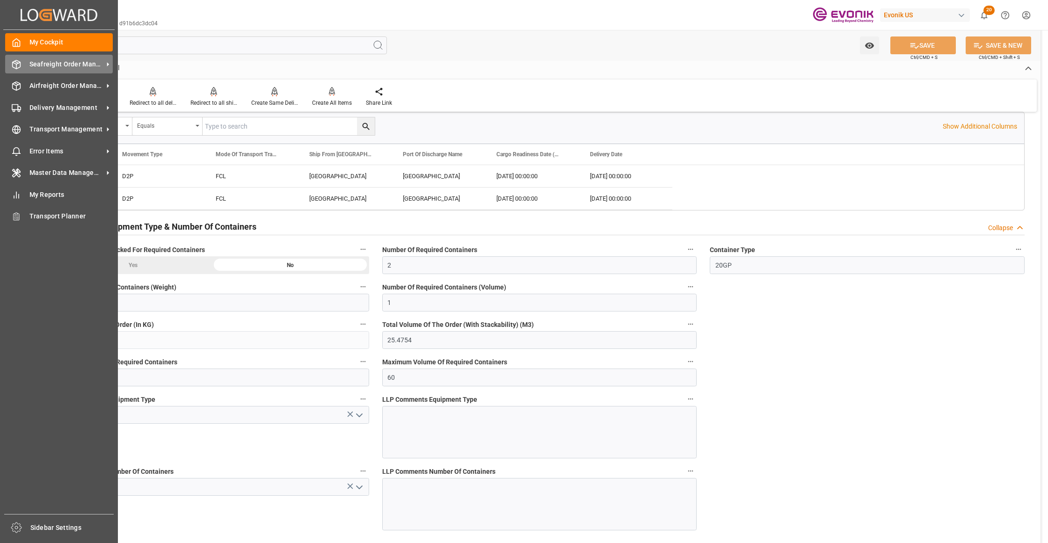
click at [55, 61] on span "Seafreight Order Management" at bounding box center [66, 64] width 74 height 10
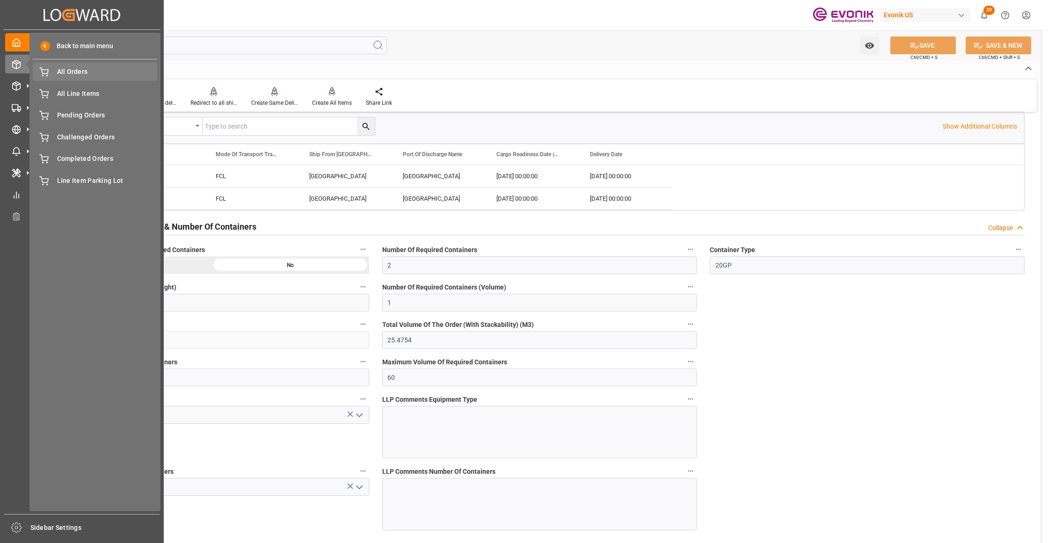
click at [75, 70] on span "All Orders" at bounding box center [107, 72] width 101 height 10
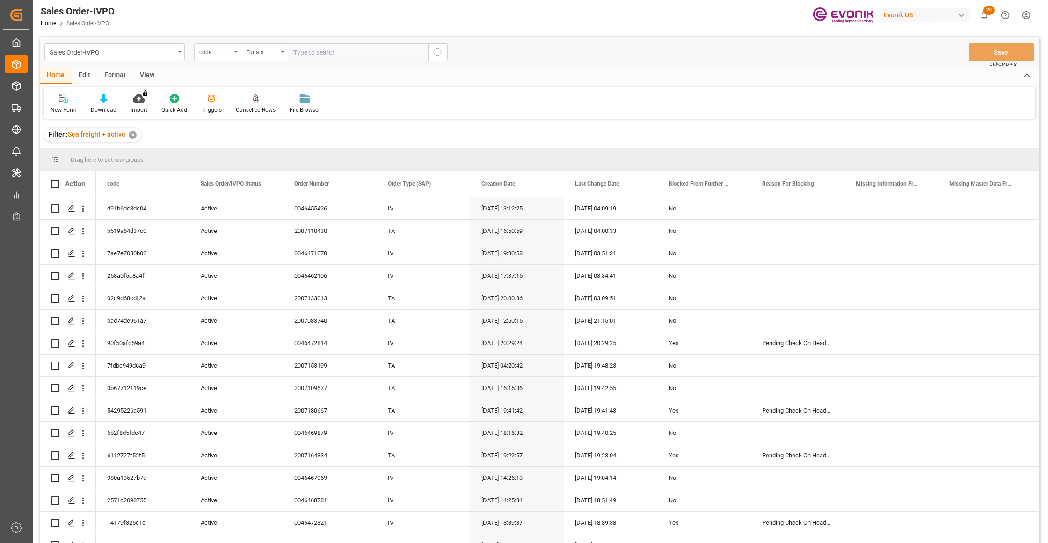
click at [221, 49] on div "code" at bounding box center [215, 51] width 32 height 11
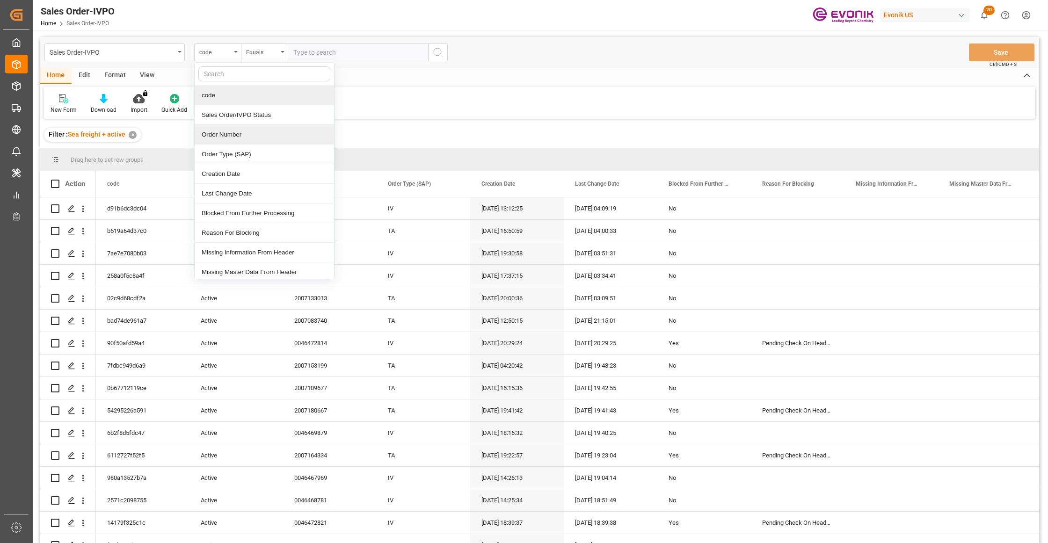
click at [236, 140] on div "Order Number" at bounding box center [264, 135] width 139 height 20
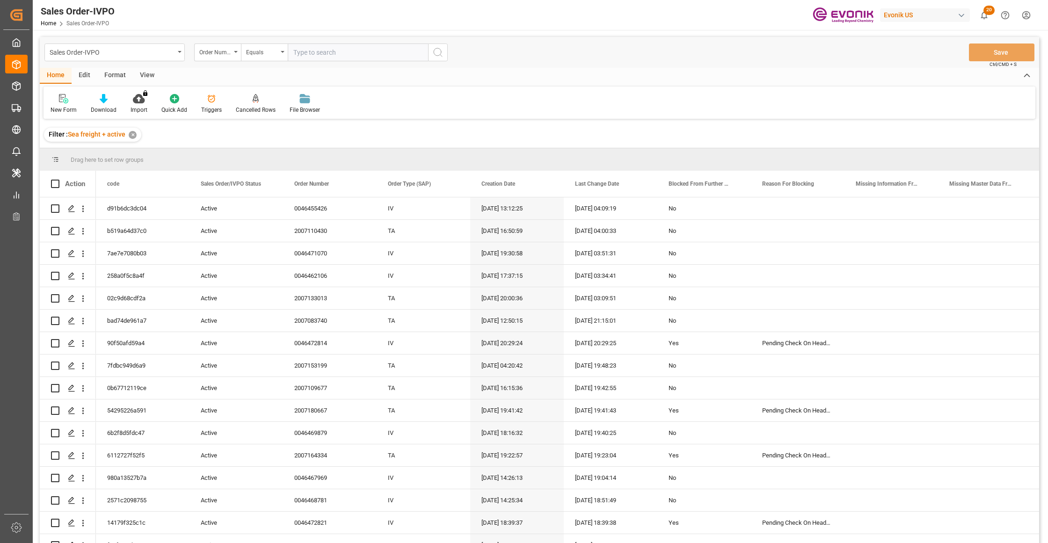
click at [317, 47] on input "text" at bounding box center [358, 53] width 140 height 18
paste input "2007166693"
type input "2007166693"
click at [443, 53] on icon "search button" at bounding box center [437, 52] width 11 height 11
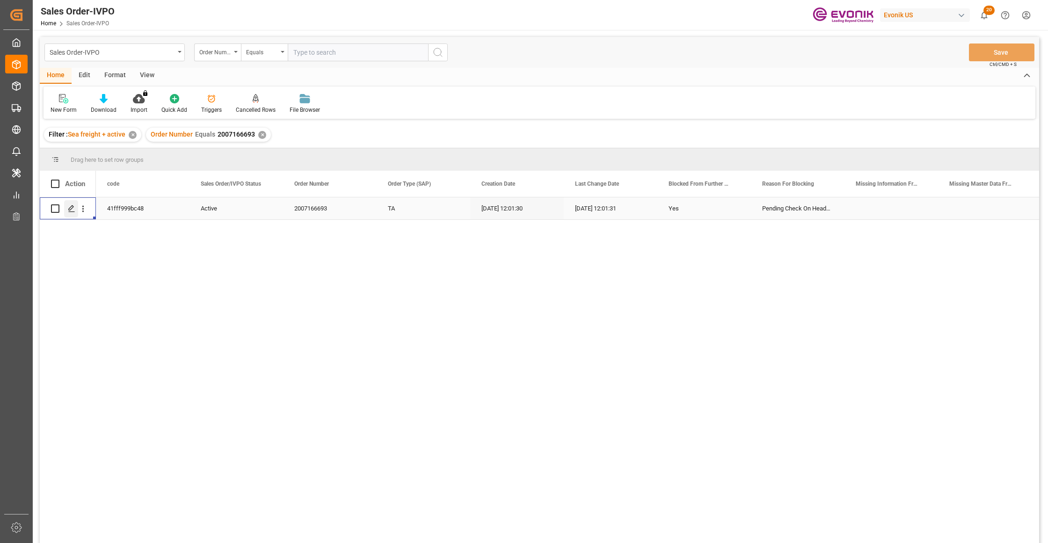
click at [69, 212] on line "Press SPACE to select this row." at bounding box center [72, 212] width 6 height 0
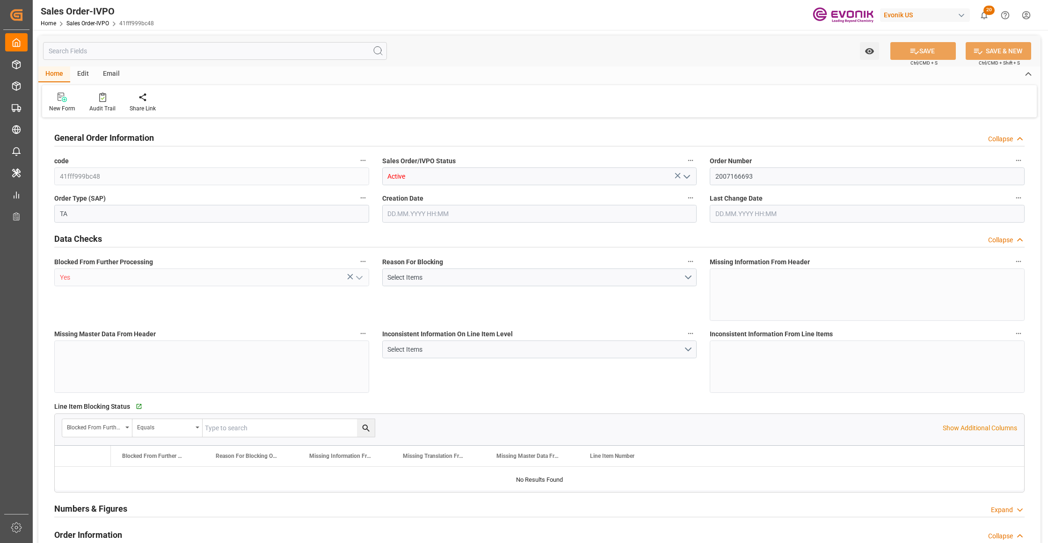
type input "AUMEL"
type input "0"
type input "1"
type input "7752"
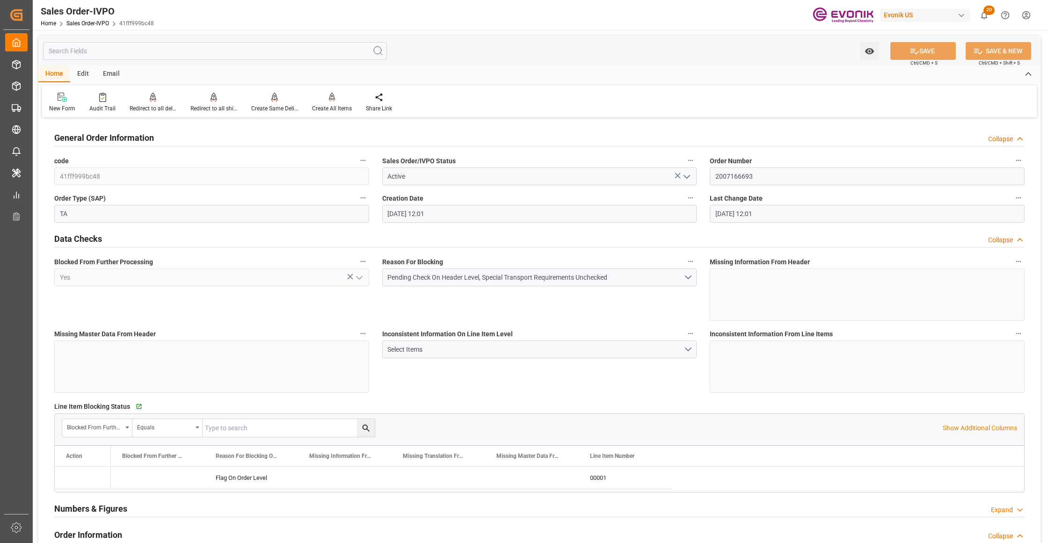
type input "11.09.2025 12:01"
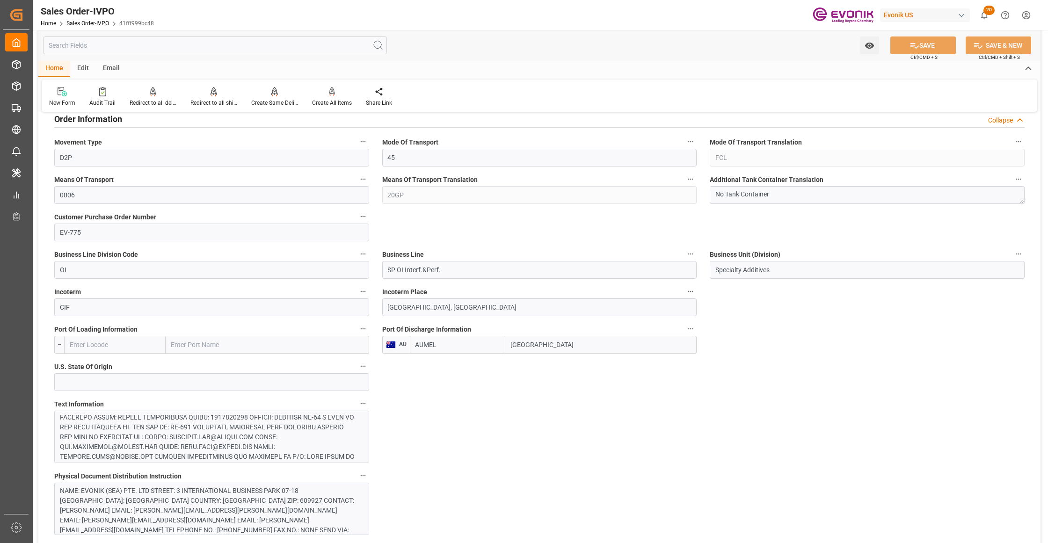
scroll to position [624, 0]
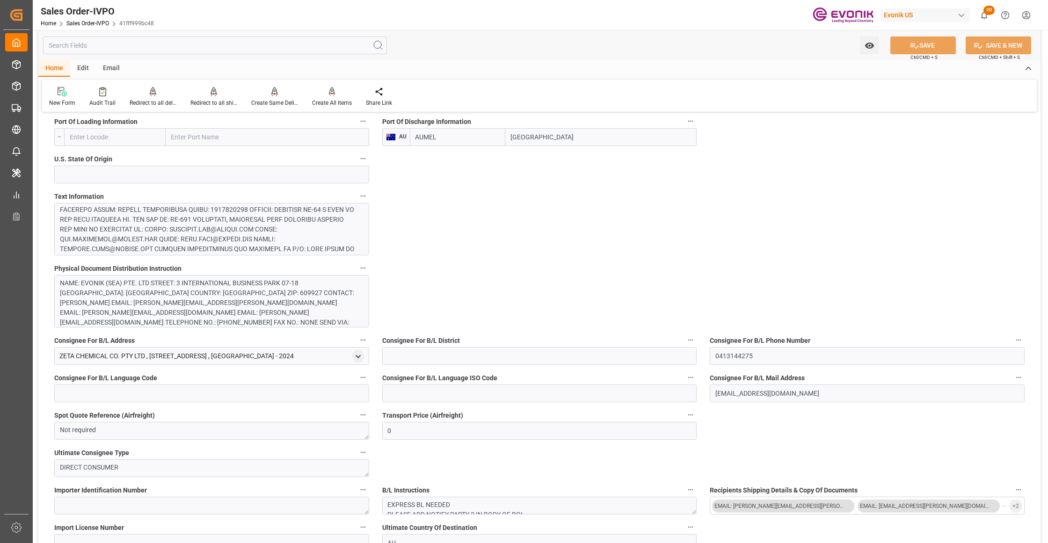
click at [253, 246] on div at bounding box center [207, 136] width 295 height 275
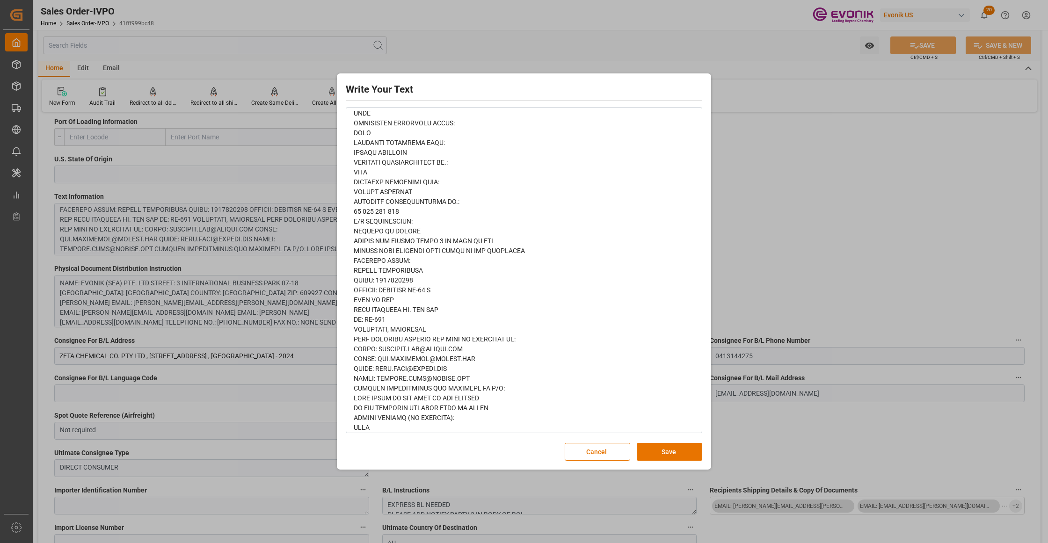
scroll to position [0, 0]
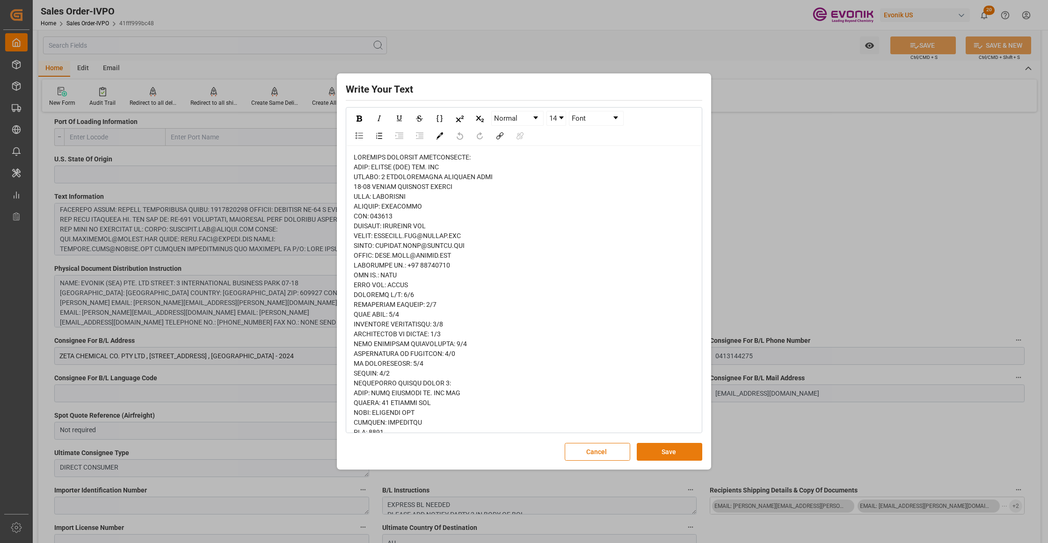
click at [667, 453] on button "Save" at bounding box center [670, 452] width 66 height 18
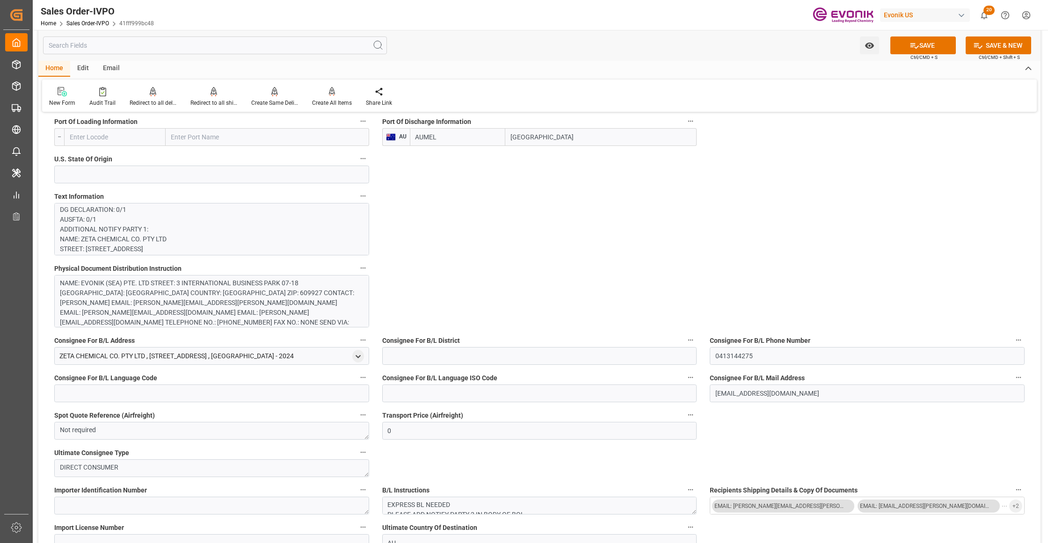
click at [219, 304] on div "NAME: EVONIK (SEA) PTE. LTD STREET: 3 INTERNATIONAL BUSINESS PARK 07-18 NORDIC …" at bounding box center [207, 317] width 295 height 79
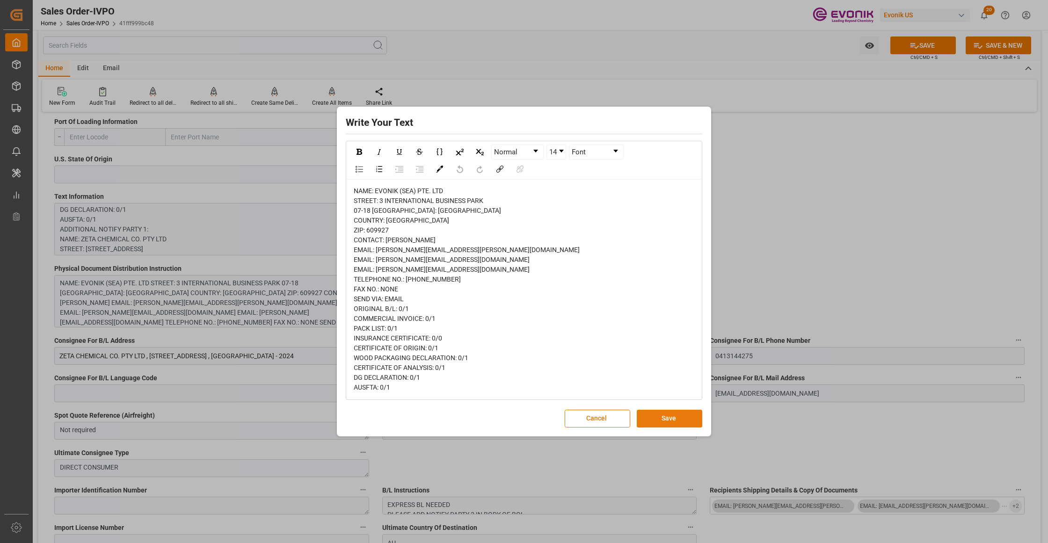
click at [664, 422] on button "Save" at bounding box center [670, 419] width 66 height 18
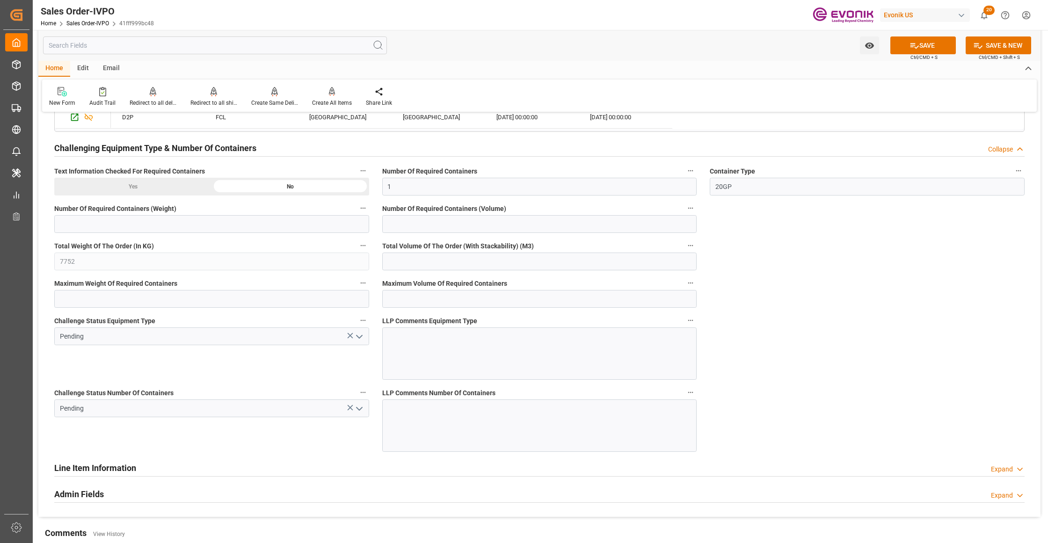
scroll to position [1455, 0]
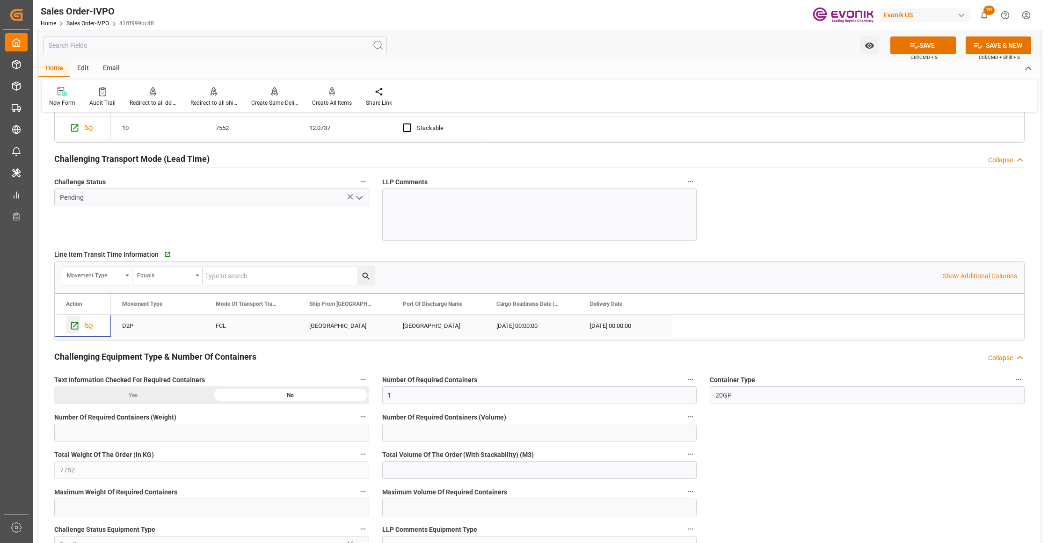
click at [67, 330] on div "Press SPACE to select this row." at bounding box center [73, 324] width 14 height 17
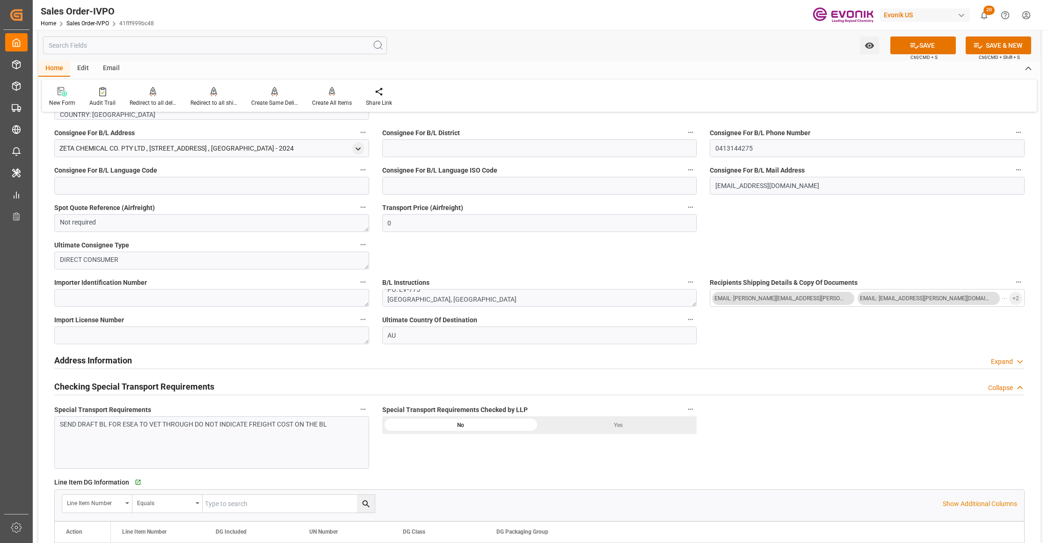
scroll to position [1040, 0]
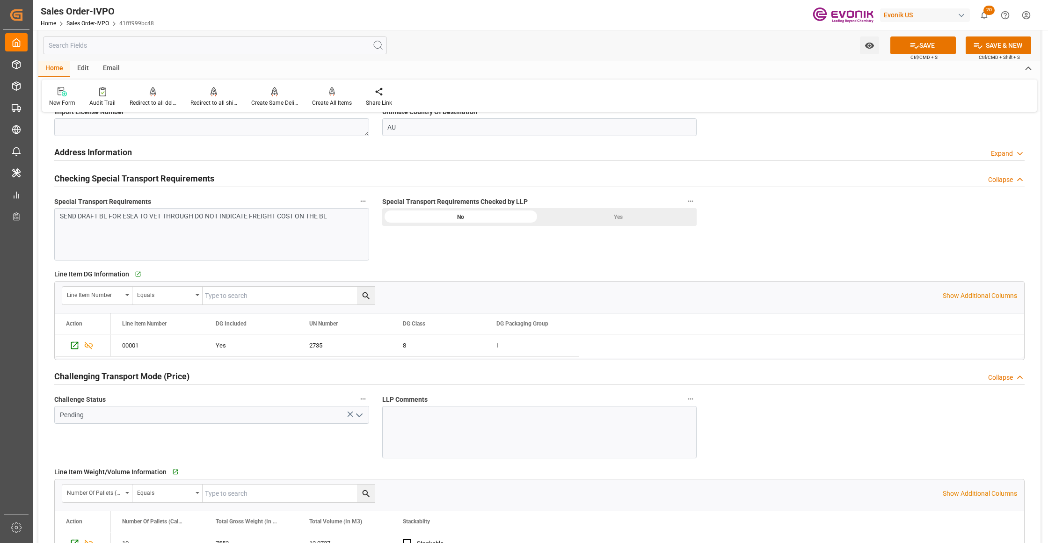
click at [593, 221] on div "Yes" at bounding box center [617, 217] width 157 height 18
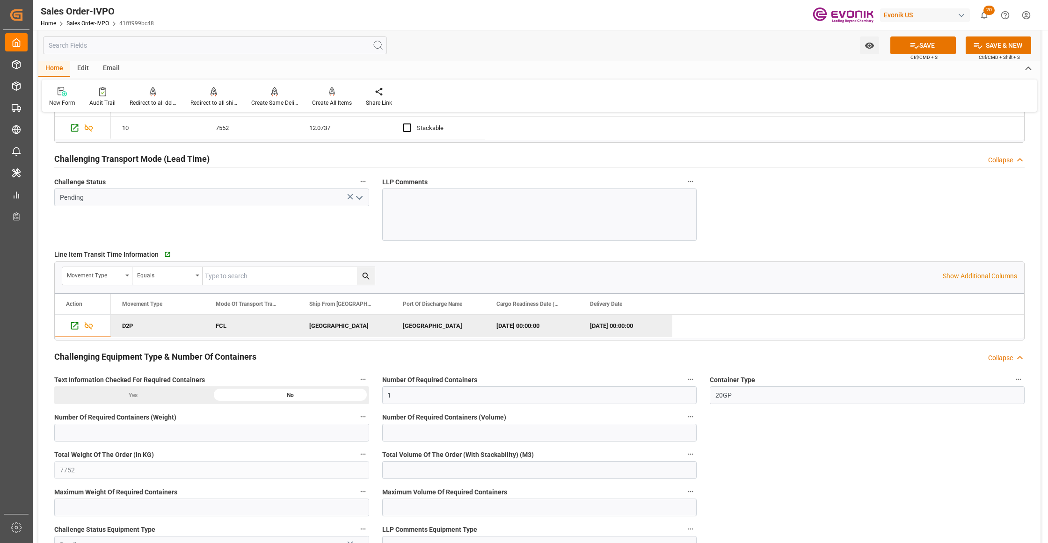
scroll to position [1247, 0]
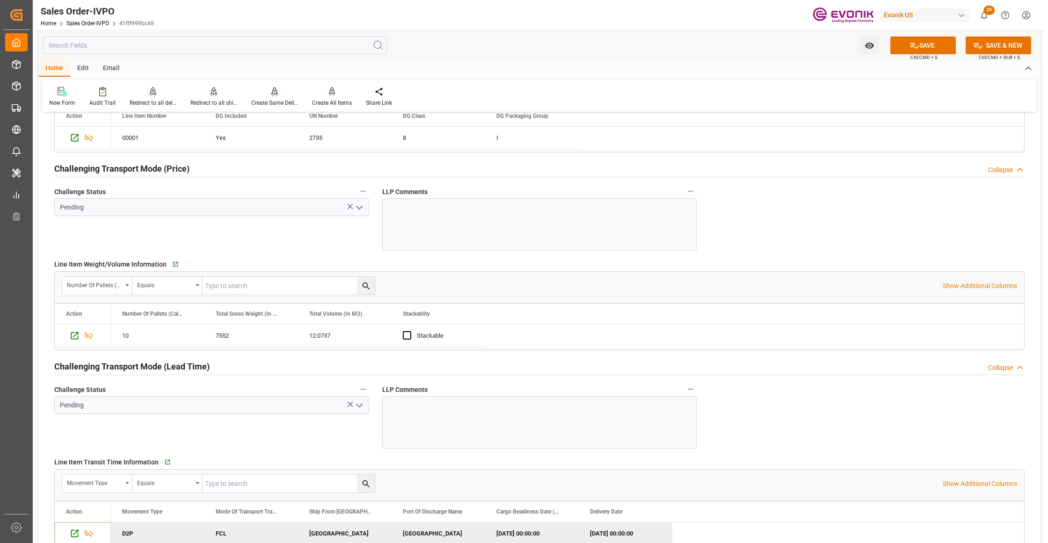
click at [357, 212] on icon "open menu" at bounding box center [359, 207] width 11 height 11
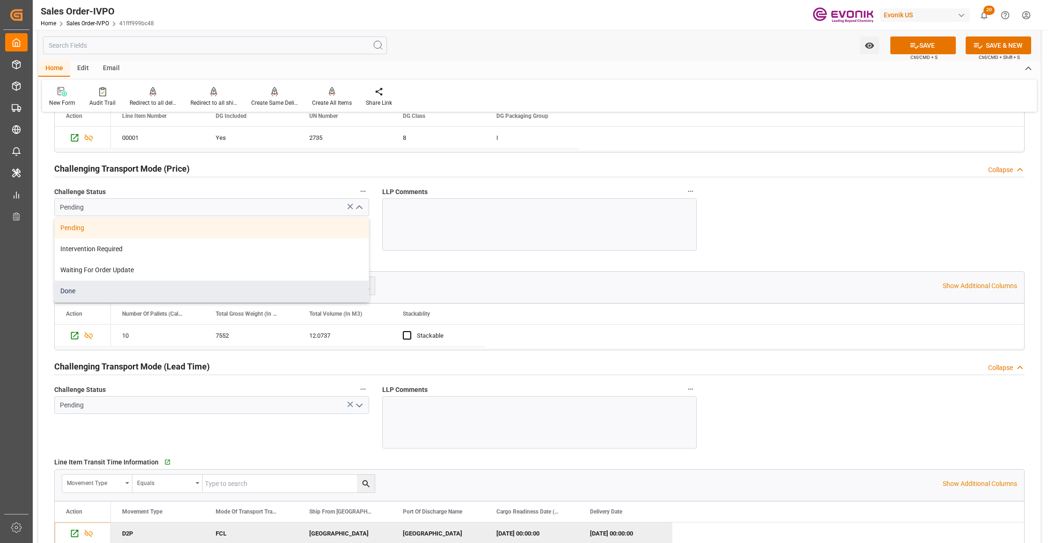
click at [147, 287] on div "Done" at bounding box center [212, 291] width 314 height 21
type input "Done"
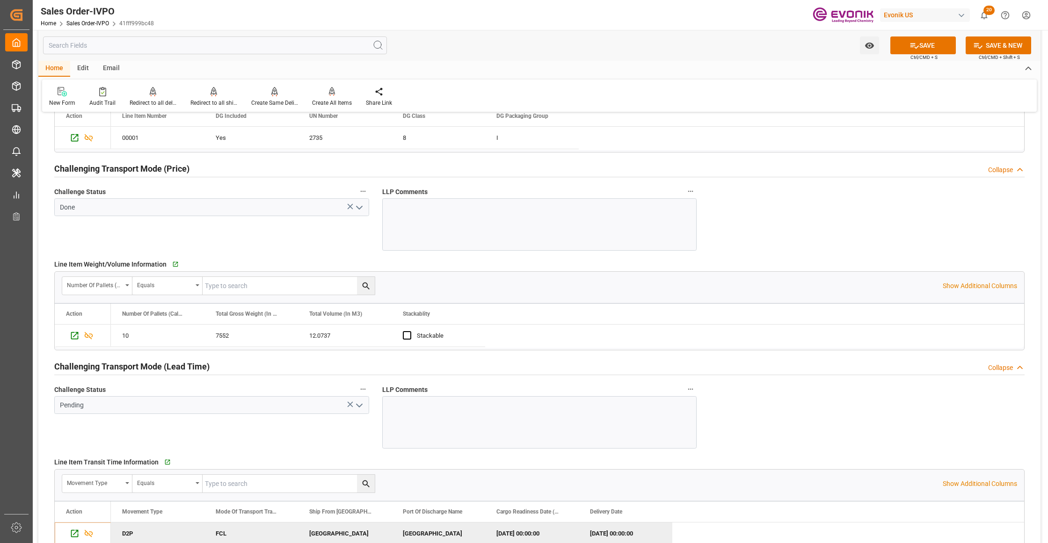
scroll to position [1455, 0]
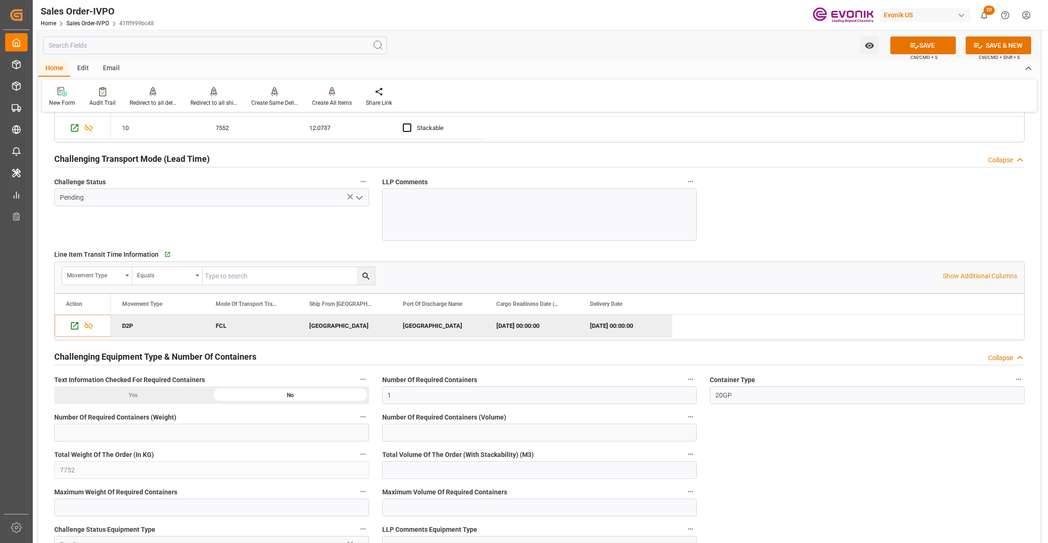
click at [360, 202] on icon "open menu" at bounding box center [359, 197] width 11 height 11
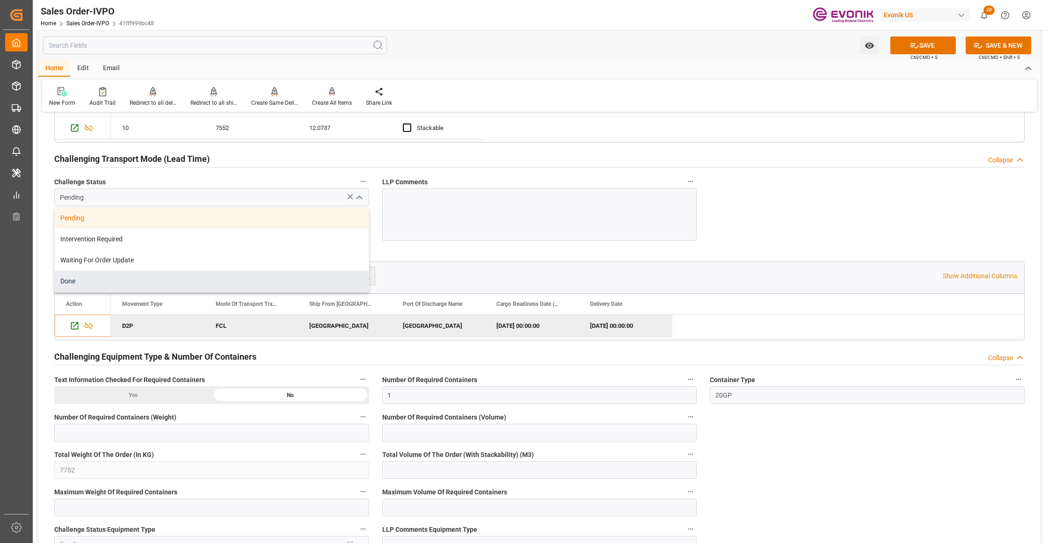
click at [156, 284] on div "Done" at bounding box center [212, 281] width 314 height 21
type input "Done"
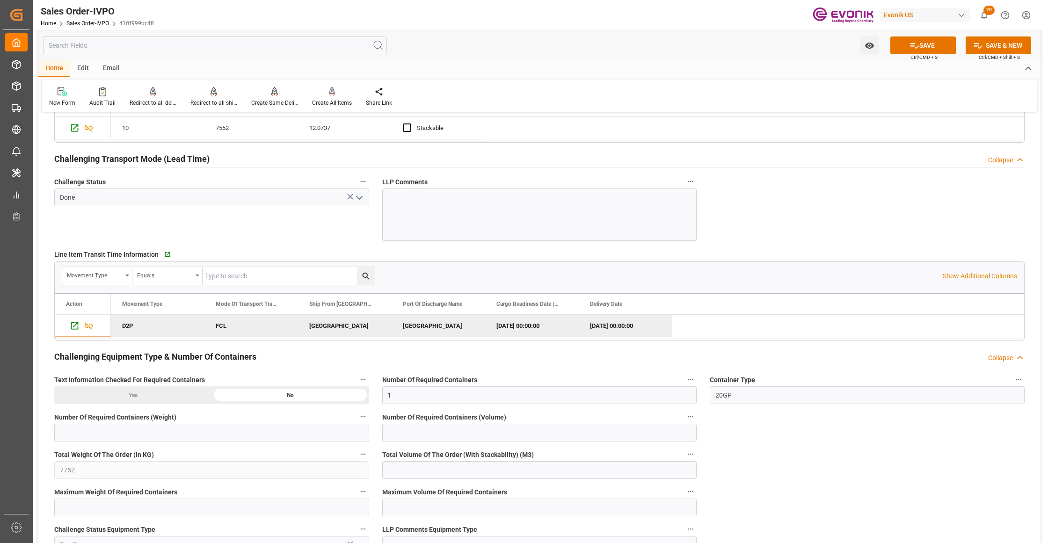
scroll to position [1664, 0]
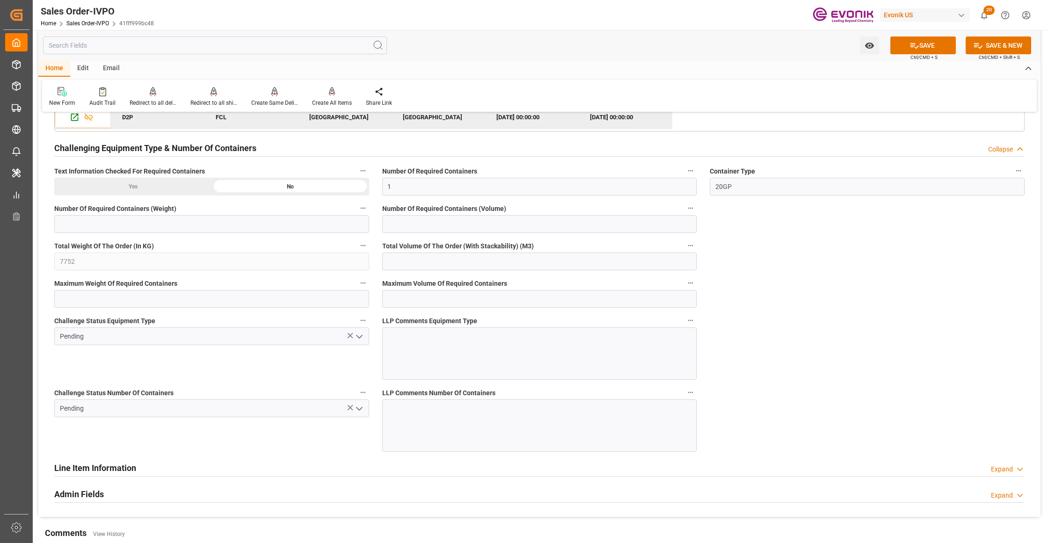
click at [359, 340] on icon "open menu" at bounding box center [359, 336] width 11 height 11
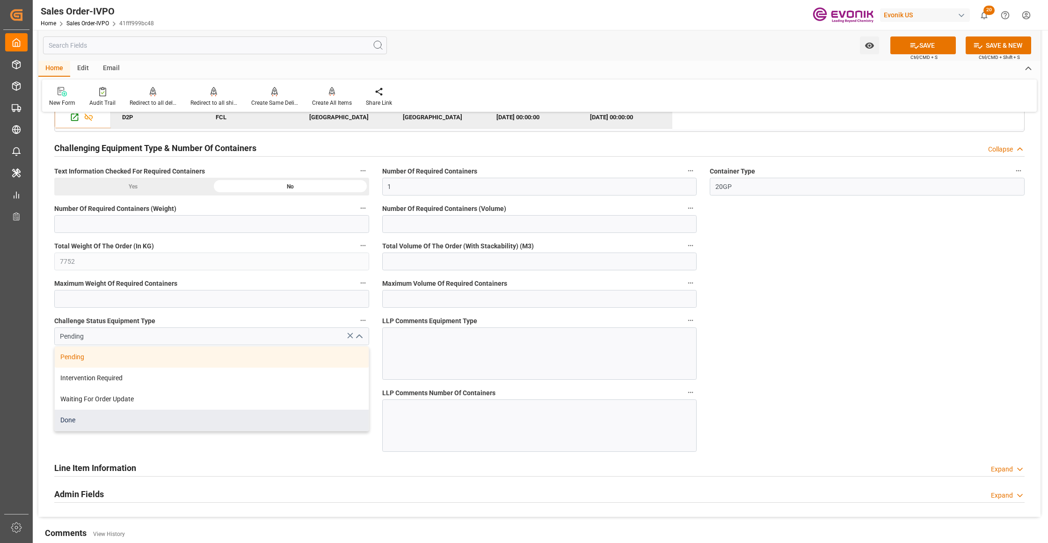
click at [121, 430] on div "Done" at bounding box center [212, 420] width 314 height 21
type input "Done"
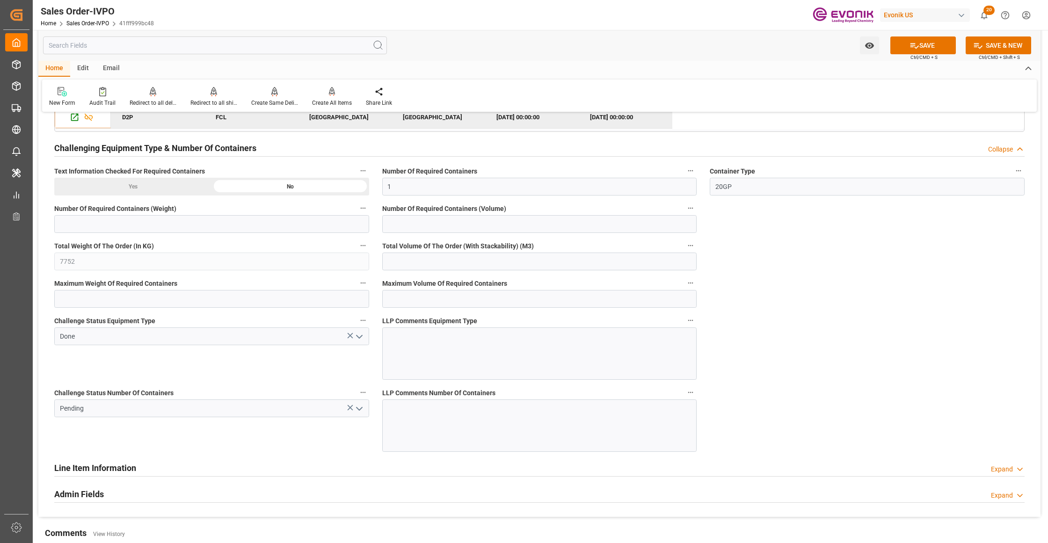
click at [357, 414] on icon "open menu" at bounding box center [359, 408] width 11 height 11
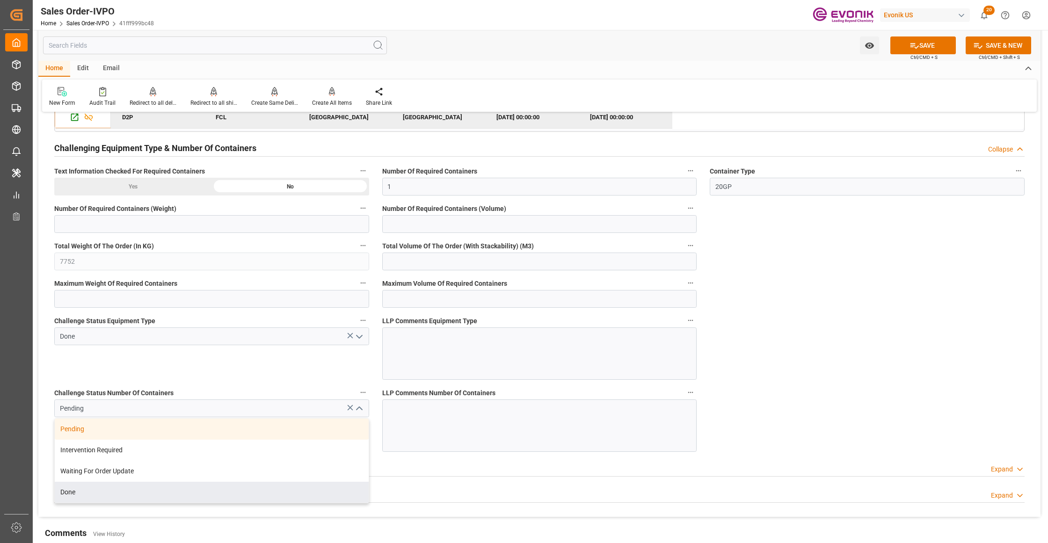
drag, startPoint x: 127, startPoint y: 495, endPoint x: 204, endPoint y: 474, distance: 79.5
click at [127, 495] on div "Done" at bounding box center [212, 492] width 314 height 21
type input "Done"
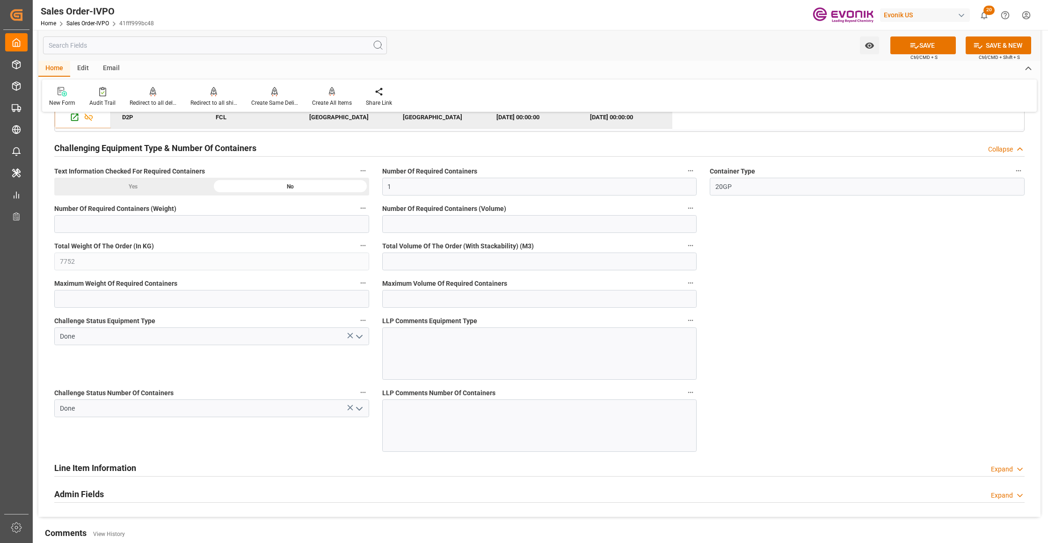
click at [919, 49] on button "SAVE" at bounding box center [923, 45] width 66 height 18
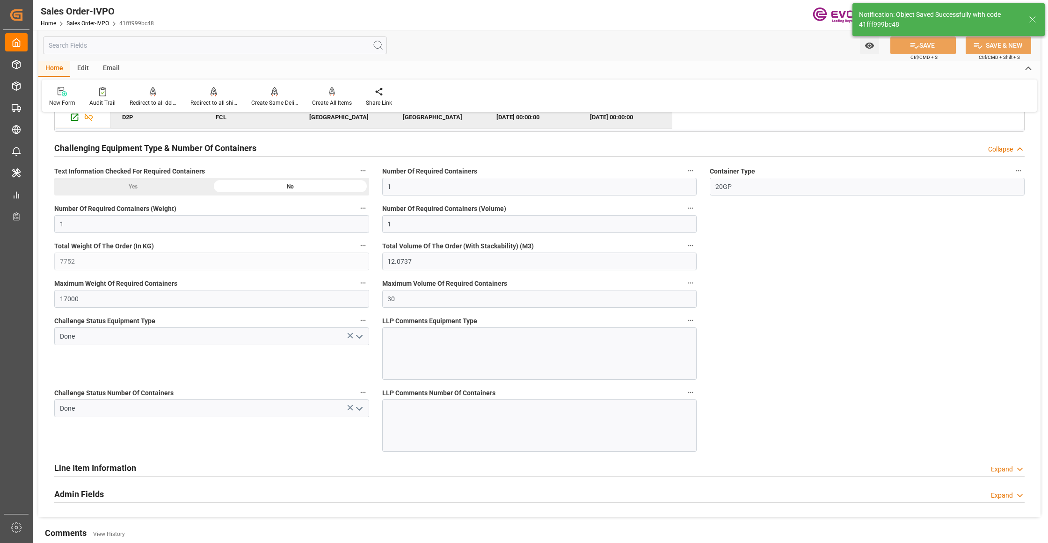
type input "12.09.2025 04:21"
type input "No"
type input "1"
type input "12.0737"
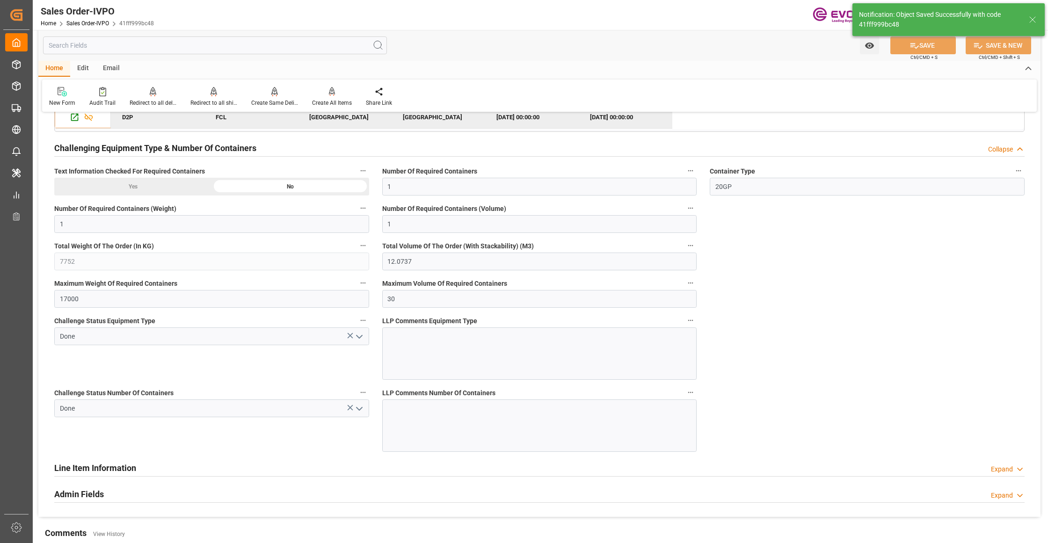
type input "17000"
type input "30"
click at [332, 96] on icon at bounding box center [332, 96] width 4 height 2
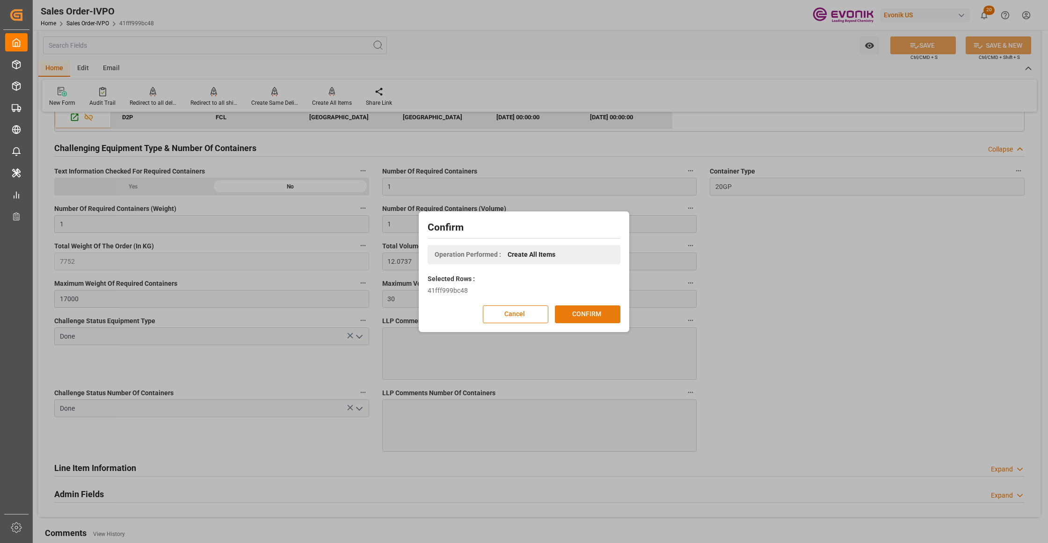
click at [599, 313] on button "CONFIRM" at bounding box center [588, 315] width 66 height 18
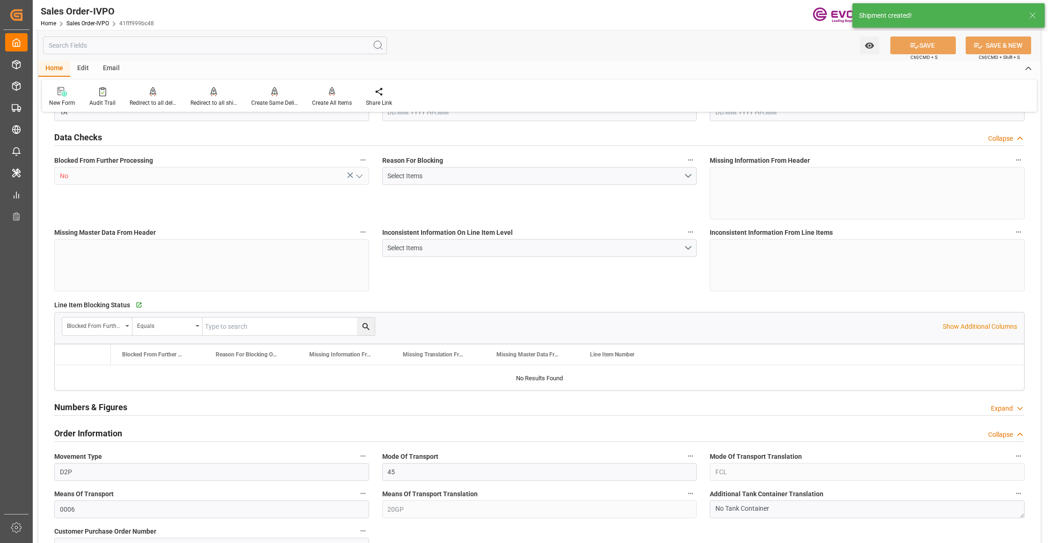
type input "AUMEL"
type input "0"
type input "1"
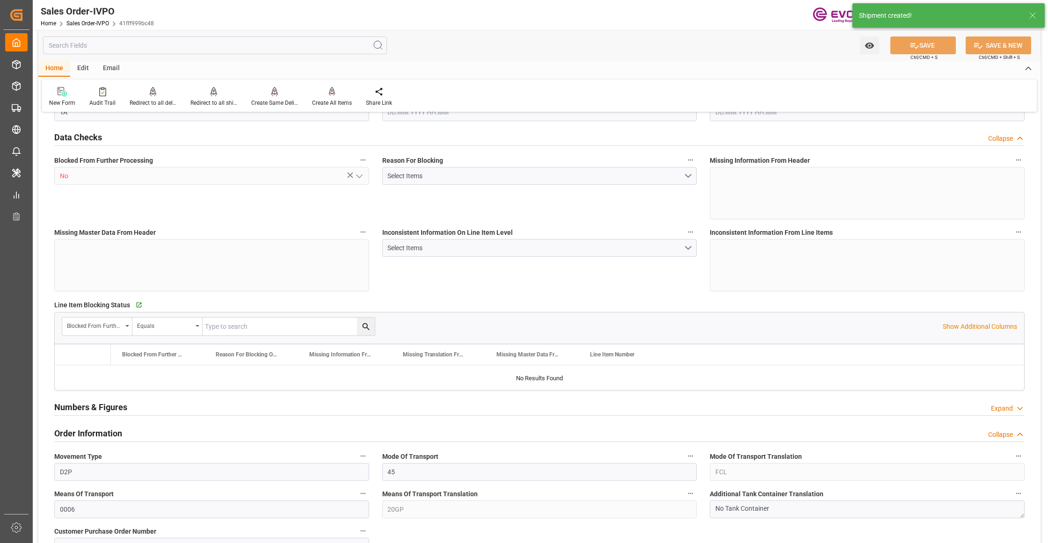
type input "7752"
type input "12.0737"
type input "17000"
type input "30"
type input "11.09.2025 12:01"
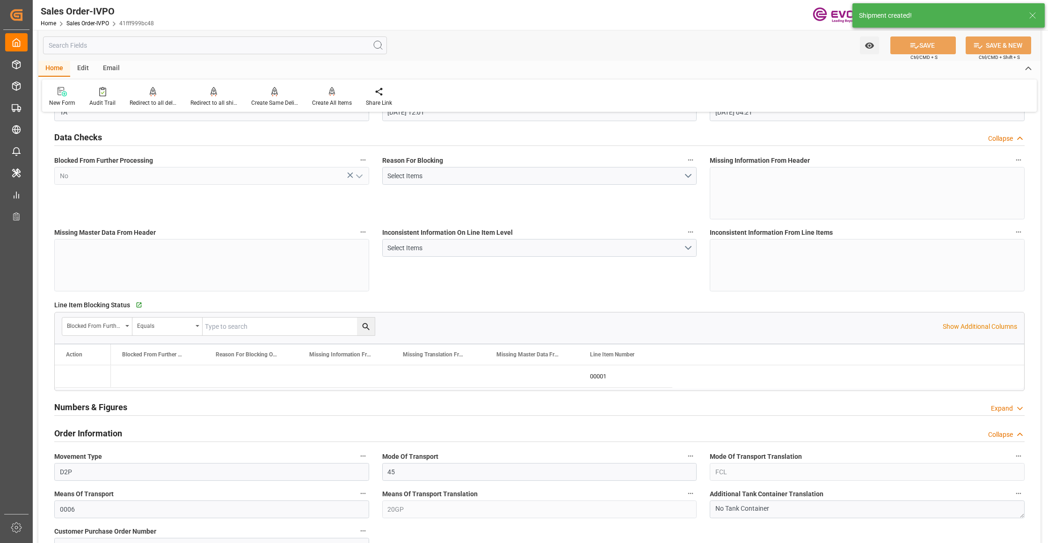
type input "12.09.2025 04:21"
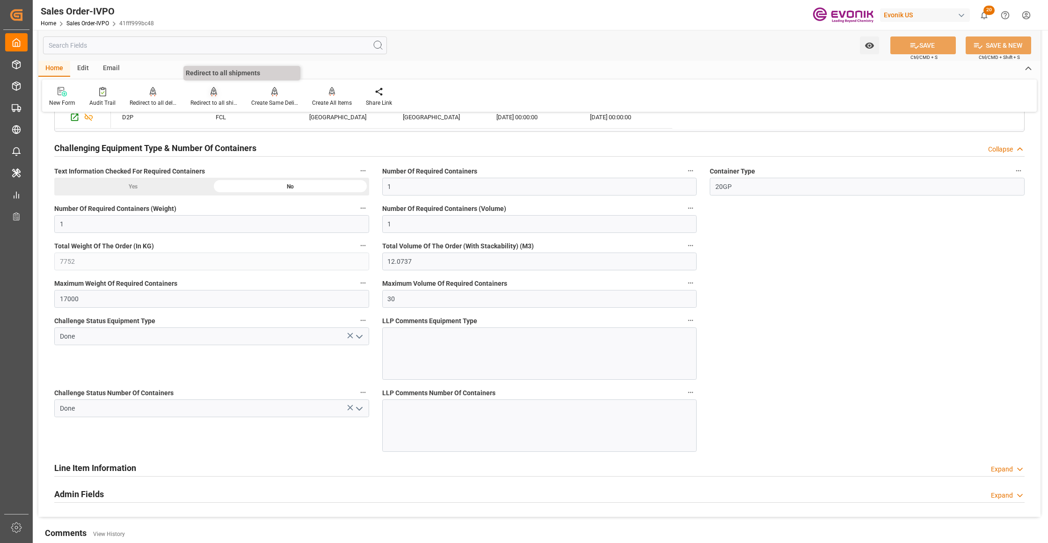
click at [214, 94] on icon at bounding box center [214, 91] width 7 height 8
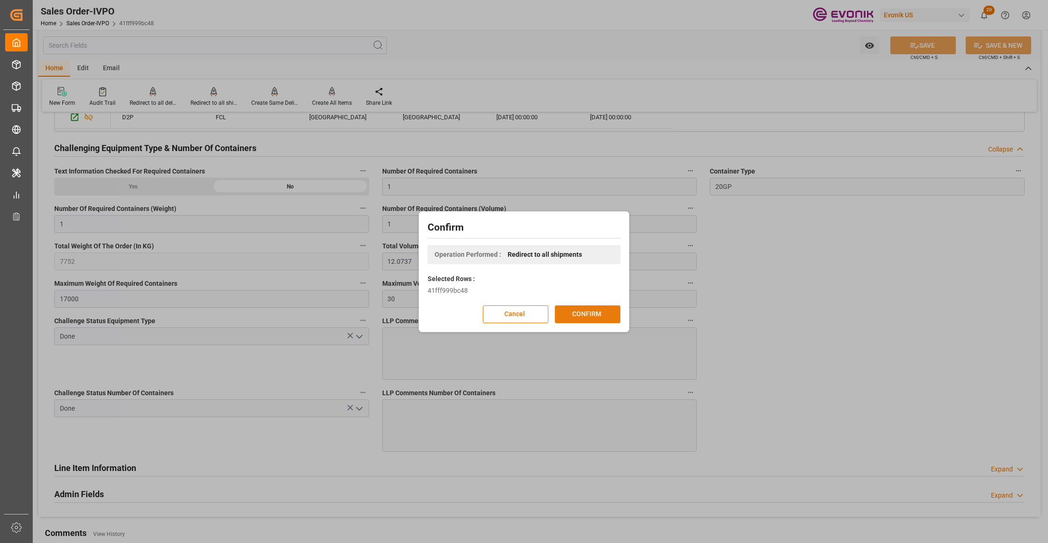
click at [594, 319] on button "CONFIRM" at bounding box center [588, 315] width 66 height 18
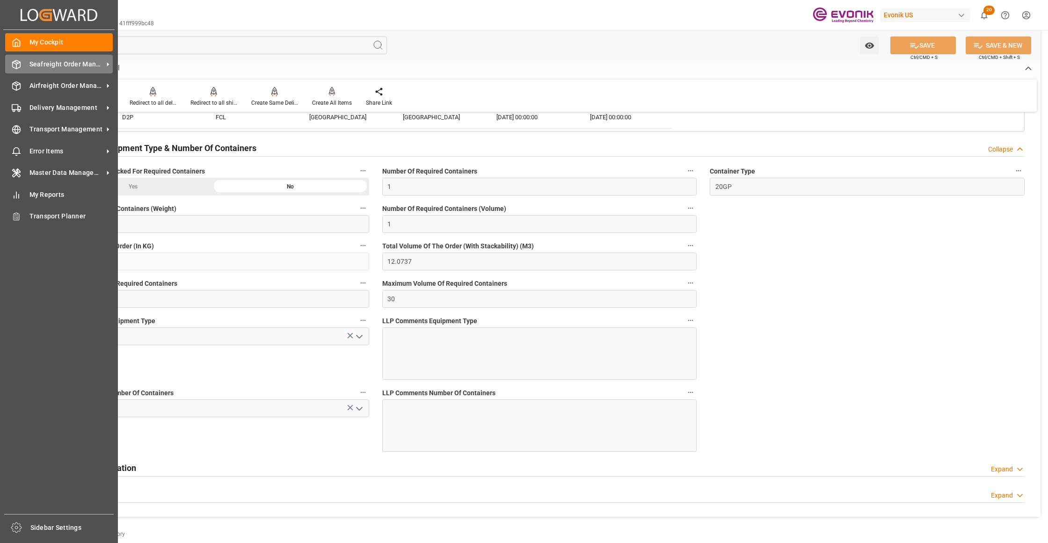
click at [47, 66] on span "Seafreight Order Management" at bounding box center [66, 64] width 74 height 10
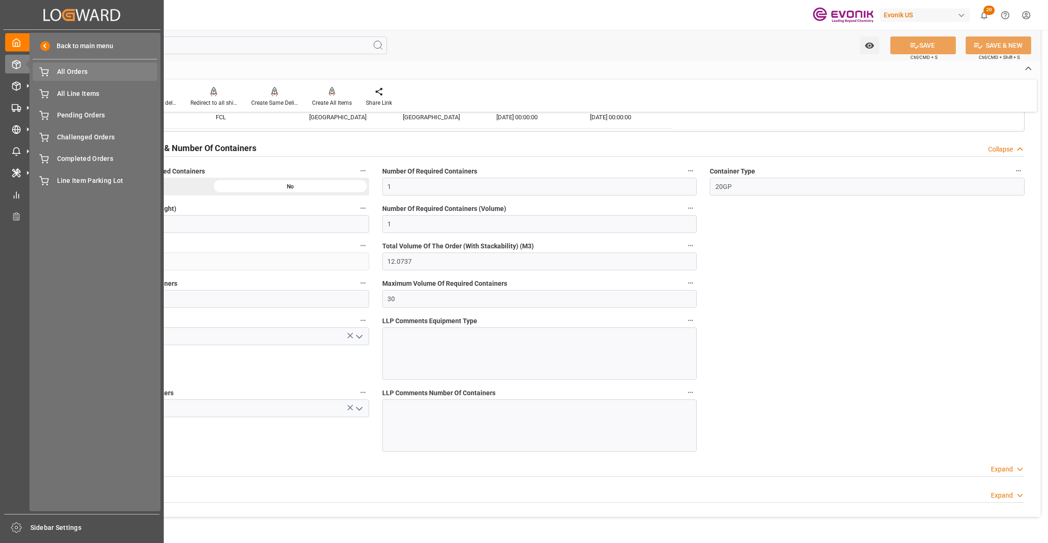
click at [74, 74] on span "All Orders" at bounding box center [107, 72] width 101 height 10
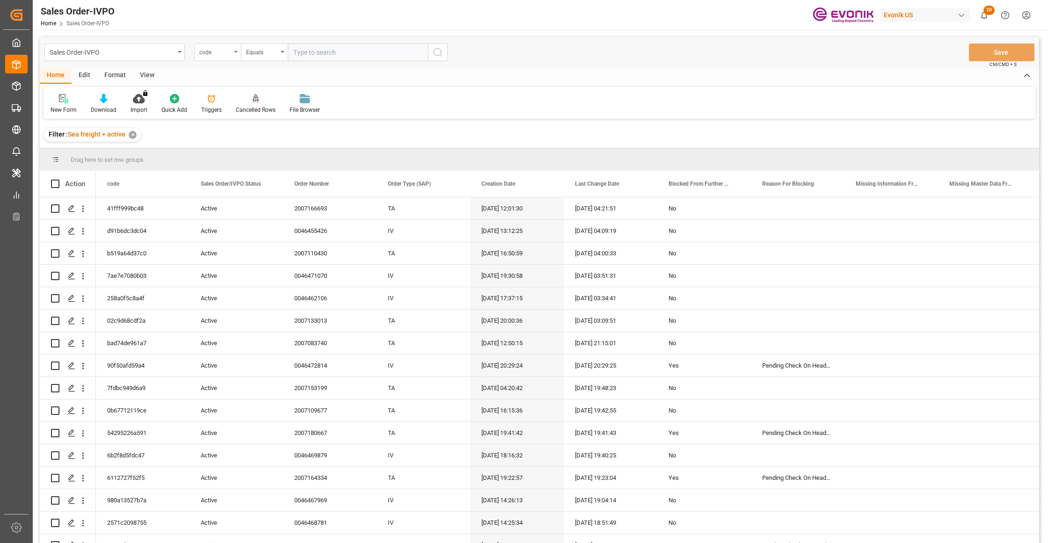
click at [225, 60] on div "code" at bounding box center [217, 53] width 47 height 18
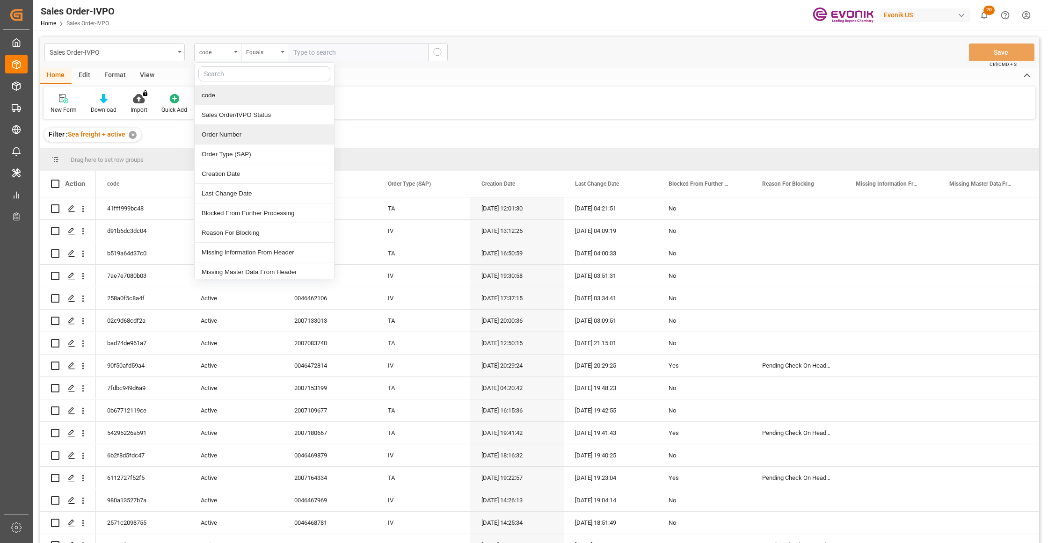
click at [233, 133] on div "Order Number" at bounding box center [264, 135] width 139 height 20
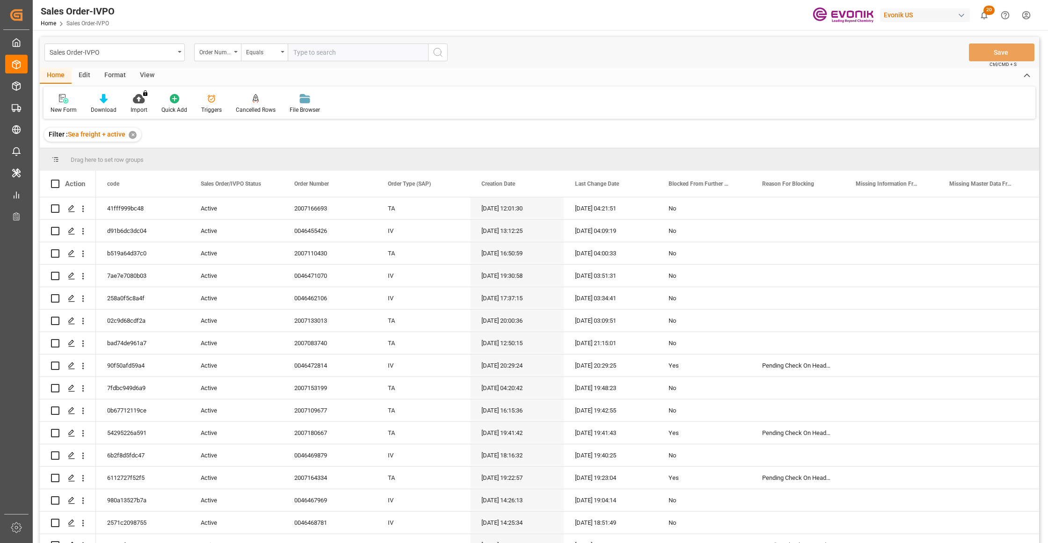
click at [328, 52] on input "text" at bounding box center [358, 53] width 140 height 18
paste input "0046472945"
type input "0046472945"
click at [436, 53] on icon "search button" at bounding box center [437, 52] width 11 height 11
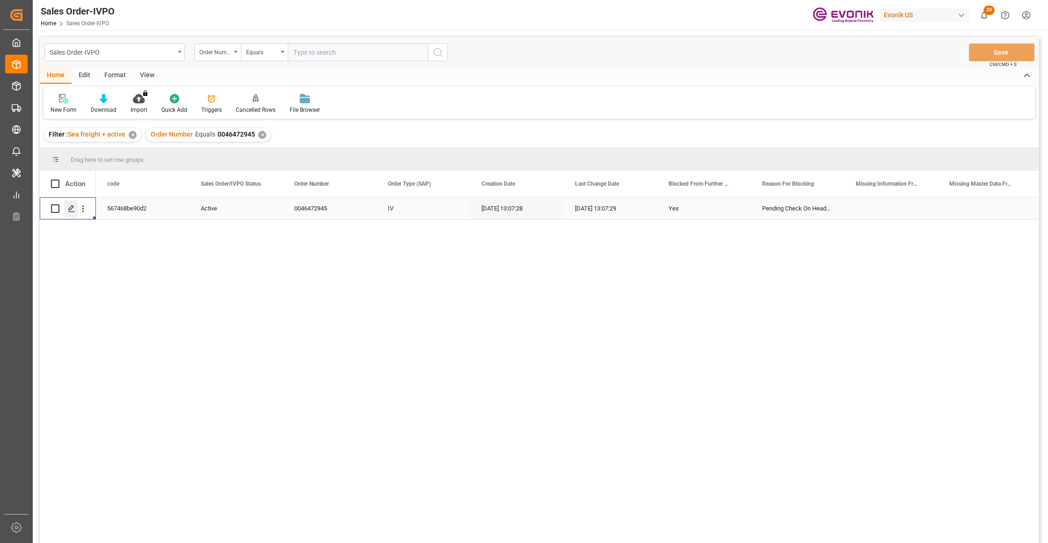
click at [73, 208] on icon "Press SPACE to select this row." at bounding box center [71, 208] width 7 height 7
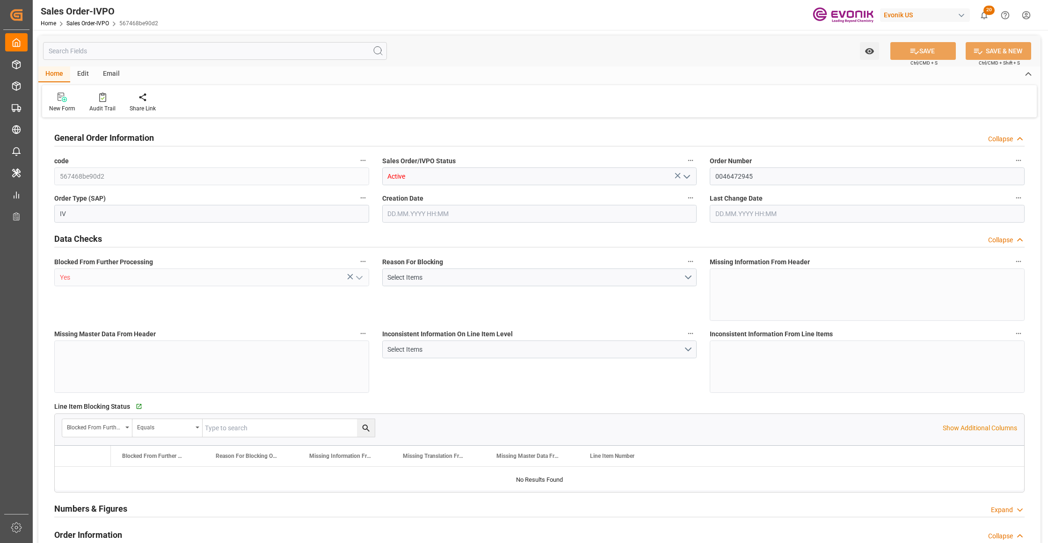
type input "NLRTM"
type input "Dennis Zimmermann@evonik.comTelephone: 49 2365 49 84486Fax No: N/A"
type input "0"
type input "1"
type input "10838.4"
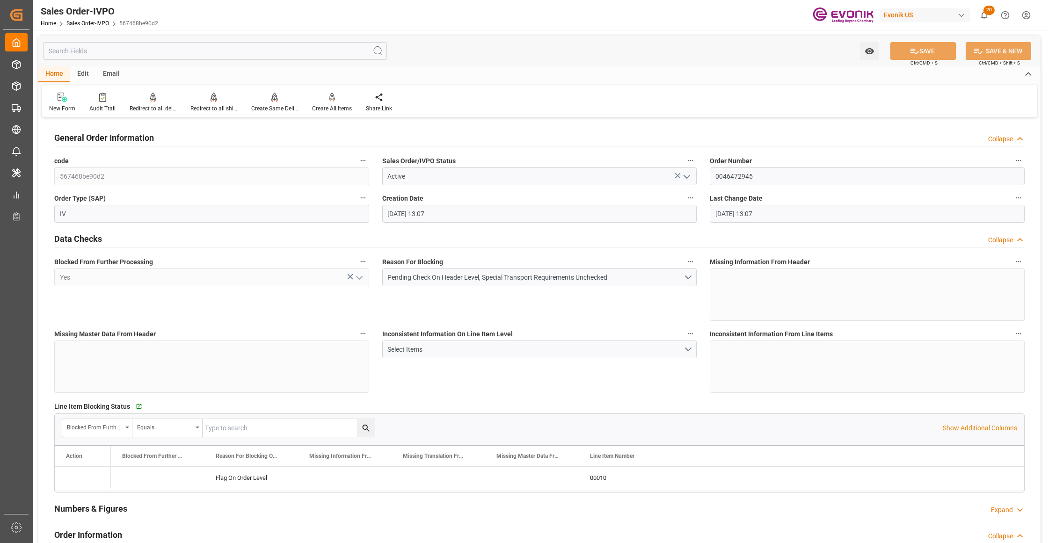
type input "11.09.2025 13:07"
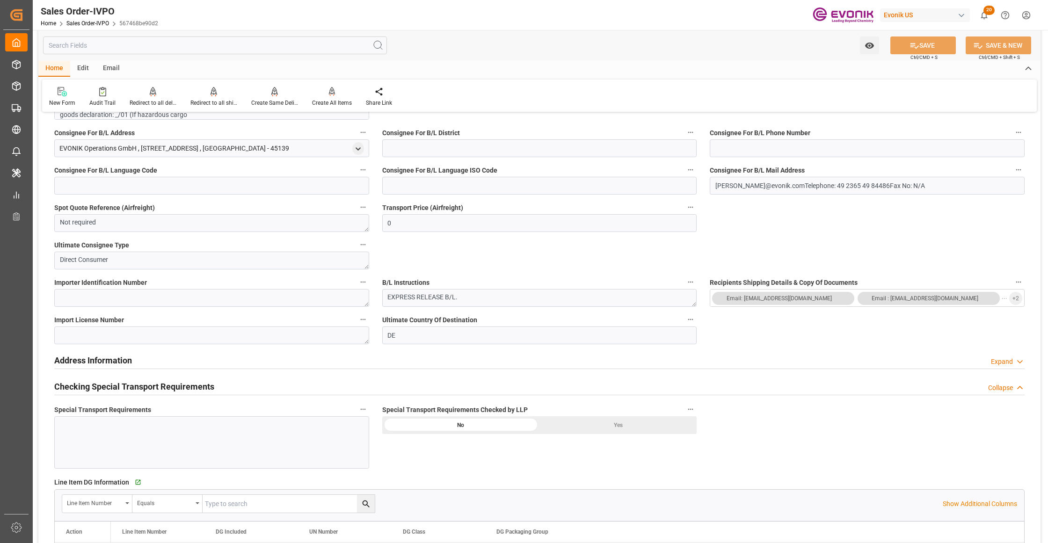
scroll to position [624, 0]
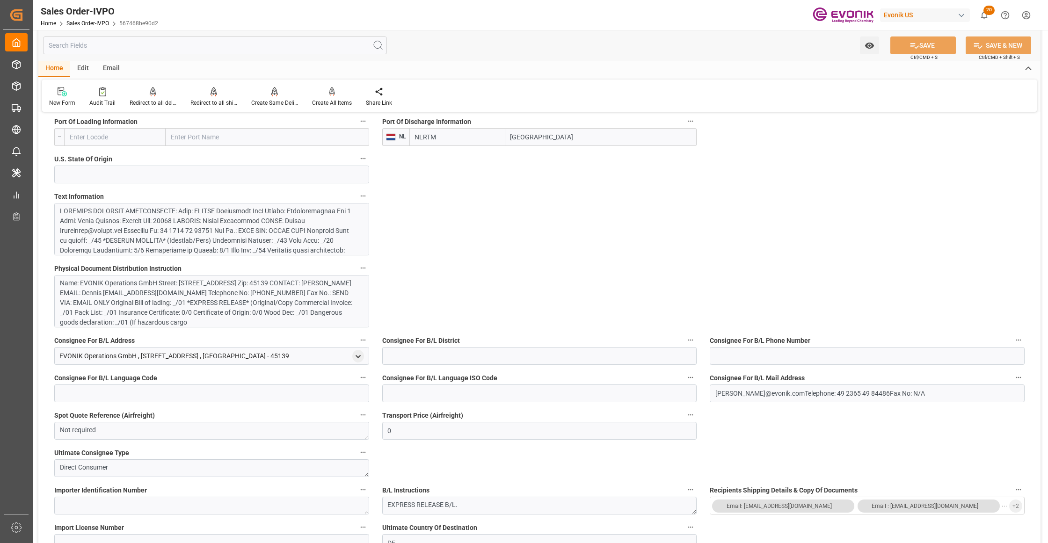
click at [200, 234] on div at bounding box center [207, 289] width 295 height 167
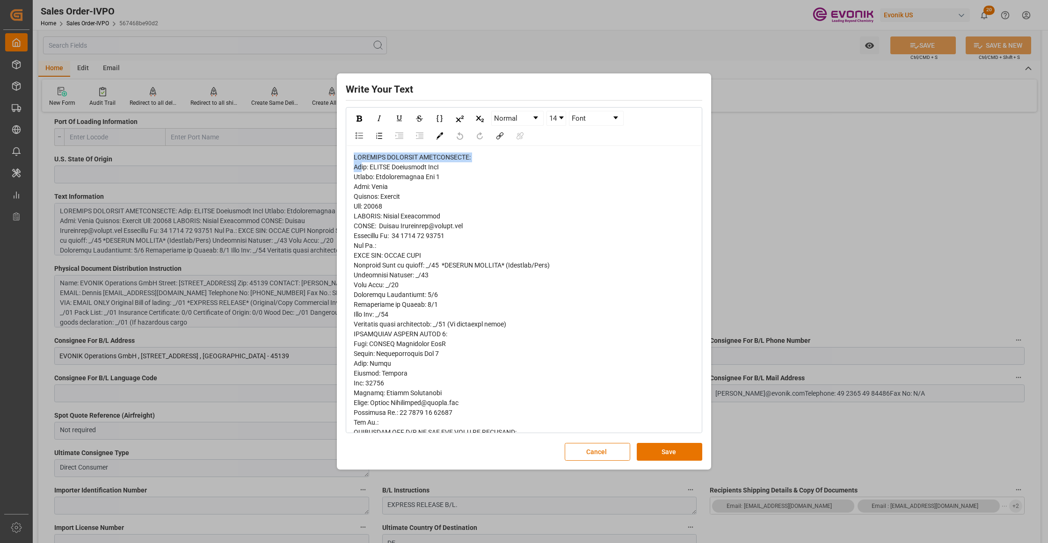
click at [356, 162] on span "rdw-editor" at bounding box center [452, 437] width 196 height 568
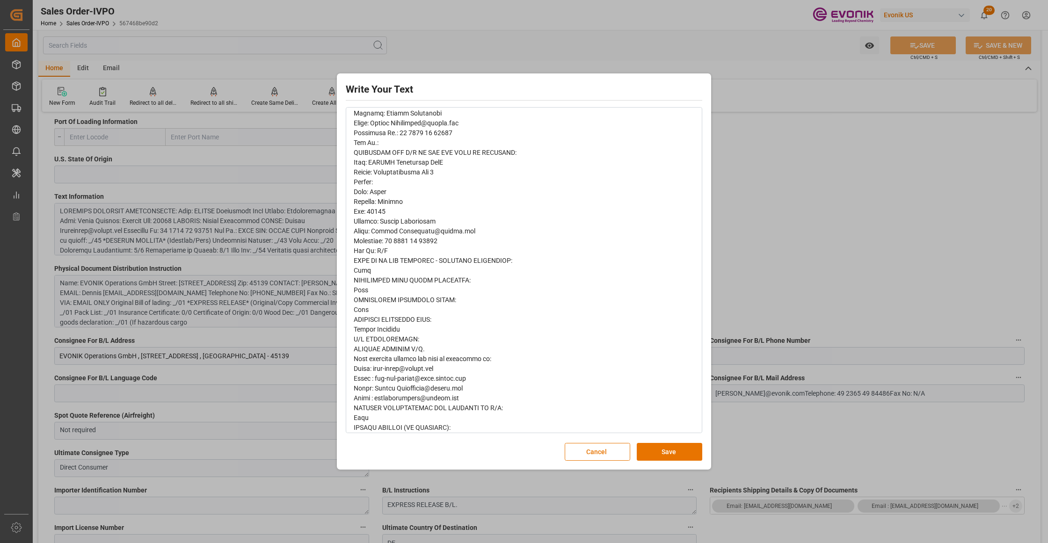
scroll to position [289, 0]
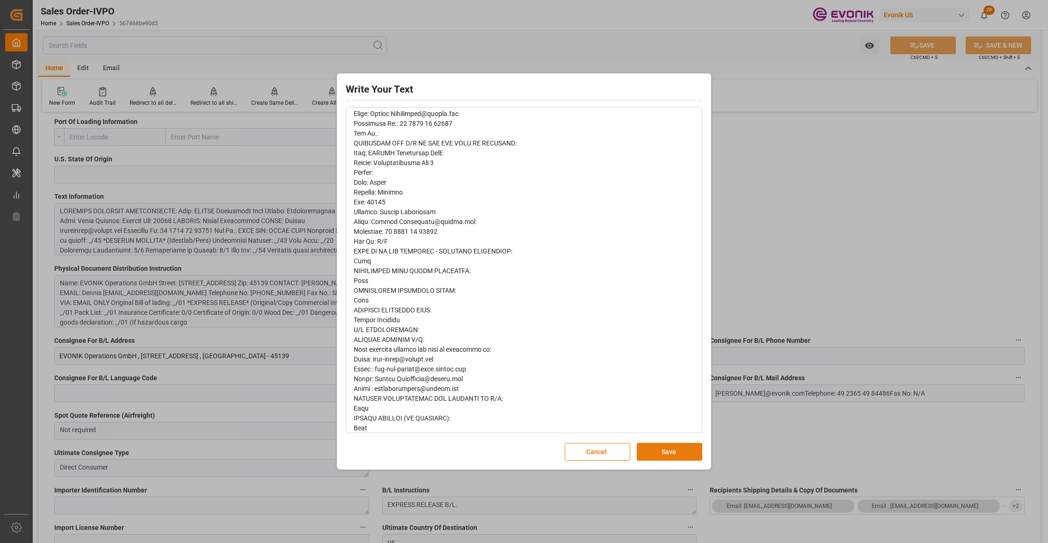
click at [660, 455] on button "Save" at bounding box center [670, 452] width 66 height 18
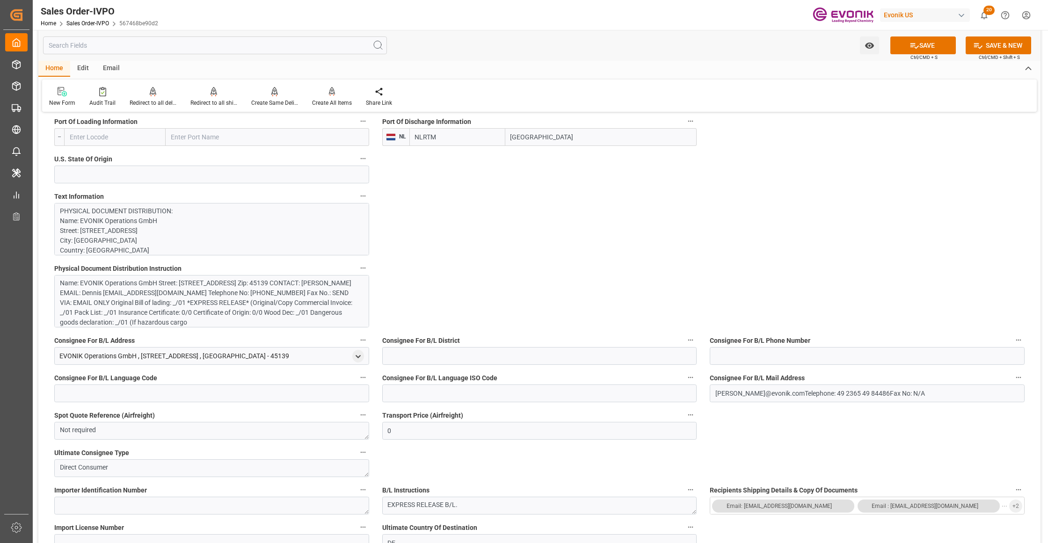
click at [240, 302] on div "Name: EVONIK Operations GmbH Street: Gerlingstrasse Tor 2 City: Essen Country: …" at bounding box center [207, 302] width 295 height 49
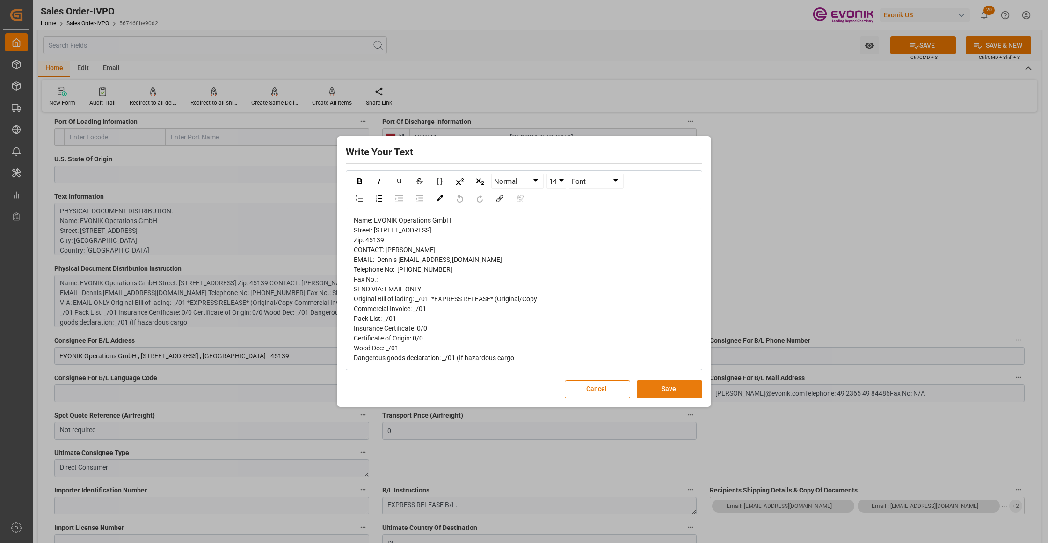
click at [659, 394] on button "Save" at bounding box center [670, 389] width 66 height 18
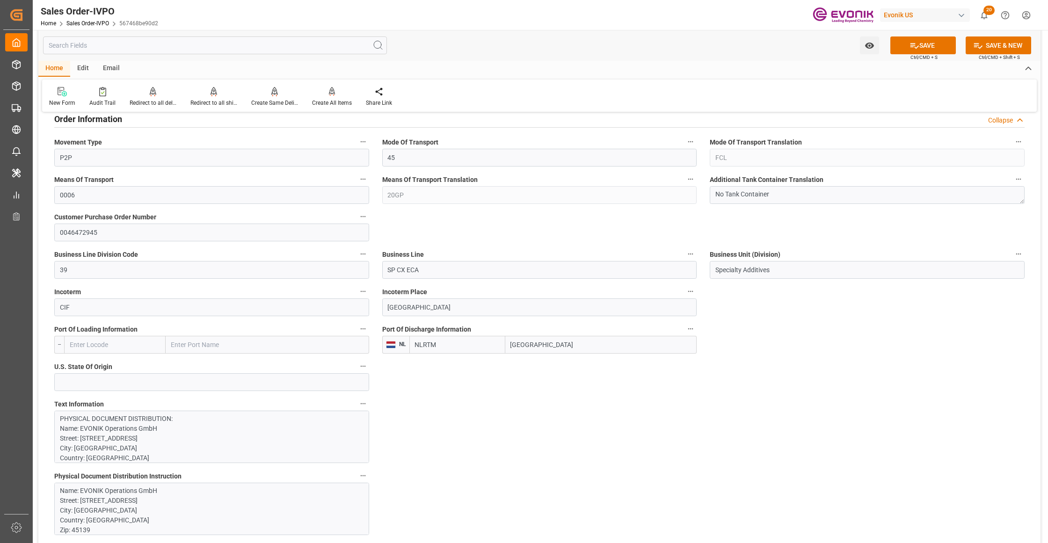
scroll to position [624, 0]
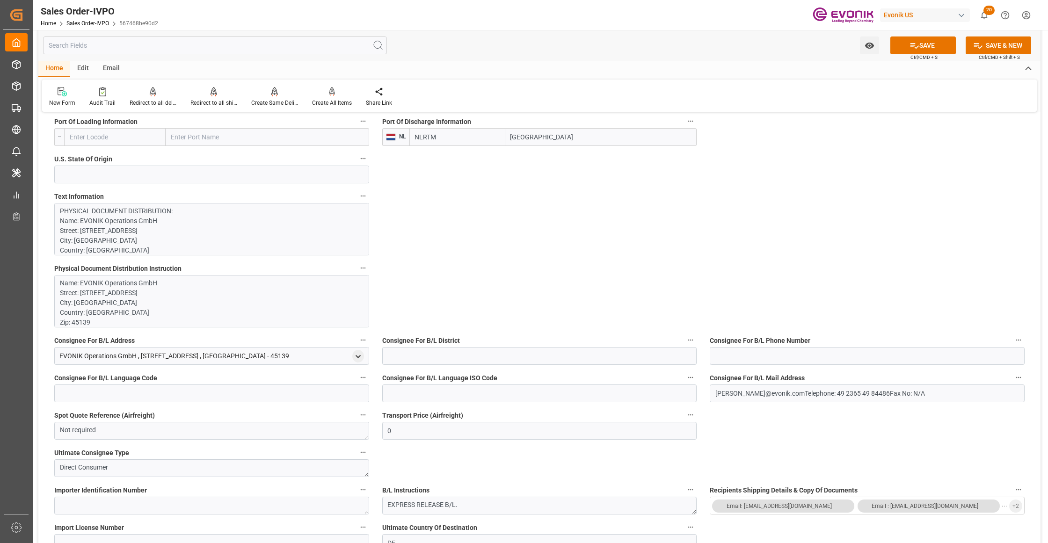
click at [277, 240] on p "PHYSICAL DOCUMENT DISTRIBUTION: Name: EVONIK Operations GmbH Street: Gerlingstr…" at bounding box center [207, 491] width 295 height 570
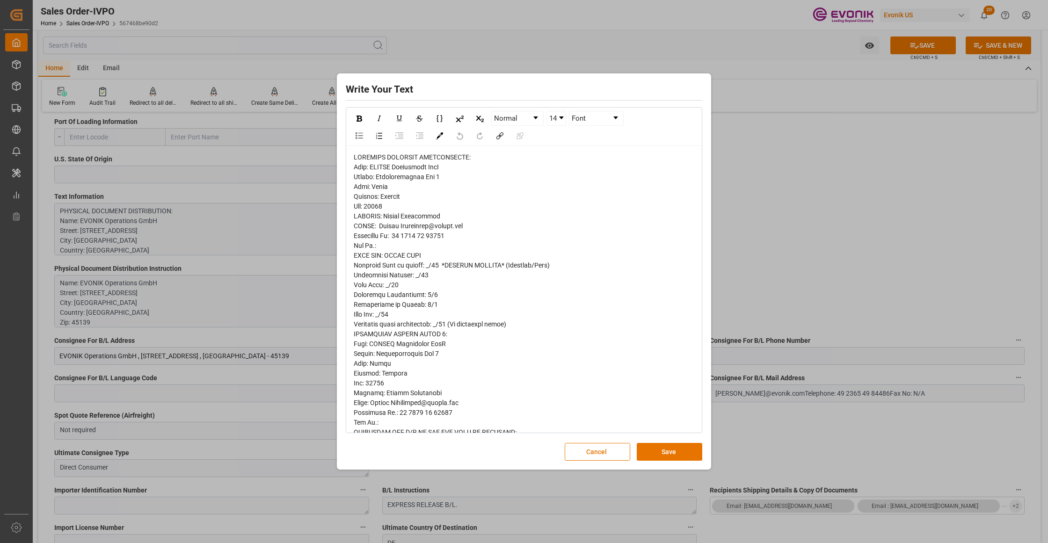
click at [368, 175] on span "rdw-editor" at bounding box center [452, 437] width 196 height 568
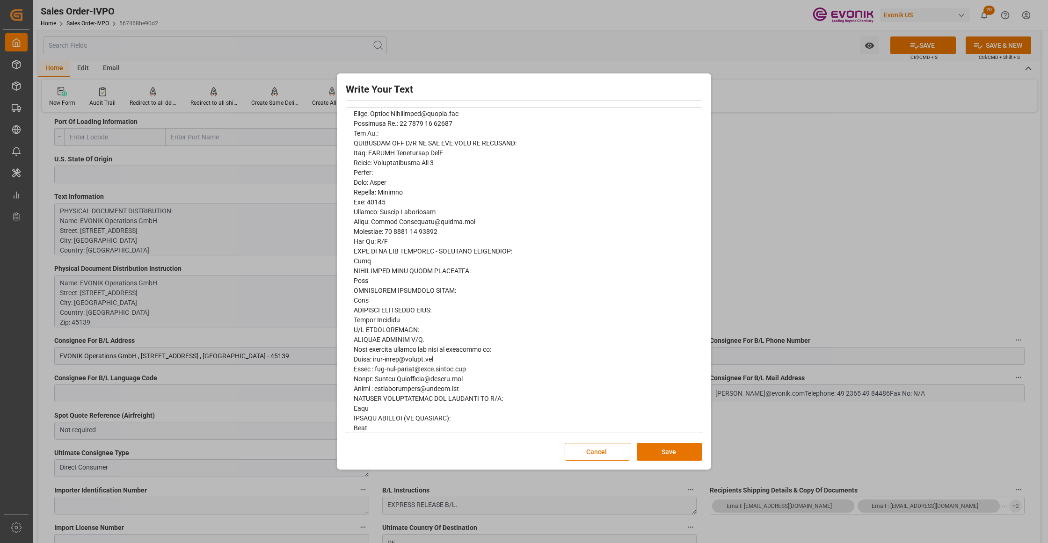
scroll to position [0, 0]
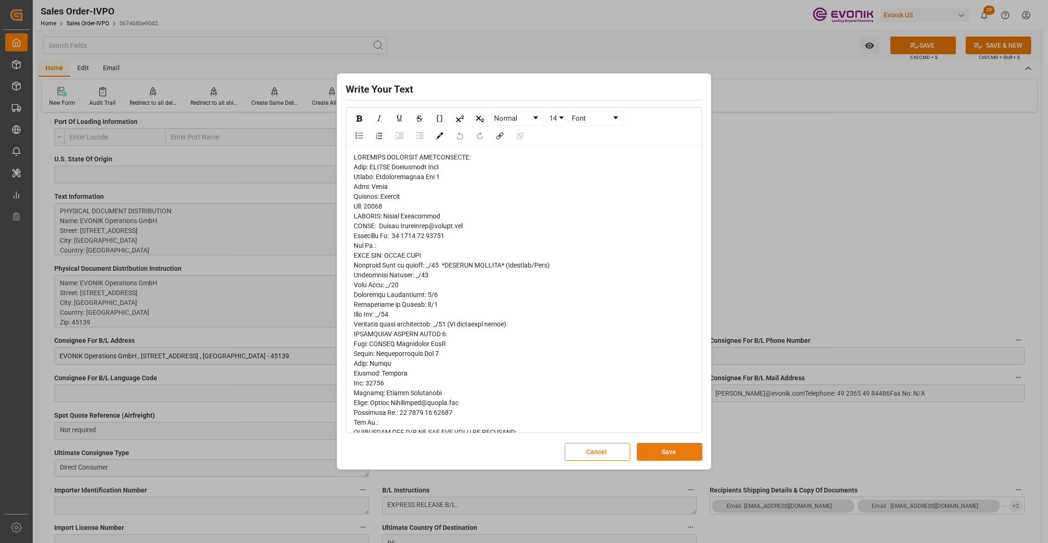
click at [663, 453] on button "Save" at bounding box center [670, 452] width 66 height 18
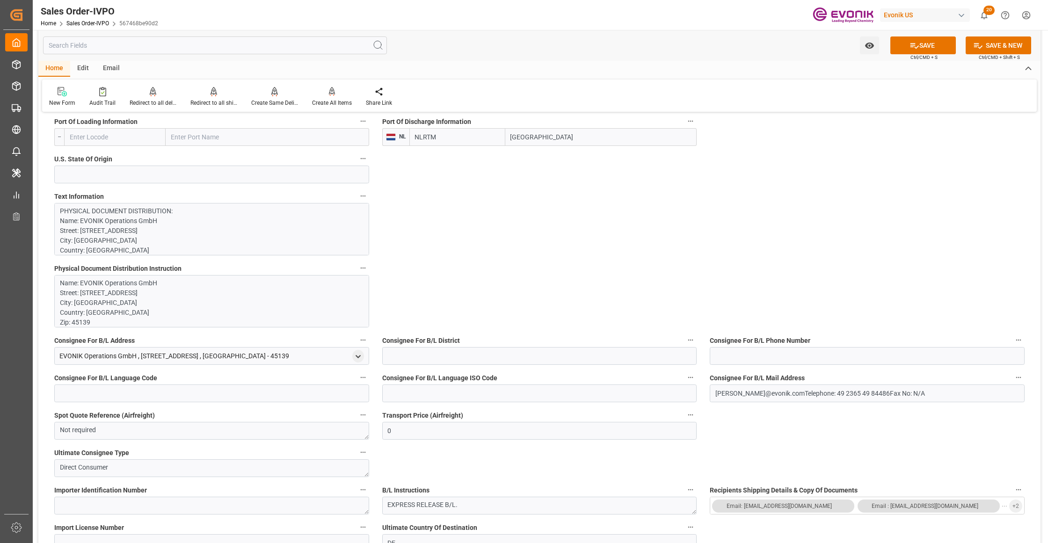
click at [263, 293] on p "Name: EVONIK Operations GmbH Street: Gerlingstrasse Tor 2 City: Essen Country: …" at bounding box center [207, 361] width 295 height 167
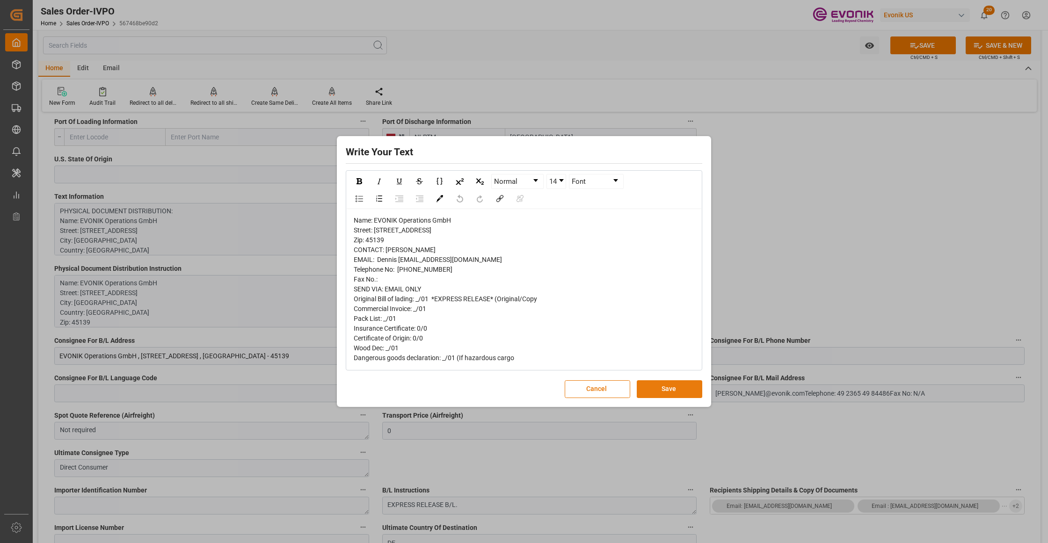
click at [654, 398] on button "Save" at bounding box center [670, 389] width 66 height 18
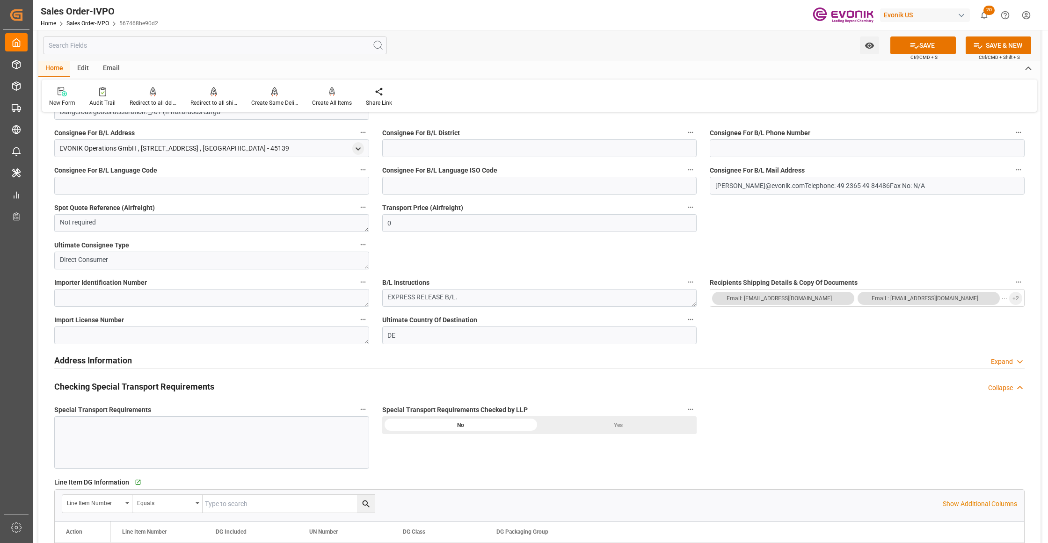
scroll to position [1040, 0]
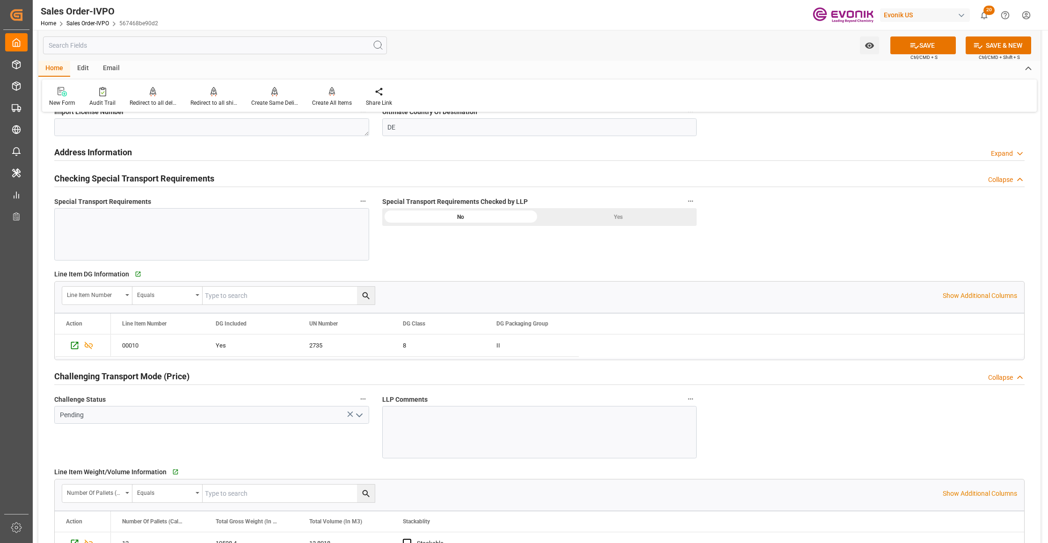
click at [622, 211] on div "Yes" at bounding box center [617, 217] width 157 height 18
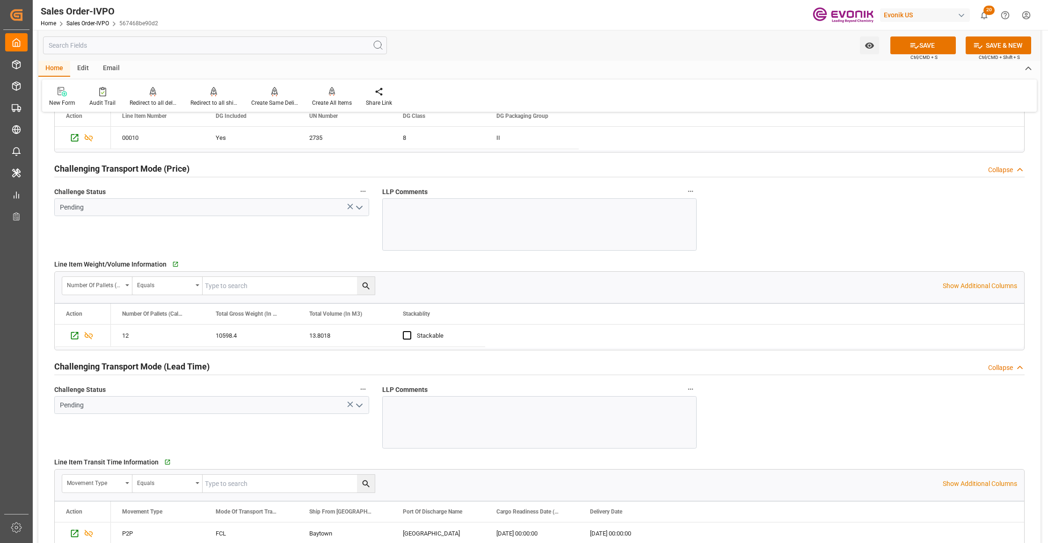
click at [358, 209] on polyline "open menu" at bounding box center [360, 207] width 6 height 3
type input "Dennis Zimmermann@evonik.comTelephone: 49 2365 49 84486Fax No: N/A"
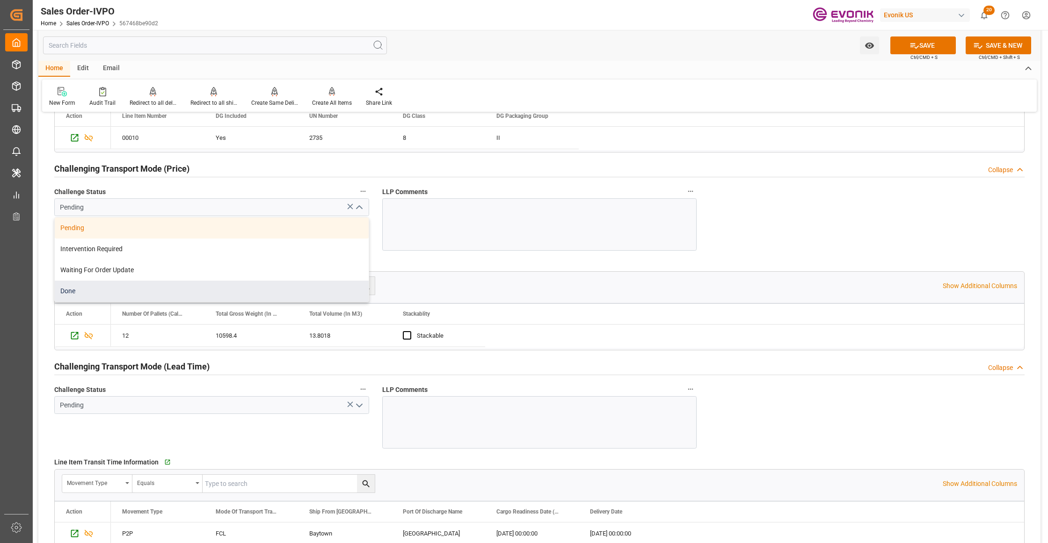
click at [168, 292] on div "Done" at bounding box center [212, 291] width 314 height 21
type input "Done"
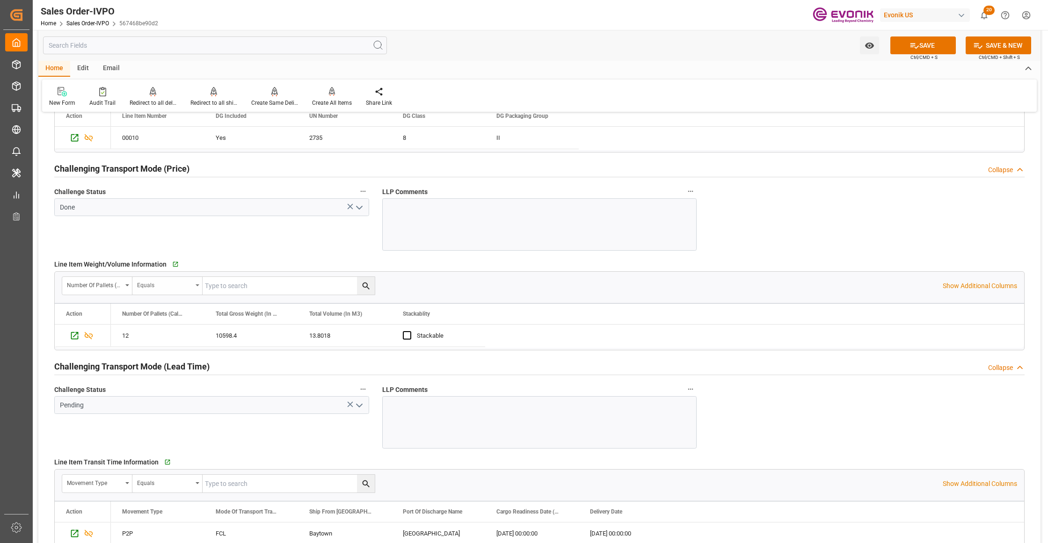
scroll to position [1455, 0]
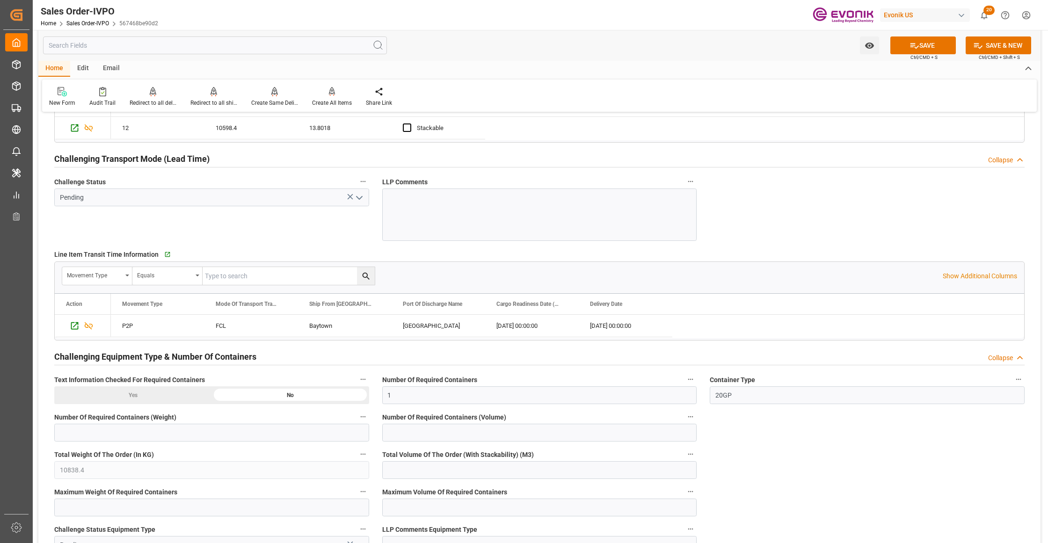
click at [357, 199] on polyline "open menu" at bounding box center [360, 198] width 6 height 3
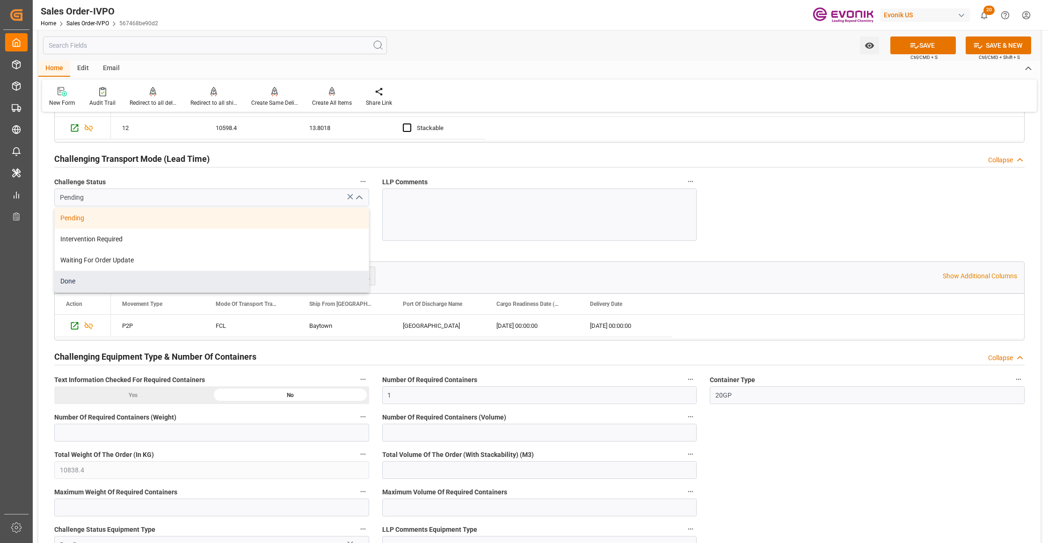
click at [167, 283] on div "Done" at bounding box center [212, 281] width 314 height 21
type input "Done"
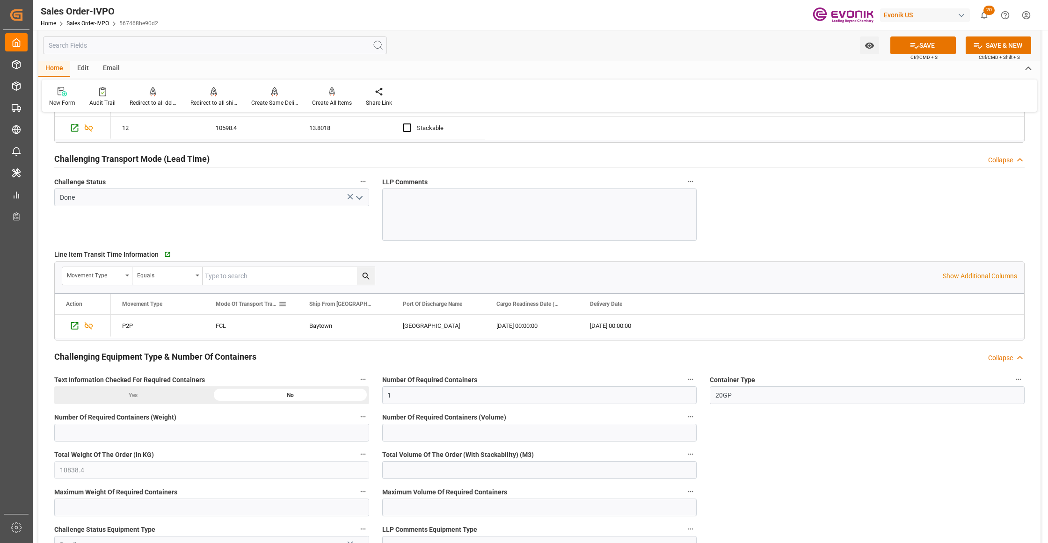
scroll to position [1664, 0]
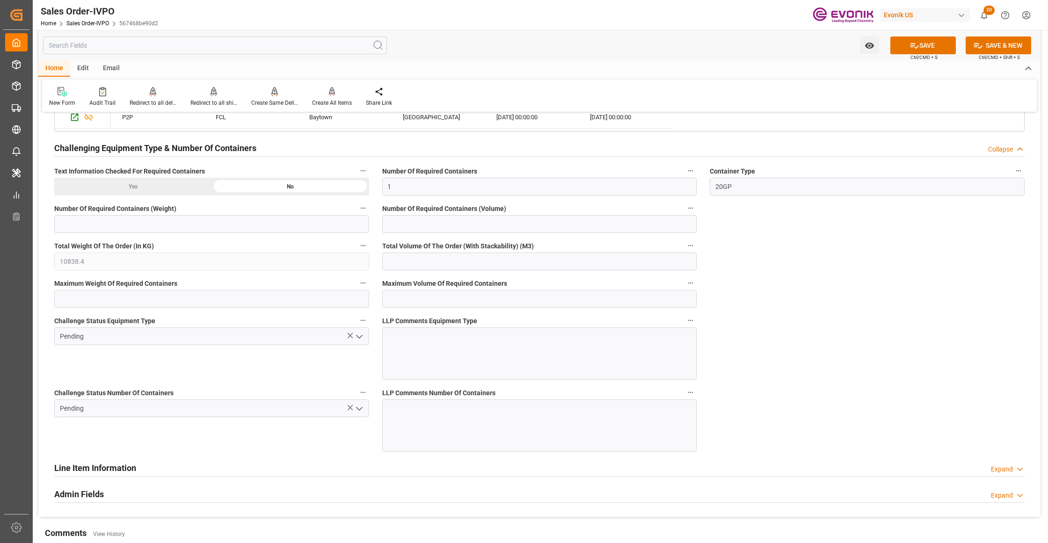
click at [356, 343] on icon "open menu" at bounding box center [359, 336] width 11 height 11
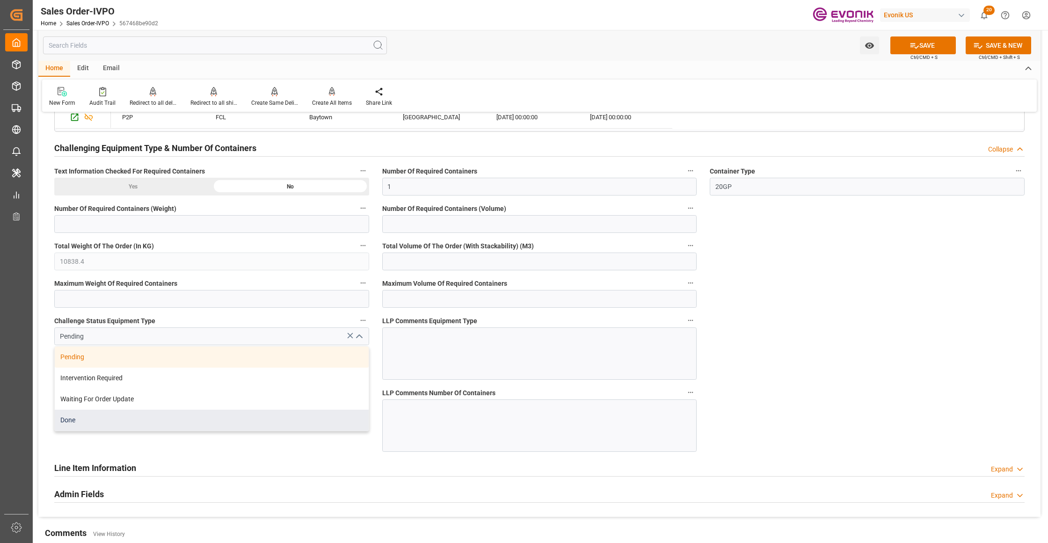
click at [97, 419] on div "Done" at bounding box center [212, 420] width 314 height 21
type input "Done"
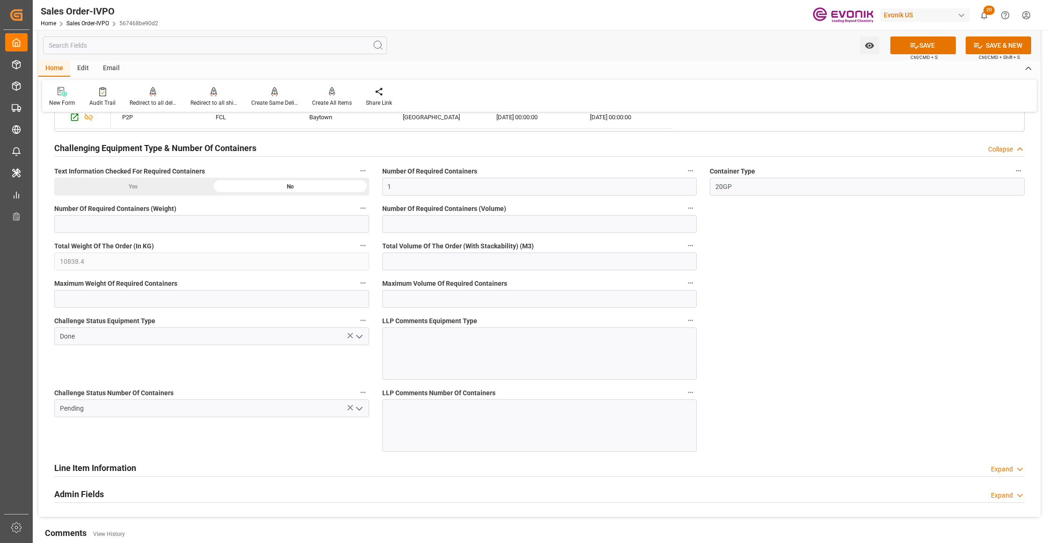
click at [361, 410] on polyline "open menu" at bounding box center [360, 409] width 6 height 3
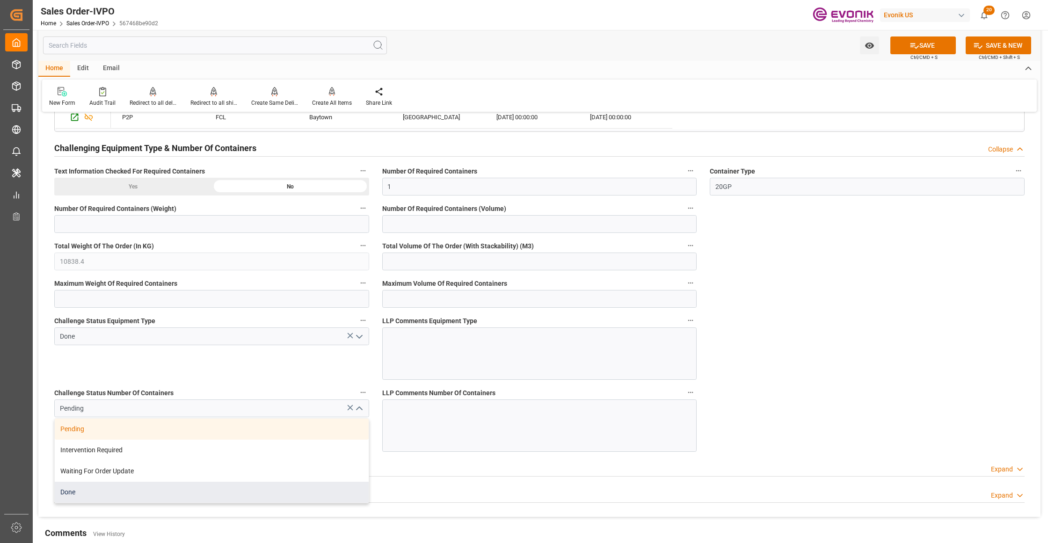
click at [114, 496] on div "Done" at bounding box center [212, 492] width 314 height 21
type input "Done"
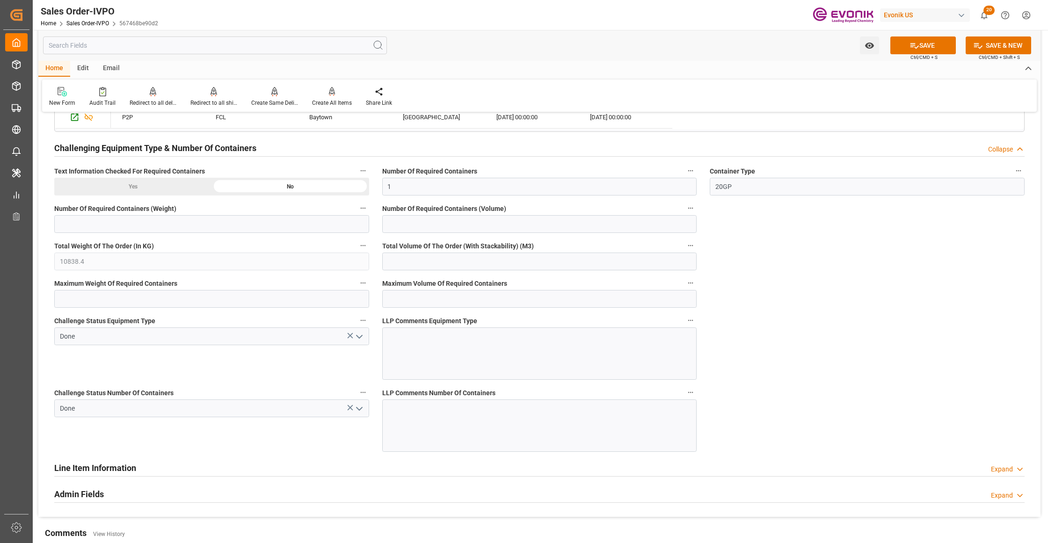
click at [926, 45] on button "SAVE" at bounding box center [923, 45] width 66 height 18
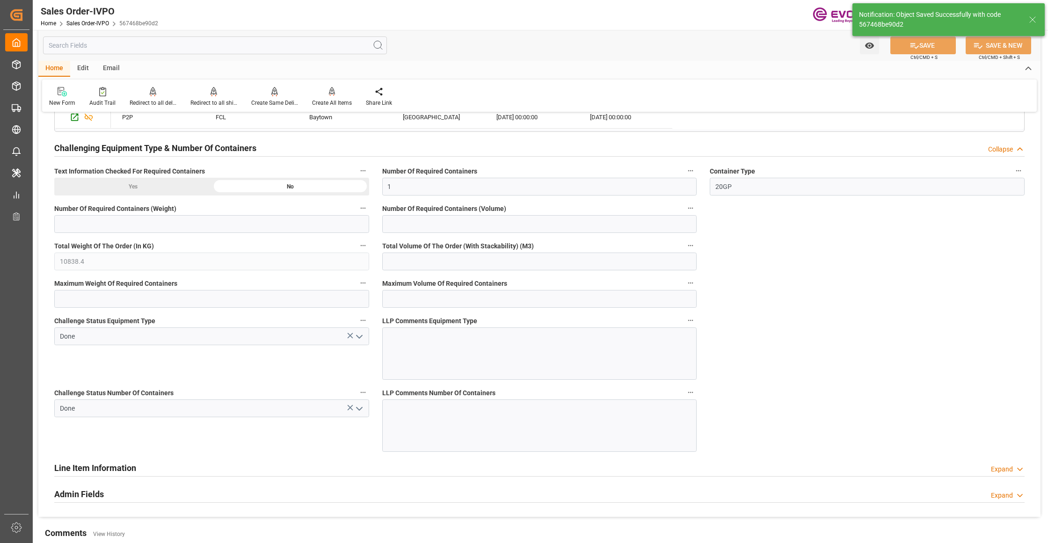
type input "Dennis Zimmermann@evonik.comTelephone: 49 2365 49 84486Fax No: N/A"
type input "12.09.2025 04:33"
type input "No"
type input "1"
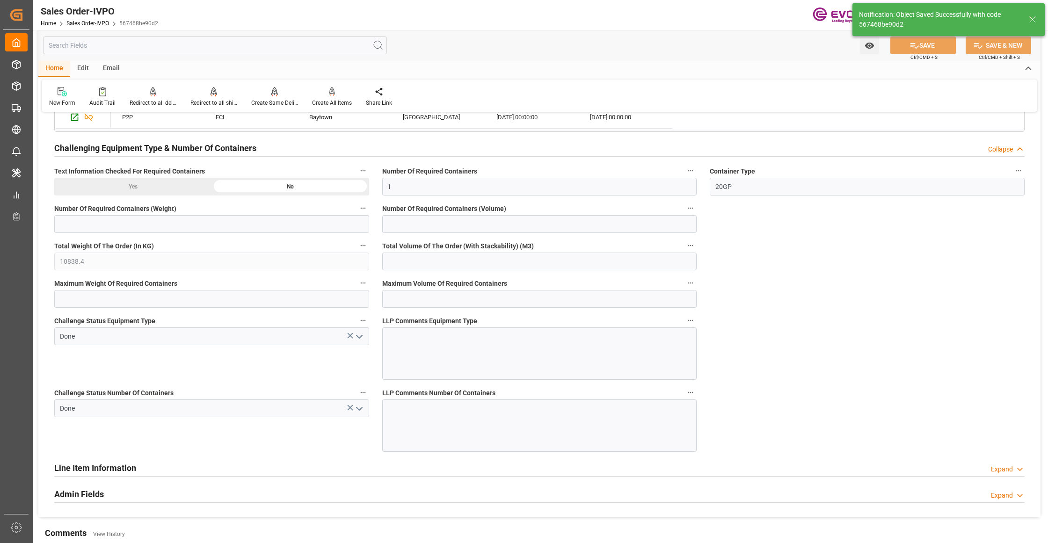
type input "13.8018"
type input "17000"
type input "30"
click at [324, 99] on div "Create All Items" at bounding box center [332, 103] width 40 height 8
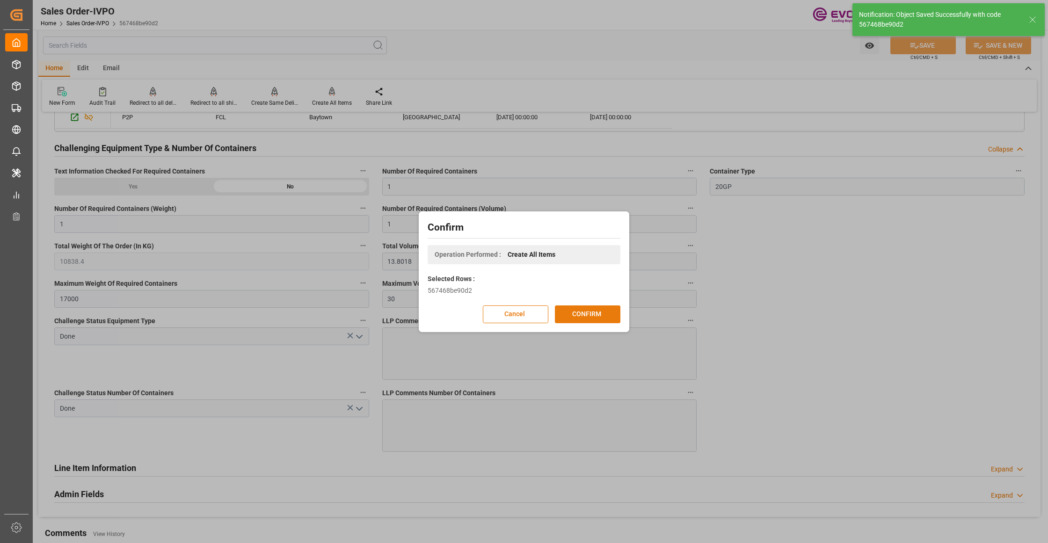
click at [592, 319] on button "CONFIRM" at bounding box center [588, 315] width 66 height 18
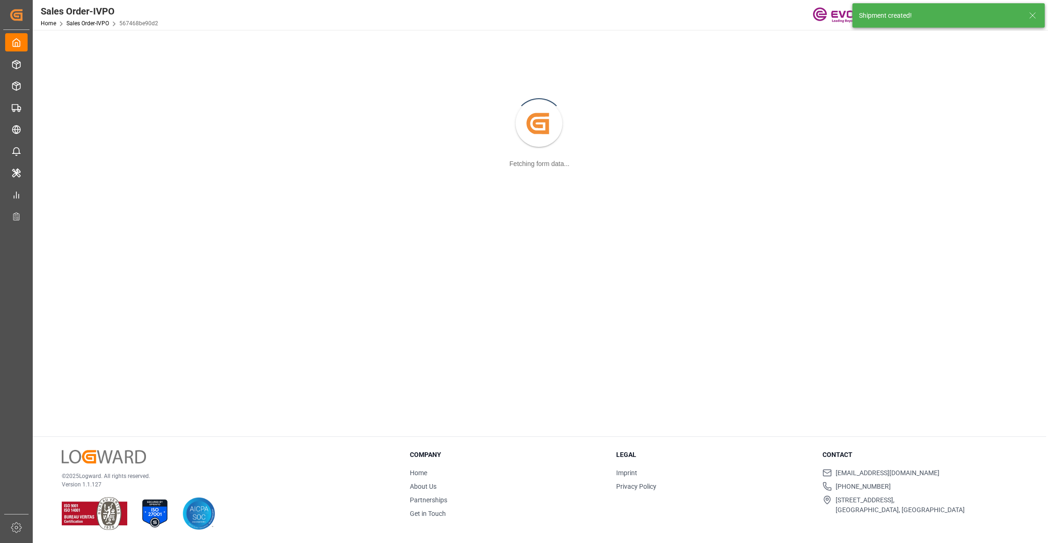
scroll to position [102, 0]
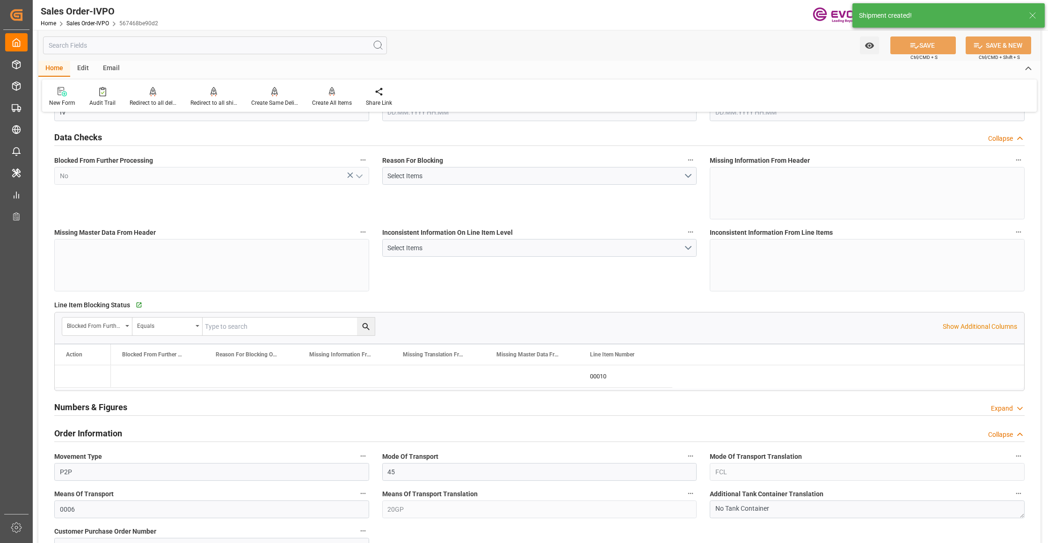
type input "NLRTM"
type input "Dennis Zimmermann@evonik.comTelephone: 49 2365 49 84486Fax No: N/A"
type input "0"
type input "1"
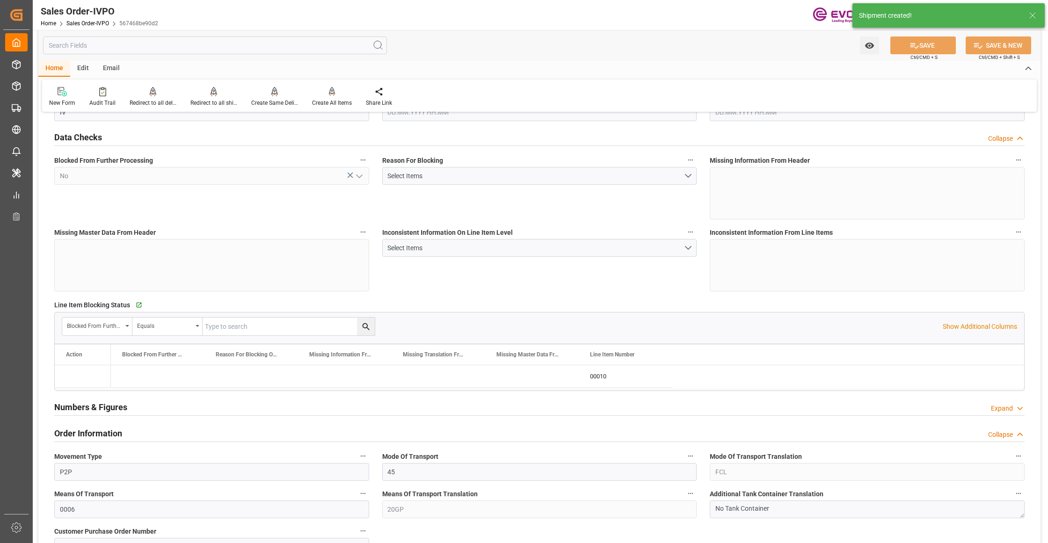
type input "1"
type input "10838.4"
type input "13.8018"
type input "17000"
type input "30"
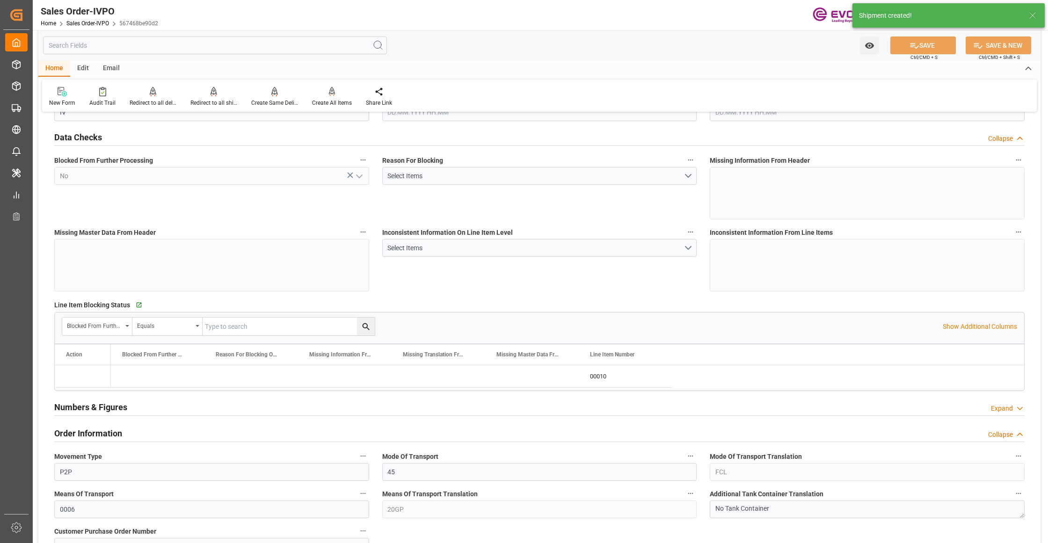
type input "11.09.2025 13:07"
type input "12.09.2025 04:33"
type input "Dennis Zimmermann@evonik.comTelephone: 49 2365 49 84486Fax No: N/A"
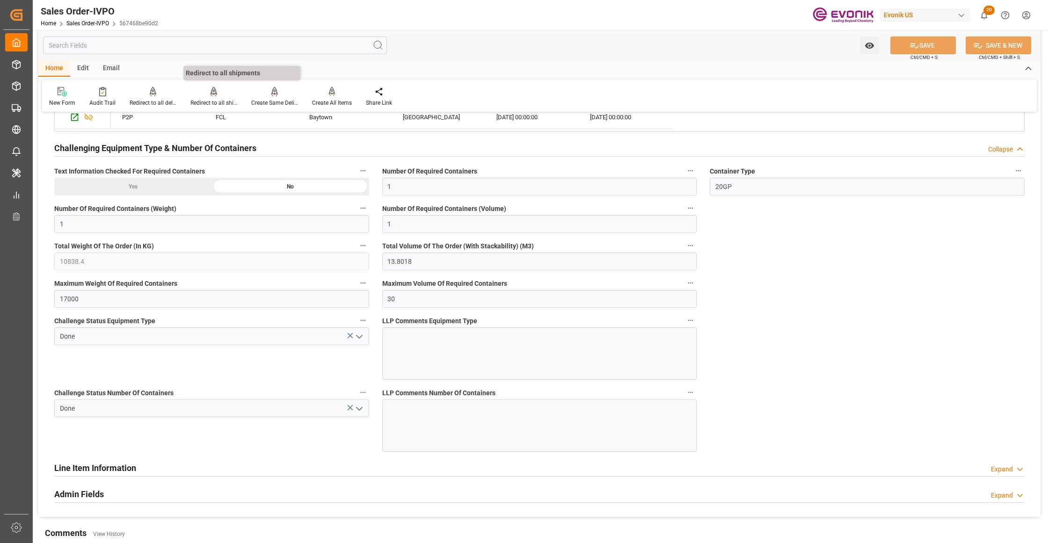
click at [216, 95] on div at bounding box center [213, 92] width 47 height 10
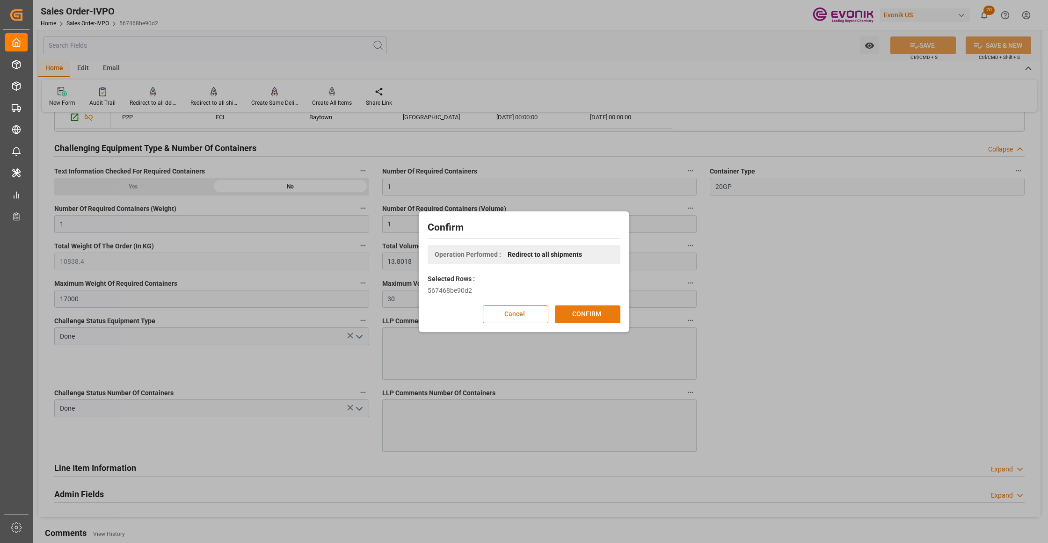
click at [596, 317] on button "CONFIRM" at bounding box center [588, 315] width 66 height 18
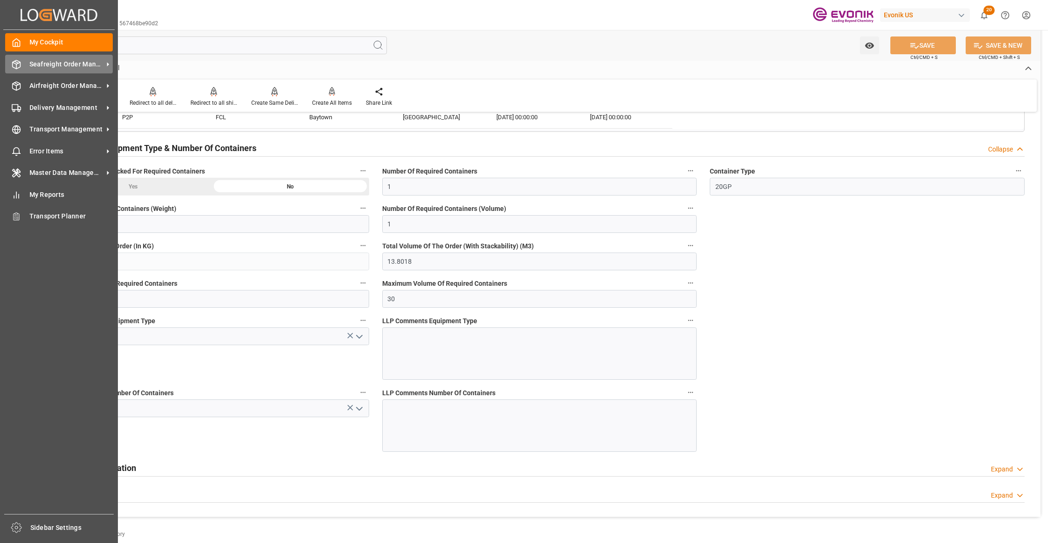
drag, startPoint x: 58, startPoint y: 67, endPoint x: 62, endPoint y: 71, distance: 5.3
click at [58, 67] on span "Seafreight Order Management" at bounding box center [66, 64] width 74 height 10
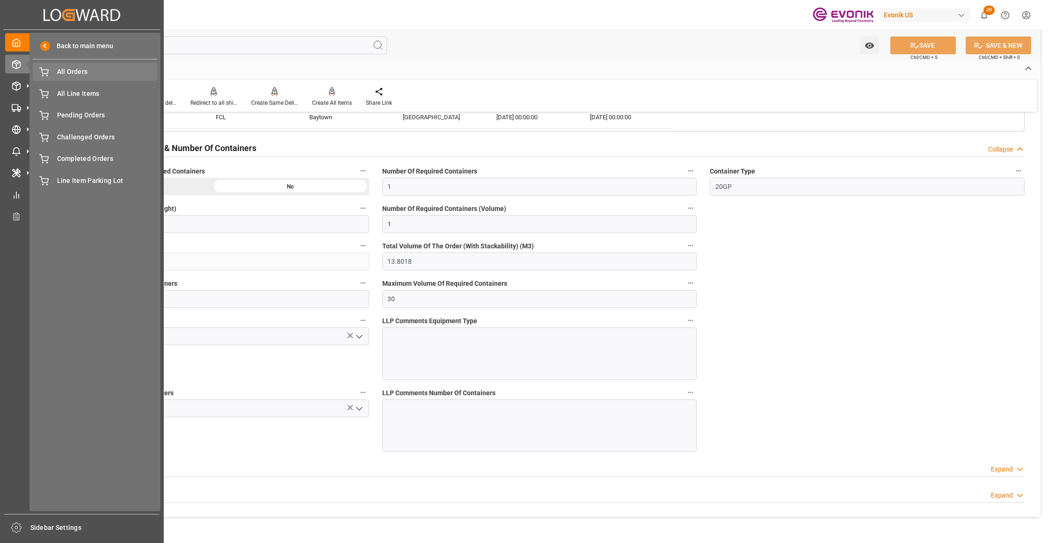
click at [70, 73] on span "All Orders" at bounding box center [107, 72] width 101 height 10
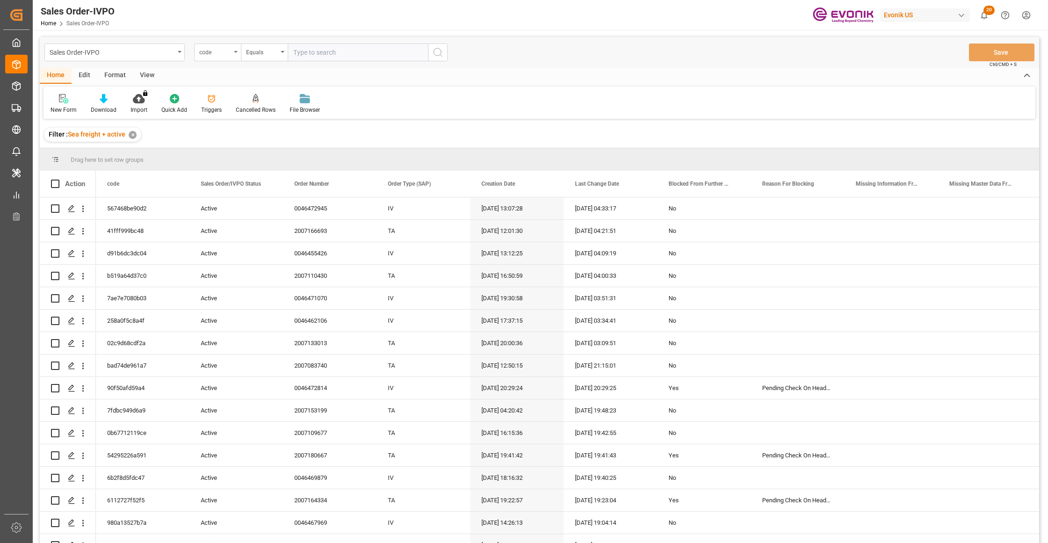
click at [224, 52] on div "code" at bounding box center [215, 51] width 32 height 11
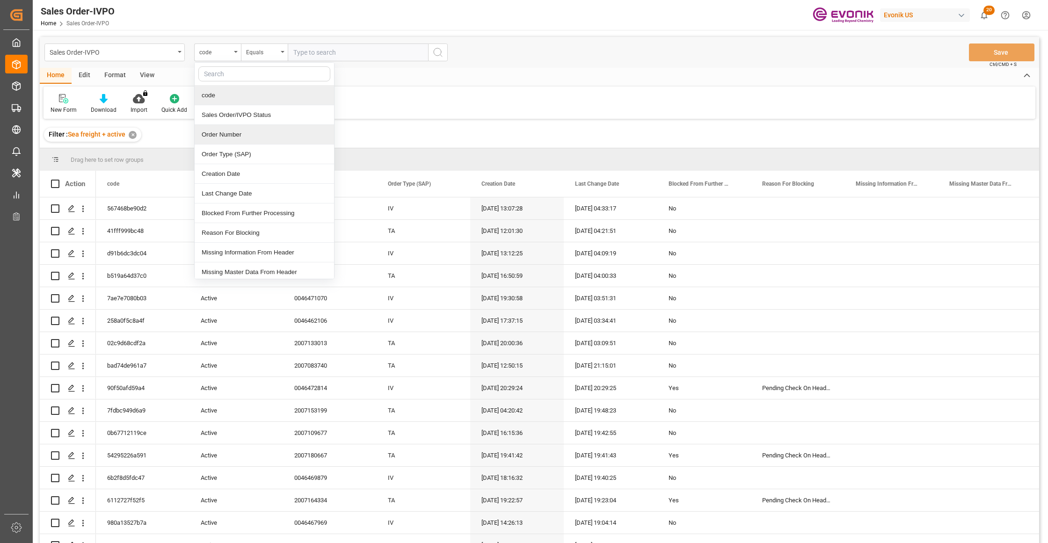
click at [246, 130] on div "Order Number" at bounding box center [264, 135] width 139 height 20
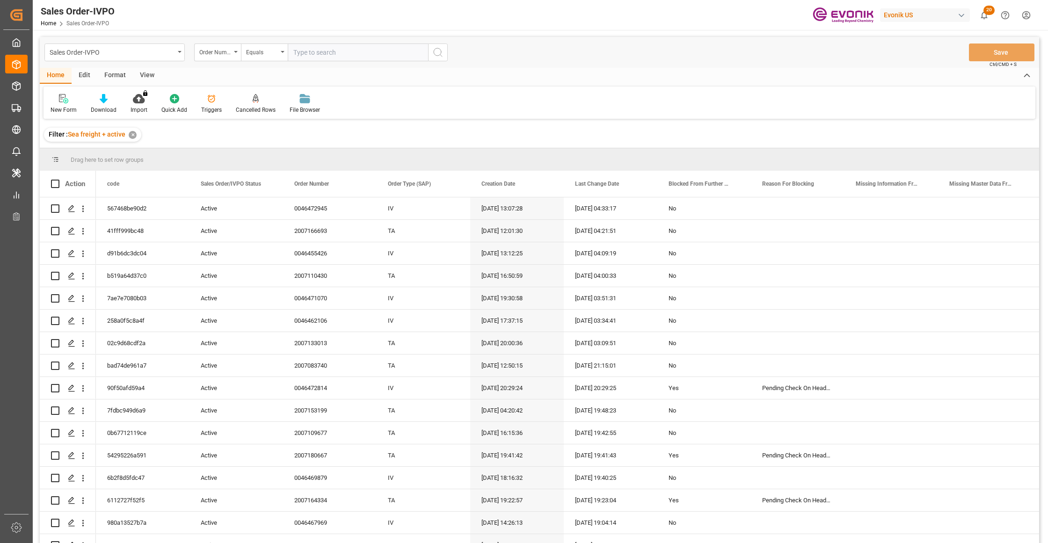
click at [321, 53] on input "text" at bounding box center [358, 53] width 140 height 18
paste input "0046467971"
type input "0046467971"
click at [437, 51] on icon "search button" at bounding box center [437, 52] width 11 height 11
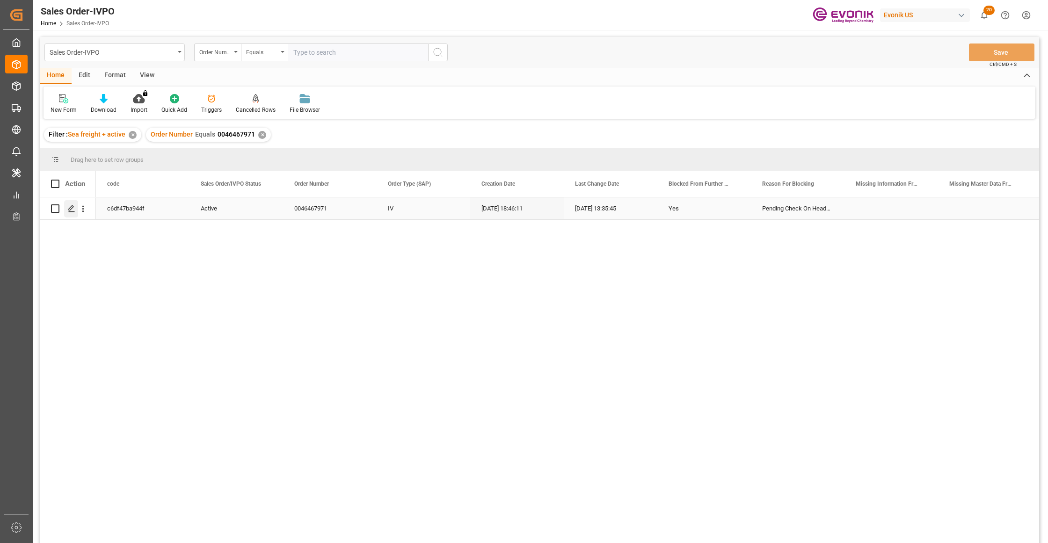
click at [68, 212] on icon "Press SPACE to select this row." at bounding box center [71, 208] width 7 height 7
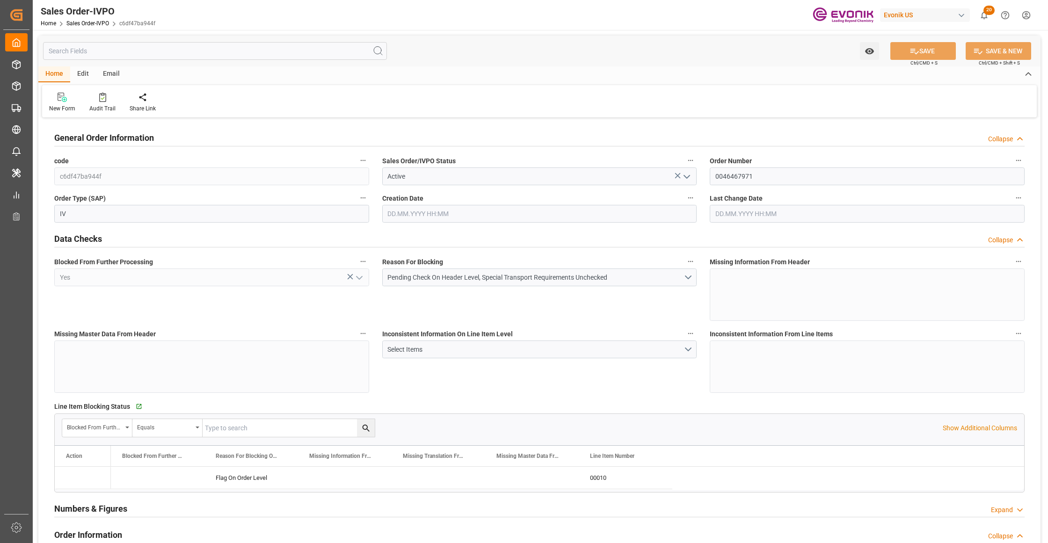
type input "CNHOP"
type input "0"
type input "1"
type input "2"
type input "1"
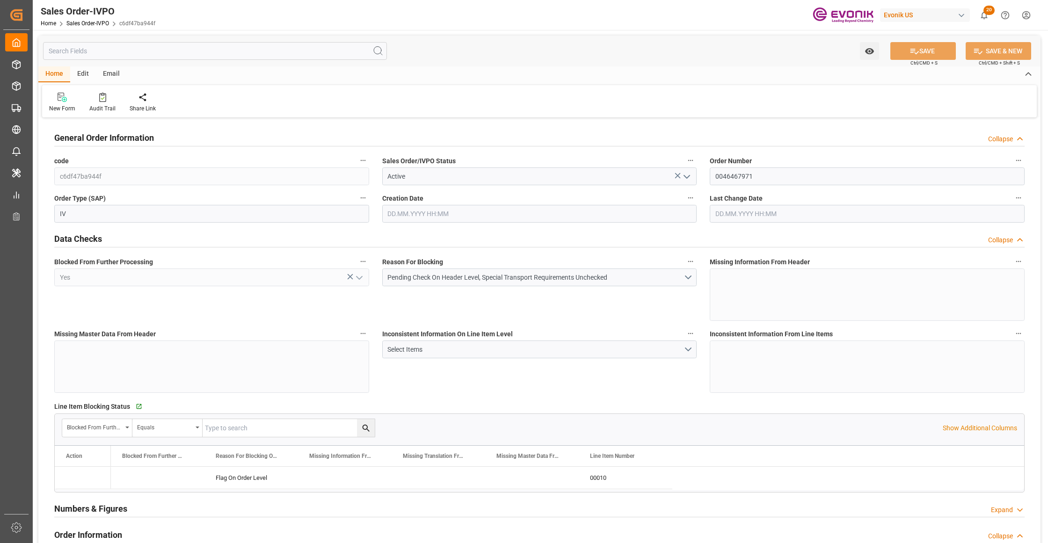
type input "17563.6"
type input "22.9921"
type input "17000"
type input "30"
type input "10.09.2025 18:46"
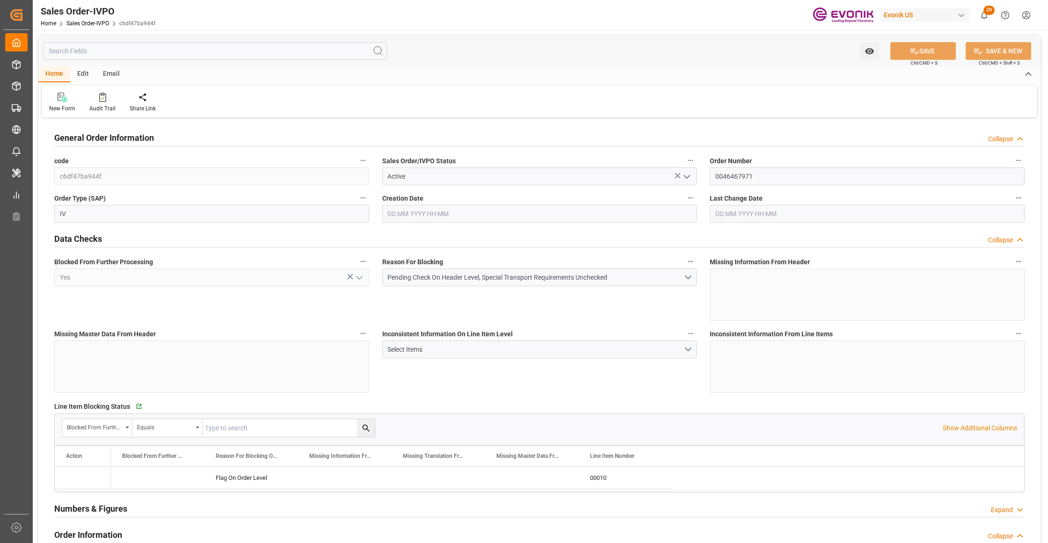
type input "11.09.2025 13:35"
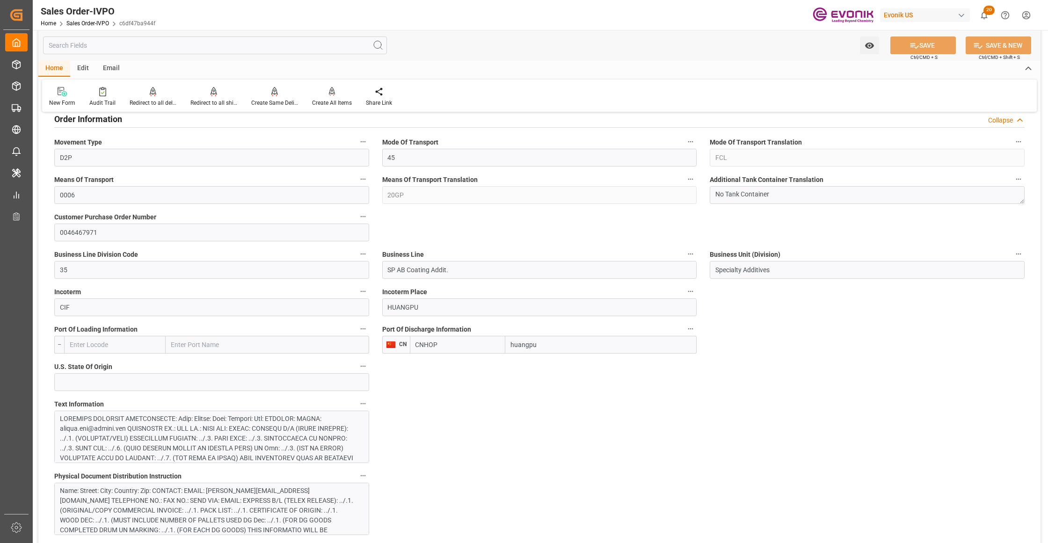
scroll to position [624, 0]
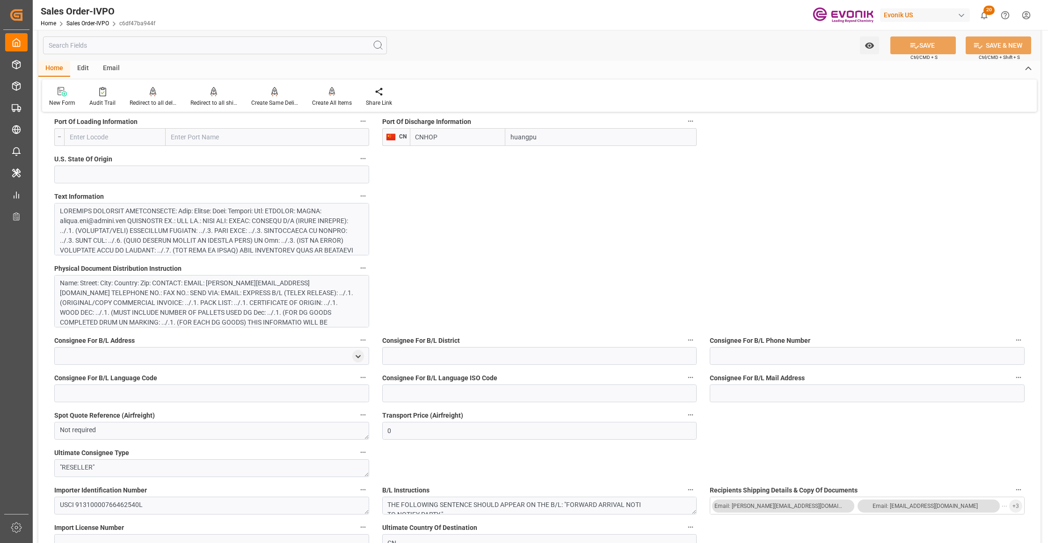
click at [339, 215] on div at bounding box center [207, 314] width 295 height 216
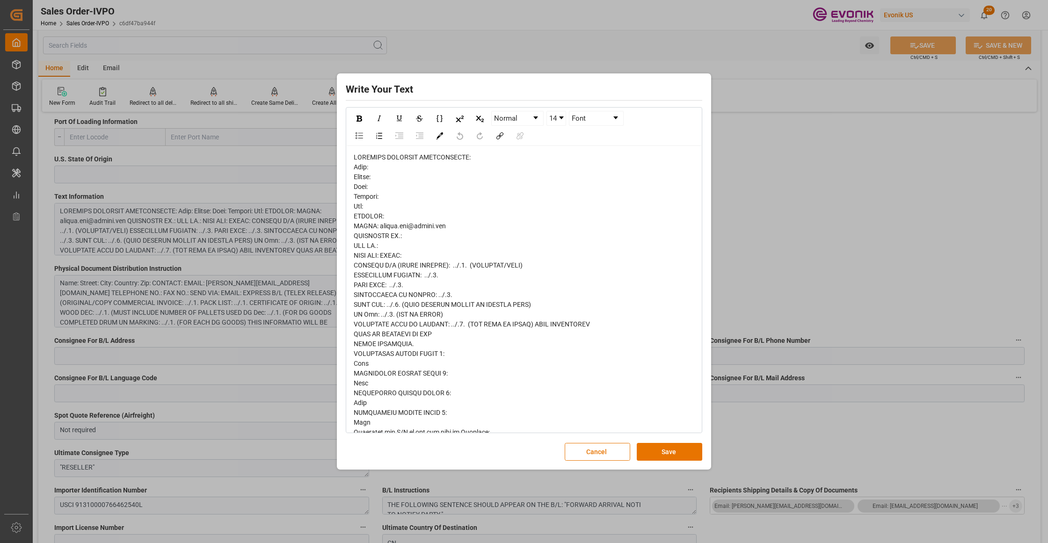
click at [369, 189] on div "rdw-editor" at bounding box center [524, 452] width 341 height 599
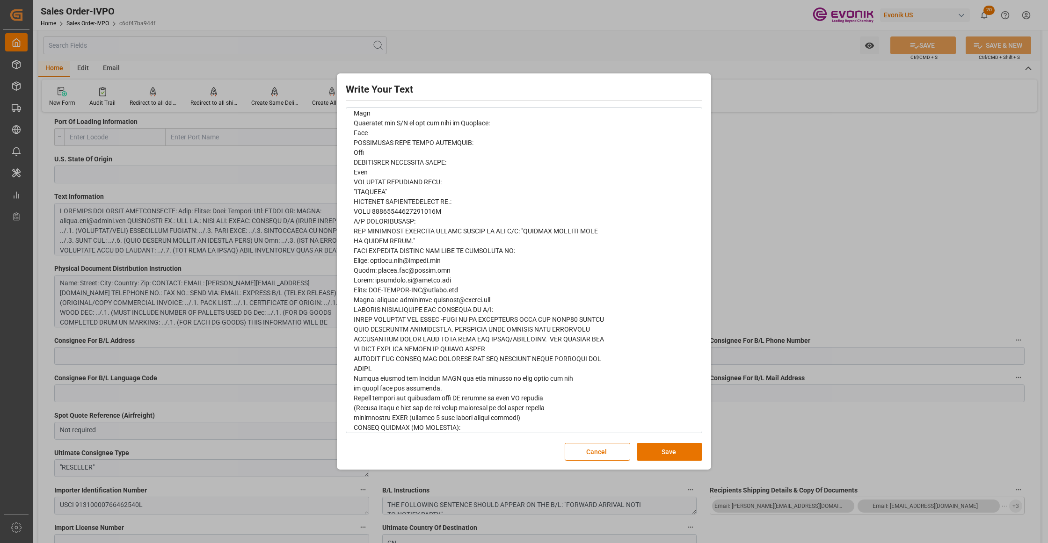
scroll to position [319, 0]
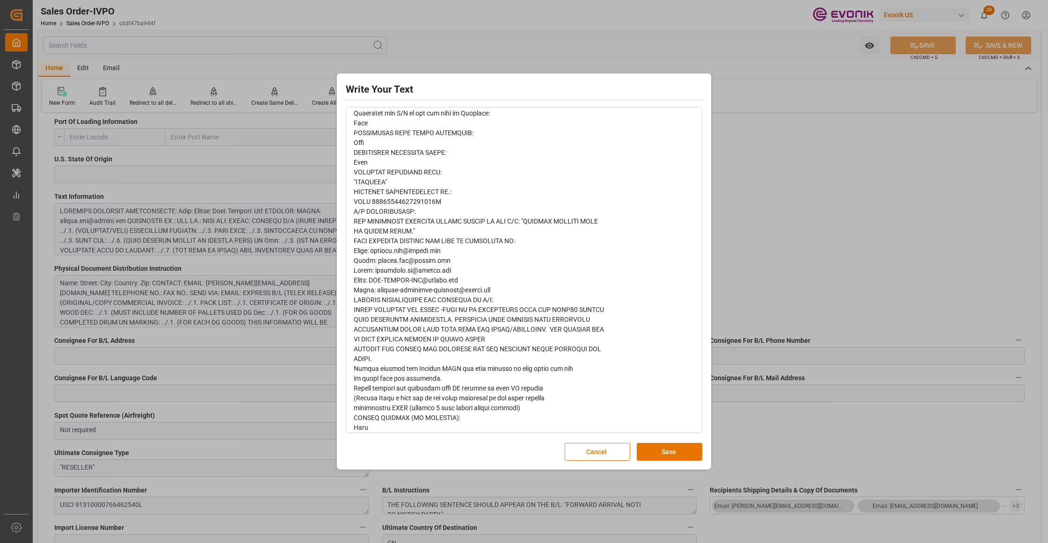
drag, startPoint x: 660, startPoint y: 448, endPoint x: 626, endPoint y: 430, distance: 38.5
click at [659, 448] on button "Save" at bounding box center [670, 452] width 66 height 18
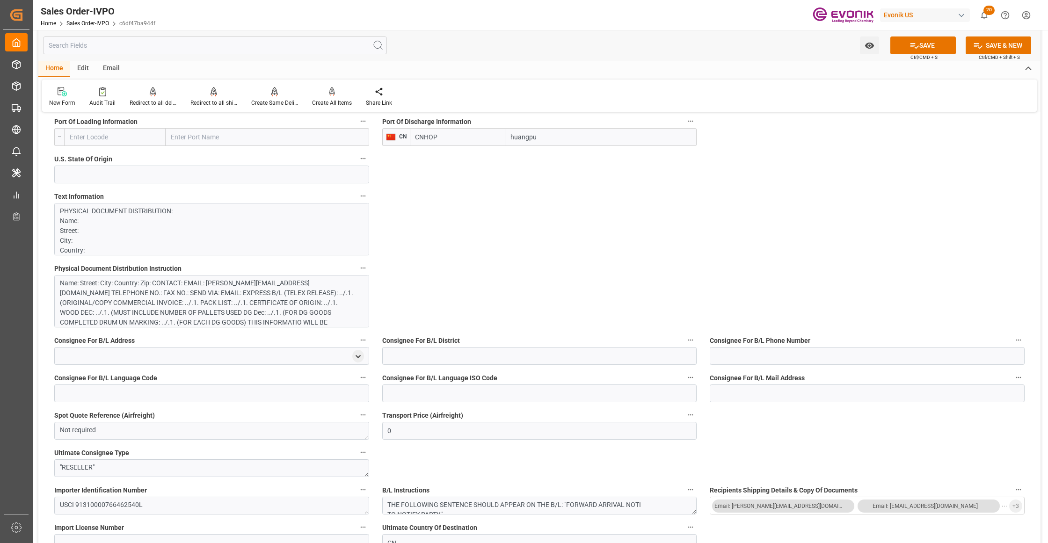
click at [276, 314] on div "Name: Street: City: Country: Zip: CONTACT: EMAIL: [PERSON_NAME][EMAIL_ADDRESS][…" at bounding box center [207, 307] width 295 height 59
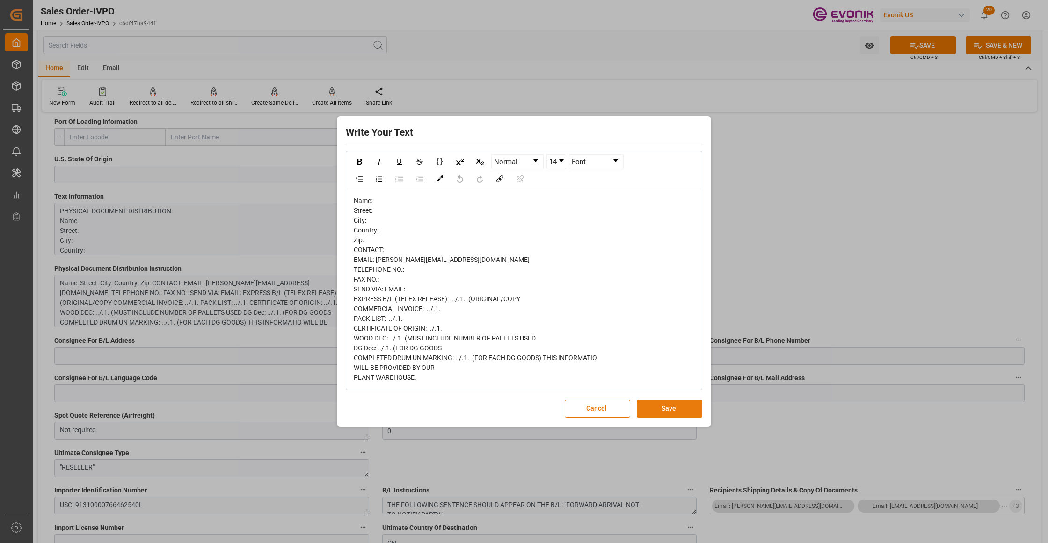
click at [659, 413] on button "Save" at bounding box center [670, 409] width 66 height 18
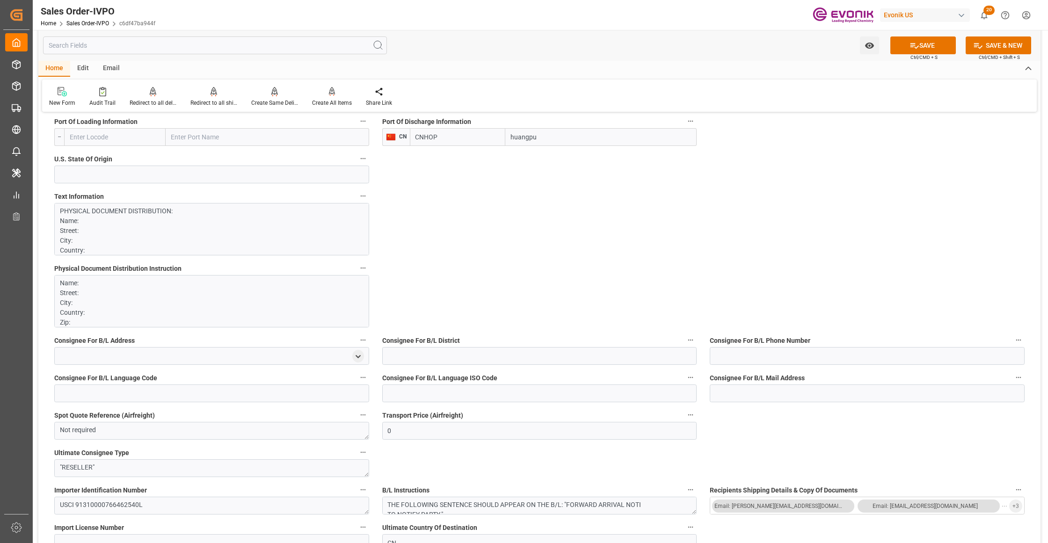
scroll to position [831, 0]
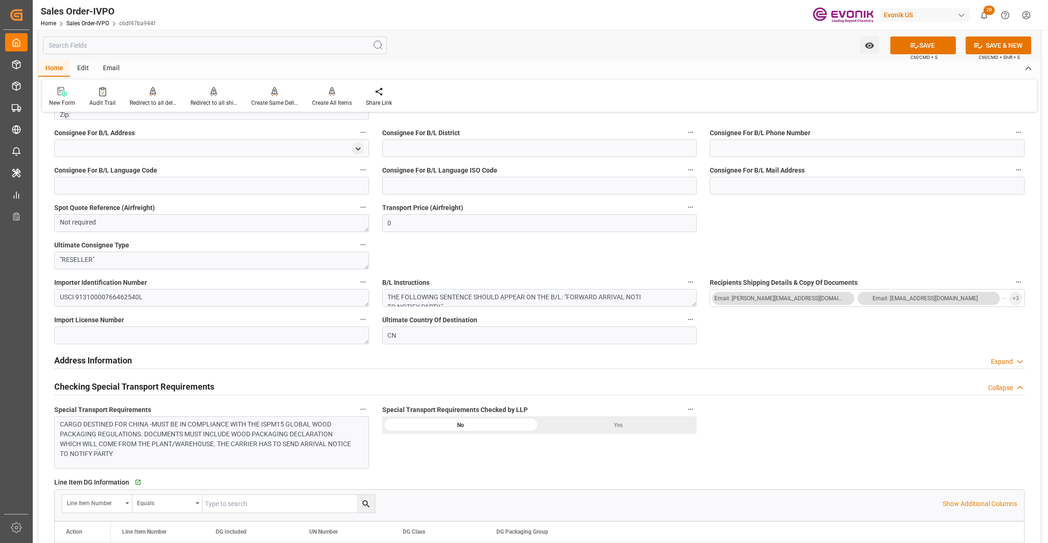
click at [275, 428] on div "CARGO DESTINED FOR CHINA -MUST BE IN COMPLIANCE WITH THE ISPM15 GLOBAL WOOD PAC…" at bounding box center [207, 439] width 295 height 39
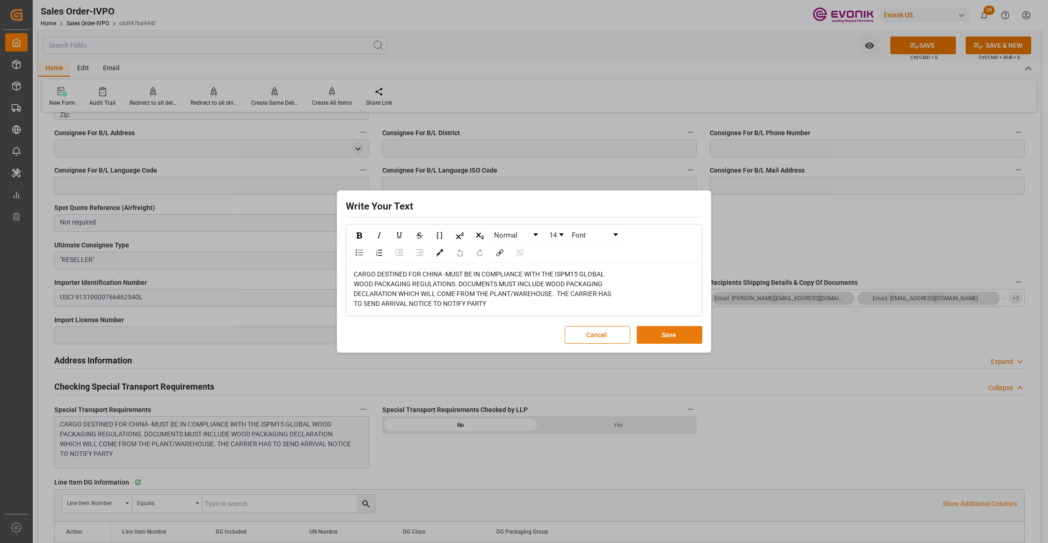
click at [648, 334] on button "Save" at bounding box center [670, 335] width 66 height 18
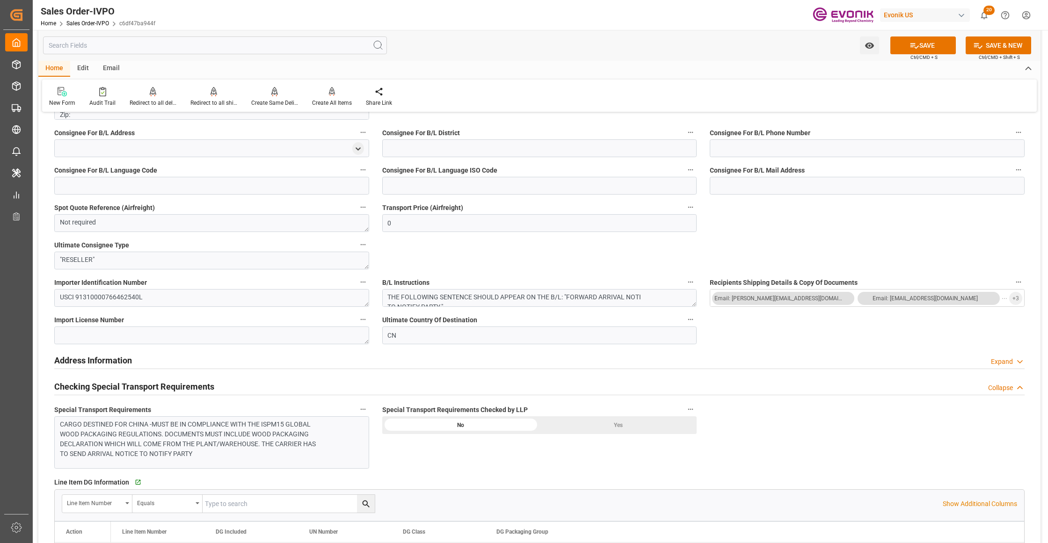
scroll to position [1040, 0]
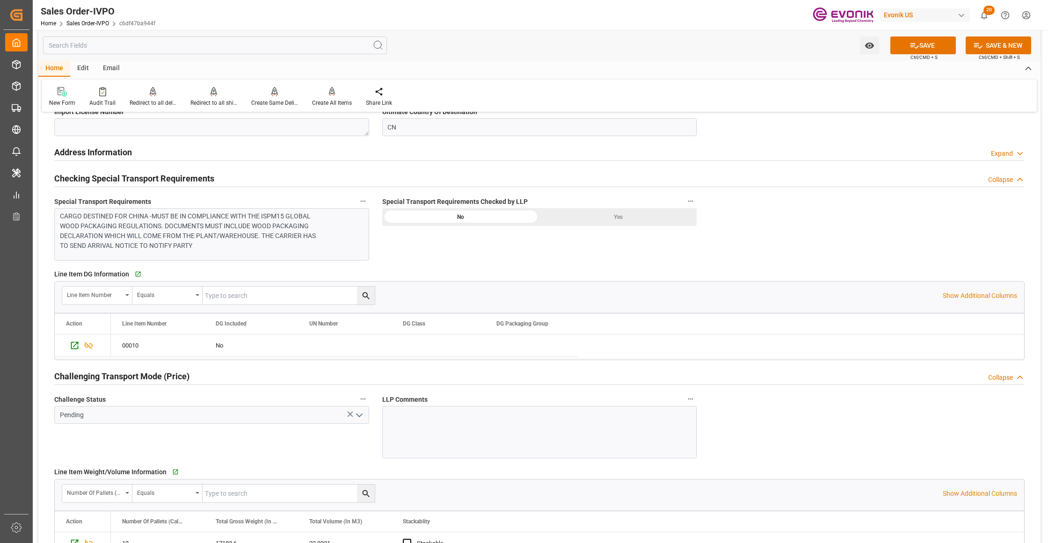
click at [603, 219] on div "Yes" at bounding box center [617, 217] width 157 height 18
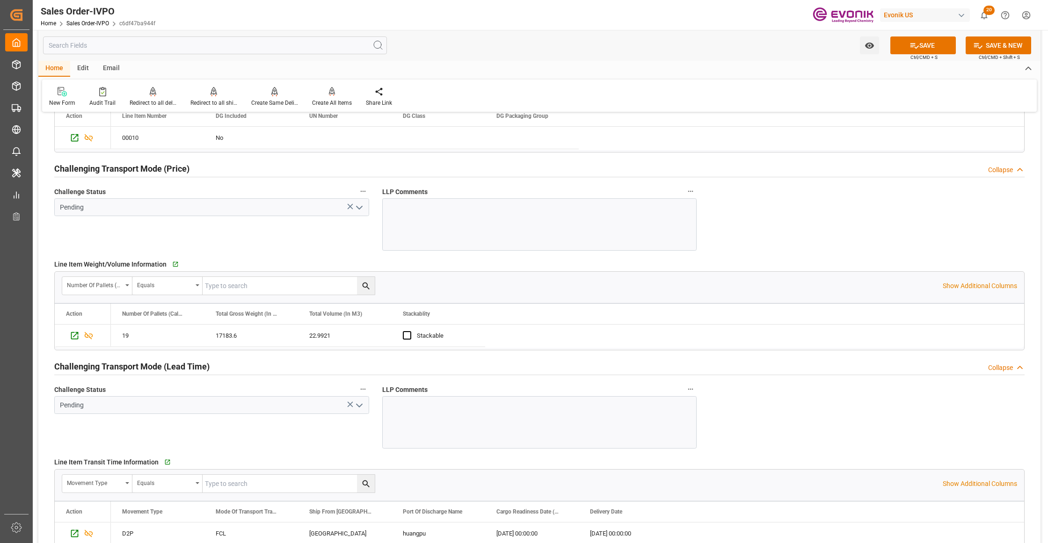
click at [358, 209] on polyline "open menu" at bounding box center [360, 207] width 6 height 3
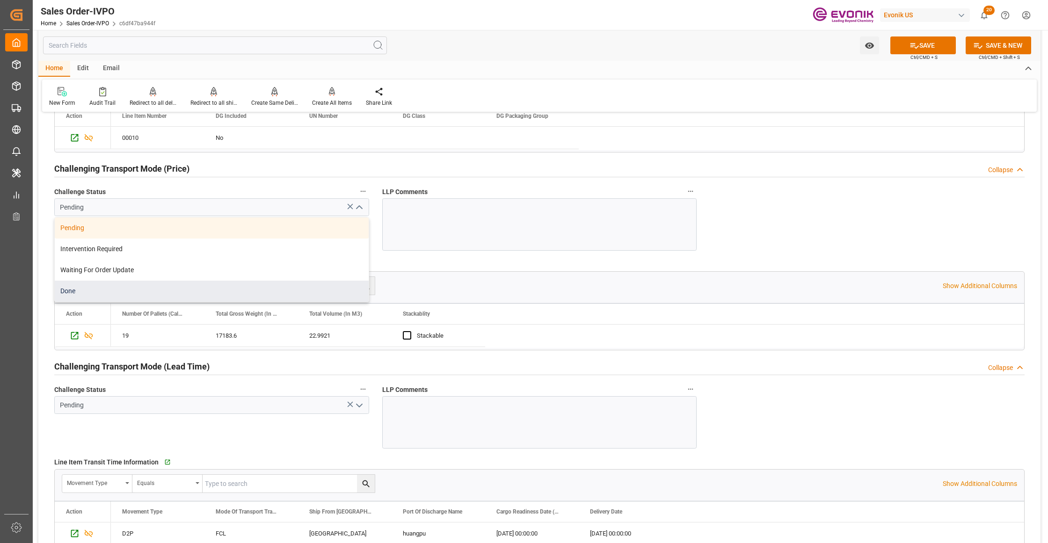
click at [128, 289] on div "Done" at bounding box center [212, 291] width 314 height 21
type input "Done"
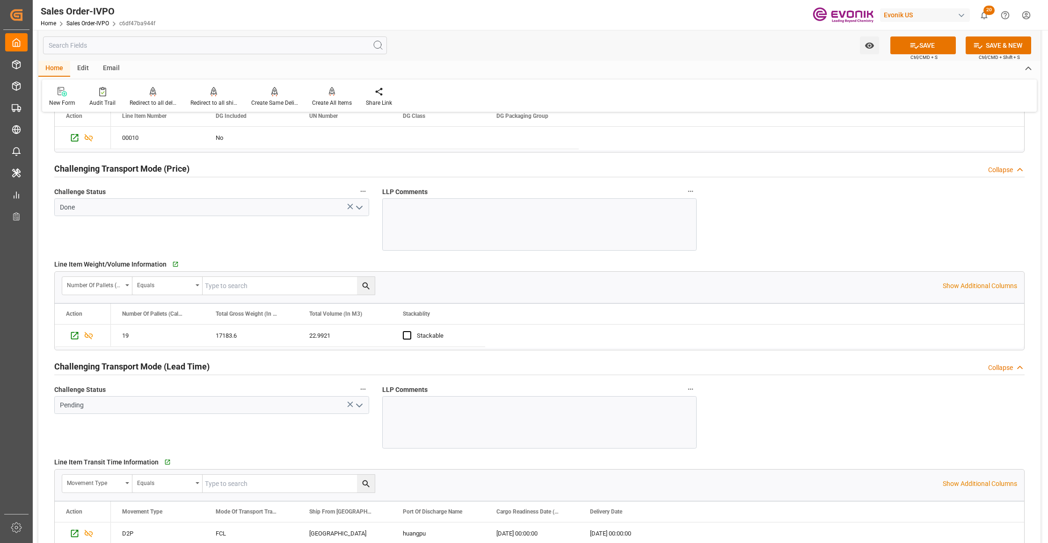
scroll to position [1455, 0]
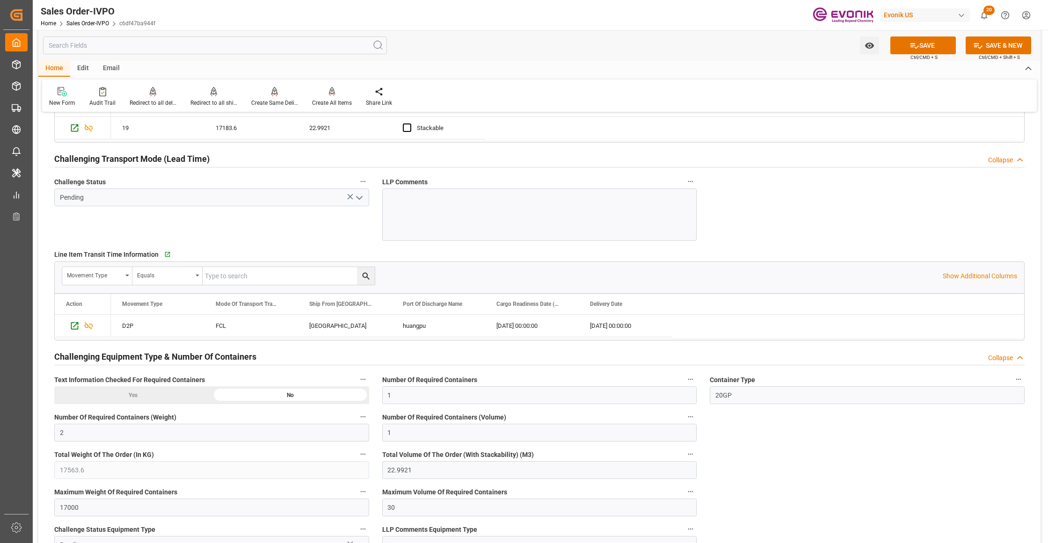
click at [356, 202] on icon "open menu" at bounding box center [359, 197] width 11 height 11
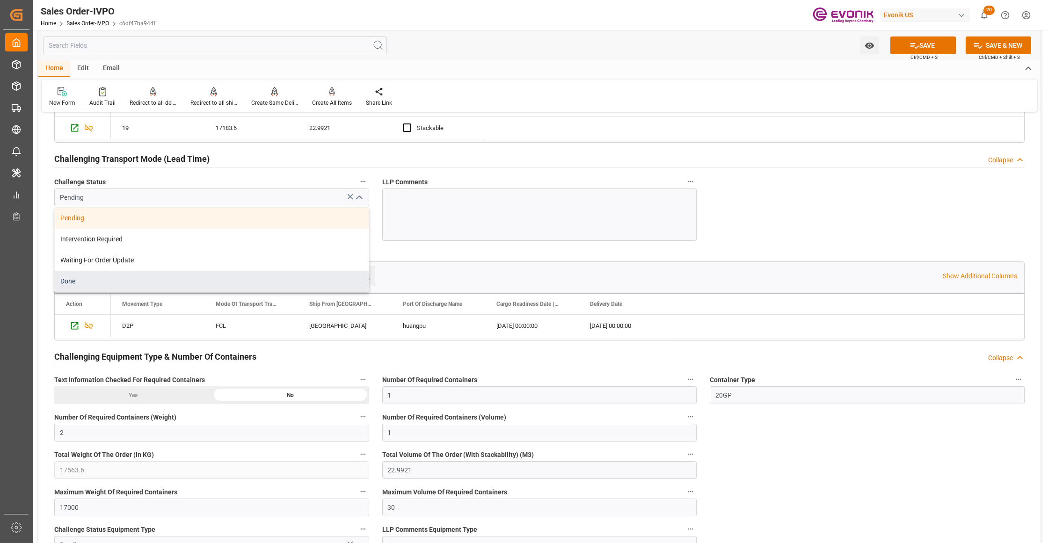
click at [109, 278] on div "Done" at bounding box center [212, 281] width 314 height 21
type input "Done"
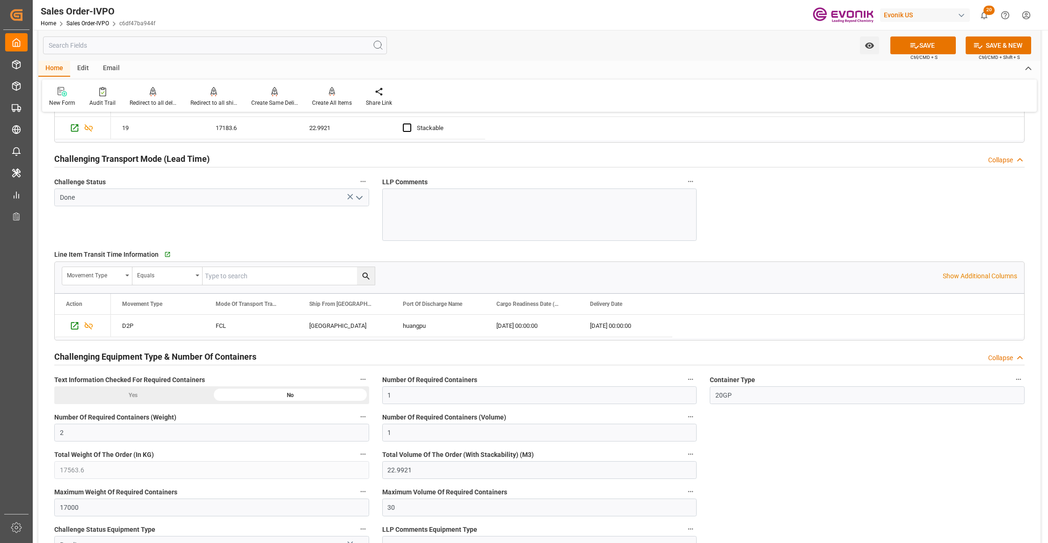
scroll to position [1664, 0]
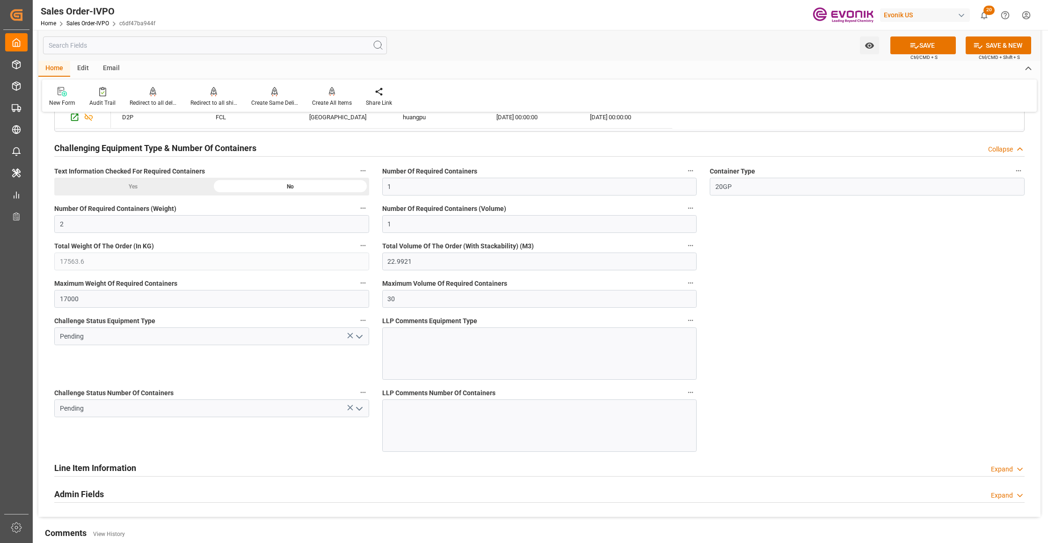
click at [362, 341] on icon "open menu" at bounding box center [359, 336] width 11 height 11
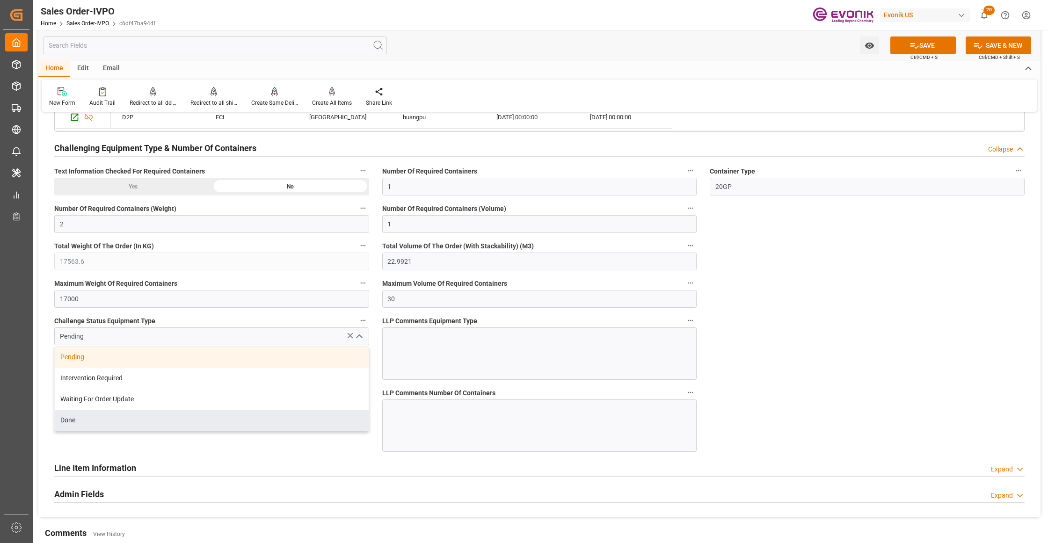
click at [198, 421] on div "Done" at bounding box center [212, 420] width 314 height 21
type input "Done"
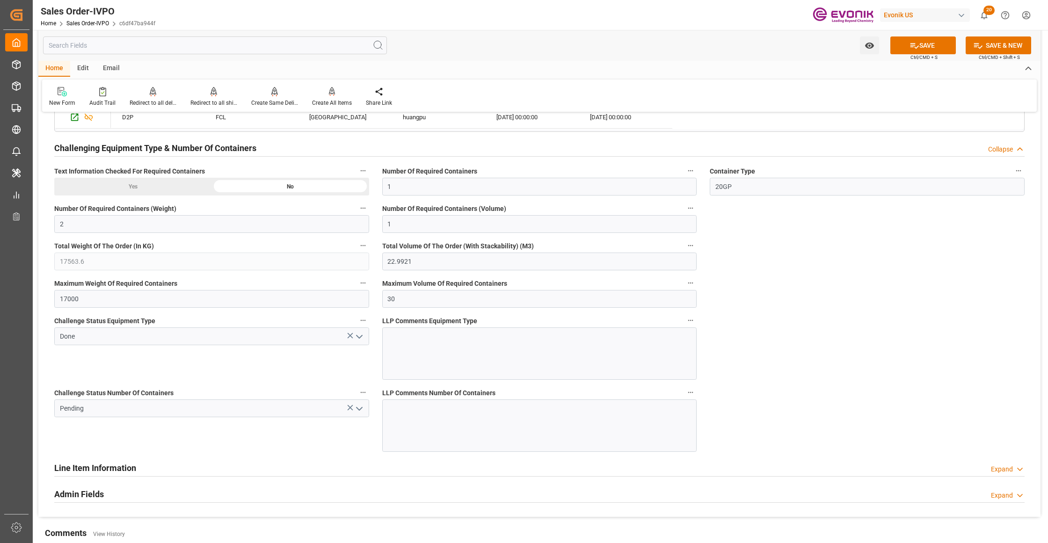
click at [360, 410] on polyline "open menu" at bounding box center [360, 409] width 6 height 3
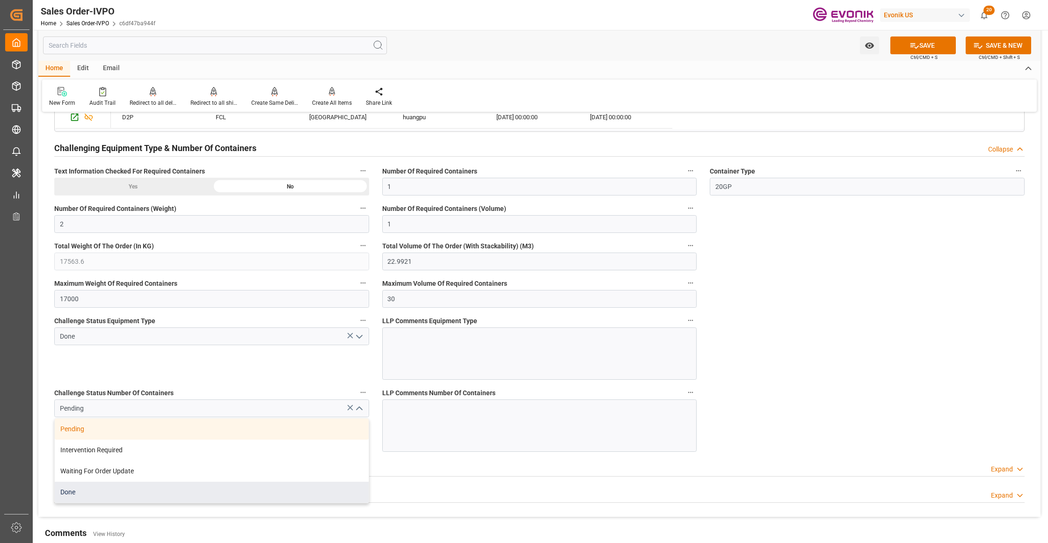
click at [96, 495] on div "Done" at bounding box center [212, 492] width 314 height 21
type input "Done"
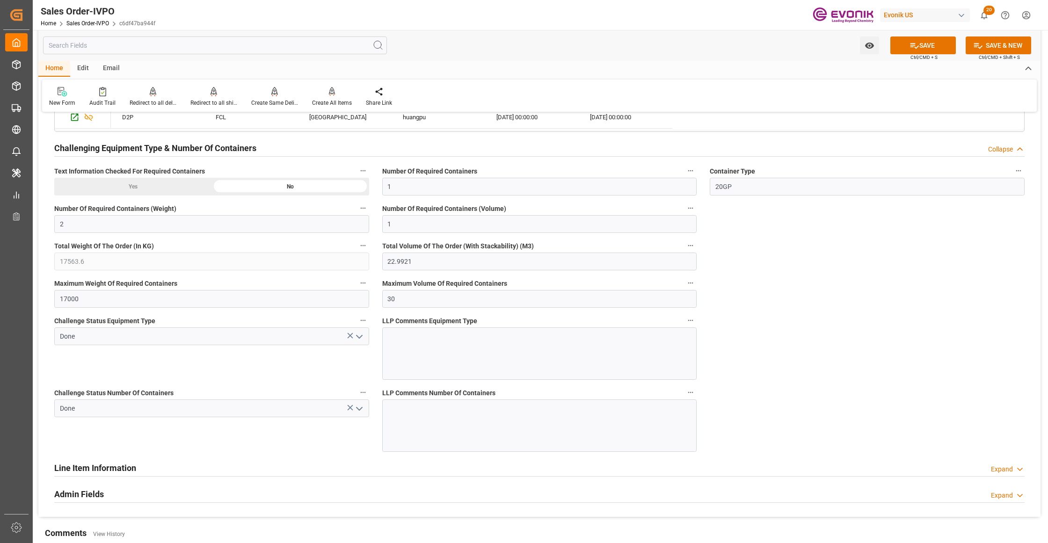
click at [929, 51] on button "SAVE" at bounding box center [923, 45] width 66 height 18
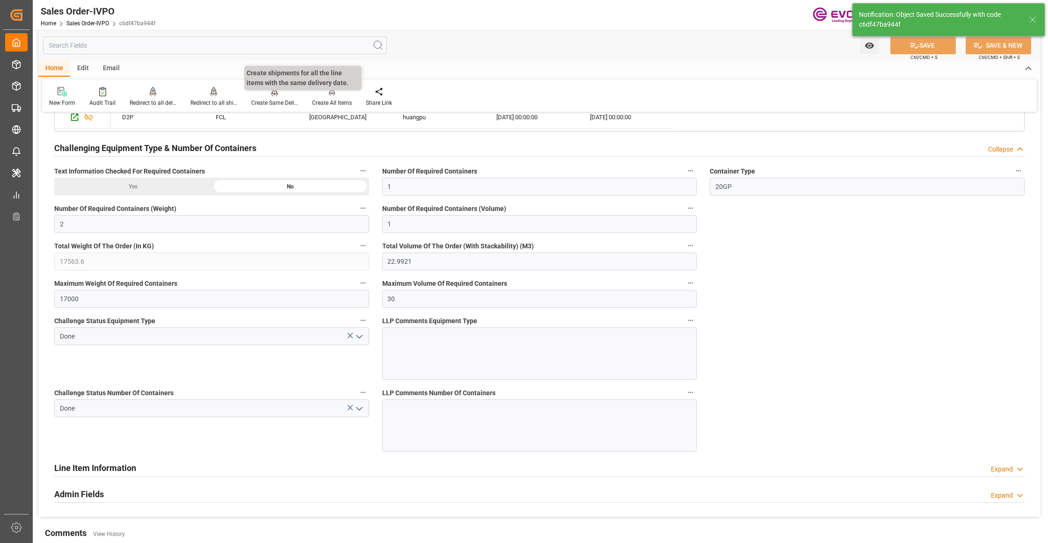
type input "No"
type input "12.09.2025 04:43"
click at [326, 96] on div "Create All Items" at bounding box center [332, 97] width 54 height 21
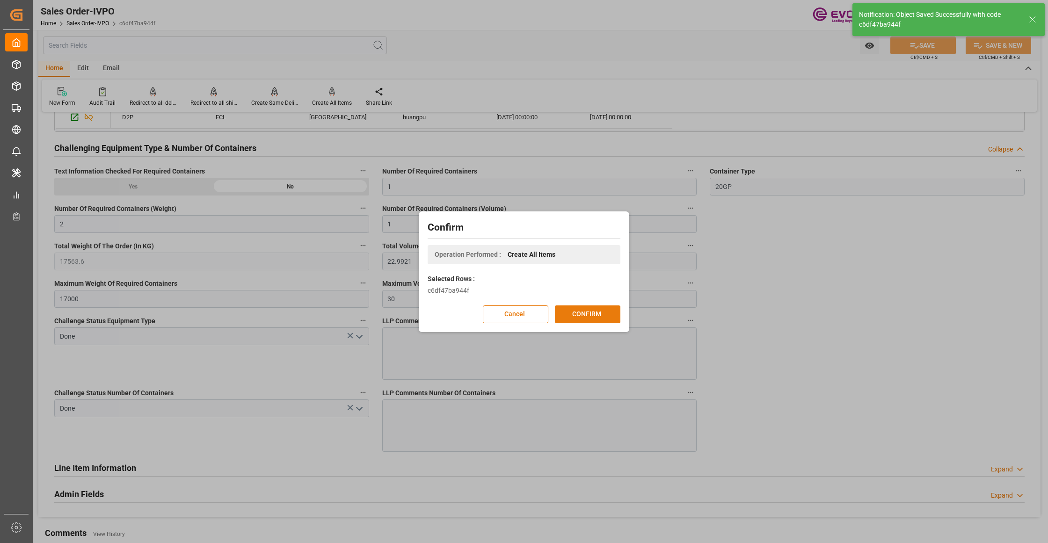
click at [588, 316] on button "CONFIRM" at bounding box center [588, 315] width 66 height 18
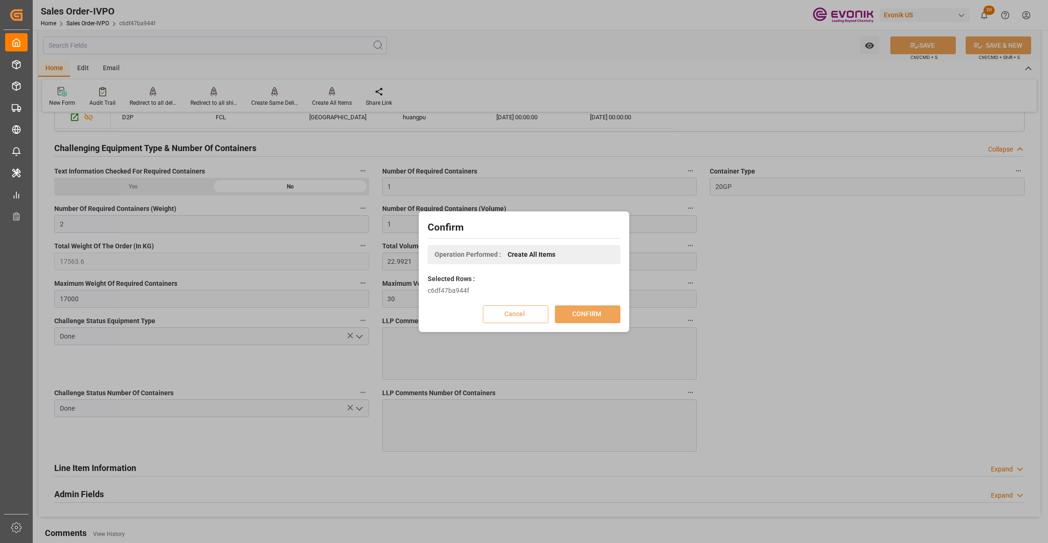
scroll to position [102, 0]
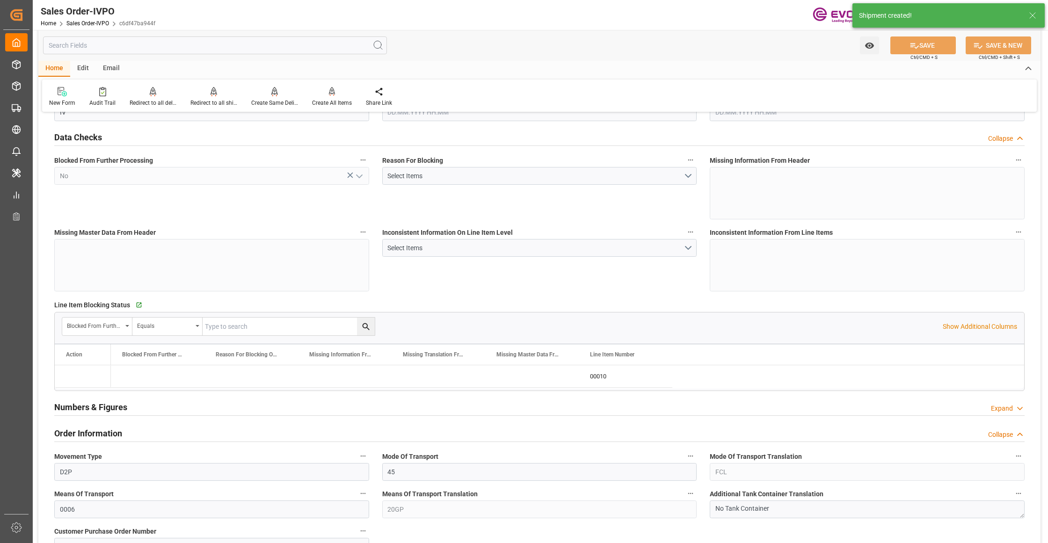
type input "CNHOP"
type input "0"
type input "1"
type input "2"
type input "1"
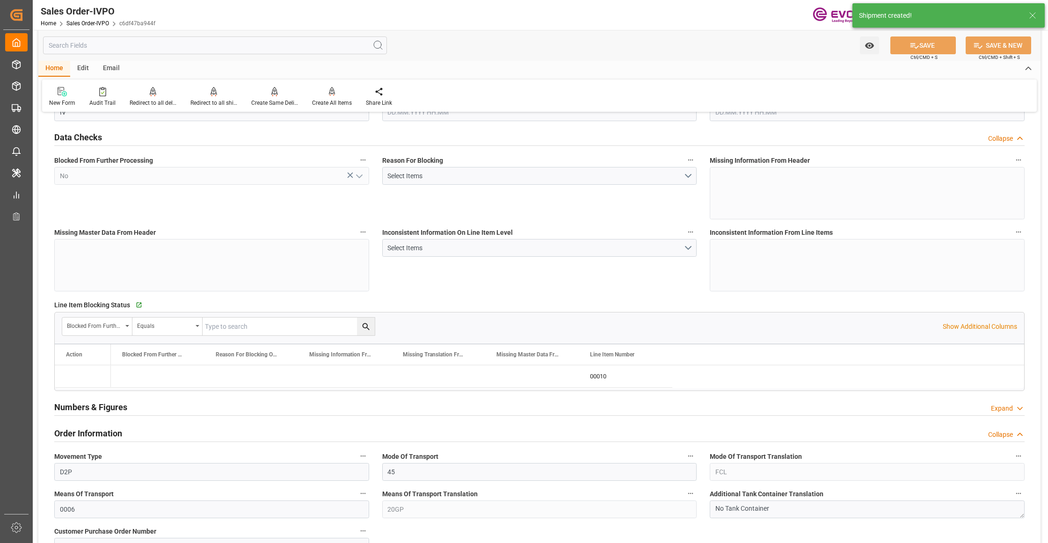
type input "17563.6"
type input "22.9921"
type input "17000"
type input "30"
type input "10.09.2025 18:46"
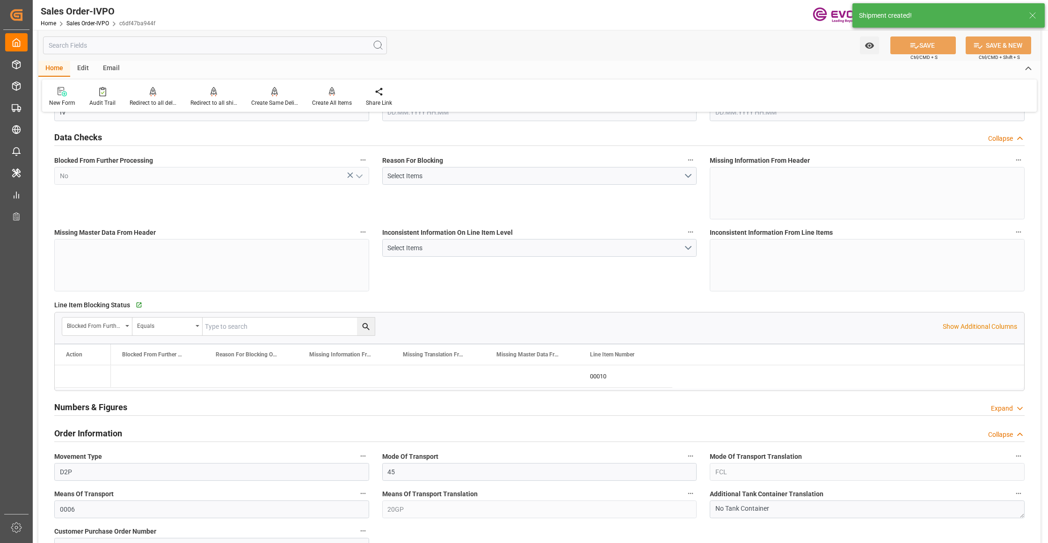
type input "12.09.2025 04:43"
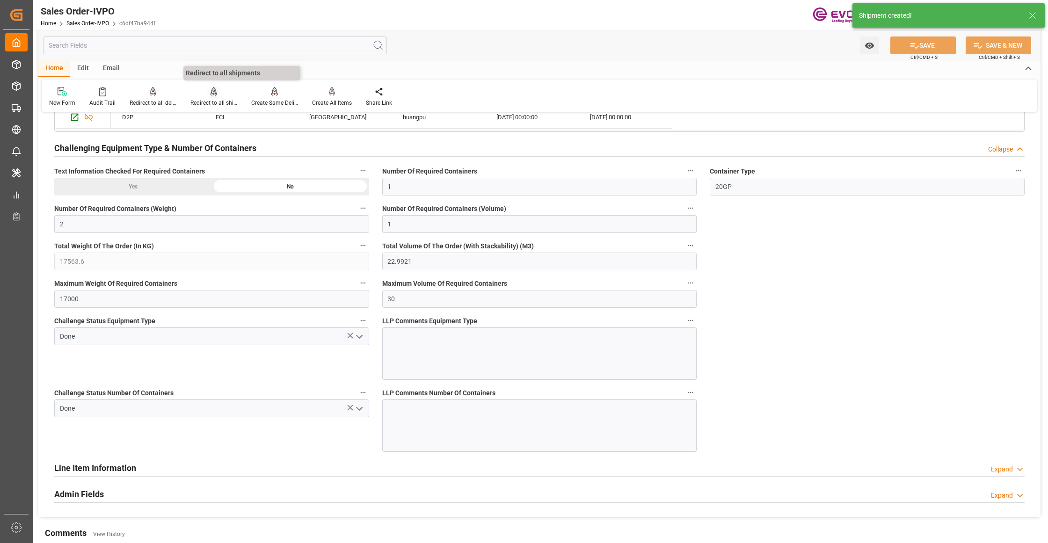
click at [211, 94] on icon at bounding box center [214, 91] width 7 height 8
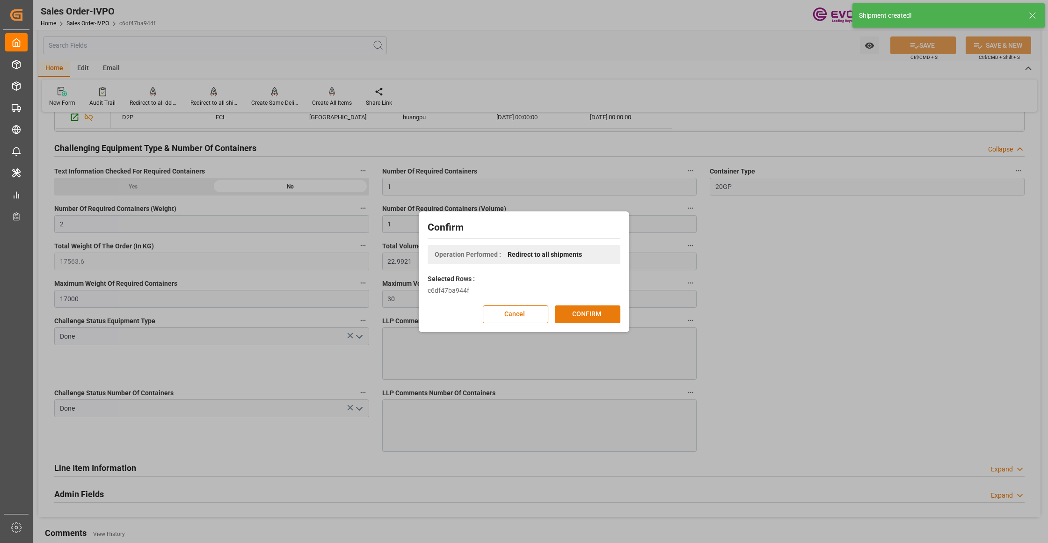
click at [576, 314] on button "CONFIRM" at bounding box center [588, 315] width 66 height 18
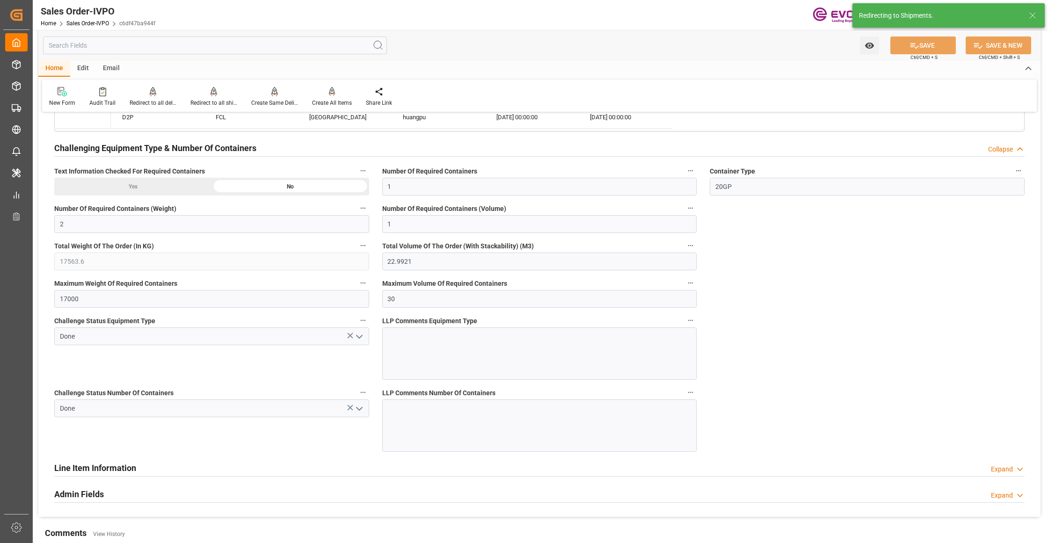
type input "10.09.2025 18:46"
type input "12.09.2025 04:43"
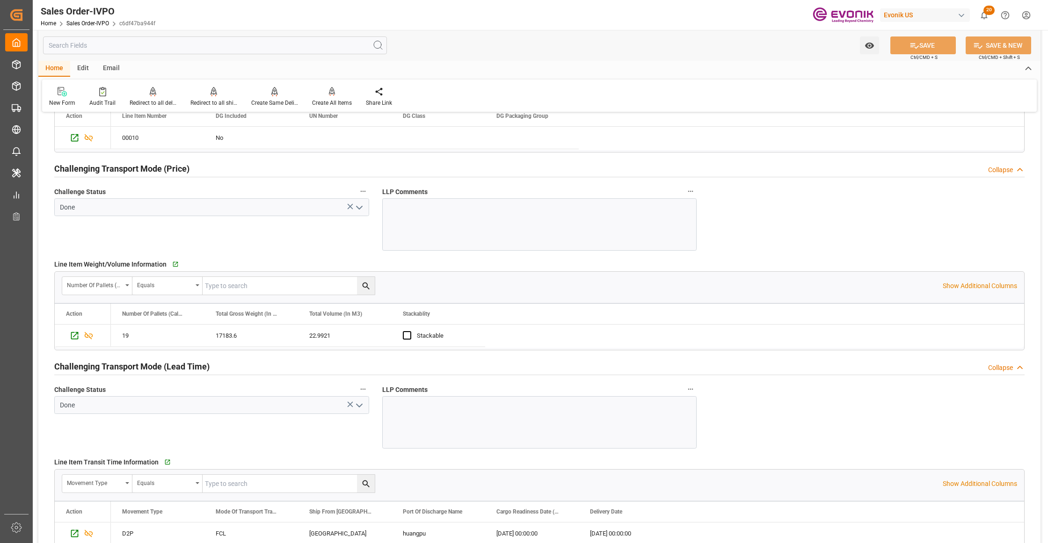
scroll to position [1040, 0]
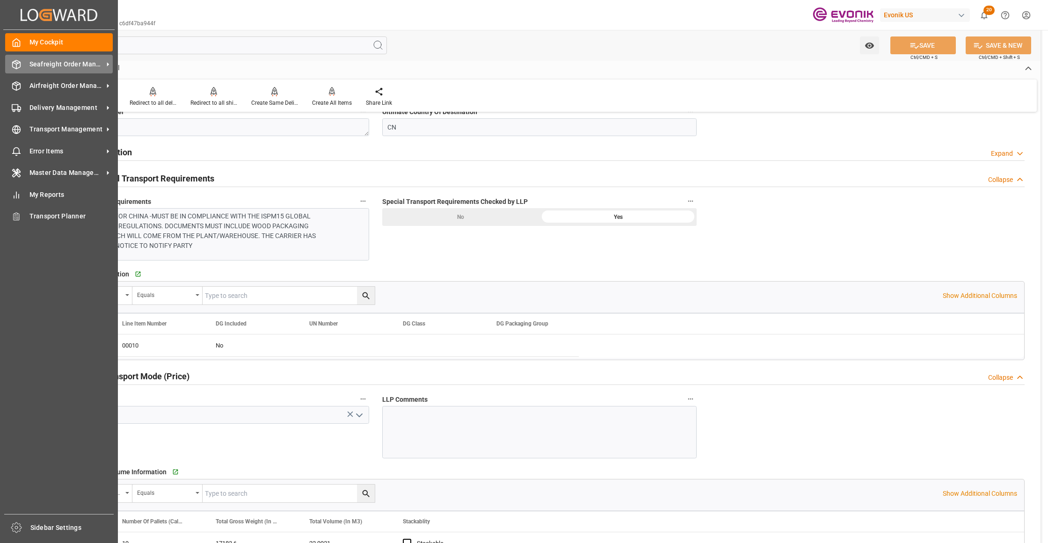
click at [57, 65] on span "Seafreight Order Management" at bounding box center [66, 64] width 74 height 10
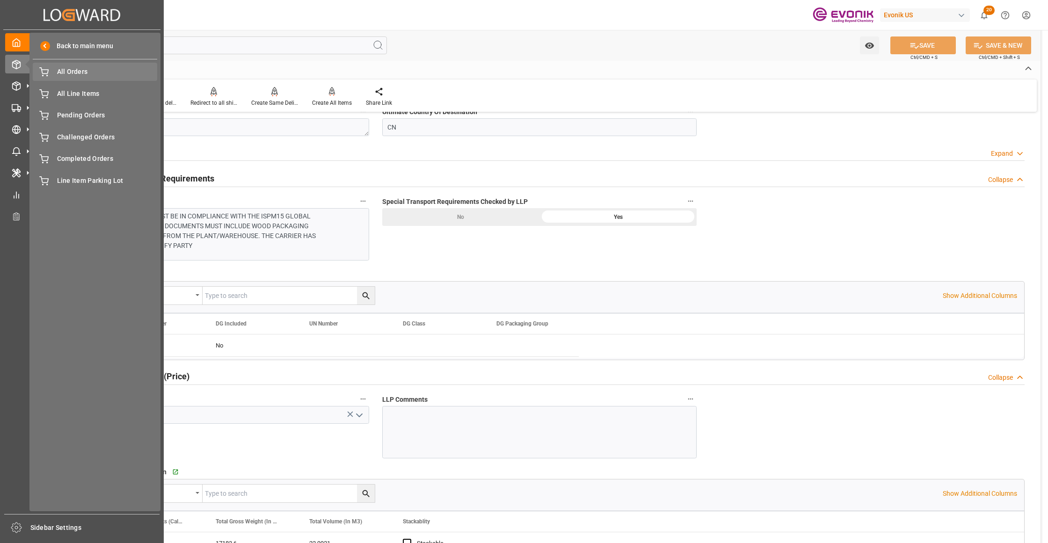
click at [93, 73] on span "All Orders" at bounding box center [107, 72] width 101 height 10
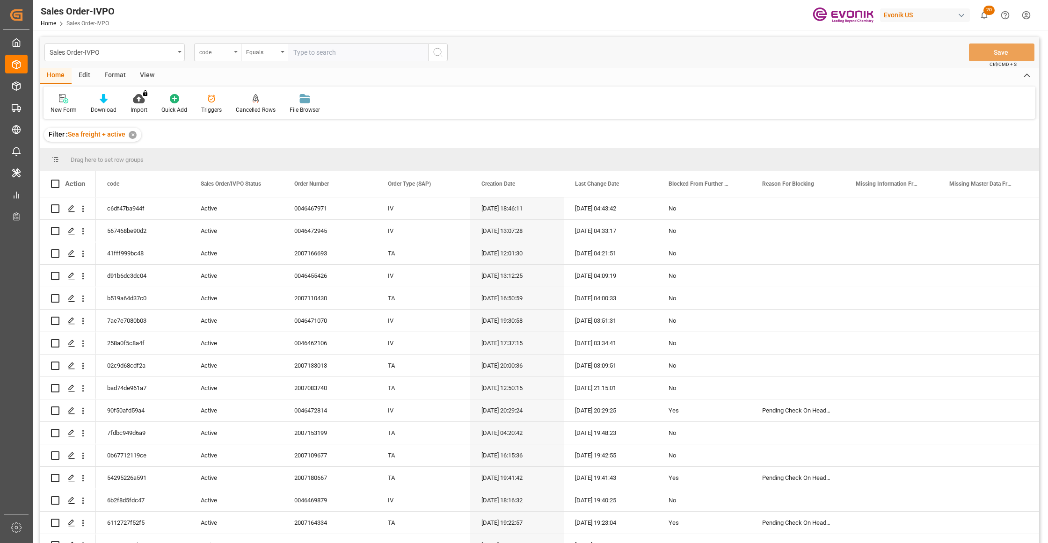
drag, startPoint x: 231, startPoint y: 50, endPoint x: 231, endPoint y: 61, distance: 11.2
click at [232, 52] on div "code" at bounding box center [217, 53] width 47 height 18
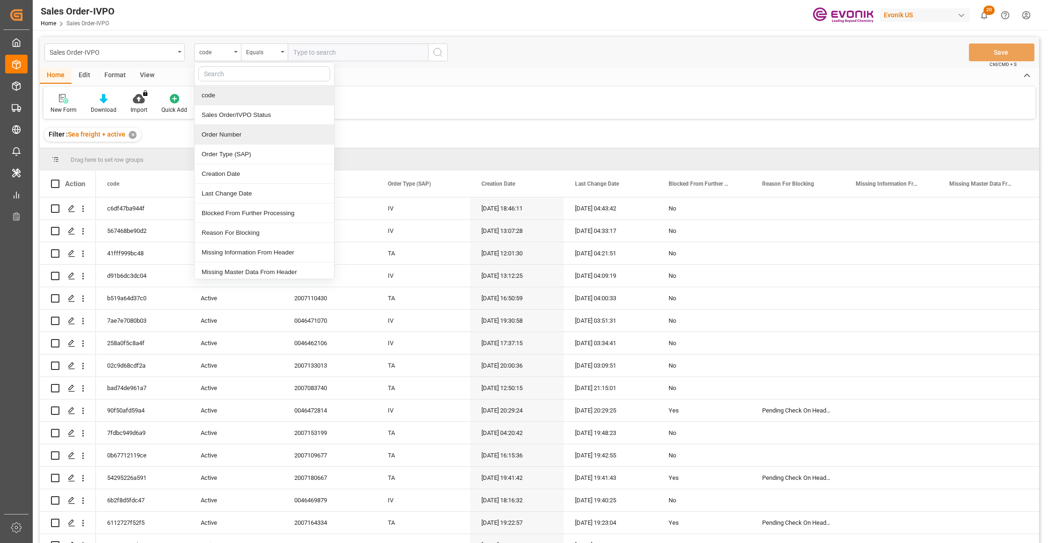
click at [230, 139] on div "Order Number" at bounding box center [264, 135] width 139 height 20
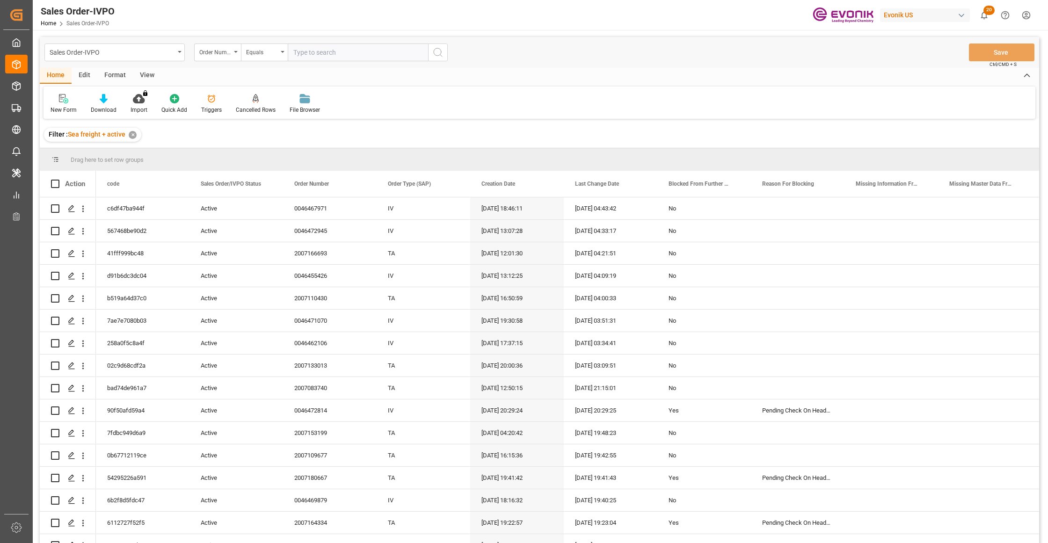
click at [319, 53] on input "text" at bounding box center [358, 53] width 140 height 18
paste input "0046467972"
type input "0046467972"
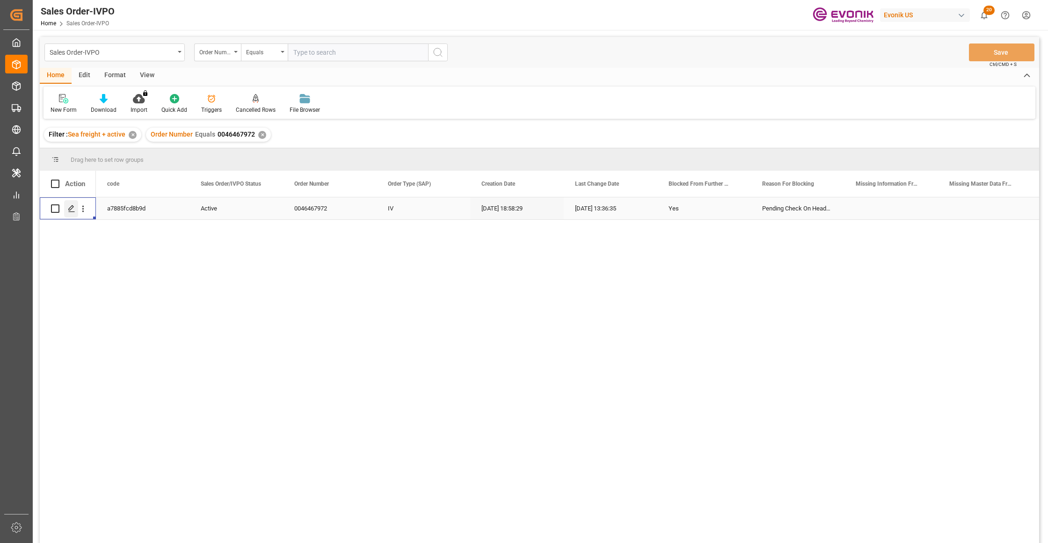
click at [70, 206] on icon "Press SPACE to select this row." at bounding box center [71, 208] width 7 height 7
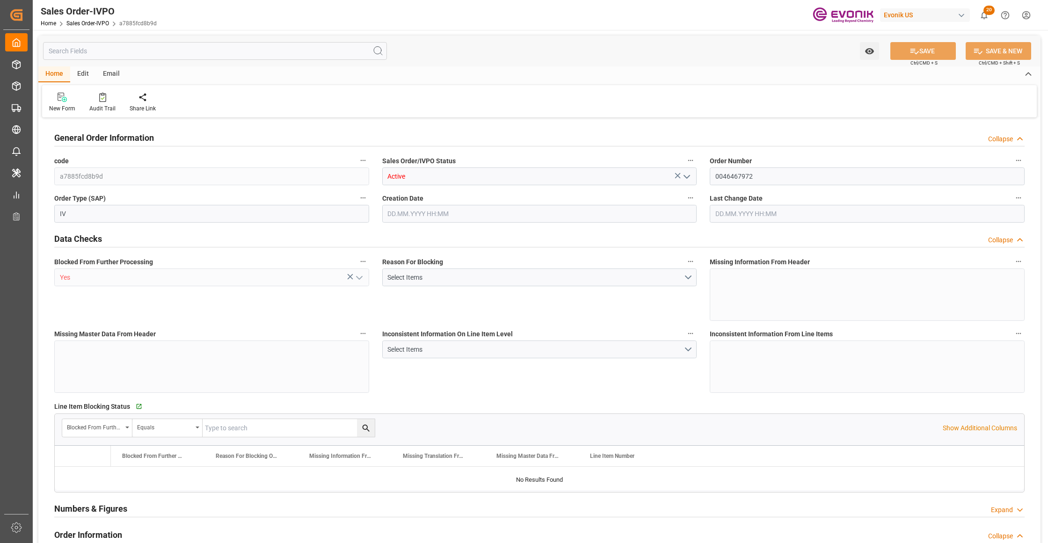
type input "CNHOP"
type input "0"
type input "1"
type input "2"
type input "1"
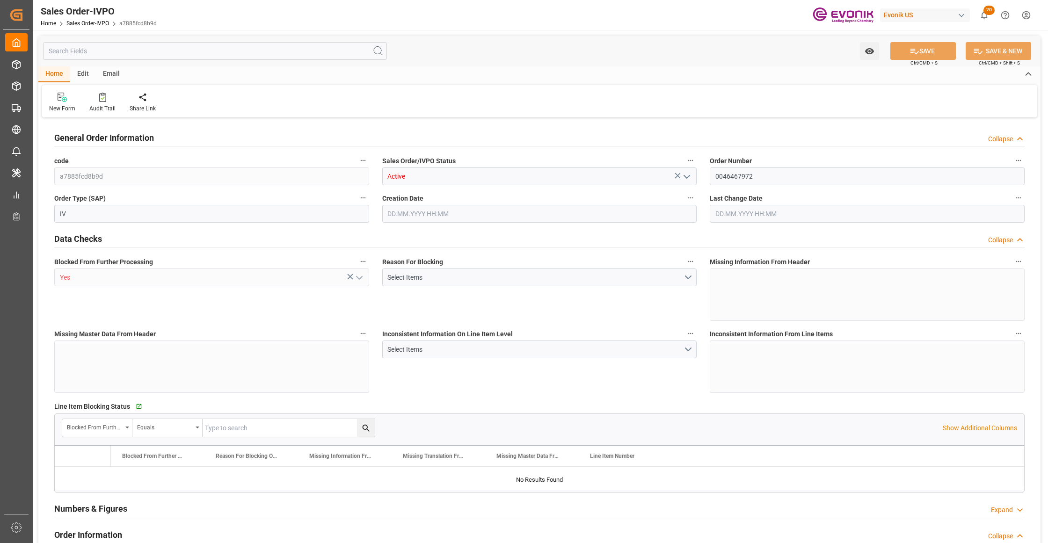
type input "17563.6"
type input "22.9921"
type input "17000"
type input "30"
type input "10.09.2025 18:58"
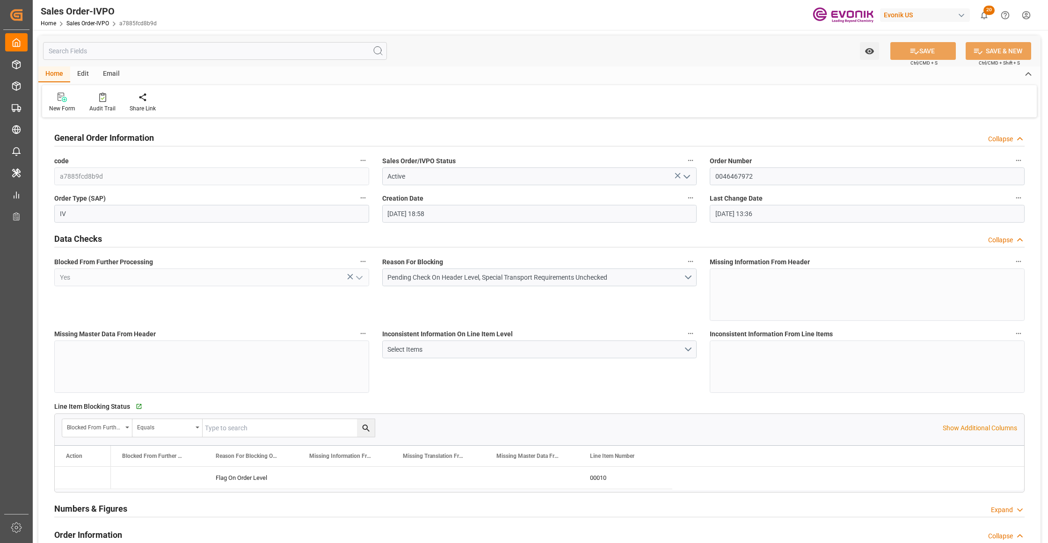
type input "11.09.2025 13:36"
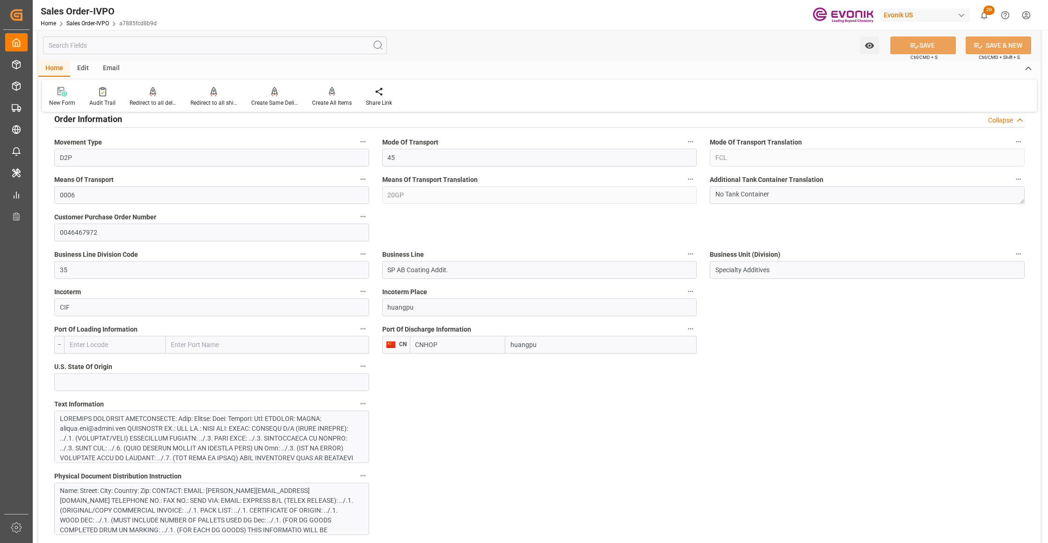
scroll to position [624, 0]
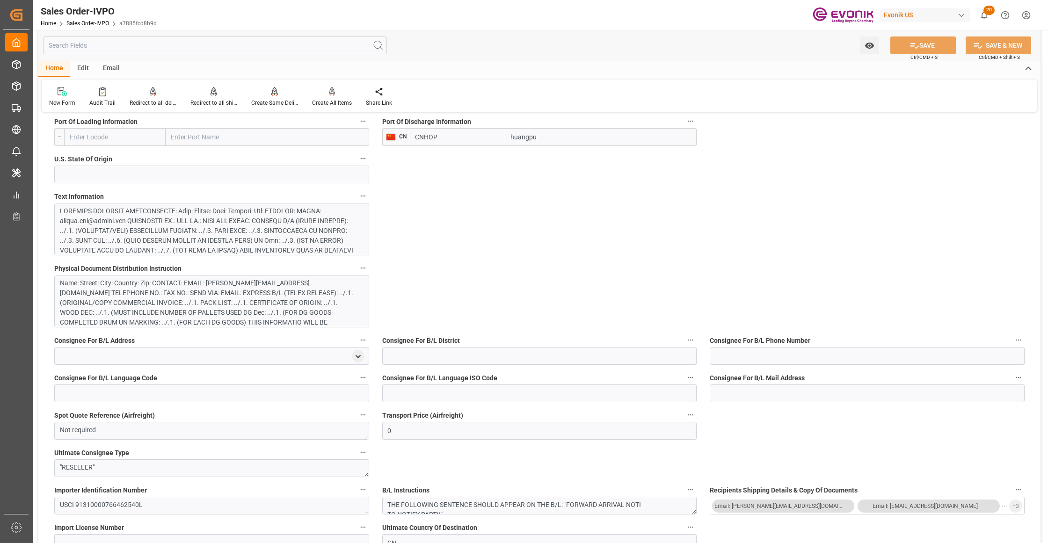
click at [282, 241] on div at bounding box center [207, 314] width 295 height 216
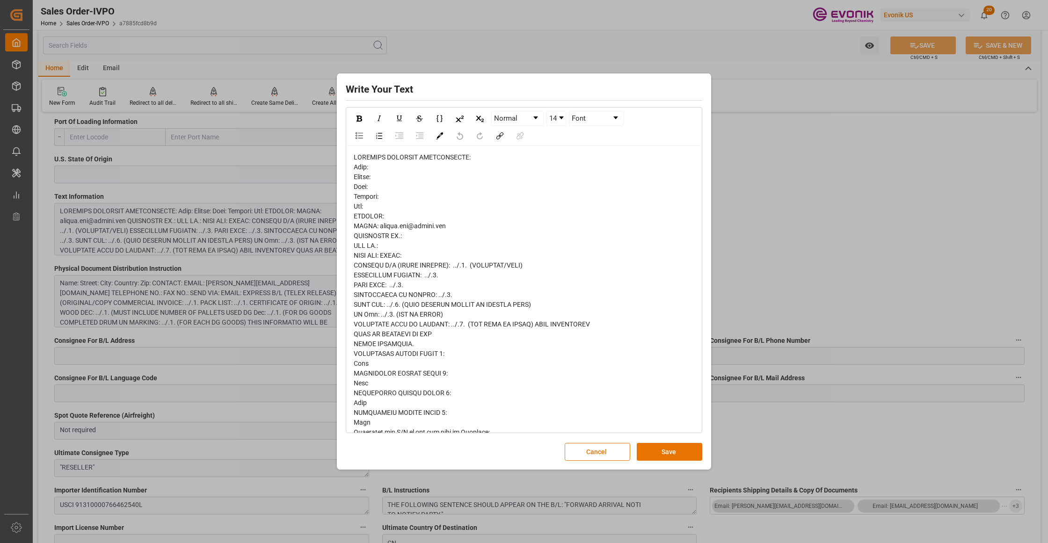
click at [360, 173] on span "rdw-editor" at bounding box center [479, 451] width 250 height 597
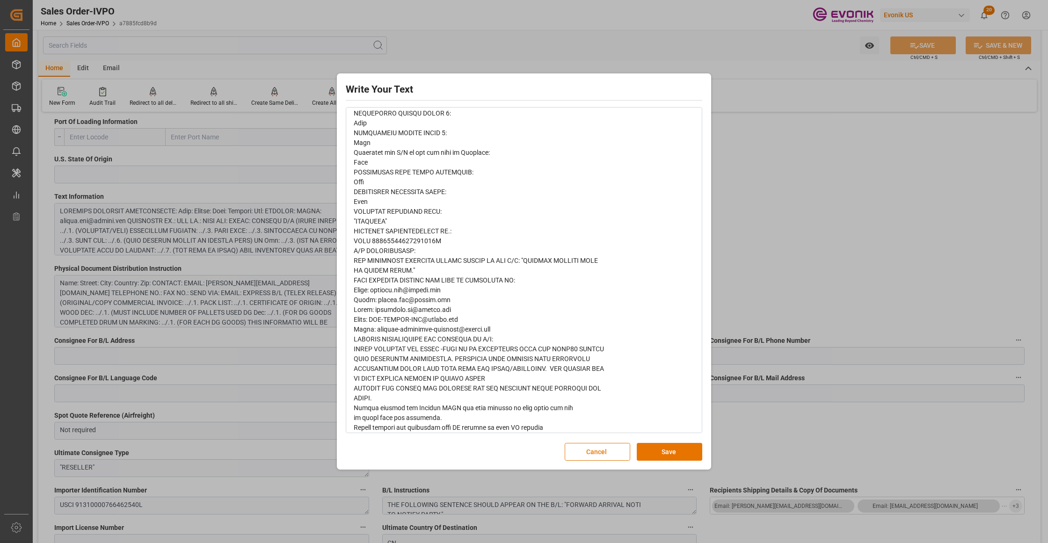
scroll to position [319, 0]
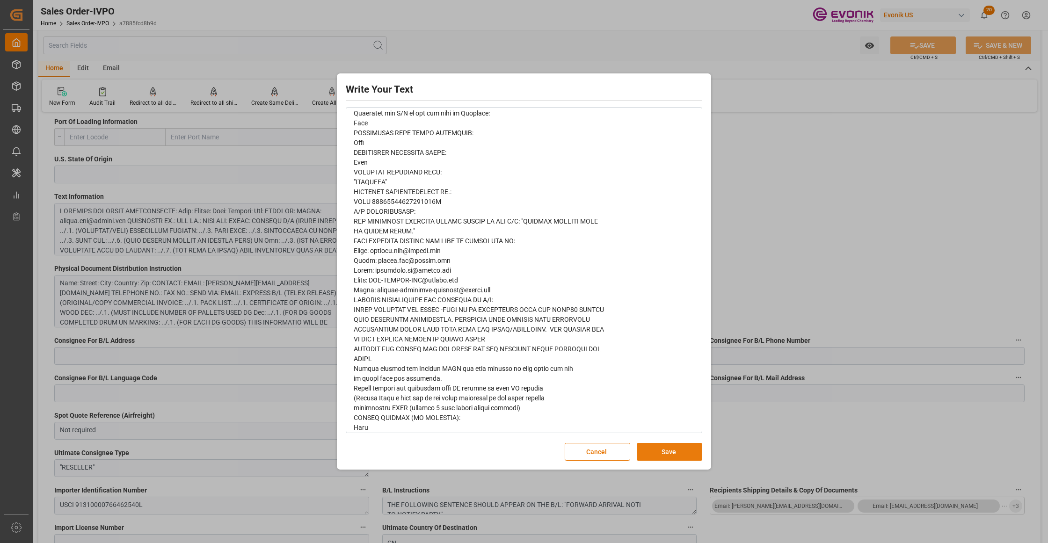
click at [663, 449] on button "Save" at bounding box center [670, 452] width 66 height 18
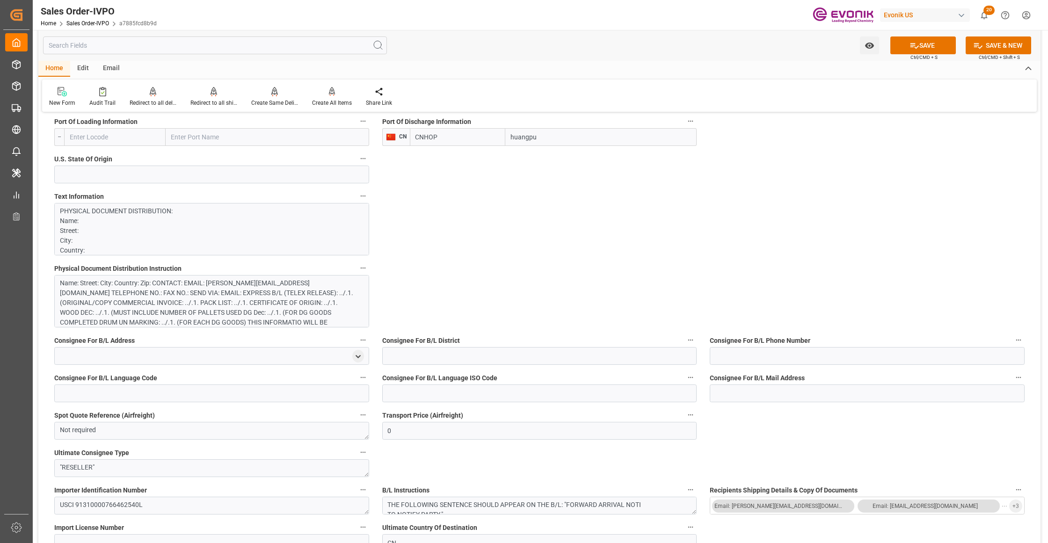
click at [294, 323] on div "Name: Street: City: Country: Zip: CONTACT: EMAIL: [PERSON_NAME][EMAIL_ADDRESS][…" at bounding box center [207, 307] width 295 height 59
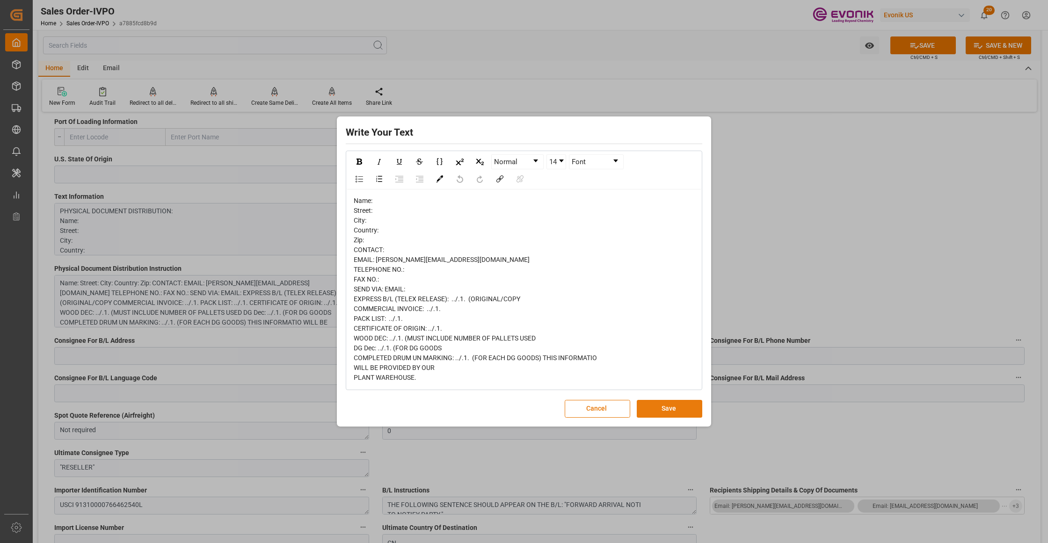
click at [654, 408] on button "Save" at bounding box center [670, 409] width 66 height 18
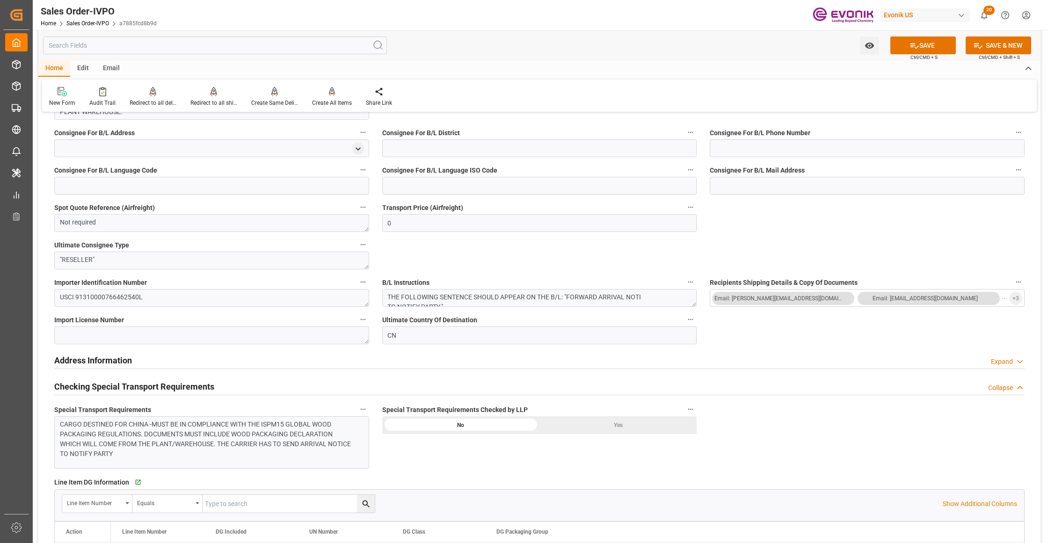
scroll to position [1040, 0]
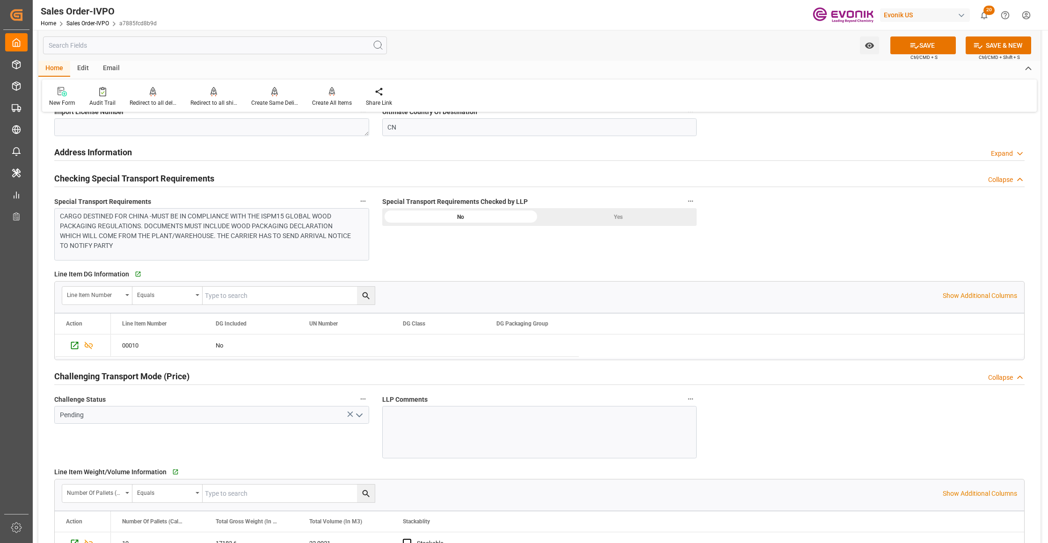
click at [603, 217] on div "Yes" at bounding box center [617, 217] width 157 height 18
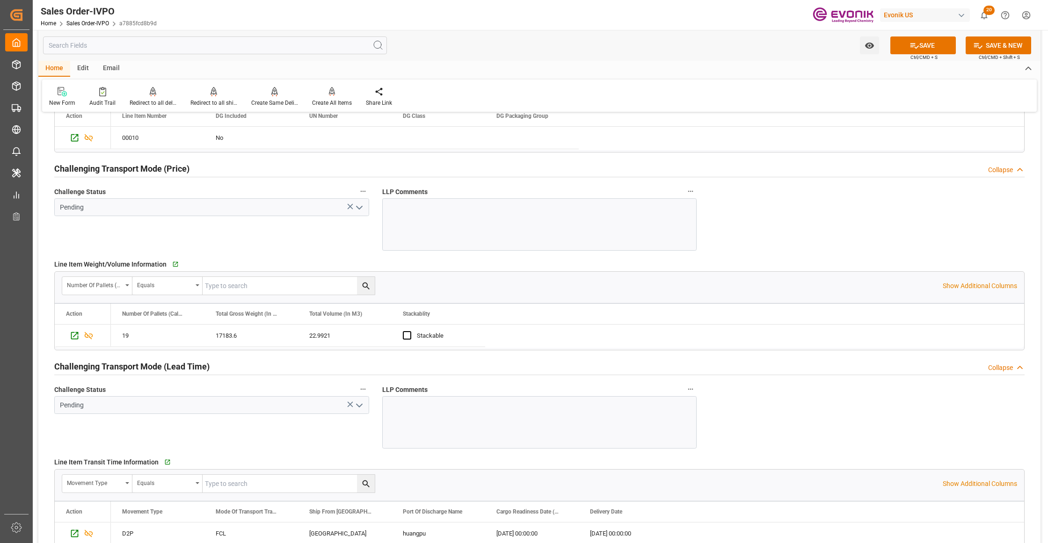
drag, startPoint x: 358, startPoint y: 207, endPoint x: 289, endPoint y: 210, distance: 68.8
click at [358, 207] on icon "open menu" at bounding box center [359, 207] width 11 height 11
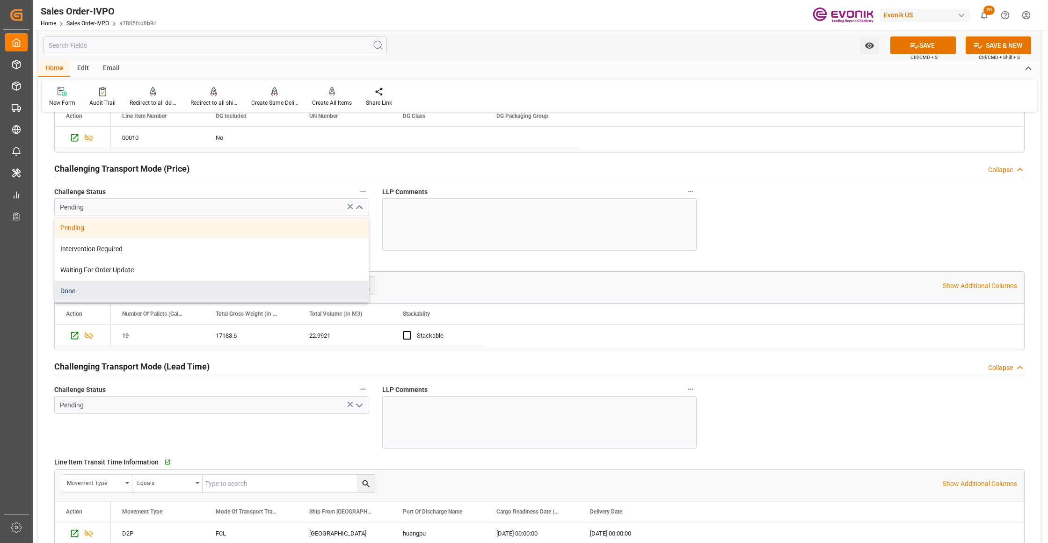
click at [110, 289] on div "Done" at bounding box center [212, 291] width 314 height 21
type input "Done"
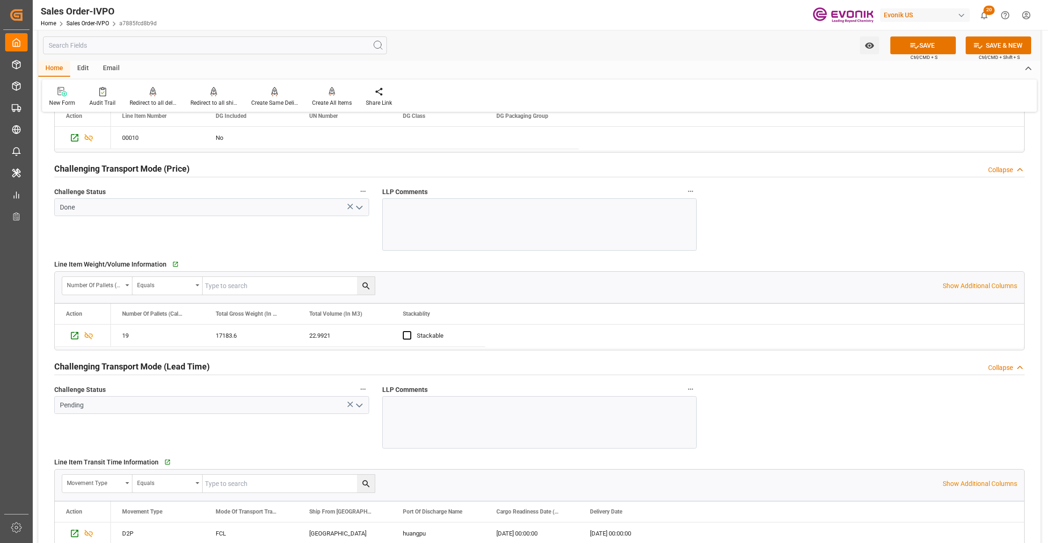
scroll to position [1455, 0]
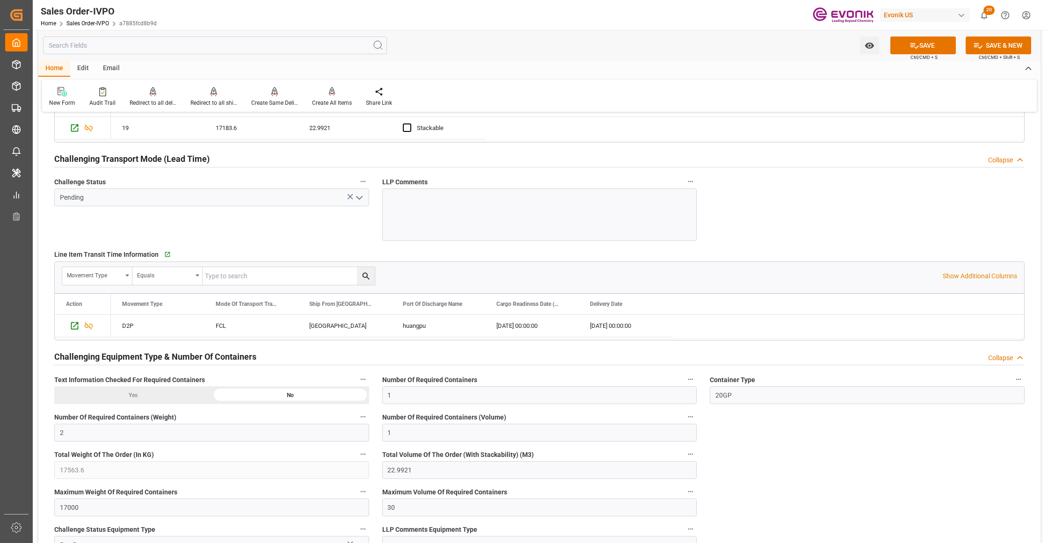
click at [357, 201] on icon "open menu" at bounding box center [359, 197] width 11 height 11
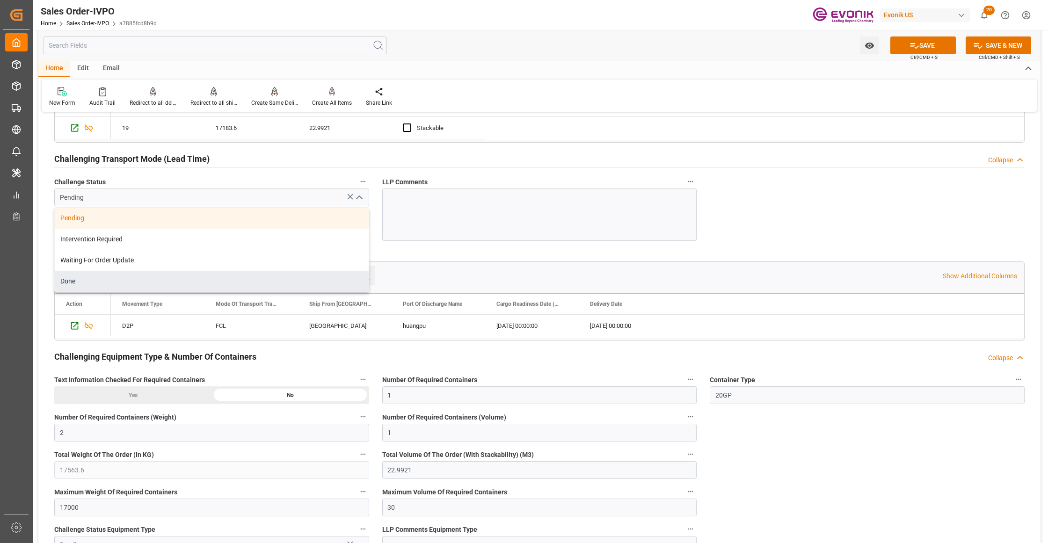
click at [131, 281] on div "Done" at bounding box center [212, 281] width 314 height 21
type input "Done"
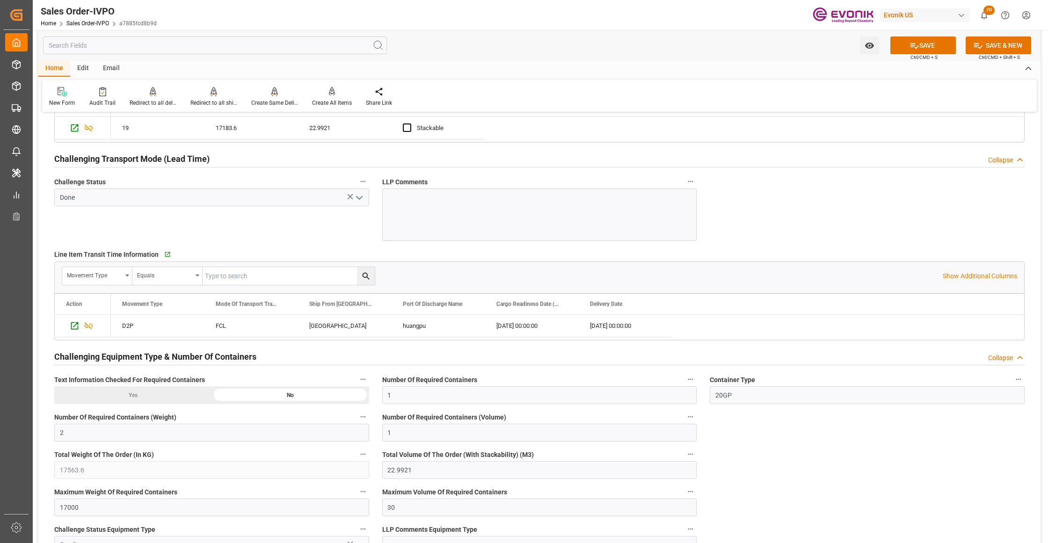
scroll to position [1664, 0]
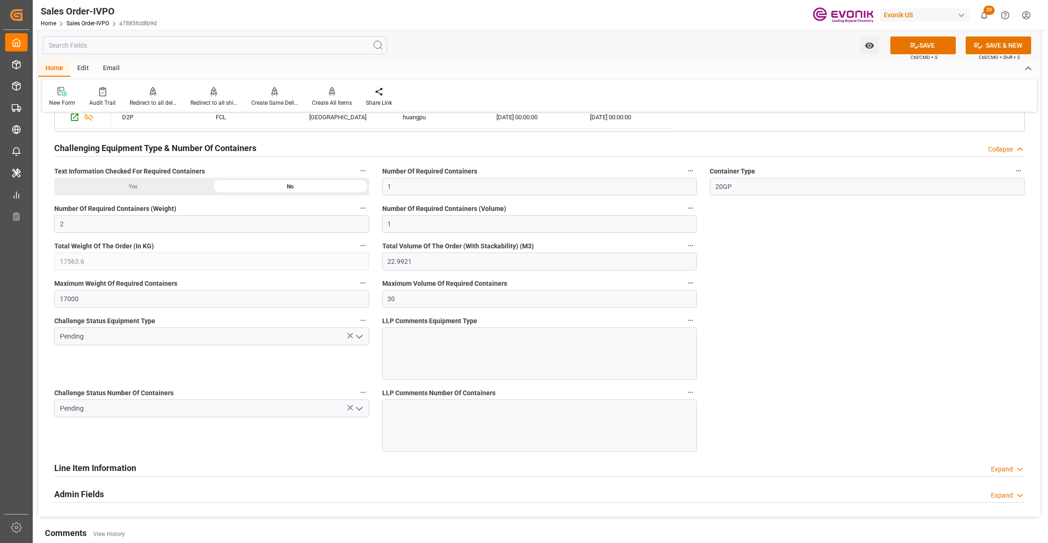
drag, startPoint x: 360, startPoint y: 339, endPoint x: 337, endPoint y: 347, distance: 24.7
click at [360, 339] on icon "open menu" at bounding box center [359, 336] width 11 height 11
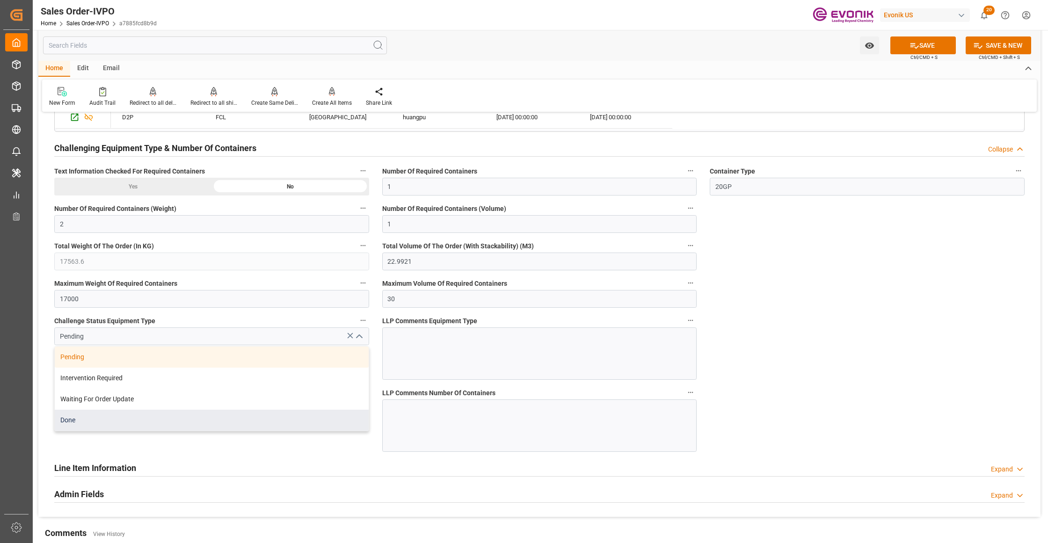
click at [163, 430] on div "Done" at bounding box center [212, 420] width 314 height 21
type input "Done"
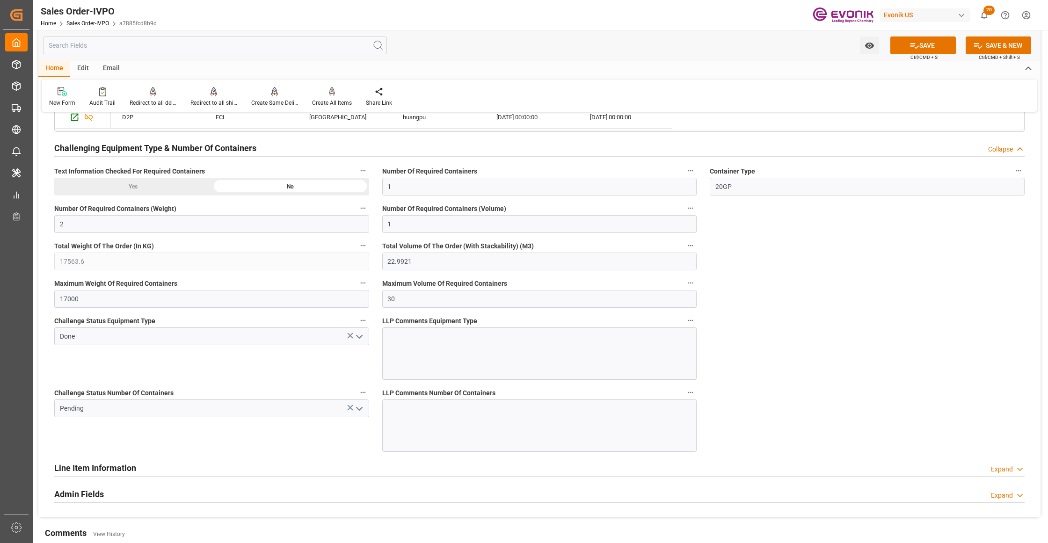
click at [357, 415] on icon "open menu" at bounding box center [359, 408] width 11 height 11
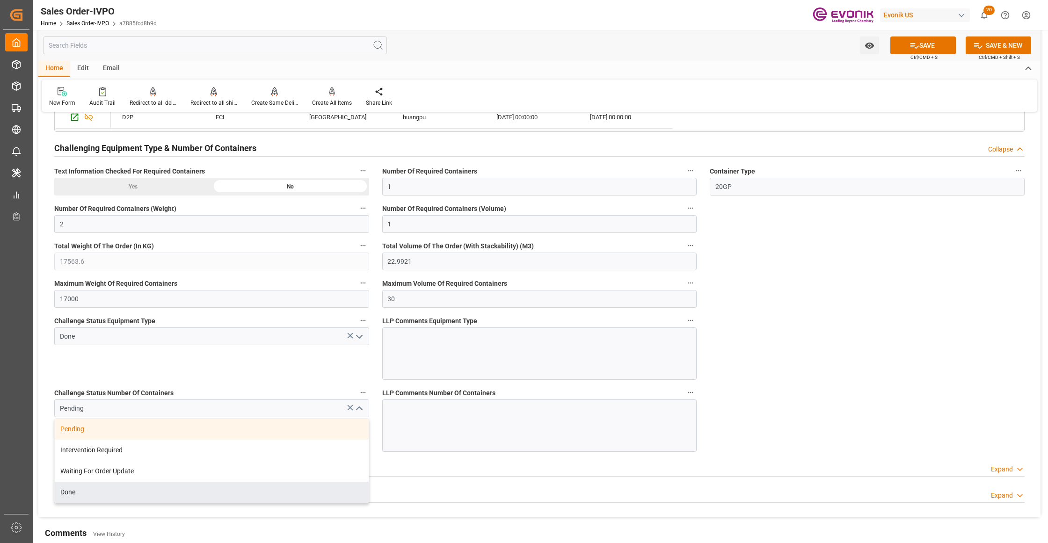
click at [157, 495] on div "Done" at bounding box center [212, 492] width 314 height 21
type input "Done"
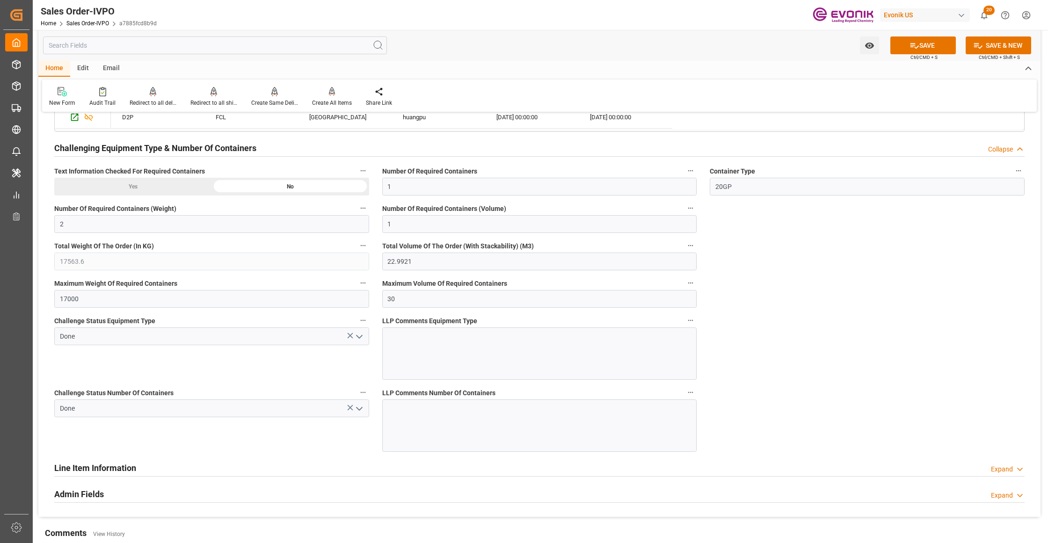
click at [921, 51] on button "SAVE" at bounding box center [923, 45] width 66 height 18
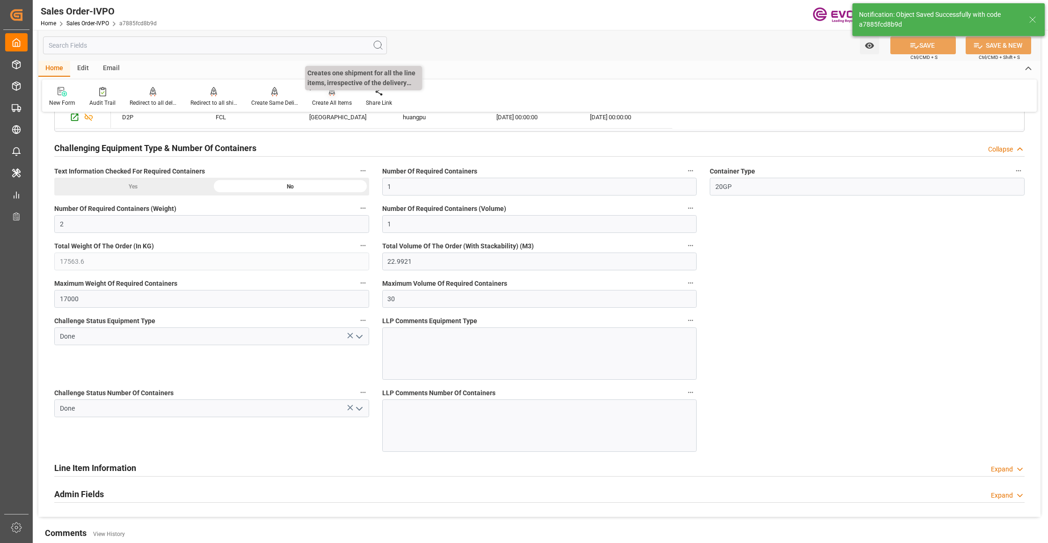
type input "[DATE] 04:47"
type input "No"
click at [330, 95] on icon at bounding box center [332, 96] width 4 height 2
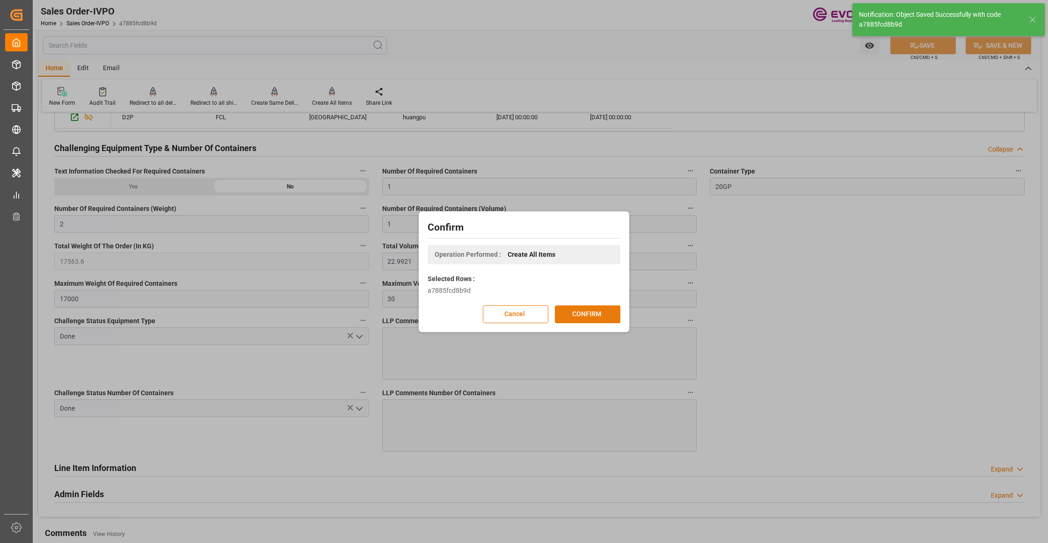
click at [586, 313] on button "CONFIRM" at bounding box center [588, 315] width 66 height 18
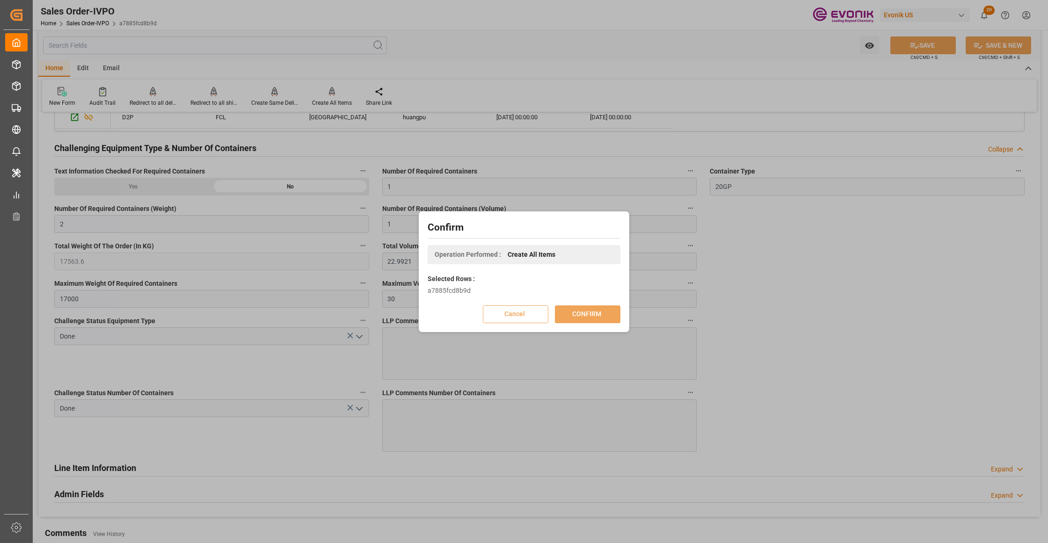
scroll to position [102, 0]
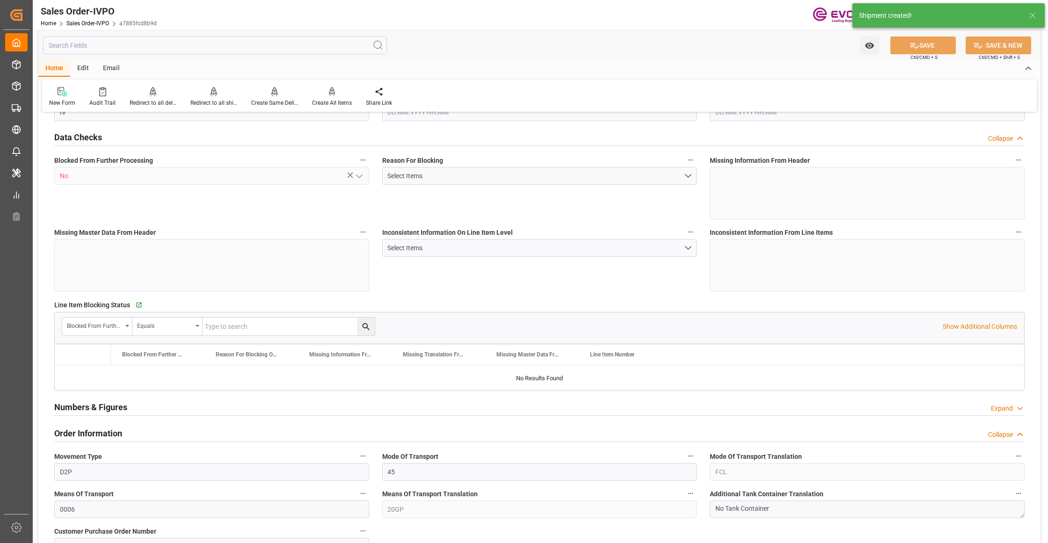
type input "CNHOP"
type input "0"
type input "1"
type input "2"
type input "1"
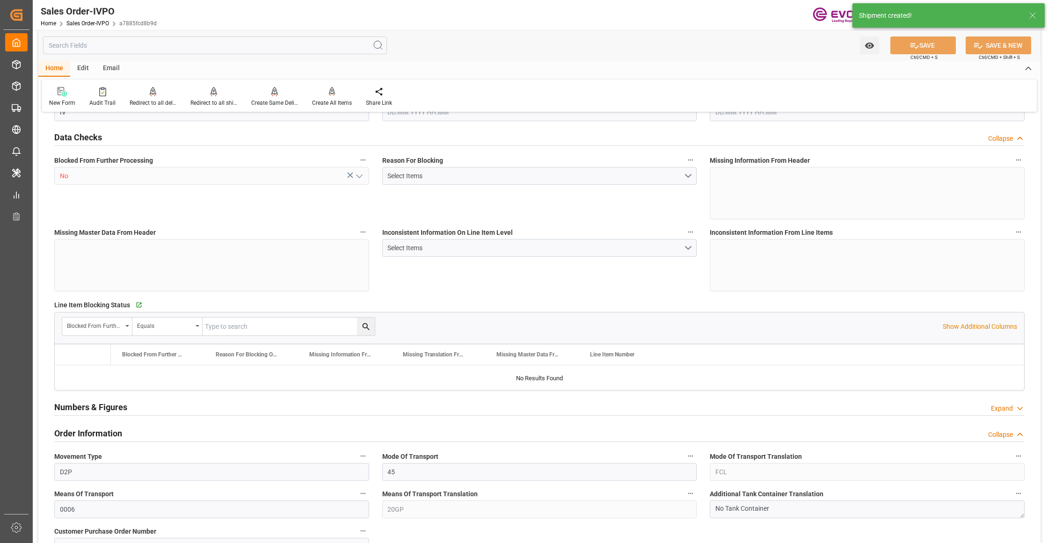
type input "17563.6"
type input "22.9921"
type input "17000"
type input "30"
type input "10.09.2025 18:58"
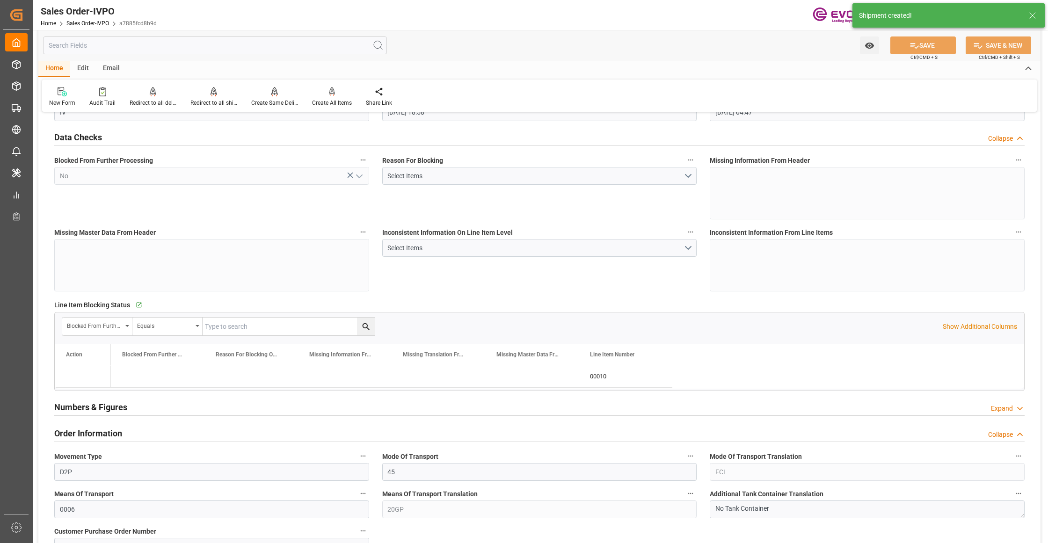
type input "[DATE] 04:47"
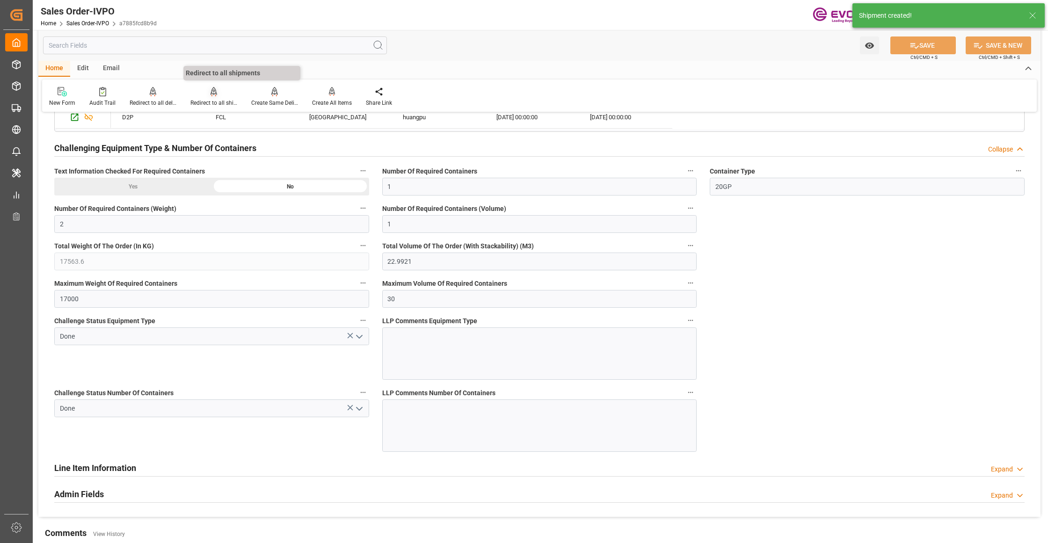
click at [211, 92] on icon at bounding box center [214, 91] width 7 height 9
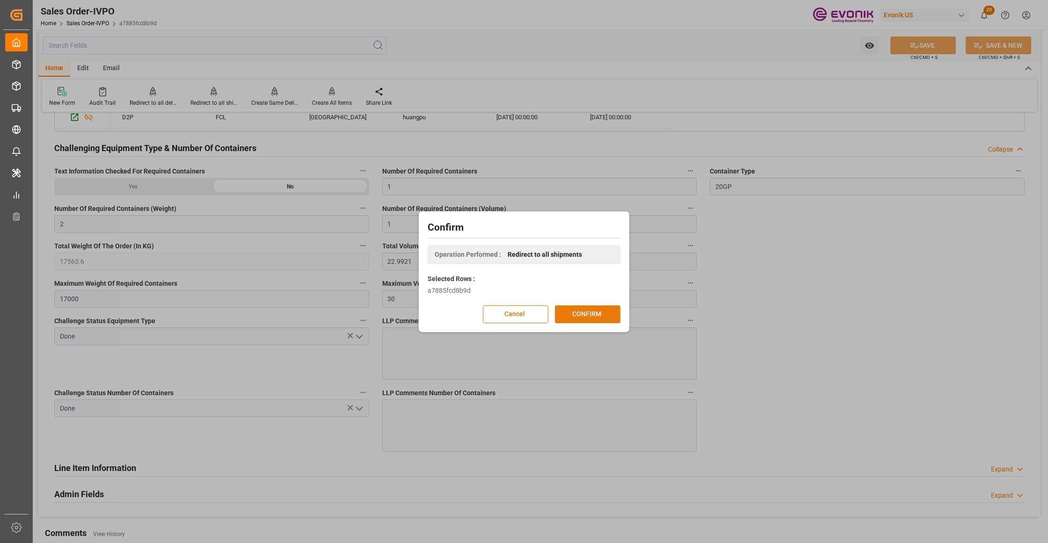
click at [572, 314] on button "CONFIRM" at bounding box center [588, 315] width 66 height 18
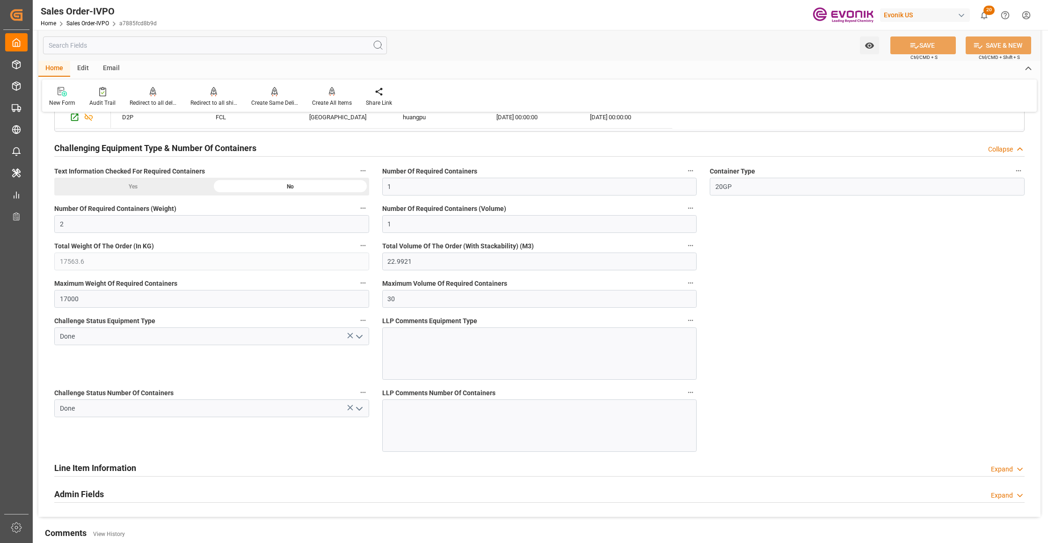
scroll to position [1455, 0]
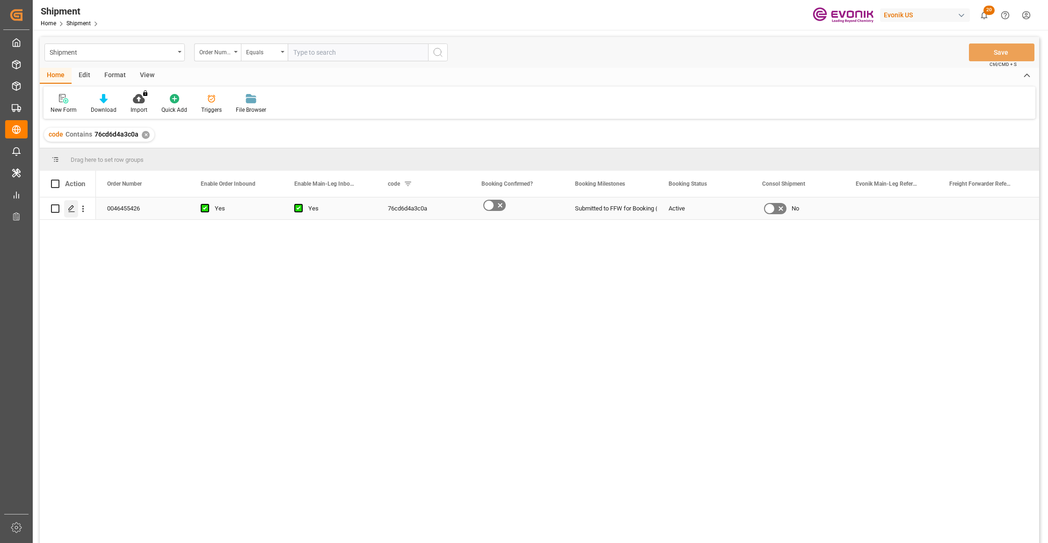
click at [73, 213] on div "Press SPACE to select this row." at bounding box center [71, 208] width 14 height 17
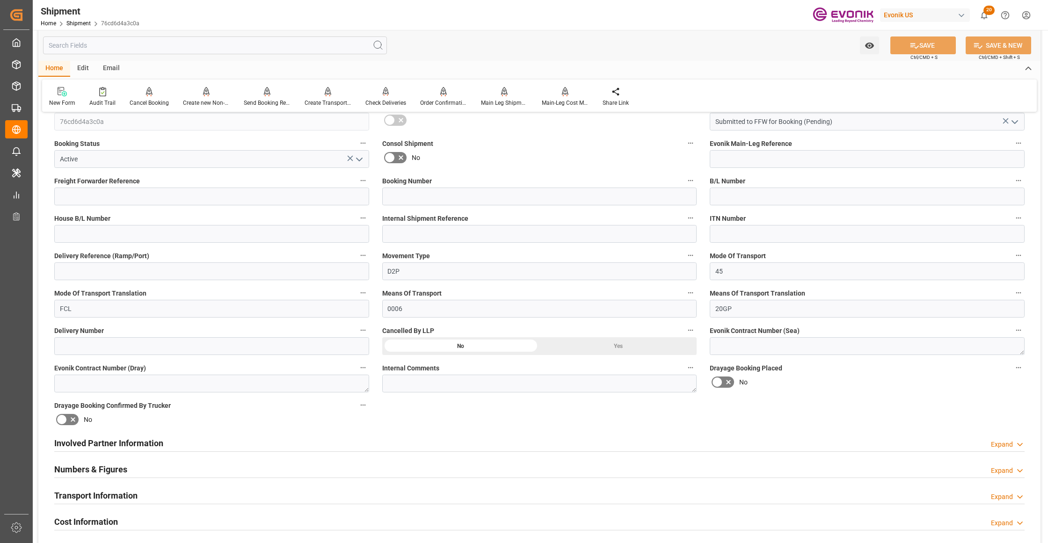
scroll to position [416, 0]
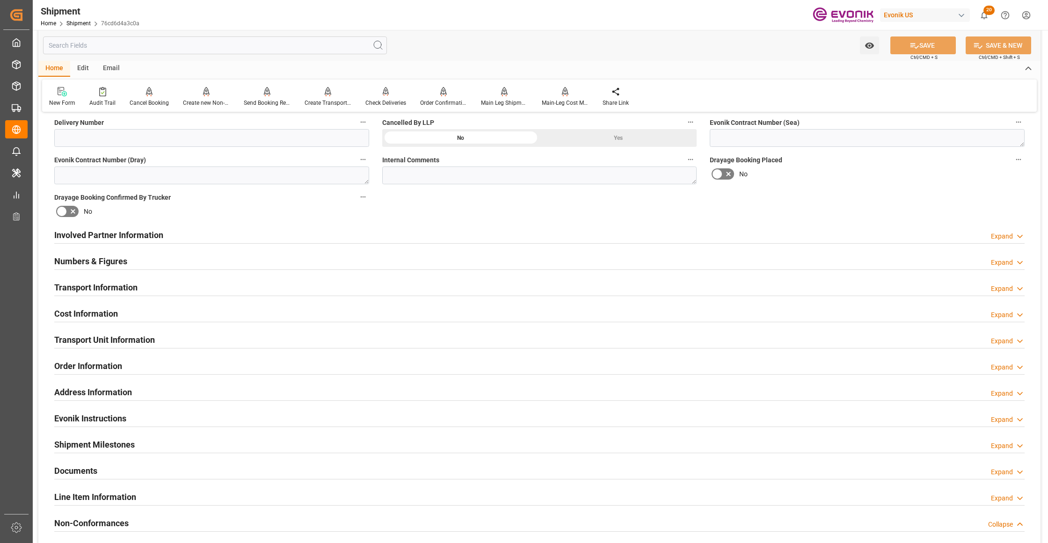
drag, startPoint x: 493, startPoint y: 238, endPoint x: 576, endPoint y: 276, distance: 90.7
click at [493, 238] on div "Involved Partner Information Expand" at bounding box center [539, 235] width 970 height 18
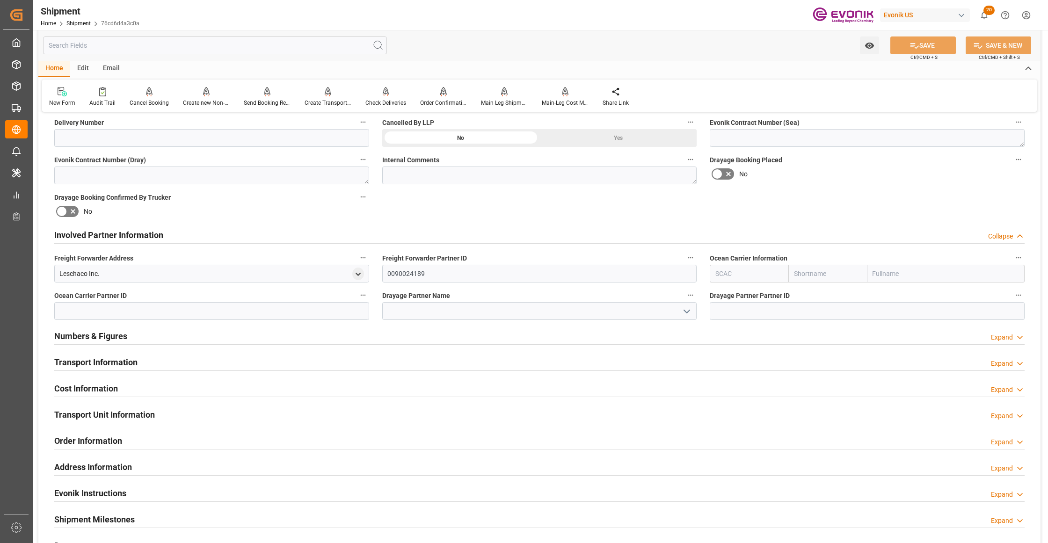
click at [815, 271] on input "text" at bounding box center [827, 274] width 79 height 18
type input "hapag"
click at [820, 294] on b "Hapag [PERSON_NAME]" at bounding box center [820, 299] width 51 height 17
type input "HLCU"
type input "Hapag [PERSON_NAME]"
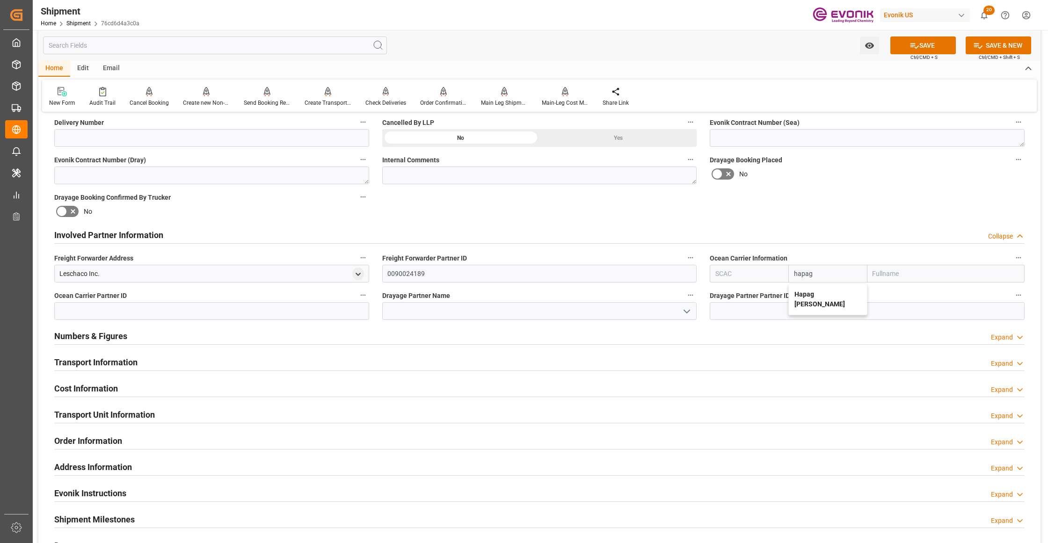
type input "Hapag Lloyd Aktiengesellschaft"
type input "Hapag [PERSON_NAME]"
click at [855, 209] on div "Booking Confirmation Milestone Bar Collapse Submitted to FFW for Booking (Pendi…" at bounding box center [539, 225] width 1002 height 1042
click at [931, 42] on button "SAVE" at bounding box center [923, 45] width 66 height 18
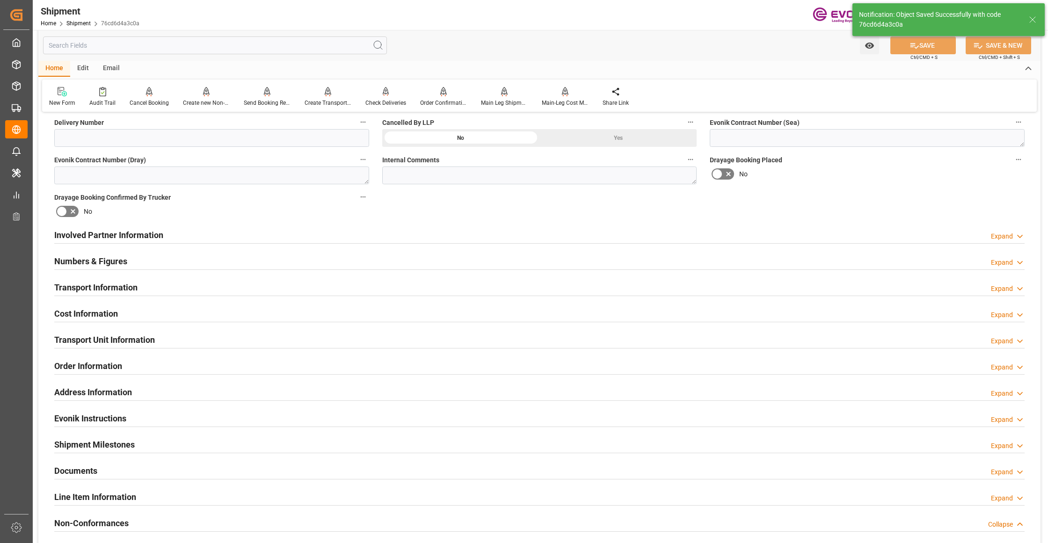
click at [487, 234] on div "Involved Partner Information Expand" at bounding box center [539, 235] width 970 height 18
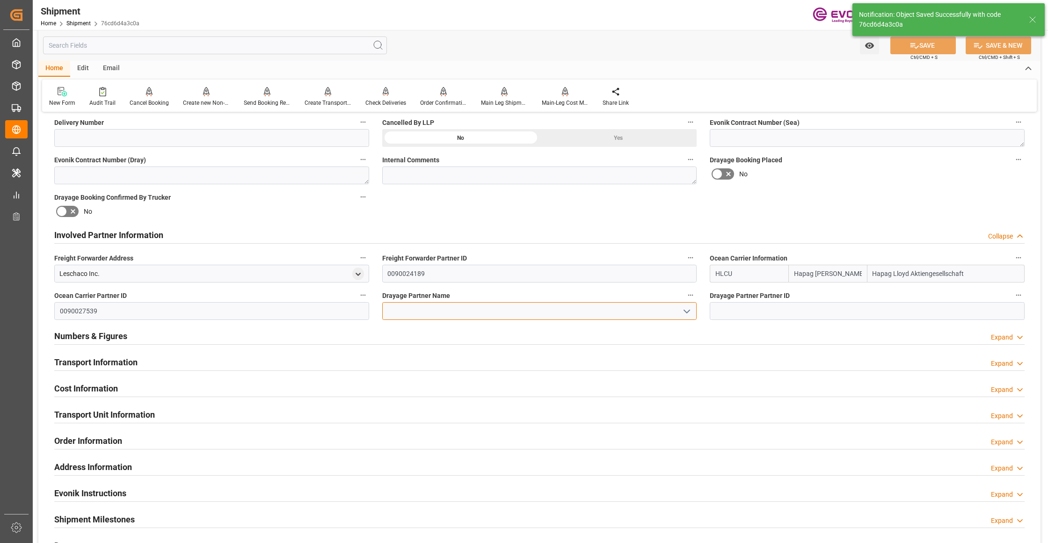
click at [432, 307] on input at bounding box center [539, 311] width 315 height 18
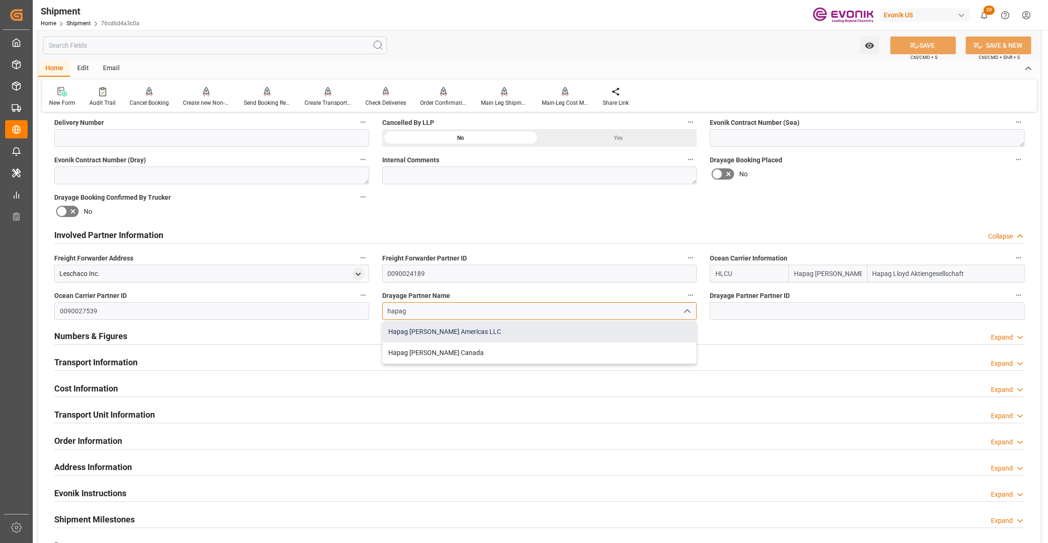
click at [476, 335] on div "Hapag [PERSON_NAME] Americas LLC" at bounding box center [540, 331] width 314 height 21
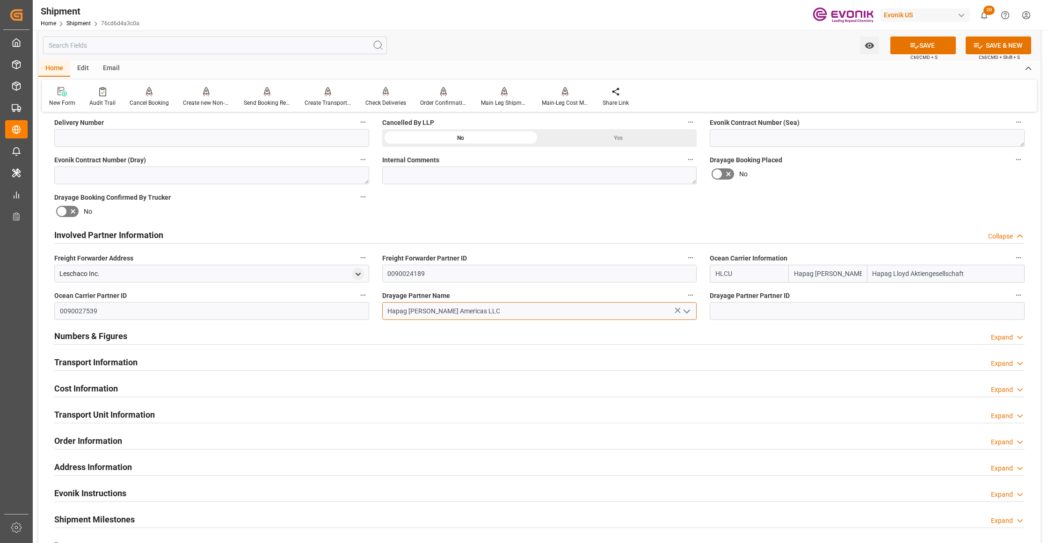
type input "Hapag [PERSON_NAME] Americas LLC"
click at [738, 202] on div "Booking Confirmation Milestone Bar Collapse Submitted to FFW for Booking (Pendi…" at bounding box center [539, 225] width 1002 height 1042
click at [940, 47] on button "SAVE" at bounding box center [923, 45] width 66 height 18
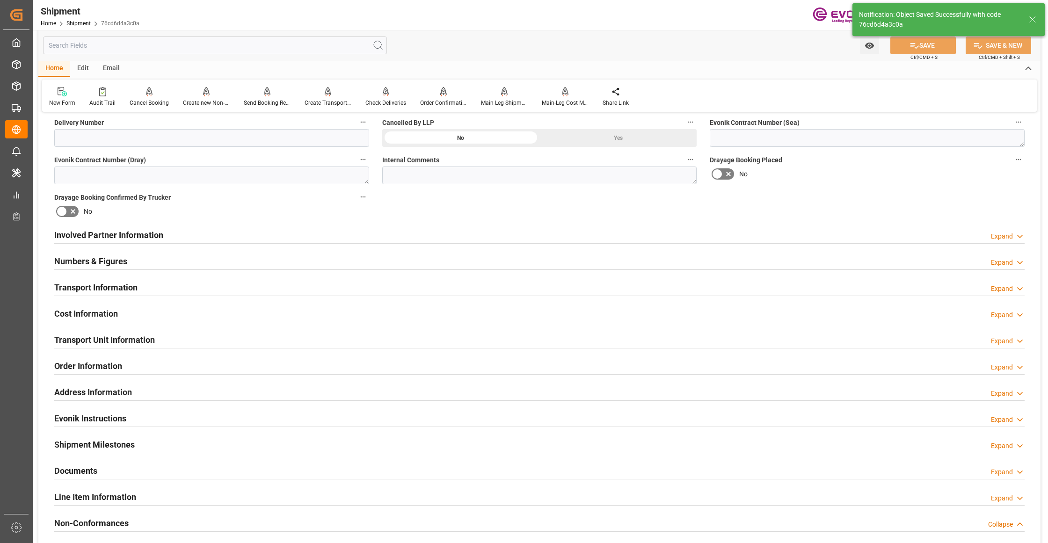
drag, startPoint x: 422, startPoint y: 235, endPoint x: 364, endPoint y: 273, distance: 69.6
click at [422, 235] on div "Involved Partner Information Expand" at bounding box center [539, 235] width 970 height 18
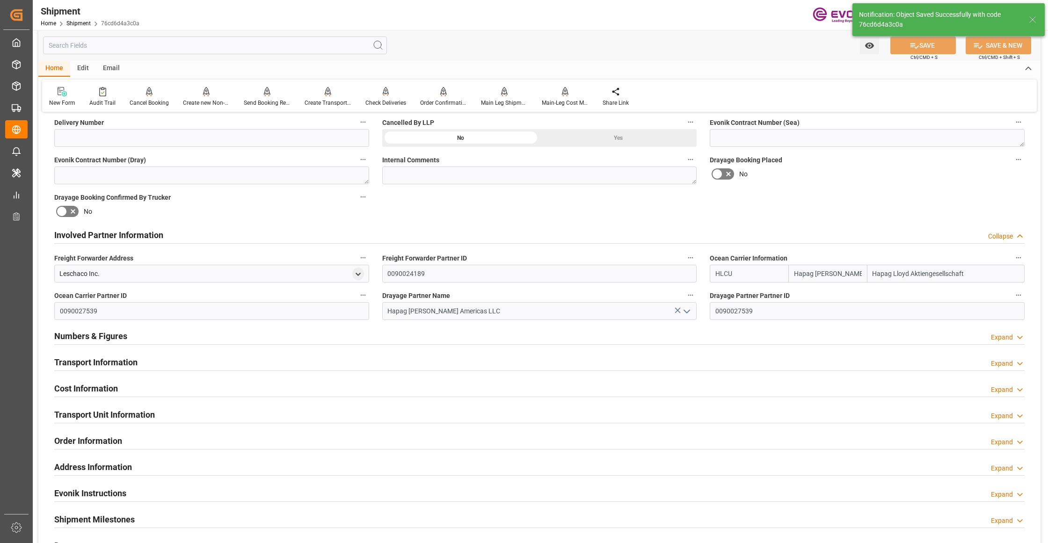
click at [264, 360] on div "Transport Information Expand" at bounding box center [539, 362] width 970 height 18
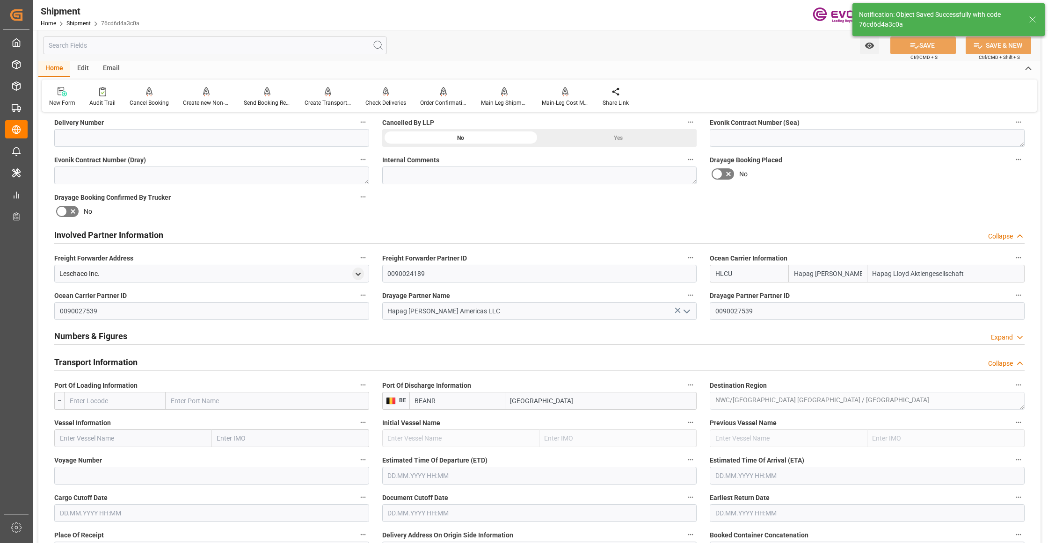
scroll to position [624, 0]
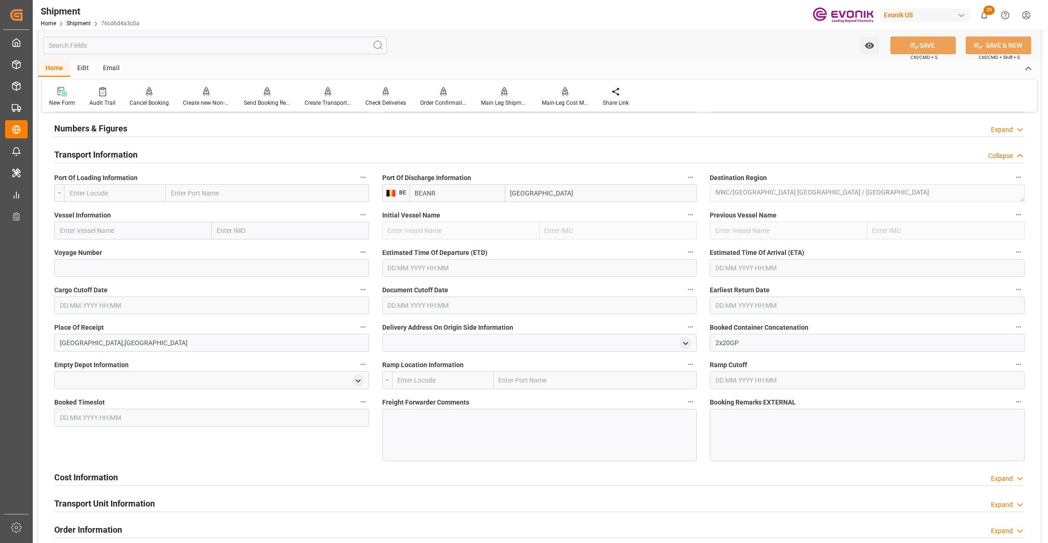
click at [133, 201] on input "text" at bounding box center [115, 193] width 102 height 18
click at [118, 236] on span "USSAV - Savannah" at bounding box center [96, 234] width 52 height 7
type input "USSAV"
type input "Savannah"
type input "USSAV"
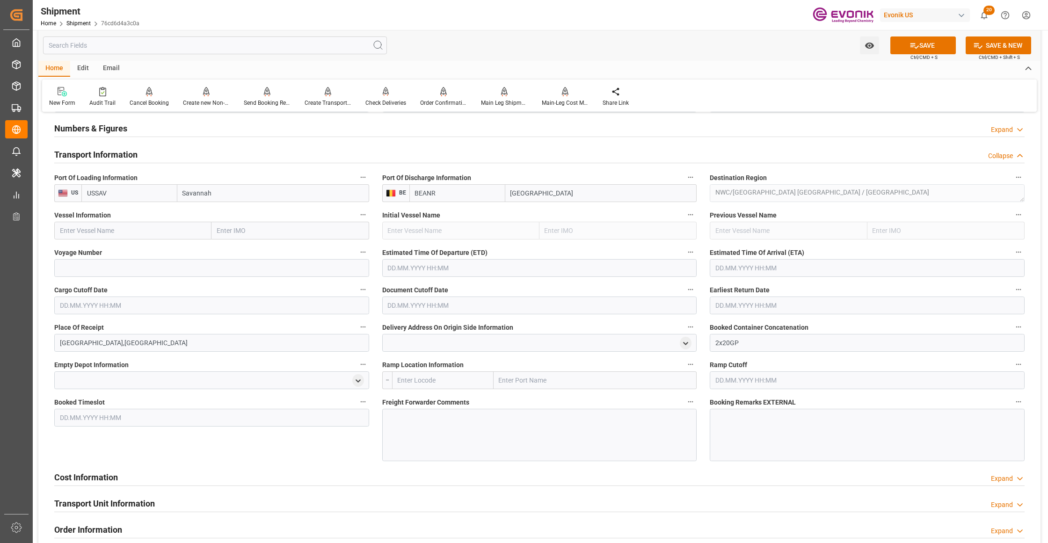
click at [130, 231] on input "text" at bounding box center [132, 231] width 157 height 18
paste input "AL MANAMAH / 544E"
click at [120, 231] on input "AL MANAMAH / 544E" at bounding box center [132, 231] width 157 height 18
click at [113, 248] on span "Al Manamah - 9349538" at bounding box center [93, 251] width 66 height 7
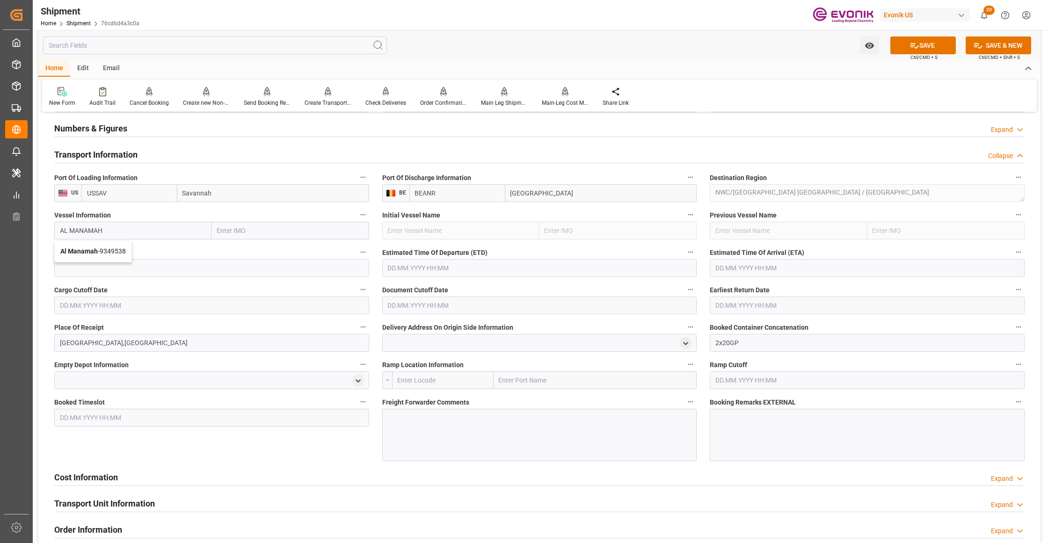
type input "Al Manamah"
type input "9349538"
type input "Al Manamah"
click at [143, 269] on input at bounding box center [211, 268] width 315 height 18
paste input "544E"
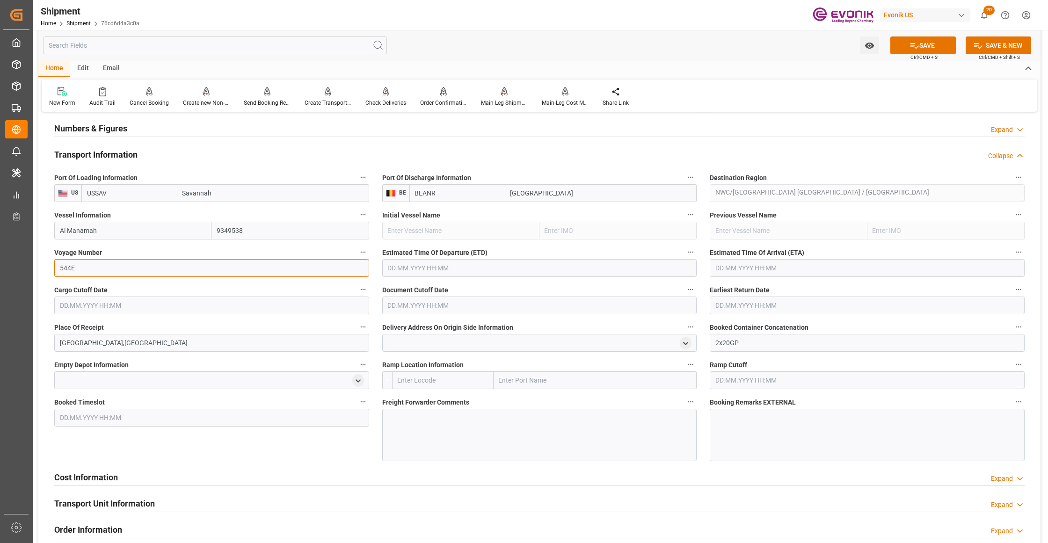
type input "544E"
click at [446, 265] on input "text" at bounding box center [539, 268] width 315 height 18
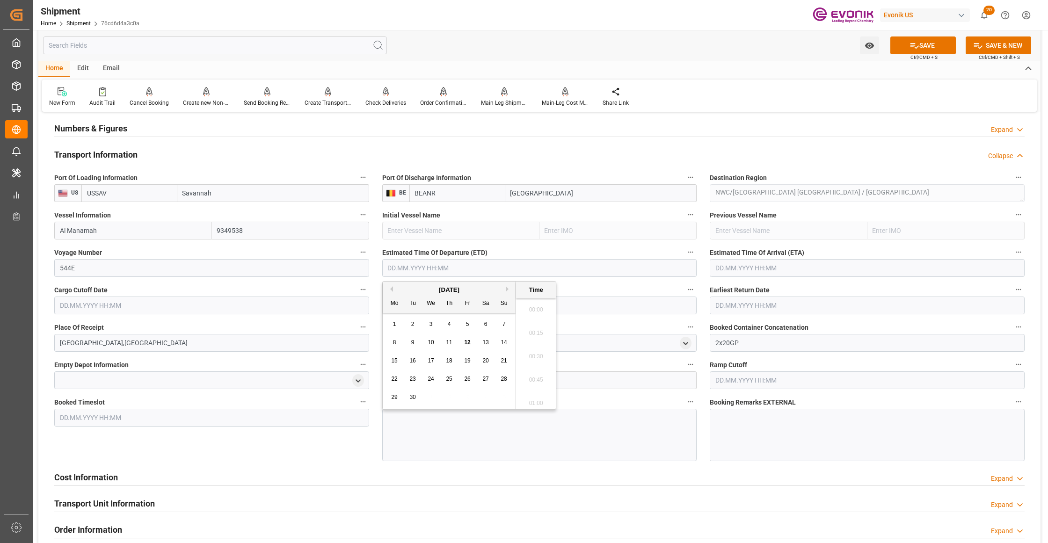
click at [508, 288] on button "Next Month" at bounding box center [509, 289] width 6 height 6
click at [395, 341] on span "3" at bounding box center [394, 342] width 3 height 7
type input "[DATE] 00:00"
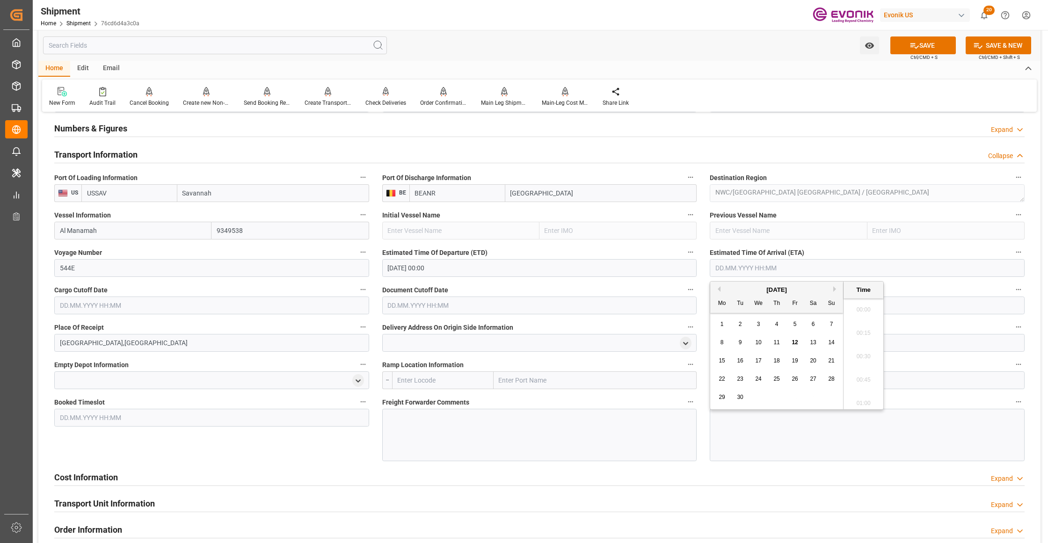
click at [775, 269] on input "text" at bounding box center [867, 268] width 315 height 18
click at [838, 287] on button "Next Month" at bounding box center [836, 289] width 6 height 6
click at [719, 379] on span "17" at bounding box center [722, 379] width 6 height 7
type input "[DATE] 00:00"
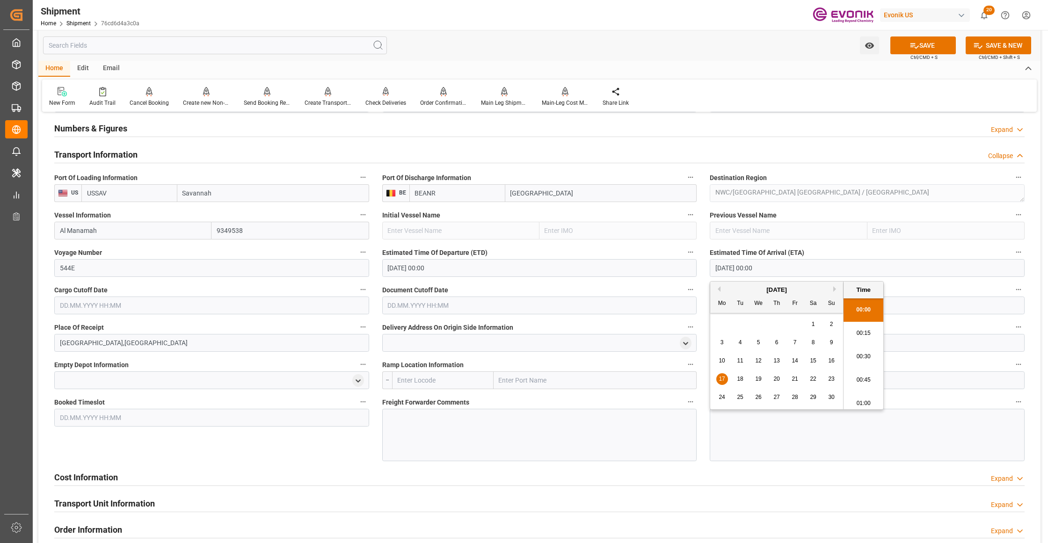
click at [300, 305] on input "text" at bounding box center [211, 306] width 315 height 18
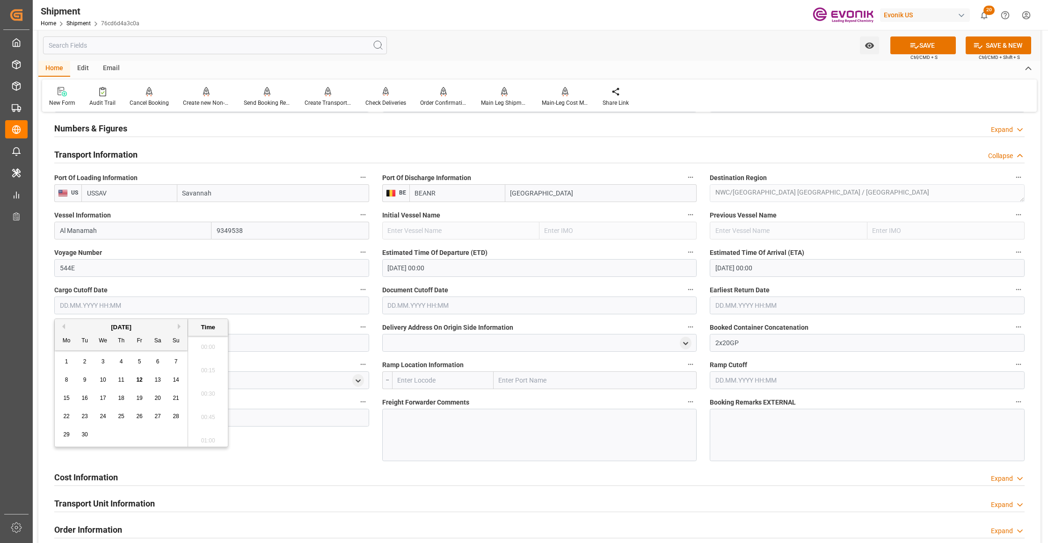
click at [182, 324] on button "Next Month" at bounding box center [181, 327] width 6 height 6
click at [120, 395] on span "16" at bounding box center [121, 398] width 6 height 7
type input "[DATE] 00:00"
click at [448, 307] on input "text" at bounding box center [539, 306] width 315 height 18
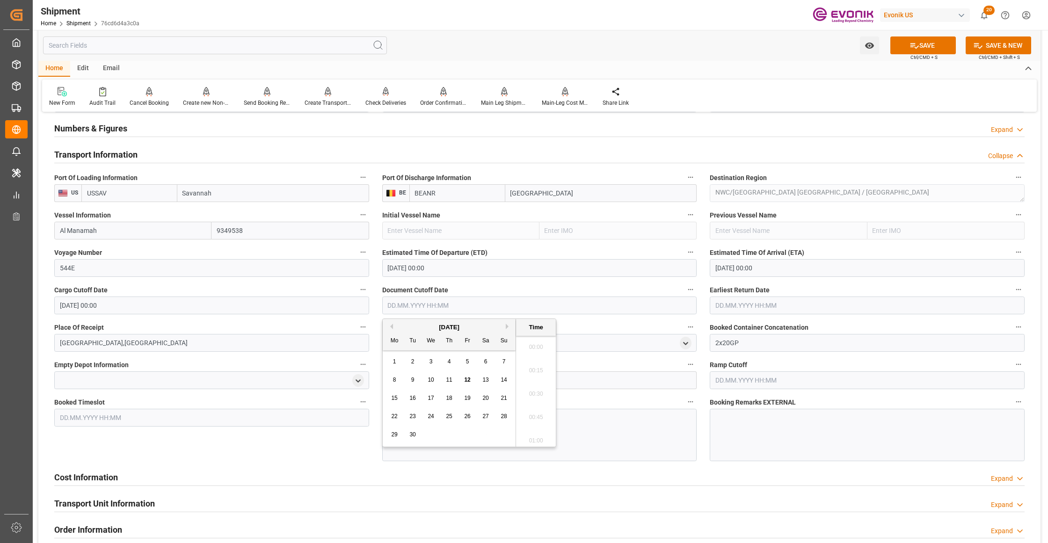
click at [508, 329] on div "[DATE]" at bounding box center [449, 327] width 133 height 9
click at [510, 328] on button "Next Month" at bounding box center [509, 327] width 6 height 6
click at [449, 400] on span "16" at bounding box center [449, 398] width 6 height 7
type input "[DATE] 00:00"
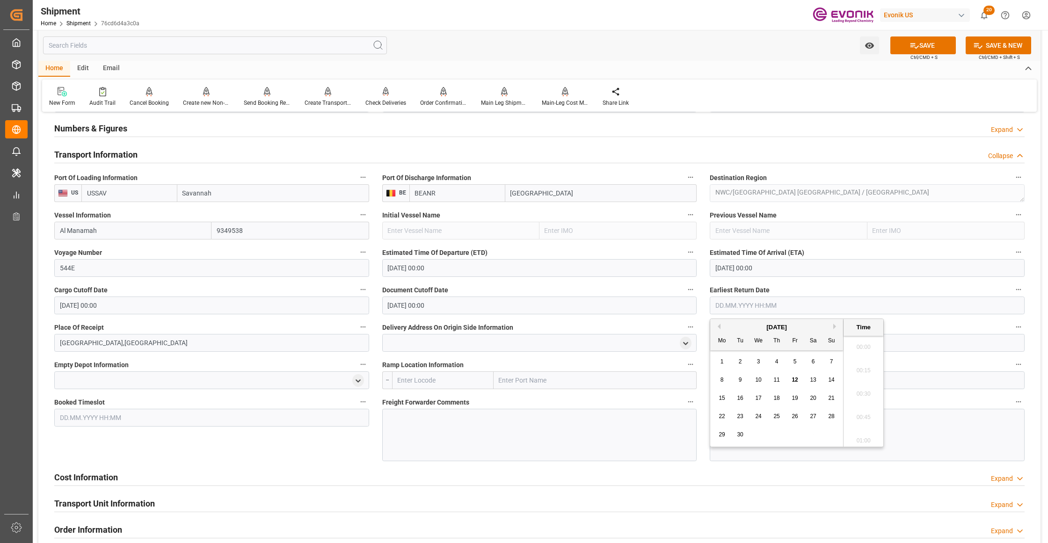
click at [727, 307] on input "text" at bounding box center [867, 306] width 315 height 18
click at [834, 328] on button "Next Month" at bounding box center [836, 327] width 6 height 6
click at [775, 399] on span "16" at bounding box center [776, 398] width 6 height 7
type input "[DATE] 00:00"
click at [281, 448] on div "Booked Timeslot" at bounding box center [212, 429] width 328 height 72
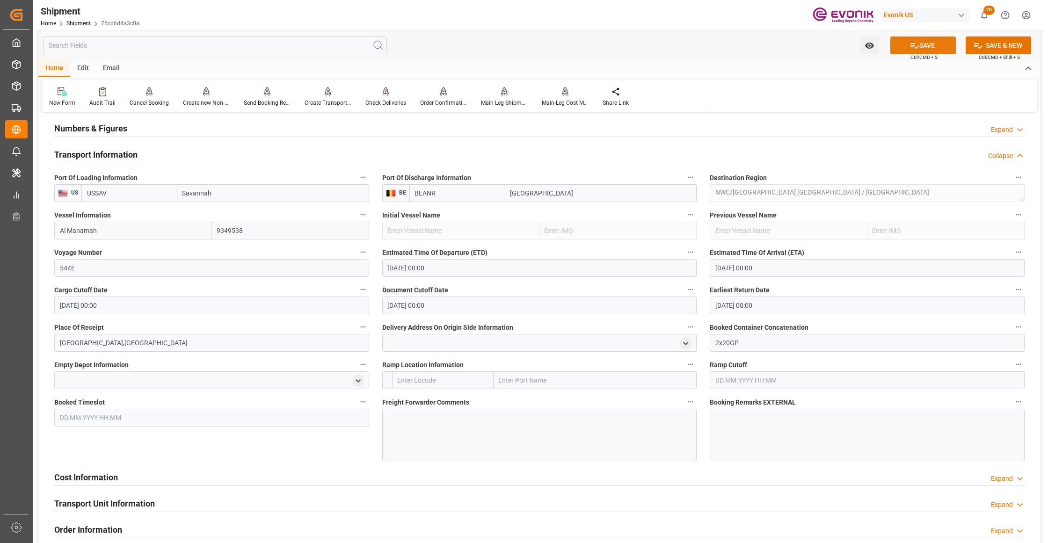
click at [919, 42] on button "SAVE" at bounding box center [923, 45] width 66 height 18
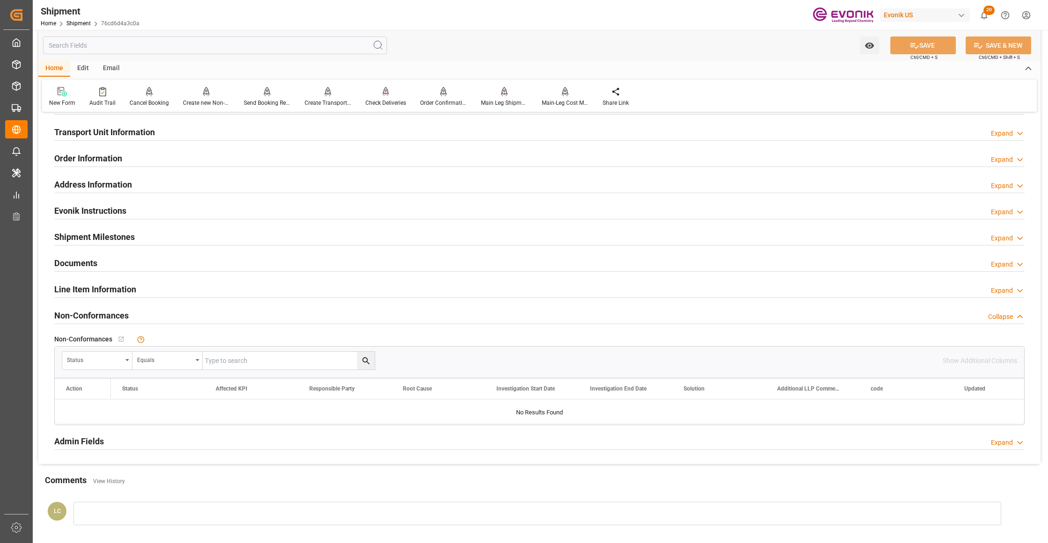
scroll to position [416, 0]
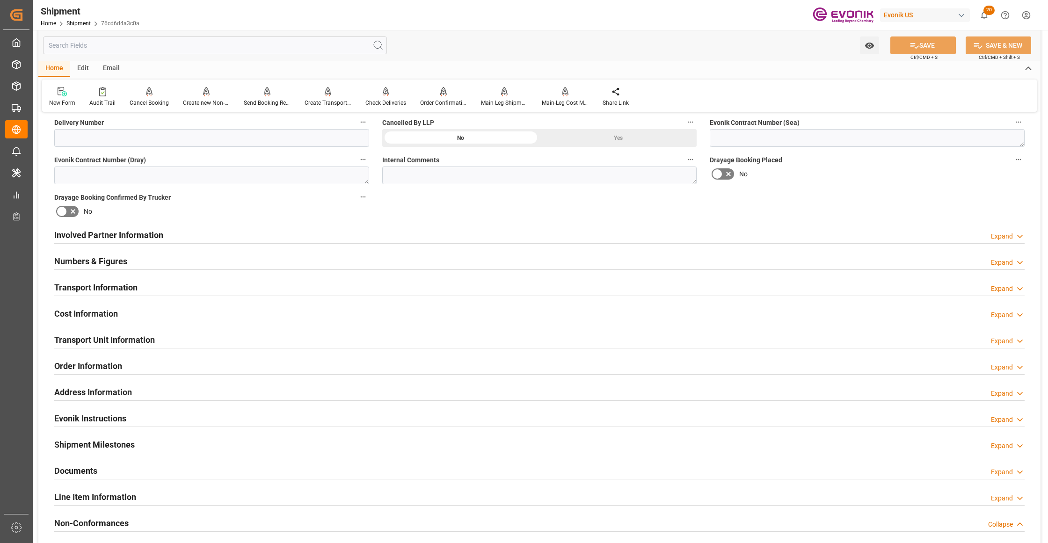
drag, startPoint x: 186, startPoint y: 314, endPoint x: 150, endPoint y: 330, distance: 39.2
click at [186, 314] on div "Cost Information Expand" at bounding box center [539, 313] width 970 height 18
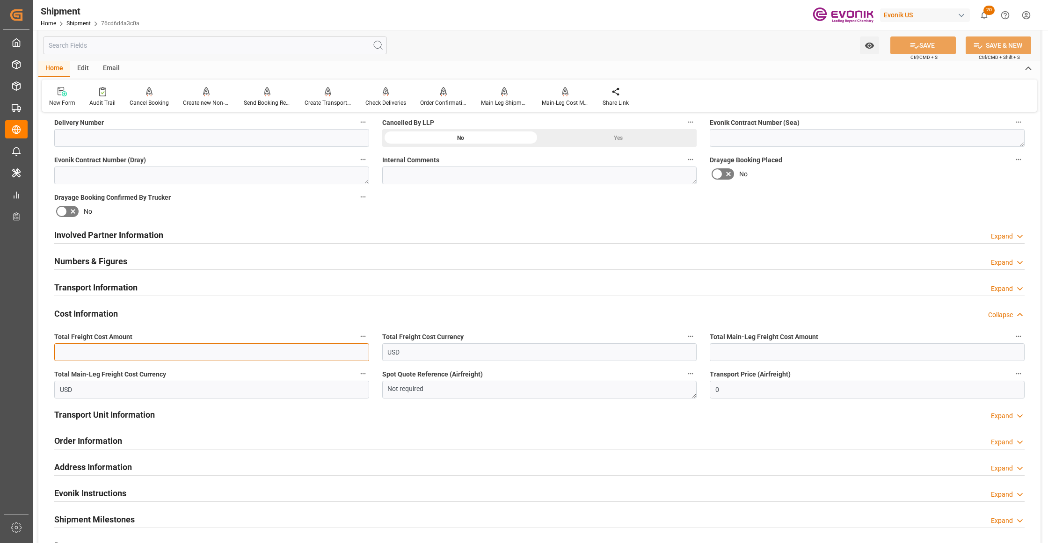
click at [135, 348] on input "text" at bounding box center [211, 352] width 315 height 18
drag, startPoint x: 151, startPoint y: 343, endPoint x: 154, endPoint y: 347, distance: 5.3
click at [151, 343] on input "text" at bounding box center [211, 352] width 315 height 18
click at [154, 350] on input "text" at bounding box center [211, 352] width 315 height 18
type input "3586"
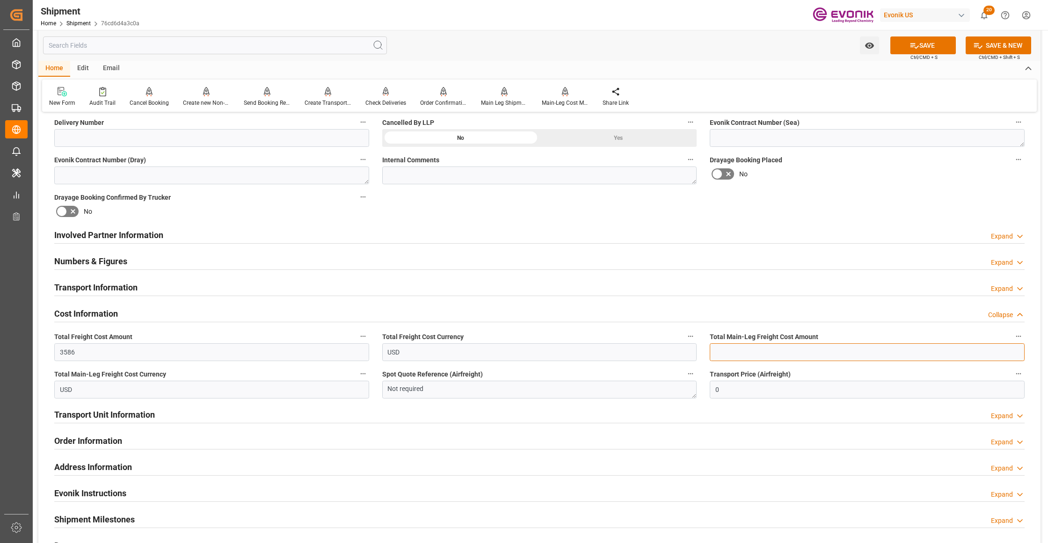
click at [734, 353] on input "text" at bounding box center [867, 352] width 315 height 18
type input "3586"
click at [932, 182] on div "Drayage Booking Placed No" at bounding box center [867, 168] width 328 height 37
click at [931, 44] on button "SAVE" at bounding box center [923, 45] width 66 height 18
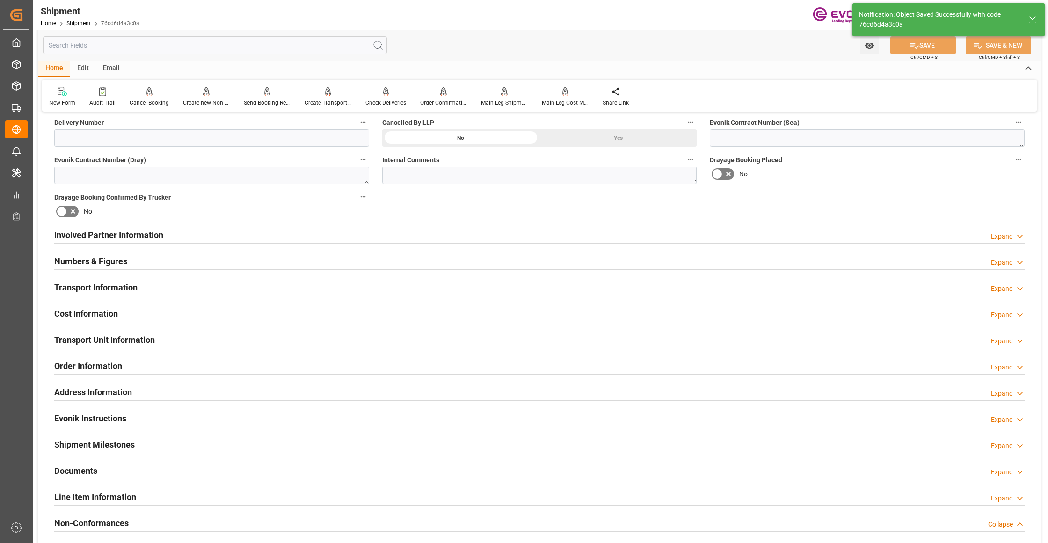
click at [431, 237] on div "Involved Partner Information Expand" at bounding box center [539, 235] width 970 height 18
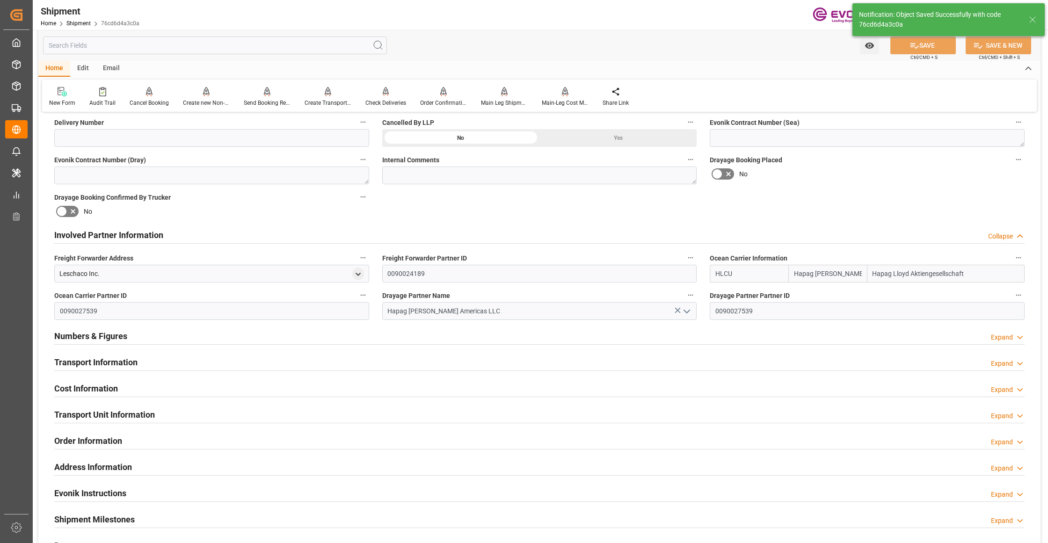
click at [227, 361] on div "Transport Information Expand" at bounding box center [539, 362] width 970 height 18
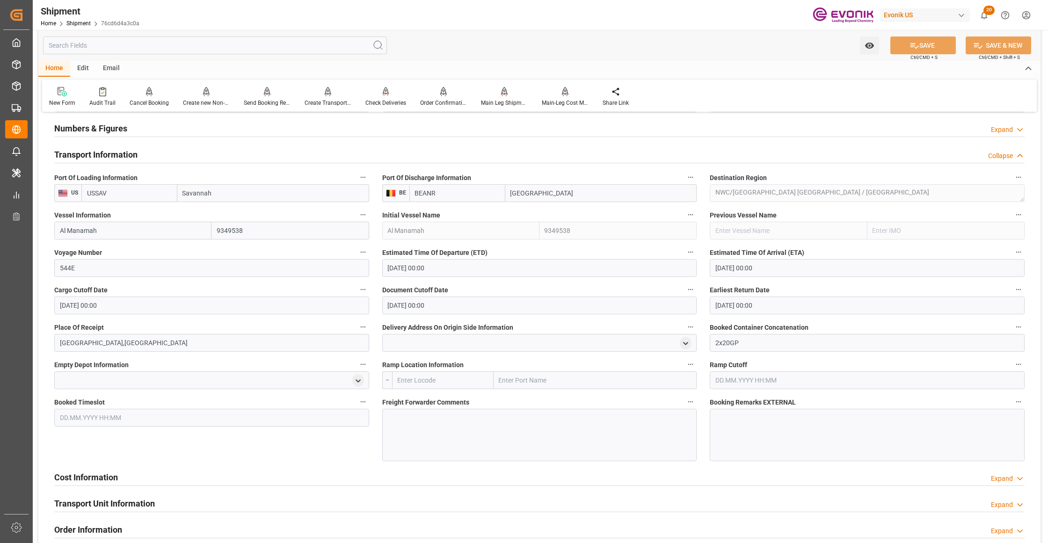
scroll to position [831, 0]
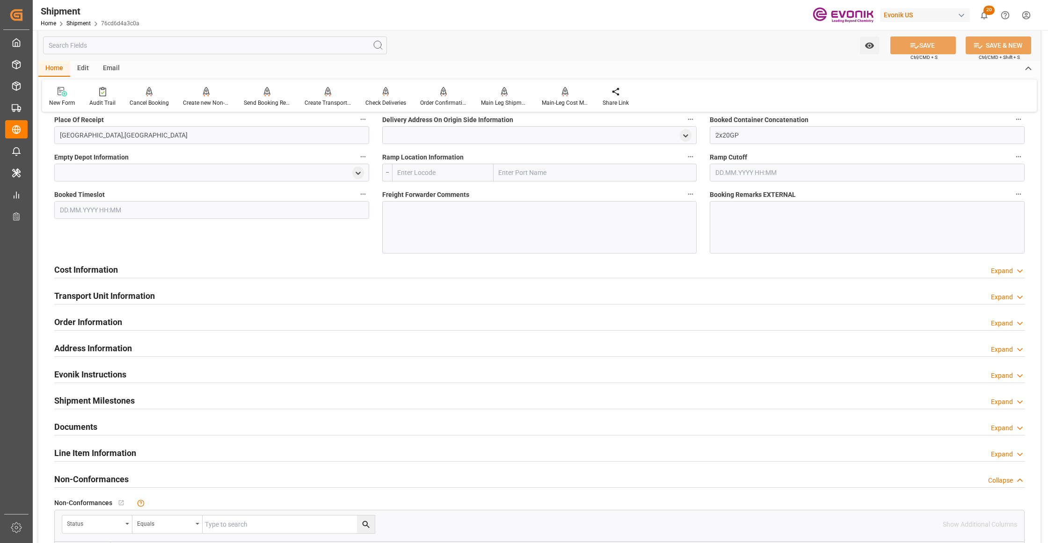
click at [401, 268] on div "Cost Information Expand" at bounding box center [539, 269] width 970 height 18
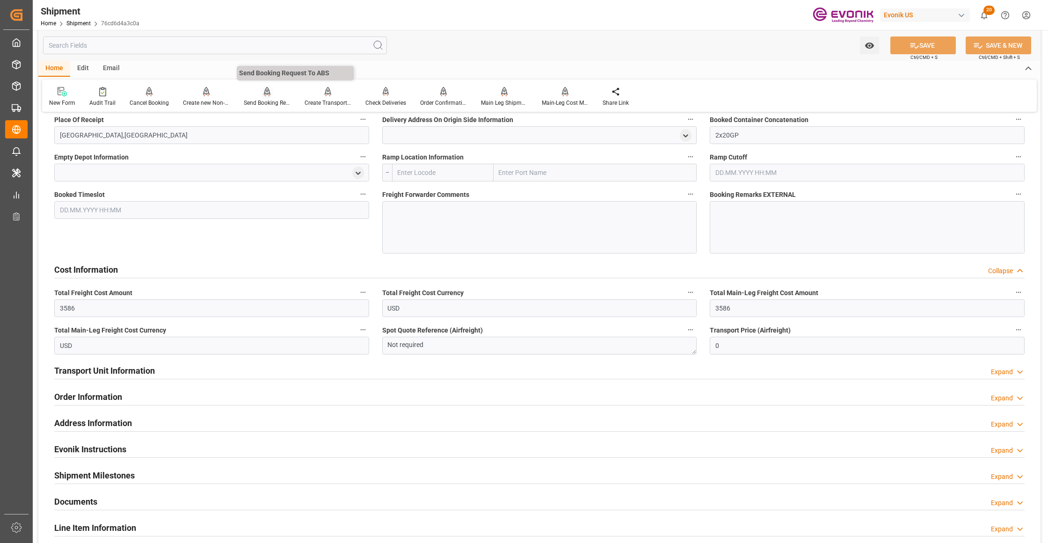
click at [261, 96] on div at bounding box center [267, 92] width 47 height 10
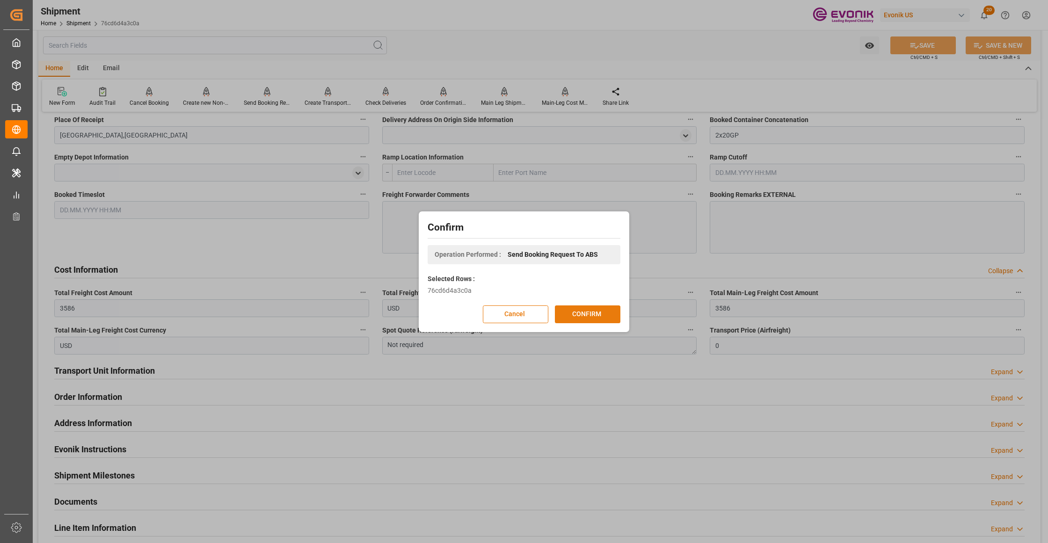
click at [598, 312] on button "CONFIRM" at bounding box center [588, 315] width 66 height 18
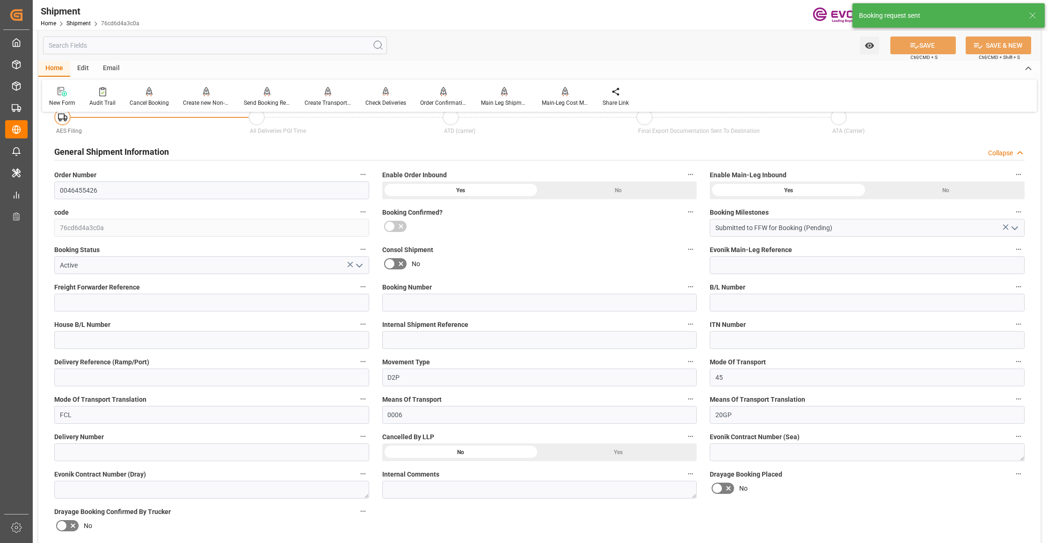
scroll to position [735, 0]
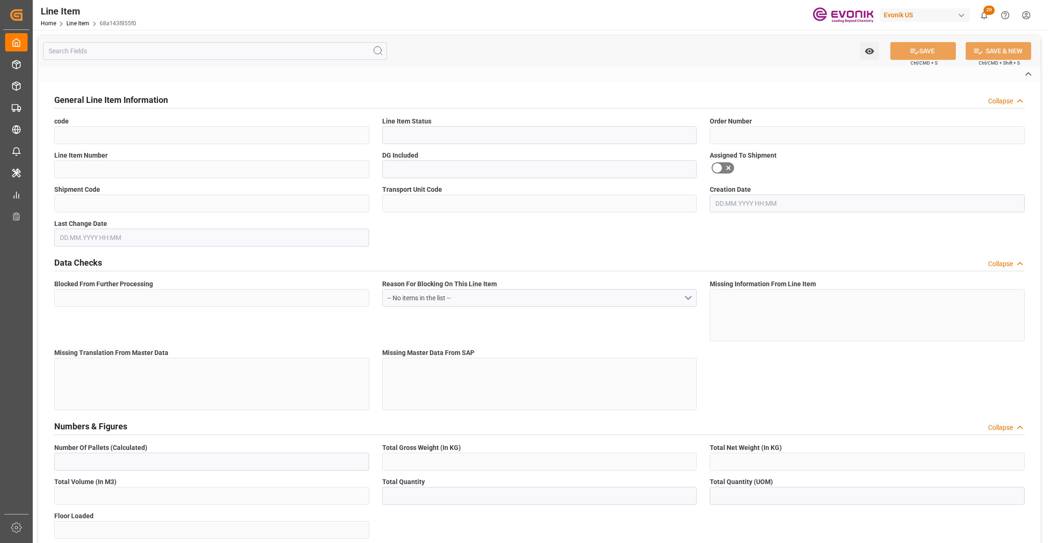
type input "68a143f855f0"
type input "Active"
type input "2007166693"
type input "00001"
type input "Yes"
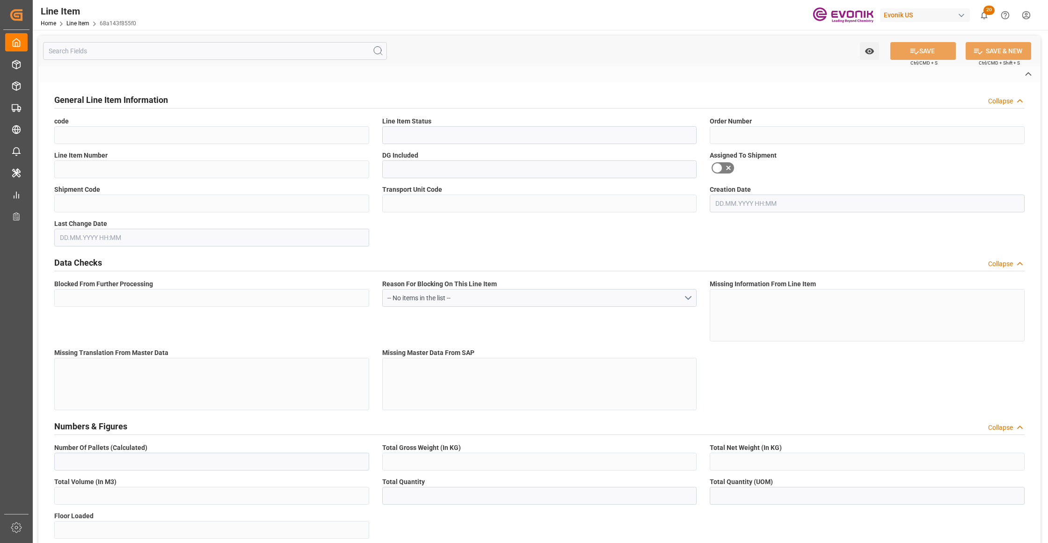
type input "Yes"
type input "DR"
type input "No"
type input "99104759"
type textarea "TOMAMINE PA-10 L:2445:172:OI:P"
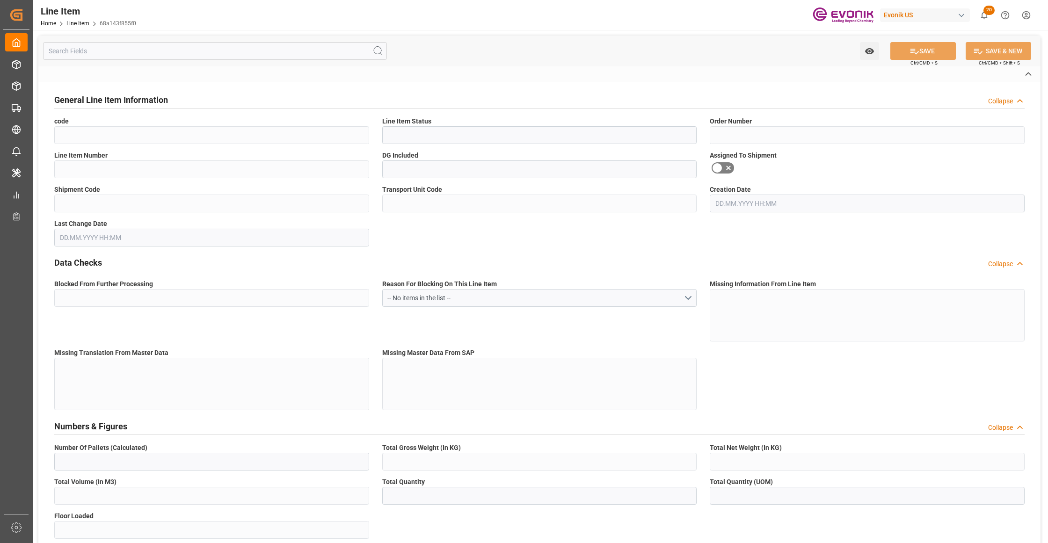
type input "USD"
type input "PACK"
type input "2922199690"
type input "EAR99"
type input "US"
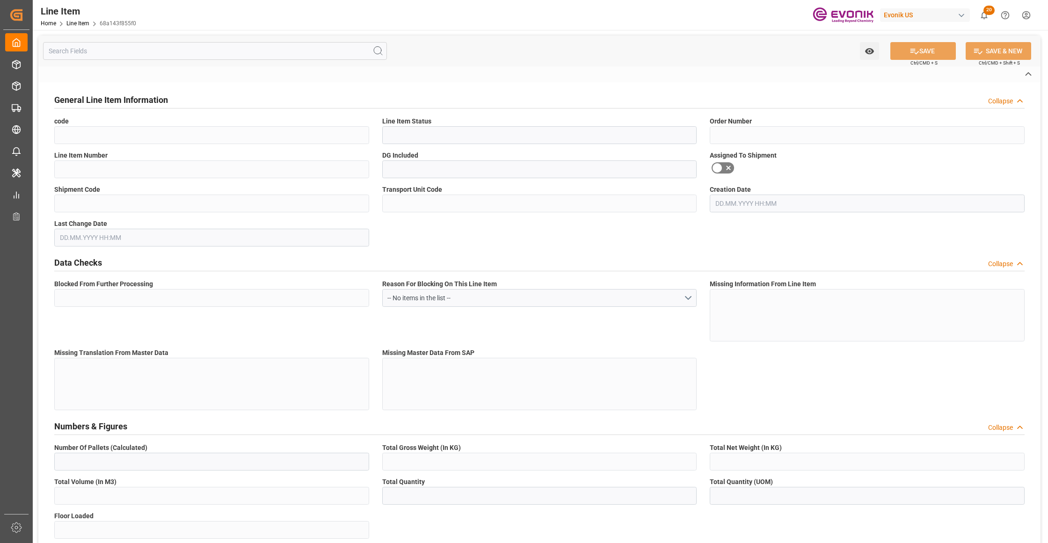
type input "DR"
type input "PCE"
type input "KGM"
type textarea "KGM"
type input "KGM"
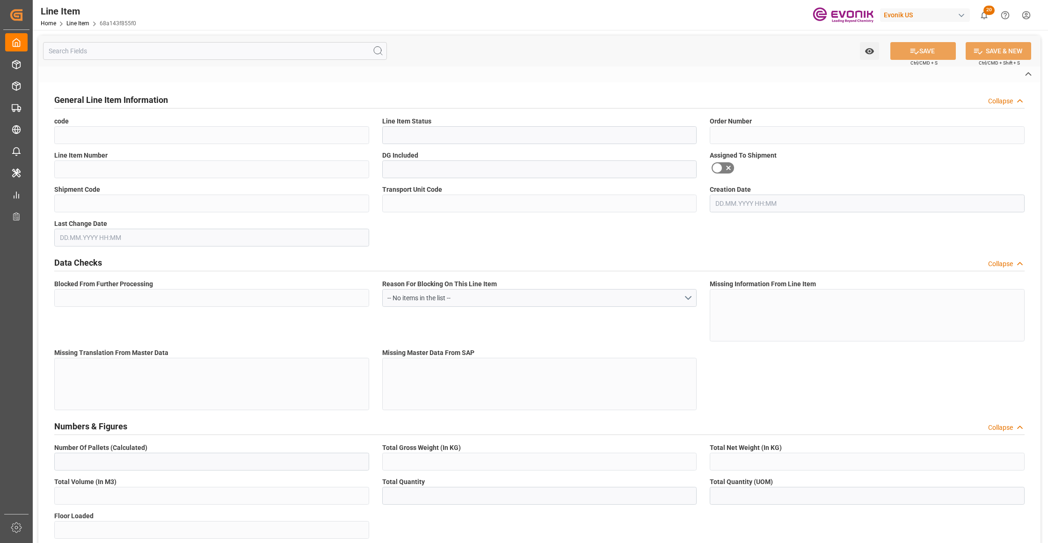
type input "KGM"
type textarea "KGM"
type input "M3"
type textarea "DMQ"
type input "M3"
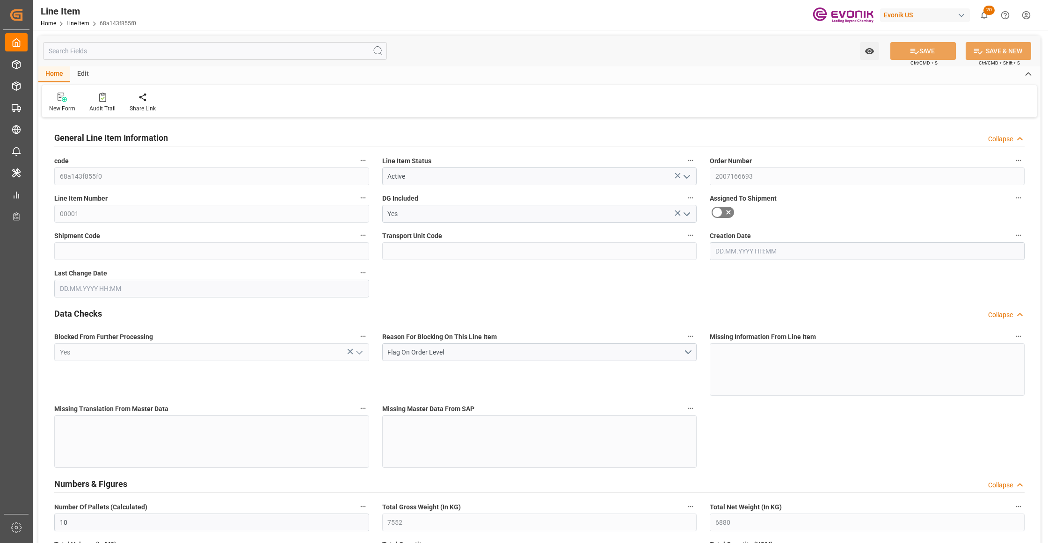
type input "10"
type input "7552"
type input "6880"
type input "12.0737"
type input "40"
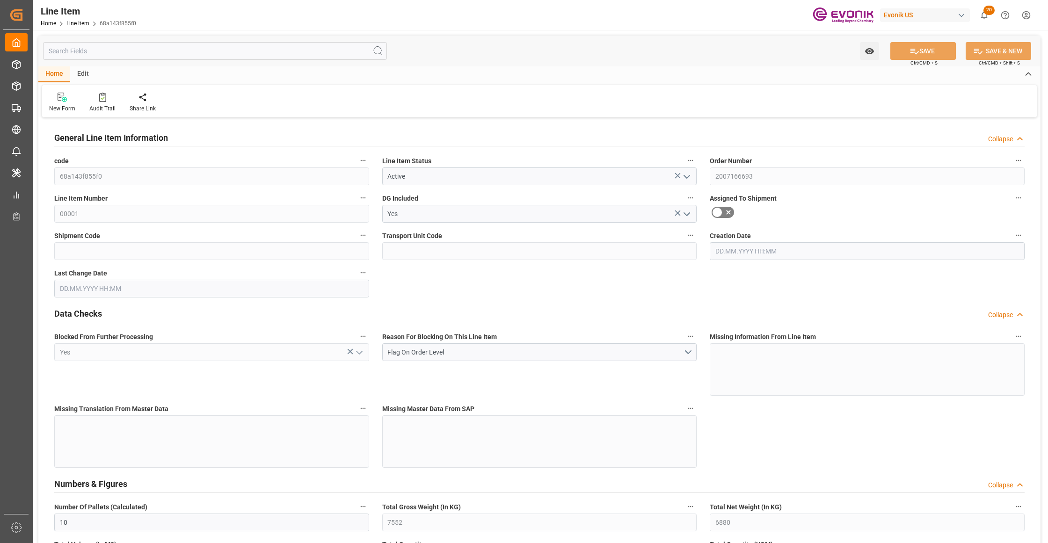
type input "53526.4"
type input "40"
type input "7552"
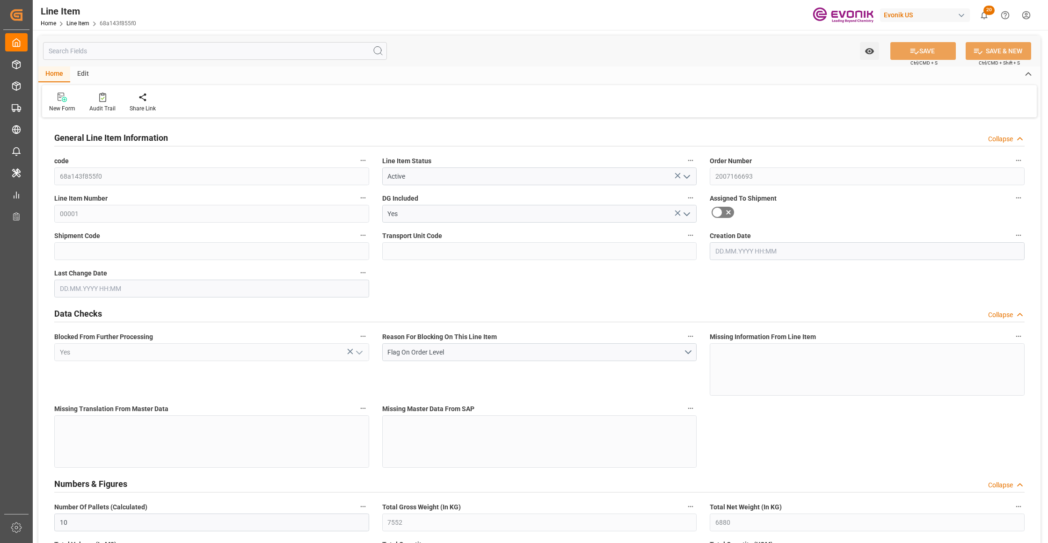
type input "7752"
type input "6880"
type input "12.0737"
type input "12073.68"
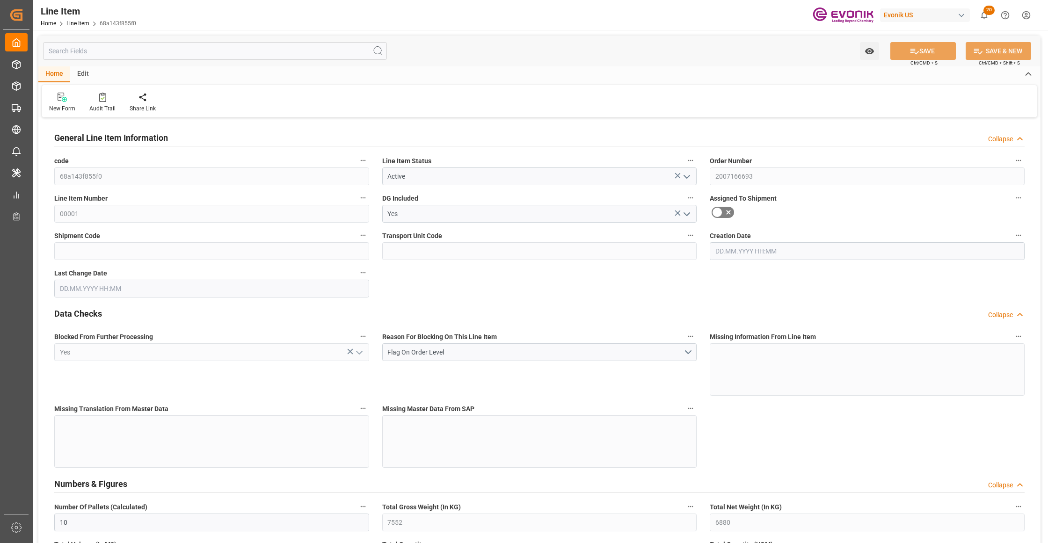
type input "0"
type input "11.09.2025 12:01"
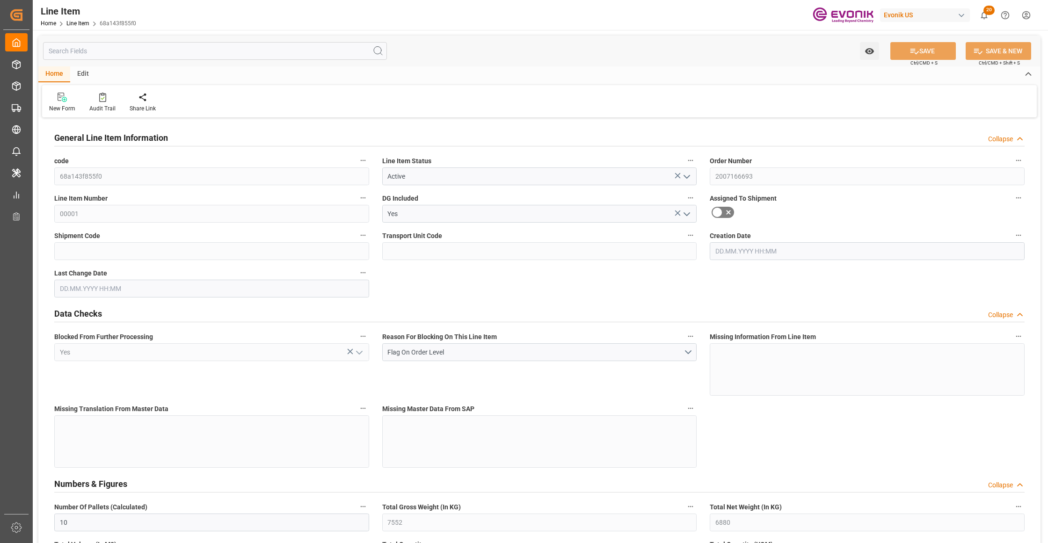
type input "11.09.2025 12:01"
type input "[DATE]"
type input "18.09.2025"
type input "11.09.2025"
click at [186, 51] on input "text" at bounding box center [215, 51] width 344 height 18
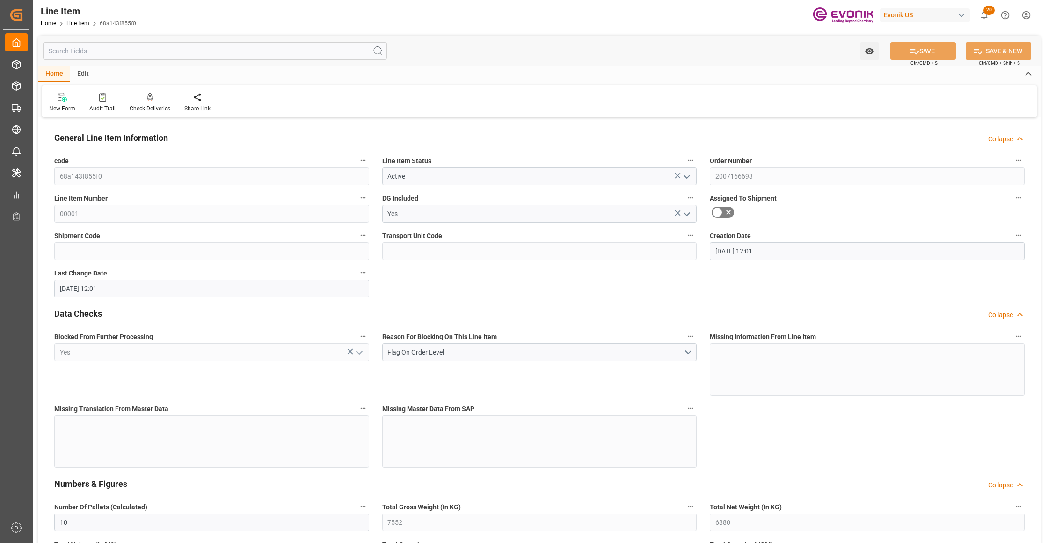
click at [175, 50] on input "text" at bounding box center [215, 51] width 344 height 18
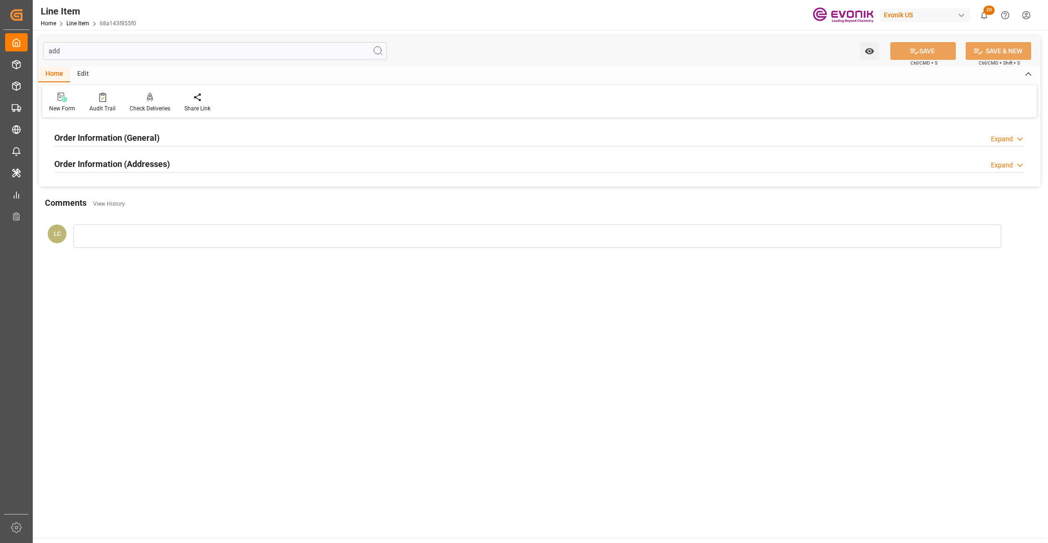
type input "add"
click at [210, 160] on div "Order Information (Addresses) Expand" at bounding box center [539, 163] width 970 height 18
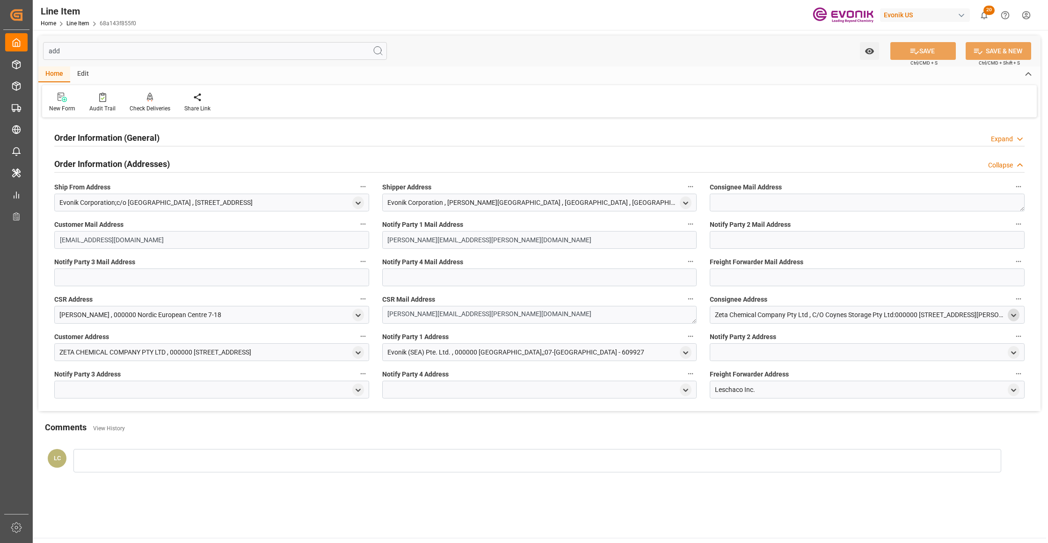
click at [1013, 317] on icon "open menu" at bounding box center [1014, 316] width 8 height 8
click at [1012, 317] on icon "close menu" at bounding box center [1014, 316] width 8 height 8
click at [356, 351] on icon "open menu" at bounding box center [358, 353] width 8 height 8
click at [356, 351] on icon "close menu" at bounding box center [358, 353] width 8 height 8
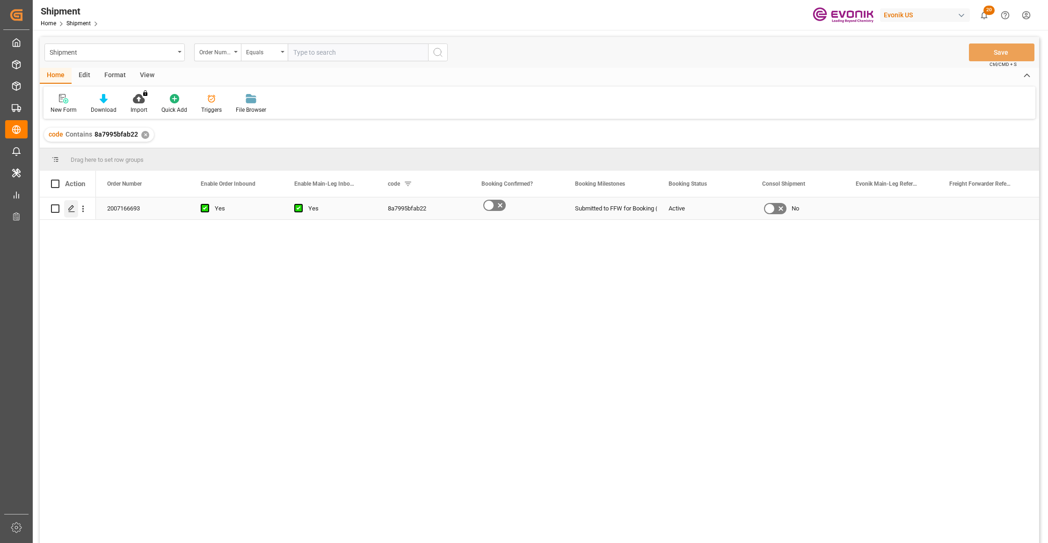
click at [72, 208] on icon "Press SPACE to select this row." at bounding box center [71, 208] width 7 height 7
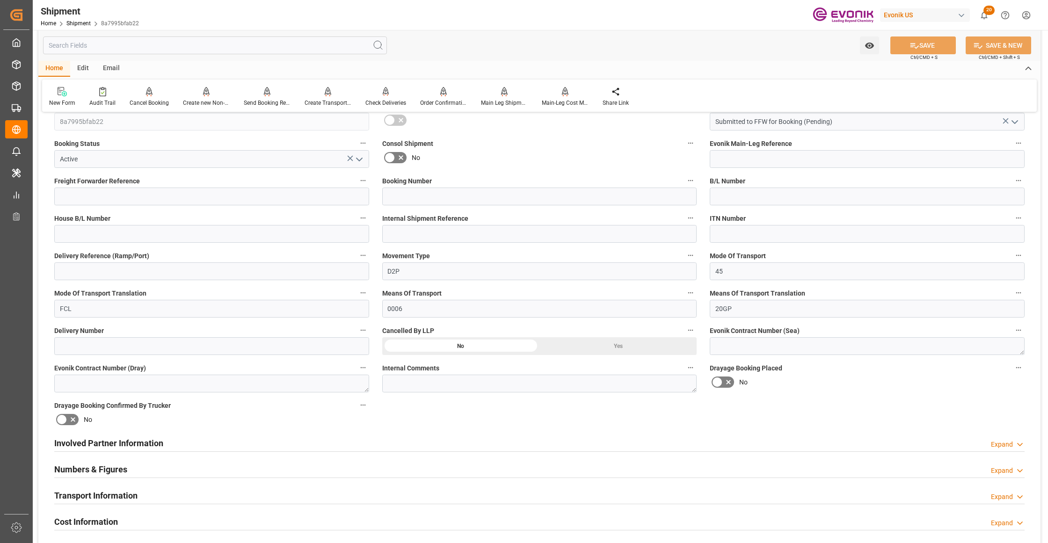
scroll to position [416, 0]
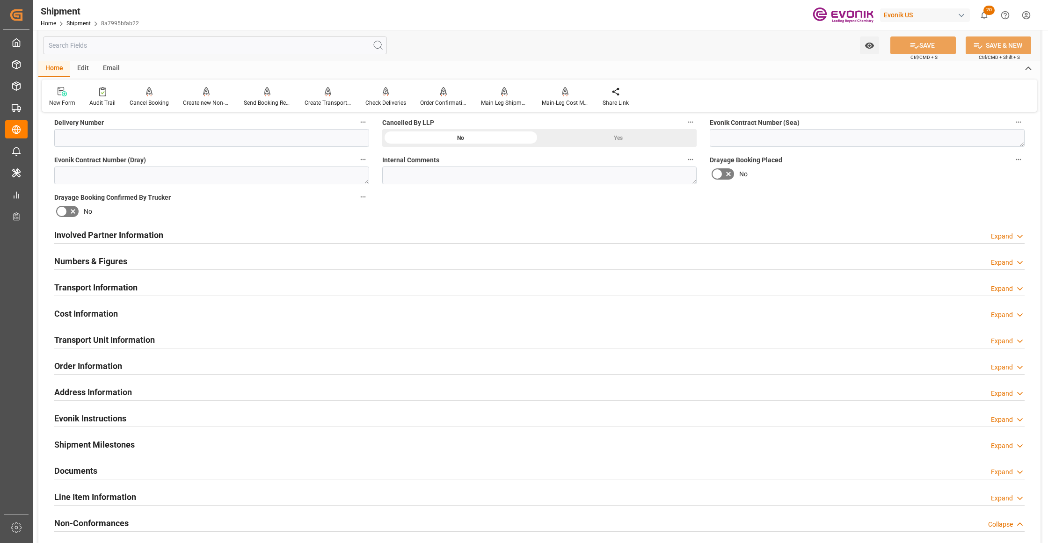
click at [421, 239] on div "Involved Partner Information Expand" at bounding box center [539, 235] width 970 height 18
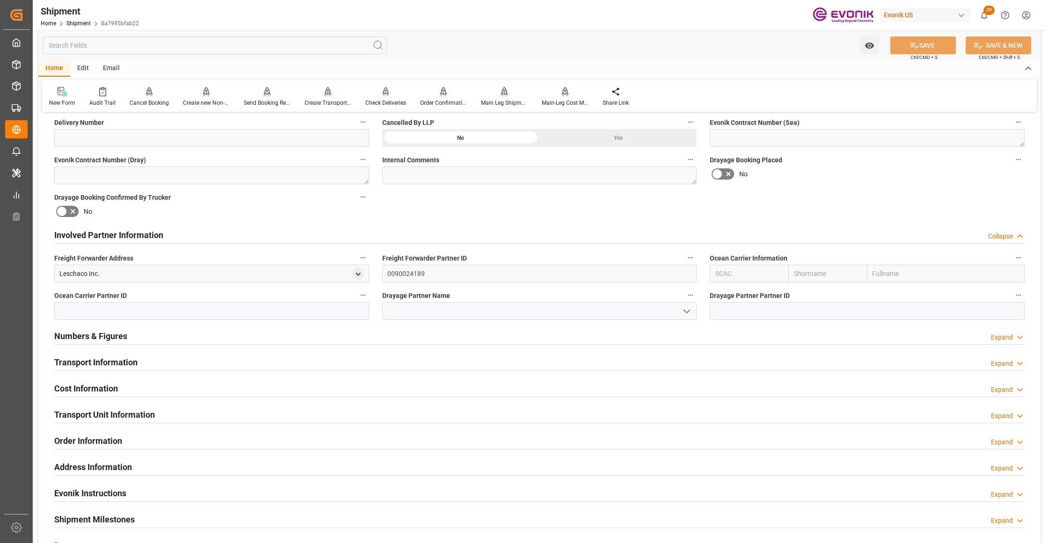
click at [809, 277] on input "text" at bounding box center [827, 274] width 79 height 18
type input "maersk"
click at [814, 294] on b "Maersk" at bounding box center [806, 294] width 22 height 7
type input "MAEU"
type input "Maersk"
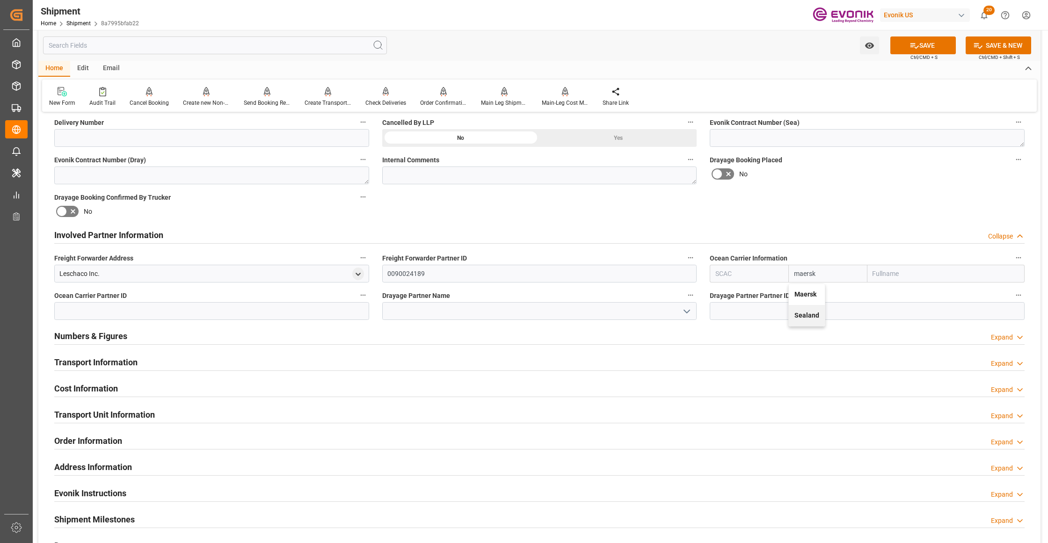
type input "Maersk Line AS"
type input "Maersk"
click at [841, 194] on div "Booking Confirmation Milestone Bar Collapse Submitted to FFW for Booking (Pendi…" at bounding box center [539, 225] width 1002 height 1042
click at [926, 45] on button "SAVE" at bounding box center [923, 45] width 66 height 18
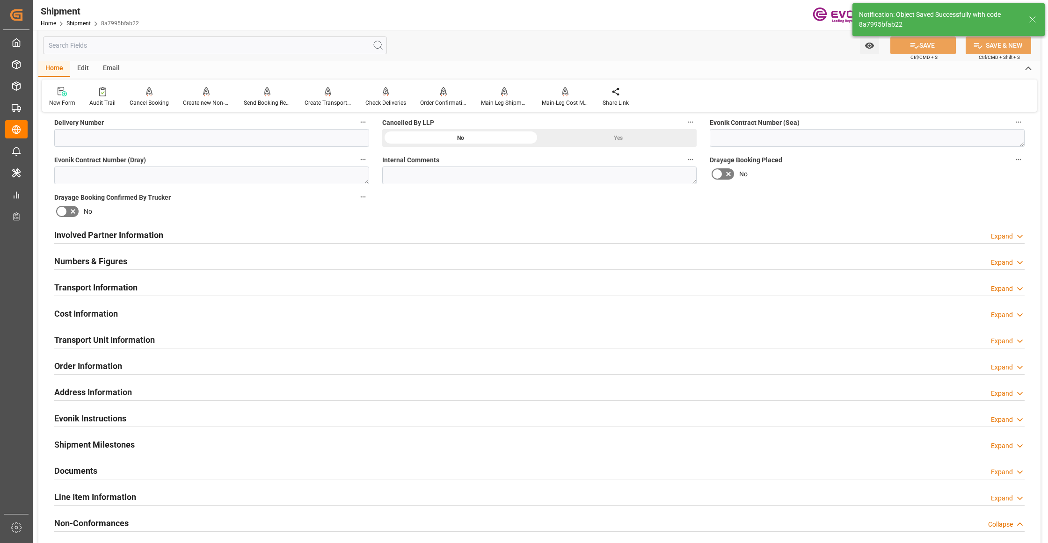
type input "0090029568"
click at [523, 232] on div "Involved Partner Information Expand" at bounding box center [539, 235] width 970 height 18
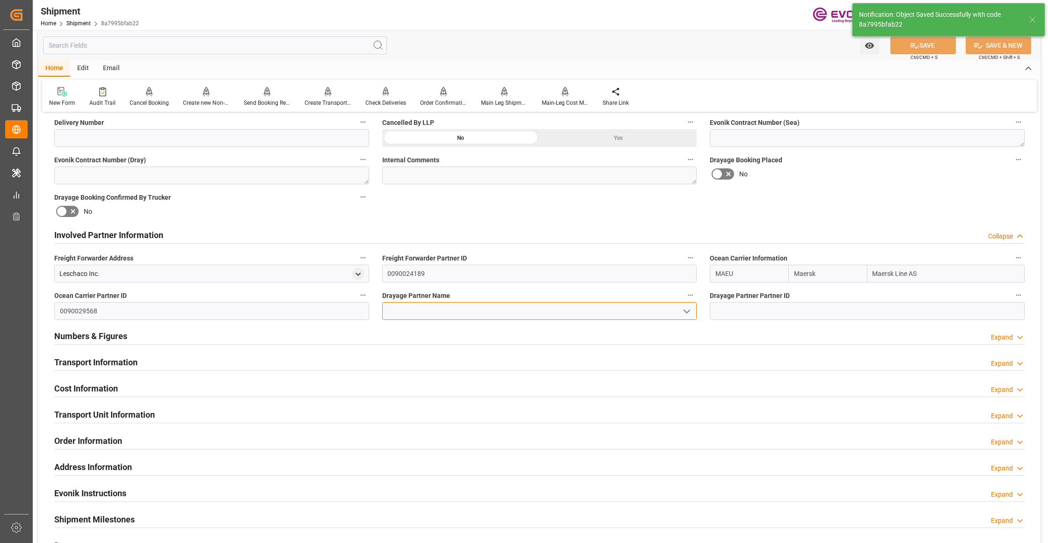
click at [447, 314] on input at bounding box center [539, 311] width 315 height 18
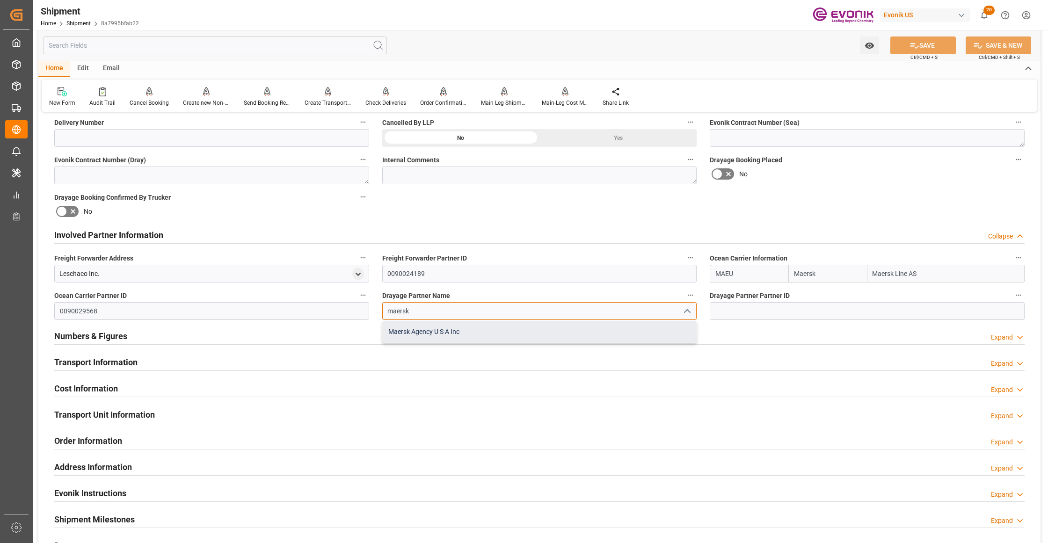
click at [457, 327] on div "Maersk Agency U S A Inc" at bounding box center [540, 331] width 314 height 21
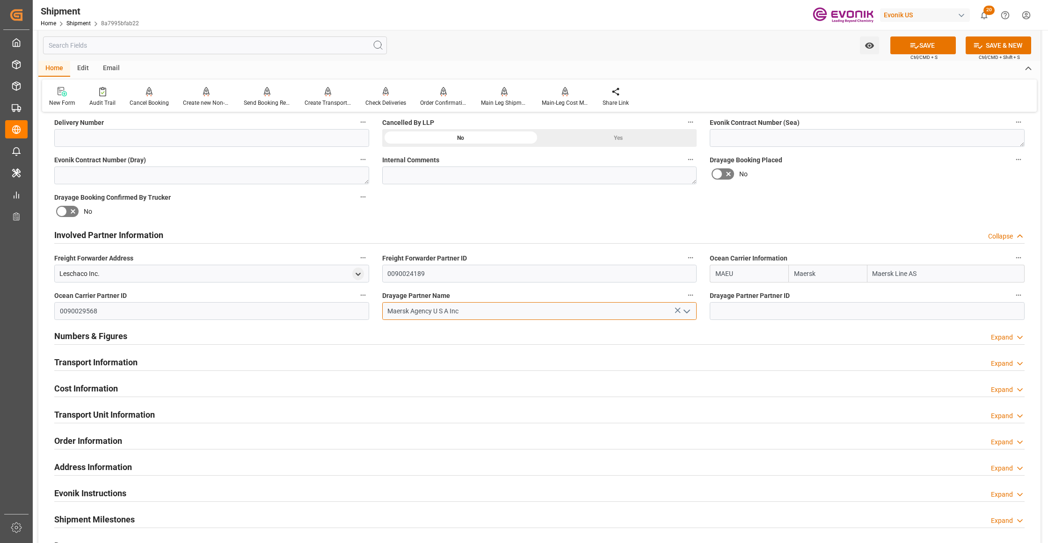
type input "Maersk Agency U S A Inc"
click at [796, 214] on div "Booking Confirmation Milestone Bar Collapse Submitted to FFW for Booking (Pendi…" at bounding box center [539, 225] width 1002 height 1042
click at [932, 45] on button "SAVE" at bounding box center [923, 45] width 66 height 18
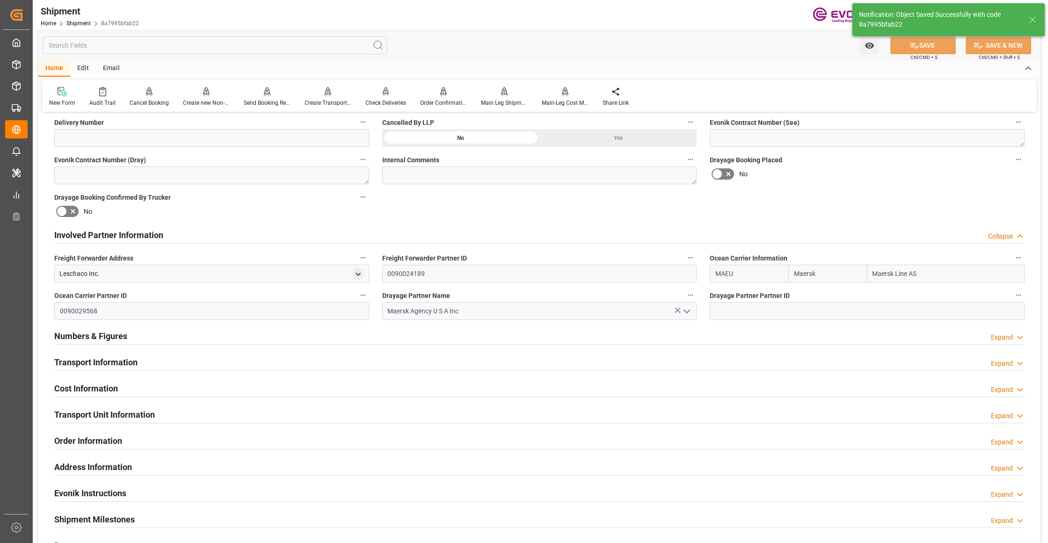
type input "0090029568"
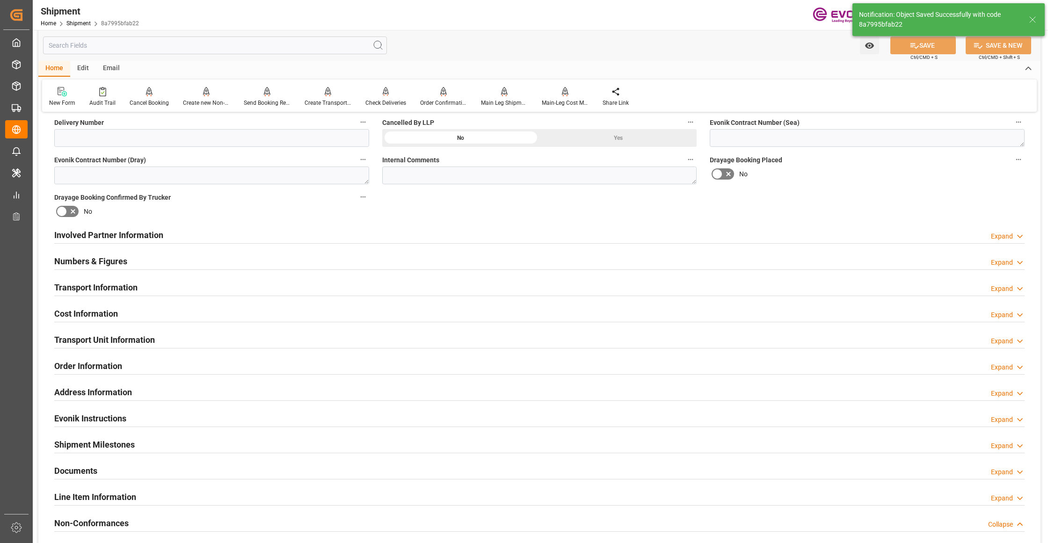
click at [334, 231] on div "Involved Partner Information Expand" at bounding box center [539, 235] width 970 height 18
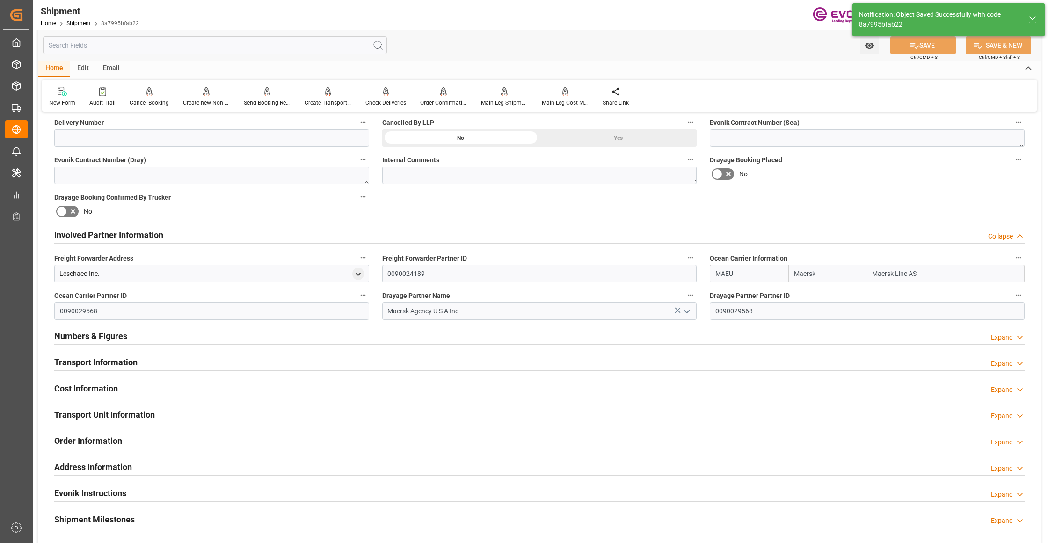
click at [236, 361] on div "Transport Information Expand" at bounding box center [539, 362] width 970 height 18
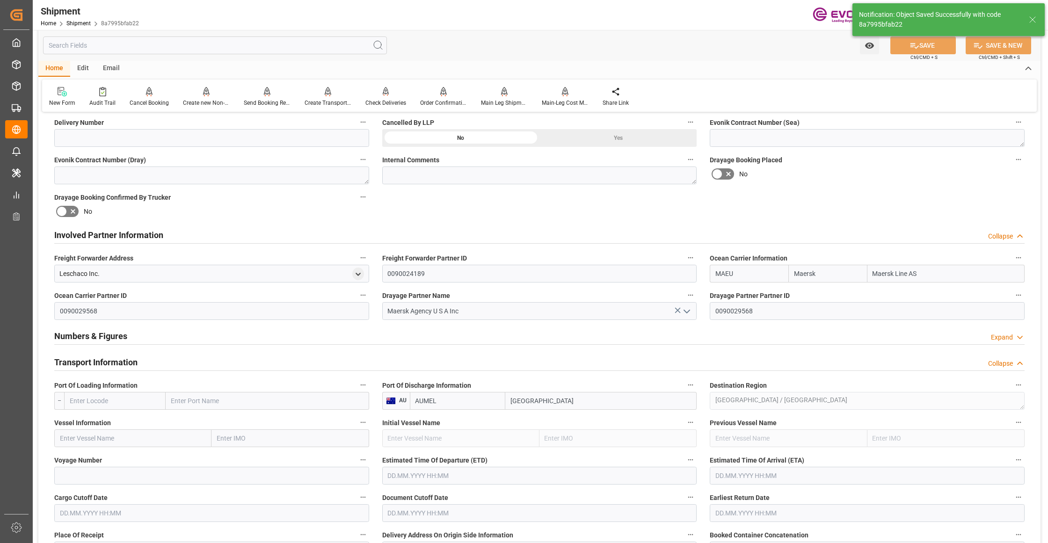
scroll to position [624, 0]
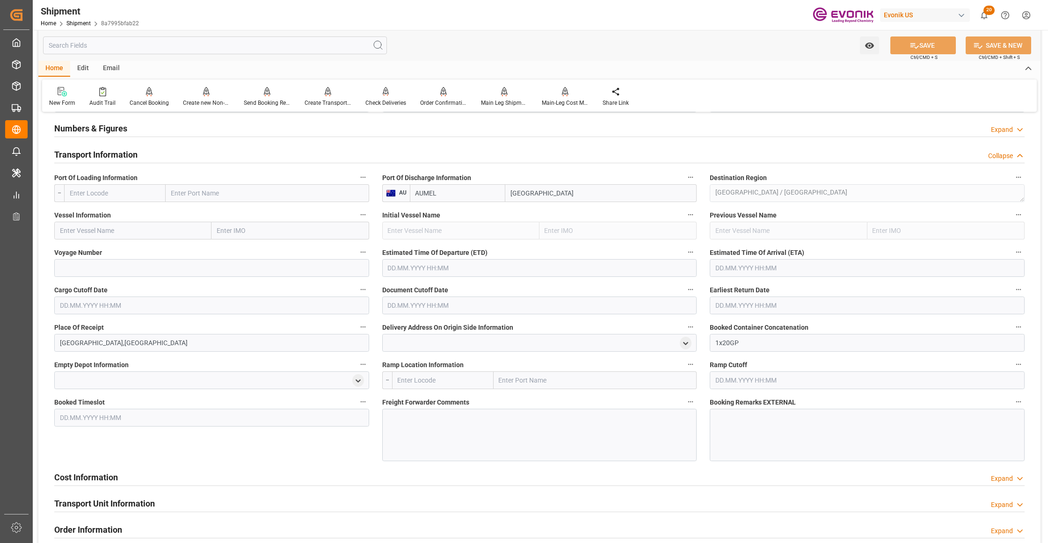
click at [111, 197] on input "text" at bounding box center [115, 193] width 102 height 18
click at [126, 217] on span "USPHL - Philadelphia" at bounding box center [113, 213] width 86 height 7
type input "USPHL"
type input "Philadelphia"
type input "USPHL"
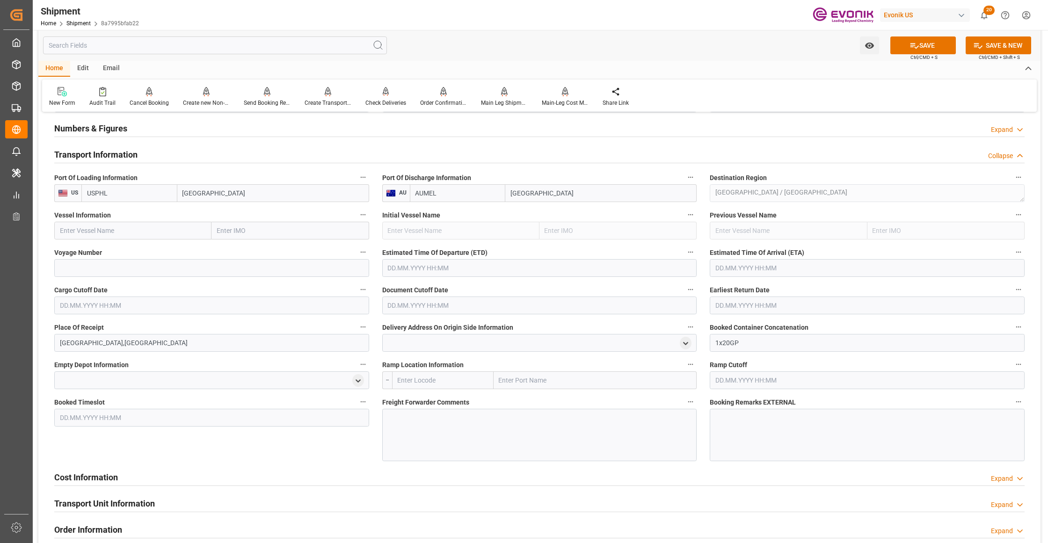
click at [148, 227] on input "text" at bounding box center [132, 231] width 157 height 18
click at [162, 230] on input "text" at bounding box center [132, 231] width 157 height 18
paste input "OLUF MAERSK / 540S"
click at [121, 229] on input "OLUF MAERSK / 540S" at bounding box center [132, 231] width 157 height 18
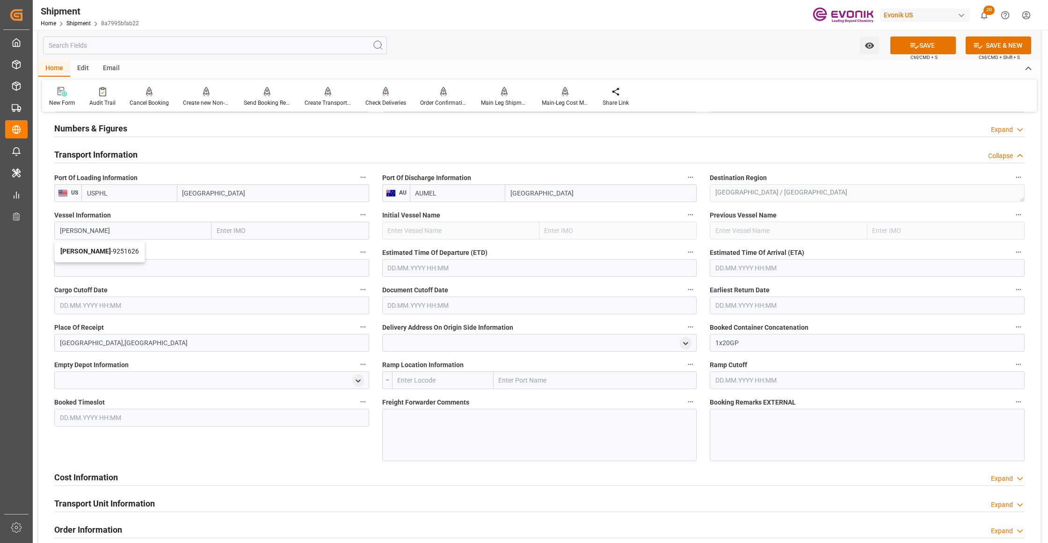
click at [124, 255] on span "Oluf Maersk - 9251626" at bounding box center [99, 251] width 79 height 7
type input "Oluf Maersk"
type input "9251626"
type input "Oluf Maersk"
click at [126, 270] on input at bounding box center [211, 268] width 315 height 18
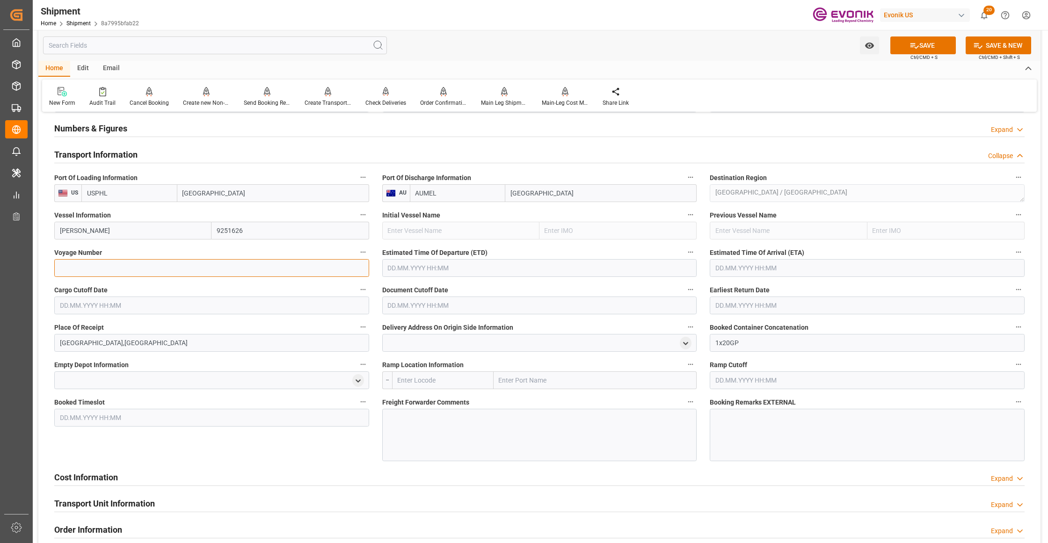
paste input "540S"
type input "540S"
click at [473, 268] on input "text" at bounding box center [539, 268] width 315 height 18
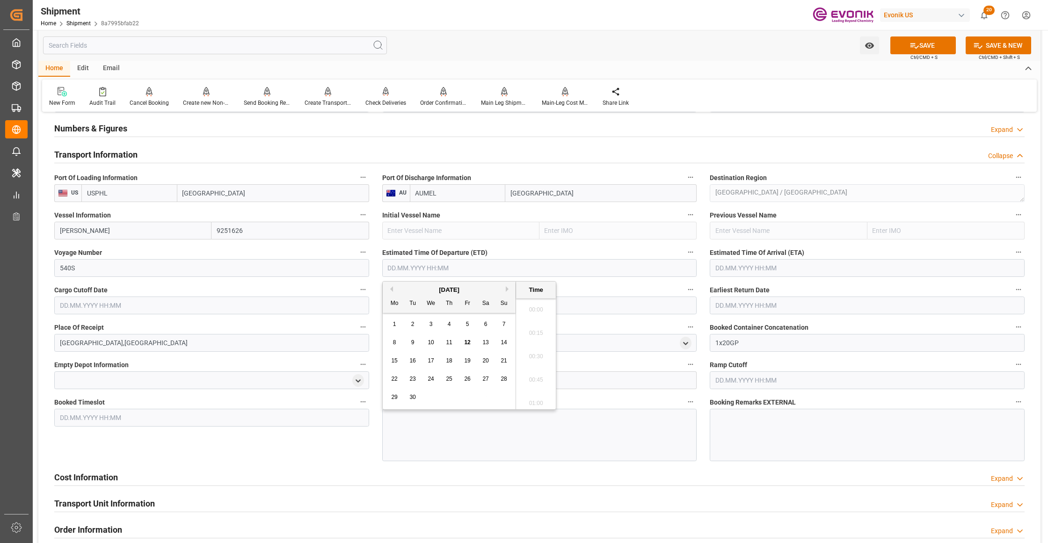
click at [507, 291] on button "Next Month" at bounding box center [509, 289] width 6 height 6
click at [432, 322] on span "1" at bounding box center [431, 324] width 3 height 7
type input "01.10.2025 00:00"
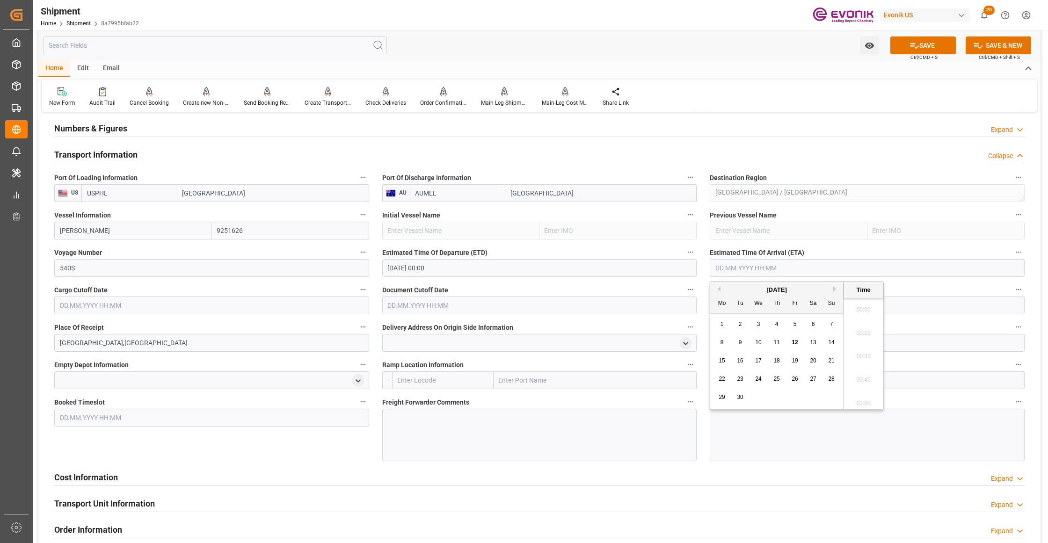
click at [765, 269] on input "text" at bounding box center [867, 268] width 315 height 18
click at [836, 290] on button "Next Month" at bounding box center [836, 289] width 6 height 6
click at [836, 289] on button "Next Month" at bounding box center [836, 289] width 6 height 6
click at [792, 342] on div "7" at bounding box center [795, 342] width 12 height 11
type input "07.11.2025 00:00"
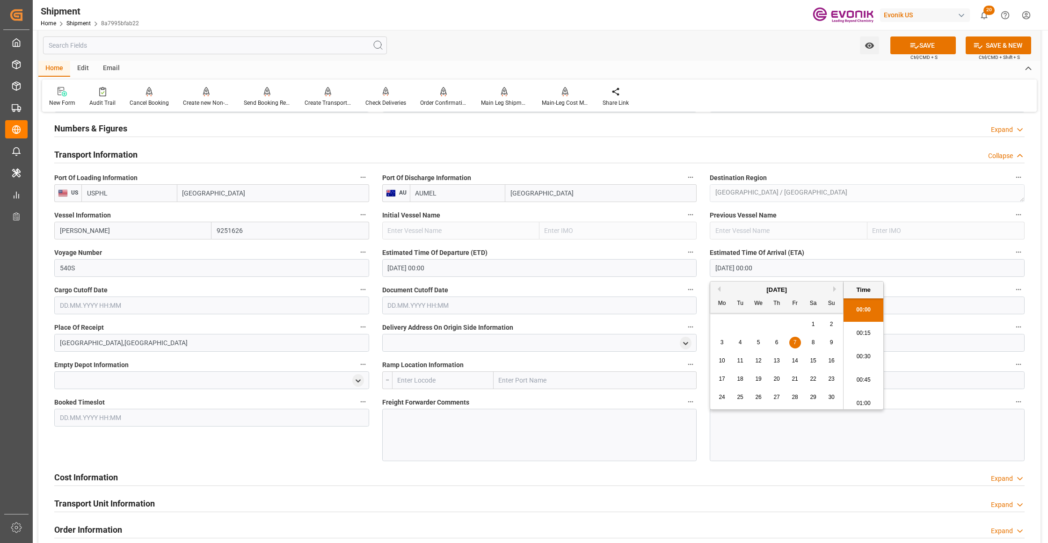
click at [314, 307] on input "text" at bounding box center [211, 306] width 315 height 18
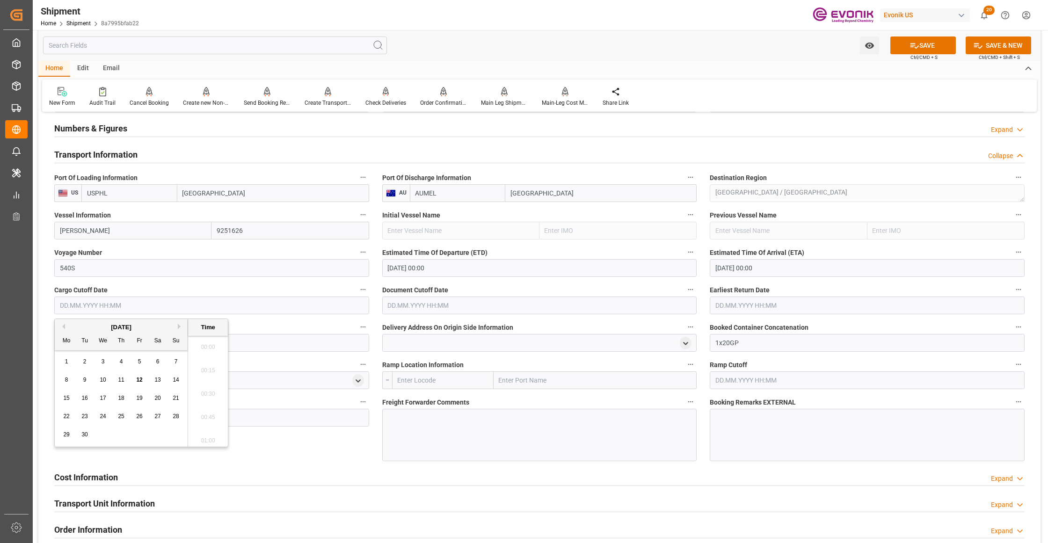
click at [122, 399] on span "18" at bounding box center [121, 398] width 6 height 7
type input "18.09.2025 00:00"
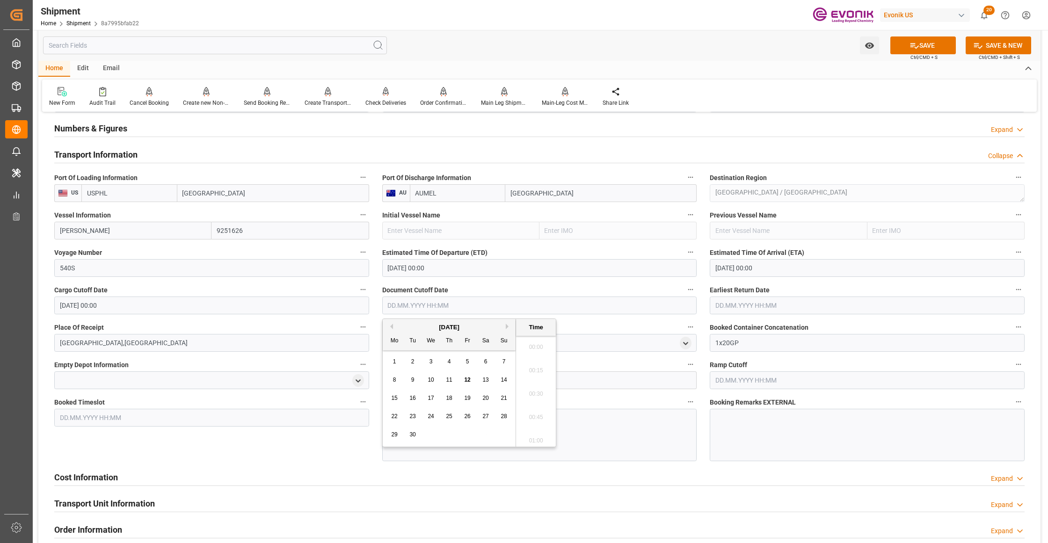
click at [493, 306] on input "text" at bounding box center [539, 306] width 315 height 18
click at [447, 399] on span "18" at bounding box center [449, 398] width 6 height 7
type input "18.09.2025 00:00"
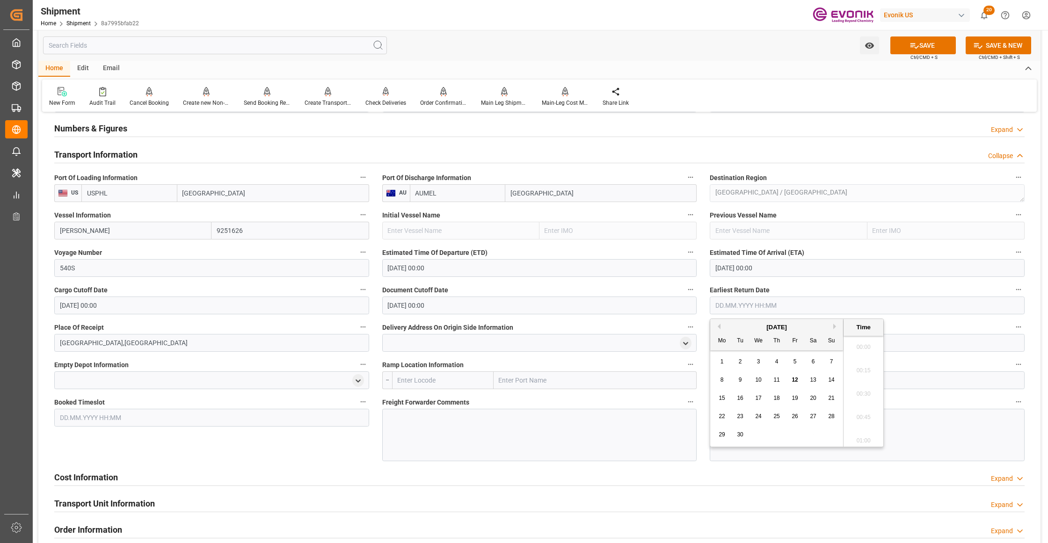
click at [799, 306] on input "text" at bounding box center [867, 306] width 315 height 18
click at [777, 399] on span "18" at bounding box center [776, 398] width 6 height 7
type input "18.09.2025 00:00"
click at [263, 456] on div "Booked Timeslot" at bounding box center [212, 429] width 328 height 72
click at [936, 45] on button "SAVE" at bounding box center [923, 45] width 66 height 18
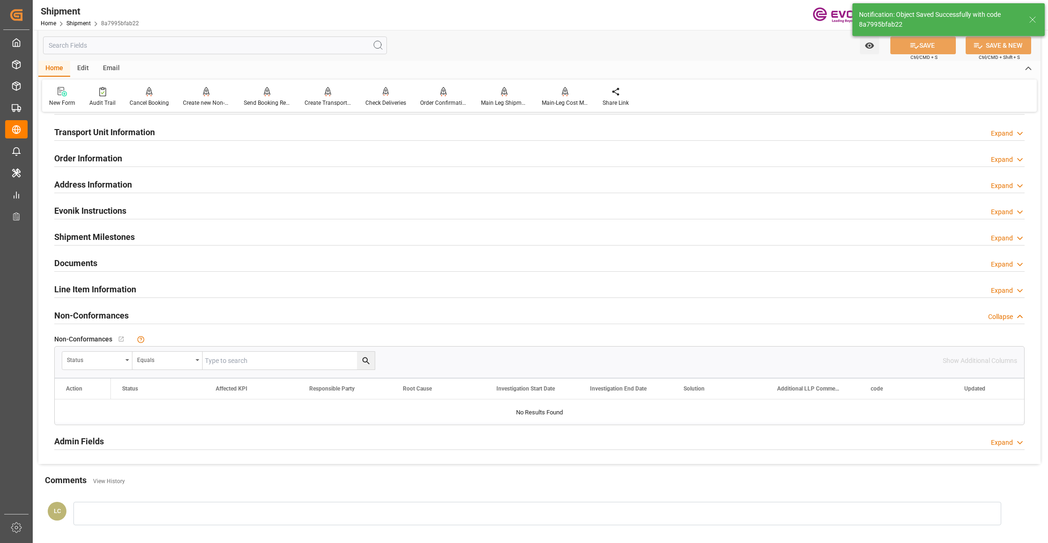
scroll to position [416, 0]
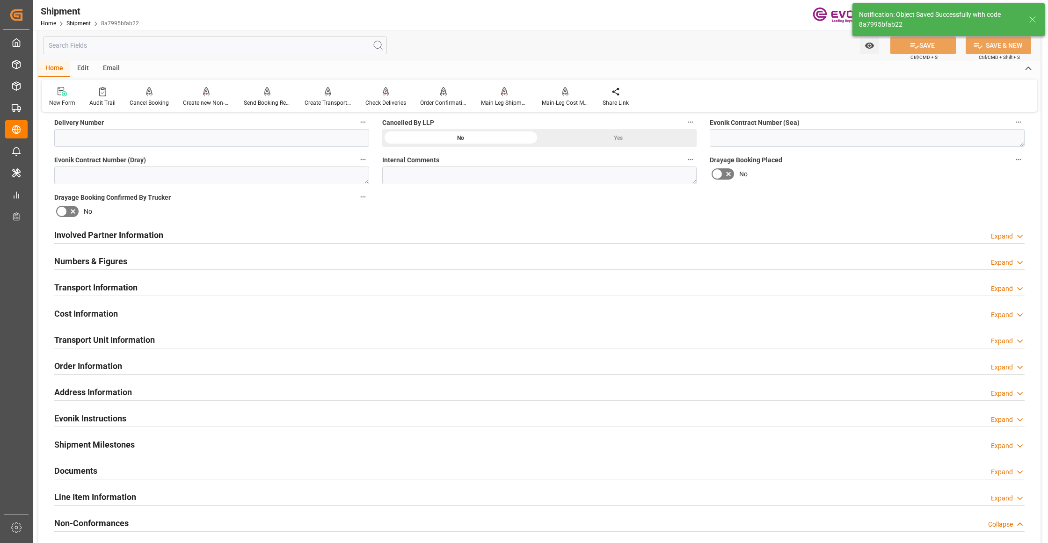
click at [238, 319] on div "Cost Information Expand" at bounding box center [539, 313] width 970 height 18
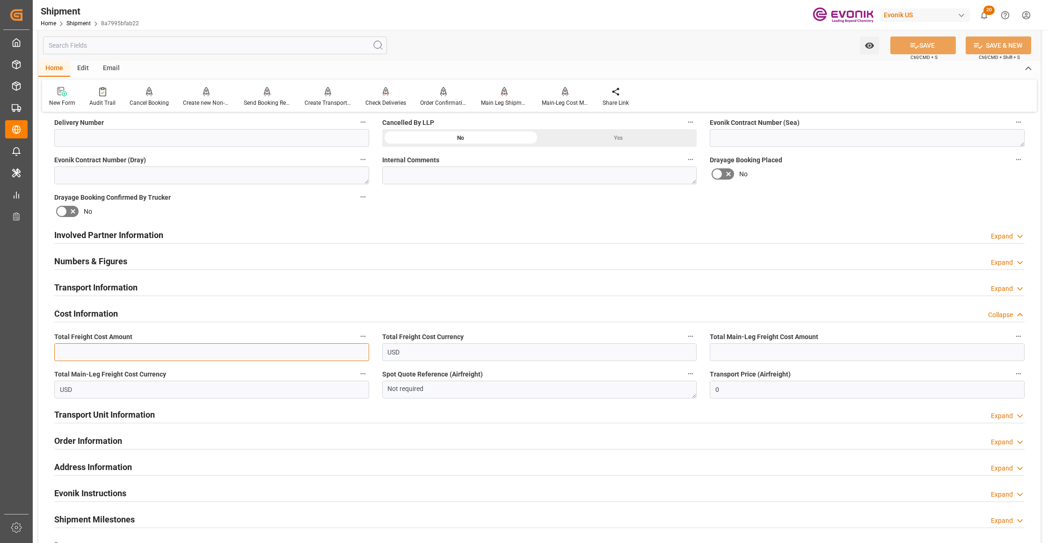
click at [160, 347] on input "text" at bounding box center [211, 352] width 315 height 18
type input "2954"
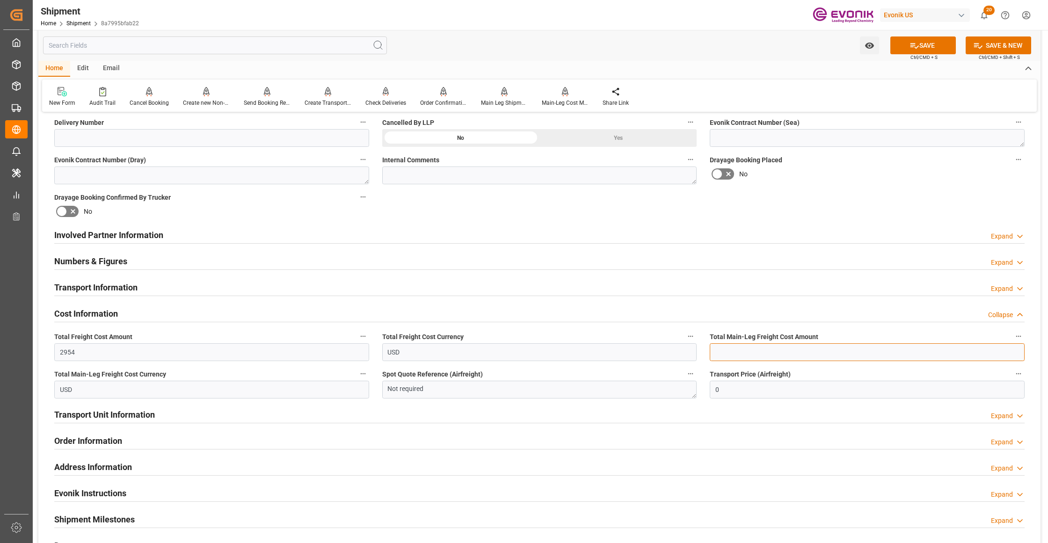
click at [757, 357] on input "text" at bounding box center [867, 352] width 315 height 18
type input "2954"
click at [865, 190] on div "Booking Confirmation Milestone Bar Collapse Submitted to FFW for Booking (Pendi…" at bounding box center [539, 225] width 1002 height 1042
click at [926, 46] on button "SAVE" at bounding box center [923, 45] width 66 height 18
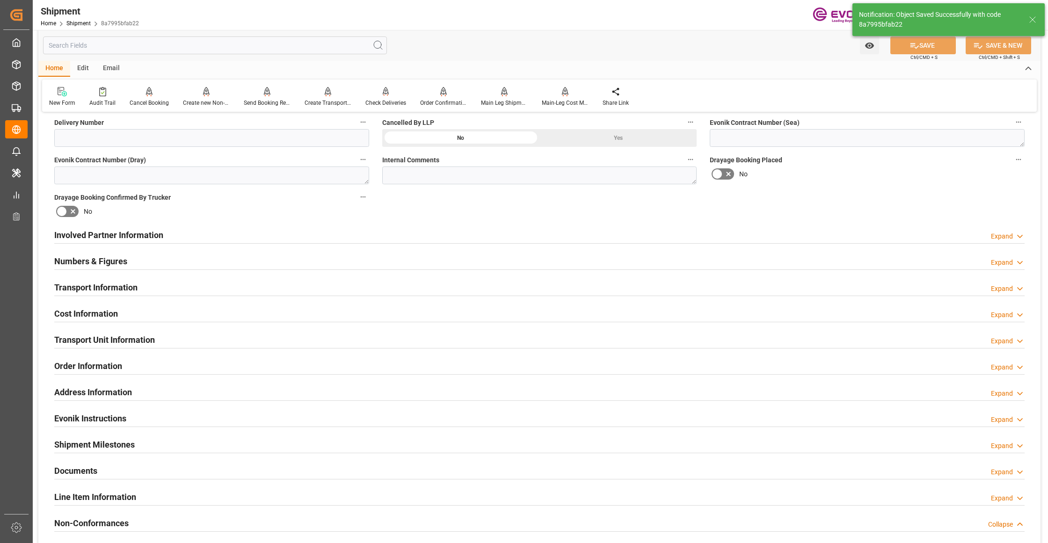
click at [450, 233] on div "Involved Partner Information Expand" at bounding box center [539, 235] width 970 height 18
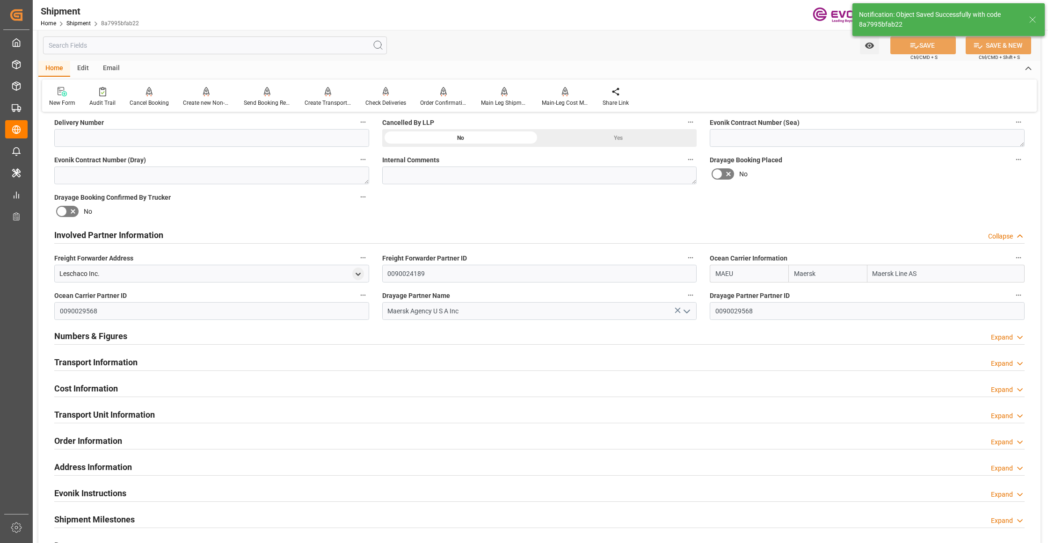
click at [210, 364] on div "Transport Information Expand" at bounding box center [539, 362] width 970 height 18
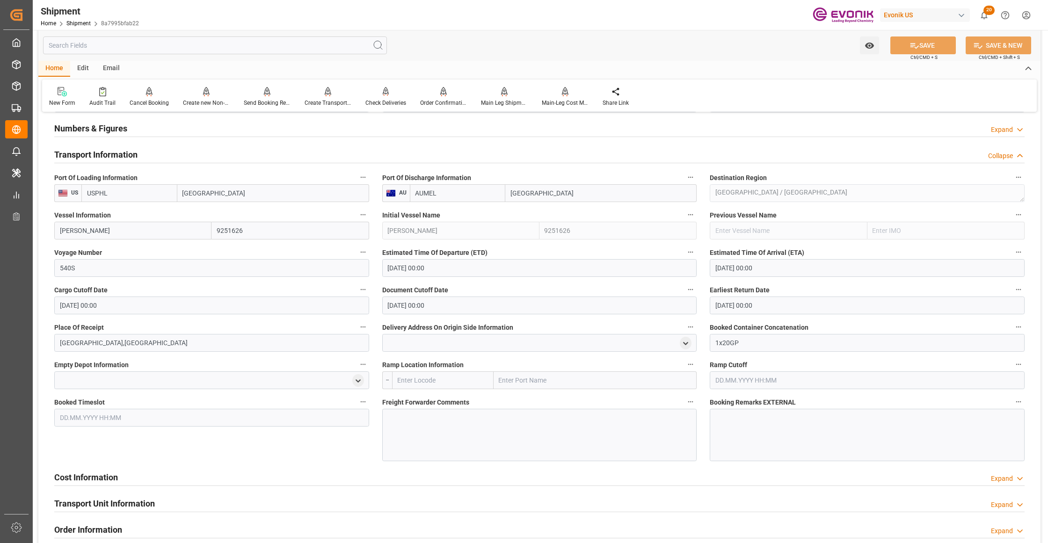
scroll to position [831, 0]
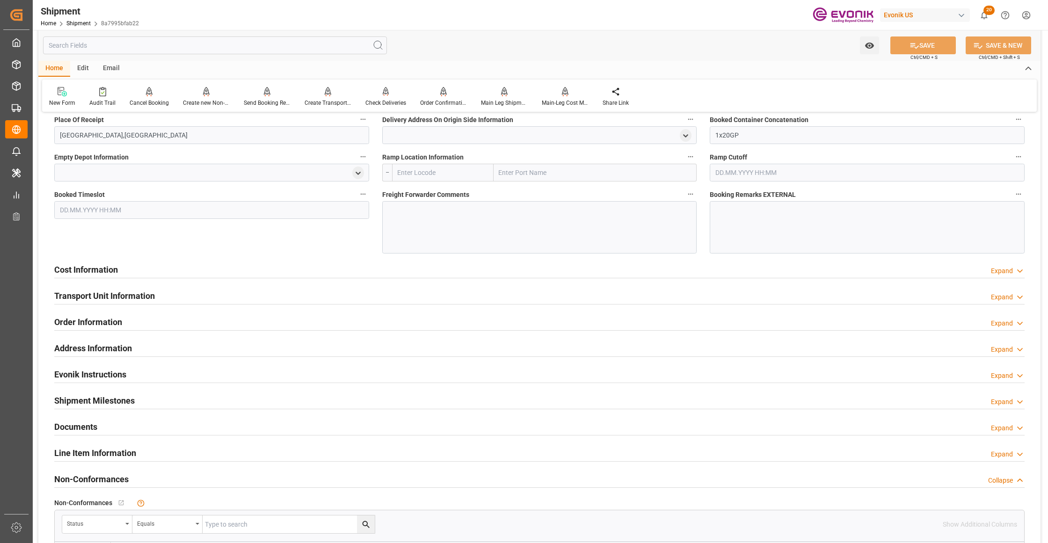
click at [350, 272] on div "Cost Information Expand" at bounding box center [539, 269] width 970 height 18
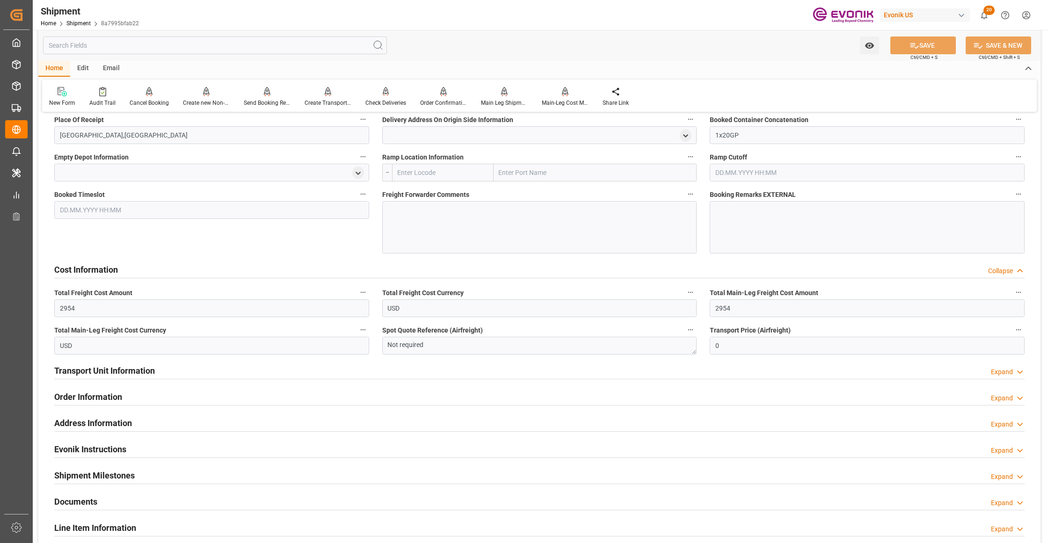
scroll to position [1040, 0]
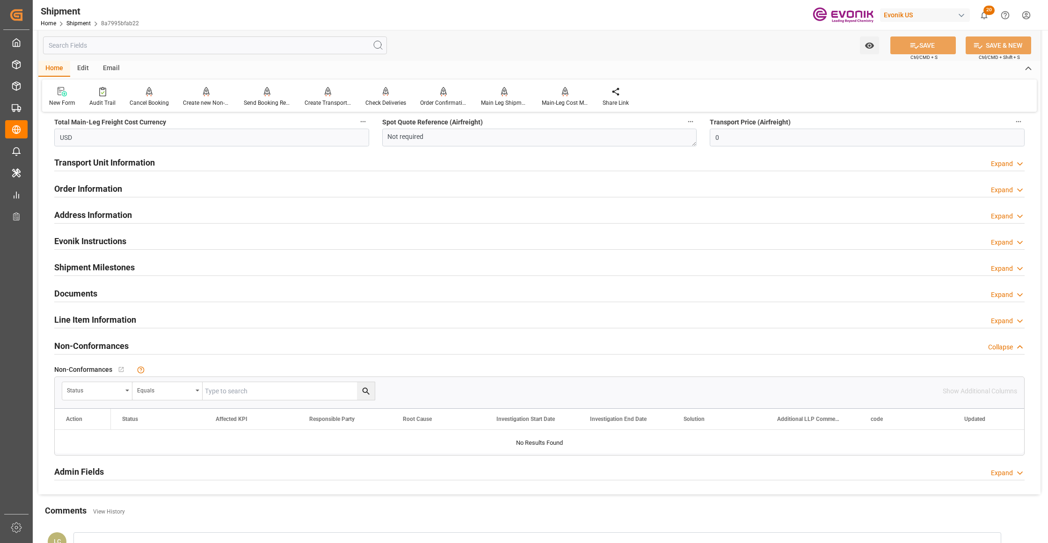
click at [298, 325] on div "Line Item Information Expand" at bounding box center [539, 319] width 970 height 18
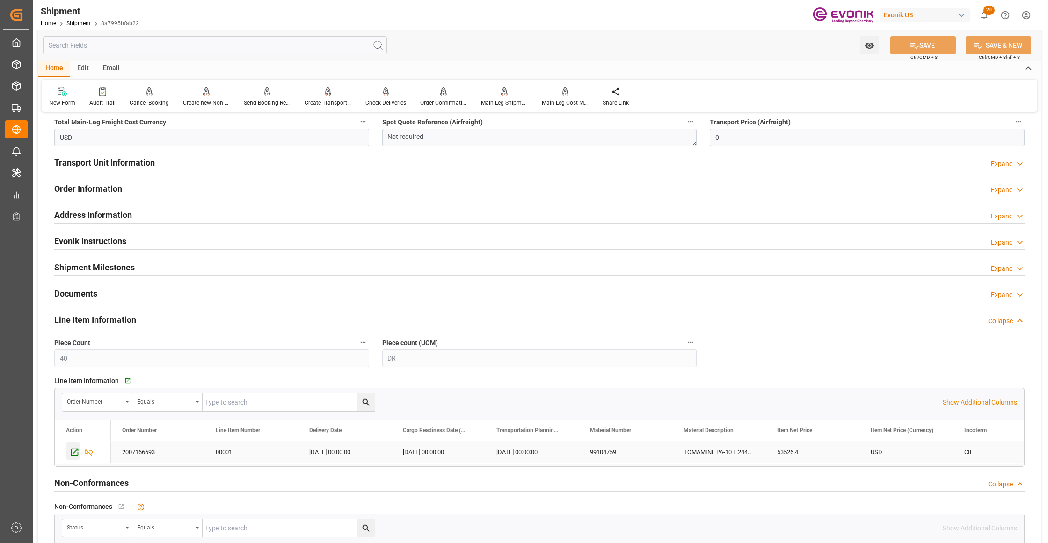
click at [79, 456] on icon "Press SPACE to select this row." at bounding box center [74, 452] width 7 height 7
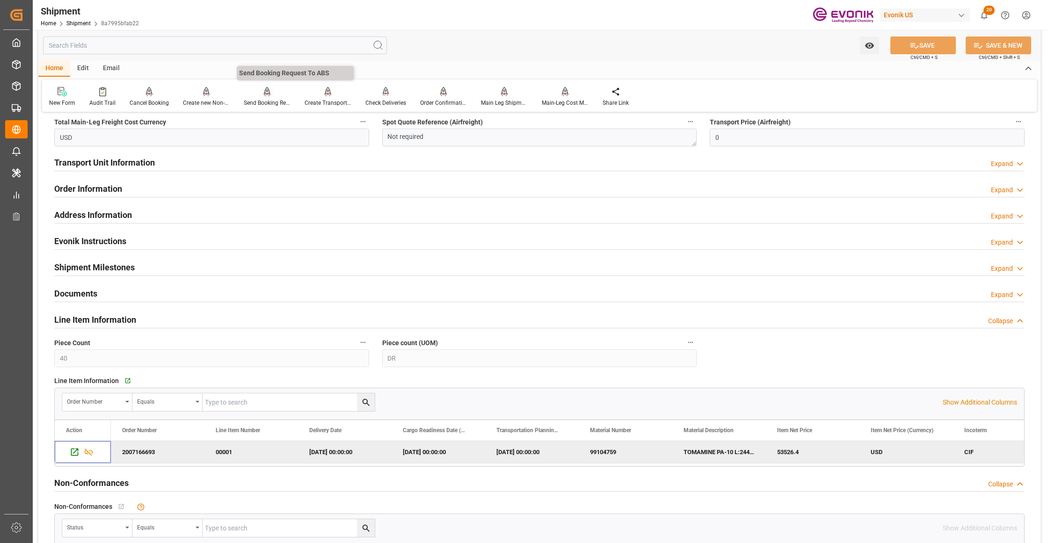
click at [261, 98] on div "Send Booking Request To ABS" at bounding box center [267, 97] width 61 height 21
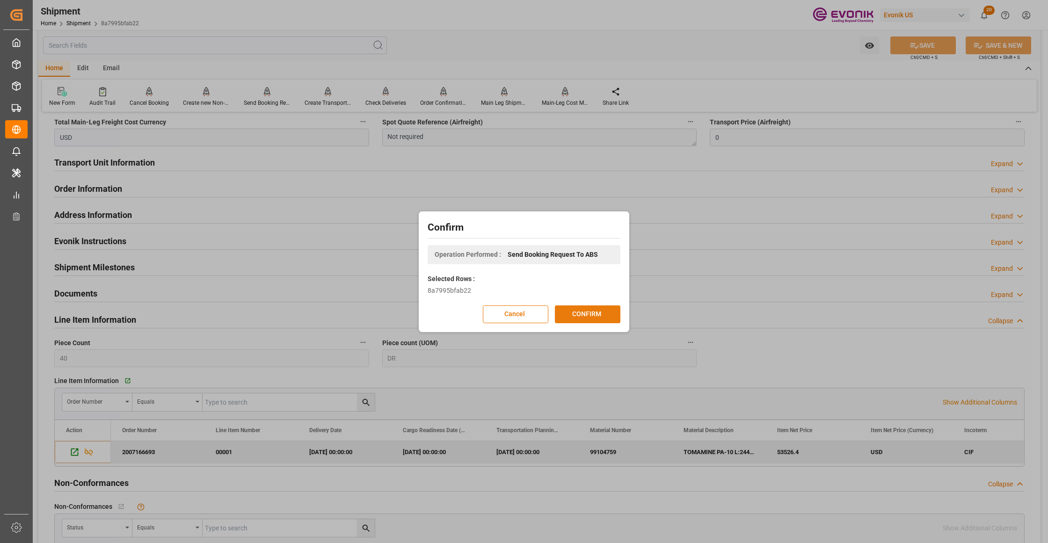
click at [598, 312] on button "CONFIRM" at bounding box center [588, 315] width 66 height 18
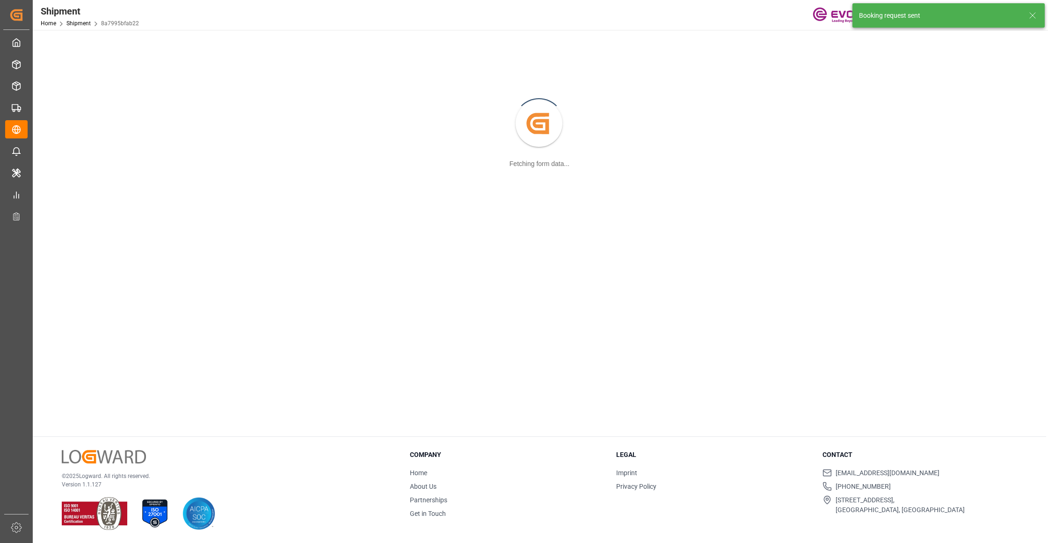
scroll to position [102, 0]
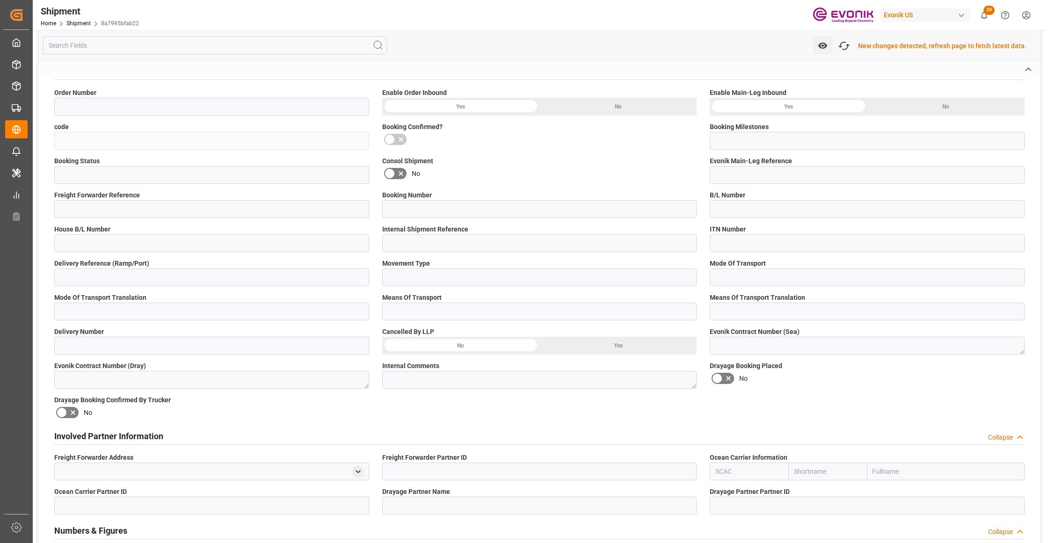
type input "2007166693"
type input "8a7995bfab22"
type input "Submitted to FFW for Booking (Pending)"
type input "Active"
type input "D2P"
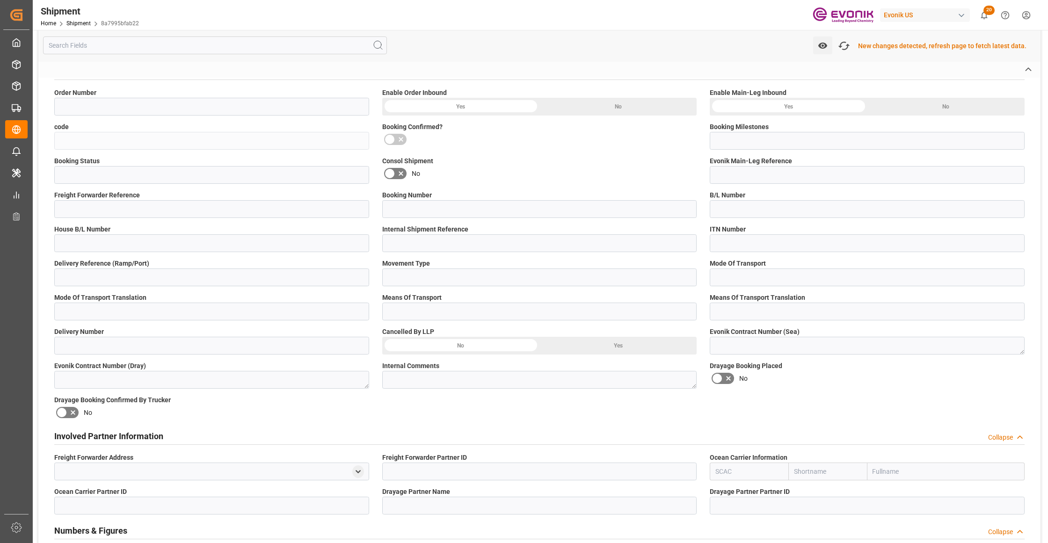
type input "45"
type input "FCL"
type input "0006"
type input "20GP"
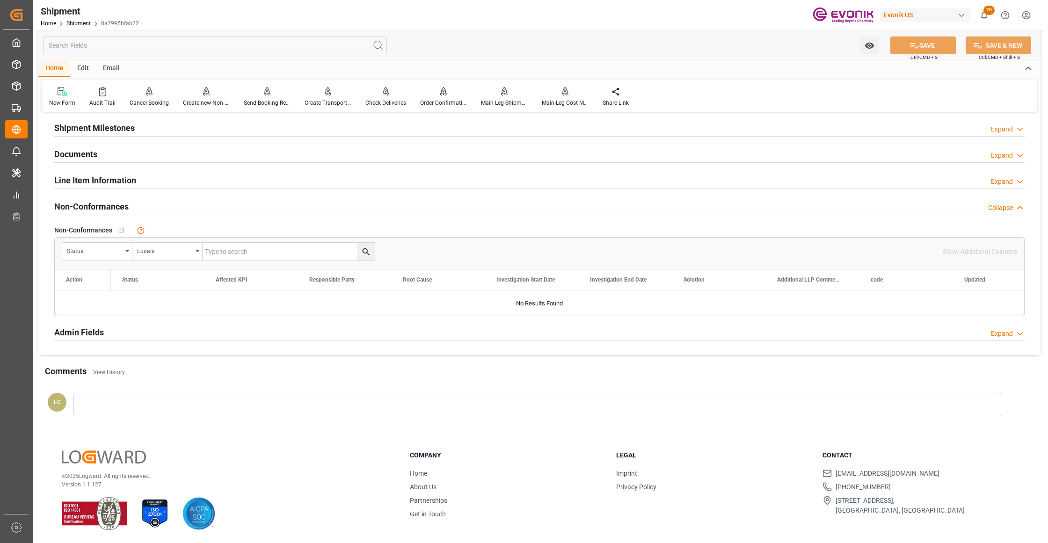
scroll to position [526, 0]
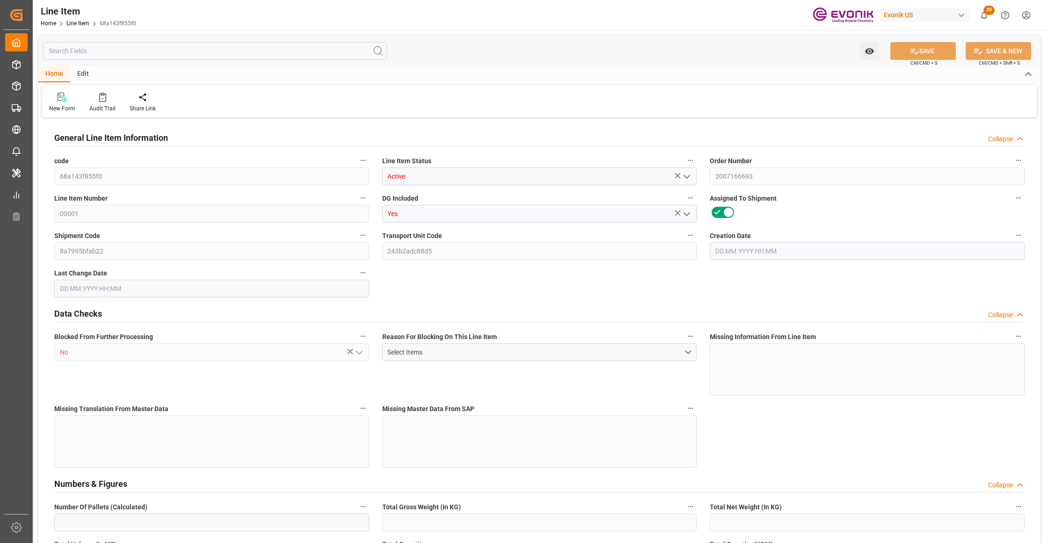
type input "10"
type input "7552"
type input "6880"
type input "12.0737"
type input "40"
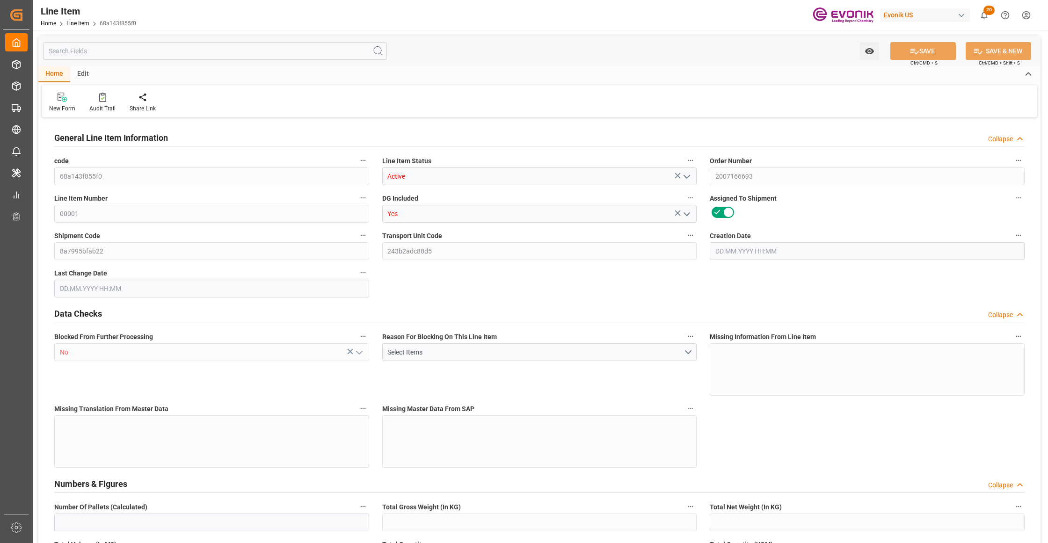
type input "53526.4"
type input "40"
type input "7552"
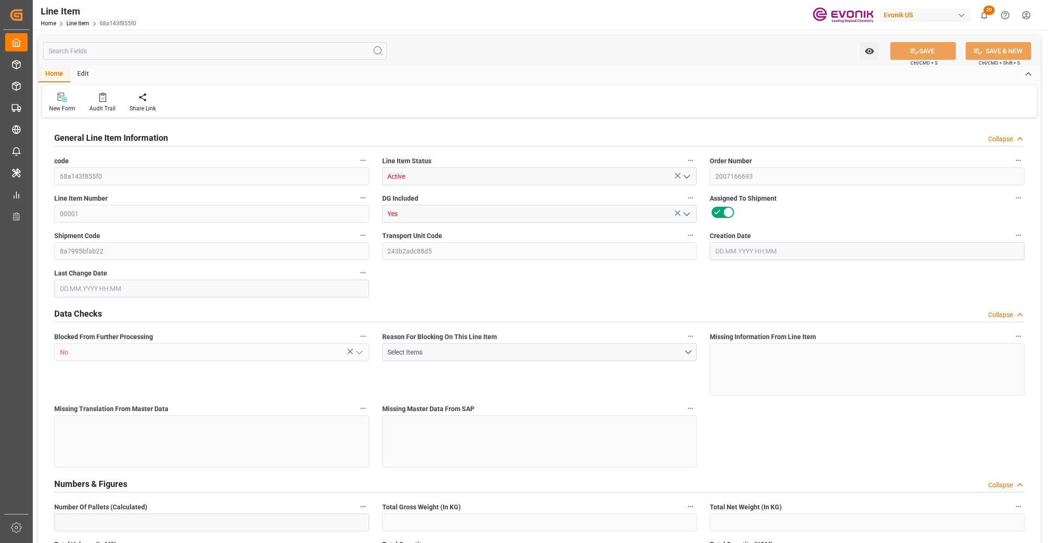
type input "7752"
type input "6880"
type input "12.0737"
type input "12073.68"
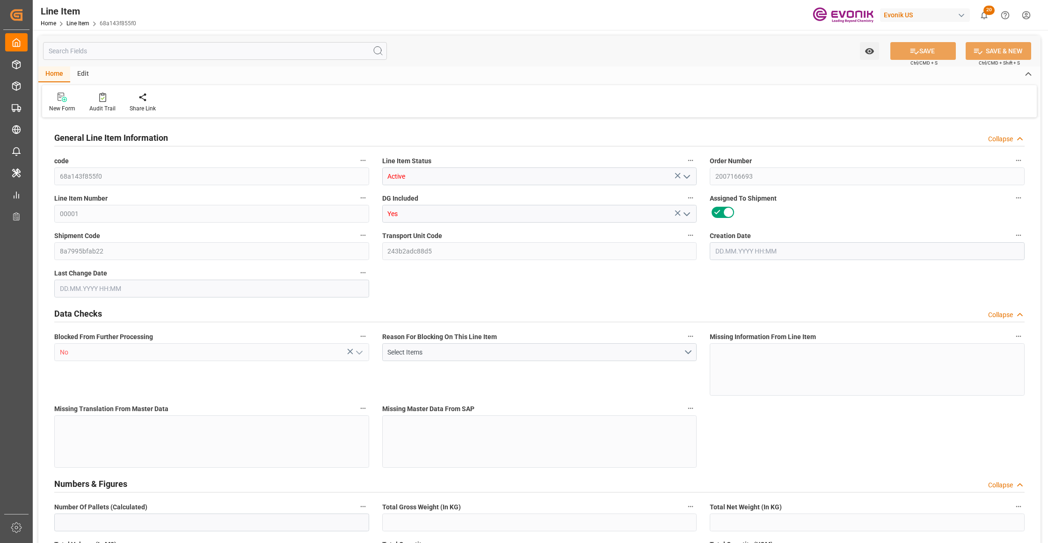
type input "0"
type input "[DATE] 12:01"
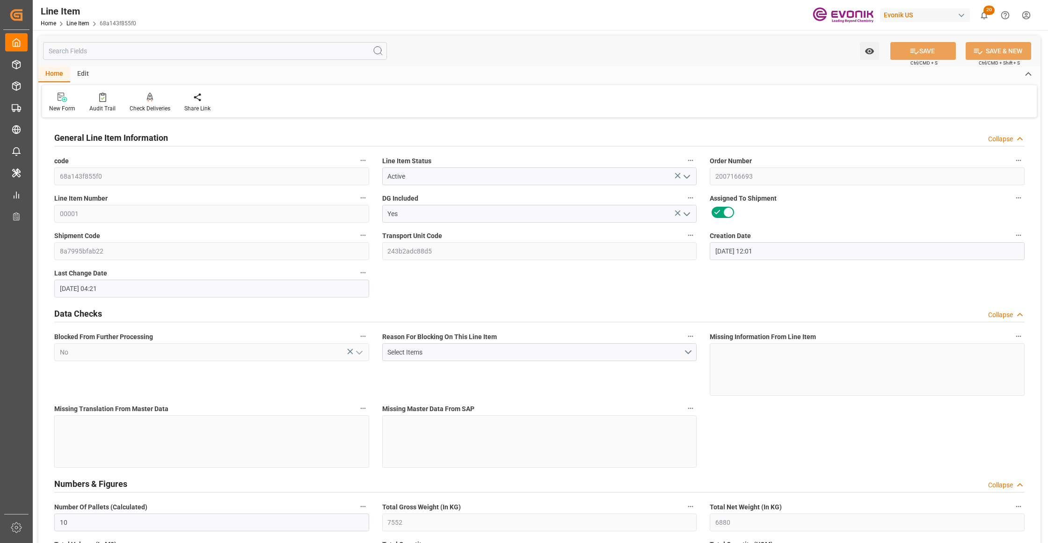
type input "[DATE] 04:21"
type input "[DATE]"
click at [187, 53] on input "text" at bounding box center [215, 51] width 344 height 18
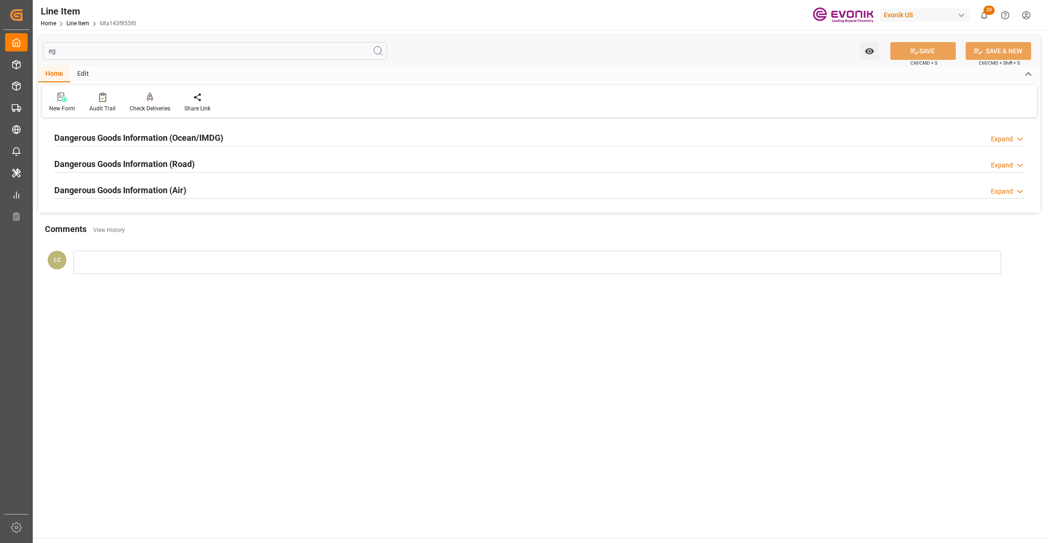
type input "eg"
click at [286, 135] on div "Dangerous Goods Information (Ocean/IMDG) Expand" at bounding box center [539, 137] width 970 height 18
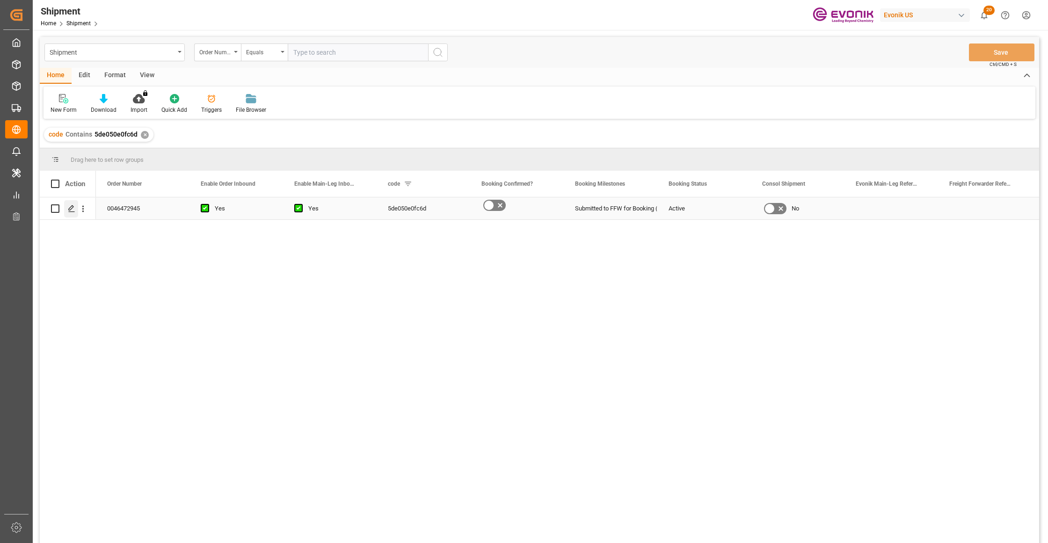
click at [70, 206] on icon "Press SPACE to select this row." at bounding box center [71, 208] width 7 height 7
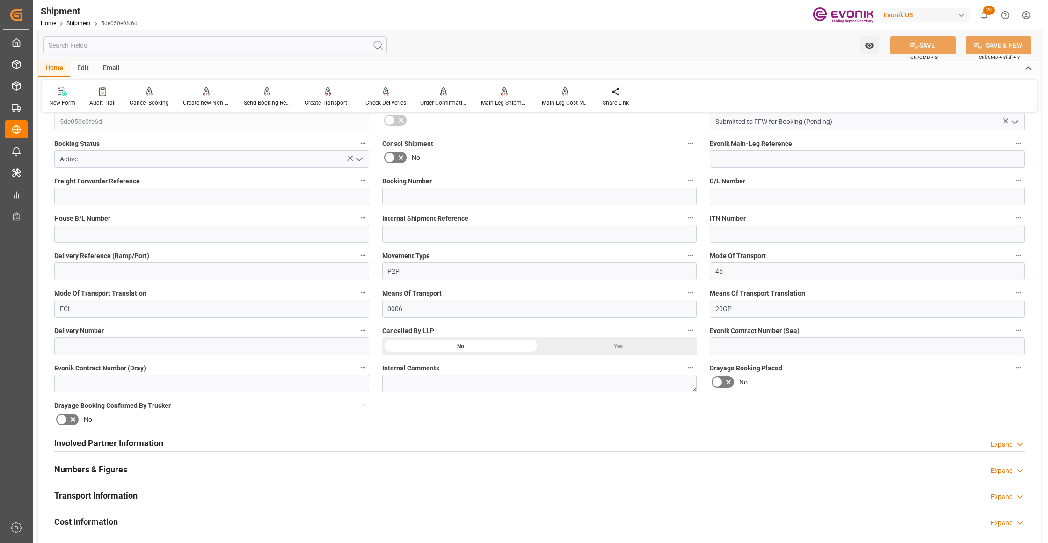
scroll to position [416, 0]
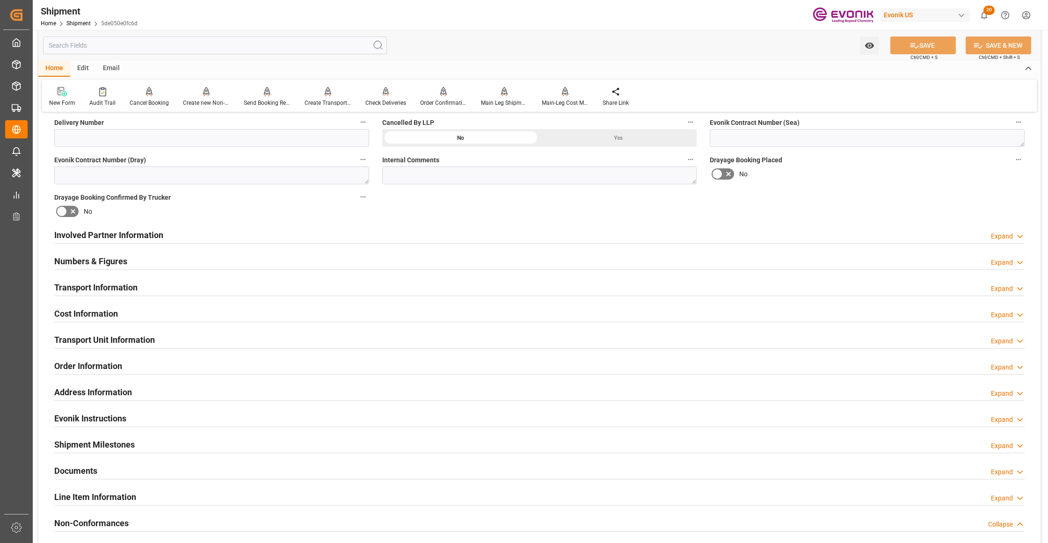
click at [536, 231] on div "Involved Partner Information Expand" at bounding box center [539, 235] width 970 height 18
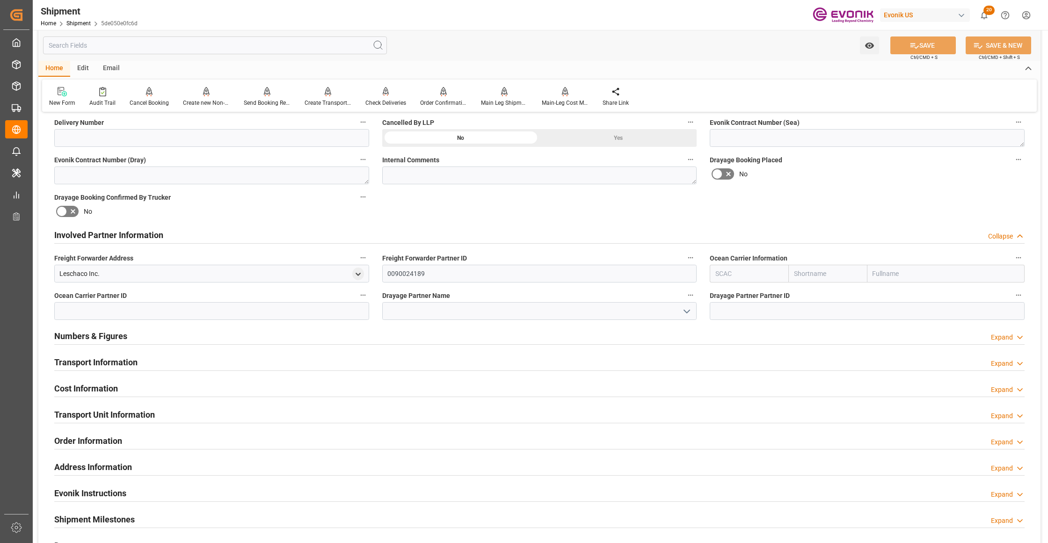
click at [850, 268] on input "text" at bounding box center [827, 274] width 79 height 18
type input "oocl"
click at [803, 299] on div "OOCL" at bounding box center [803, 294] width 29 height 21
type input "OOLU"
type input "OOCL"
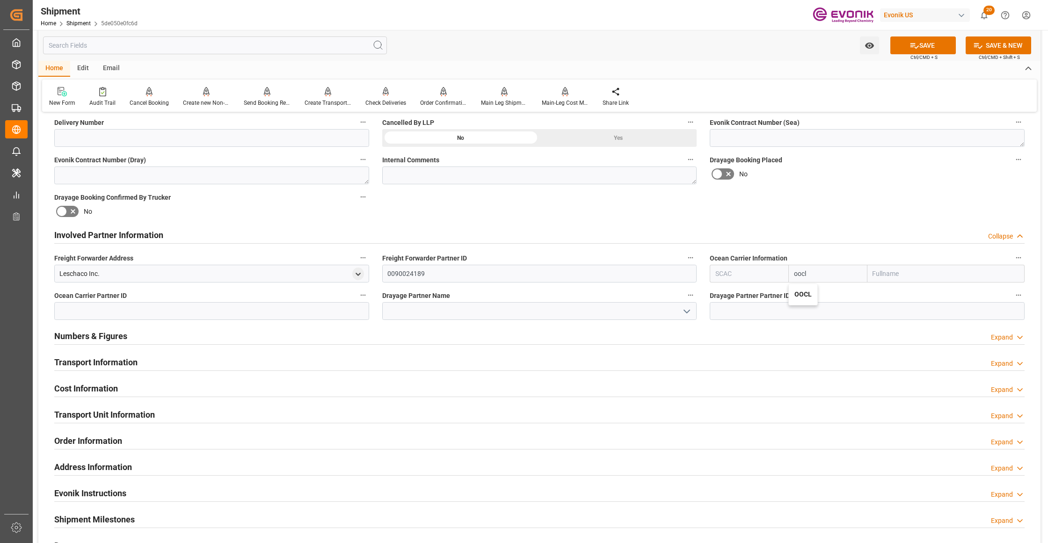
type input "Orient Overseas Container Line Ltd"
type input "OOCL"
click at [919, 47] on button "SAVE" at bounding box center [923, 45] width 66 height 18
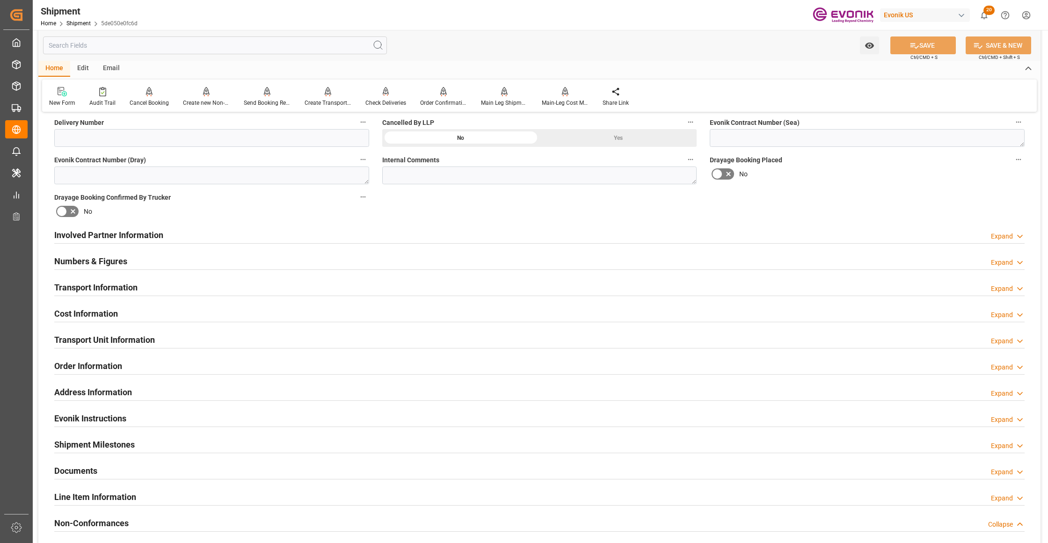
click at [299, 234] on div "Involved Partner Information Expand" at bounding box center [539, 235] width 970 height 18
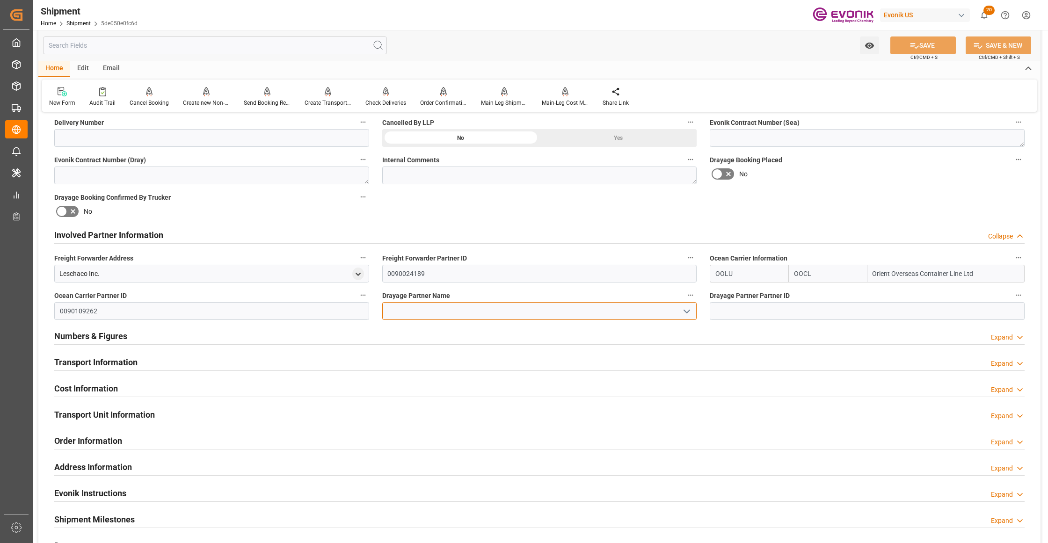
click at [455, 311] on input at bounding box center [539, 311] width 315 height 18
click at [511, 311] on input at bounding box center [539, 311] width 315 height 18
paste input "RDW logistics"
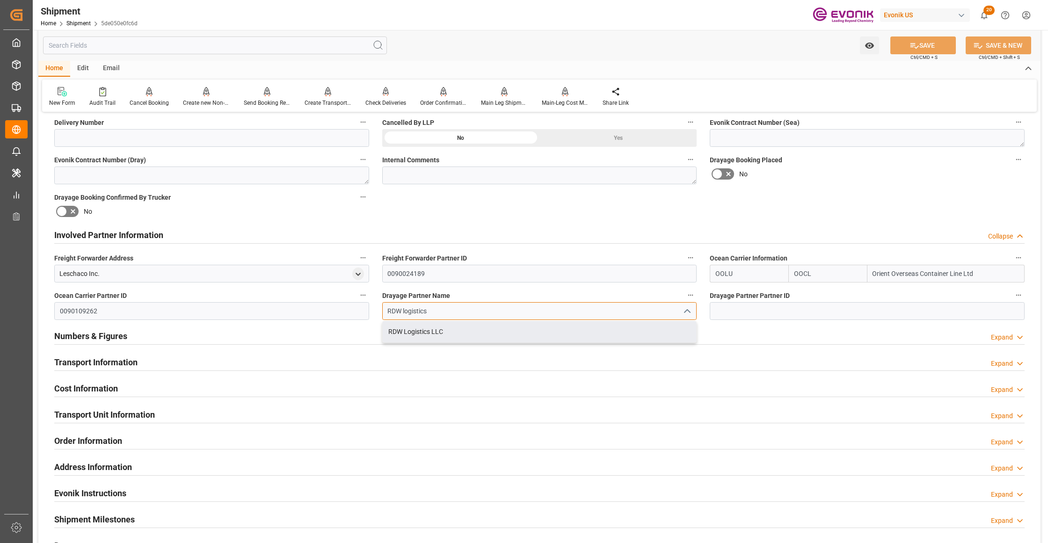
drag, startPoint x: 510, startPoint y: 332, endPoint x: 855, endPoint y: 220, distance: 363.4
click at [510, 332] on div "RDW Logistics LLC" at bounding box center [540, 331] width 314 height 21
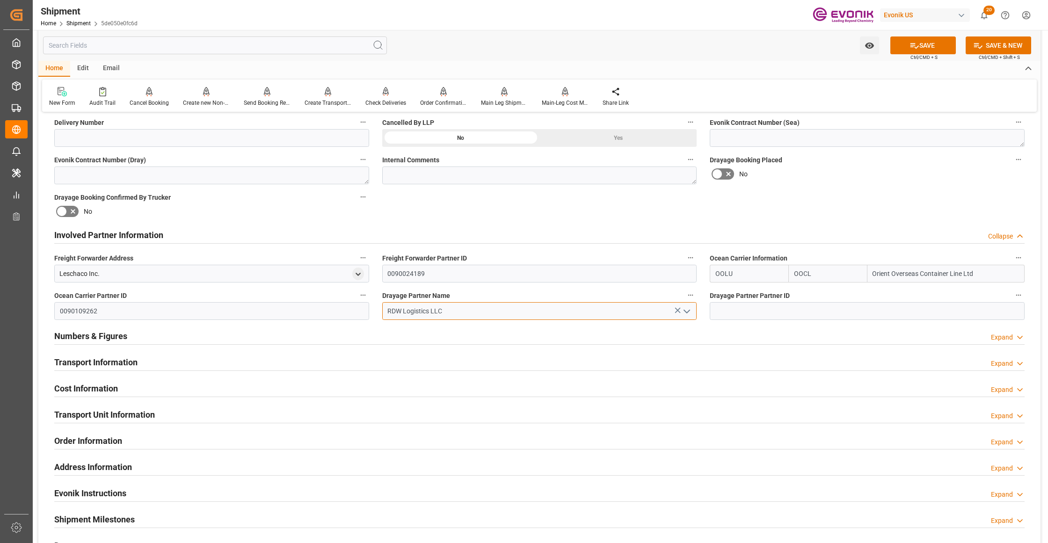
type input "RDW Logistics LLC"
click at [880, 199] on div "Booking Confirmation Milestone Bar Collapse Submitted to FFW for Booking (Pendi…" at bounding box center [539, 225] width 1002 height 1042
click at [926, 48] on button "SAVE" at bounding box center [923, 45] width 66 height 18
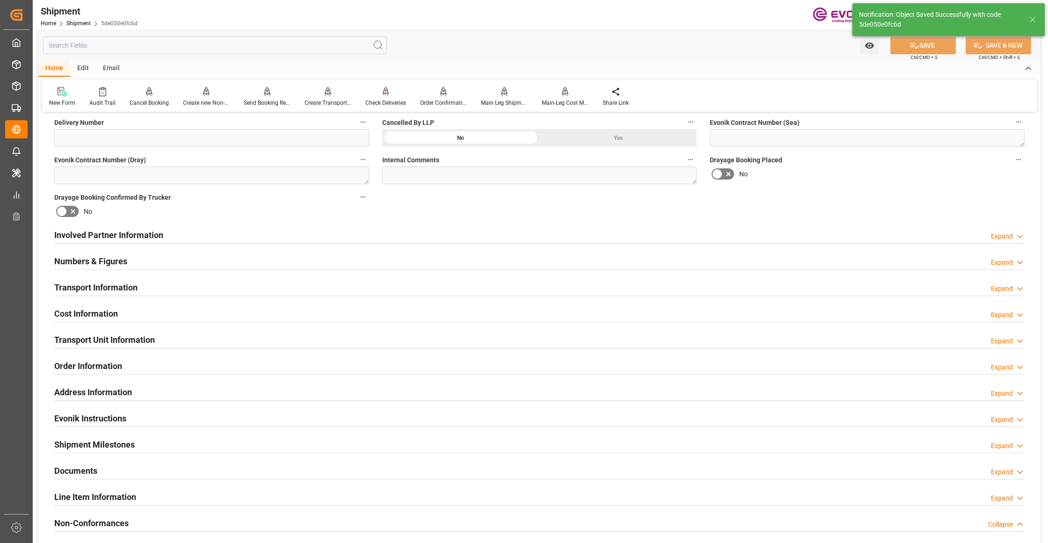
type input "0090311130"
click at [404, 232] on div "Involved Partner Information Expand" at bounding box center [539, 235] width 970 height 18
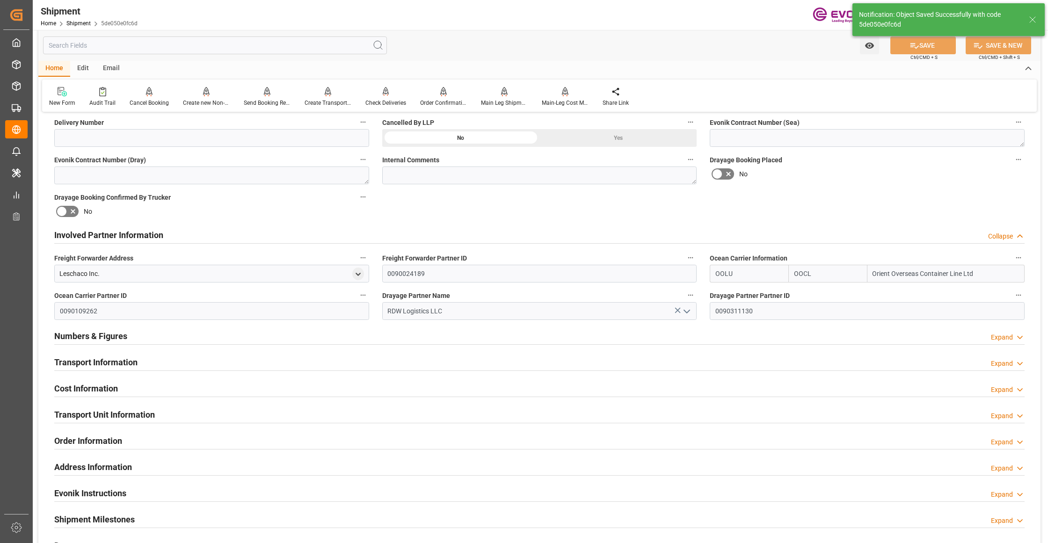
click at [238, 364] on div "Transport Information Expand" at bounding box center [539, 362] width 970 height 18
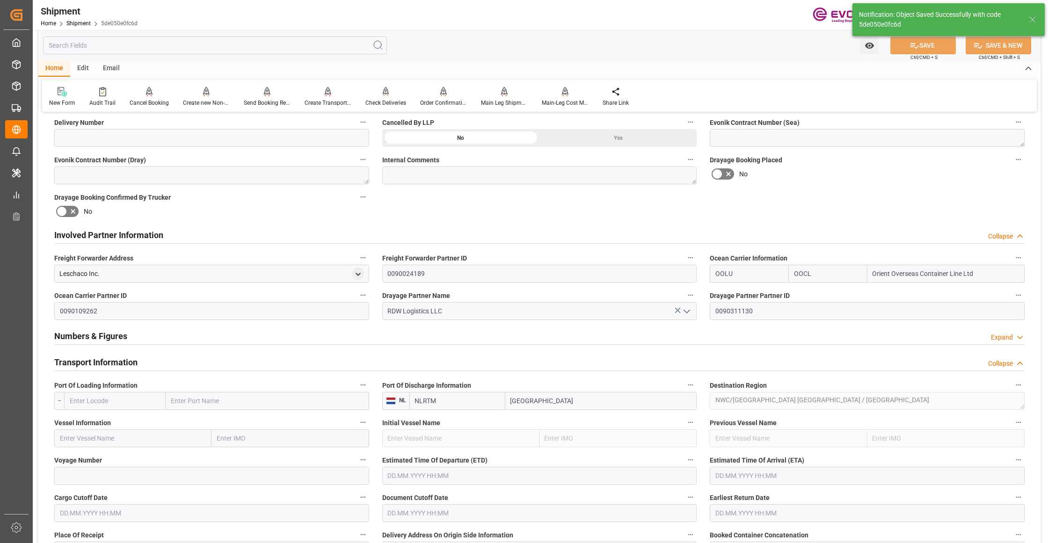
scroll to position [624, 0]
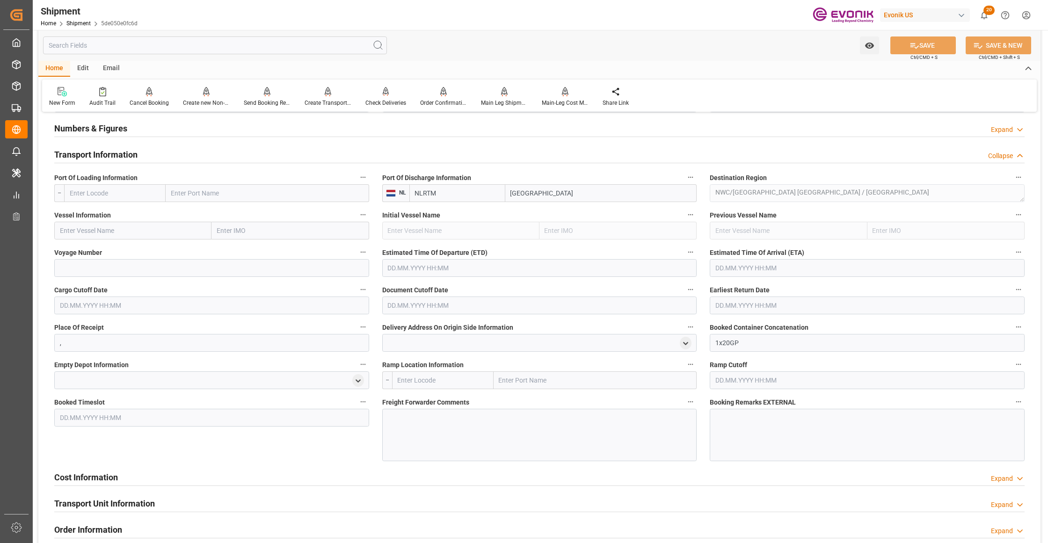
click at [122, 193] on input "text" at bounding box center [115, 193] width 102 height 18
type input "น"
type input "oocl"
drag, startPoint x: 105, startPoint y: 191, endPoint x: 51, endPoint y: 191, distance: 53.8
click at [51, 191] on div "Port Of Loading Information -- oocl" at bounding box center [212, 186] width 328 height 37
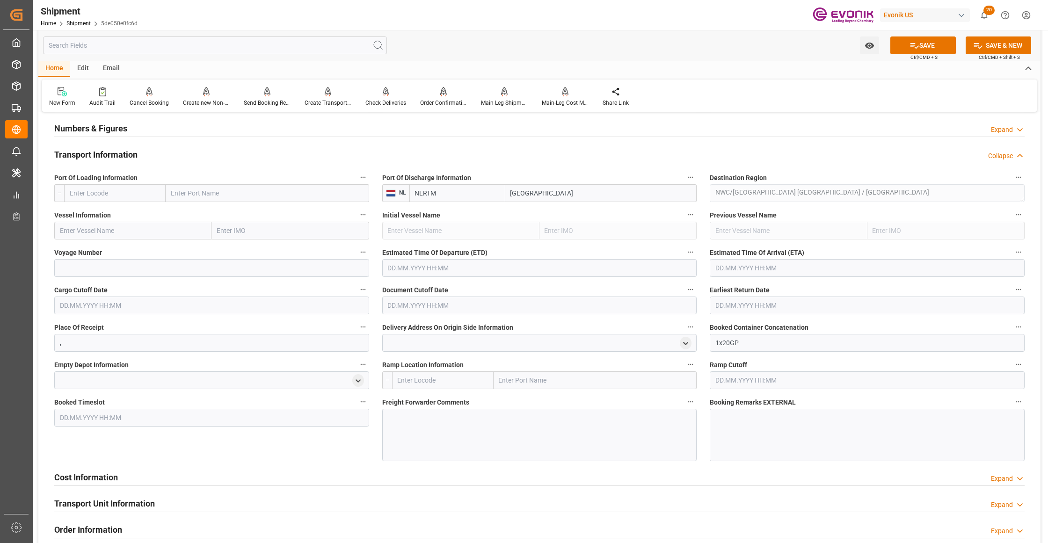
click at [79, 196] on input "text" at bounding box center [115, 193] width 102 height 18
click at [96, 209] on div "USHOU - [GEOGRAPHIC_DATA]" at bounding box center [114, 214] width 98 height 21
type input "USHOU"
type input "[GEOGRAPHIC_DATA]"
type input "USHOU"
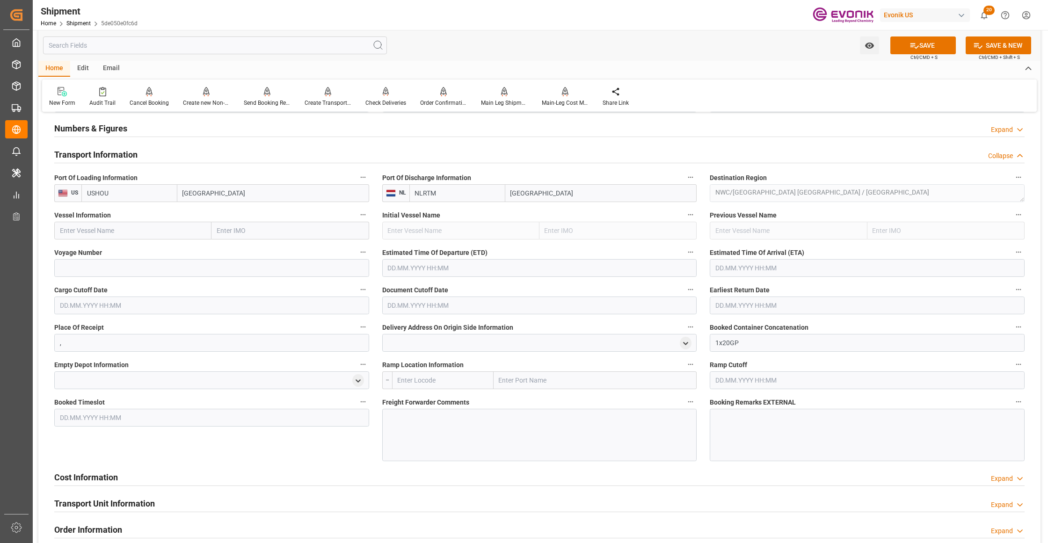
click at [122, 233] on input "text" at bounding box center [132, 231] width 157 height 18
click at [140, 229] on input "text" at bounding box center [132, 231] width 157 height 18
paste input "CMA CGM MOLIERE / 0VBKUE1MA"
click at [140, 230] on input "CMA CGM MOLIERE / 0VBKUE1MA" at bounding box center [132, 231] width 157 height 18
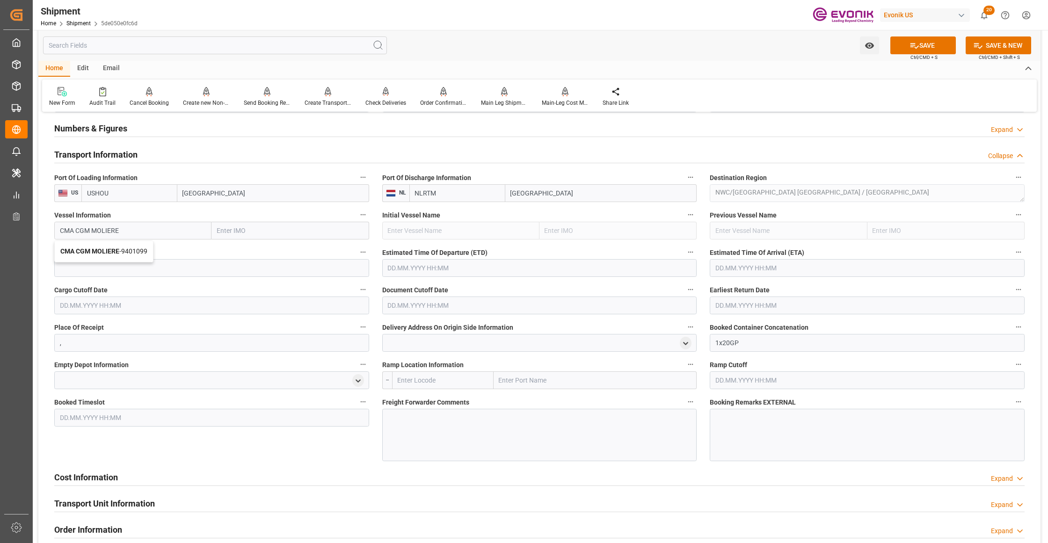
click at [146, 253] on span "CMA CGM MOLIERE - 9401099" at bounding box center [103, 251] width 87 height 7
type input "CMA CGM MOLIERE"
type input "9401099"
type input "CMA CGM MOLIERE"
click at [168, 268] on input at bounding box center [211, 268] width 315 height 18
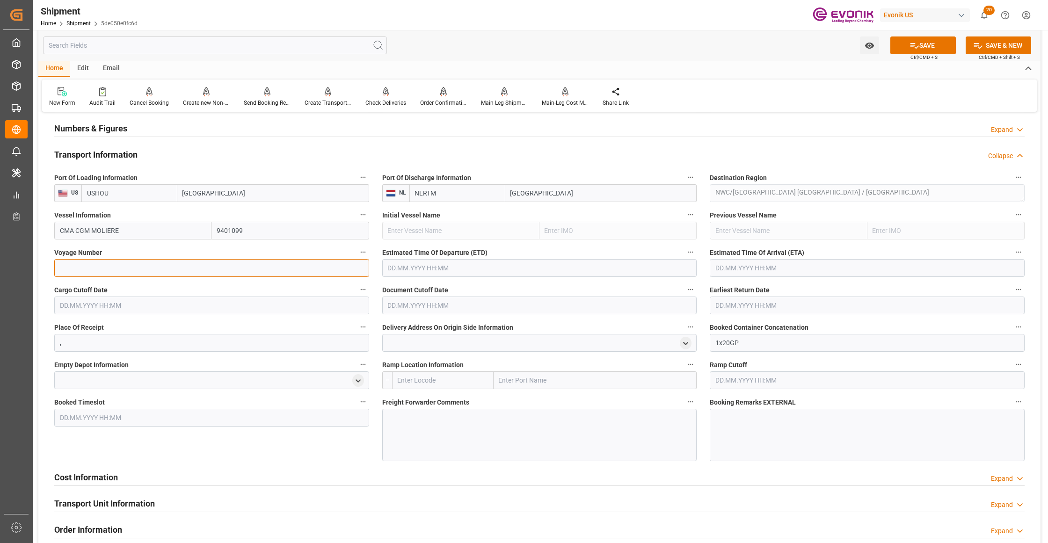
paste input "0VBKUE1MA"
type input "0VBKUE1MA"
click at [435, 270] on input "text" at bounding box center [539, 268] width 315 height 18
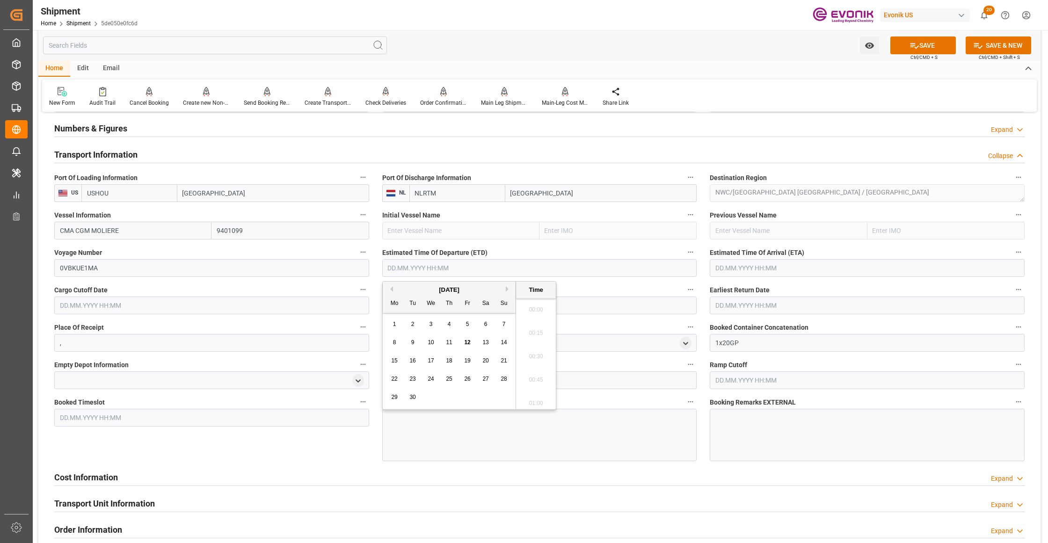
scroll to position [3, 0]
click at [508, 288] on button "Next Month" at bounding box center [509, 289] width 6 height 6
click at [412, 379] on span "21" at bounding box center [412, 379] width 6 height 7
type input "[DATE] 00:00"
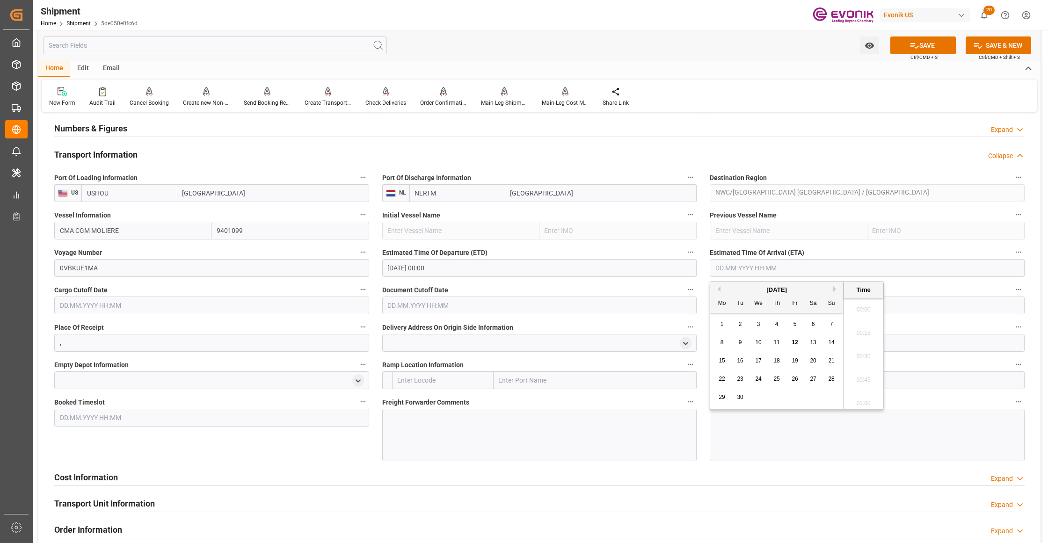
click at [768, 270] on input "text" at bounding box center [867, 268] width 315 height 18
click at [836, 291] on button "Next Month" at bounding box center [836, 289] width 6 height 6
click at [835, 290] on button "Next Month" at bounding box center [836, 289] width 6 height 6
click at [757, 363] on span "12" at bounding box center [758, 360] width 6 height 7
type input "[DATE] 00:00"
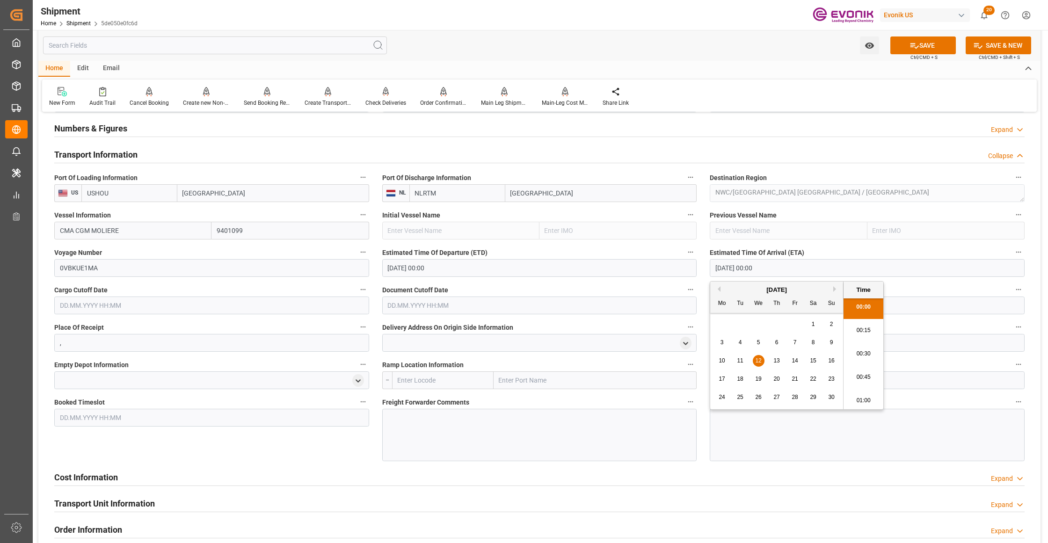
click at [264, 304] on input "text" at bounding box center [211, 306] width 315 height 18
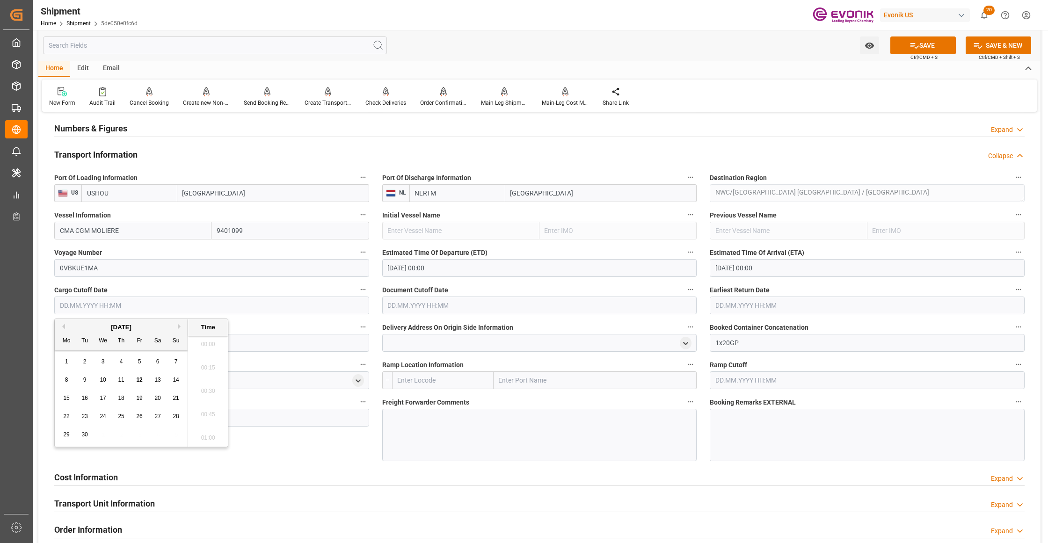
click at [178, 324] on button "Next Month" at bounding box center [181, 327] width 6 height 6
click at [120, 382] on span "9" at bounding box center [121, 380] width 3 height 7
type input "[DATE] 00:00"
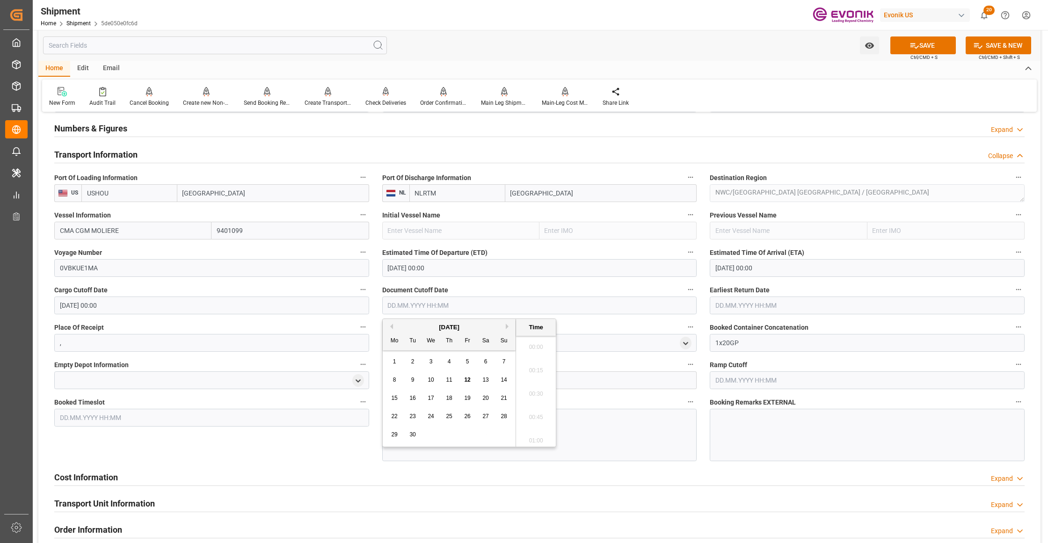
click at [485, 304] on input "text" at bounding box center [539, 306] width 315 height 18
click at [508, 330] on div "September 2025" at bounding box center [449, 327] width 133 height 9
click at [508, 328] on div "Previous Month Next Month September 2025 Mo Tu We Th Fr Sa Su 1 2 3 4 5 6 7 8 9…" at bounding box center [469, 383] width 174 height 129
click at [506, 328] on button "Next Month" at bounding box center [509, 327] width 6 height 6
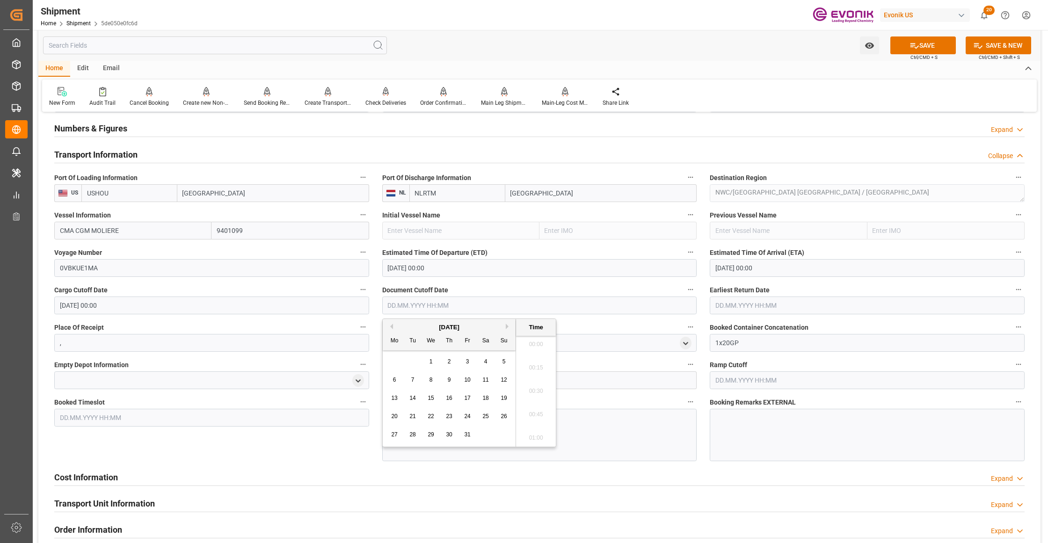
click at [450, 379] on span "9" at bounding box center [449, 380] width 3 height 7
type input "[DATE] 00:00"
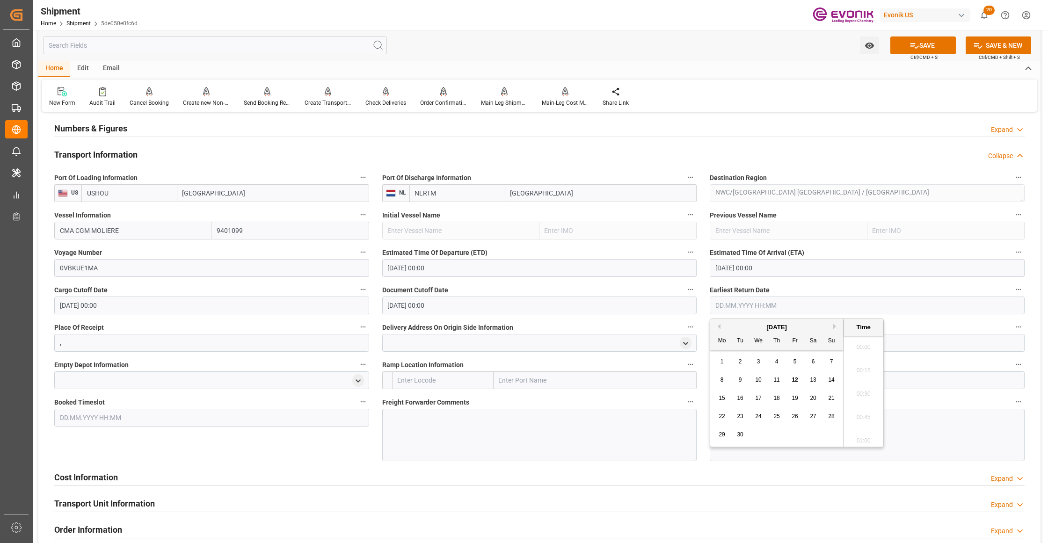
click at [794, 304] on input "text" at bounding box center [867, 306] width 315 height 18
click at [836, 326] on button "Next Month" at bounding box center [836, 327] width 6 height 6
click at [772, 384] on div "9" at bounding box center [777, 380] width 12 height 11
type input "[DATE] 00:00"
click at [311, 459] on div "Booked Timeslot" at bounding box center [212, 429] width 328 height 72
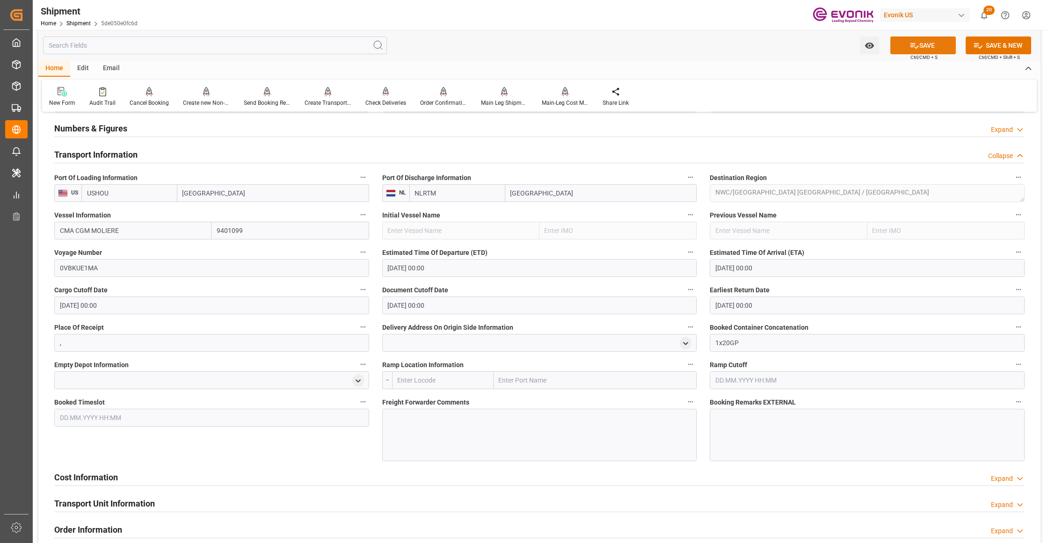
click at [933, 44] on button "SAVE" at bounding box center [923, 45] width 66 height 18
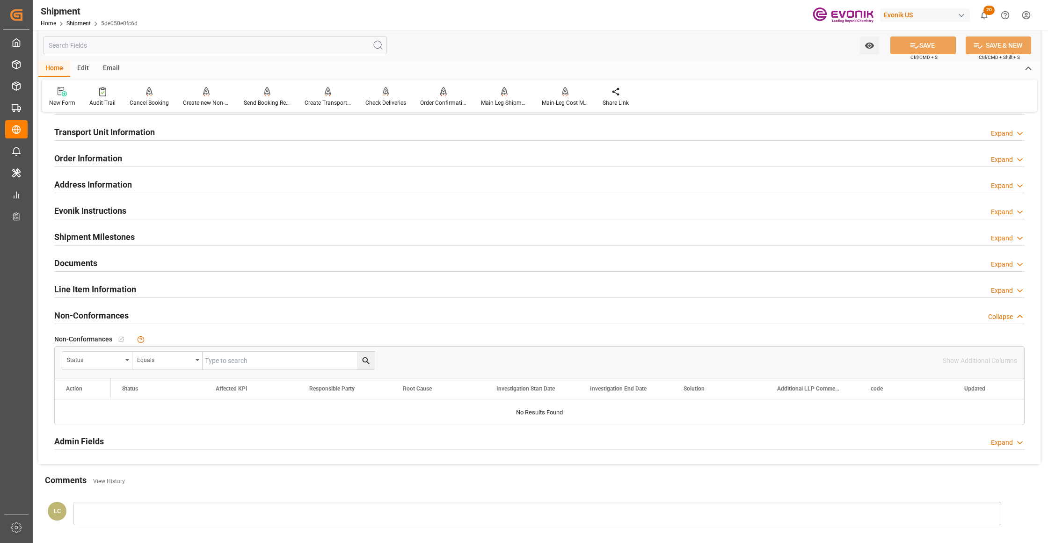
scroll to position [416, 0]
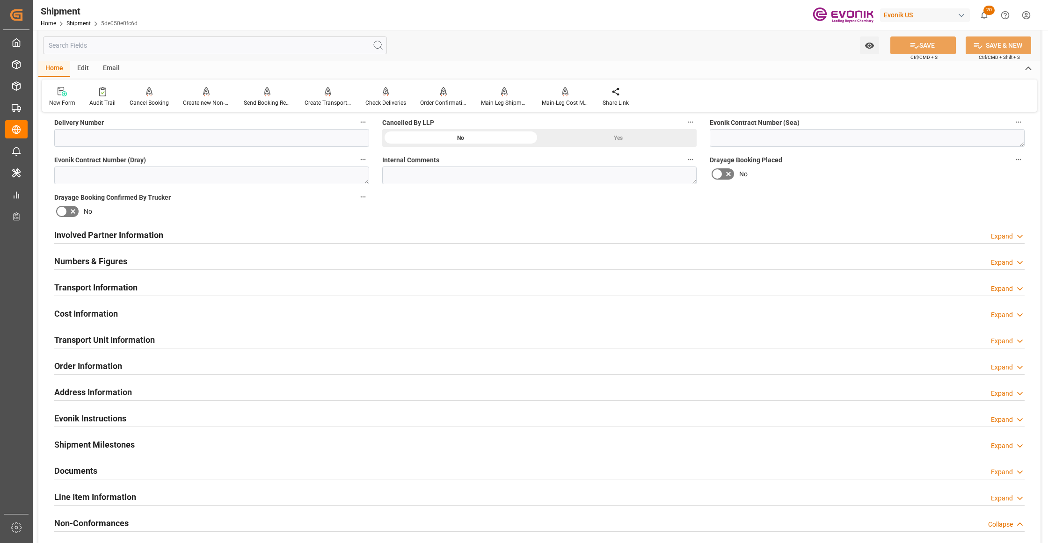
click at [193, 316] on div "Cost Information Expand" at bounding box center [539, 313] width 970 height 18
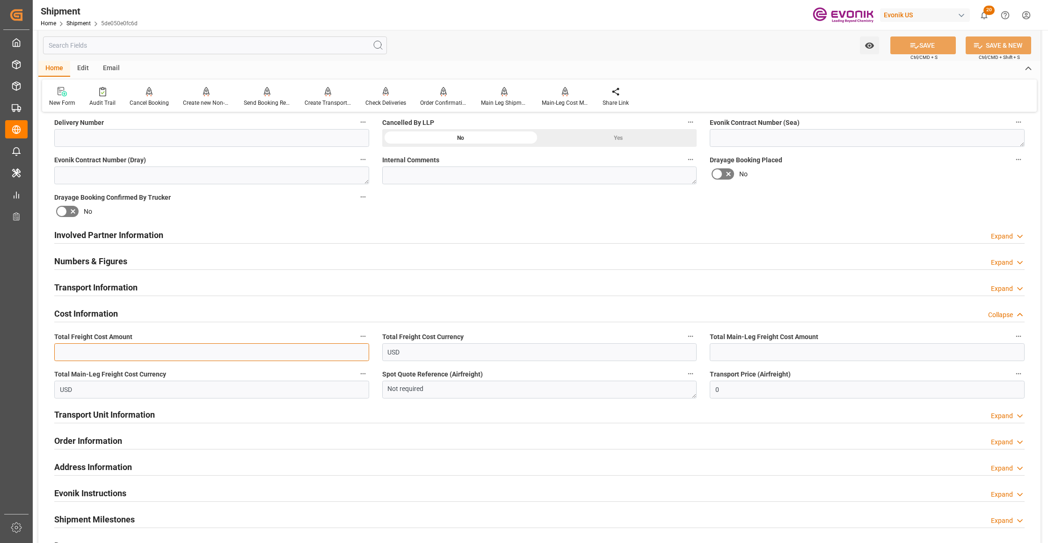
click at [134, 351] on input "text" at bounding box center [211, 352] width 315 height 18
type input "2328"
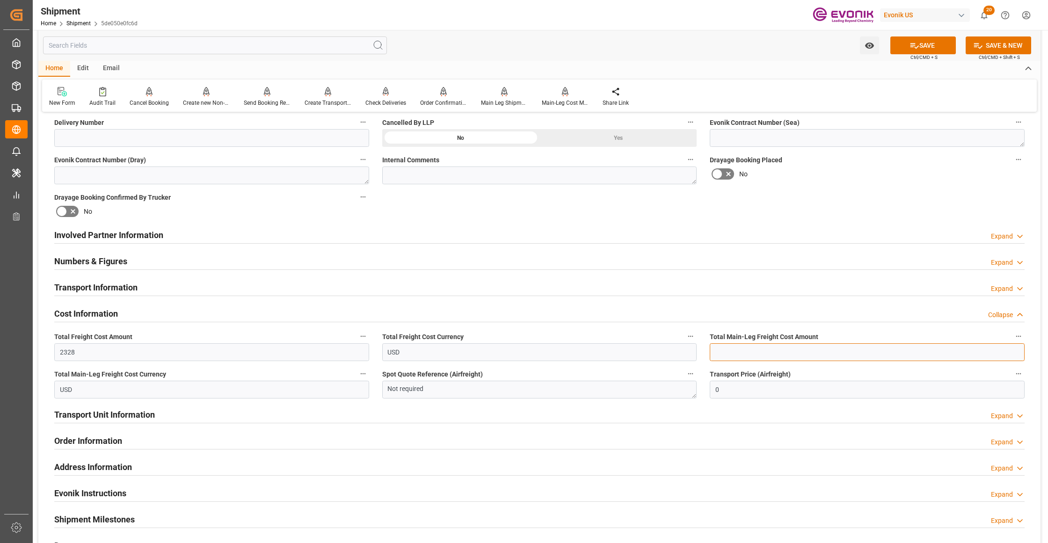
click at [781, 348] on input "text" at bounding box center [867, 352] width 315 height 18
type input "675"
click at [808, 208] on div "Booking Confirmation Milestone Bar Collapse Submitted to FFW for Booking (Pendi…" at bounding box center [539, 225] width 1002 height 1042
click at [935, 49] on button "SAVE" at bounding box center [923, 45] width 66 height 18
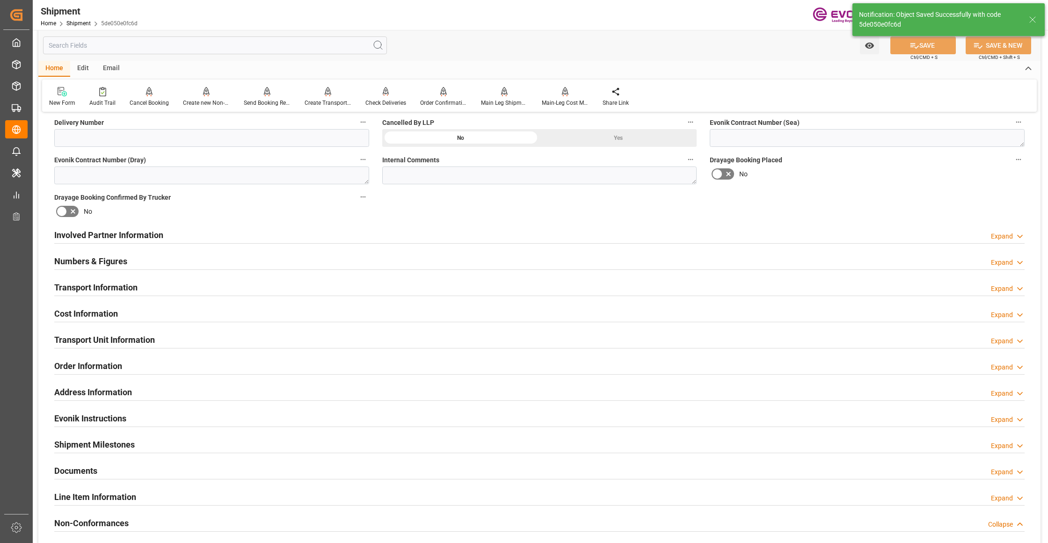
click at [254, 337] on div "Transport Unit Information Expand" at bounding box center [539, 339] width 970 height 18
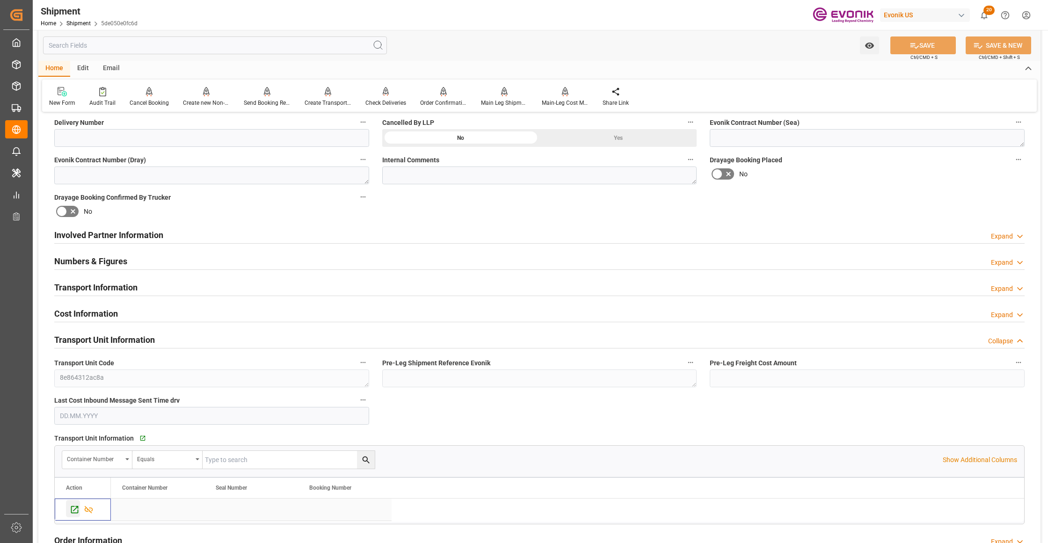
click at [74, 511] on icon "Press SPACE to select this row." at bounding box center [74, 509] width 7 height 7
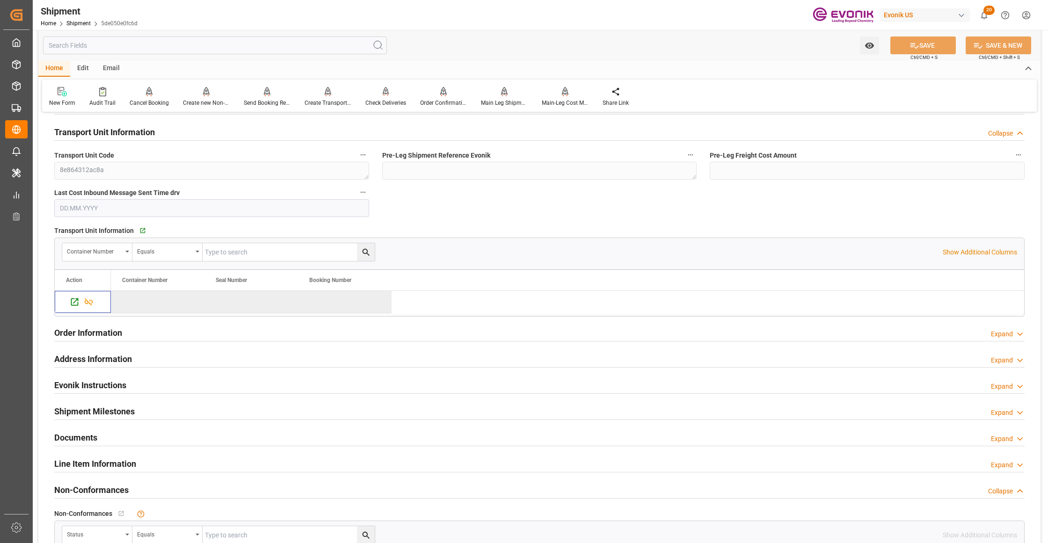
scroll to position [831, 0]
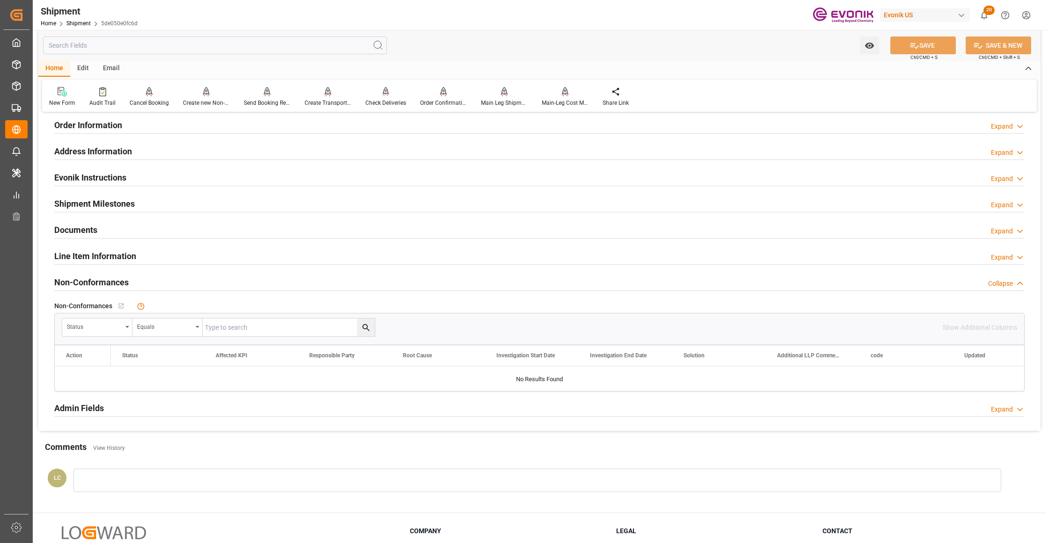
click at [222, 259] on div "Line Item Information Expand" at bounding box center [539, 256] width 970 height 18
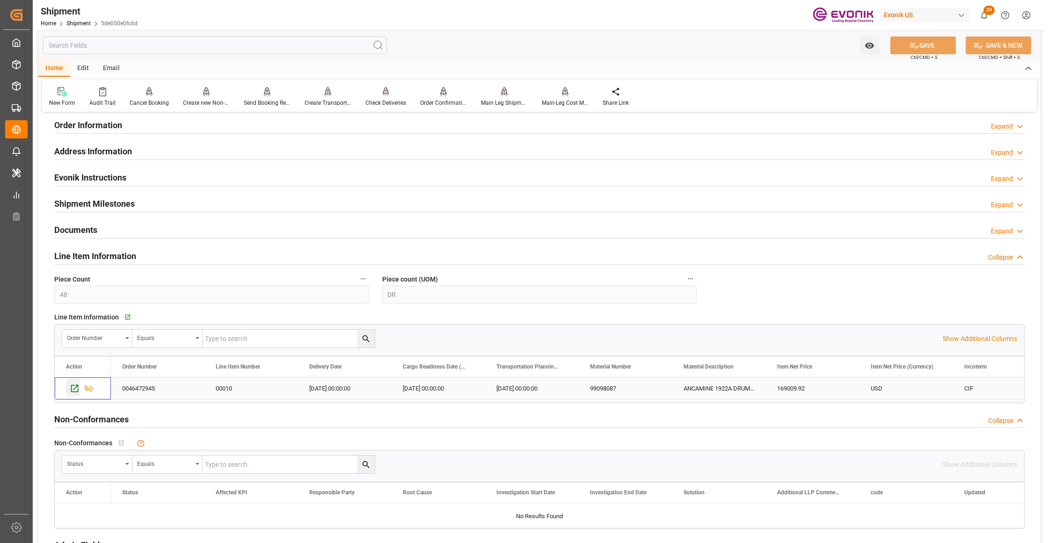
click at [74, 392] on icon "Press SPACE to select this row." at bounding box center [75, 389] width 10 height 10
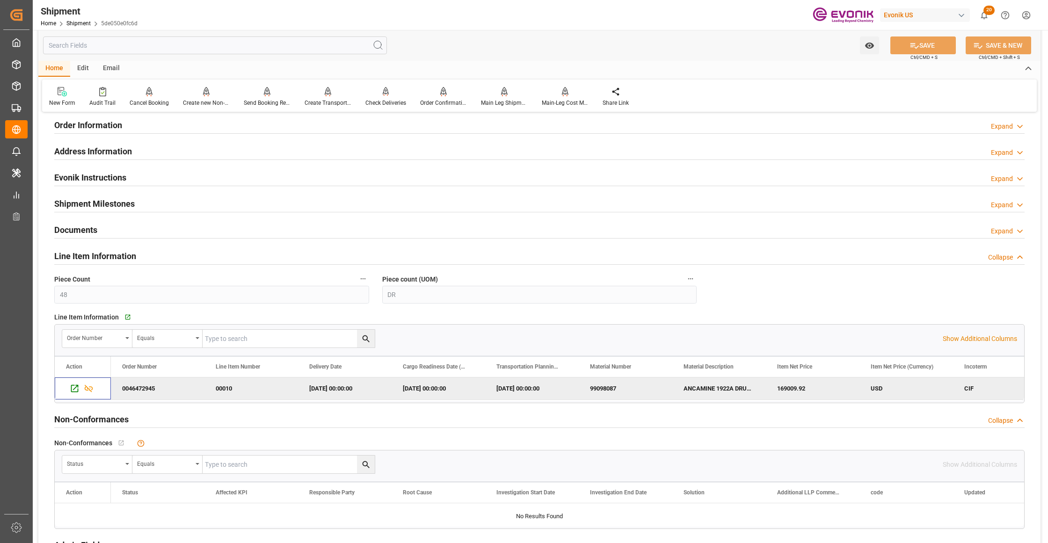
scroll to position [416, 0]
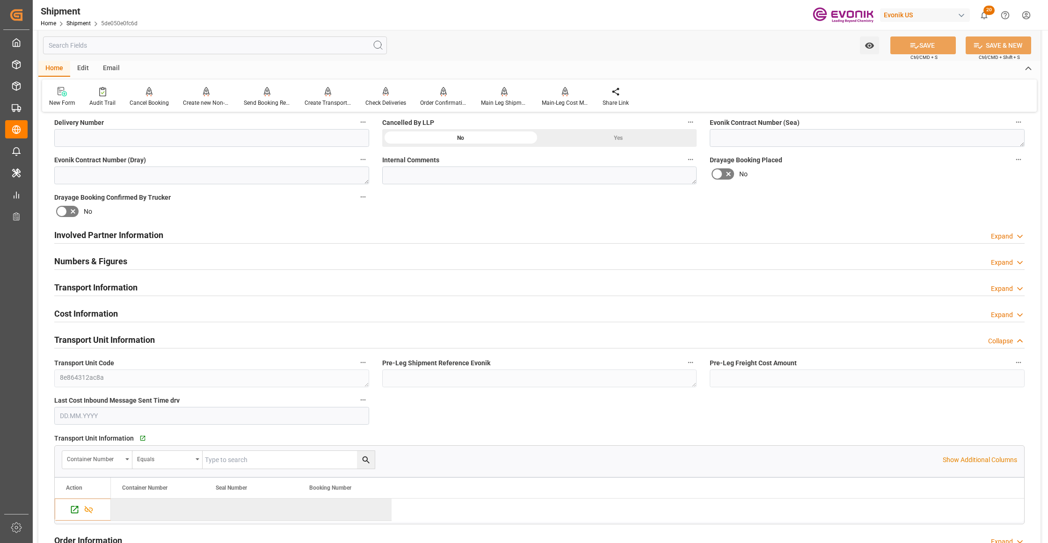
click at [363, 233] on div "Involved Partner Information Expand" at bounding box center [539, 235] width 970 height 18
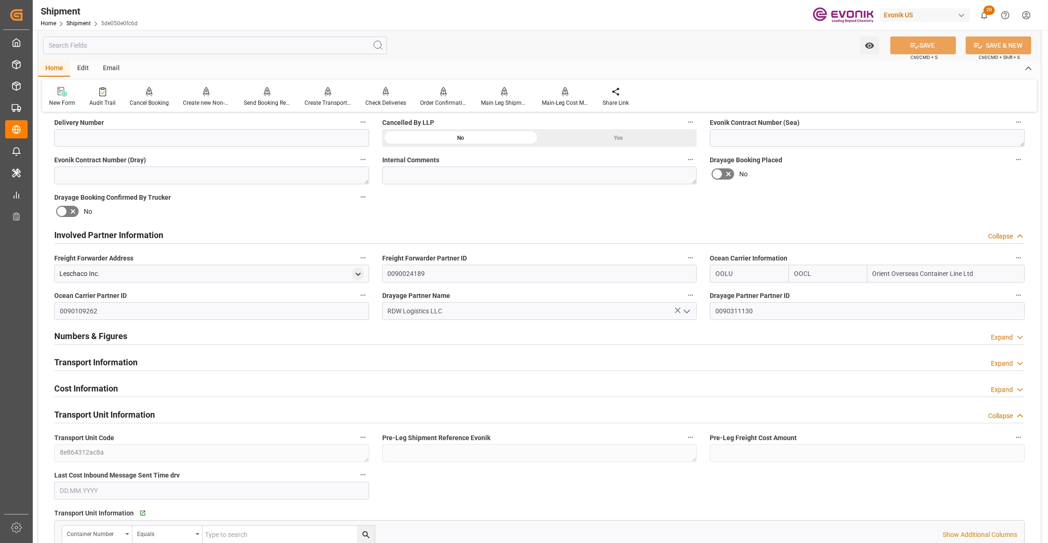
click at [451, 363] on div "Transport Information Expand" at bounding box center [539, 362] width 970 height 18
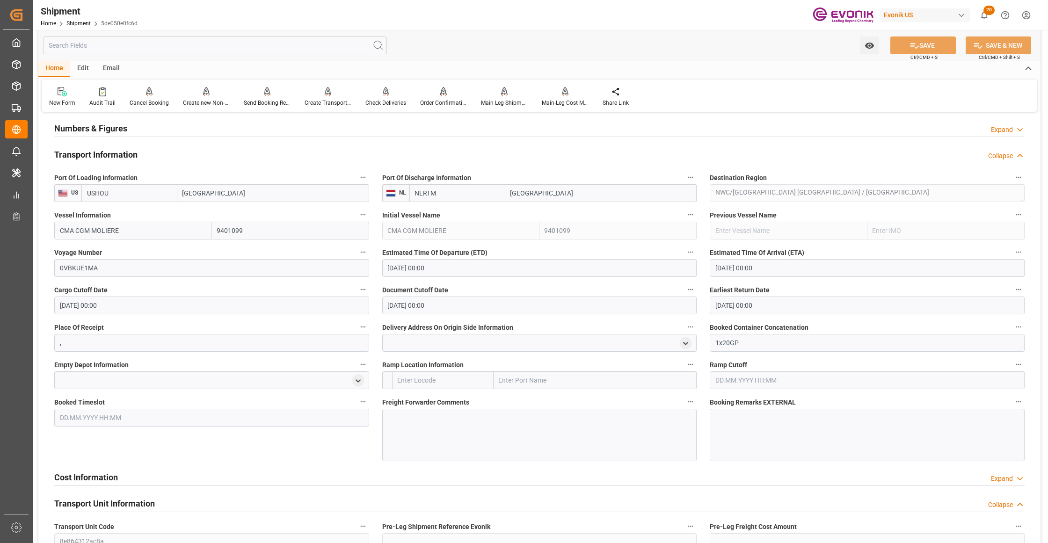
scroll to position [831, 0]
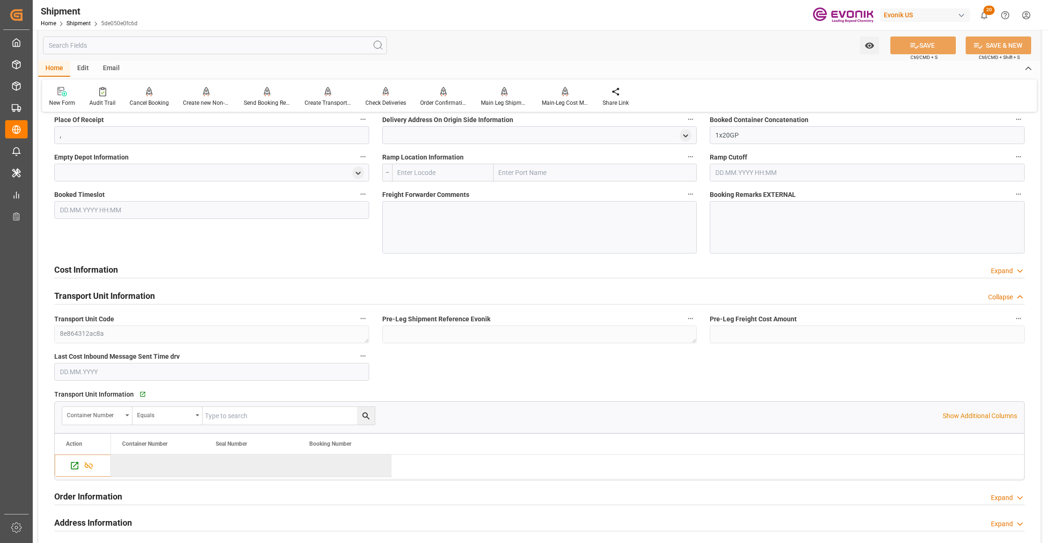
click at [330, 272] on div "Cost Information Expand" at bounding box center [539, 269] width 970 height 18
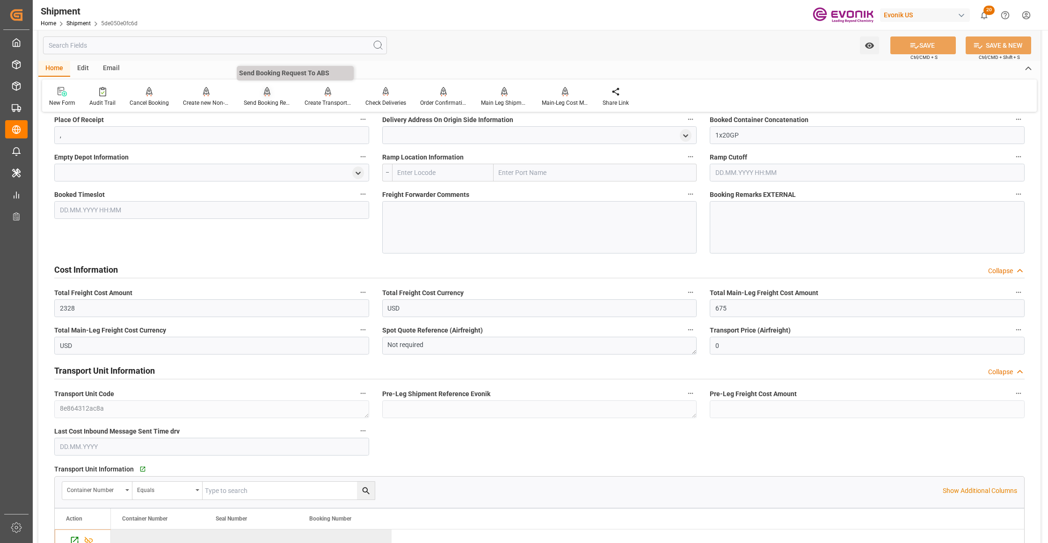
click at [262, 96] on div "Send Booking Request To ABS" at bounding box center [267, 97] width 61 height 21
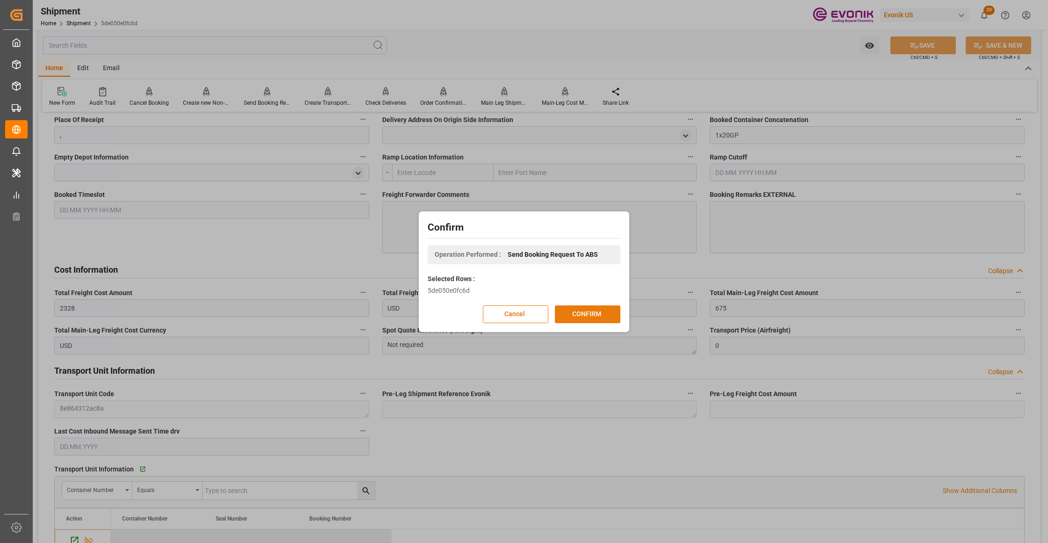
click at [603, 309] on button "CONFIRM" at bounding box center [588, 315] width 66 height 18
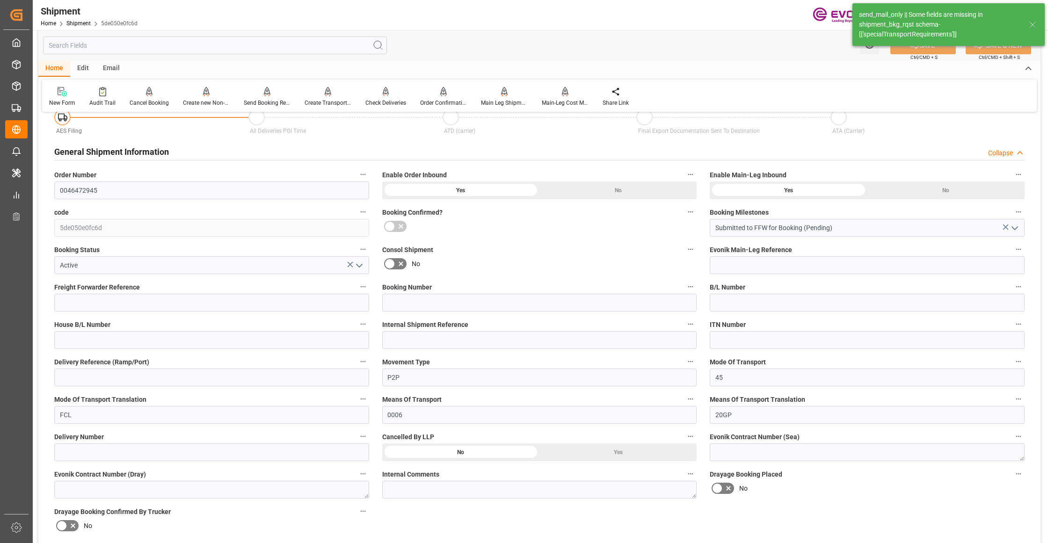
scroll to position [735, 0]
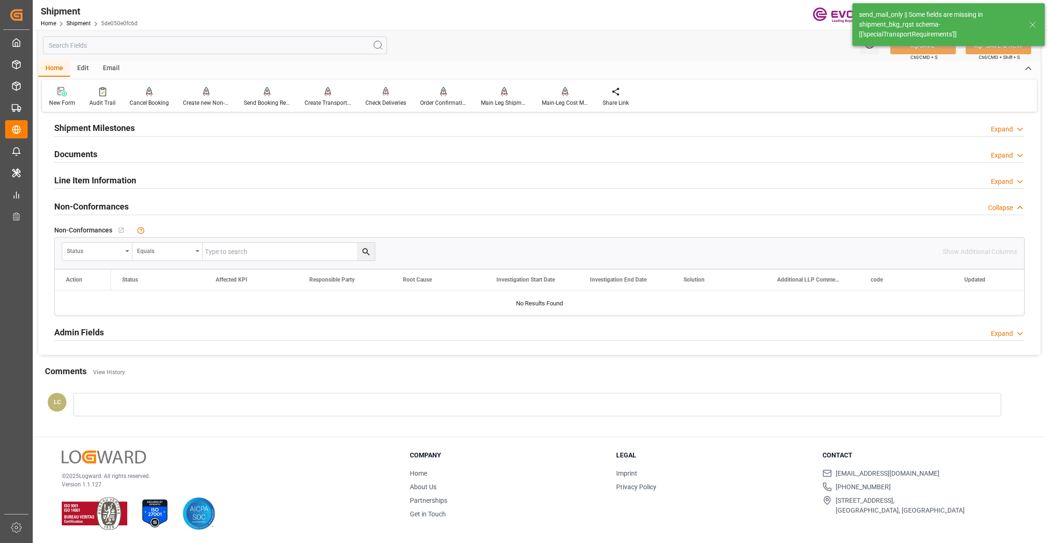
click at [212, 47] on input "text" at bounding box center [215, 45] width 344 height 18
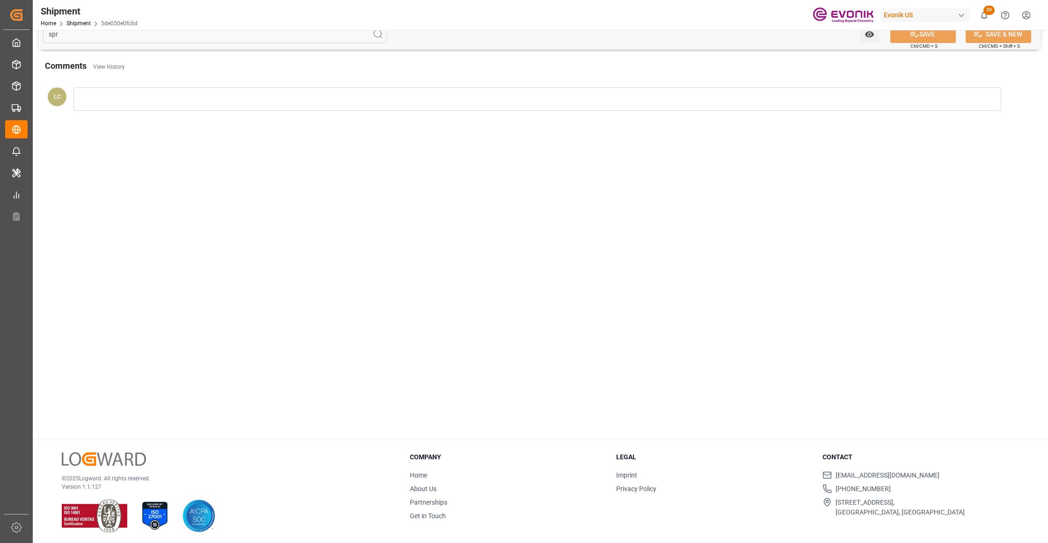
scroll to position [0, 0]
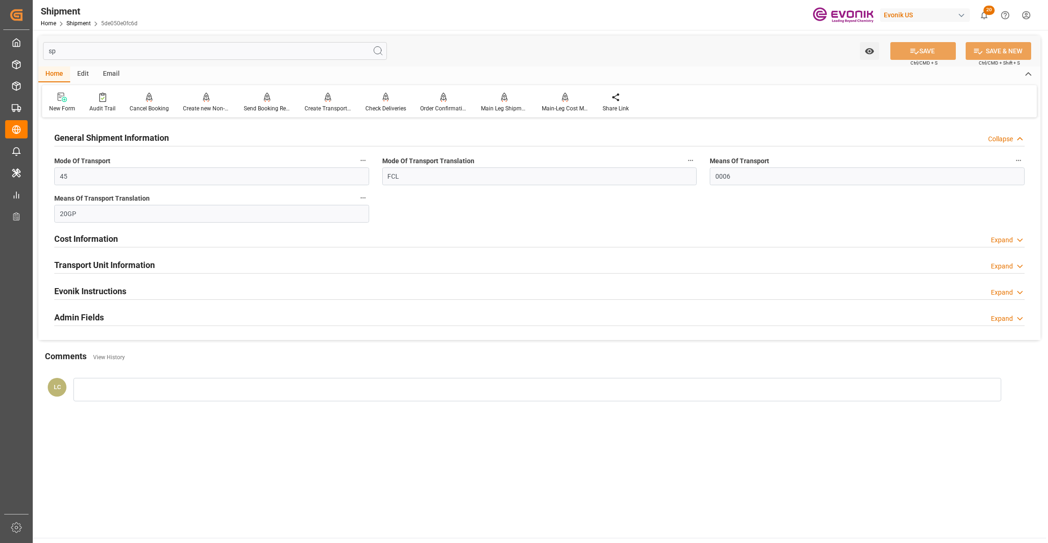
click at [135, 53] on input "sp" at bounding box center [215, 51] width 344 height 18
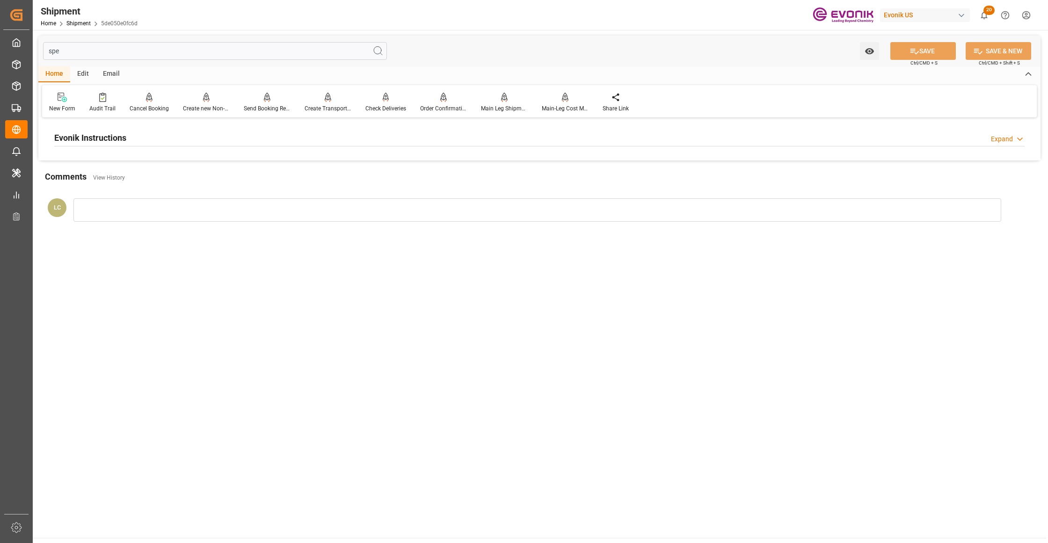
type input "spe"
click at [183, 131] on div "Evonik Instructions Expand" at bounding box center [539, 137] width 970 height 18
click at [173, 182] on div at bounding box center [211, 194] width 315 height 52
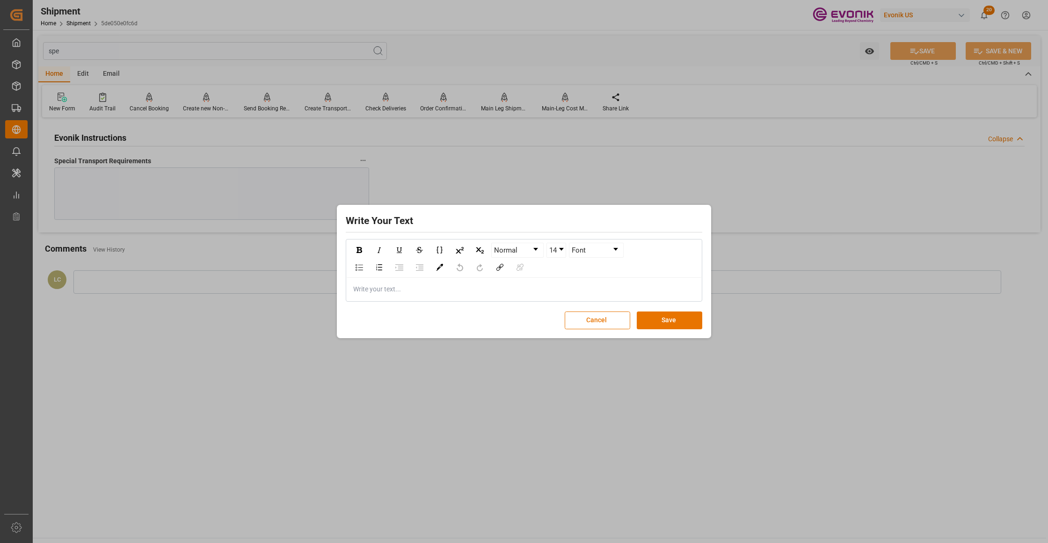
click at [389, 296] on div "Write your text..." at bounding box center [524, 289] width 355 height 23
click at [660, 317] on button "Save" at bounding box center [670, 321] width 66 height 18
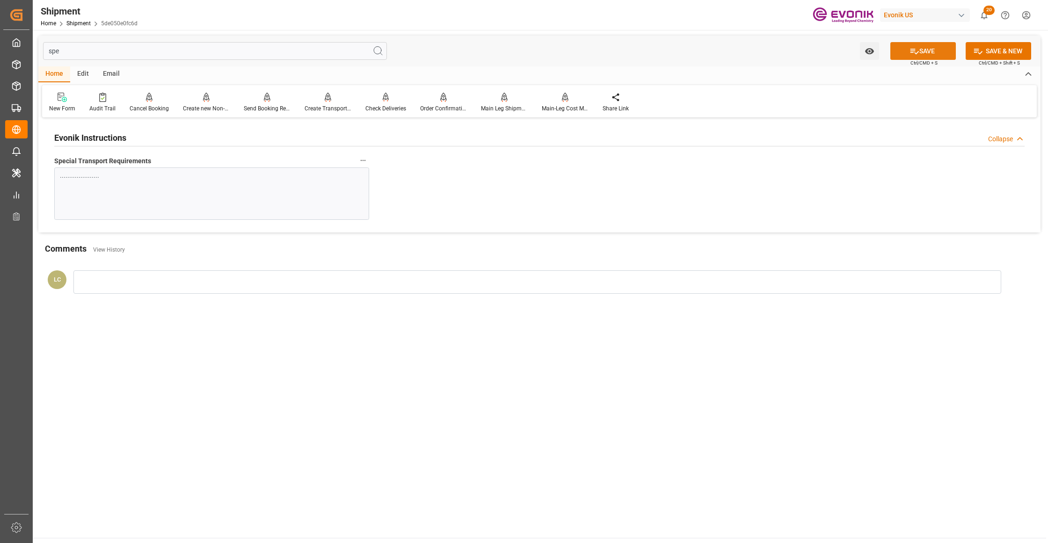
click at [918, 49] on button "SAVE" at bounding box center [923, 51] width 66 height 18
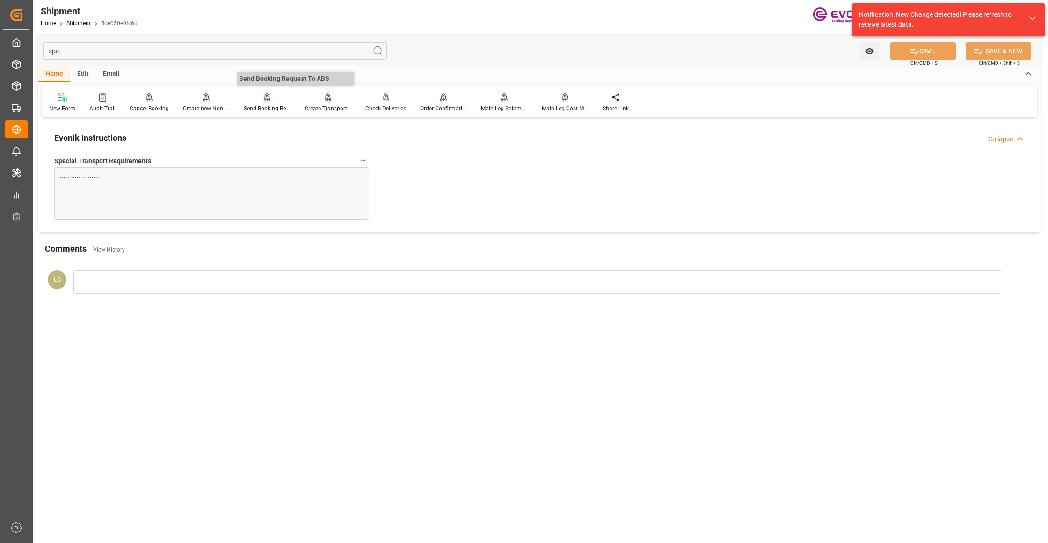
click at [265, 103] on div "Send Booking Request To ABS" at bounding box center [267, 102] width 61 height 21
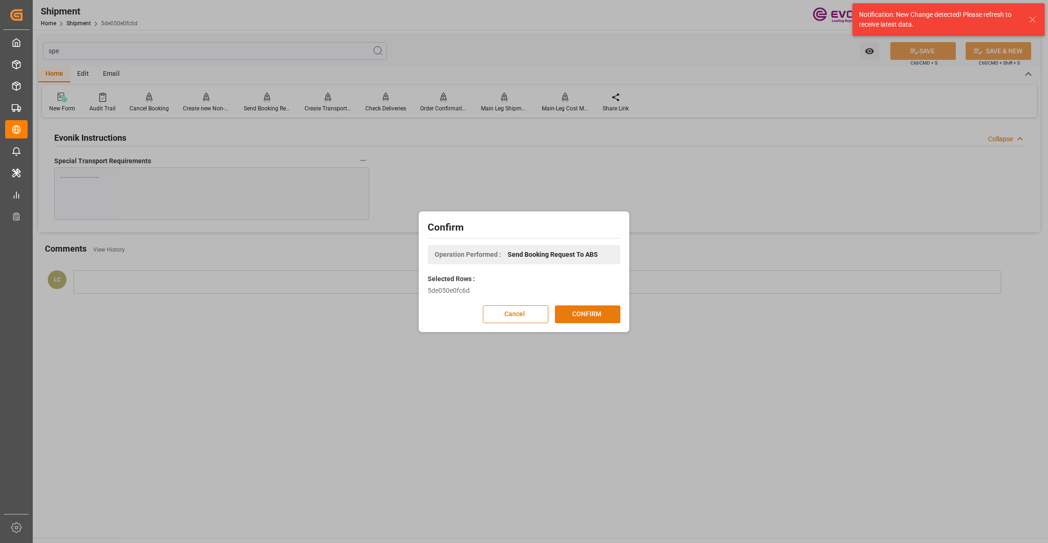
click at [595, 313] on button "CONFIRM" at bounding box center [588, 315] width 66 height 18
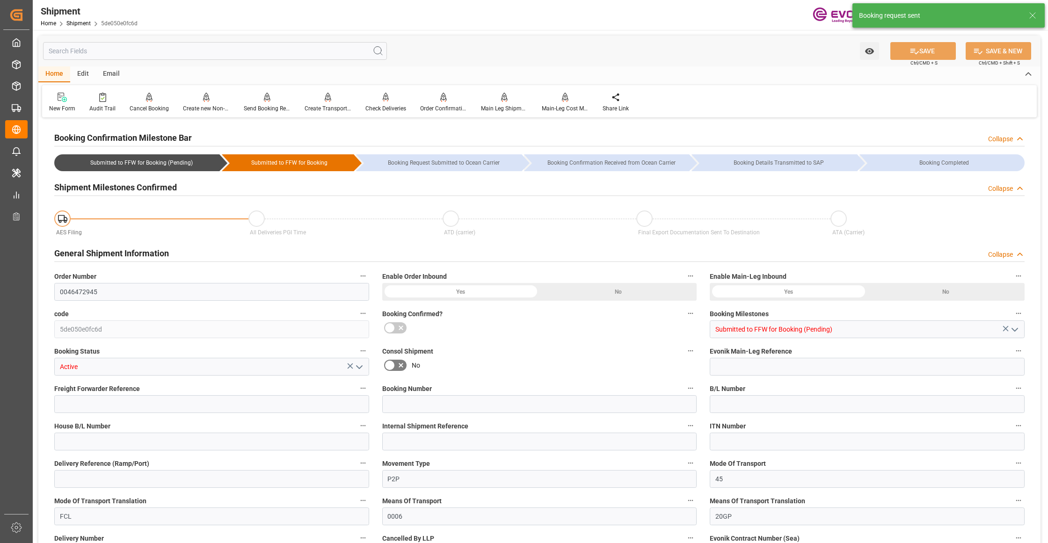
type input "OOCL"
type input "Orient Overseas Container Line Ltd"
type input "12"
type input "240"
type input "10838.4"
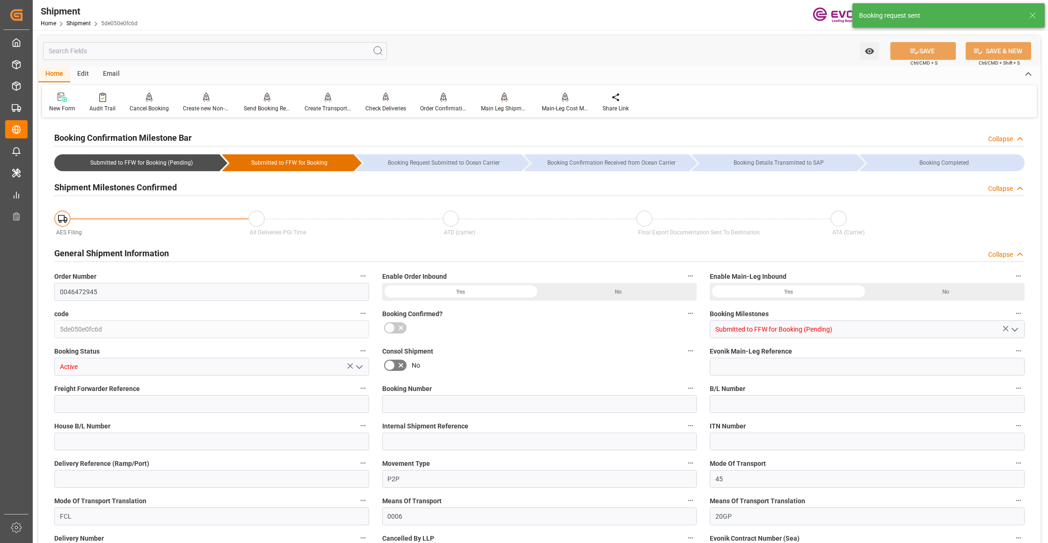
type input "16.2342"
type input "USHOU"
type input "NLRTM"
type input "9401099"
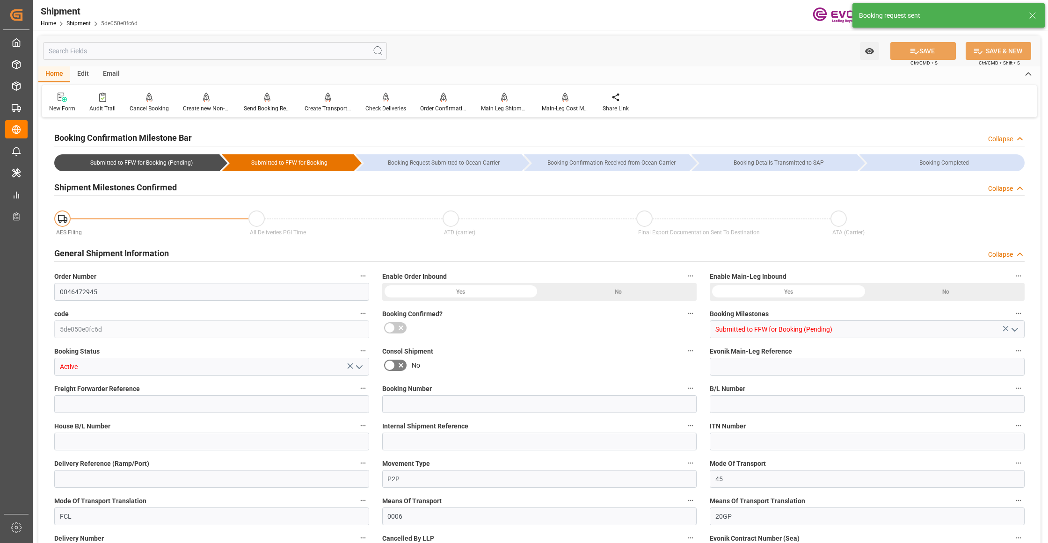
type input "2328"
type input "675"
type input "0"
type input "1653"
type input "48"
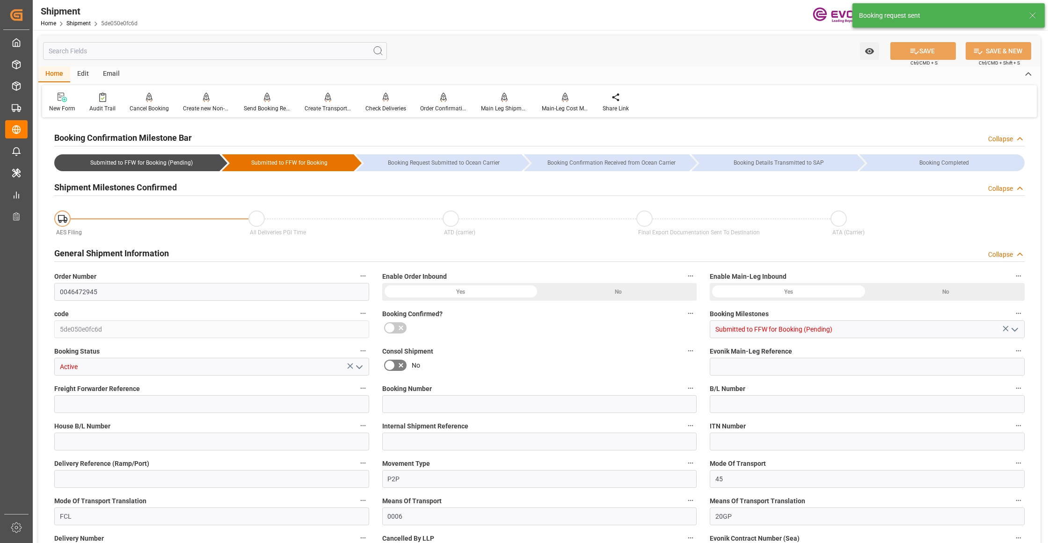
type input "DR"
type input "0"
type input "OOCL"
type input "Orient Overseas Container Line Ltd"
type input "21.10.2025 00:00"
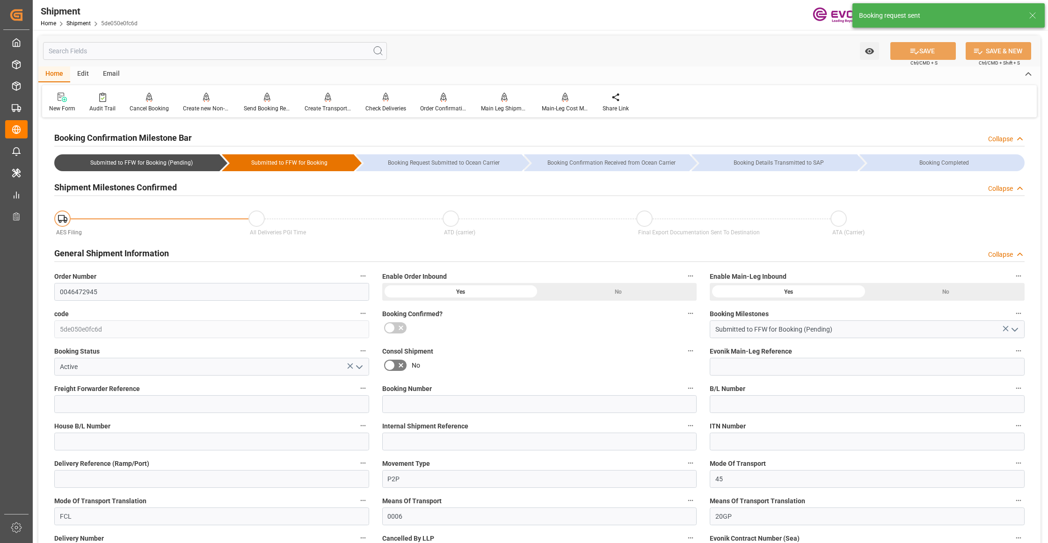
type input "12.11.2025 00:00"
type input "09.10.2025 00:00"
type input "12.11.2025"
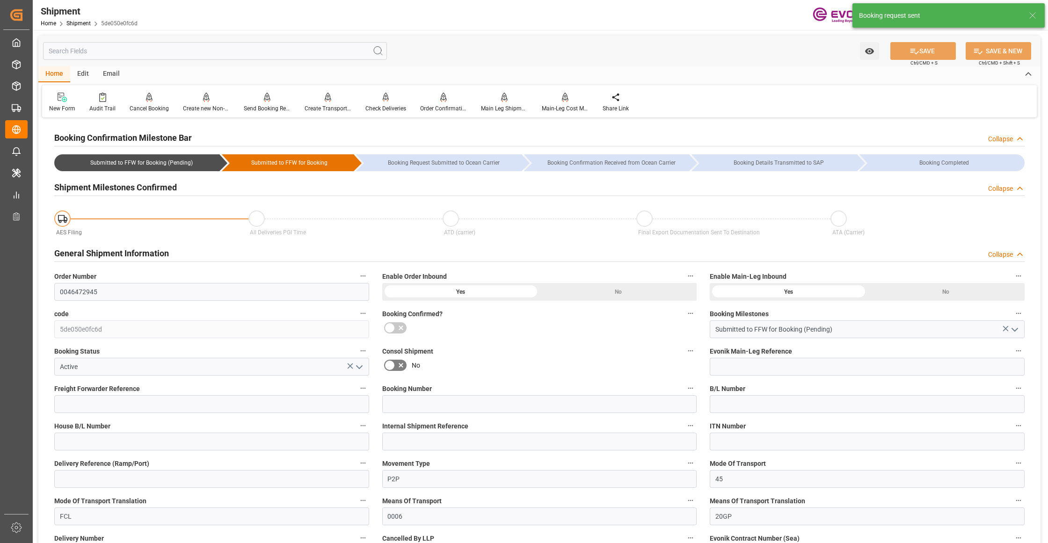
type input "12.09.2025 04:38"
type input "12.09.2025 04:33"
type input "12.09.2025 04:38"
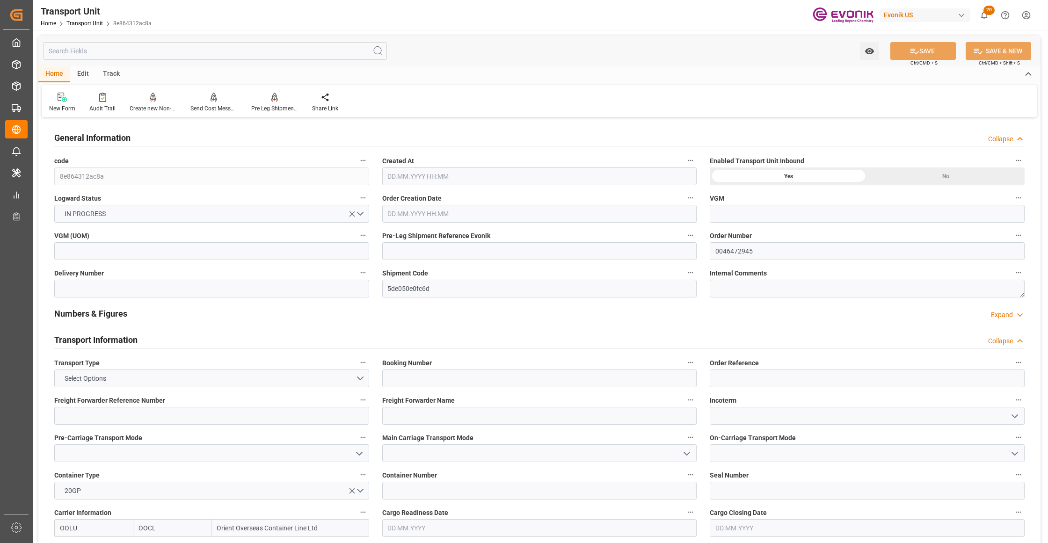
type input "OOCL"
type input "Orient Overseas Container Line Ltd"
type input "USHOU"
type input "NLRTM"
type input "10838.4"
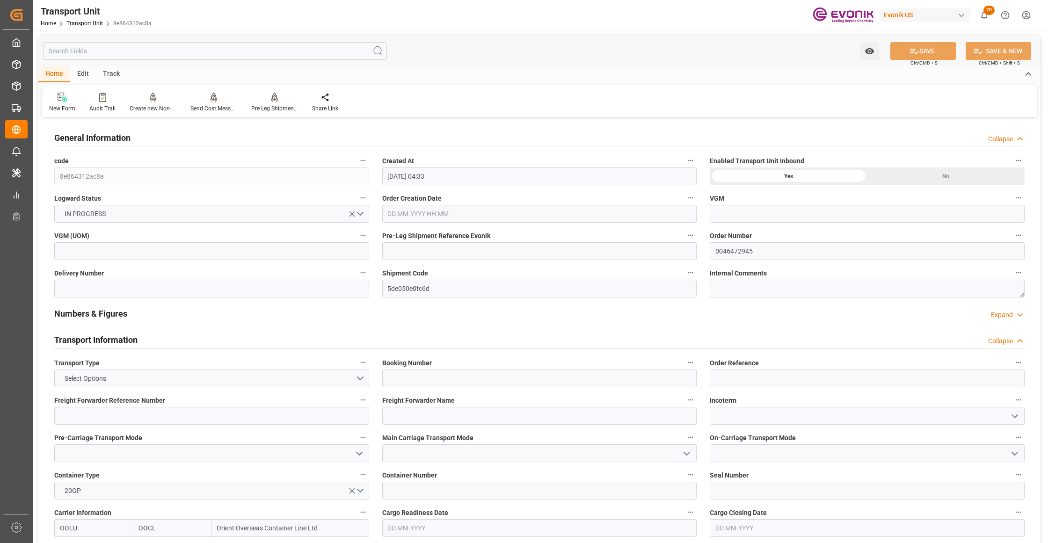
type input "[DATE] 04:33"
type input "[DATE]"
type input "[DATE] 00:00"
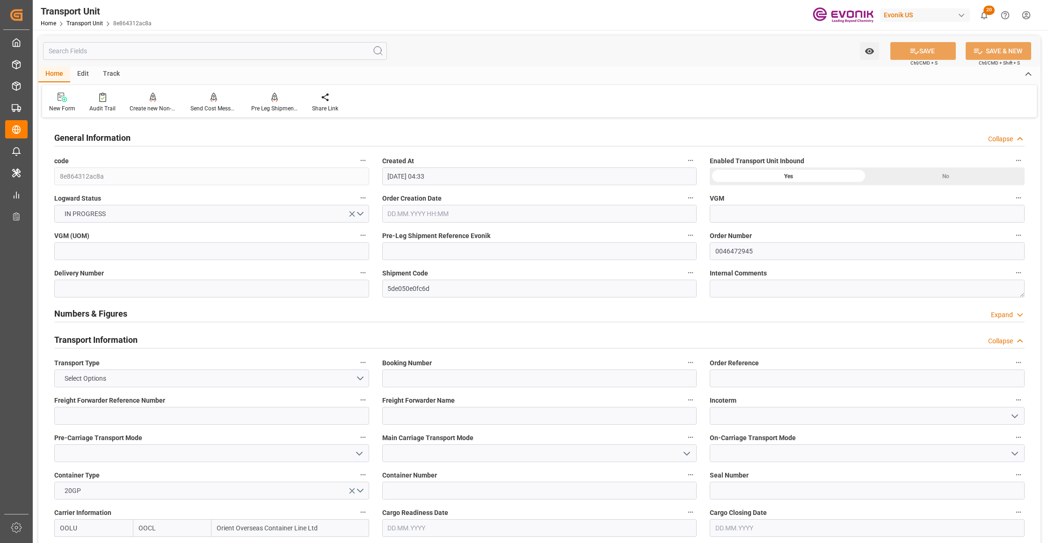
type input "[DATE] 00:00"
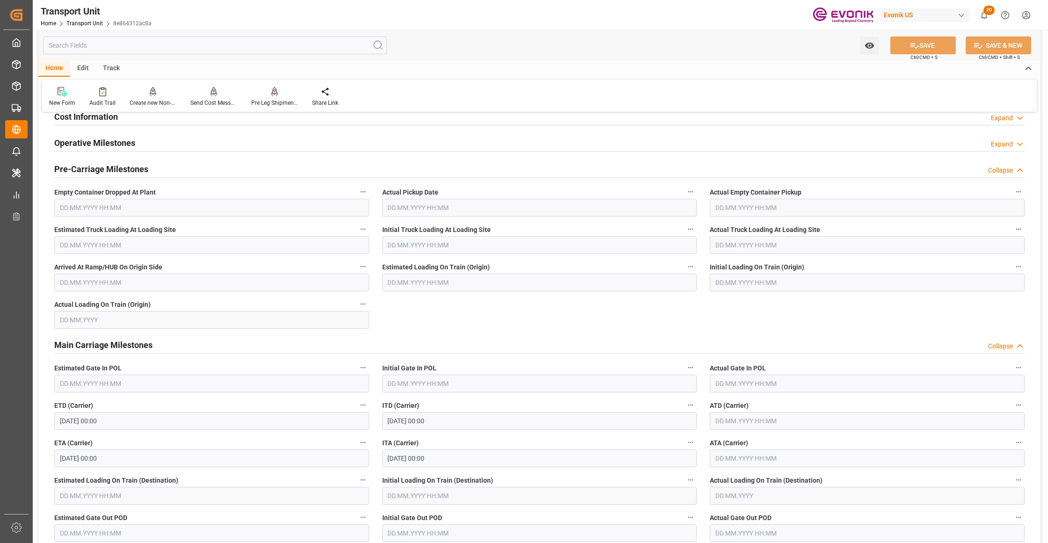
scroll to position [416, 0]
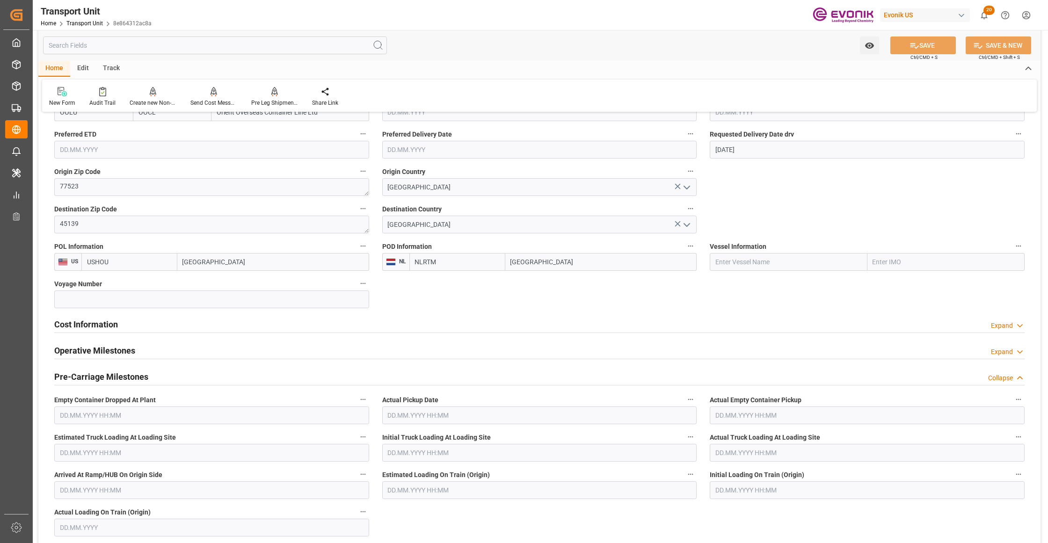
click at [187, 326] on div "Cost Information Expand" at bounding box center [539, 324] width 970 height 18
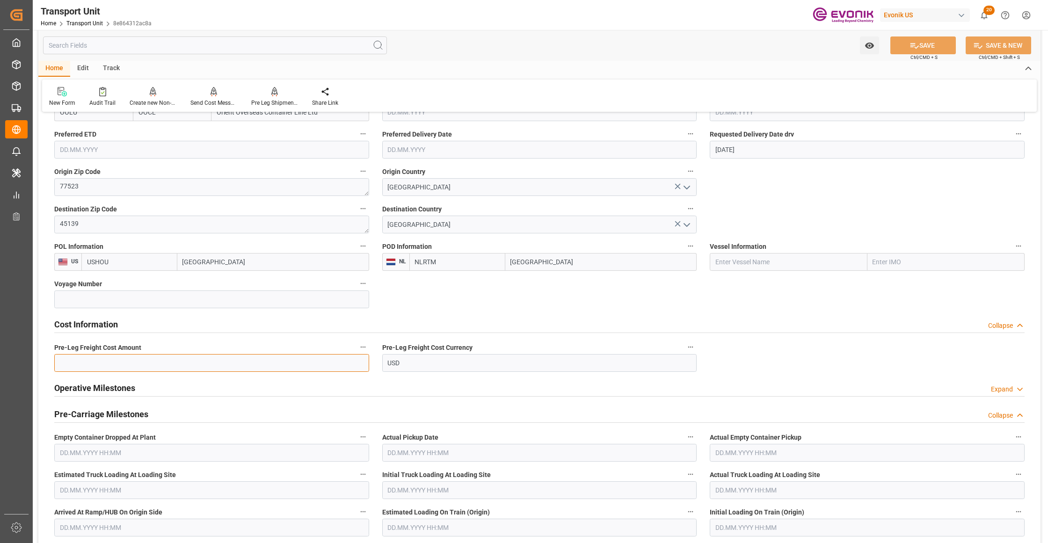
click at [160, 365] on input "text" at bounding box center [211, 363] width 315 height 18
paste input "1653"
type input "1653"
click at [917, 49] on button "SAVE" at bounding box center [923, 45] width 66 height 18
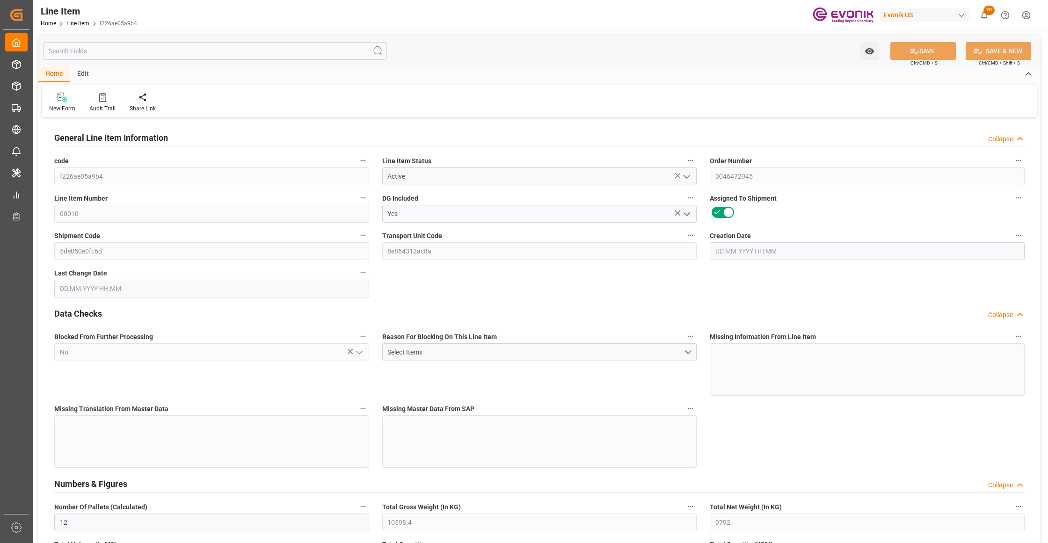
type input "12"
type input "10598.4"
type input "9792"
type input "13.8018"
type input "48"
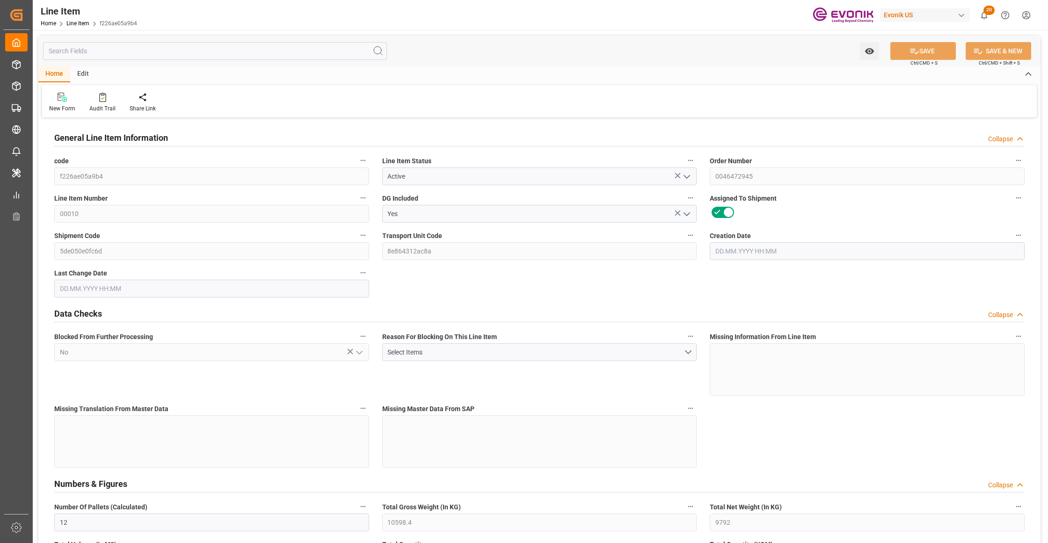
type input "169009.92"
type input "48"
type input "10598.4"
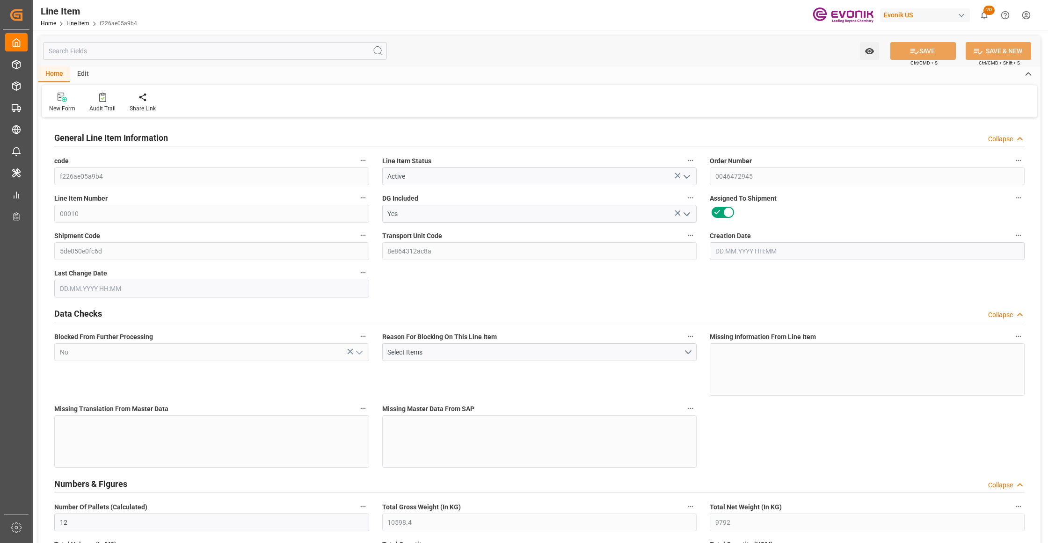
type input "10838.4"
type input "9792"
type input "13.8018"
type input "13801.776"
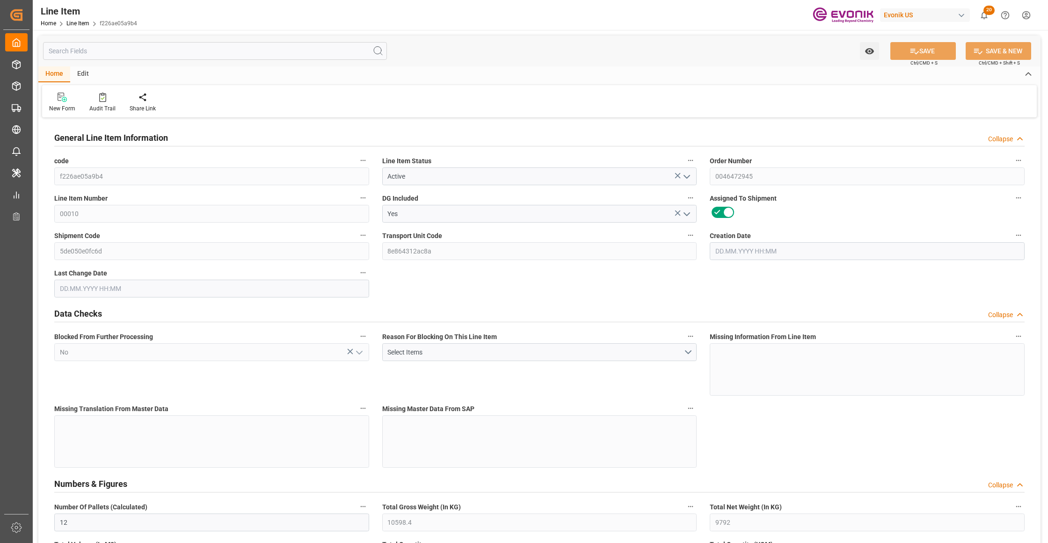
type input "0"
type input "11.09.2025 13:07"
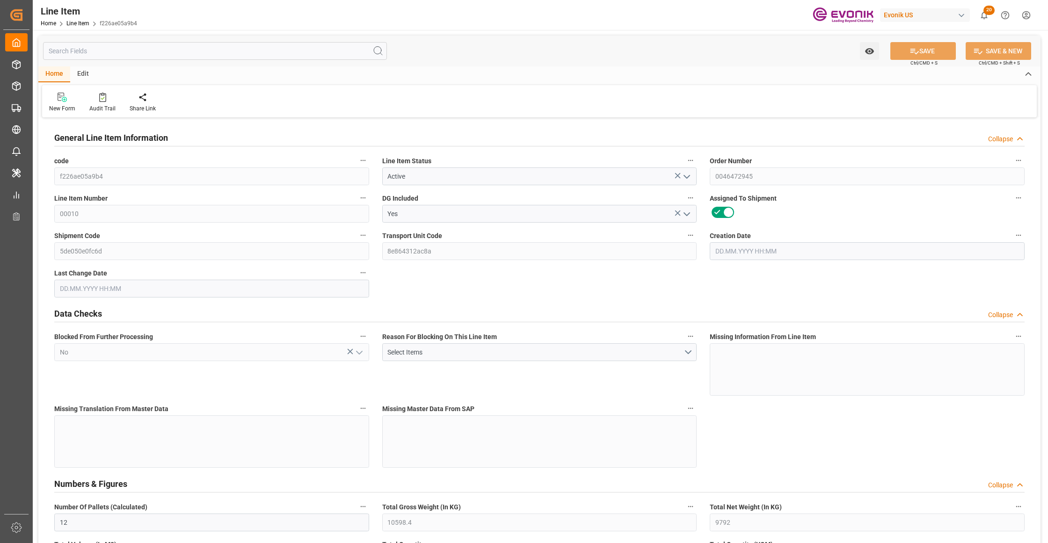
type input "12.09.2025 04:33"
type input "12.11.2025"
type input "09.10.2025"
type input "02.10.2025"
click at [249, 52] on input "text" at bounding box center [215, 51] width 344 height 18
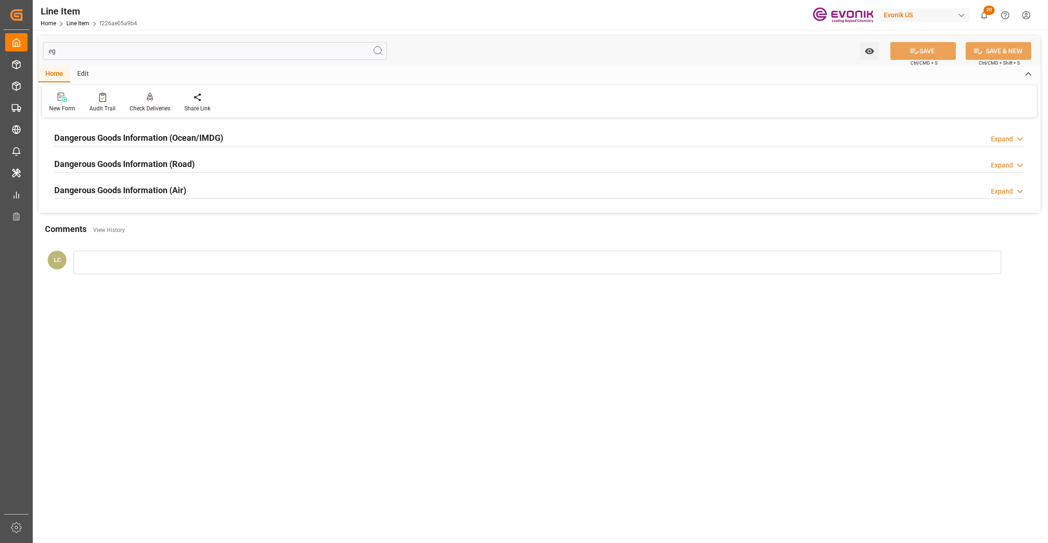
type input "eg"
click at [285, 135] on div "Dangerous Goods Information (Ocean/IMDG) Expand" at bounding box center [539, 137] width 970 height 18
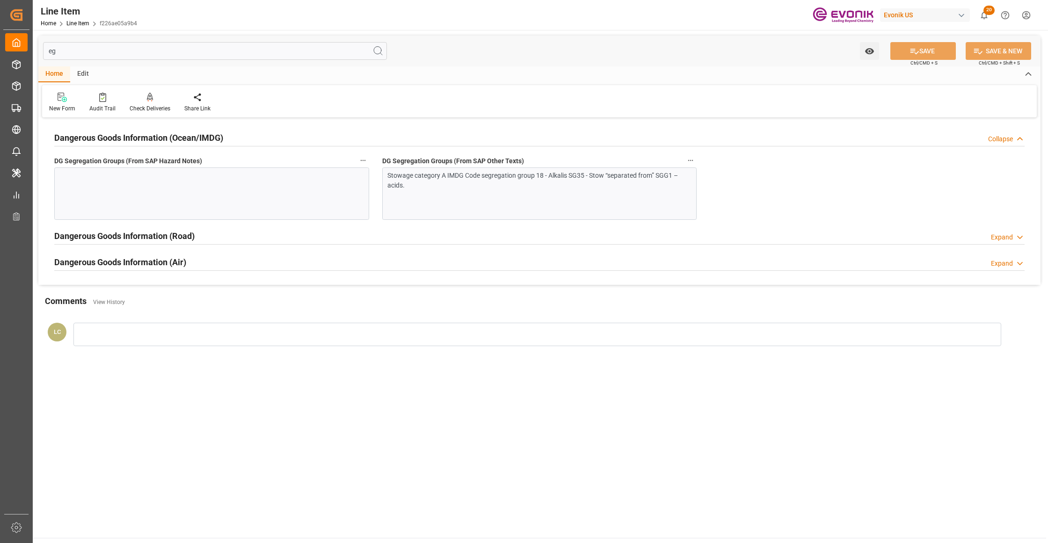
click at [408, 202] on div "Stowage category A IMDG Code segregation group 18 - Alkalis SG35 - Stow “separa…" at bounding box center [539, 194] width 315 height 52
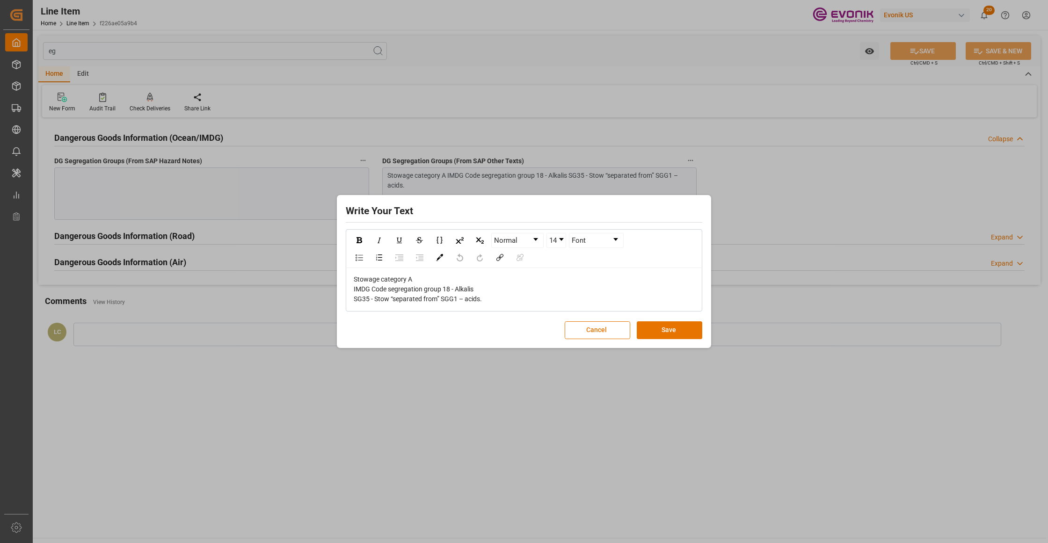
click at [489, 300] on div "Stowage category A IMDG Code segregation group 18 - Alkalis SG35 - Stow “separa…" at bounding box center [524, 289] width 341 height 29
drag, startPoint x: 445, startPoint y: 299, endPoint x: 316, endPoint y: 270, distance: 131.7
click at [313, 268] on div "Write Your Text Normal 14 Font Stowage category A IMDG Code segregation group 1…" at bounding box center [524, 271] width 1048 height 543
copy span "Stowage category A IMDG Code segregation group 18 - Alkalis SG35 - Stow “separa…"
click at [663, 334] on button "Save" at bounding box center [670, 330] width 66 height 18
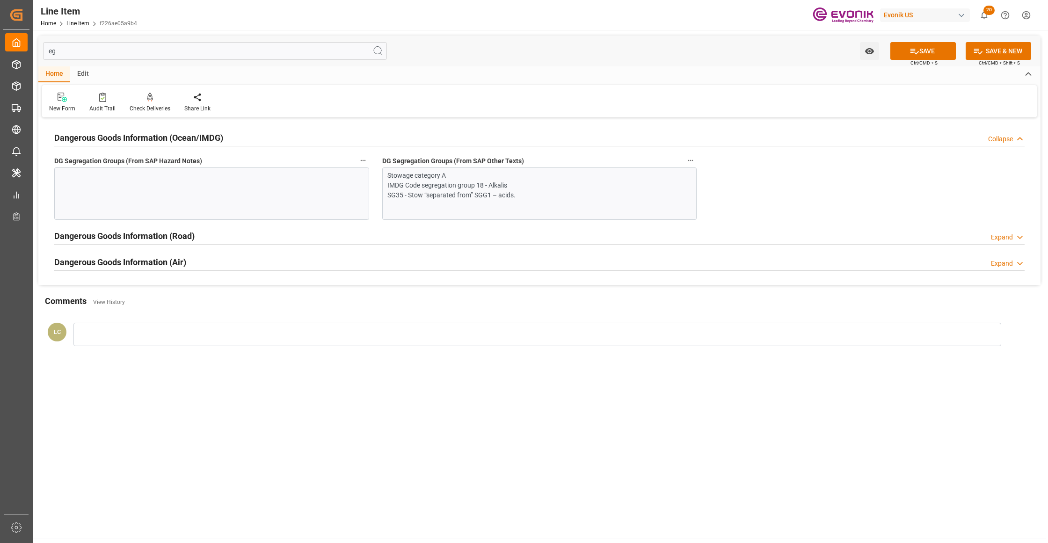
click at [197, 186] on div at bounding box center [211, 194] width 315 height 52
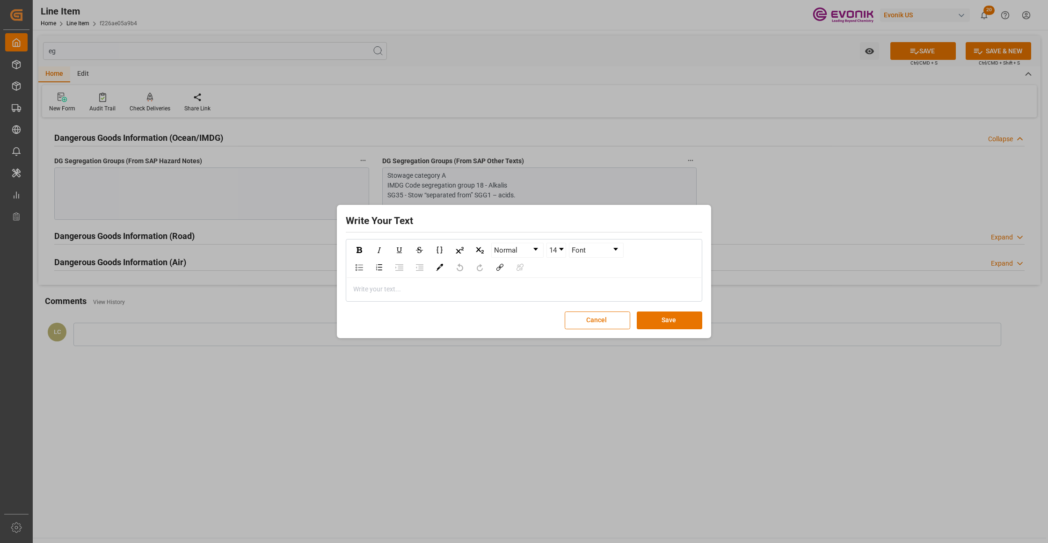
click at [392, 291] on div "rdw-editor" at bounding box center [524, 289] width 341 height 10
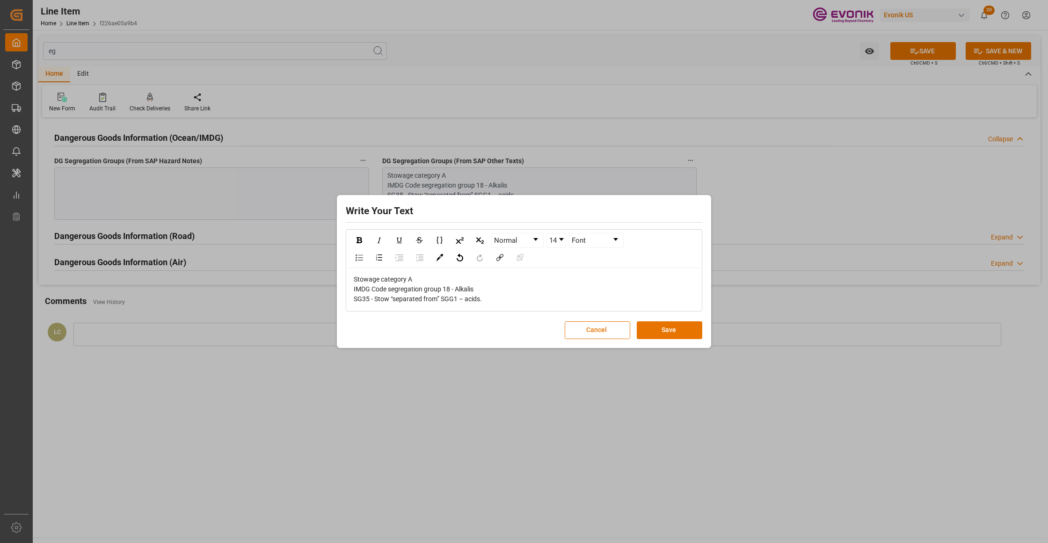
click at [675, 334] on button "Save" at bounding box center [670, 330] width 66 height 18
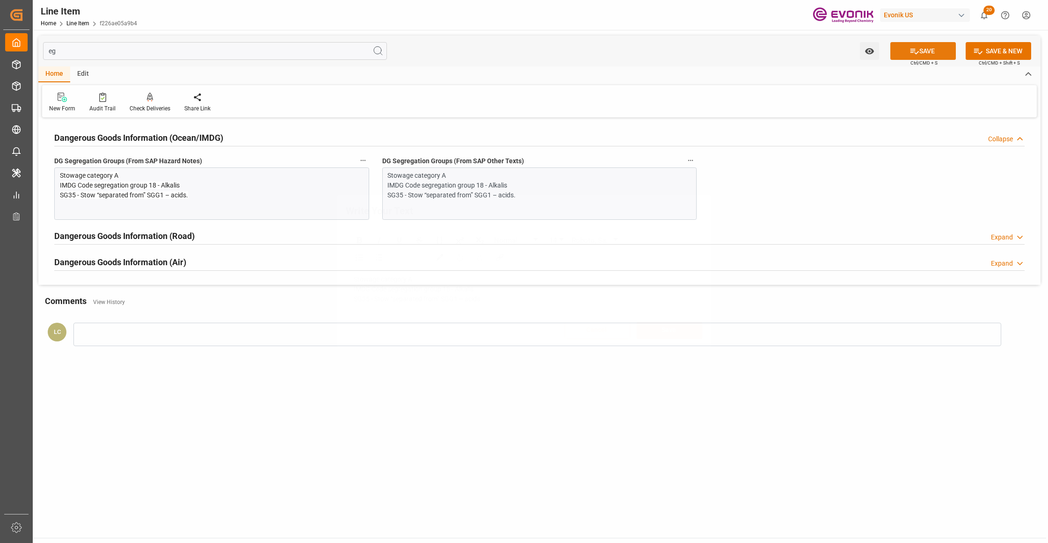
click at [910, 51] on icon at bounding box center [915, 51] width 10 height 10
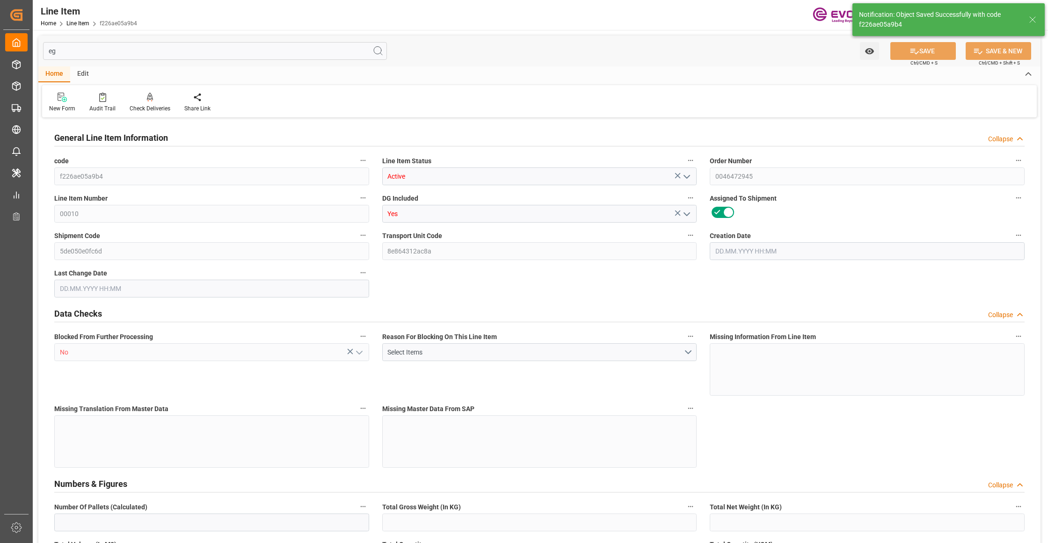
type input "12"
type input "10598.4"
type input "9792"
type input "13.8018"
type input "48"
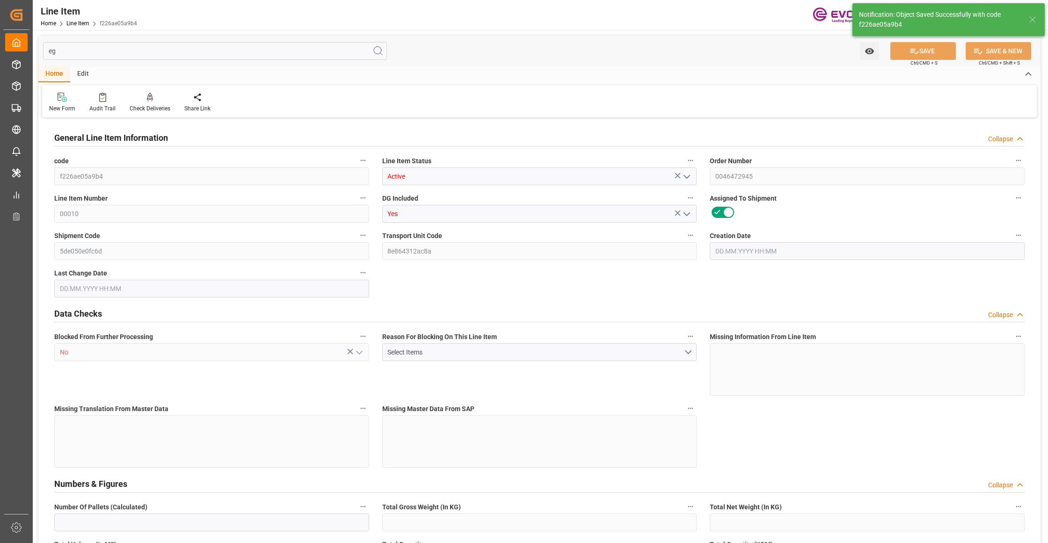
type input "169009.92"
type input "48"
type input "10598.4"
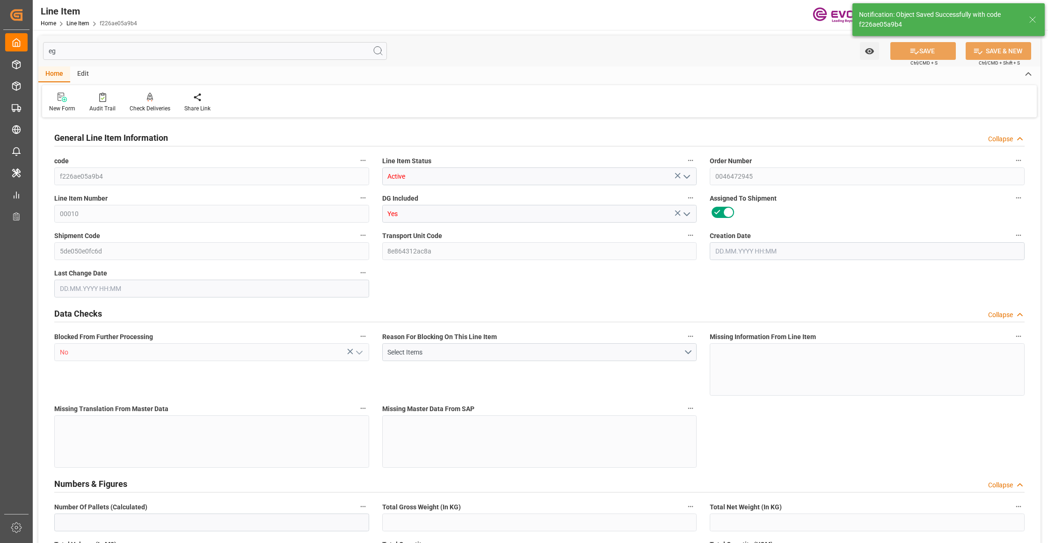
type input "10838.4"
type input "9792"
type input "13.8018"
type input "13801.776"
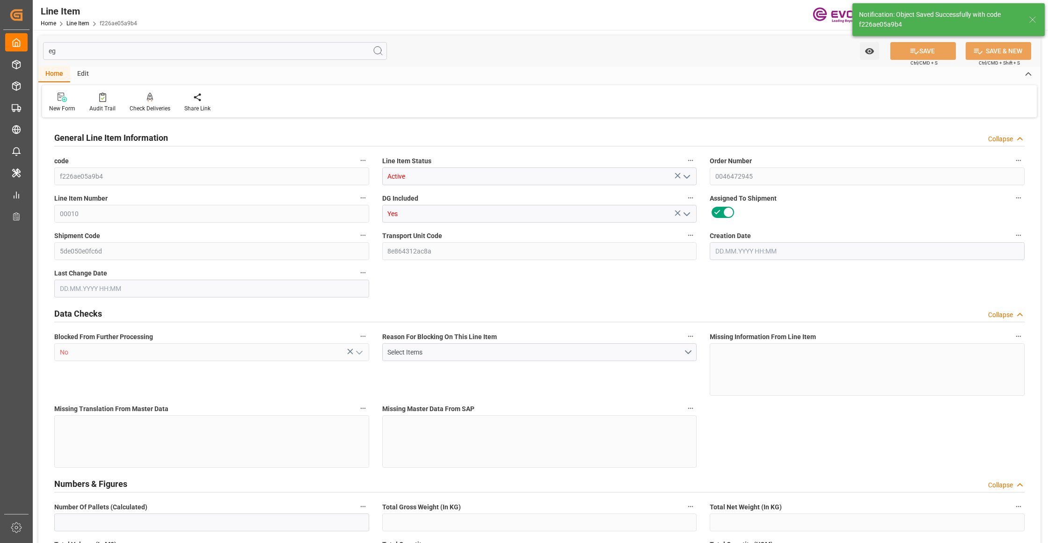
type input "0"
type input "11.09.2025 13:07"
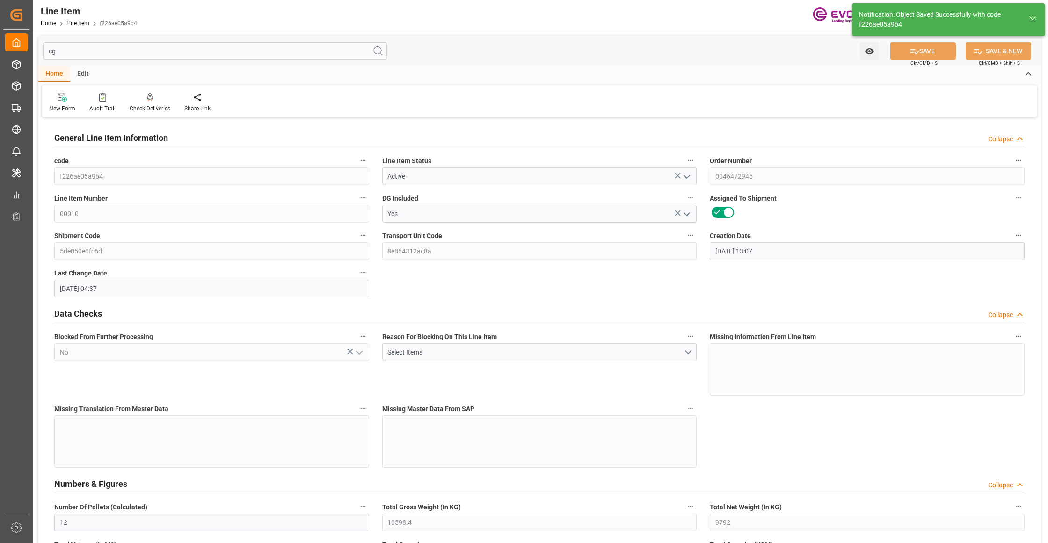
type input "12.09.2025 04:37"
type input "12.11.2025"
type input "09.10.2025"
type input "02.10.2025"
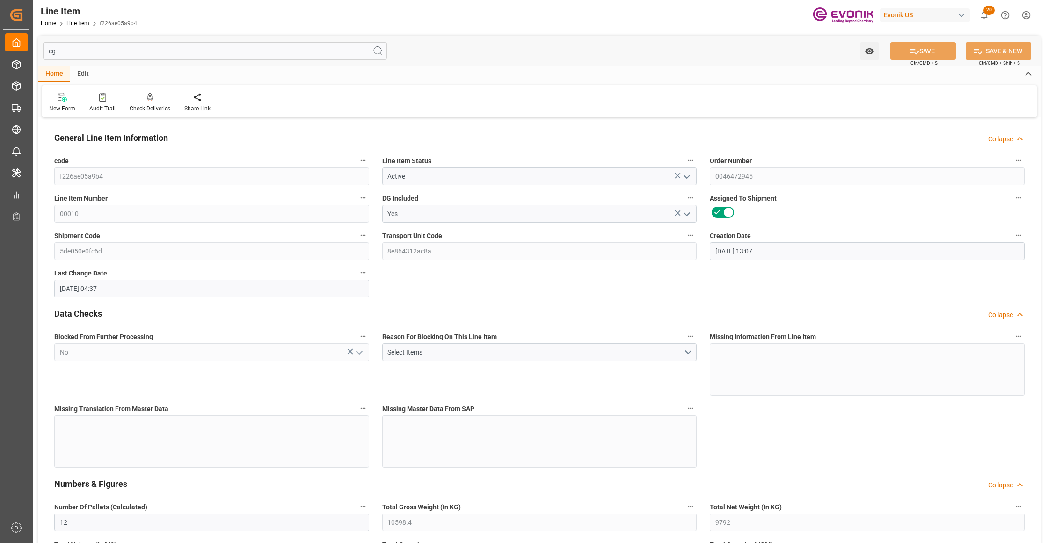
click at [197, 51] on input "eg" at bounding box center [215, 51] width 344 height 18
type input "e"
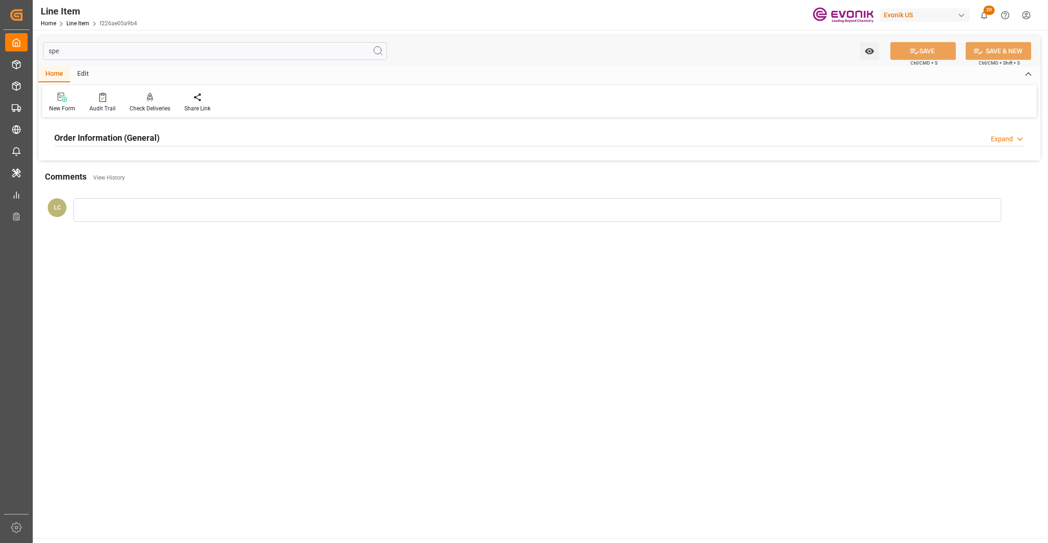
type input "spe"
click at [238, 139] on div "Order Information (General) Expand" at bounding box center [539, 137] width 970 height 18
click at [165, 197] on div at bounding box center [211, 194] width 315 height 52
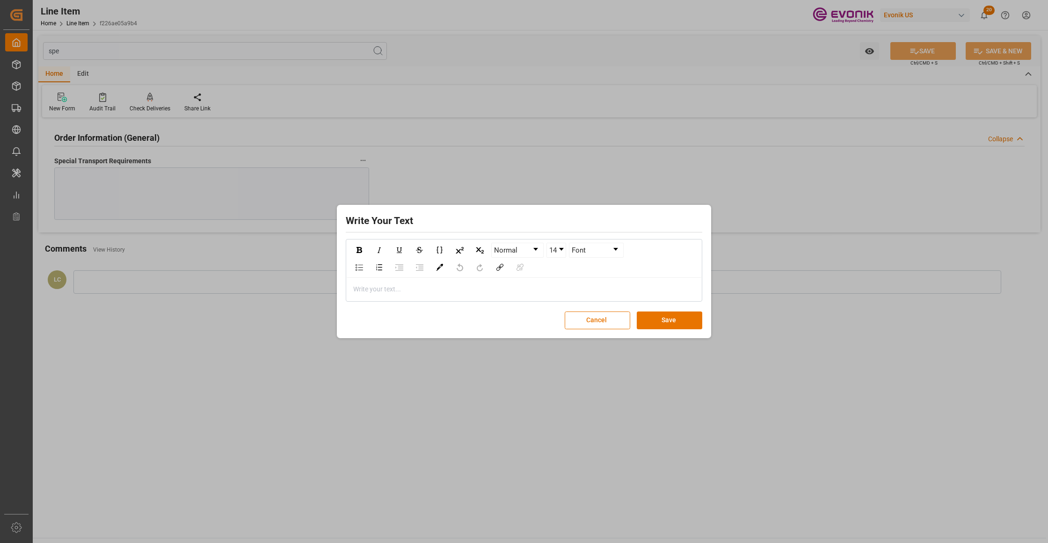
click at [394, 288] on div "rdw-editor" at bounding box center [524, 289] width 341 height 10
click at [675, 324] on button "Save" at bounding box center [670, 321] width 66 height 18
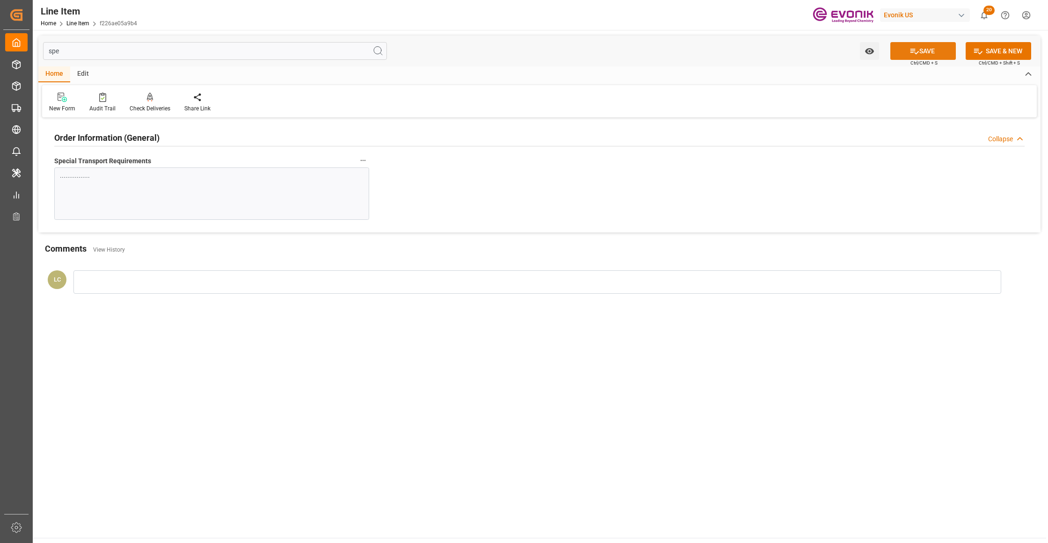
click at [917, 50] on button "SAVE" at bounding box center [923, 51] width 66 height 18
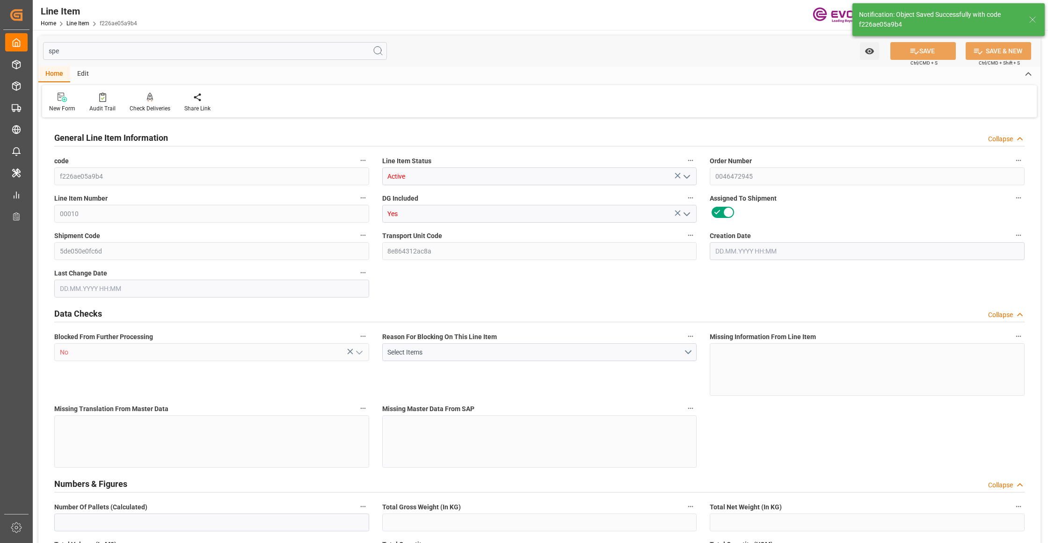
type input "12"
type input "10598.4"
type input "9792"
type input "13.8018"
type input "48"
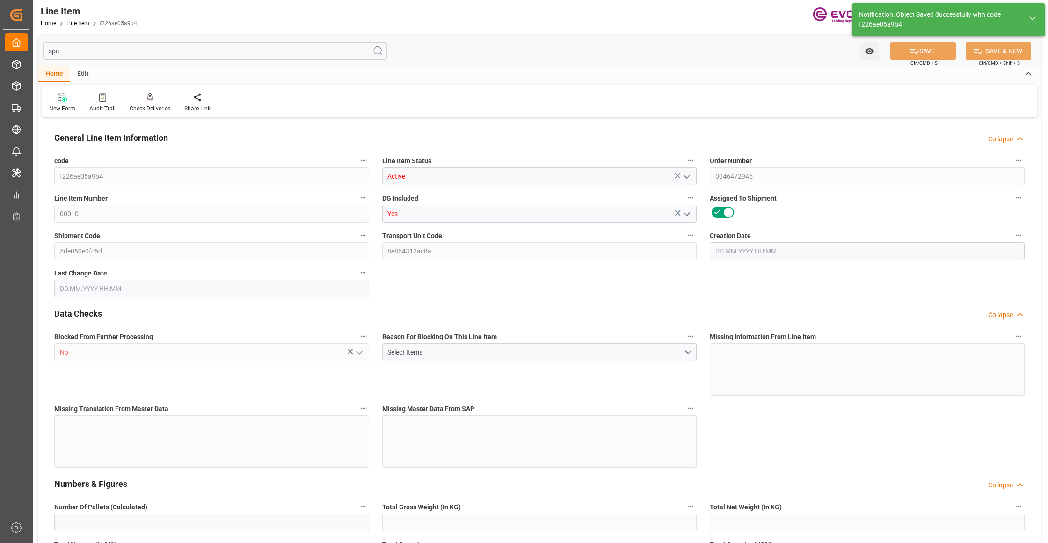
type input "169009.92"
type input "48"
type input "10598.4"
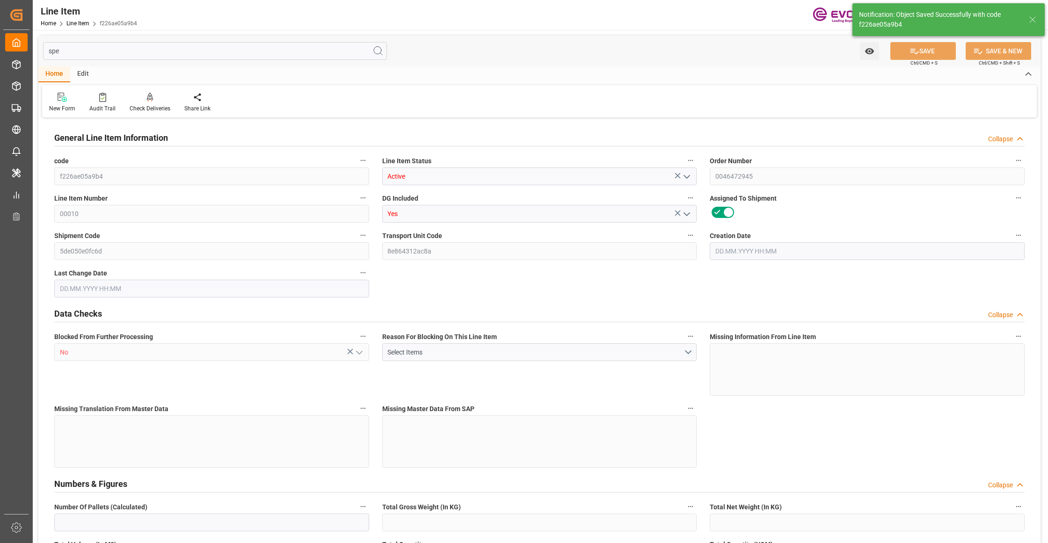
type input "10838.4"
type input "9792"
type input "13.8018"
type input "13801.776"
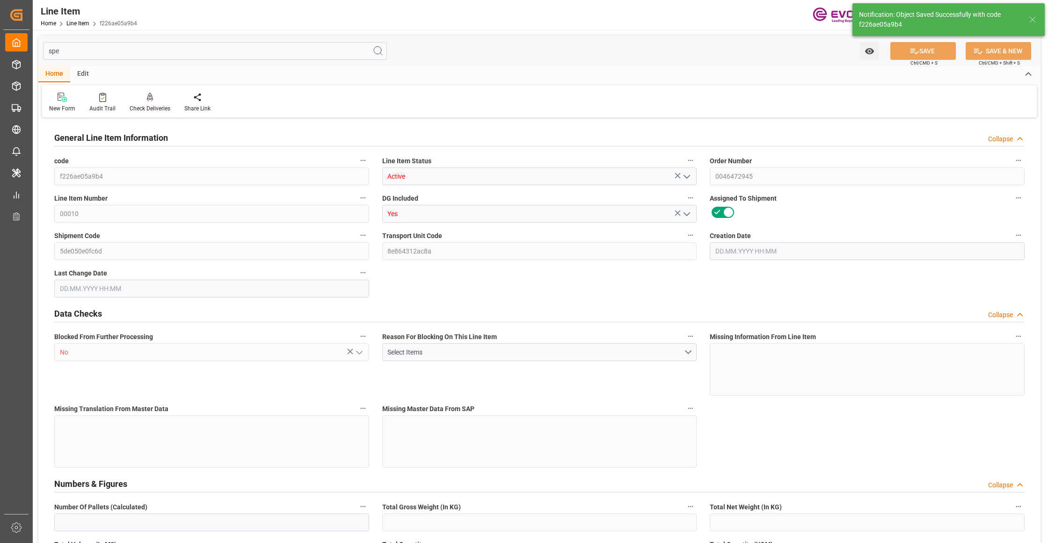
type input "0"
type input "11.09.2025 13:07"
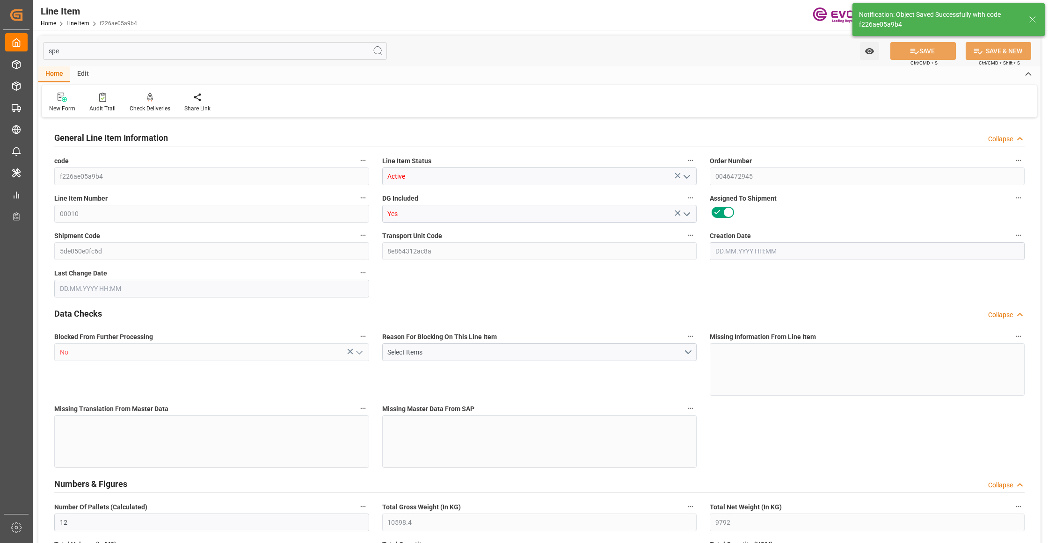
type input "12.09.2025 04:37"
type input "12.11.2025"
type input "09.10.2025"
type input "02.10.2025"
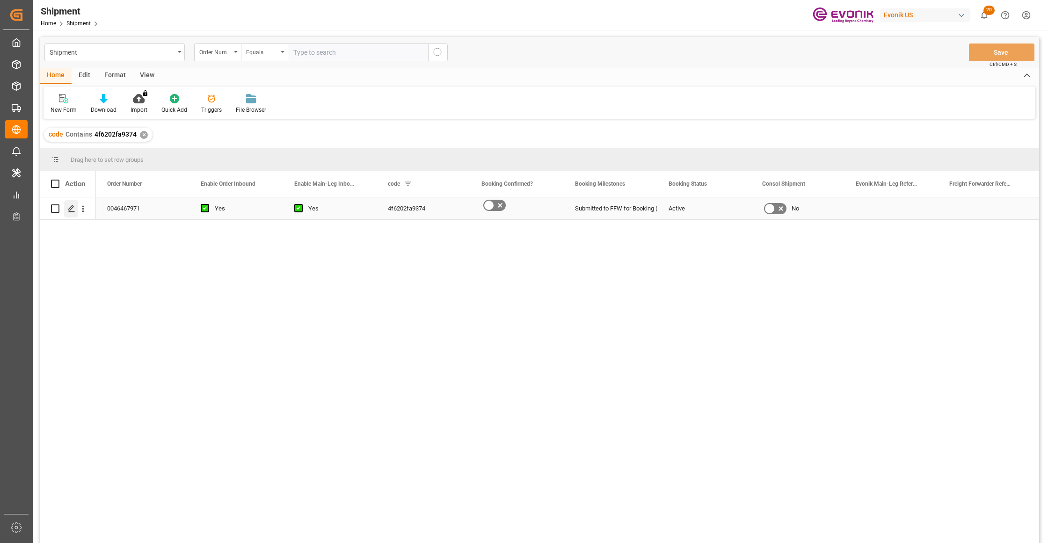
click at [71, 206] on polygon "Press SPACE to select this row." at bounding box center [71, 208] width 5 height 5
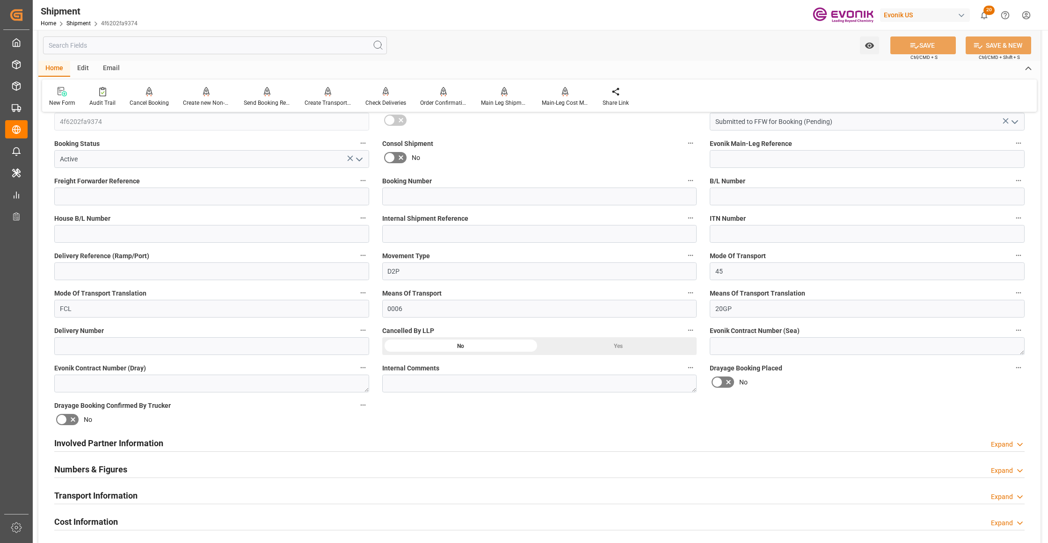
scroll to position [416, 0]
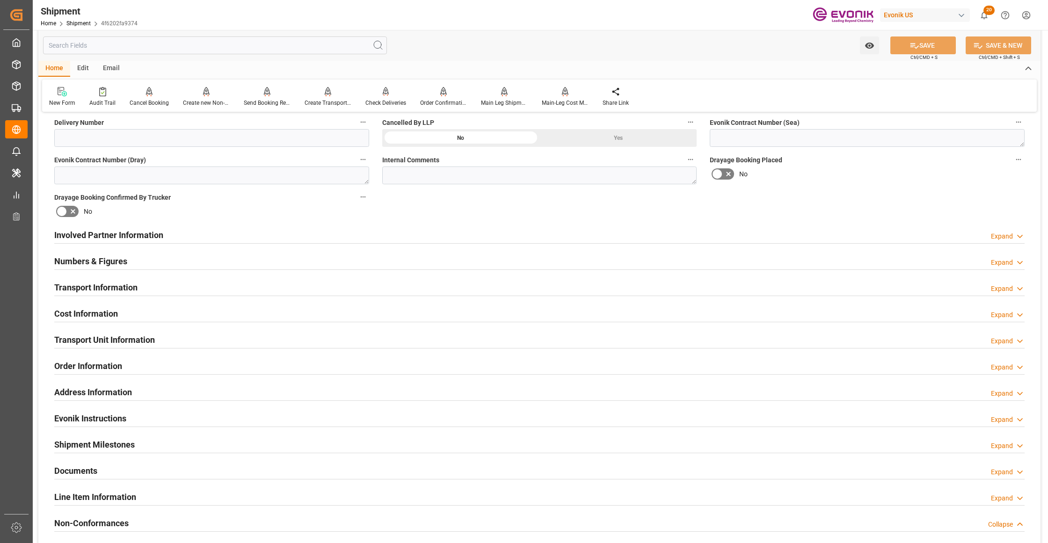
click at [452, 241] on div "Involved Partner Information Expand" at bounding box center [539, 235] width 970 height 18
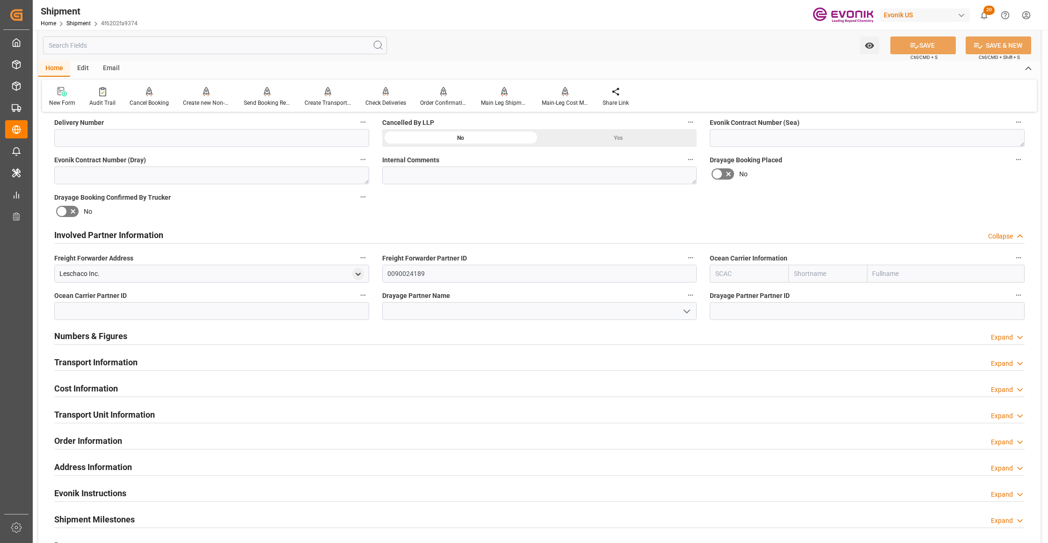
click at [823, 276] on input "text" at bounding box center [827, 274] width 79 height 18
type input "hapag"
click at [820, 291] on b "Hapag [PERSON_NAME]" at bounding box center [820, 299] width 51 height 17
type input "HLCU"
type input "Hapag [PERSON_NAME]"
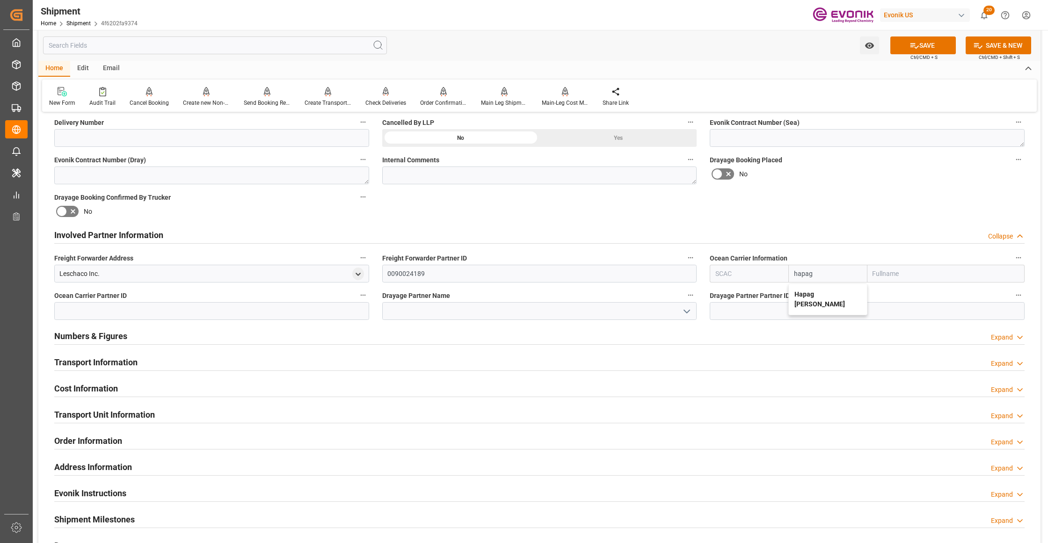
type input "Hapag Lloyd Aktiengesellschaft"
type input "Hapag [PERSON_NAME]"
click at [820, 203] on div "Booking Confirmation Milestone Bar Collapse Submitted to FFW for Booking (Pendi…" at bounding box center [539, 225] width 1002 height 1042
click at [926, 49] on button "SAVE" at bounding box center [923, 45] width 66 height 18
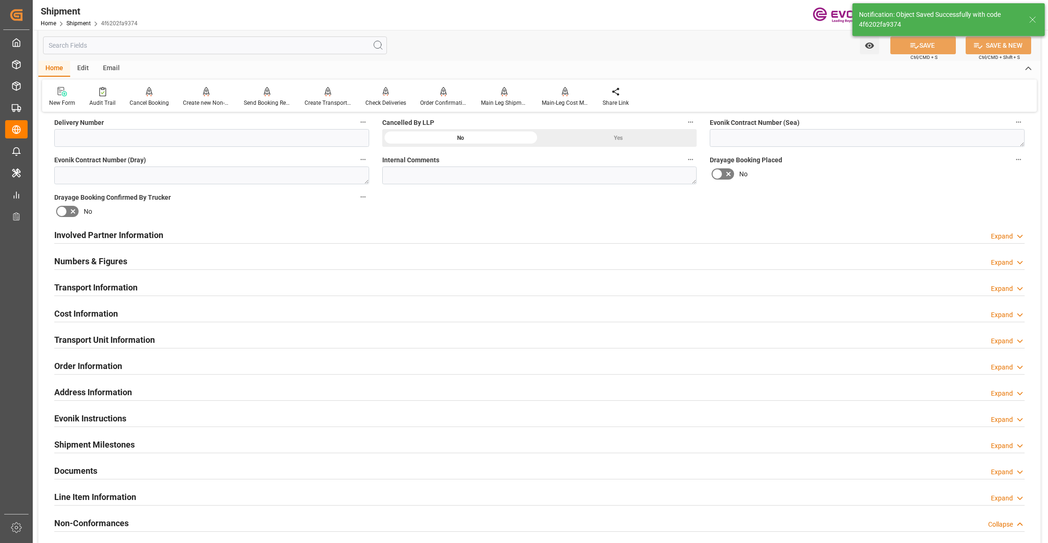
type input "0090027539"
click at [442, 231] on div "Involved Partner Information Expand" at bounding box center [539, 235] width 970 height 18
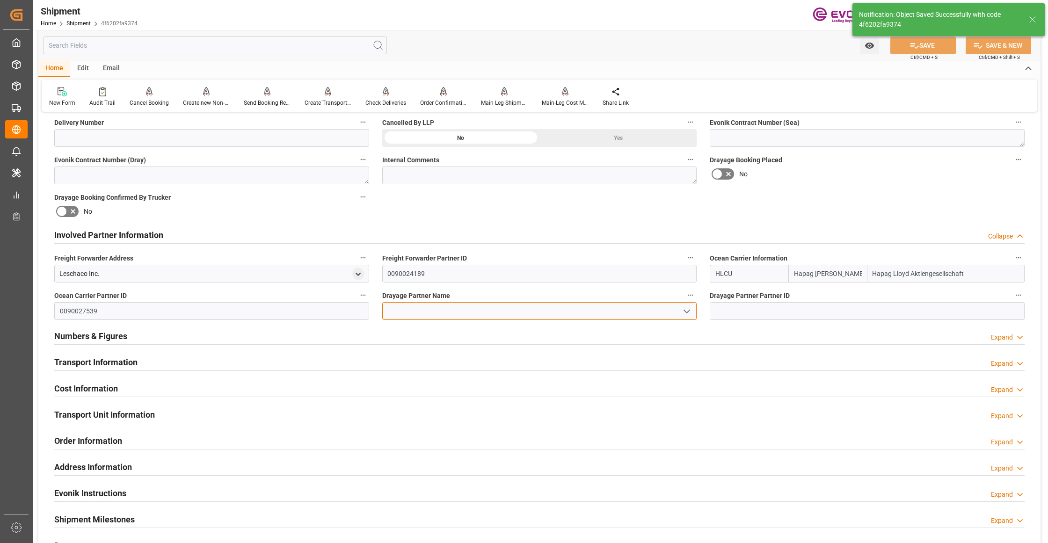
click at [427, 308] on input at bounding box center [539, 311] width 315 height 18
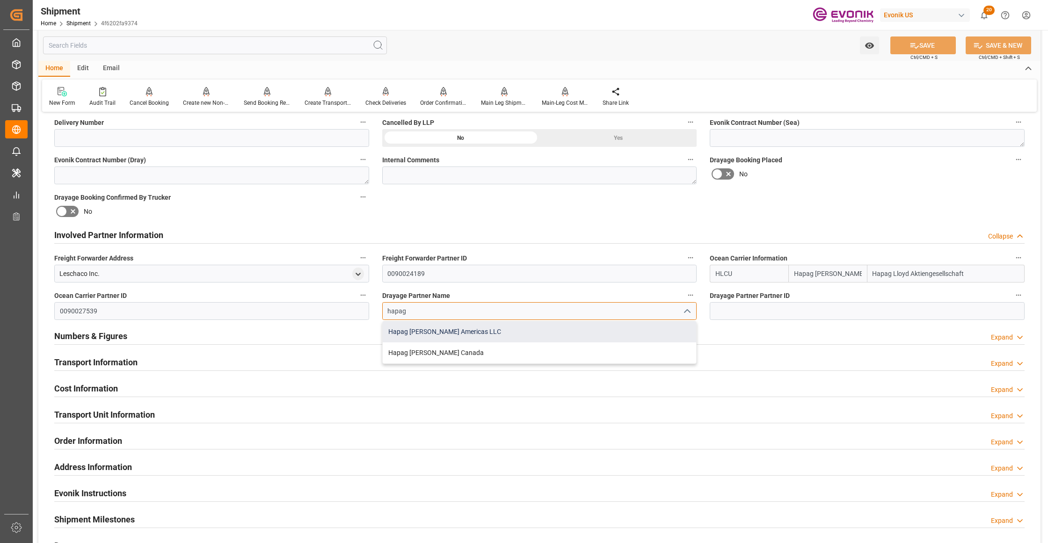
click at [497, 332] on div "Hapag [PERSON_NAME] Americas LLC" at bounding box center [540, 331] width 314 height 21
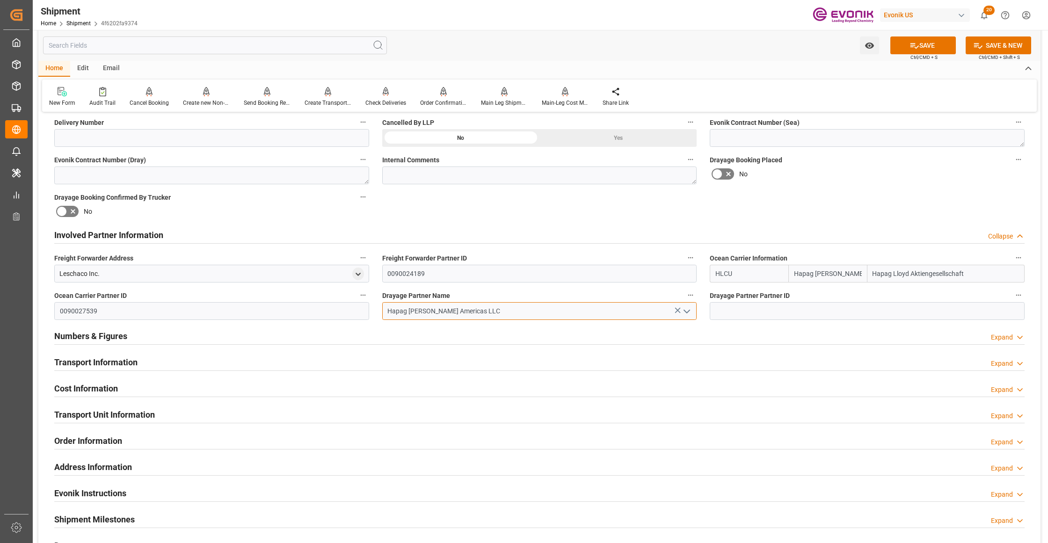
type input "Hapag [PERSON_NAME] Americas LLC"
drag, startPoint x: 779, startPoint y: 205, endPoint x: 910, endPoint y: 115, distance: 158.5
click at [780, 205] on div "Booking Confirmation Milestone Bar Collapse Submitted to FFW for Booking (Pendi…" at bounding box center [539, 225] width 1002 height 1042
click at [933, 38] on button "SAVE" at bounding box center [923, 45] width 66 height 18
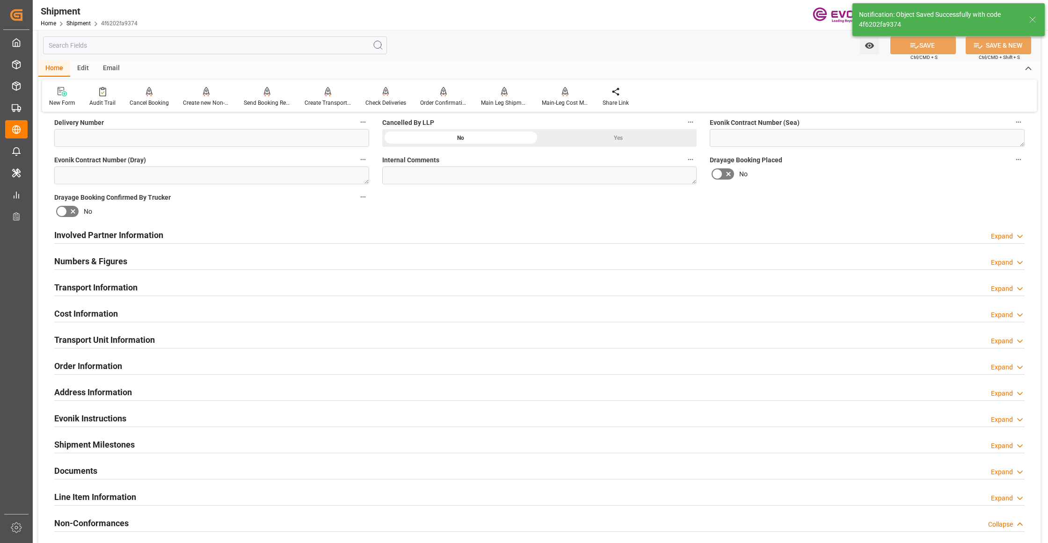
click at [369, 289] on div "Transport Information Expand" at bounding box center [539, 287] width 970 height 18
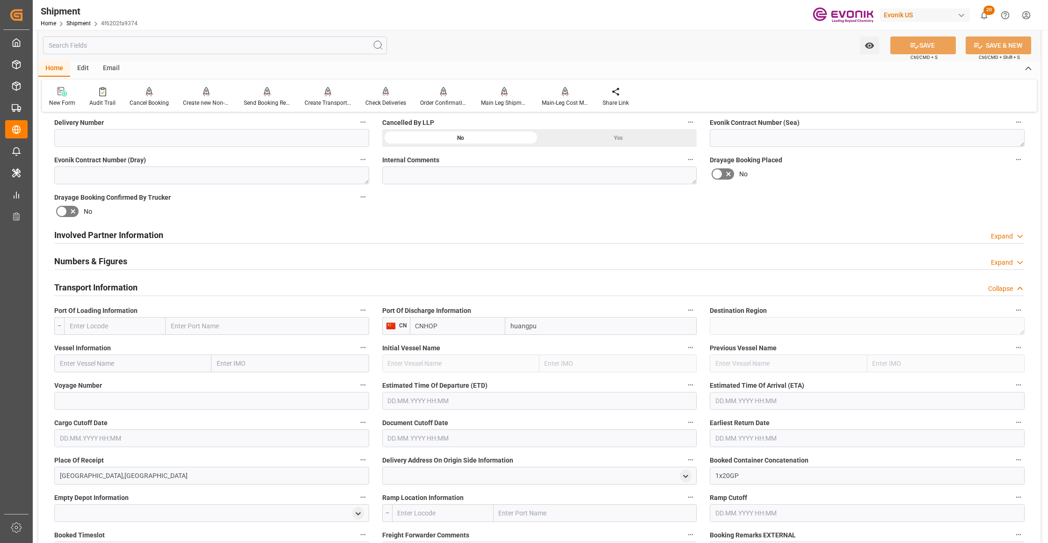
click at [133, 332] on input "text" at bounding box center [115, 326] width 102 height 18
click at [130, 327] on input "text" at bounding box center [115, 326] width 102 height 18
click at [118, 368] on span "USSAV - Savannah" at bounding box center [96, 367] width 52 height 7
type input "USSAV"
type input "Savannah"
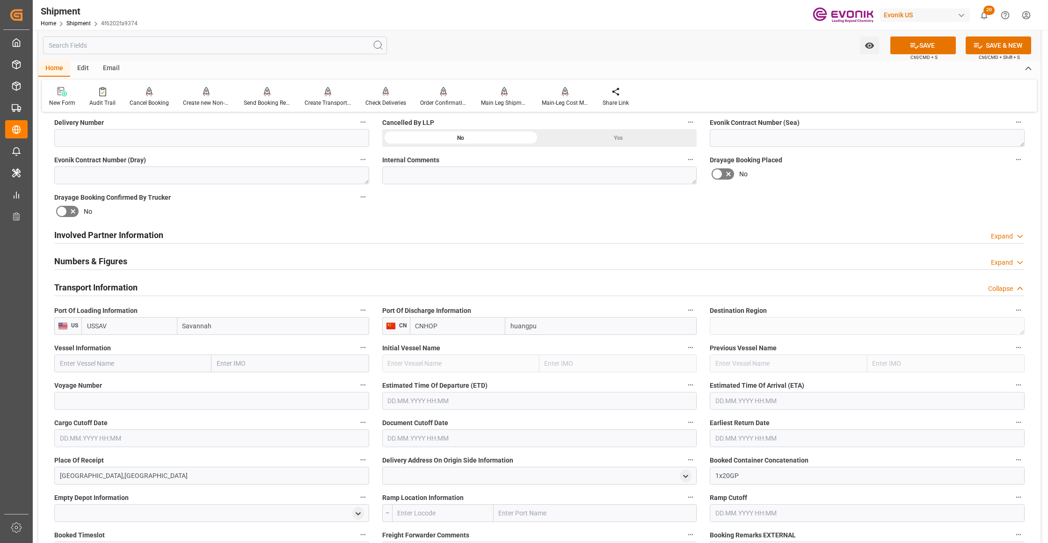
type input "USSAV"
click at [139, 365] on input "text" at bounding box center [132, 364] width 157 height 18
paste input "TEMPANOS / 2519W"
click at [115, 362] on input "TEMPANOS / 2519W" at bounding box center [132, 364] width 157 height 18
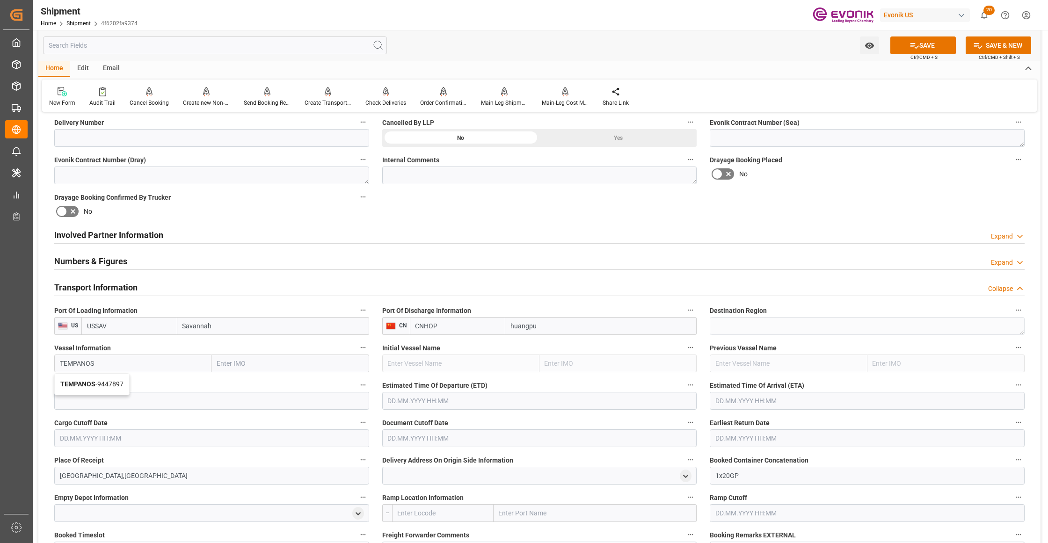
click at [118, 381] on span "TEMPANOS - 9447897" at bounding box center [91, 383] width 63 height 7
type input "TEMPANOS"
type input "9447897"
type input "TEMPANOS"
click at [128, 400] on input at bounding box center [211, 401] width 315 height 18
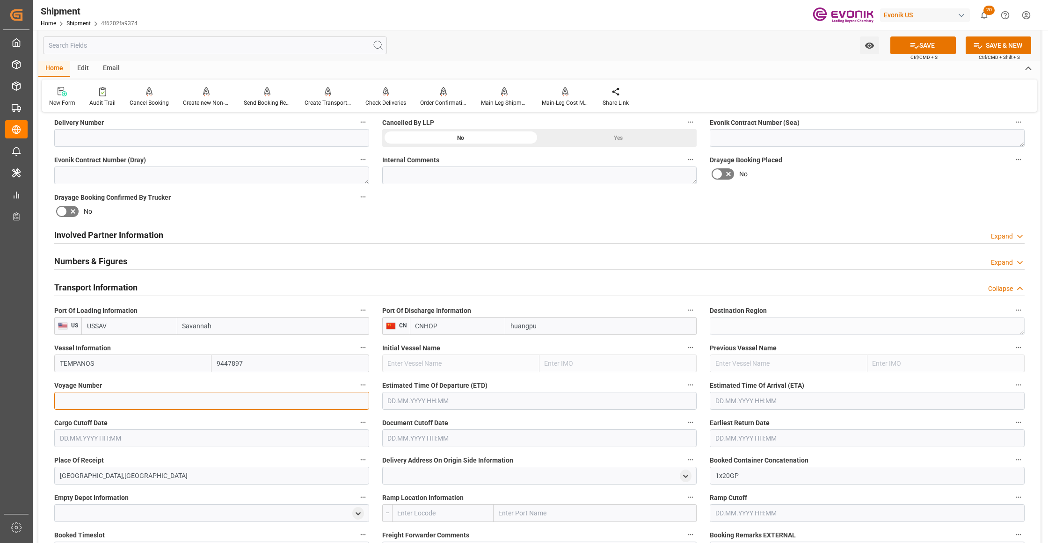
paste input "2519W"
type input "2519W"
click at [420, 403] on input "text" at bounding box center [539, 401] width 315 height 18
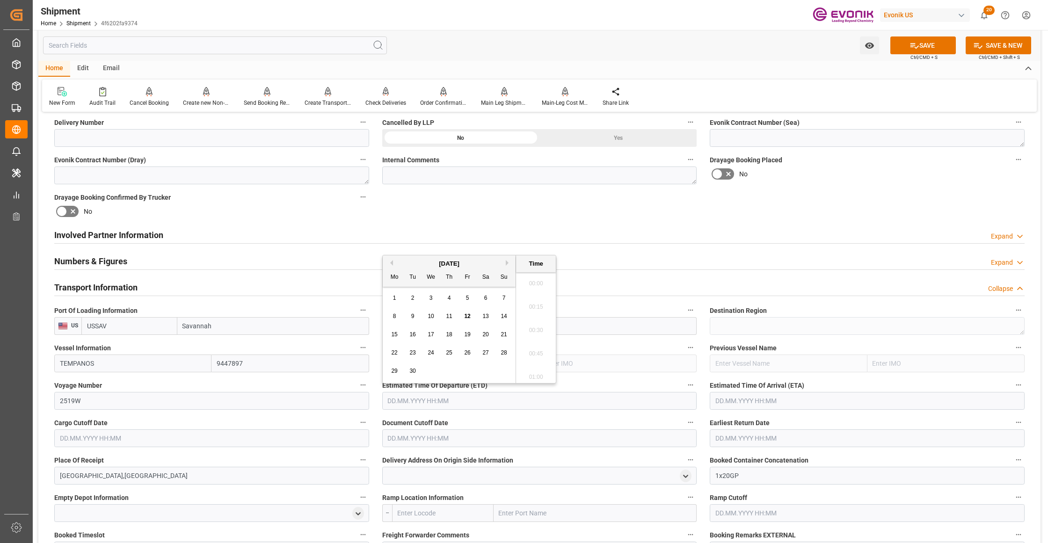
scroll to position [3, 0]
click at [506, 264] on button "Next Month" at bounding box center [509, 263] width 6 height 6
click at [470, 334] on span "17" at bounding box center [467, 334] width 6 height 7
type input "[DATE] 00:00"
click at [763, 400] on input "text" at bounding box center [867, 401] width 315 height 18
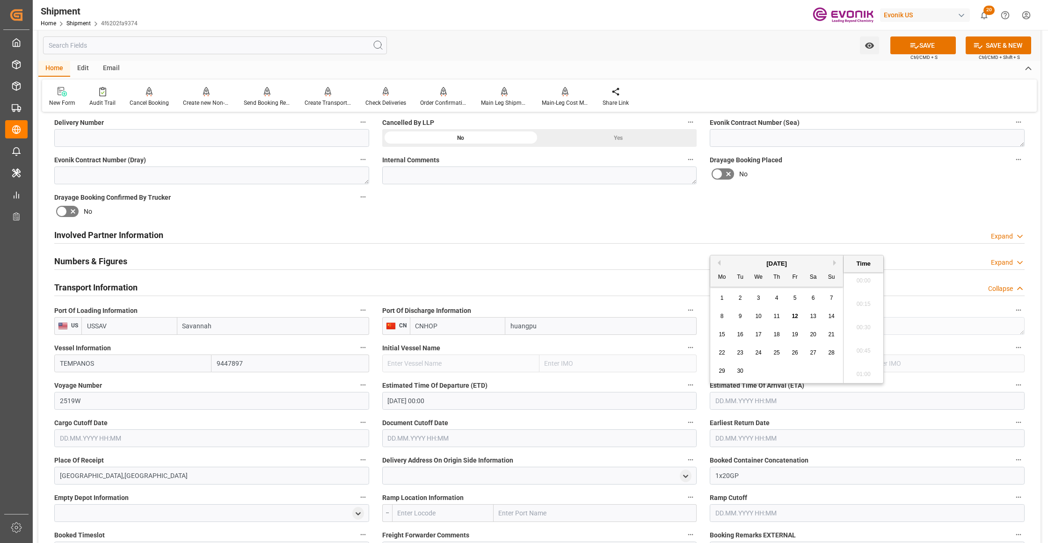
click at [836, 261] on button "Next Month" at bounding box center [836, 263] width 6 height 6
click at [719, 261] on button "Previous Month" at bounding box center [718, 263] width 6 height 6
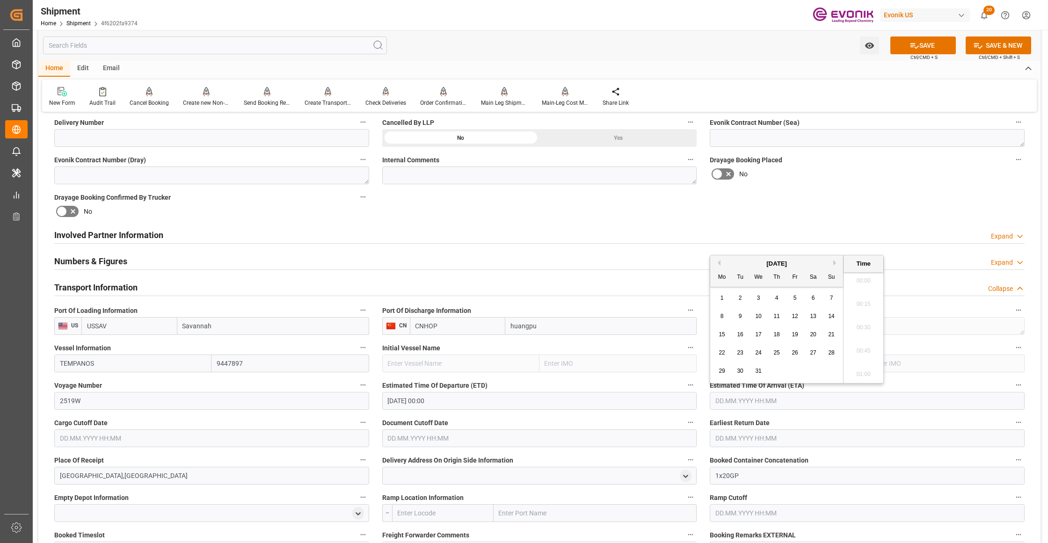
click at [757, 296] on span "3" at bounding box center [758, 298] width 3 height 7
type input "[DATE] 00:00"
click at [226, 438] on input "text" at bounding box center [211, 439] width 315 height 18
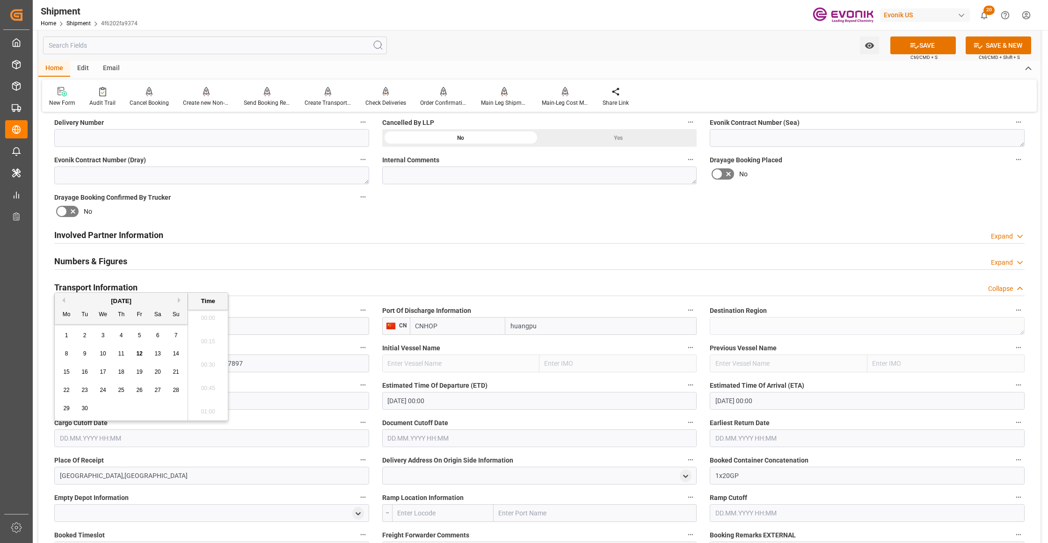
click at [119, 387] on span "25" at bounding box center [121, 390] width 6 height 7
type input "[DATE] 00:00"
click at [420, 434] on input "text" at bounding box center [539, 439] width 315 height 18
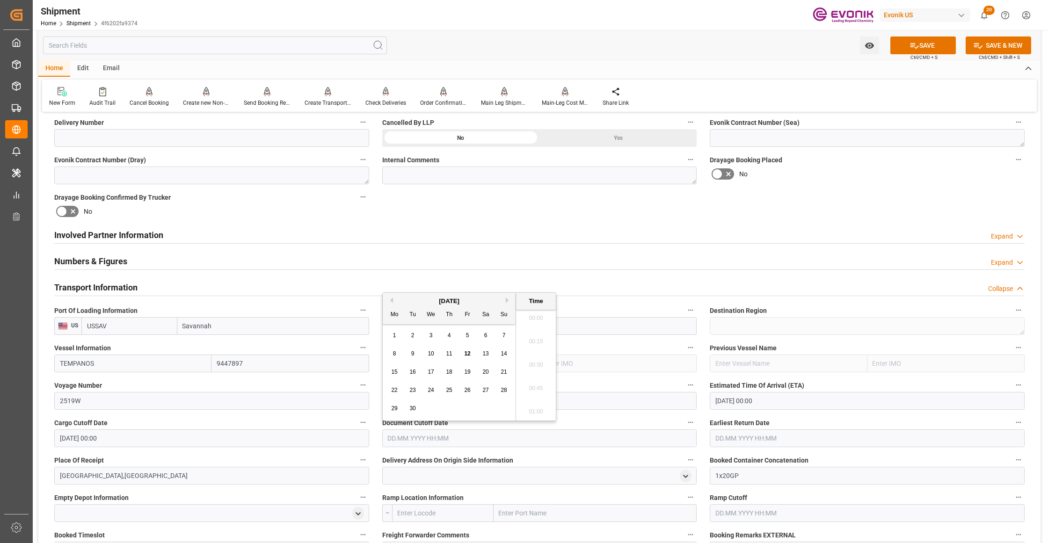
click at [453, 387] on div "25" at bounding box center [450, 390] width 12 height 11
type input "[DATE] 00:00"
click at [753, 429] on label "Earliest Return Date" at bounding box center [867, 422] width 315 height 13
click at [1013, 429] on button "Earliest Return Date" at bounding box center [1019, 422] width 12 height 12
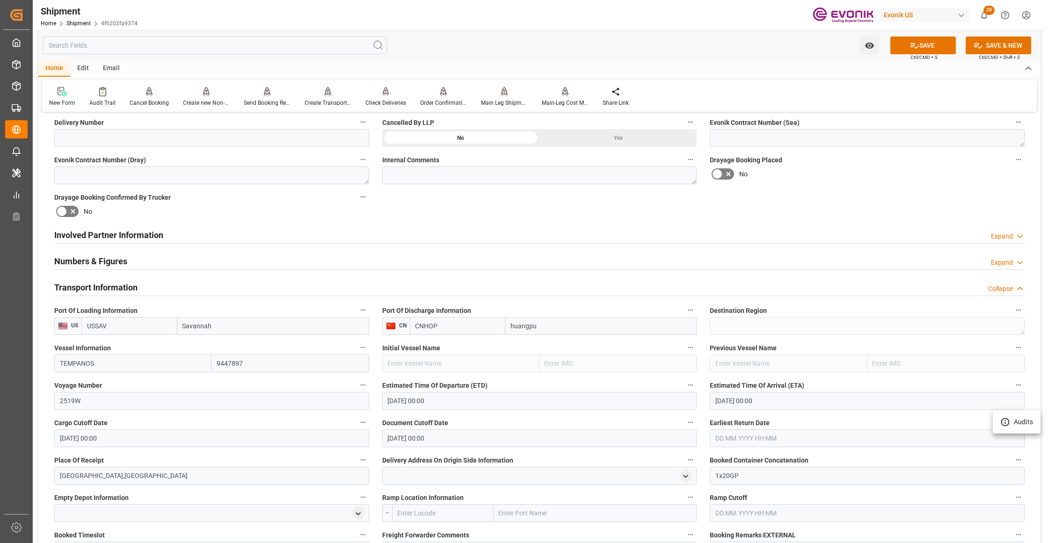
click at [762, 438] on div at bounding box center [524, 271] width 1048 height 543
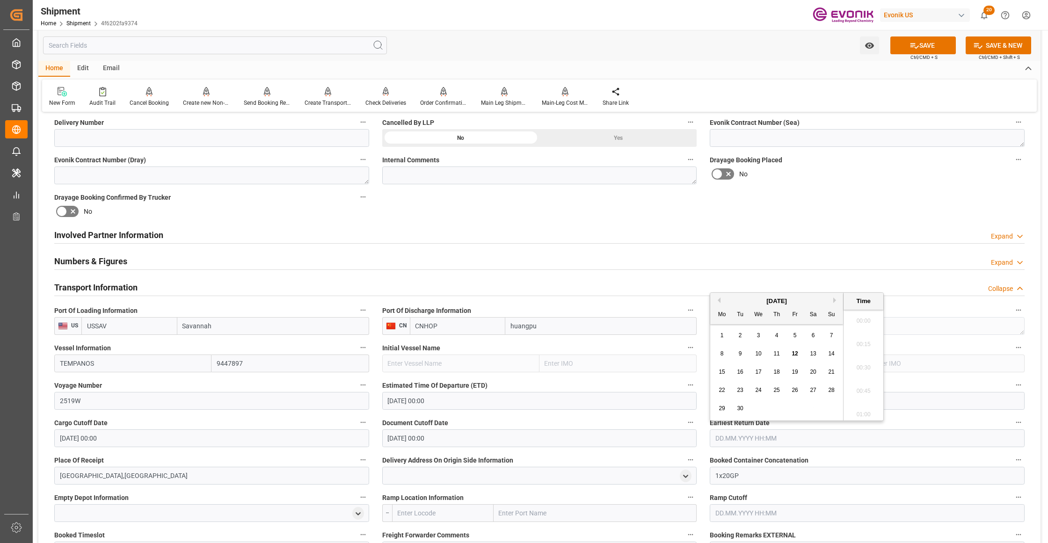
click at [773, 441] on input "text" at bounding box center [867, 439] width 315 height 18
click at [779, 390] on span "25" at bounding box center [776, 390] width 6 height 7
type input "[DATE] 00:00"
click at [848, 216] on div "Booking Confirmation Milestone Bar Collapse Submitted to FFW for Booking (Pendi…" at bounding box center [539, 336] width 1002 height 1264
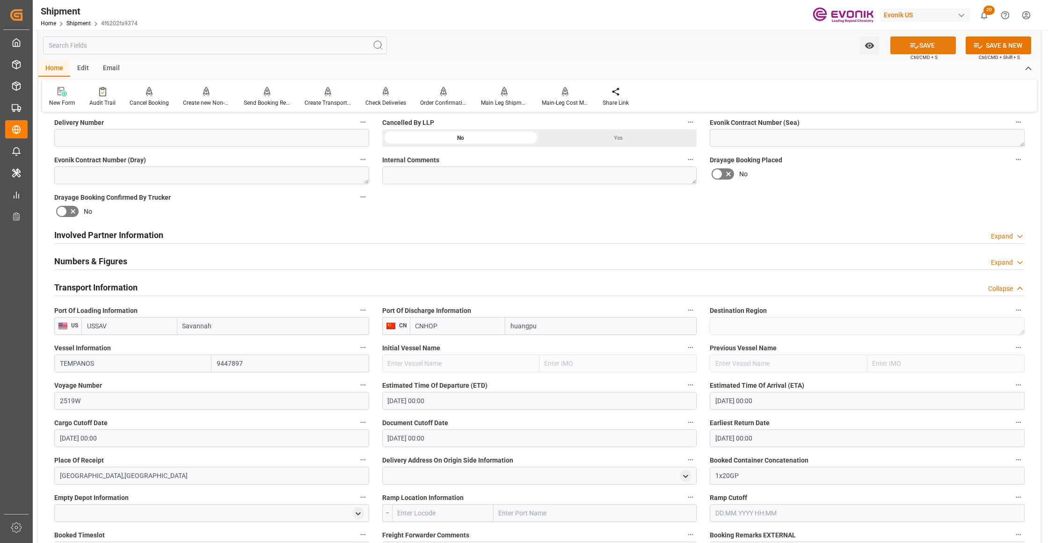
click at [918, 39] on button "SAVE" at bounding box center [923, 45] width 66 height 18
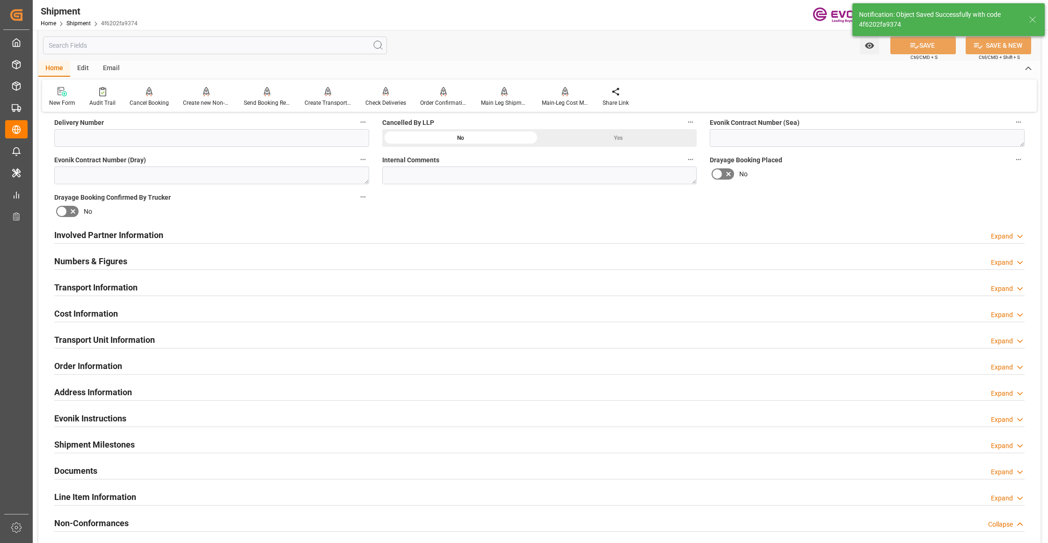
drag, startPoint x: 452, startPoint y: 313, endPoint x: 414, endPoint y: 313, distance: 37.4
click at [452, 313] on div "Cost Information Expand" at bounding box center [539, 313] width 970 height 18
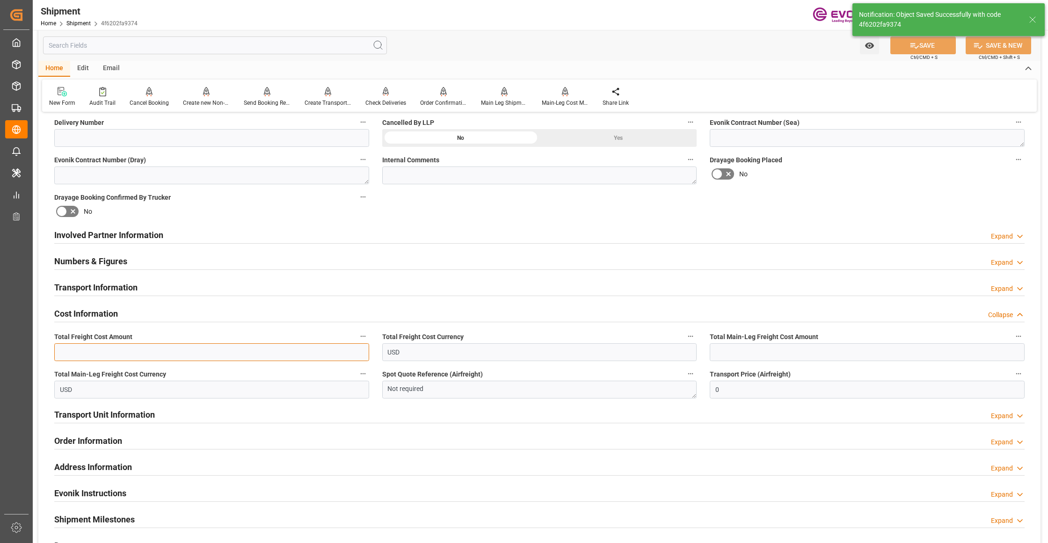
click at [207, 356] on input "text" at bounding box center [211, 352] width 315 height 18
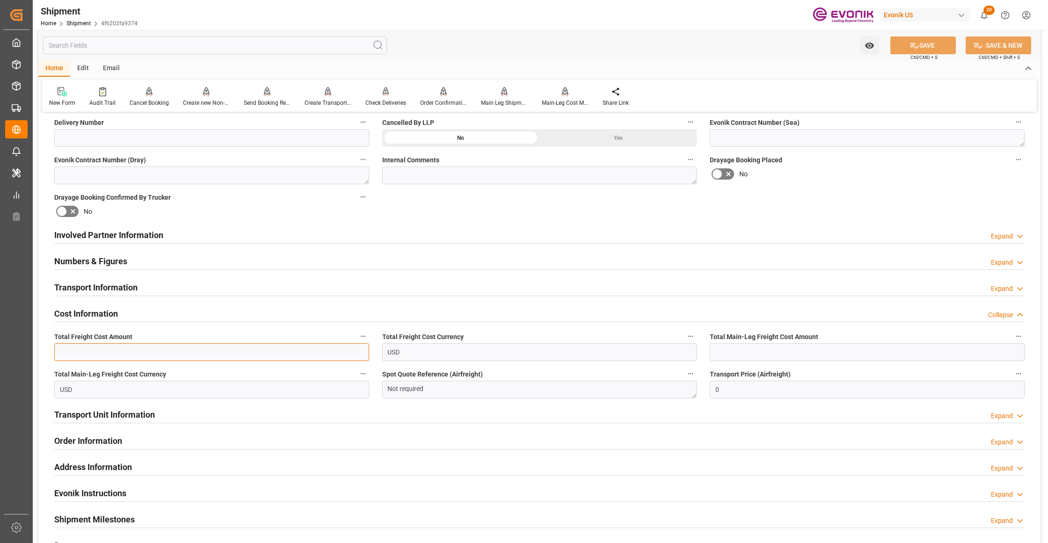
paste input "2043"
type input "2043"
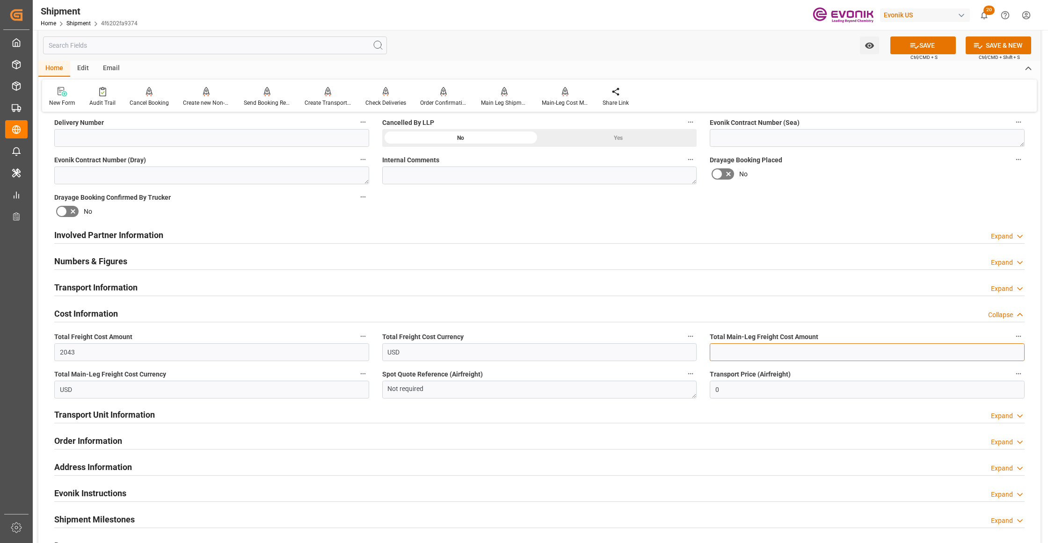
click at [741, 356] on input "text" at bounding box center [867, 352] width 315 height 18
paste input "2043"
type input "2043"
click at [824, 214] on div "Booking Confirmation Milestone Bar Collapse Submitted to FFW for Booking (Pendi…" at bounding box center [539, 225] width 1002 height 1042
click at [916, 52] on button "SAVE" at bounding box center [923, 45] width 66 height 18
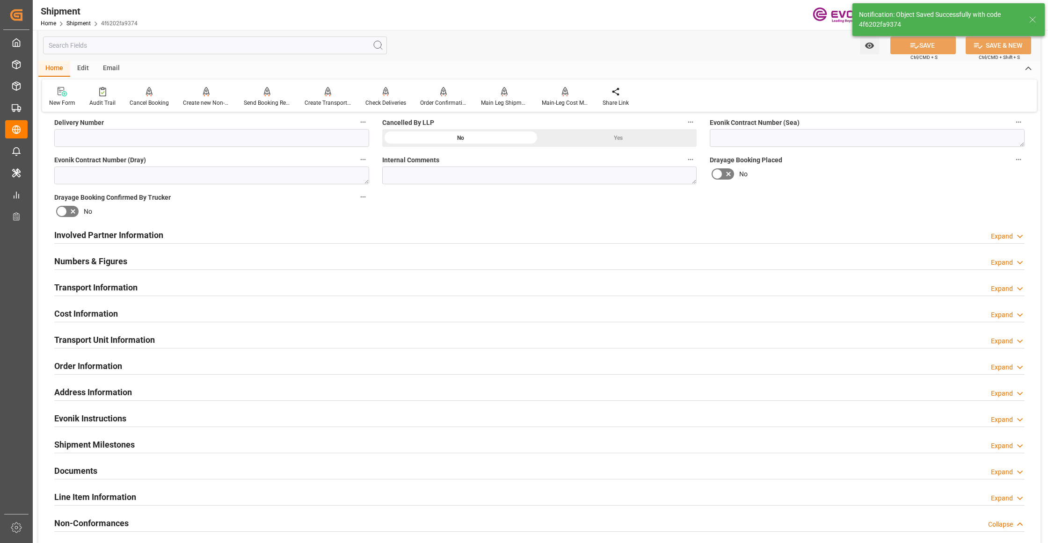
click at [403, 233] on div "Involved Partner Information Expand" at bounding box center [539, 235] width 970 height 18
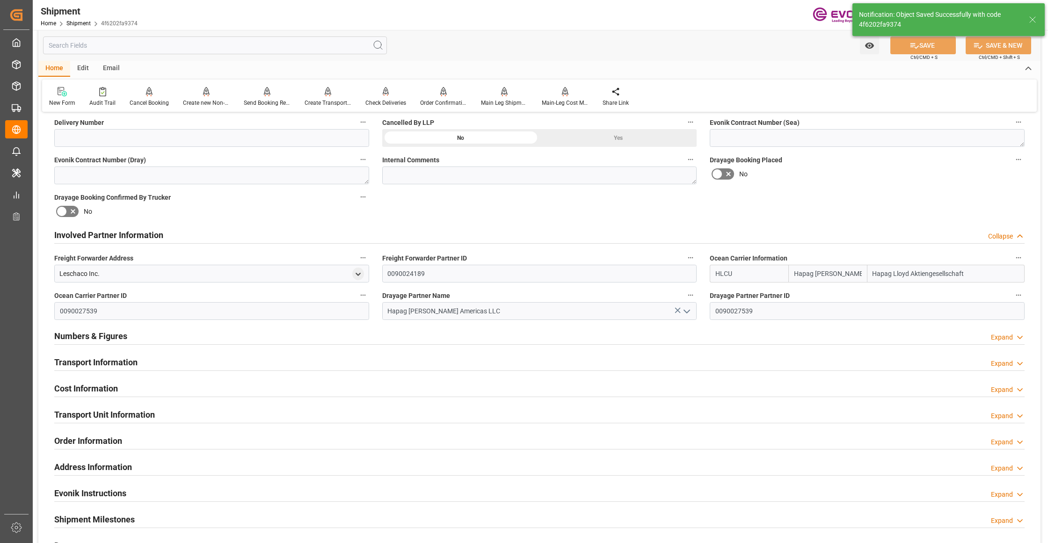
click at [391, 355] on div "Transport Information Expand" at bounding box center [539, 362] width 970 height 18
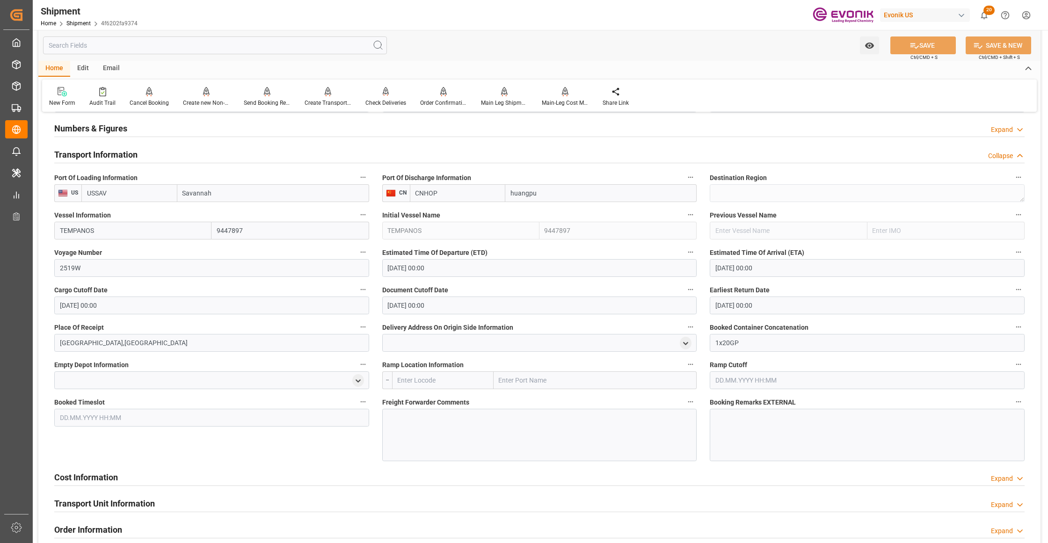
scroll to position [831, 0]
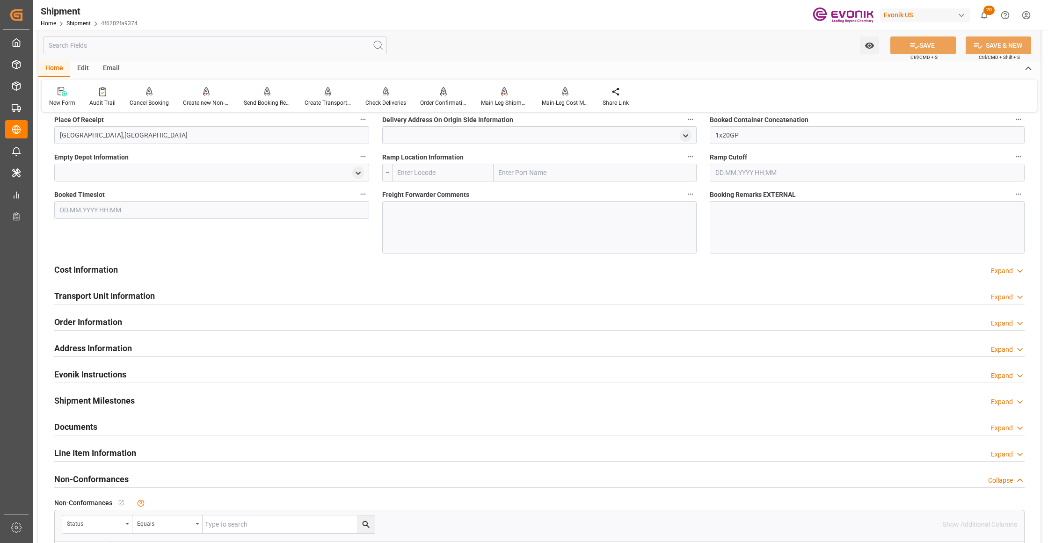
click at [339, 269] on div "Cost Information Expand" at bounding box center [539, 269] width 970 height 18
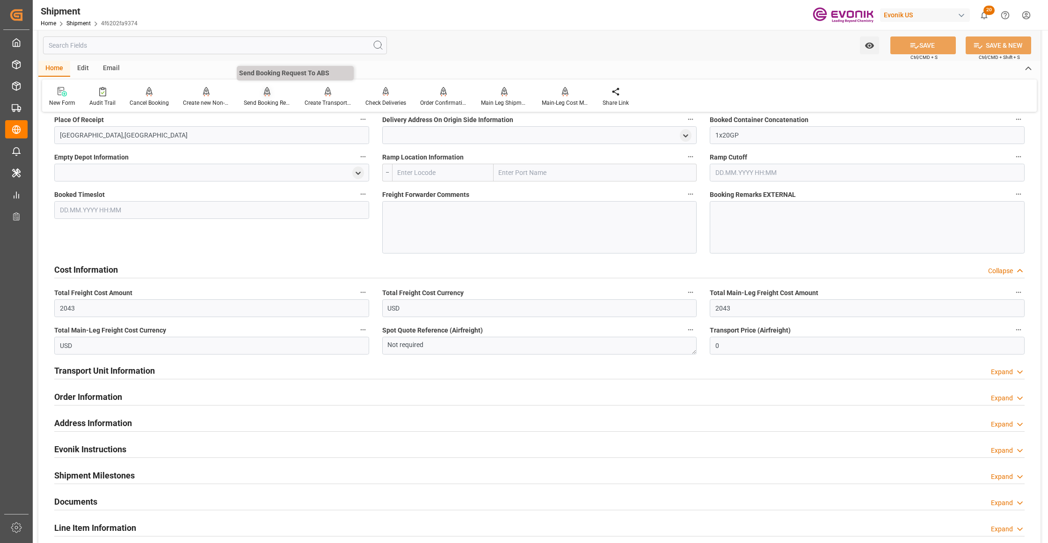
click at [265, 93] on icon at bounding box center [267, 91] width 7 height 8
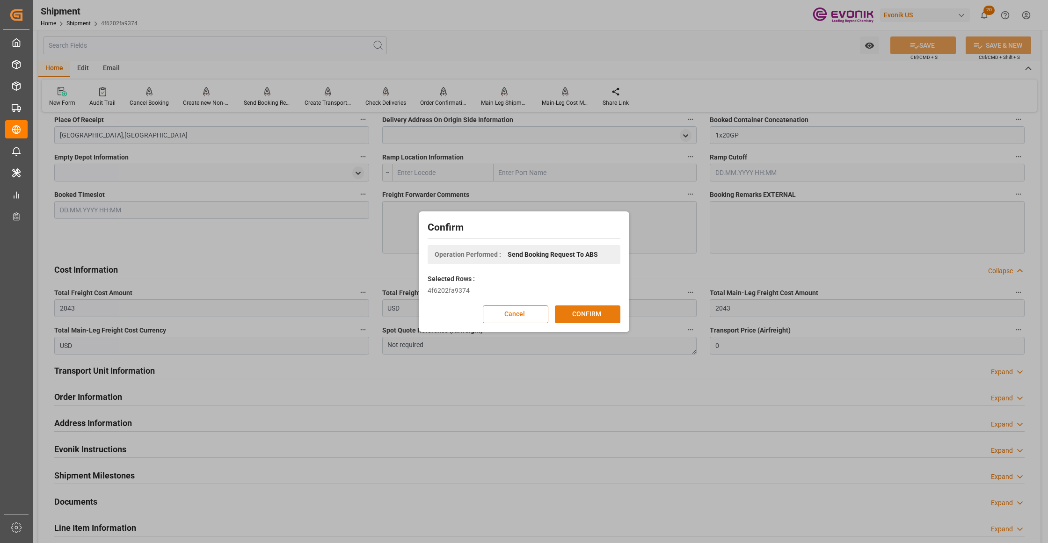
click at [584, 314] on button "CONFIRM" at bounding box center [588, 315] width 66 height 18
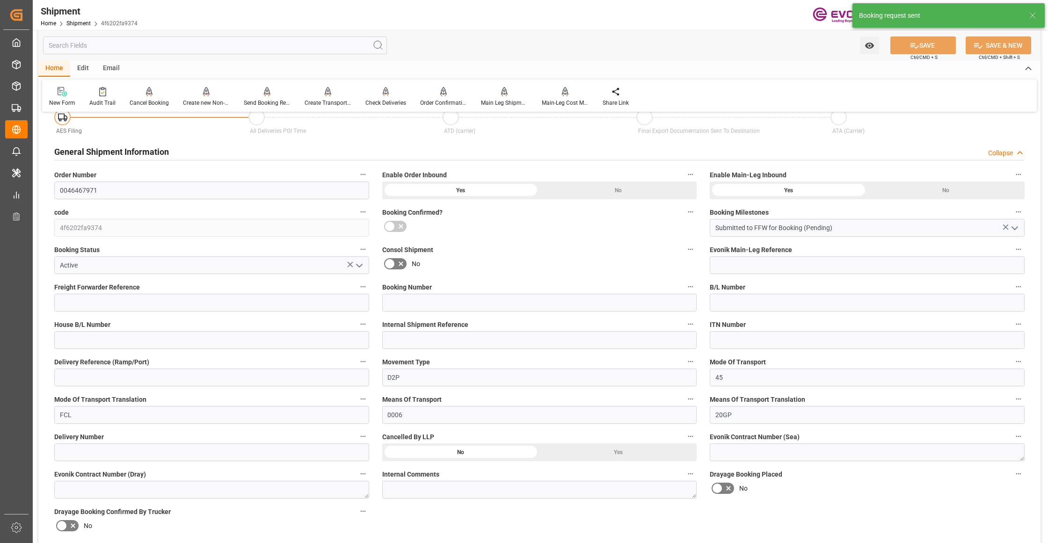
scroll to position [735, 0]
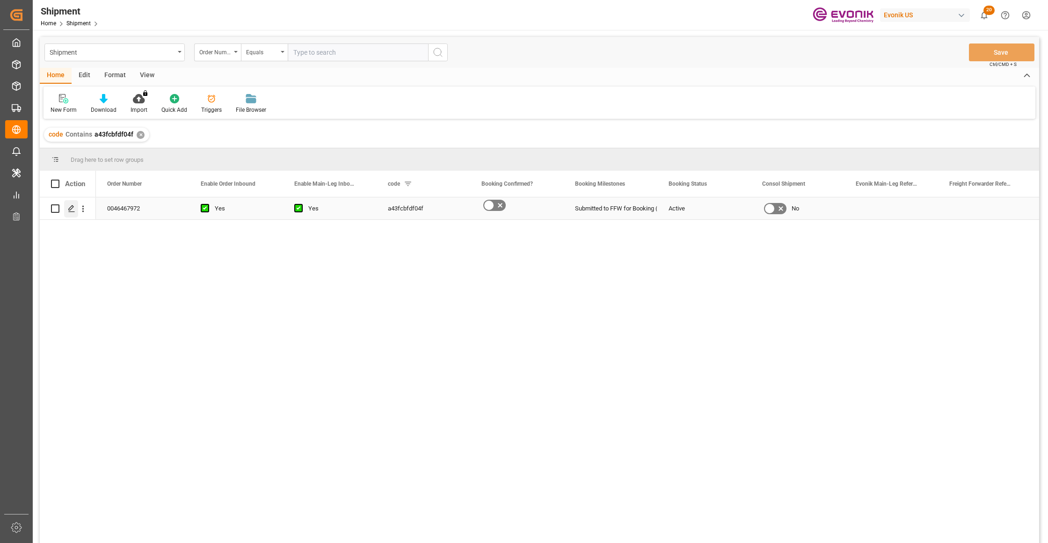
click at [73, 206] on icon "Press SPACE to select this row." at bounding box center [71, 208] width 7 height 7
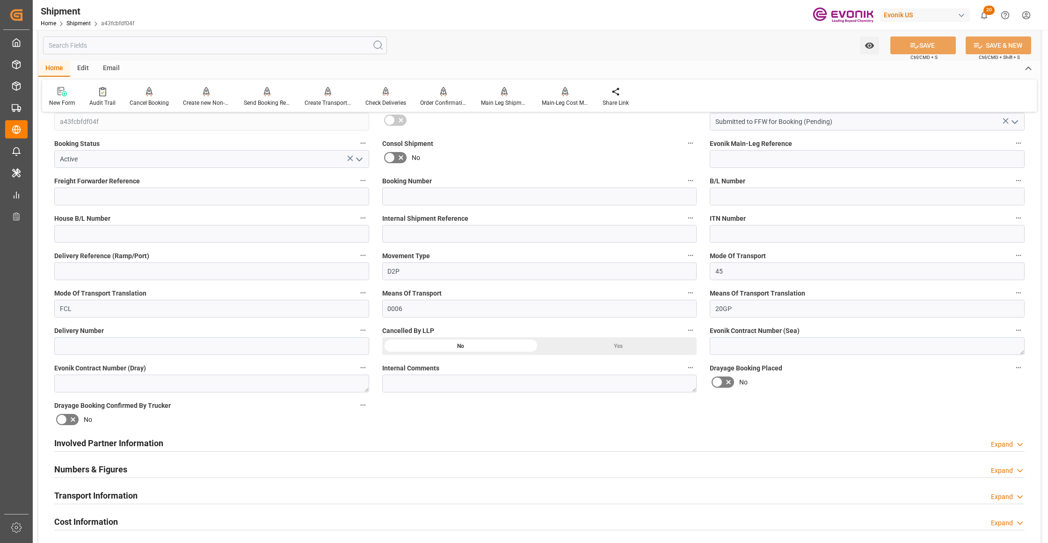
scroll to position [416, 0]
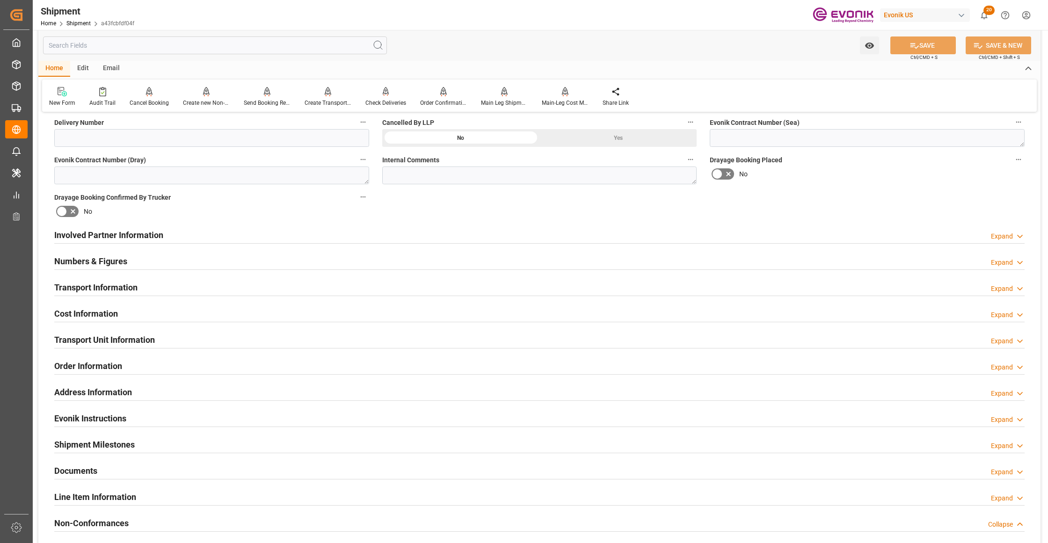
click at [498, 233] on div "Involved Partner Information Expand" at bounding box center [539, 235] width 970 height 18
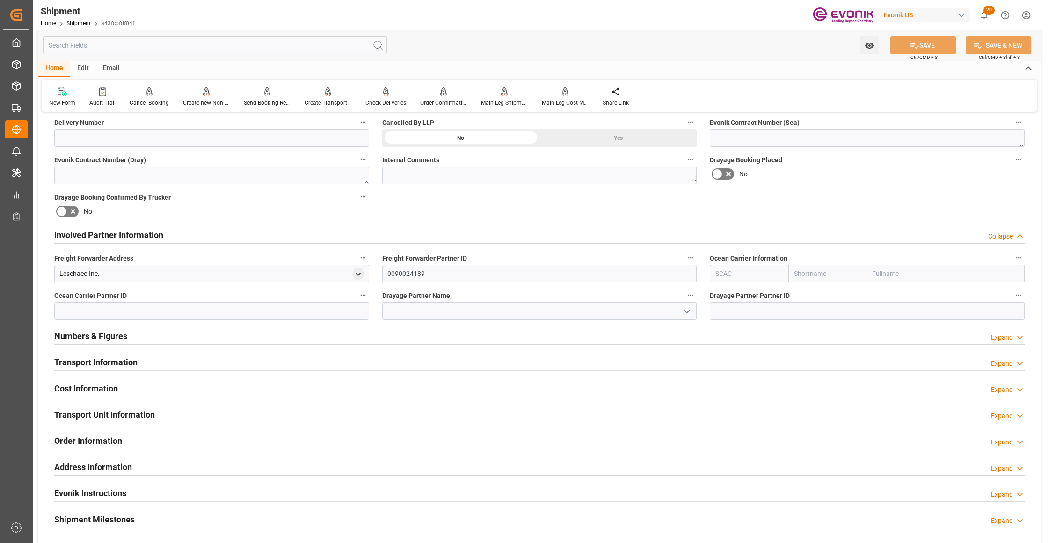
click at [825, 276] on input "text" at bounding box center [827, 274] width 79 height 18
type input "hapag"
click at [826, 300] on div "Hapag [PERSON_NAME]" at bounding box center [828, 299] width 78 height 31
type input "HLCU"
type input "Hapag [PERSON_NAME]"
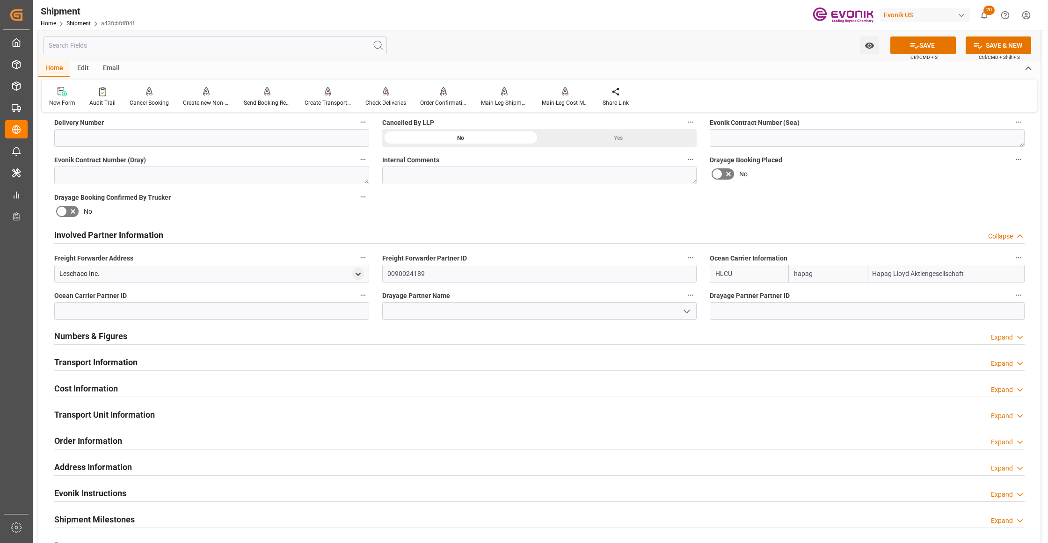
type input "Hapag Lloyd Aktiengesellschaft"
type input "Hapag [PERSON_NAME]"
click at [869, 216] on div "Booking Confirmation Milestone Bar Collapse Submitted to FFW for Booking (Pendi…" at bounding box center [539, 225] width 1002 height 1042
click at [933, 47] on button "SAVE" at bounding box center [923, 45] width 66 height 18
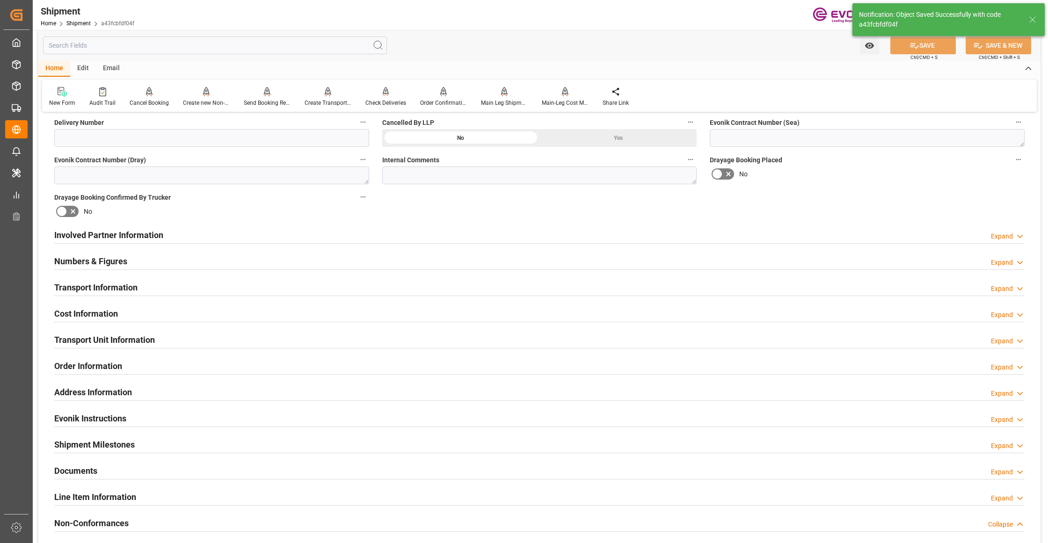
click at [416, 231] on div "Involved Partner Information Expand" at bounding box center [539, 235] width 970 height 18
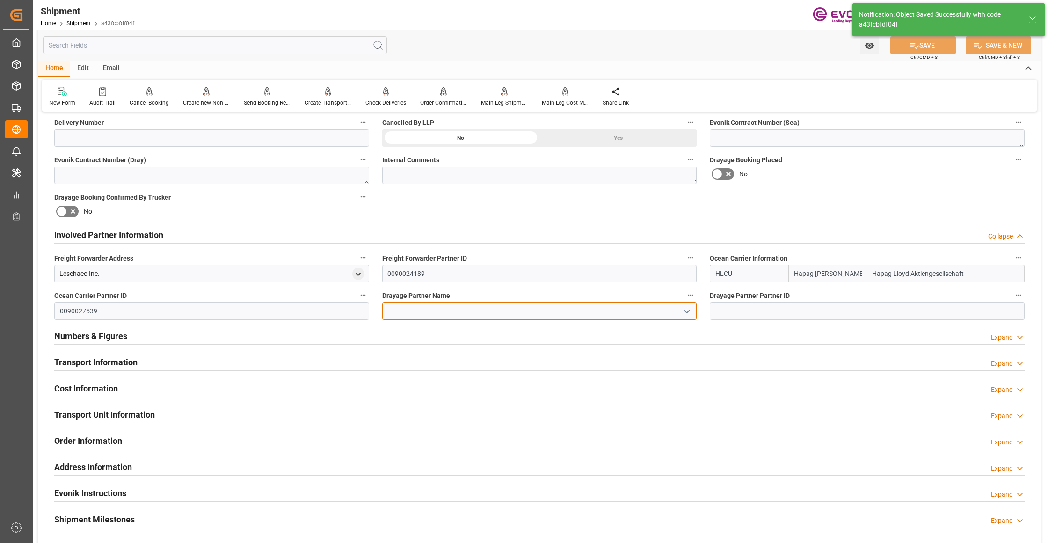
click at [414, 309] on input at bounding box center [539, 311] width 315 height 18
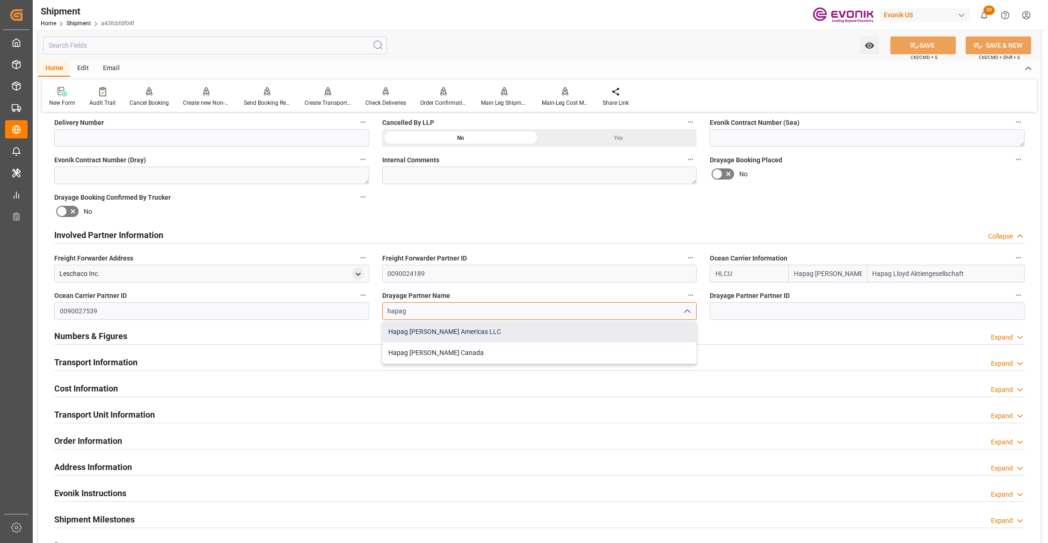
click at [444, 332] on div "Hapag [PERSON_NAME] Americas LLC" at bounding box center [540, 331] width 314 height 21
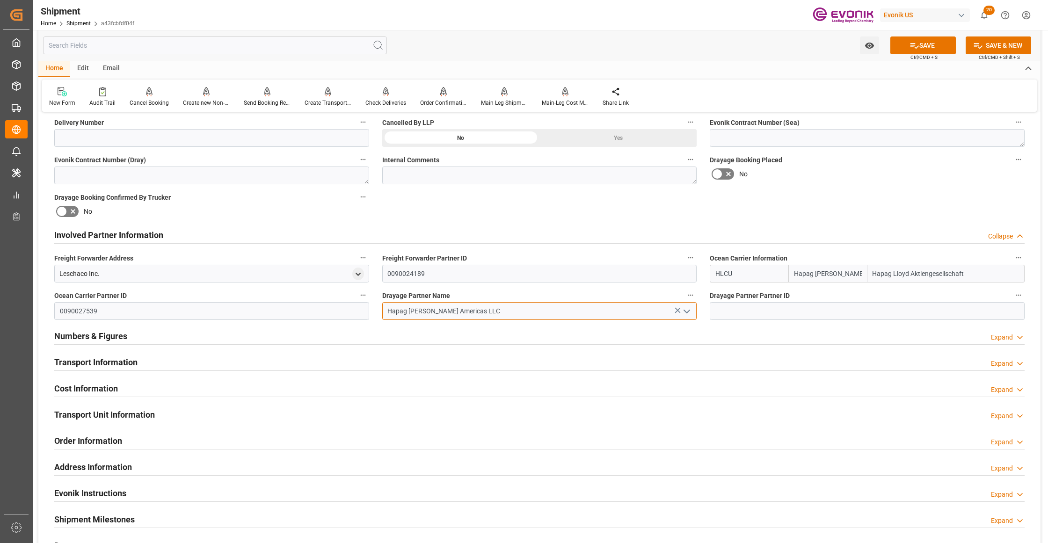
type input "Hapag [PERSON_NAME] Americas LLC"
drag, startPoint x: 786, startPoint y: 217, endPoint x: 823, endPoint y: 191, distance: 44.7
click at [787, 217] on div "Booking Confirmation Milestone Bar Collapse Submitted to FFW for Booking (Pendi…" at bounding box center [539, 225] width 1002 height 1042
click at [932, 44] on button "SAVE" at bounding box center [923, 45] width 66 height 18
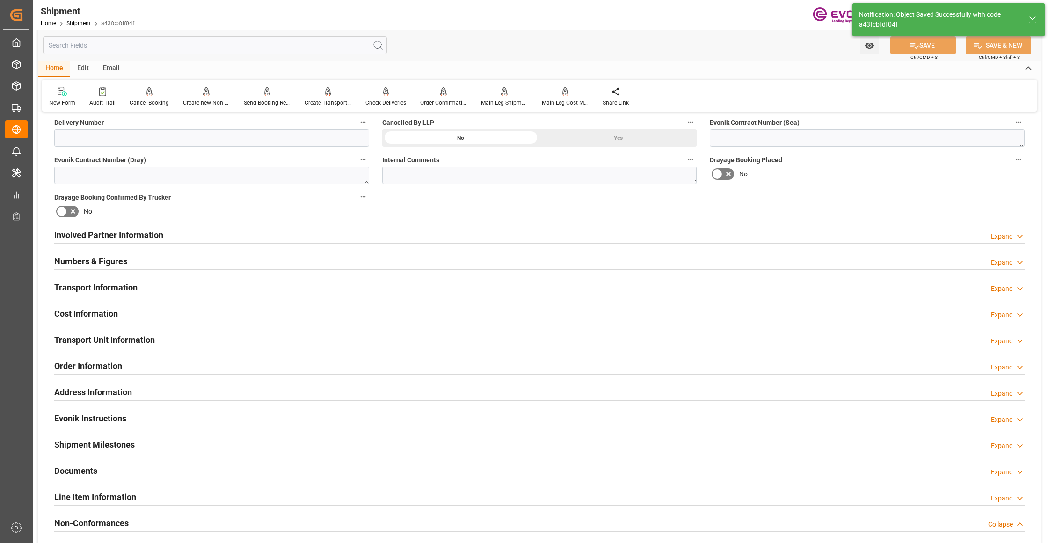
type input "0090027539"
drag, startPoint x: 397, startPoint y: 231, endPoint x: 382, endPoint y: 254, distance: 27.0
click at [397, 231] on div "Involved Partner Information Expand" at bounding box center [539, 235] width 970 height 18
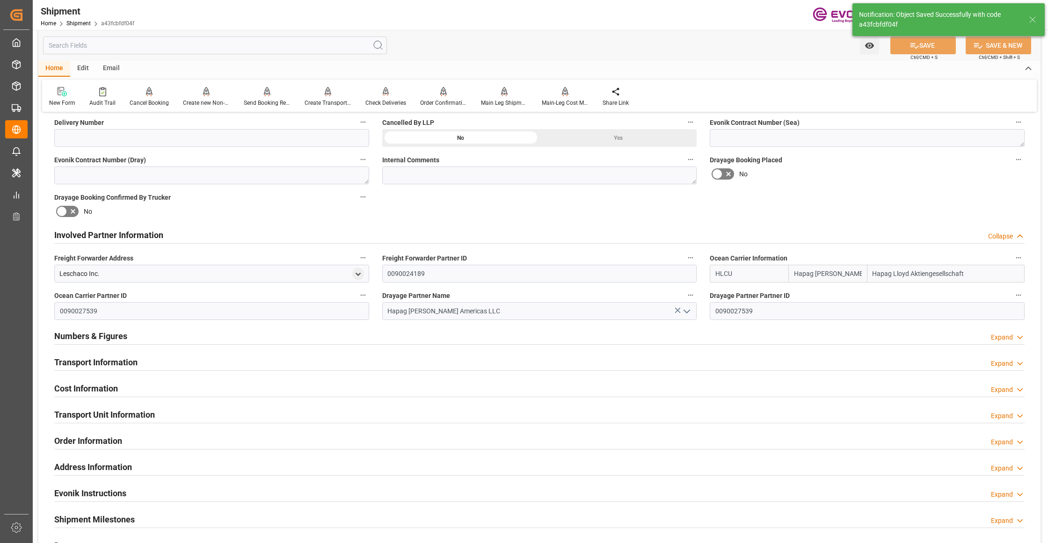
click at [264, 357] on div "Transport Information Expand" at bounding box center [539, 362] width 970 height 18
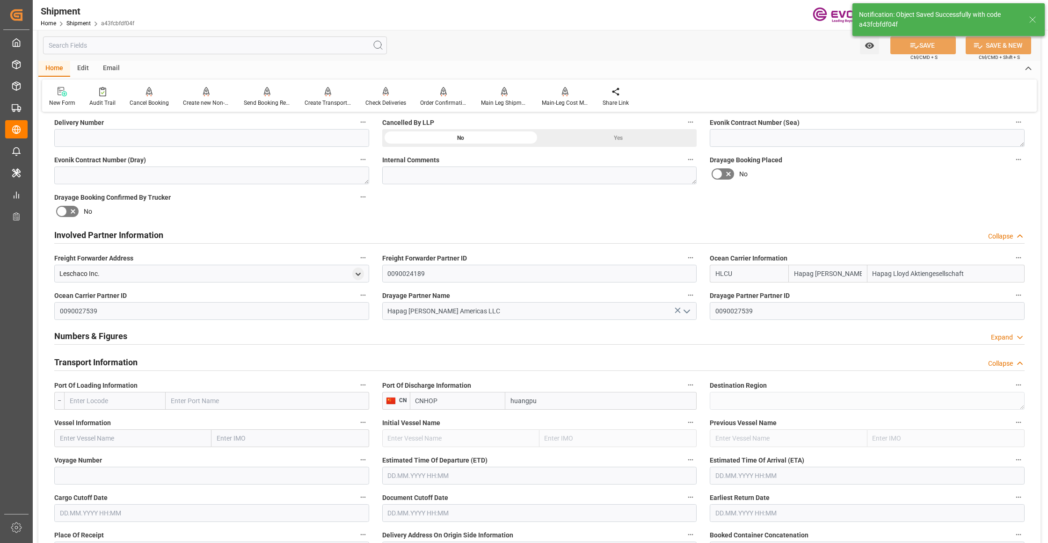
scroll to position [624, 0]
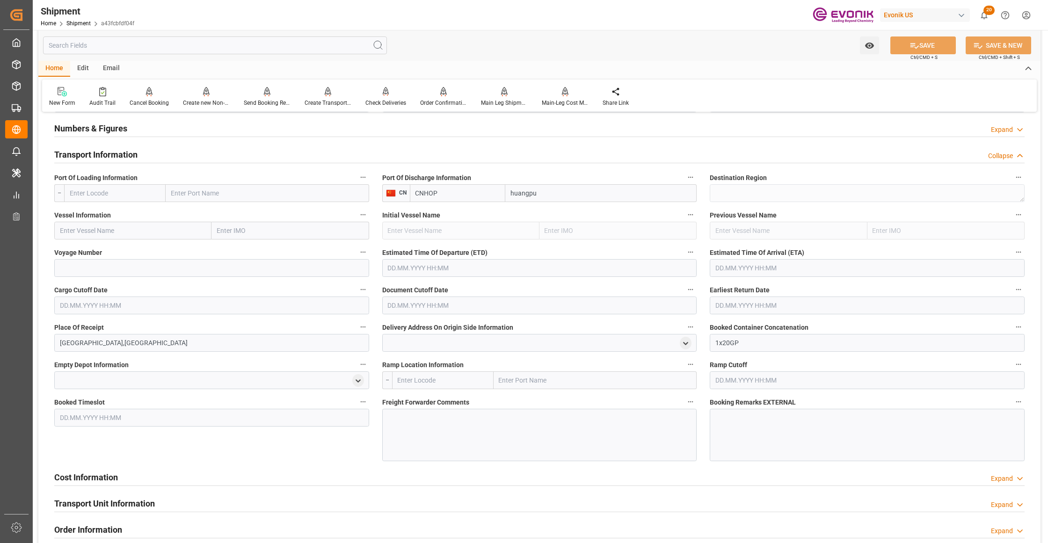
click at [133, 189] on input "text" at bounding box center [115, 193] width 102 height 18
click at [117, 233] on span "USSAV - Savannah" at bounding box center [96, 234] width 52 height 7
type input "USSAV"
type input "Savannah"
type input "USSAV"
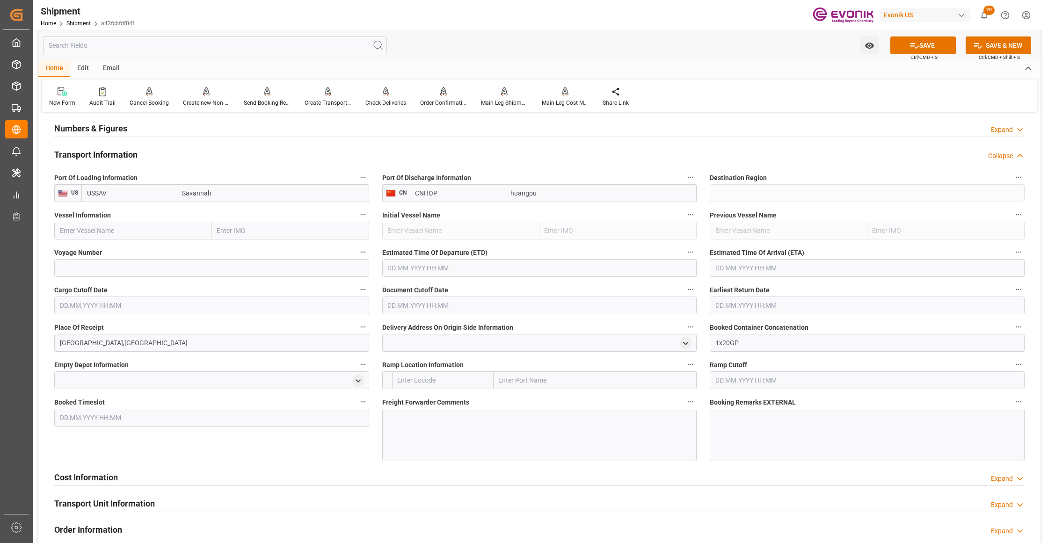
click at [141, 230] on input "text" at bounding box center [132, 231] width 157 height 18
paste input "TEMPANOS / 2519W"
click at [119, 231] on input "TEMPANOS / 2519W" at bounding box center [132, 231] width 157 height 18
click at [119, 230] on input "TEMPANOS / 2519W" at bounding box center [132, 231] width 157 height 18
click at [115, 249] on span "TEMPANOS - 9447897" at bounding box center [91, 251] width 63 height 7
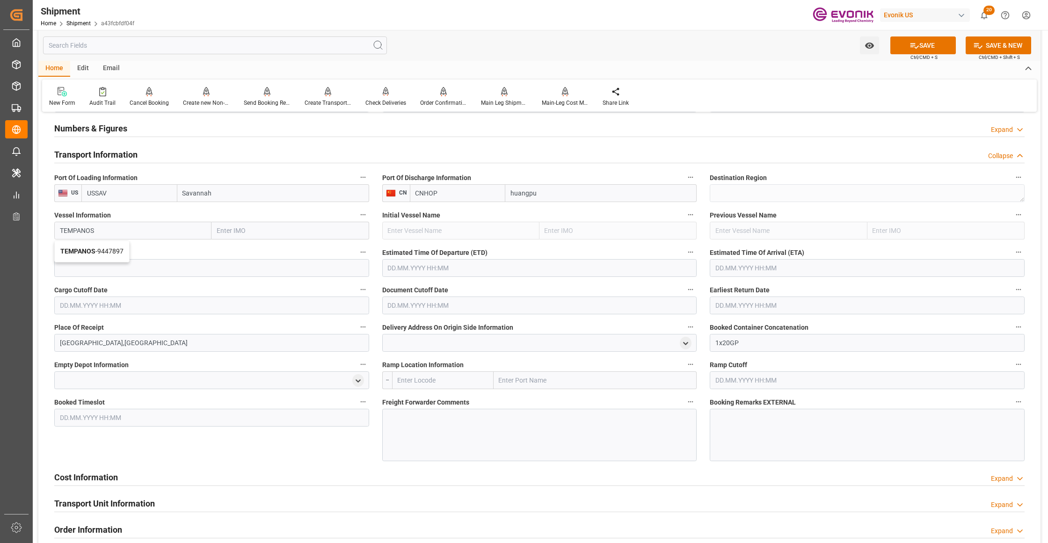
type input "TEMPANOS"
type input "9447897"
type input "TEMPANOS"
click at [141, 270] on input at bounding box center [211, 268] width 315 height 18
paste input "2519W"
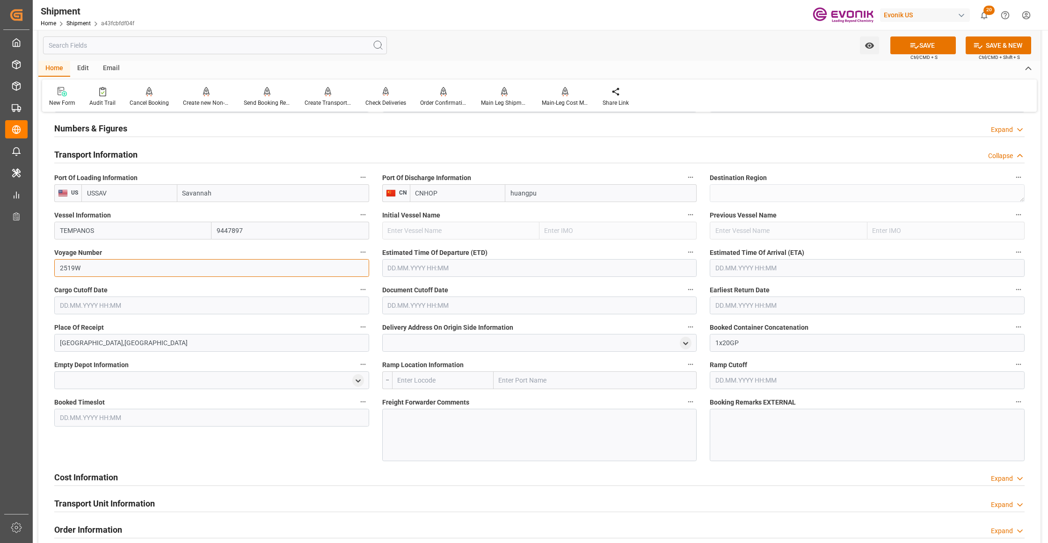
type input "2519W"
click at [452, 265] on input "text" at bounding box center [539, 268] width 315 height 18
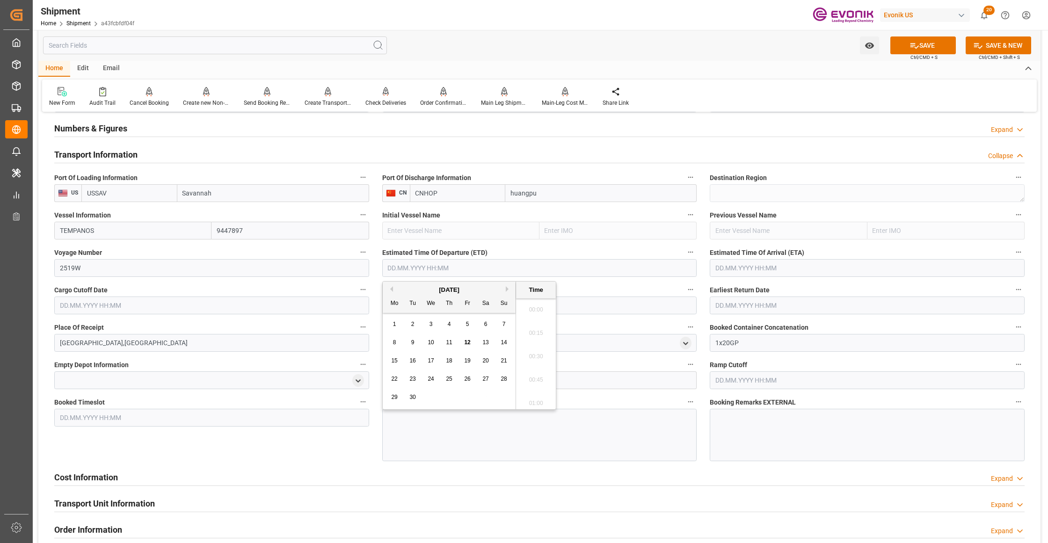
scroll to position [26, 0]
click at [509, 287] on button "Next Month" at bounding box center [509, 289] width 6 height 6
click at [466, 362] on span "17" at bounding box center [467, 360] width 6 height 7
type input "[DATE] 00:00"
click at [733, 268] on input "text" at bounding box center [867, 268] width 315 height 18
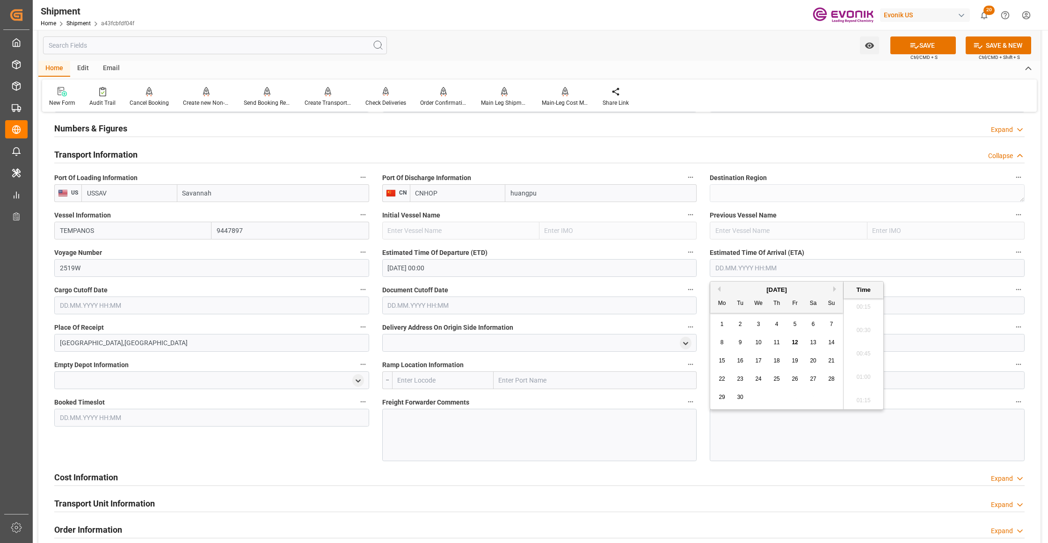
click at [835, 291] on button "Next Month" at bounding box center [836, 289] width 6 height 6
click at [760, 324] on span "3" at bounding box center [758, 324] width 3 height 7
type input "[DATE] 00:00"
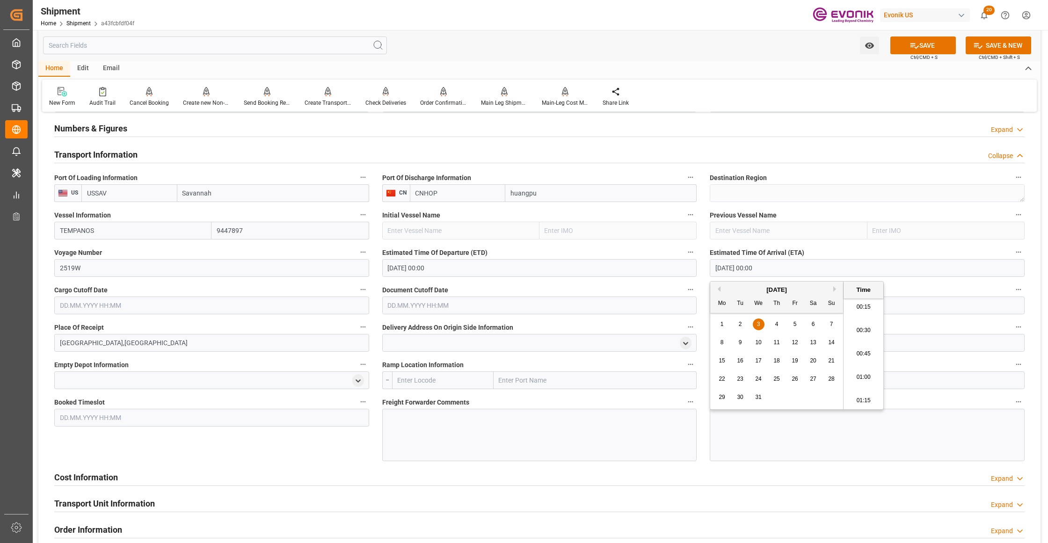
click at [336, 307] on input "text" at bounding box center [211, 306] width 315 height 18
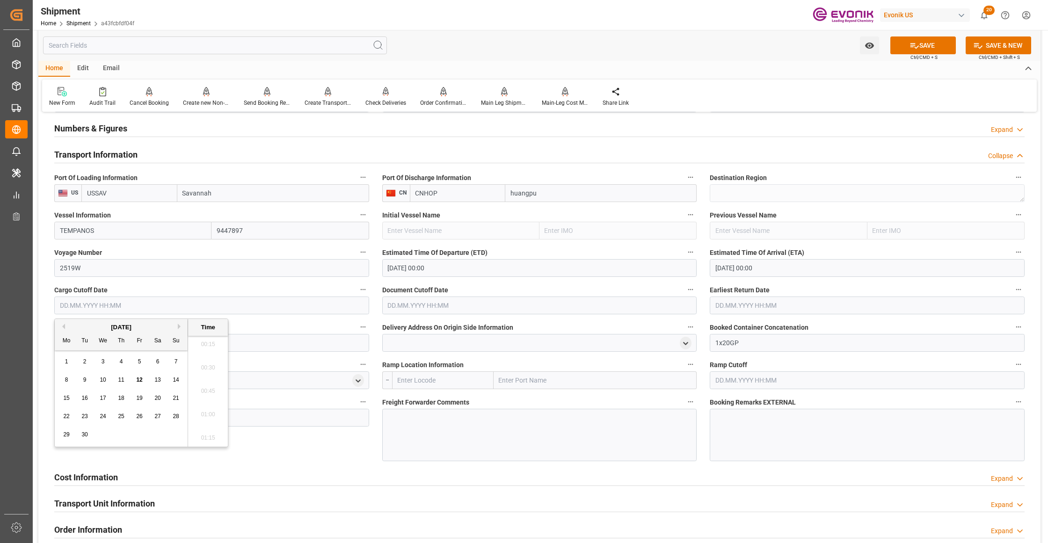
click at [117, 416] on div "25" at bounding box center [122, 416] width 12 height 11
type input "[DATE] 00:00"
click at [416, 303] on input "text" at bounding box center [539, 306] width 315 height 18
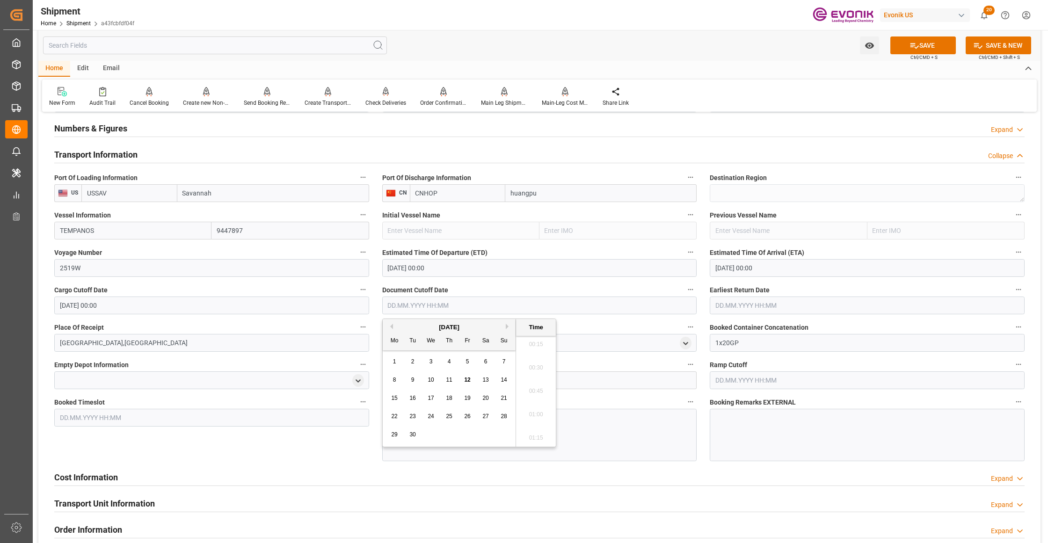
click at [448, 419] on span "25" at bounding box center [449, 416] width 6 height 7
type input "[DATE] 00:00"
click at [753, 299] on input "text" at bounding box center [867, 306] width 315 height 18
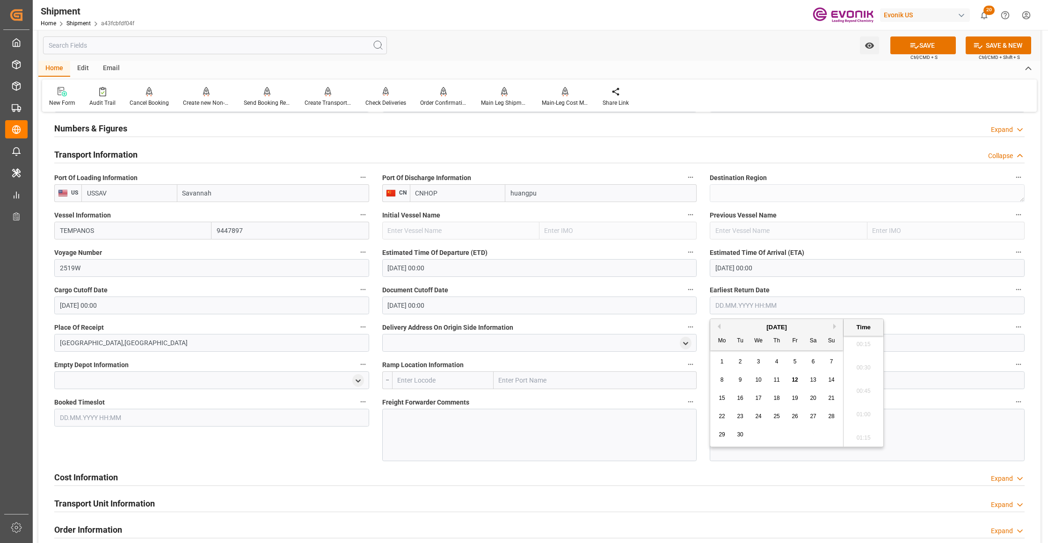
click at [773, 419] on div "25" at bounding box center [777, 416] width 12 height 11
type input "[DATE] 00:00"
click at [260, 445] on div "Booked Timeslot" at bounding box center [212, 429] width 328 height 72
click at [919, 44] on button "SAVE" at bounding box center [923, 45] width 66 height 18
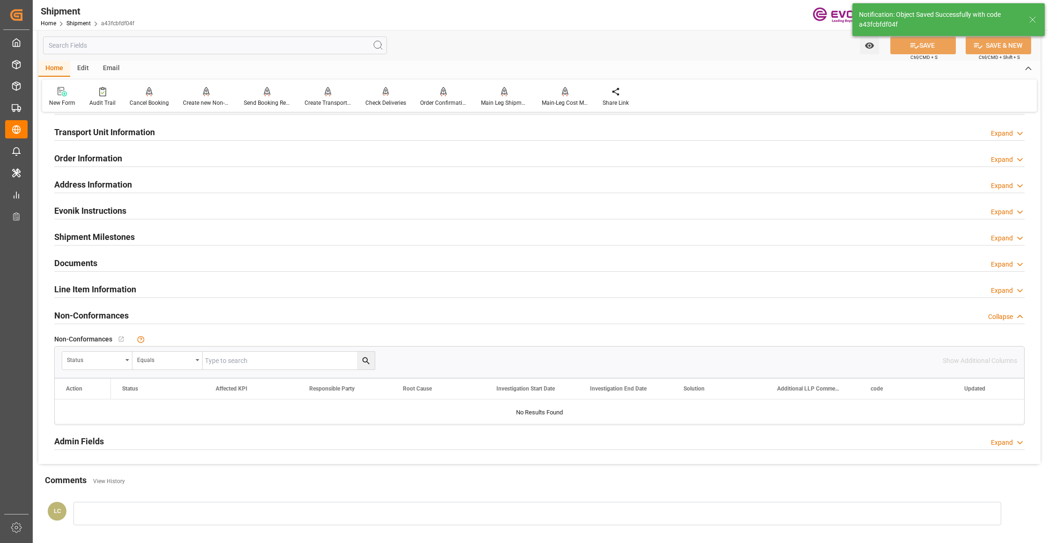
scroll to position [416, 0]
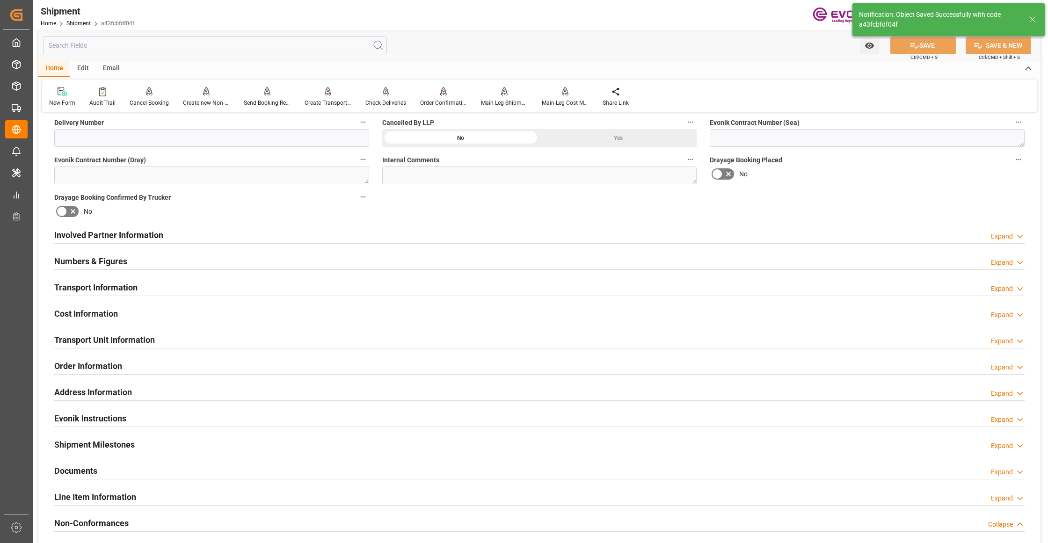
click at [220, 312] on div "Cost Information Expand" at bounding box center [539, 313] width 970 height 18
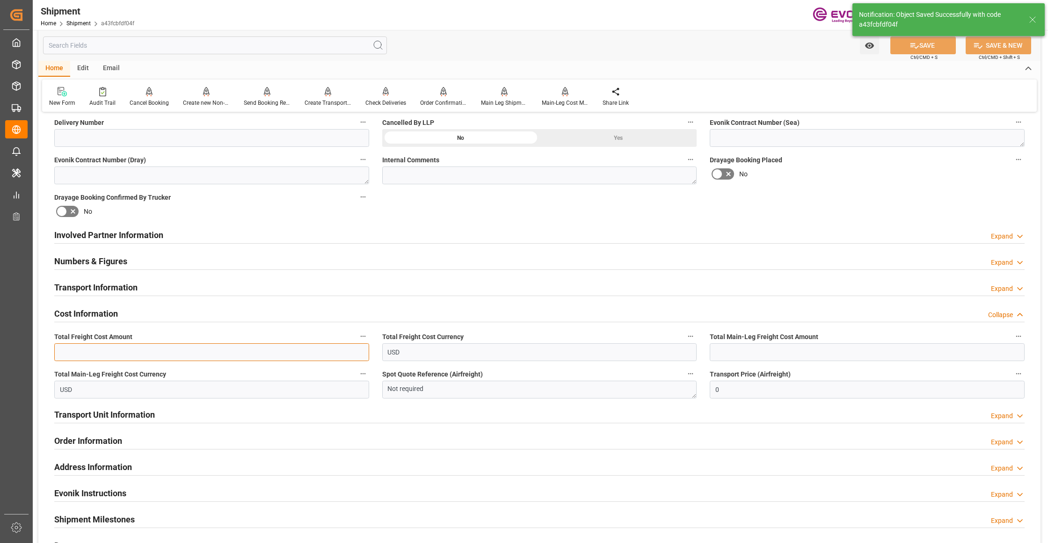
click at [150, 350] on input "text" at bounding box center [211, 352] width 315 height 18
paste input "2043"
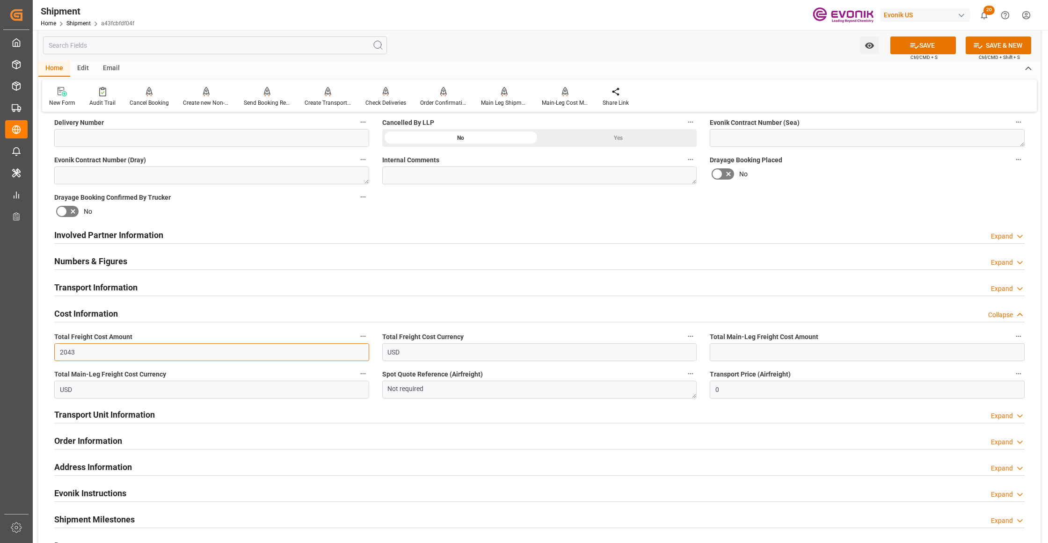
type input "2043"
click at [785, 353] on input "text" at bounding box center [867, 352] width 315 height 18
paste input "2043"
type input "2043"
click at [844, 193] on div "Booking Confirmation Milestone Bar Collapse Submitted to FFW for Booking (Pendi…" at bounding box center [539, 225] width 1002 height 1042
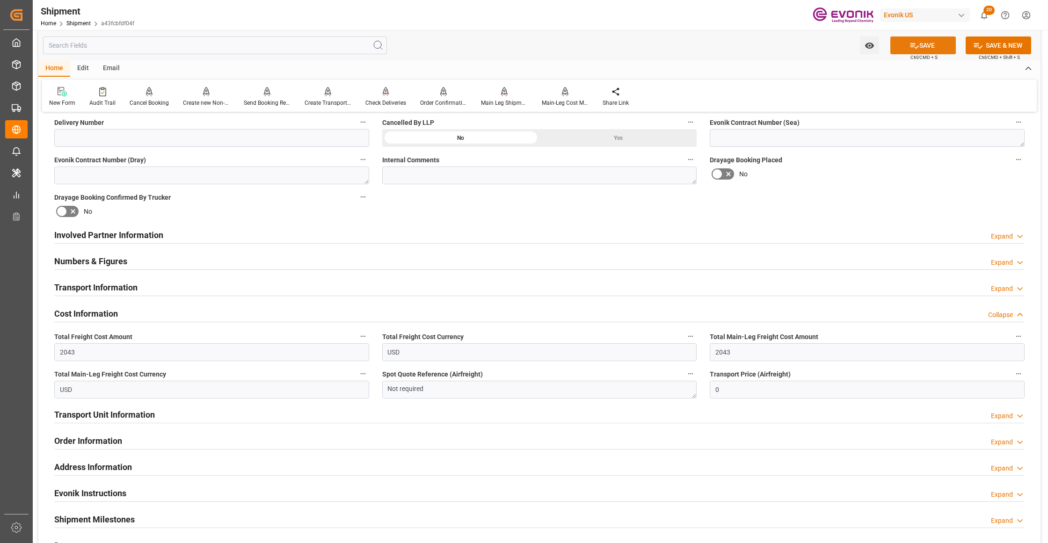
click at [910, 49] on icon at bounding box center [915, 46] width 10 height 10
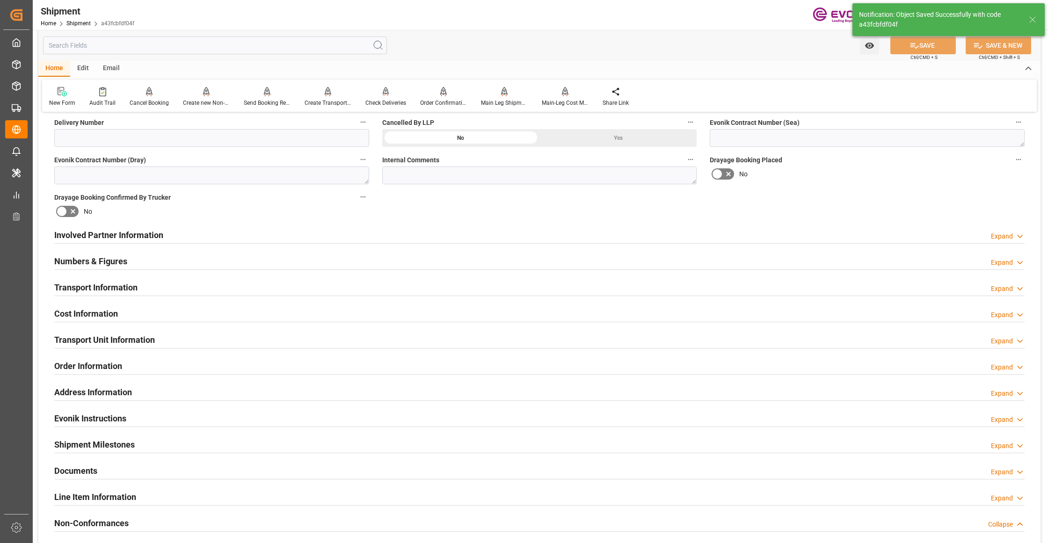
click at [275, 231] on div "Involved Partner Information Expand" at bounding box center [539, 235] width 970 height 18
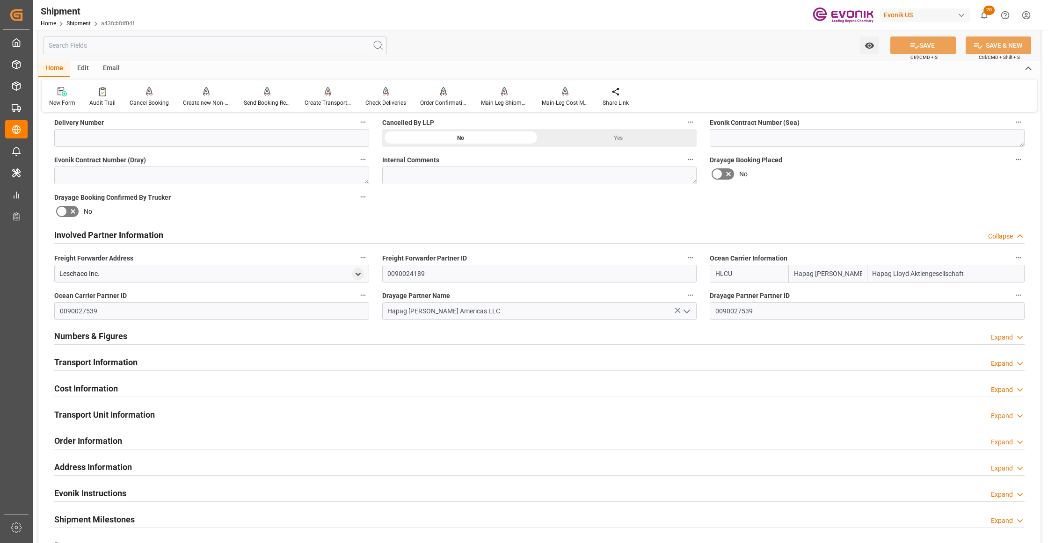
click at [377, 364] on div "Transport Information Expand" at bounding box center [539, 362] width 970 height 18
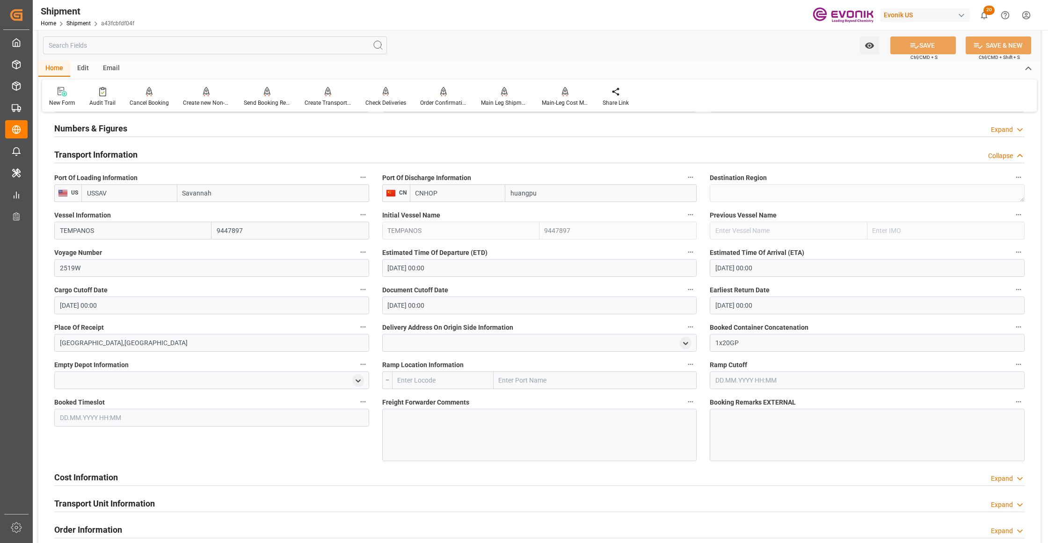
scroll to position [831, 0]
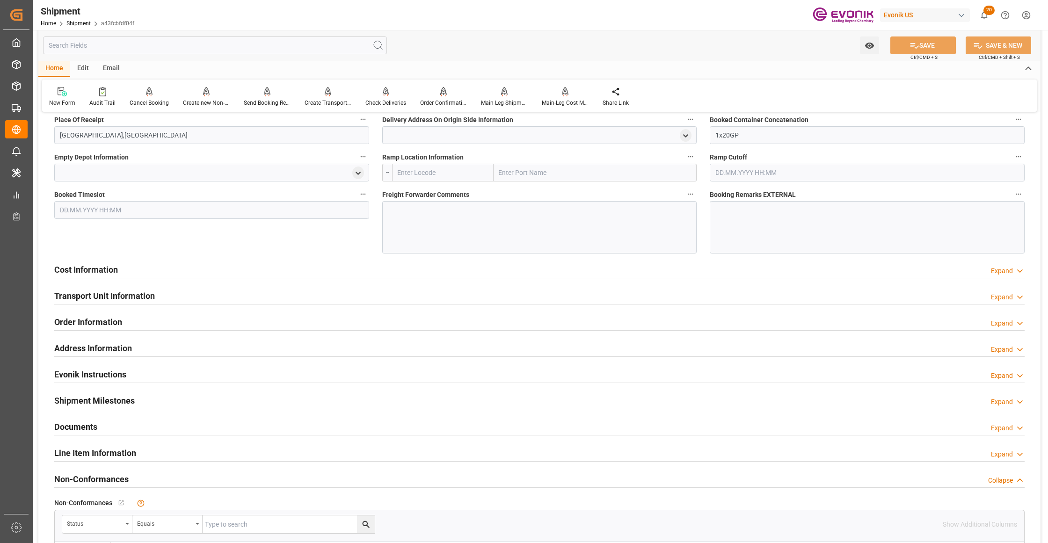
click at [261, 263] on div "Cost Information Expand" at bounding box center [539, 269] width 970 height 18
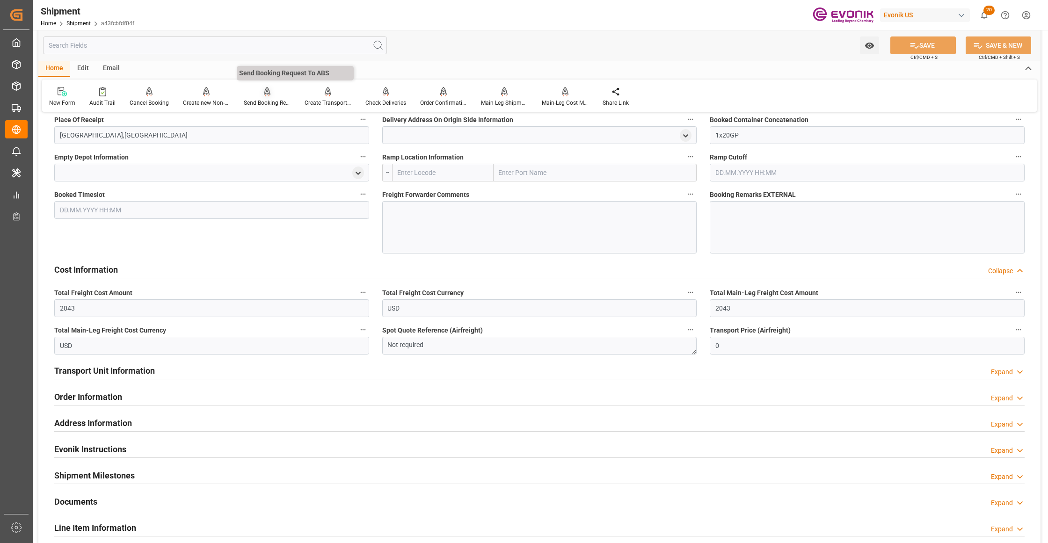
click at [269, 92] on div at bounding box center [267, 92] width 47 height 10
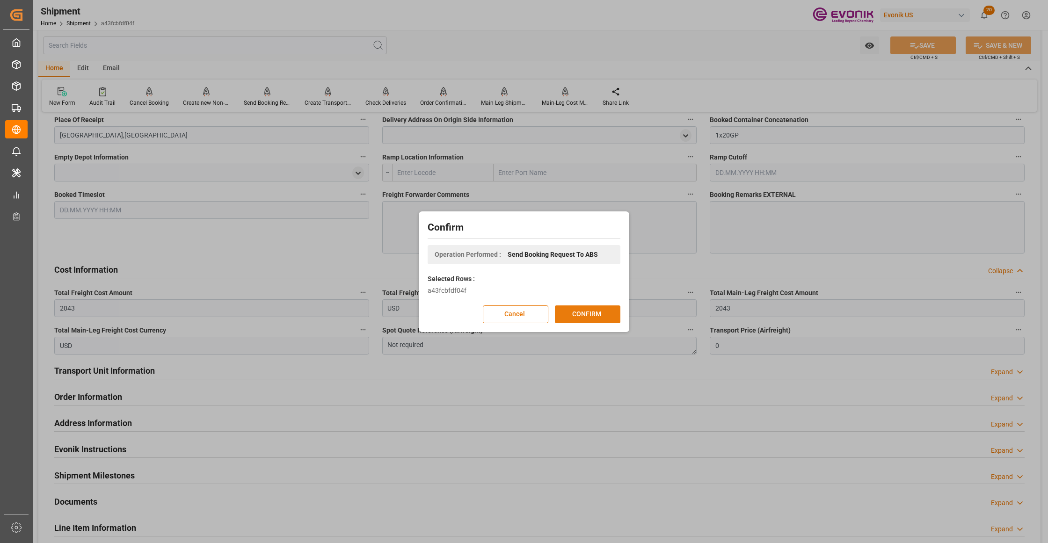
click at [611, 319] on button "CONFIRM" at bounding box center [588, 315] width 66 height 18
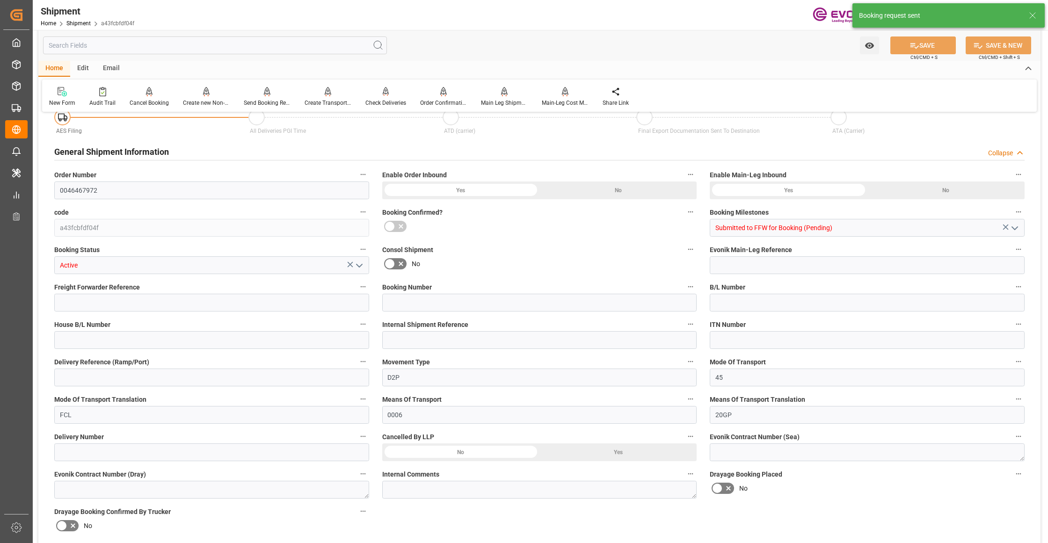
scroll to position [735, 0]
